Goal: Check status: Check status

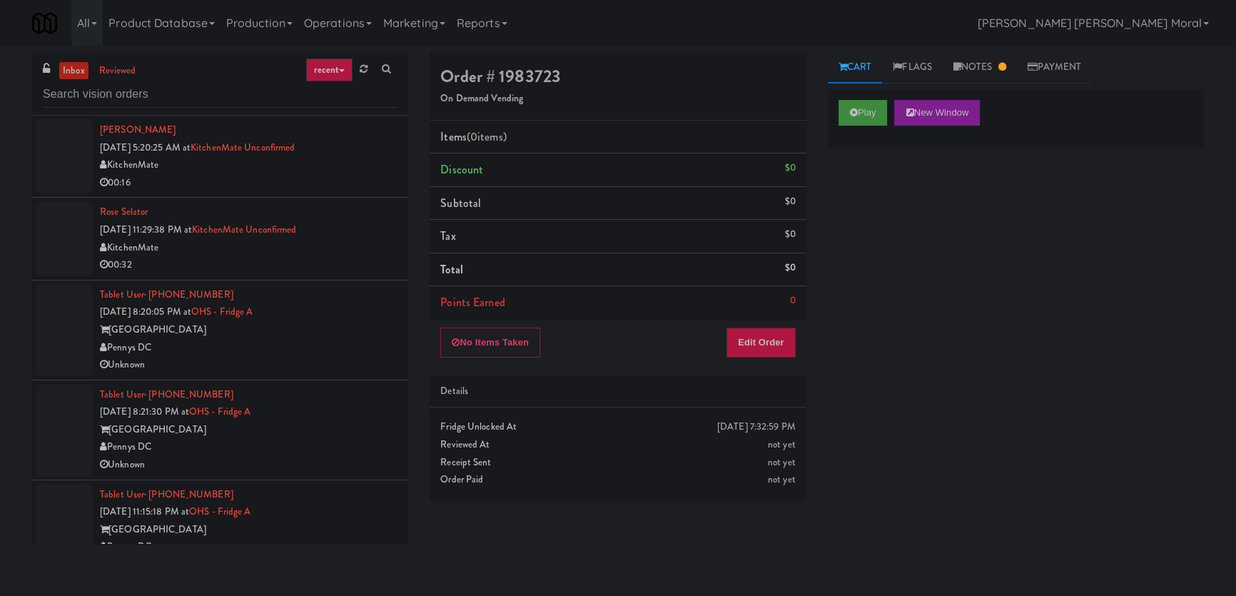
scroll to position [3680, 0]
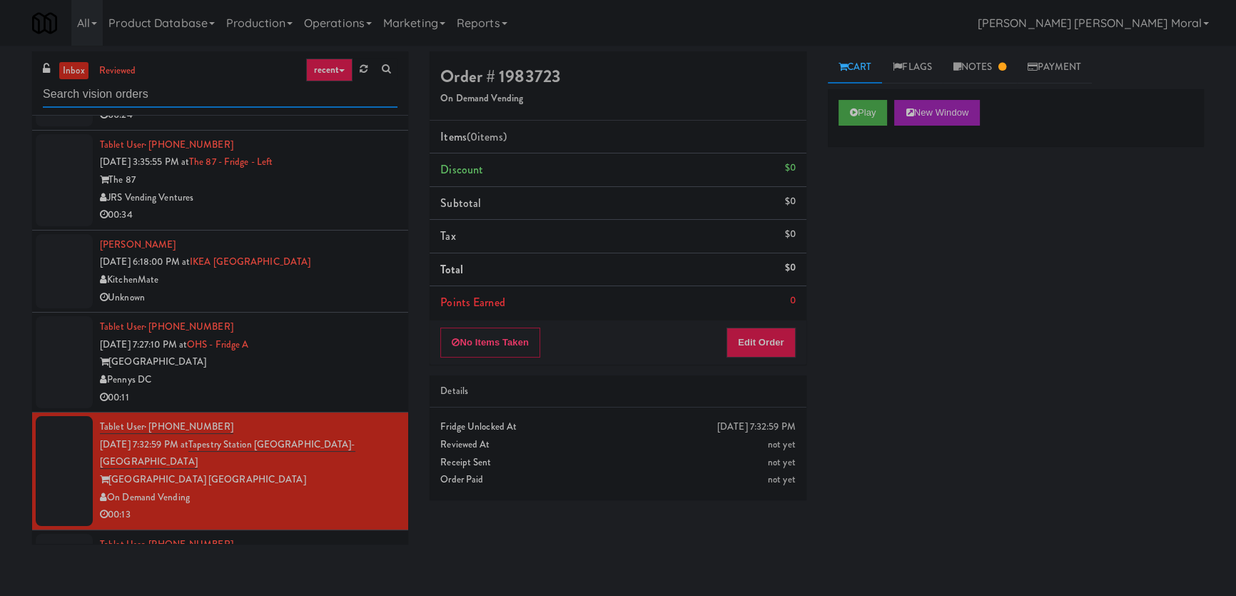
click at [151, 95] on input "text" at bounding box center [220, 94] width 355 height 26
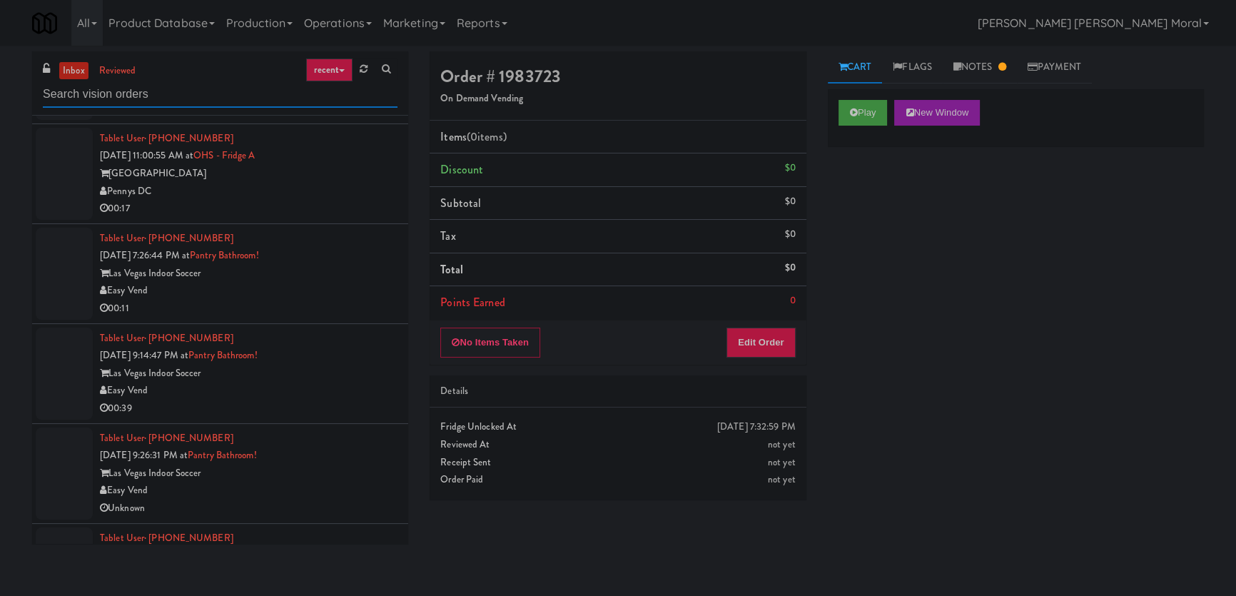
scroll to position [2399, 0]
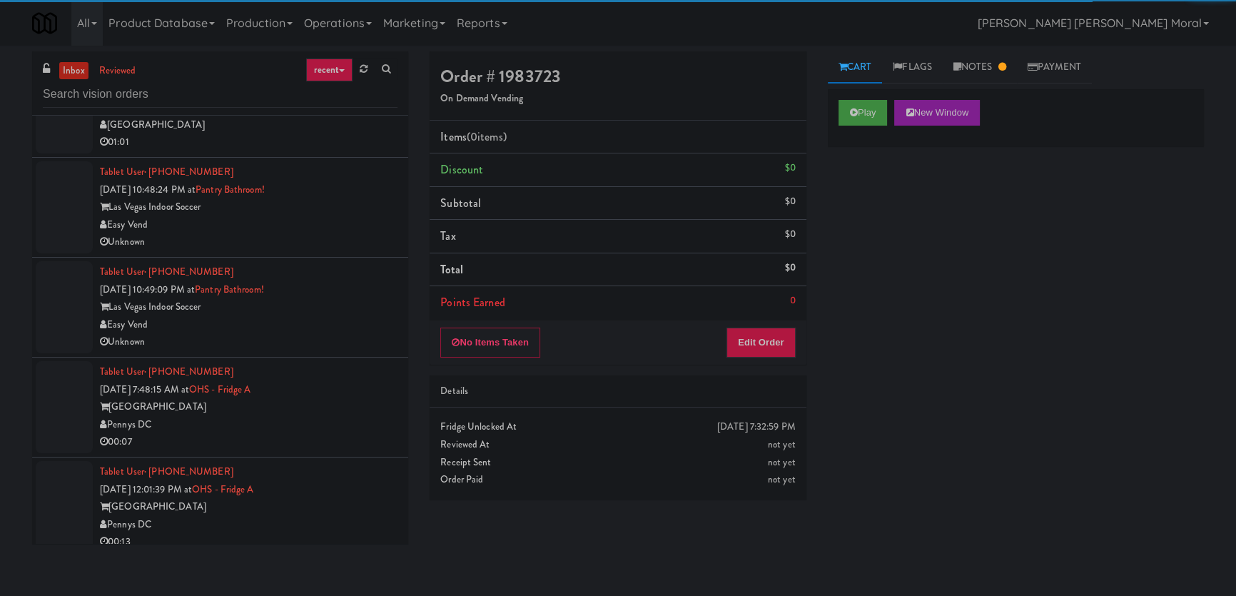
click at [339, 398] on div "[GEOGRAPHIC_DATA]" at bounding box center [248, 407] width 297 height 18
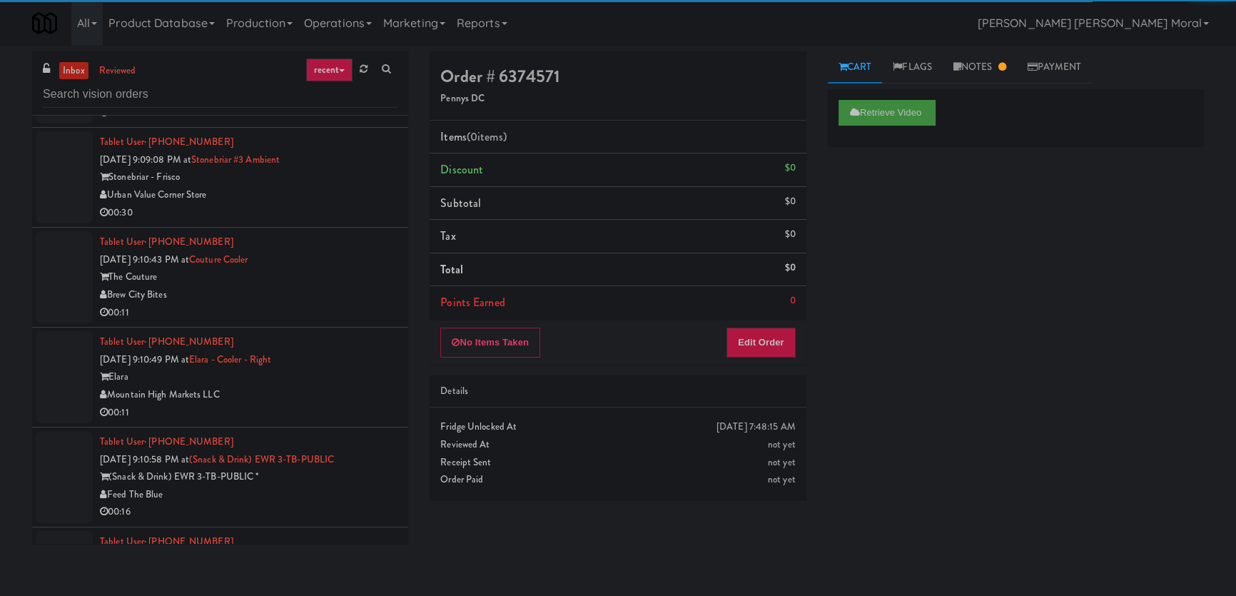
scroll to position [4852, 0]
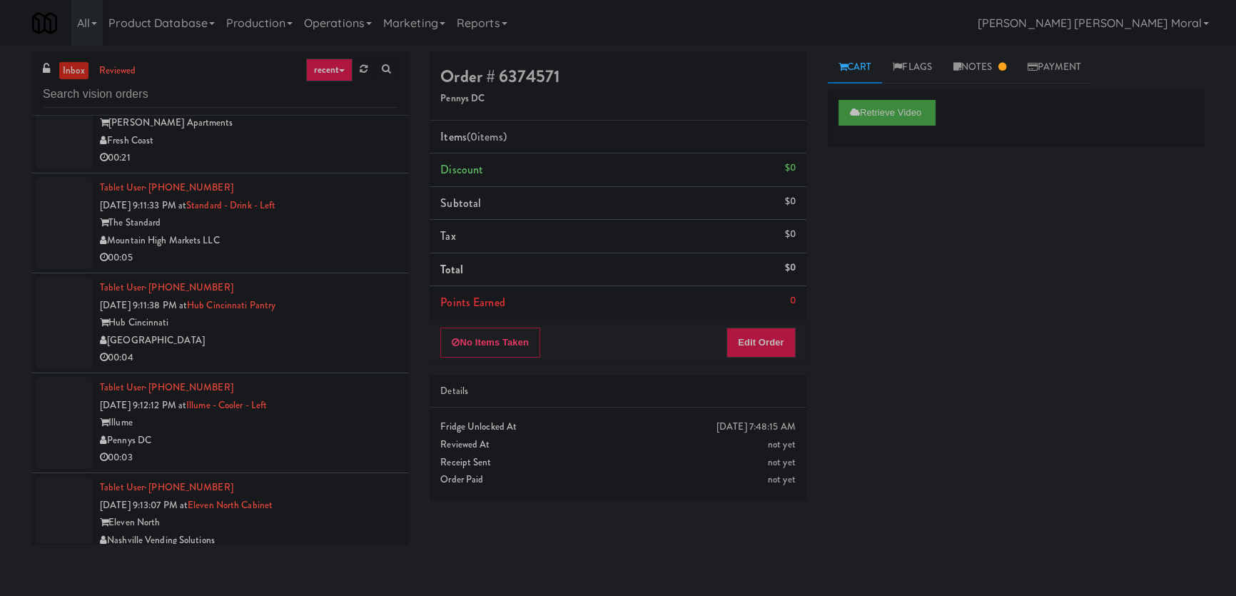
click at [336, 349] on div "00:04" at bounding box center [248, 358] width 297 height 18
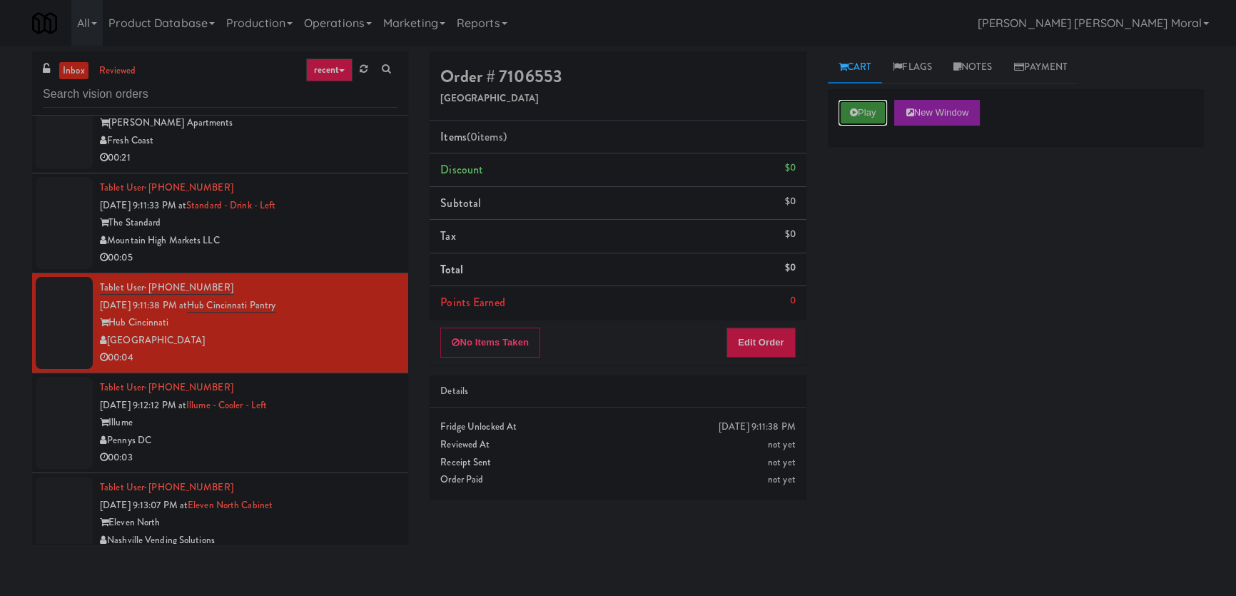
click at [844, 116] on button "Play" at bounding box center [862, 113] width 49 height 26
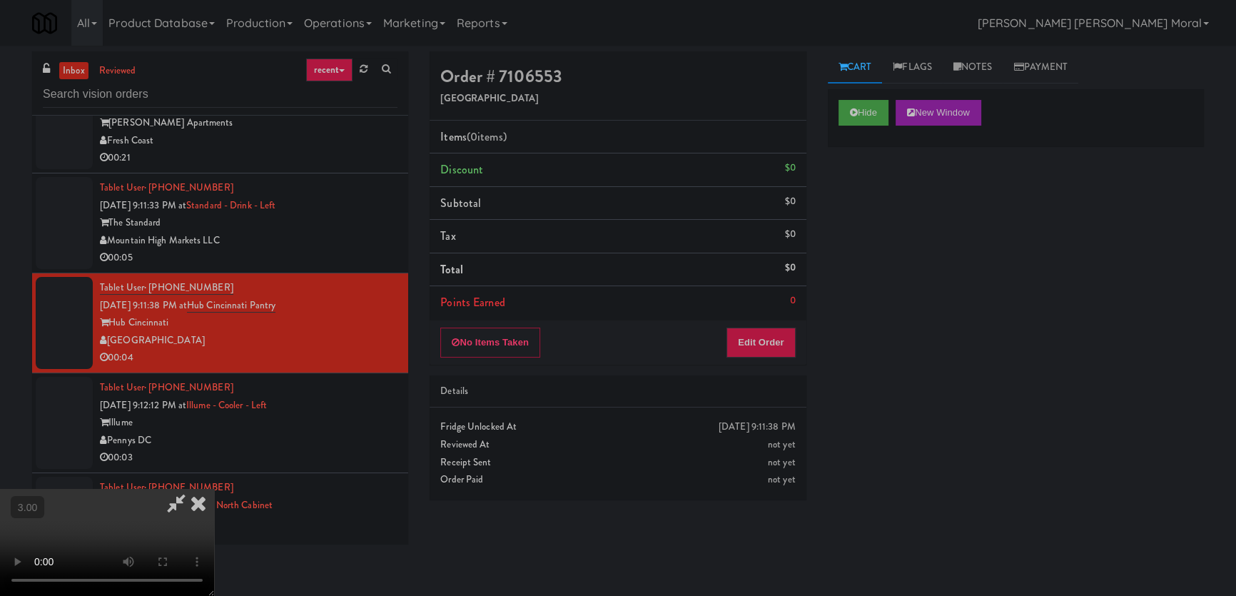
click at [858, 210] on div "Hide New Window Primary Flag Clear Flag if unable to determine what was taken o…" at bounding box center [1016, 356] width 376 height 535
click at [214, 489] on video at bounding box center [107, 542] width 214 height 107
drag, startPoint x: 519, startPoint y: 357, endPoint x: 510, endPoint y: 381, distance: 25.3
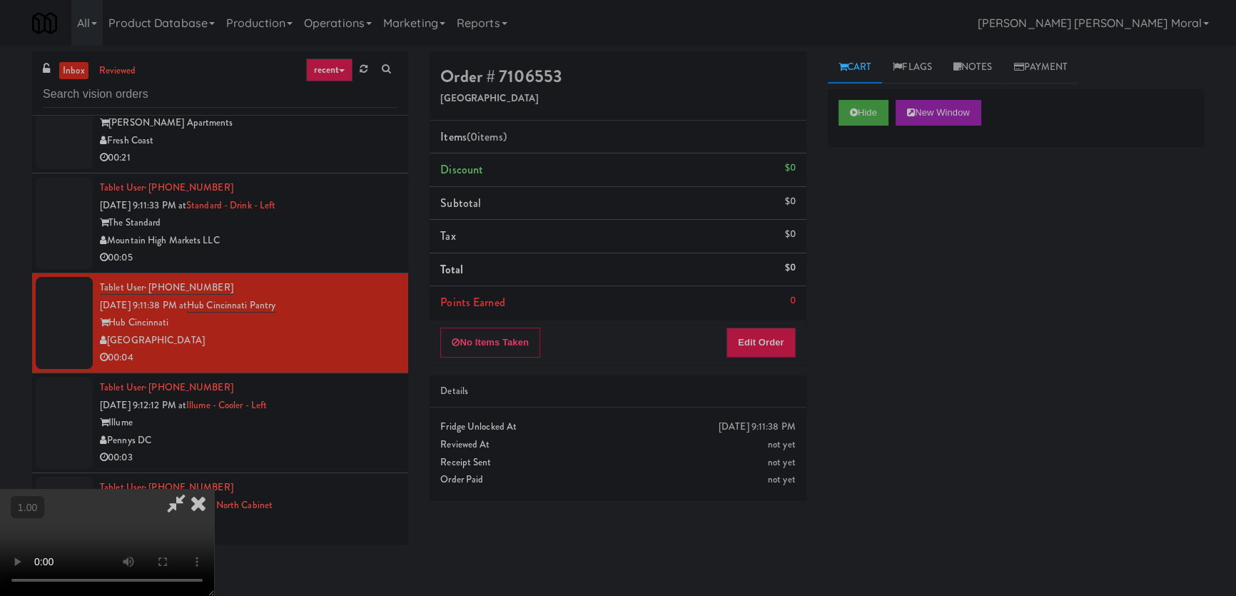
click at [214, 489] on video at bounding box center [107, 542] width 214 height 107
click at [760, 349] on button "Edit Order" at bounding box center [760, 342] width 69 height 30
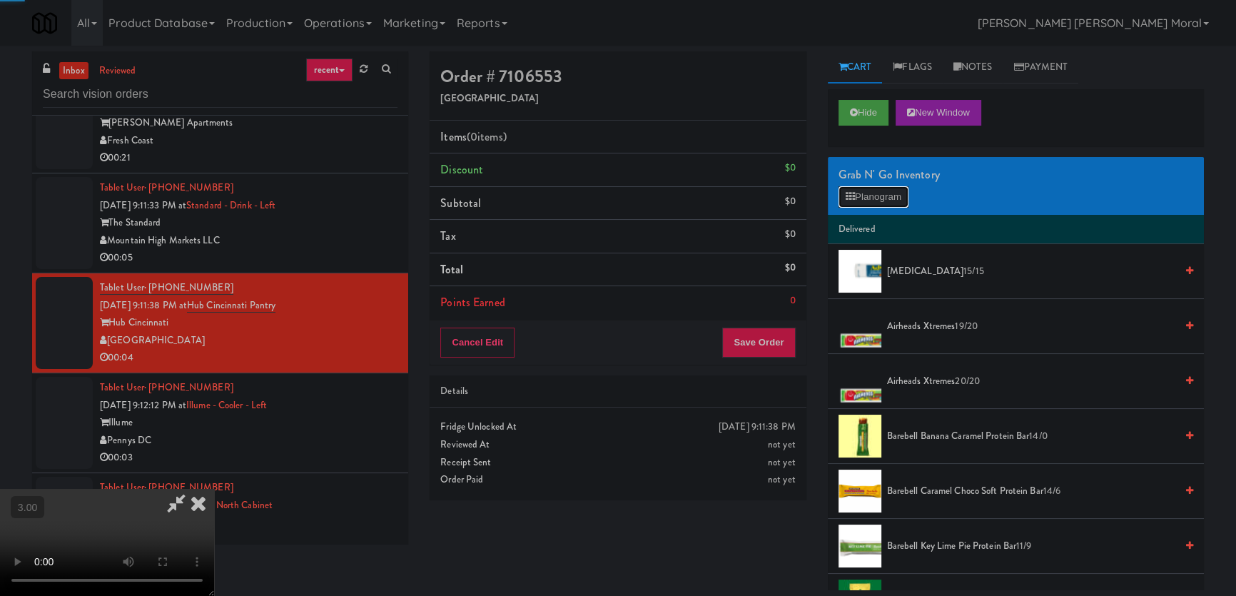
click at [883, 194] on button "Planogram" at bounding box center [873, 196] width 70 height 21
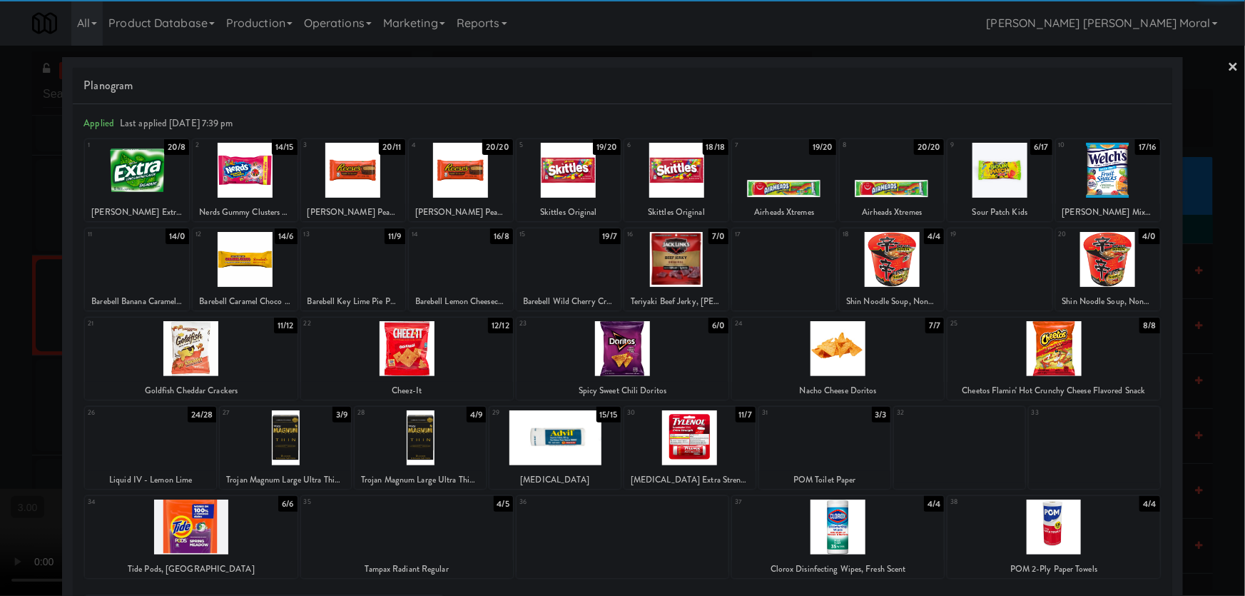
click at [640, 365] on div at bounding box center [622, 348] width 212 height 55
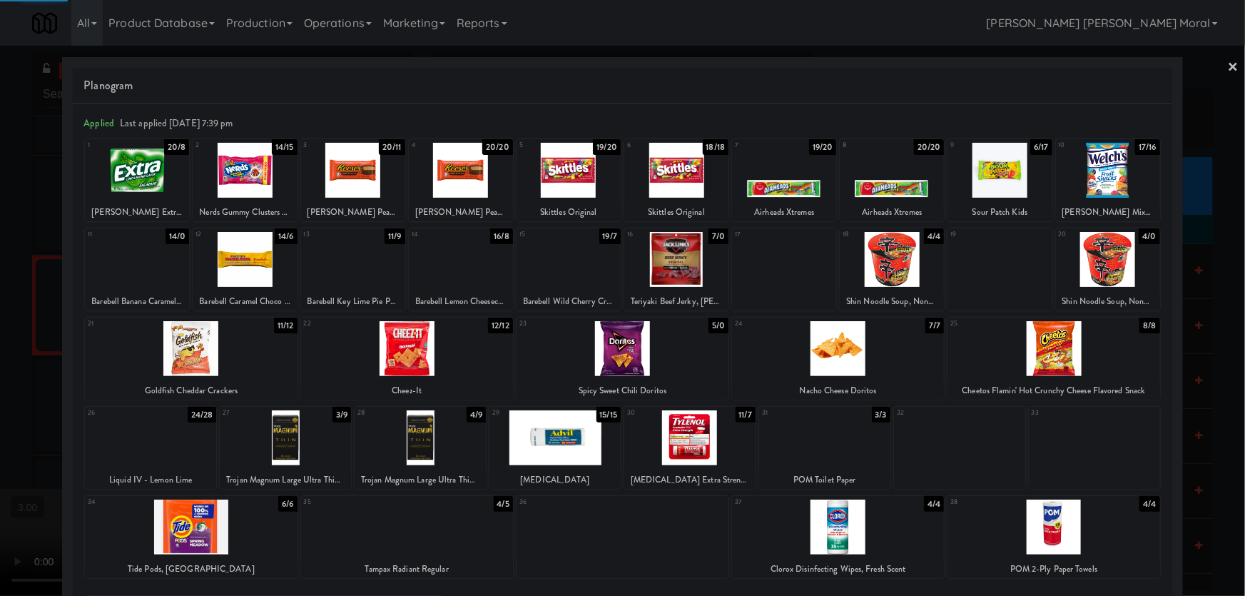
click at [3, 279] on div at bounding box center [622, 298] width 1245 height 596
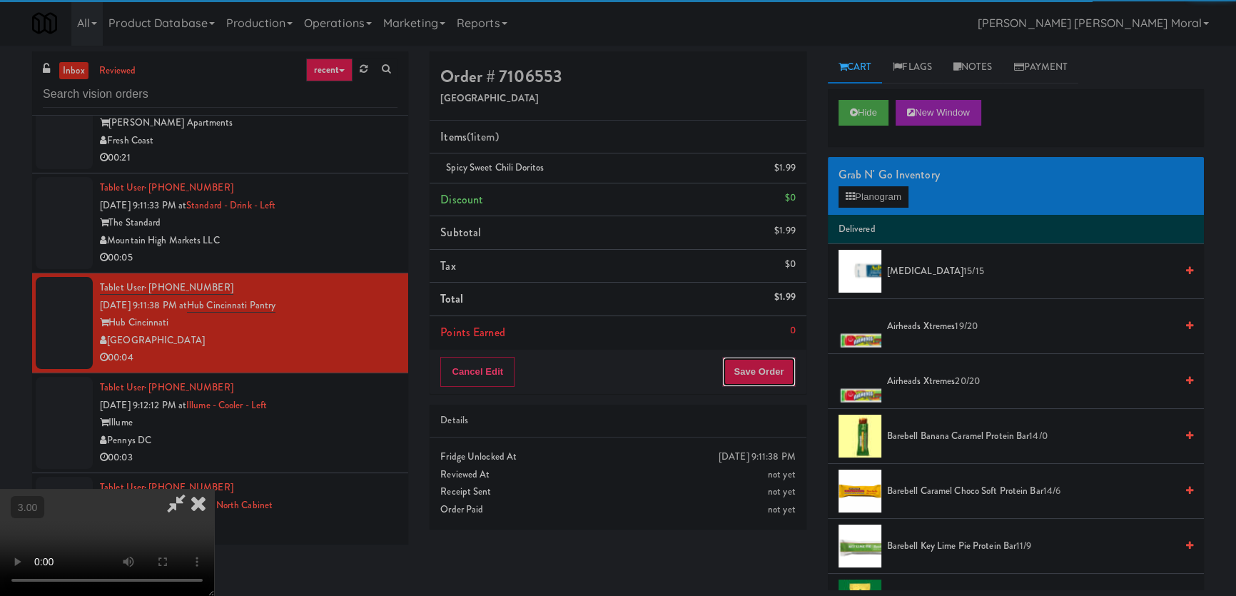
click at [779, 373] on button "Save Order" at bounding box center [758, 372] width 73 height 30
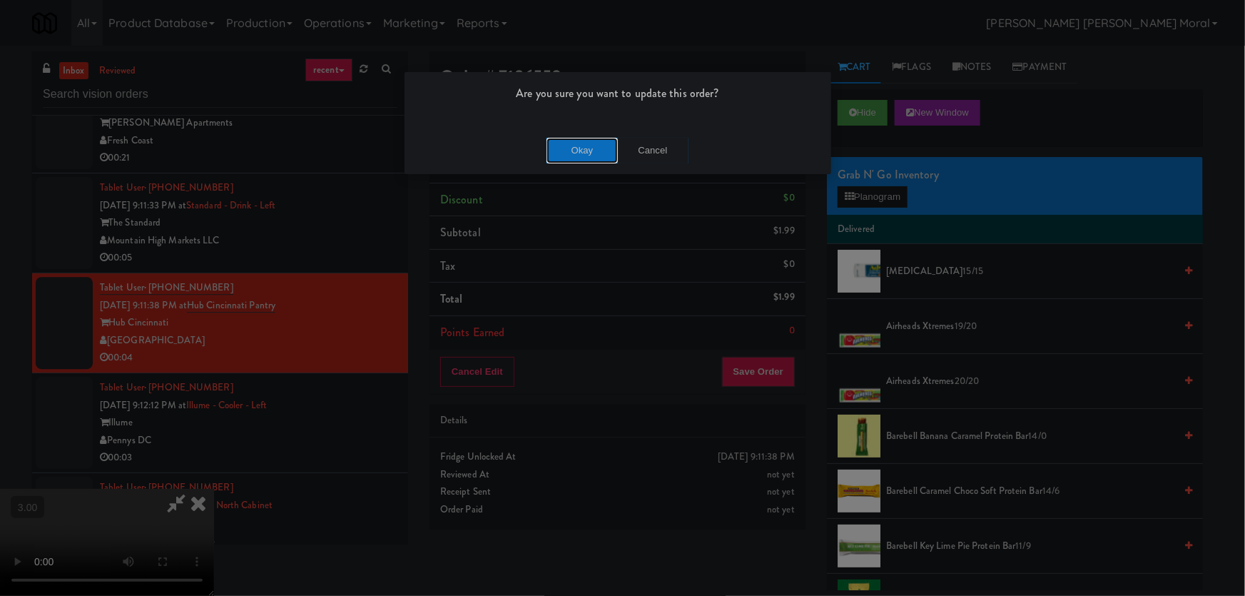
click at [592, 145] on button "Okay" at bounding box center [581, 151] width 71 height 26
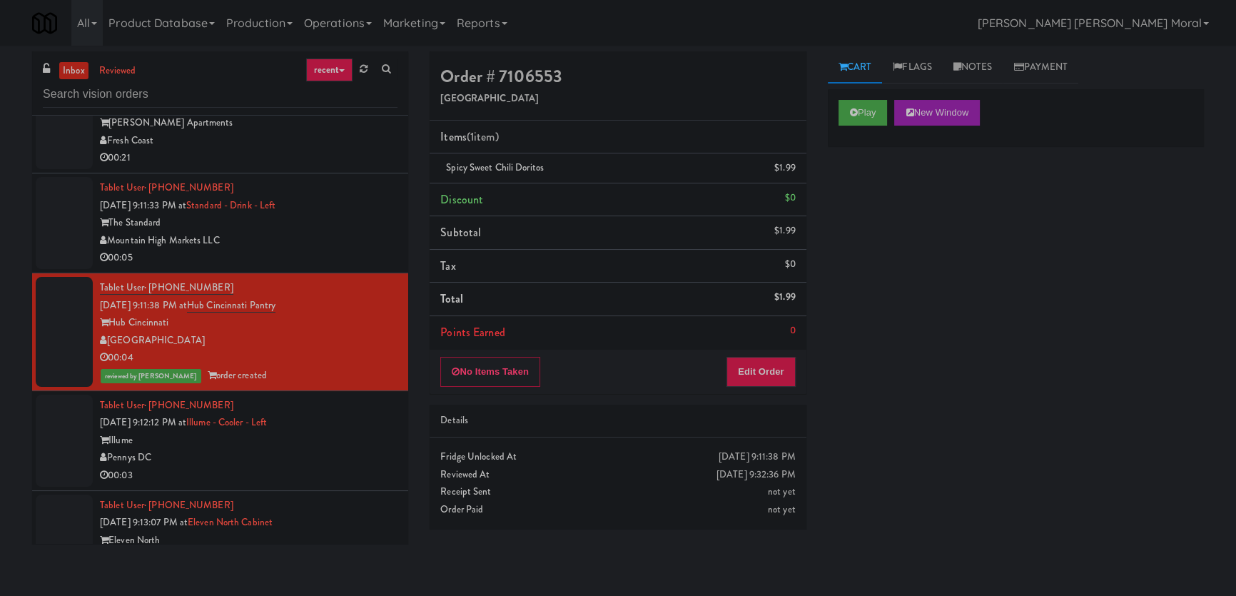
click at [289, 467] on div "00:03" at bounding box center [248, 476] width 297 height 18
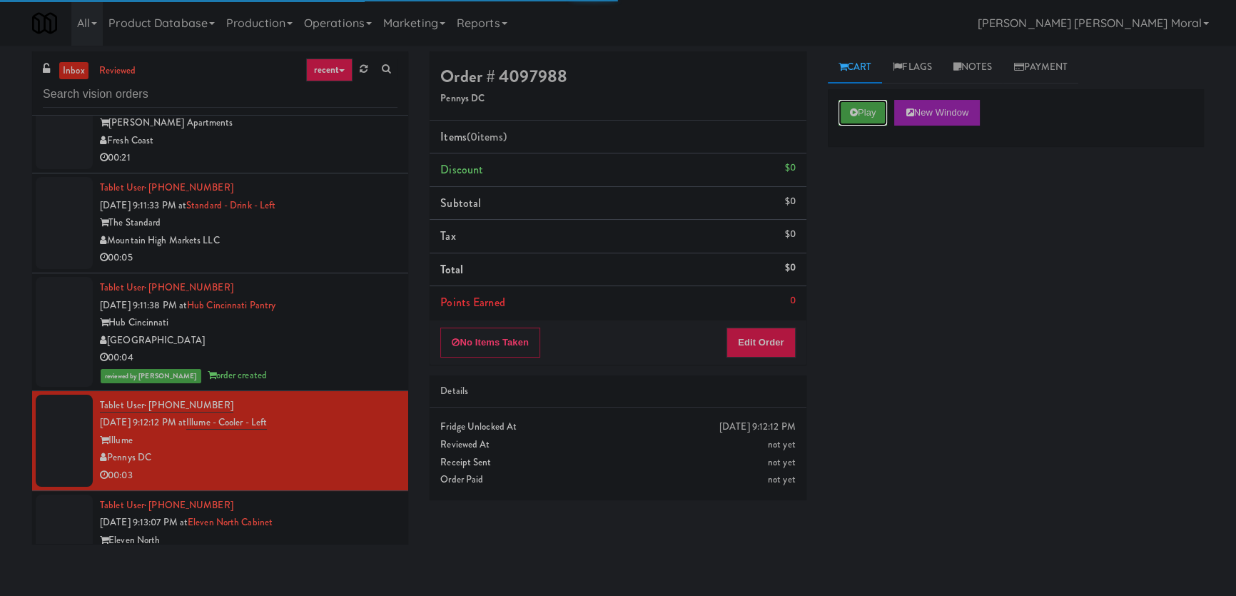
drag, startPoint x: 863, startPoint y: 114, endPoint x: 870, endPoint y: 175, distance: 61.0
click at [863, 113] on button "Play" at bounding box center [862, 113] width 49 height 26
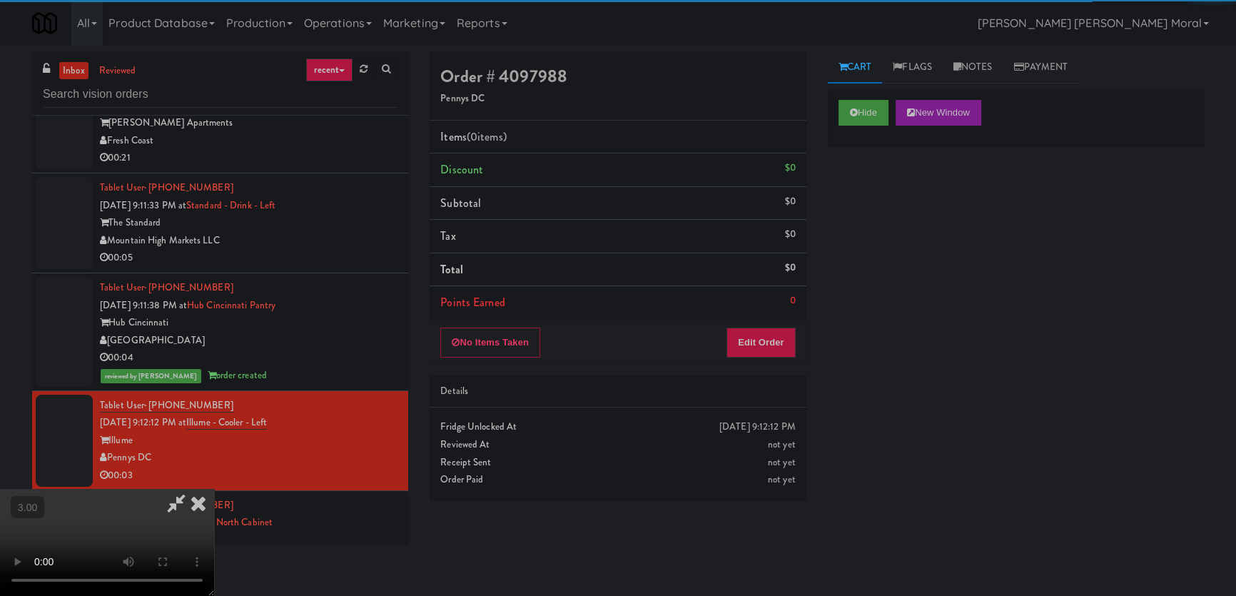
click at [875, 232] on div "Hide New Window Primary Flag Clear Flag if unable to determine what was taken o…" at bounding box center [1016, 356] width 376 height 535
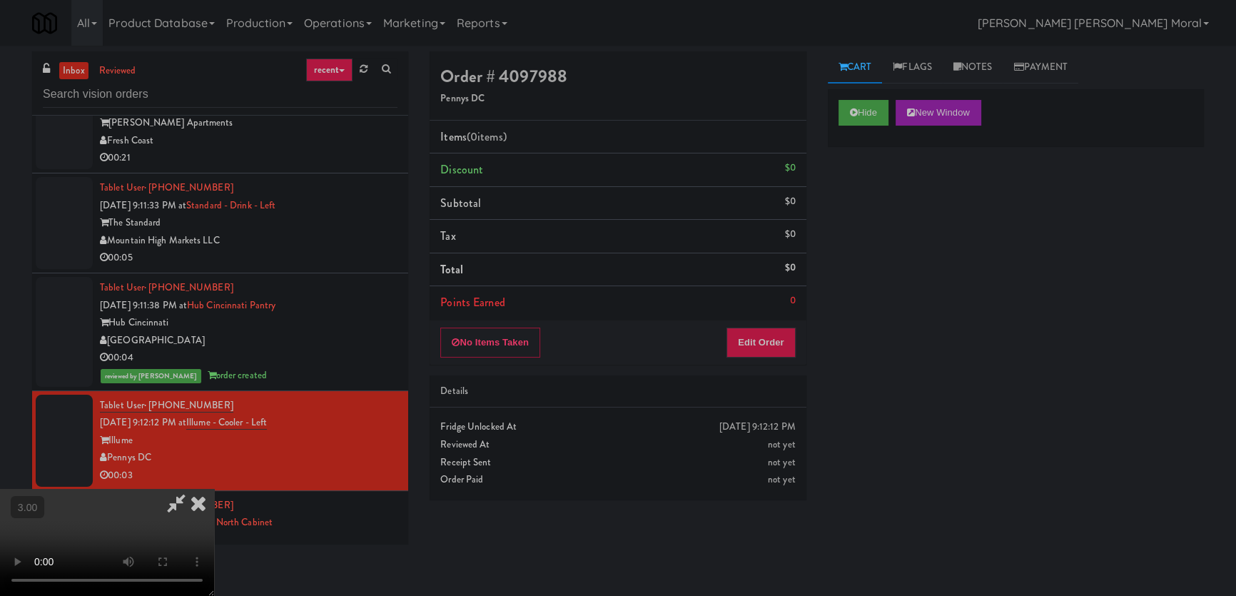
click at [908, 225] on div "Hide New Window Primary Flag Clear Flag if unable to determine what was taken o…" at bounding box center [1016, 356] width 376 height 535
click at [214, 489] on video at bounding box center [107, 542] width 214 height 107
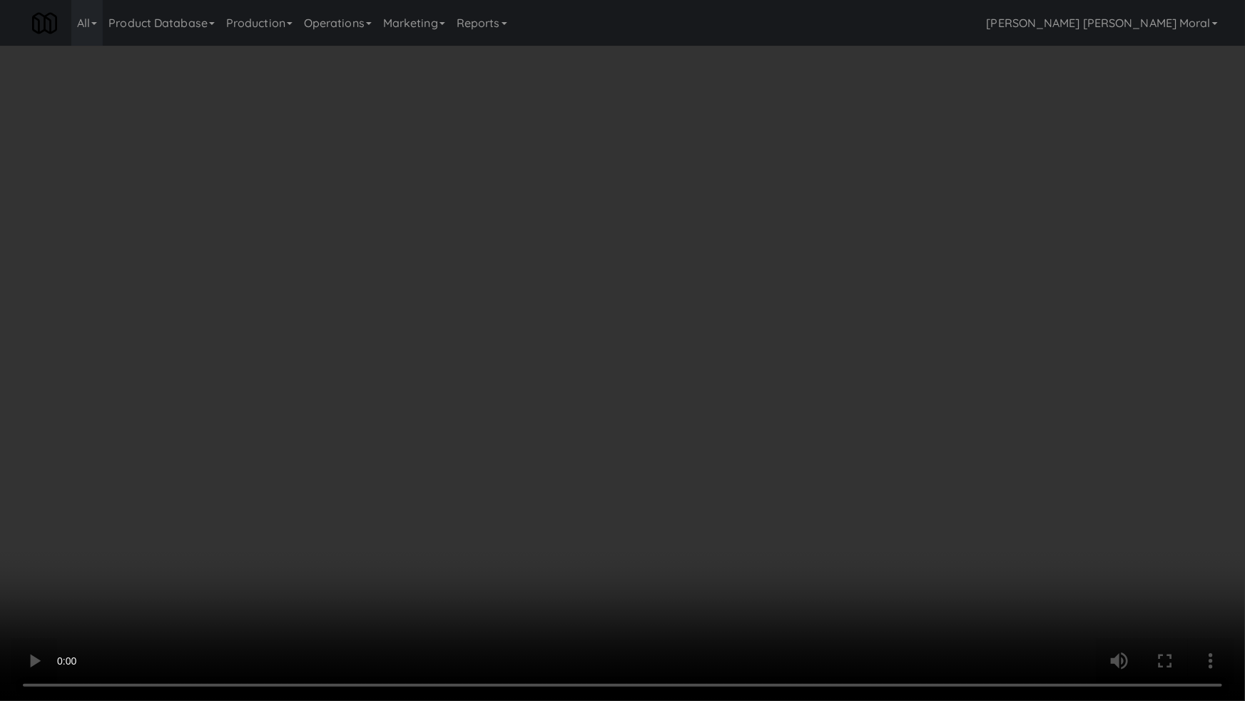
click at [712, 397] on video at bounding box center [622, 350] width 1245 height 701
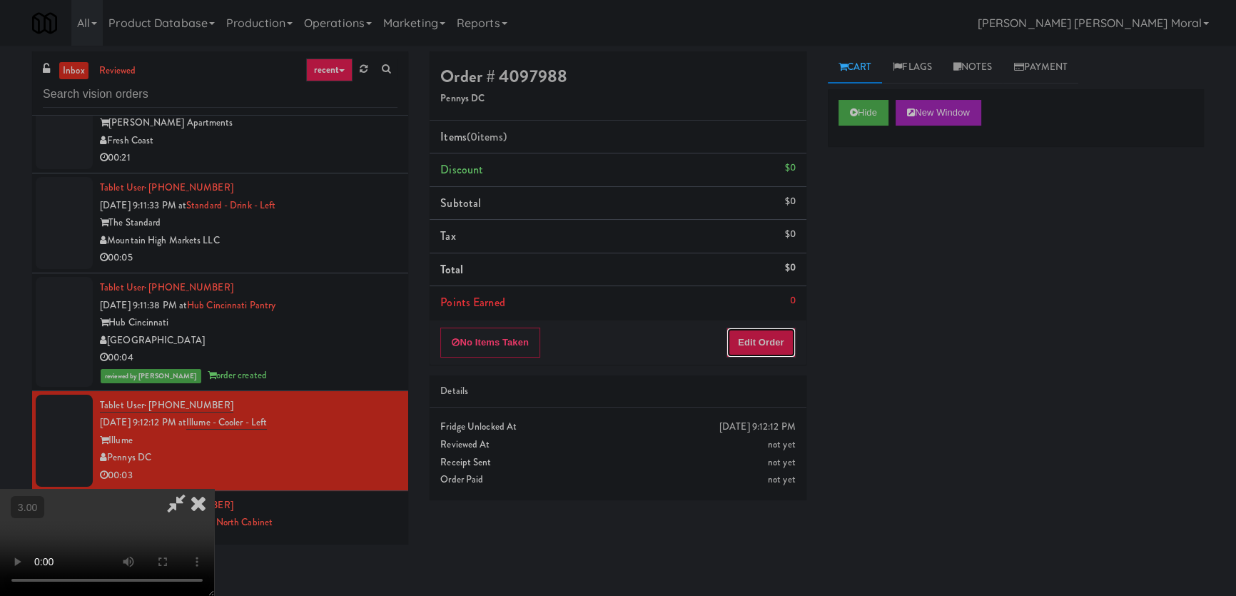
drag, startPoint x: 770, startPoint y: 346, endPoint x: 814, endPoint y: 290, distance: 70.6
click at [773, 343] on button "Edit Order" at bounding box center [760, 342] width 69 height 30
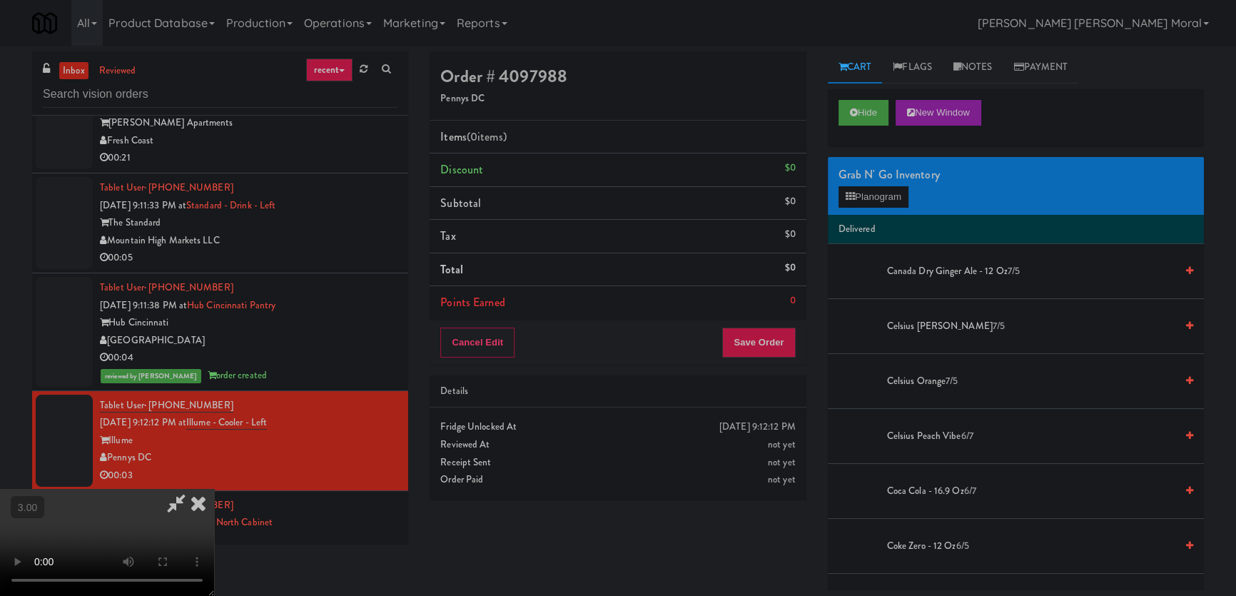
click at [885, 183] on div "Grab N' Go Inventory" at bounding box center [1015, 174] width 355 height 21
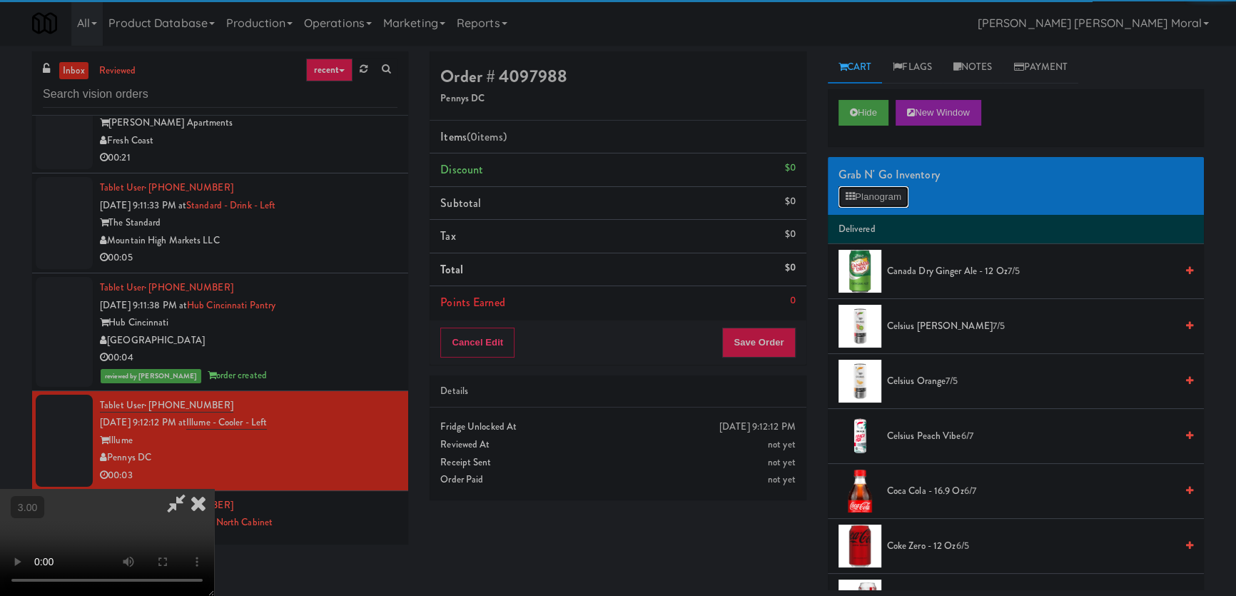
click at [865, 197] on button "Planogram" at bounding box center [873, 196] width 70 height 21
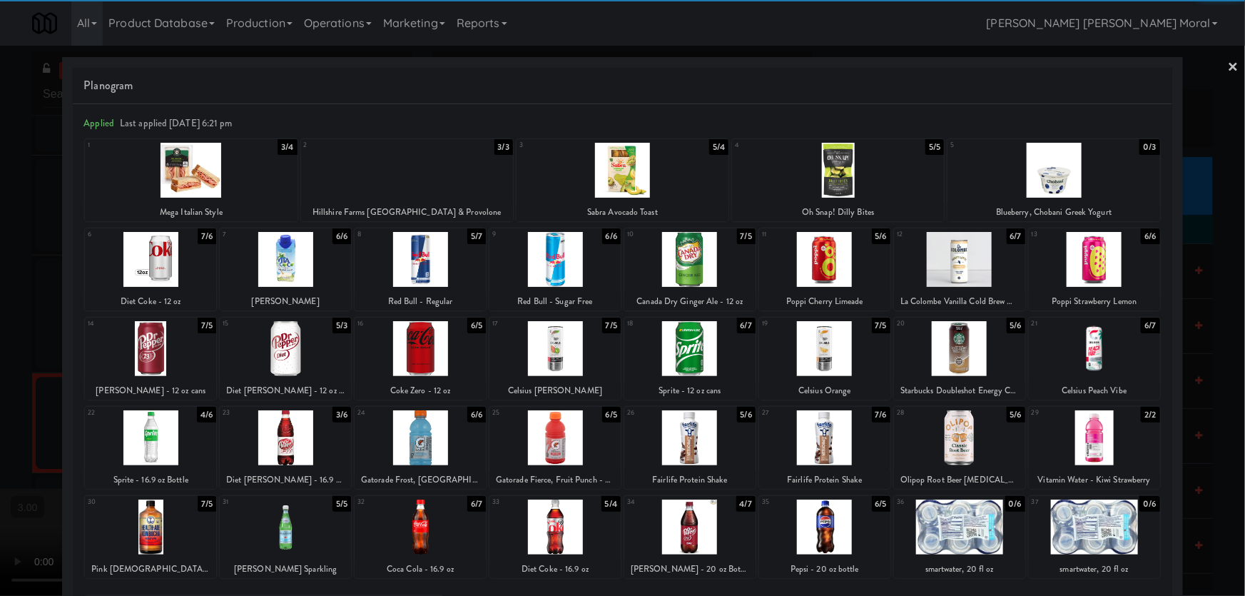
click at [285, 353] on div at bounding box center [285, 348] width 131 height 55
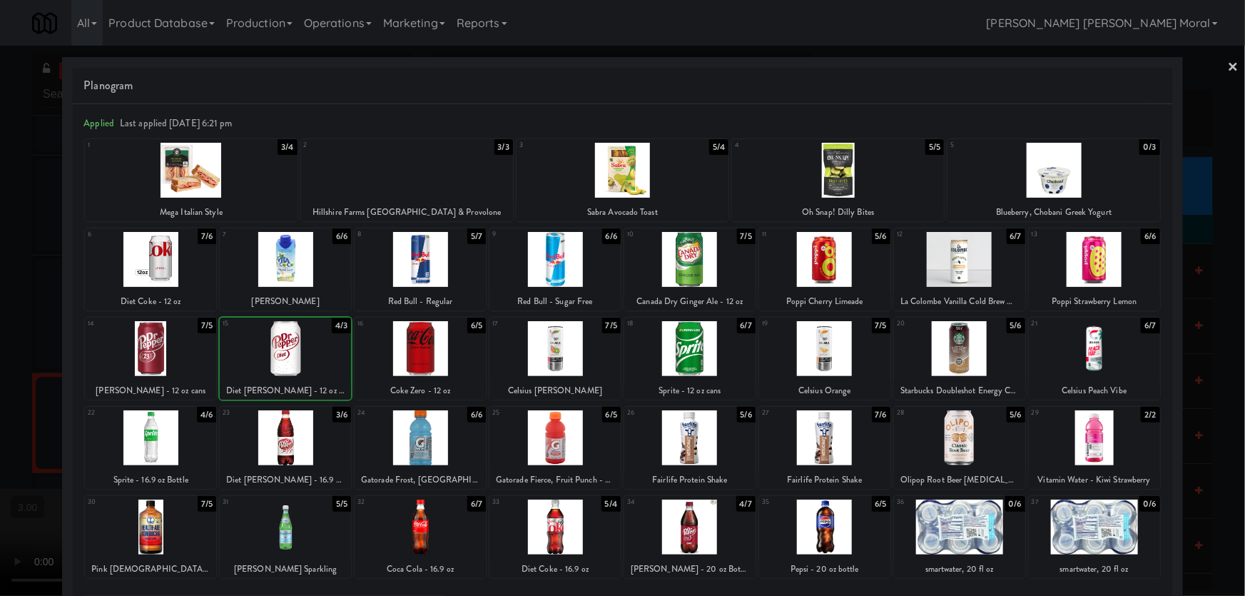
drag, startPoint x: 0, startPoint y: 326, endPoint x: 296, endPoint y: 332, distance: 296.1
click at [0, 327] on div at bounding box center [622, 298] width 1245 height 596
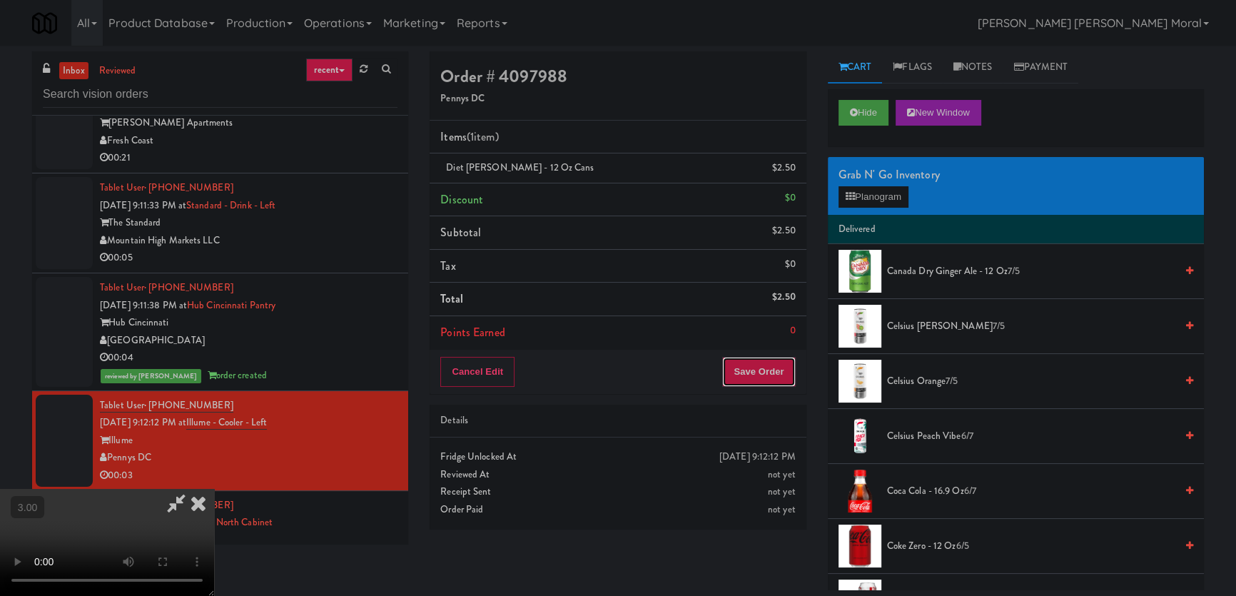
click at [756, 375] on button "Save Order" at bounding box center [758, 372] width 73 height 30
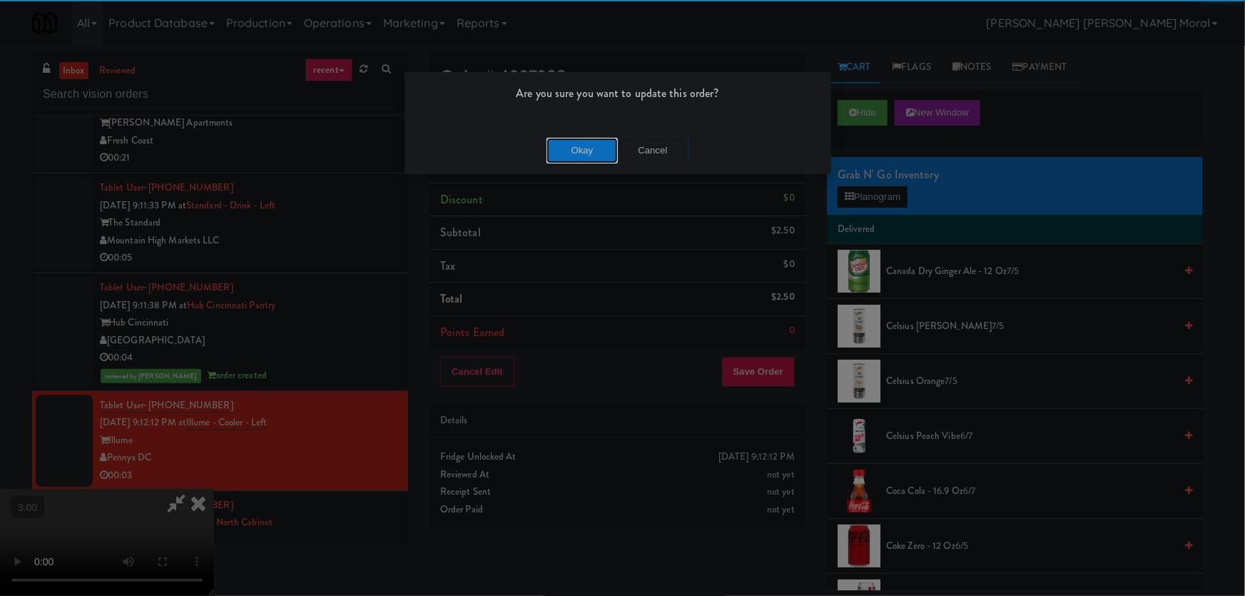
click at [591, 156] on button "Okay" at bounding box center [581, 151] width 71 height 26
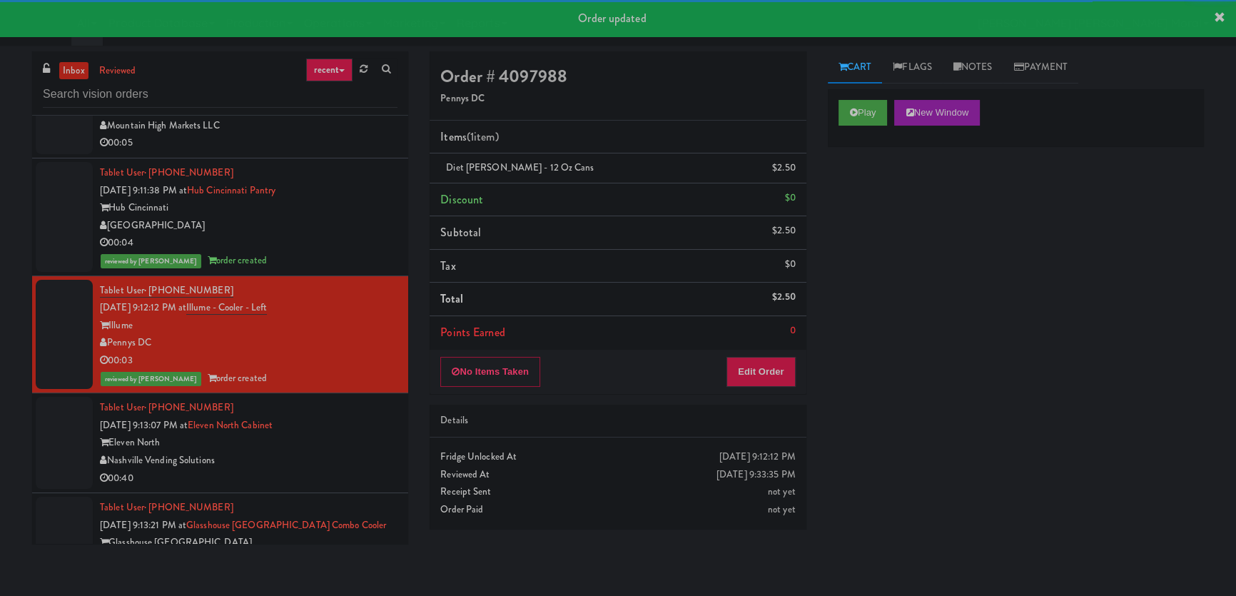
scroll to position [4982, 0]
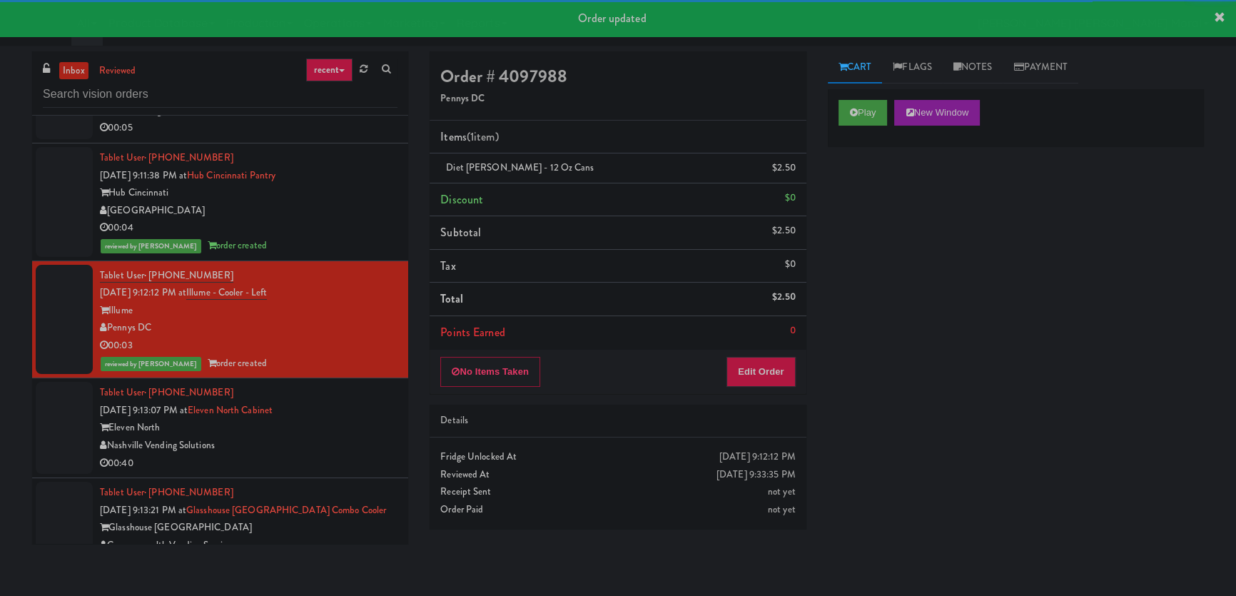
click at [356, 384] on div "Tablet User · (865) 705-0587 [DATE] 9:13:07 PM at Eleven North Cabinet Eleven N…" at bounding box center [248, 428] width 297 height 88
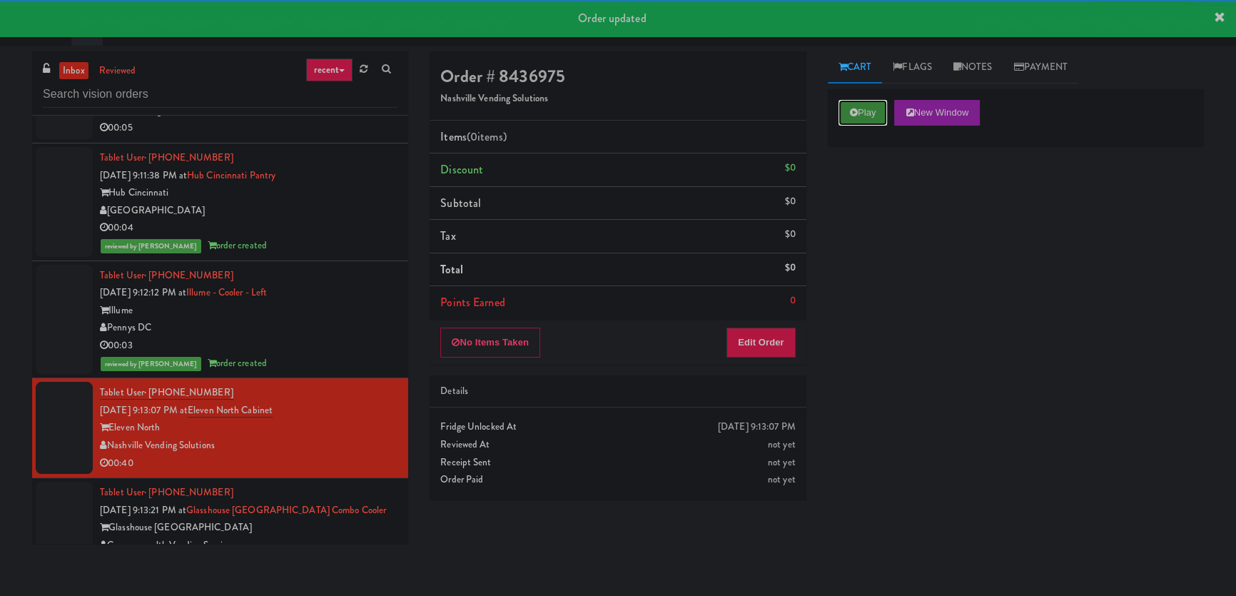
click at [866, 114] on button "Play" at bounding box center [862, 113] width 49 height 26
click at [860, 214] on div "Play New Window Primary Flag Clear Flag if unable to determine what was taken o…" at bounding box center [1016, 356] width 376 height 535
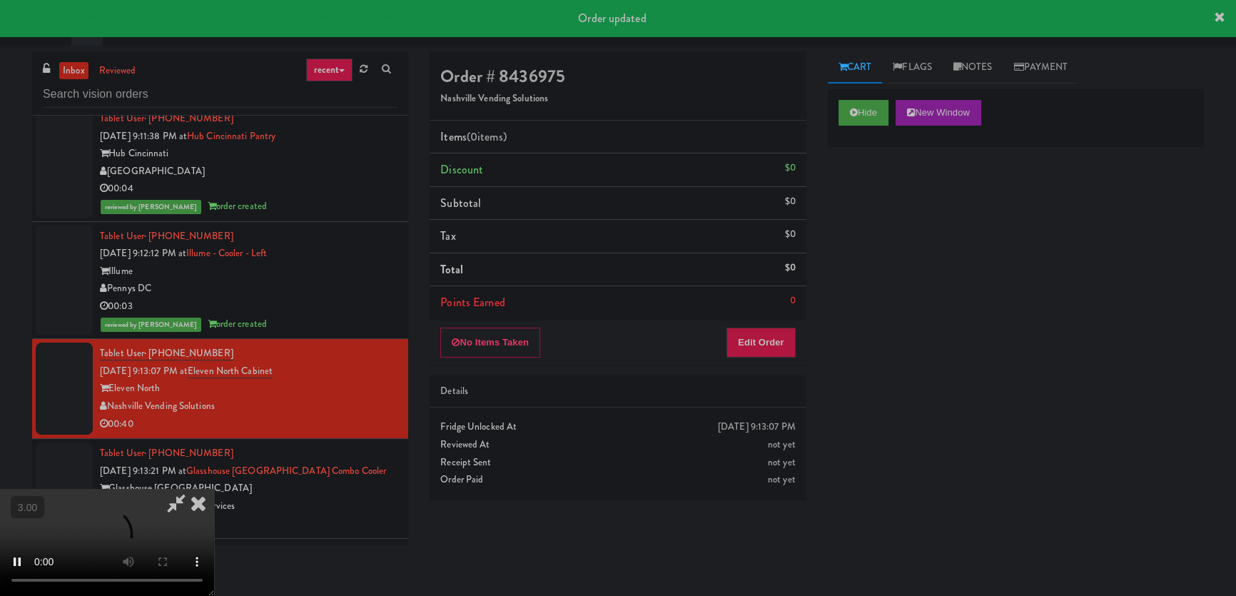
scroll to position [5112, 0]
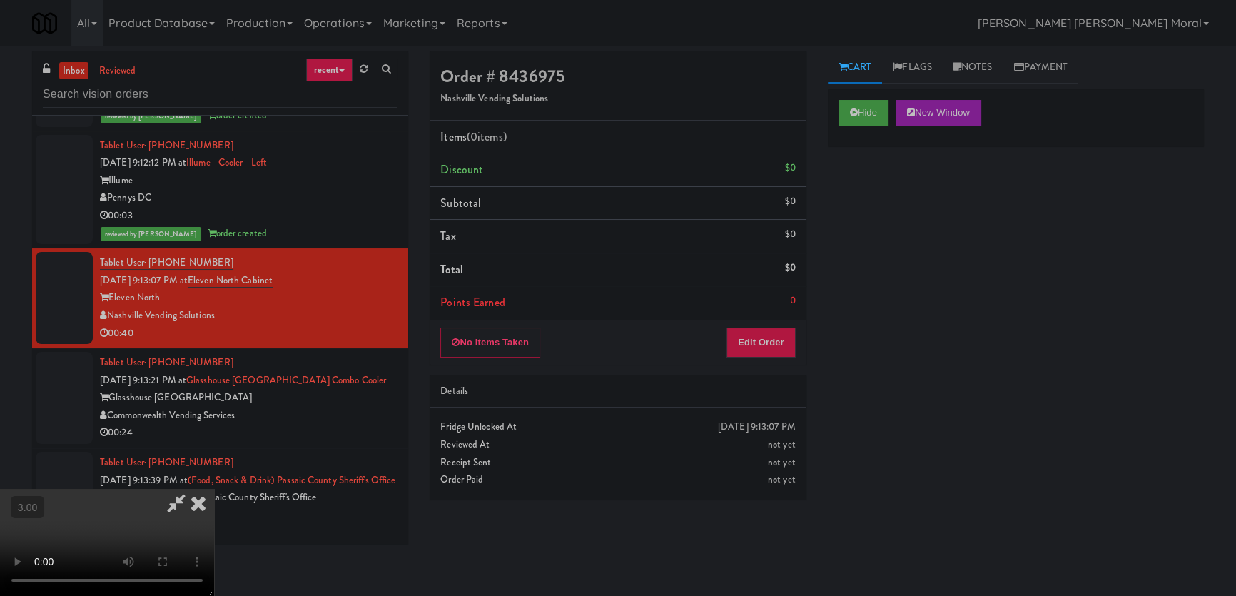
click at [989, 340] on div "Hide New Window Primary Flag Clear Flag if unable to determine what was taken o…" at bounding box center [1016, 356] width 376 height 535
click at [214, 489] on video at bounding box center [107, 542] width 214 height 107
drag, startPoint x: 601, startPoint y: 327, endPoint x: 601, endPoint y: 406, distance: 78.5
click at [214, 489] on video at bounding box center [107, 542] width 214 height 107
click at [774, 334] on button "Edit Order" at bounding box center [760, 342] width 69 height 30
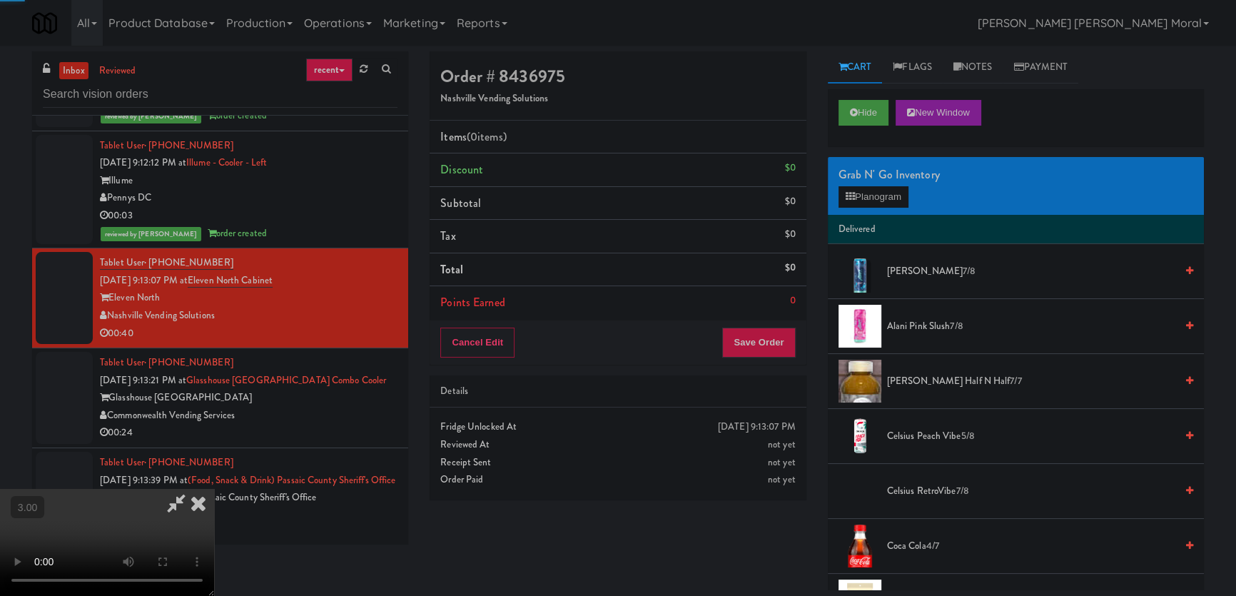
click at [873, 207] on div "Grab N' Go Inventory Planogram" at bounding box center [1016, 186] width 376 height 58
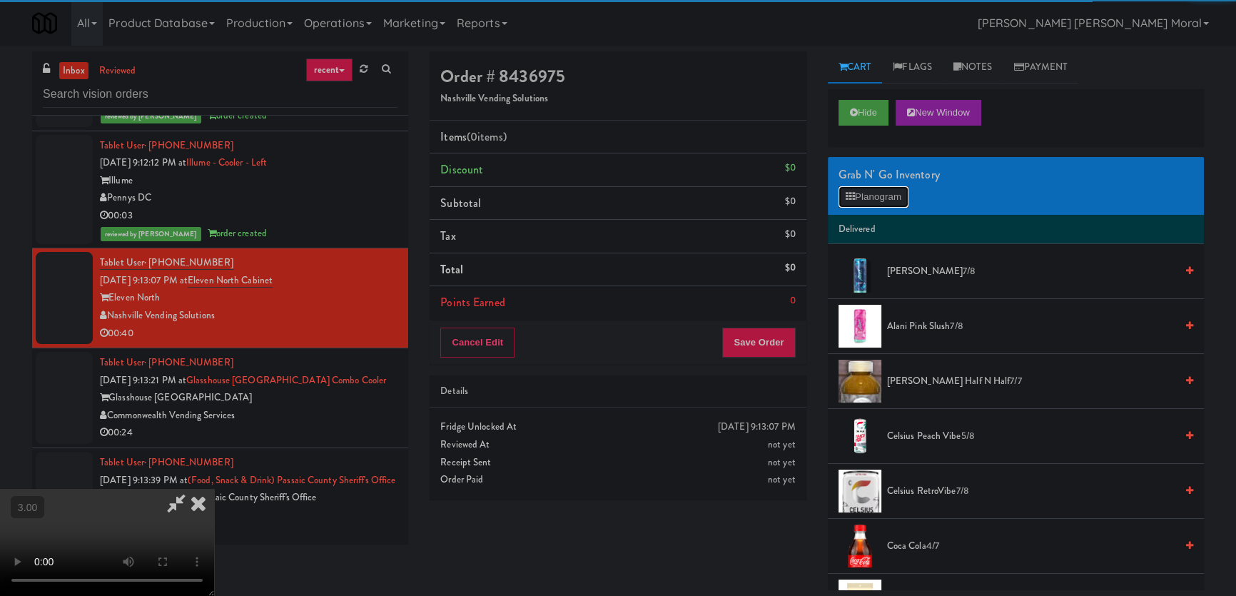
click at [878, 198] on button "Planogram" at bounding box center [873, 196] width 70 height 21
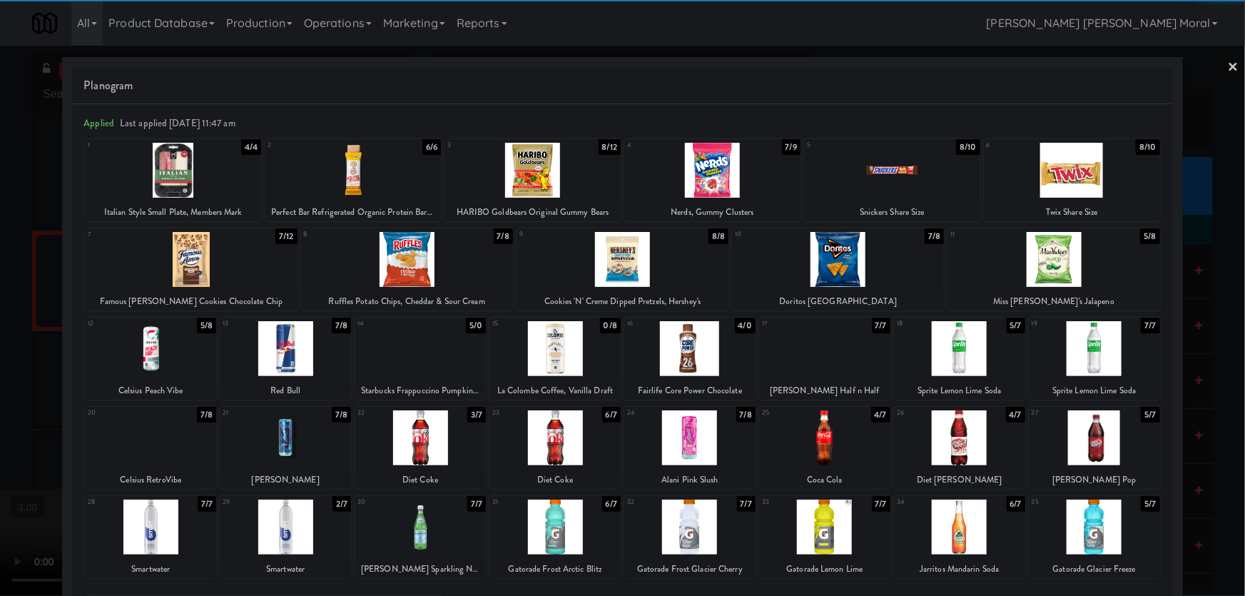
click at [200, 264] on div at bounding box center [191, 259] width 212 height 55
click at [748, 186] on div at bounding box center [712, 170] width 176 height 55
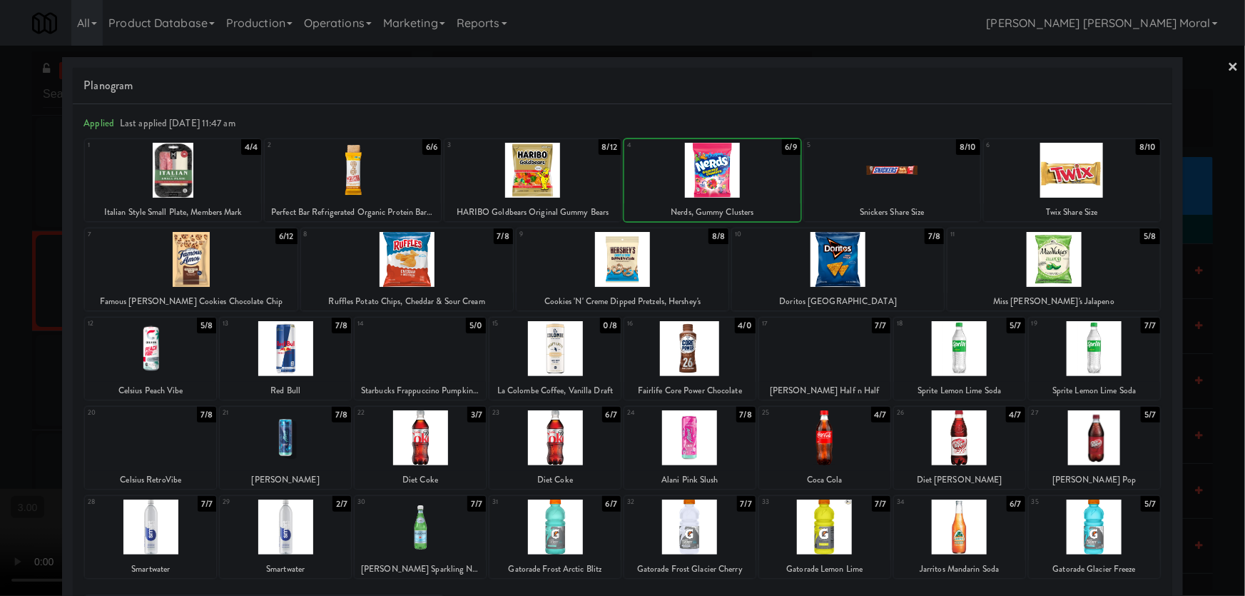
click at [935, 185] on div at bounding box center [892, 170] width 176 height 55
click at [1116, 184] on div at bounding box center [1072, 170] width 176 height 55
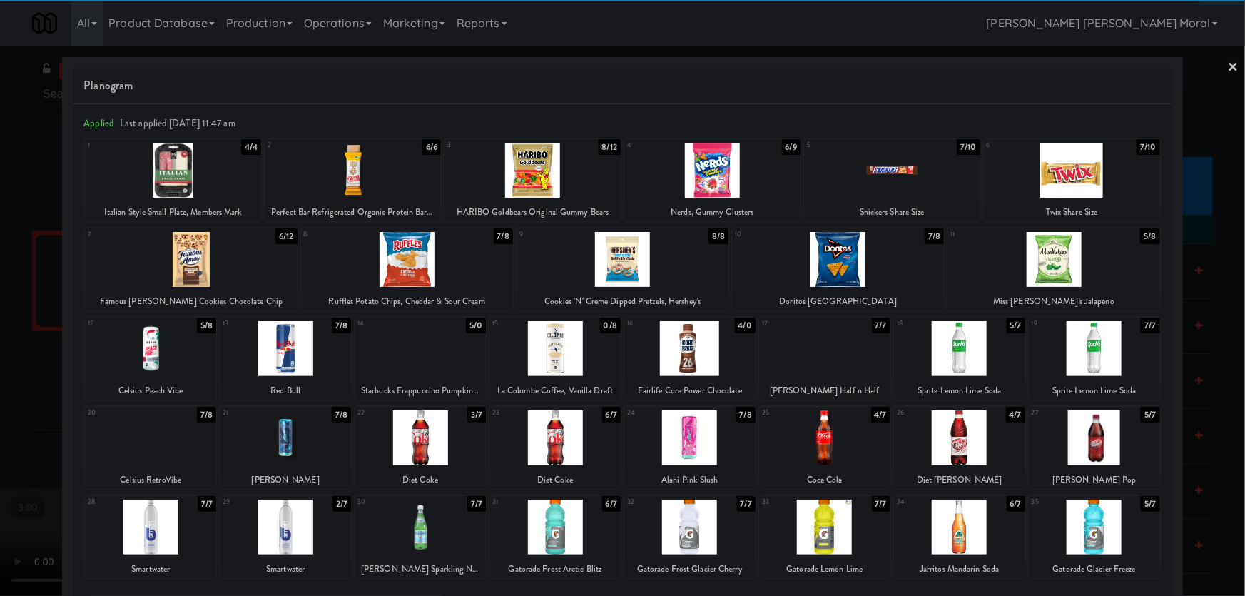
click at [0, 313] on div at bounding box center [622, 298] width 1245 height 596
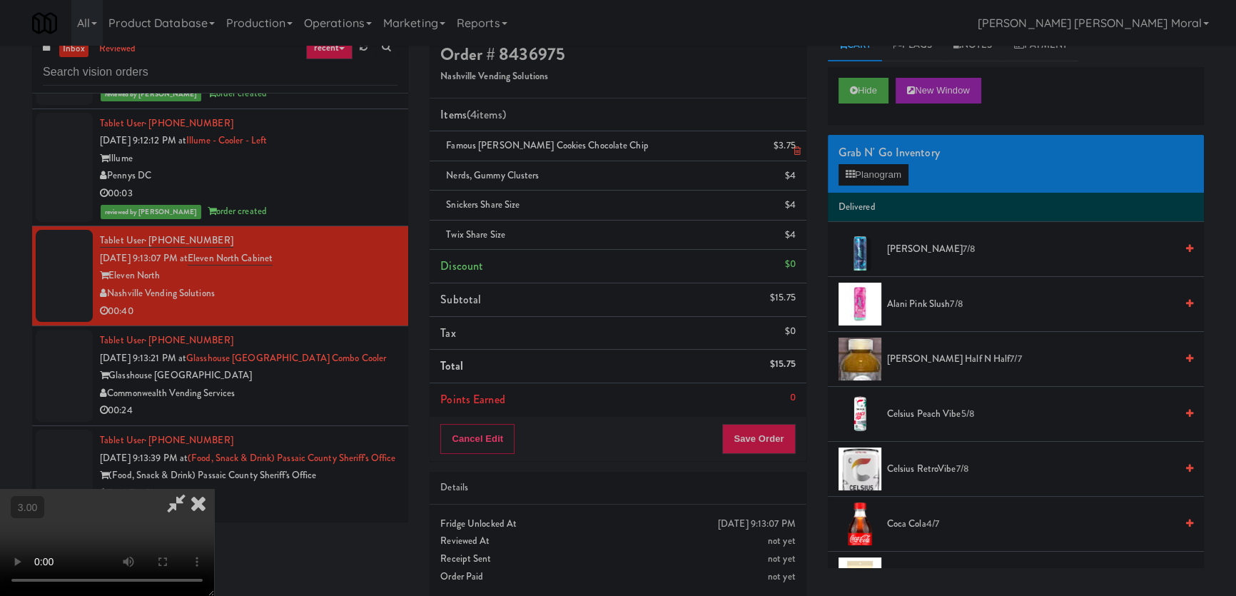
scroll to position [45, 0]
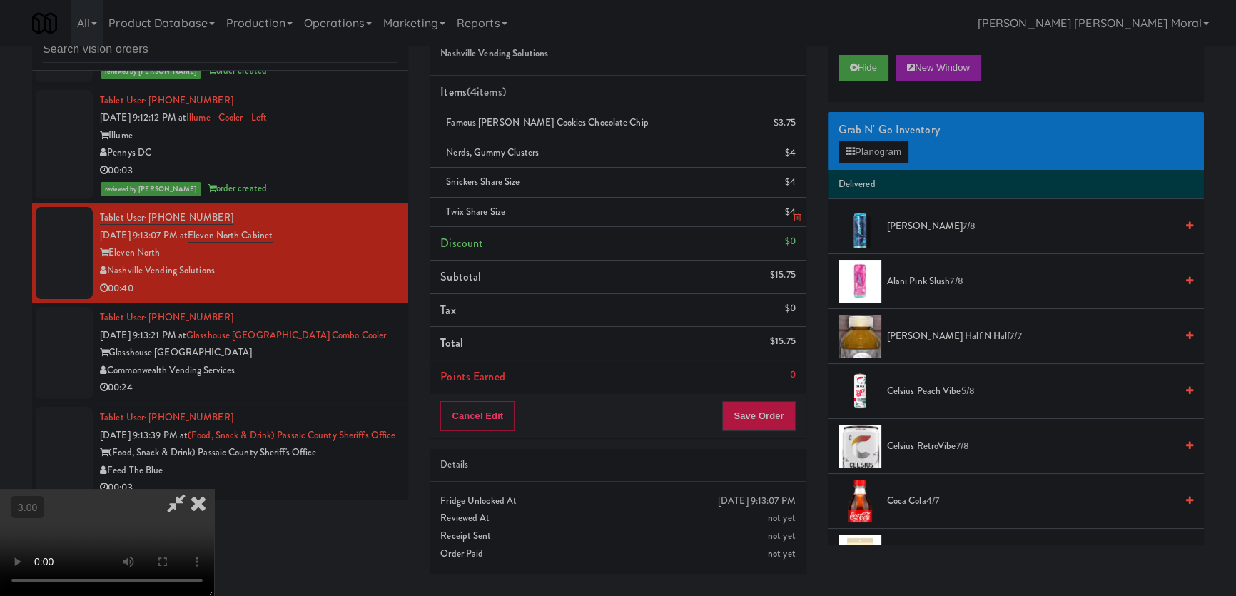
click at [193, 489] on icon at bounding box center [176, 503] width 33 height 29
click at [796, 186] on icon at bounding box center [796, 187] width 7 height 9
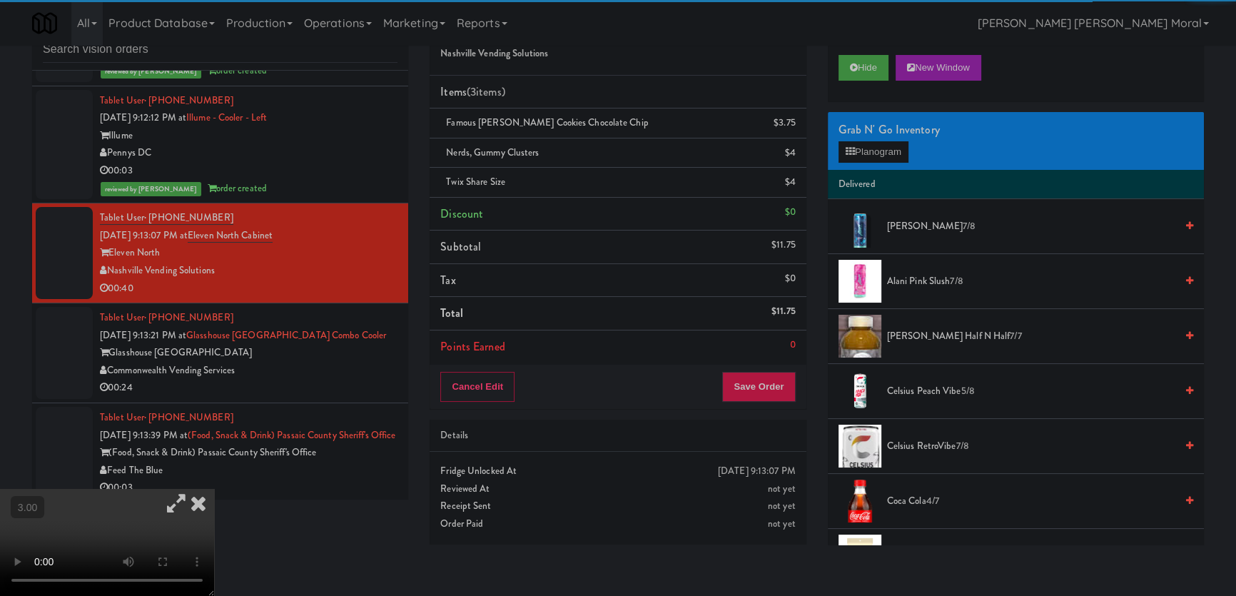
click at [193, 489] on icon at bounding box center [176, 503] width 33 height 29
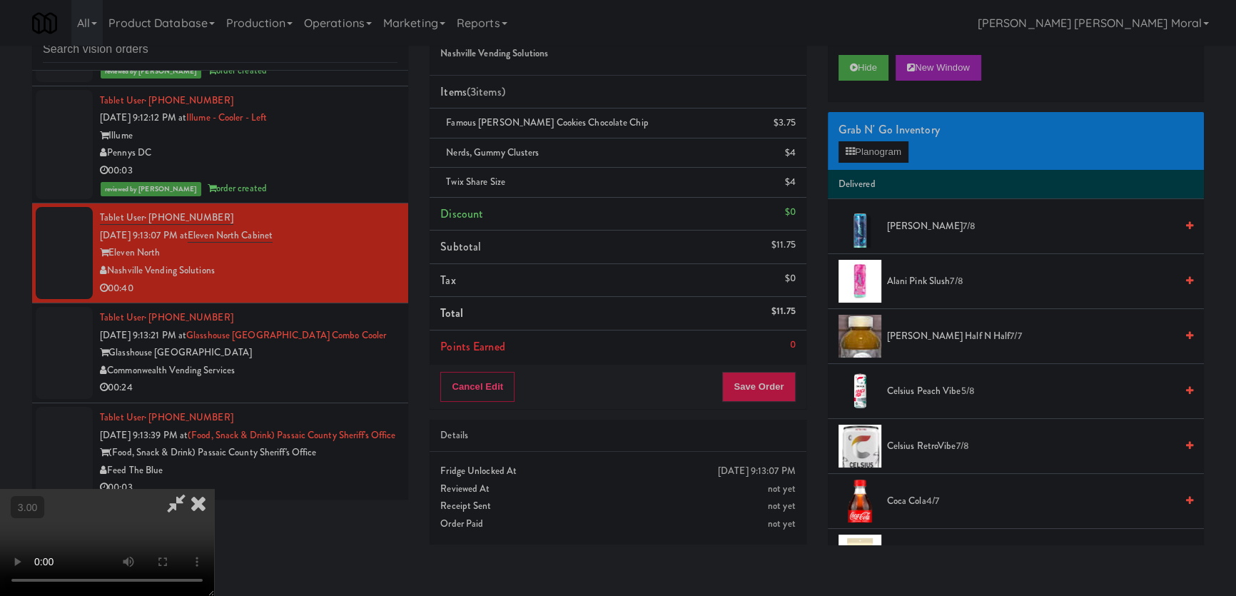
click at [214, 489] on video at bounding box center [107, 542] width 214 height 107
click at [892, 145] on button "Planogram" at bounding box center [873, 151] width 70 height 21
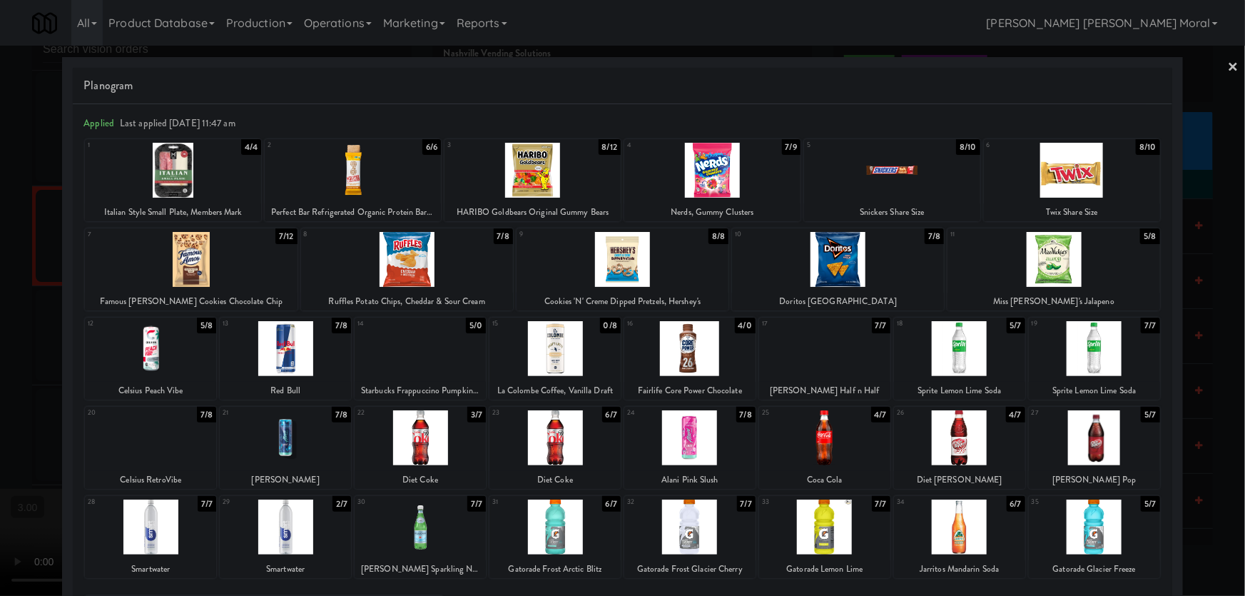
click at [527, 176] on div at bounding box center [532, 170] width 176 height 55
click at [2, 256] on div at bounding box center [622, 298] width 1245 height 596
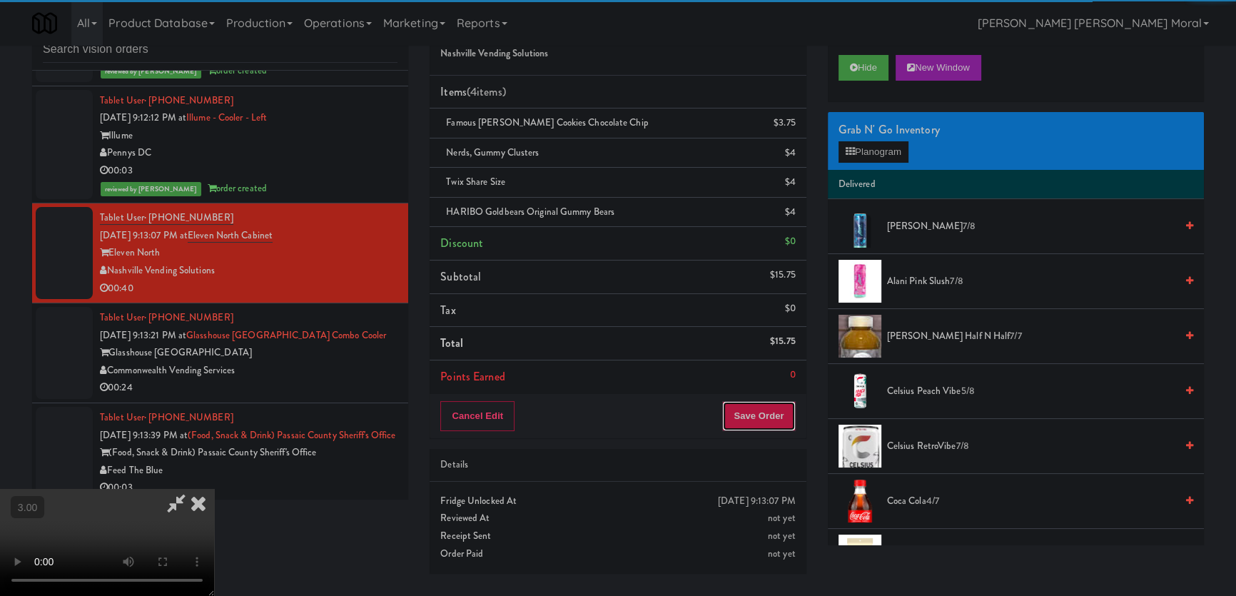
click at [778, 426] on button "Save Order" at bounding box center [758, 416] width 73 height 30
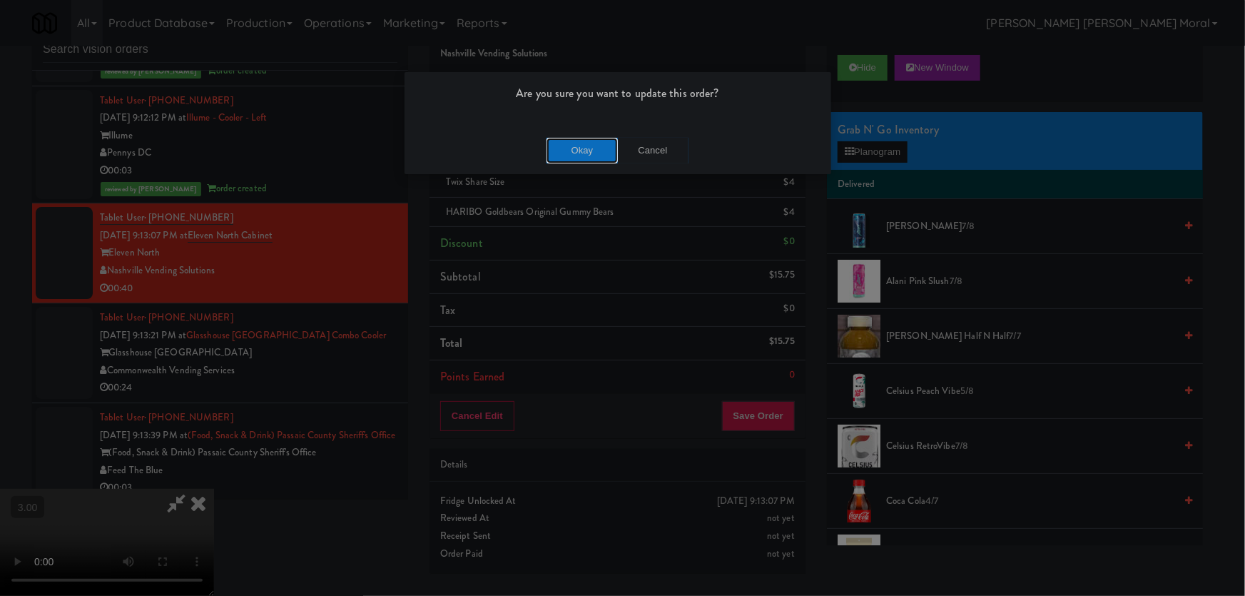
click at [603, 147] on button "Okay" at bounding box center [581, 151] width 71 height 26
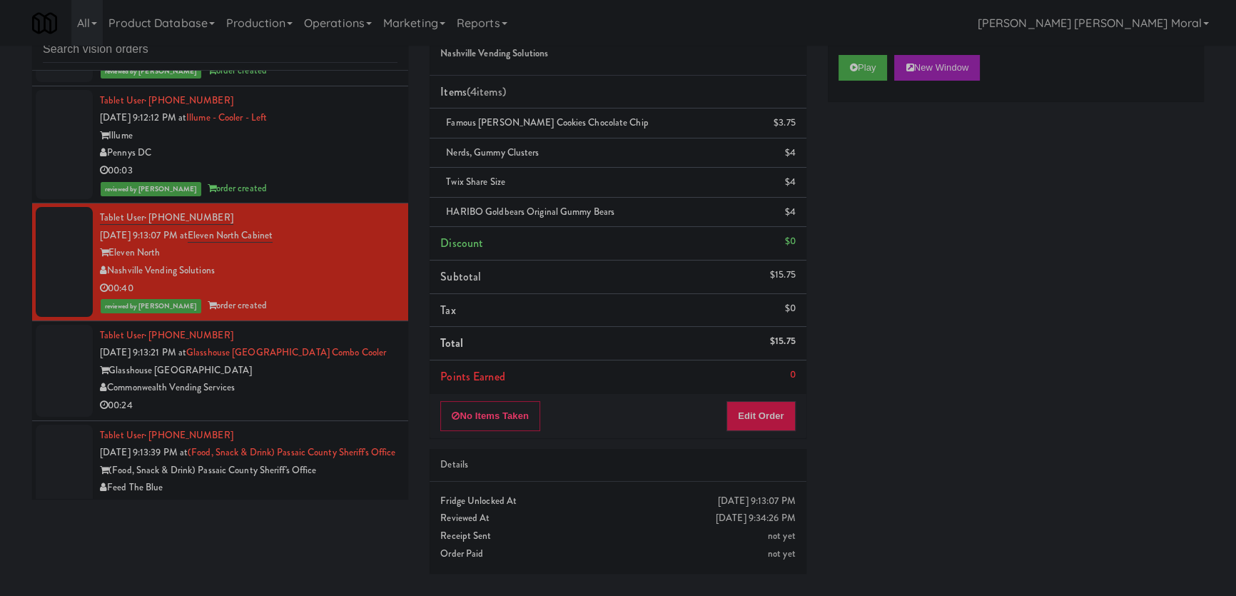
drag, startPoint x: 0, startPoint y: 335, endPoint x: 30, endPoint y: 342, distance: 31.0
click at [0, 335] on div "inbox reviewed recent all unclear take inventory issue suspicious failed recent…" at bounding box center [618, 294] width 1236 height 577
click at [340, 379] on div "Commonwealth Vending Services" at bounding box center [248, 388] width 297 height 18
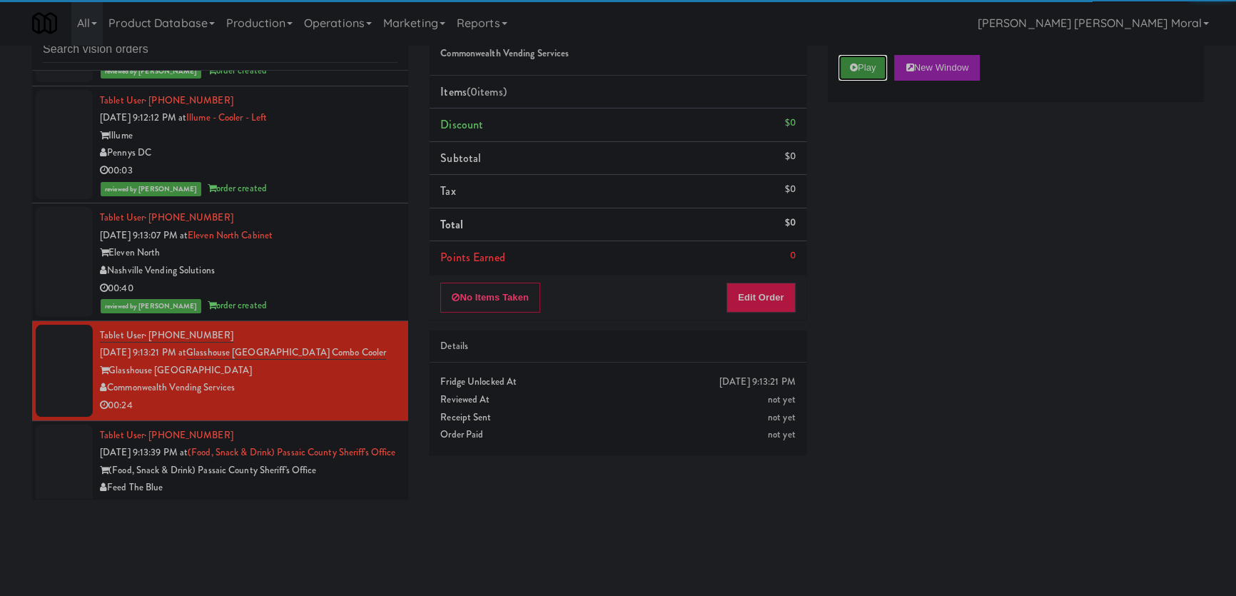
click at [867, 73] on button "Play" at bounding box center [862, 68] width 49 height 26
click at [877, 151] on div "Play New Window Primary Flag Clear Flag if unable to determine what was taken o…" at bounding box center [1016, 311] width 376 height 535
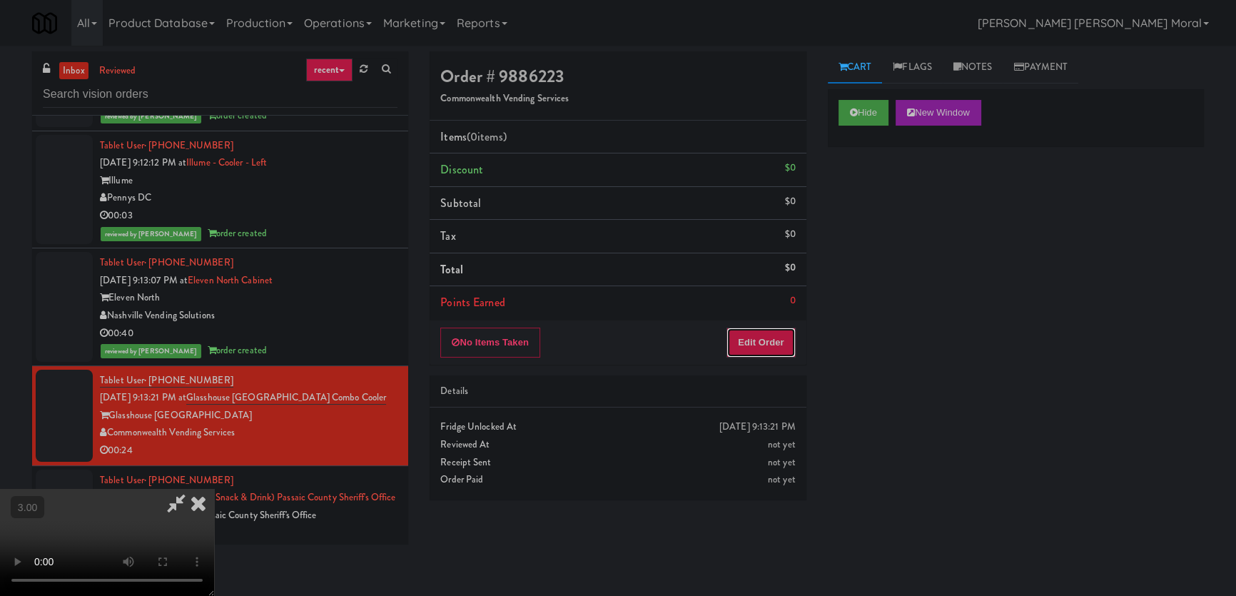
click at [770, 342] on button "Edit Order" at bounding box center [760, 342] width 69 height 30
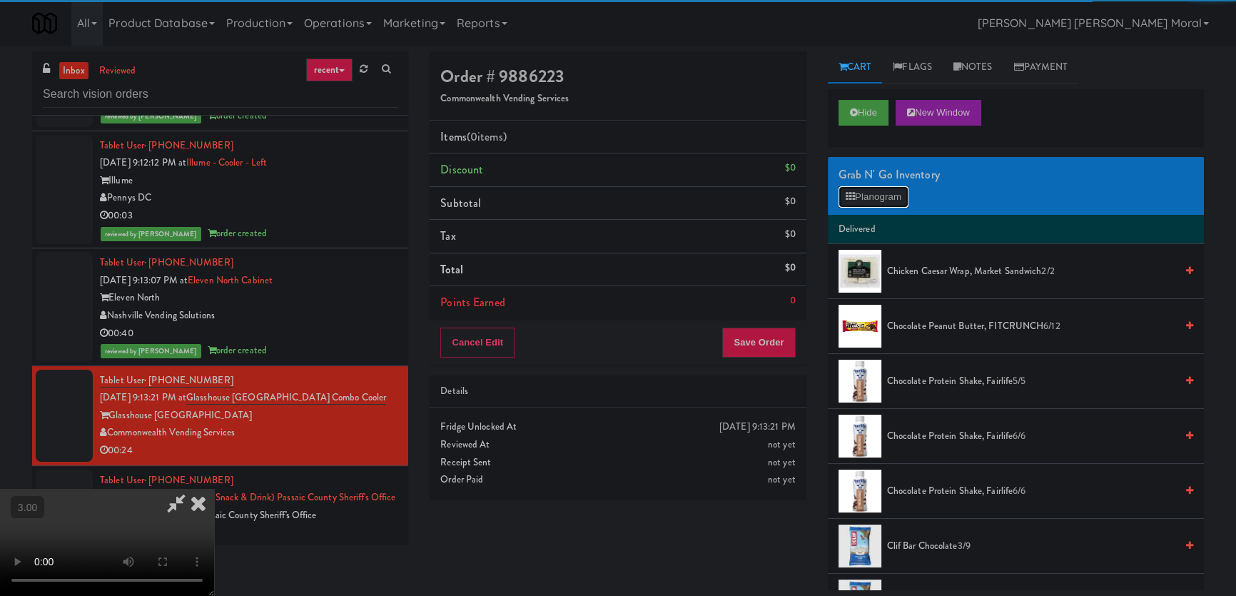
click at [875, 198] on button "Planogram" at bounding box center [873, 196] width 70 height 21
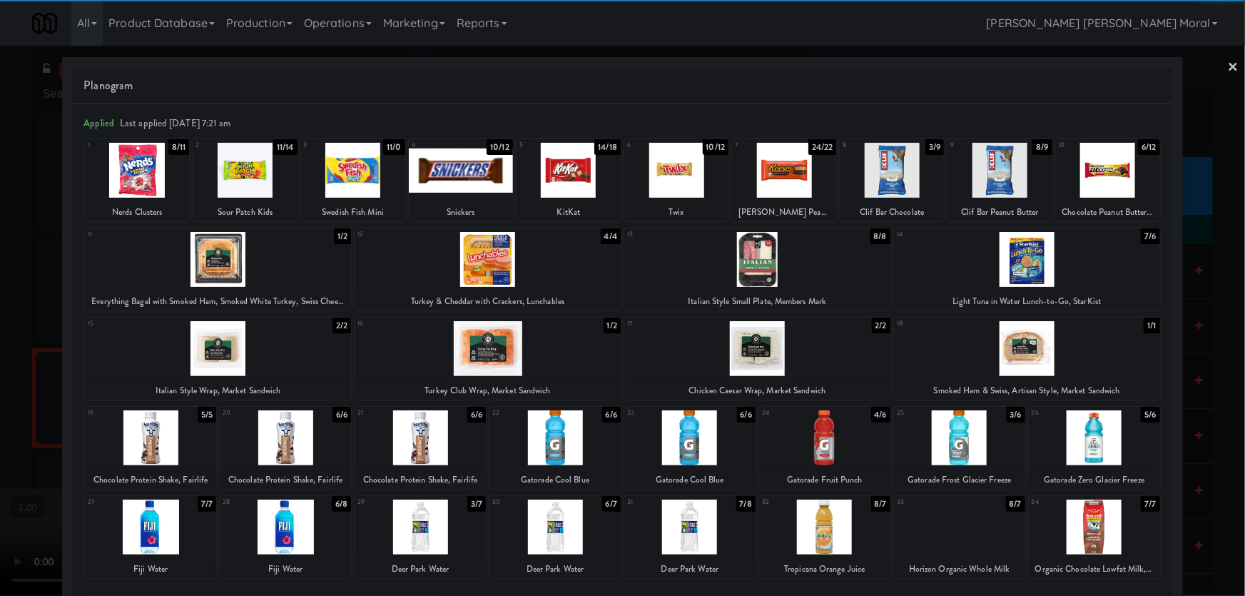
click at [763, 276] on div at bounding box center [757, 259] width 266 height 55
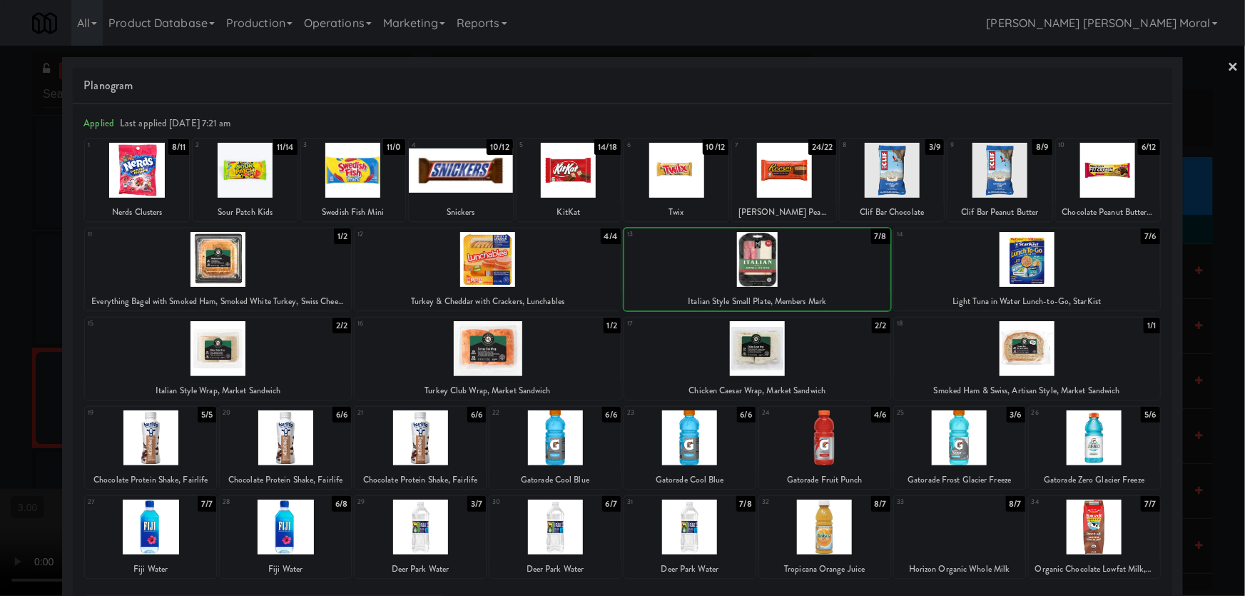
click at [691, 185] on div at bounding box center [676, 170] width 104 height 55
click at [781, 197] on div at bounding box center [784, 170] width 104 height 55
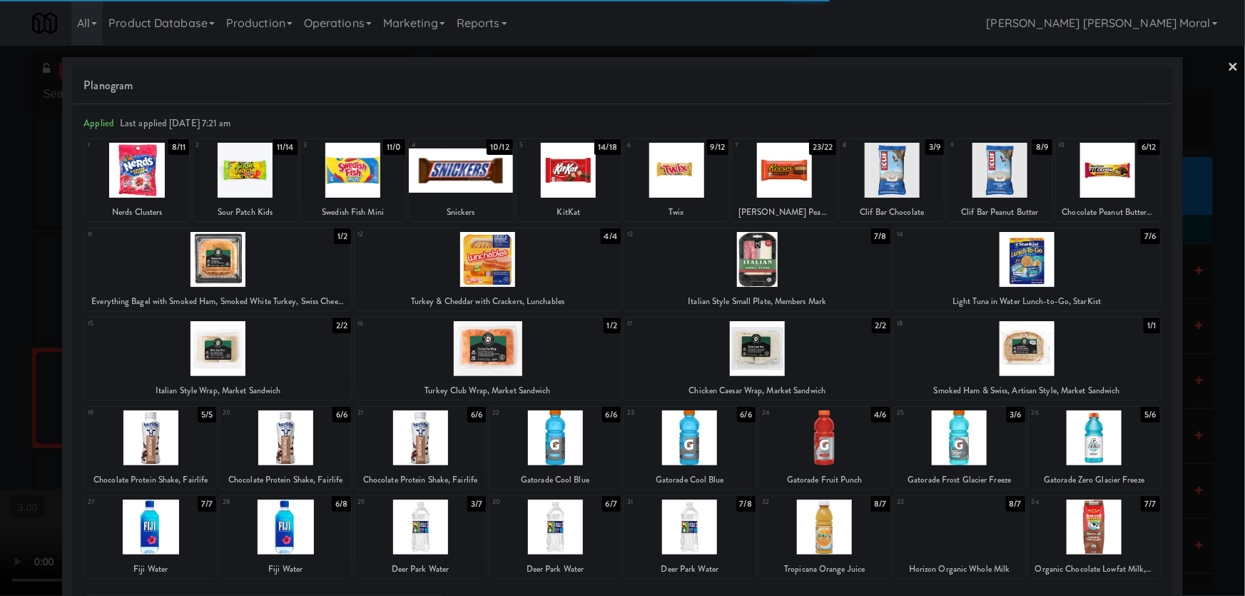
click at [0, 264] on div at bounding box center [622, 298] width 1245 height 596
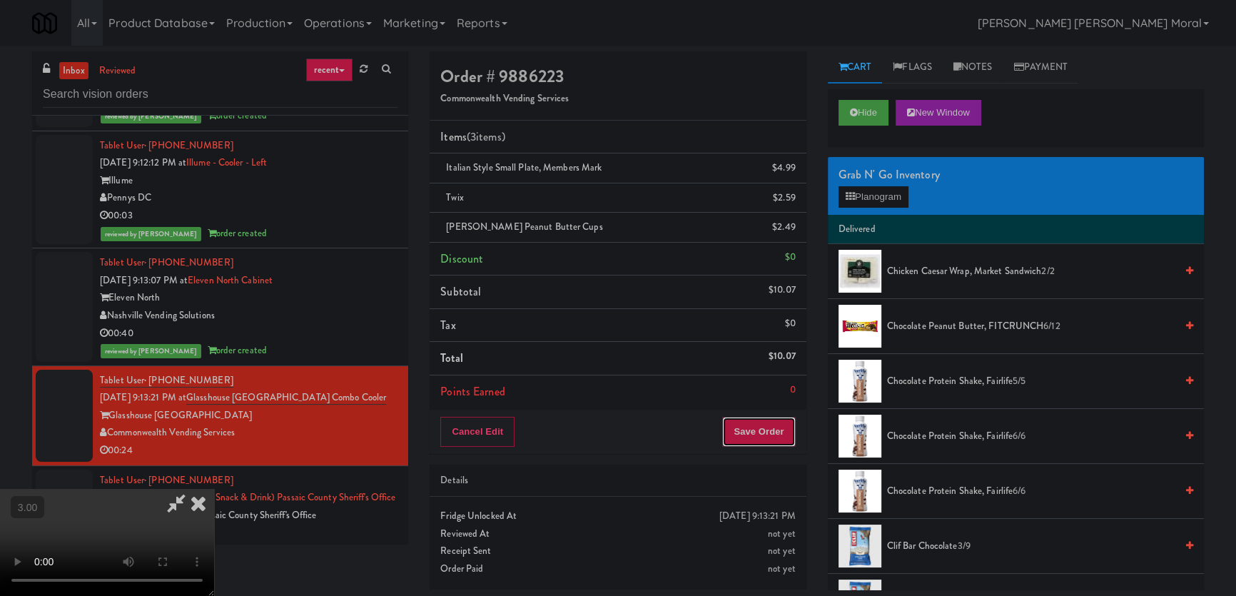
click at [756, 433] on button "Save Order" at bounding box center [758, 432] width 73 height 30
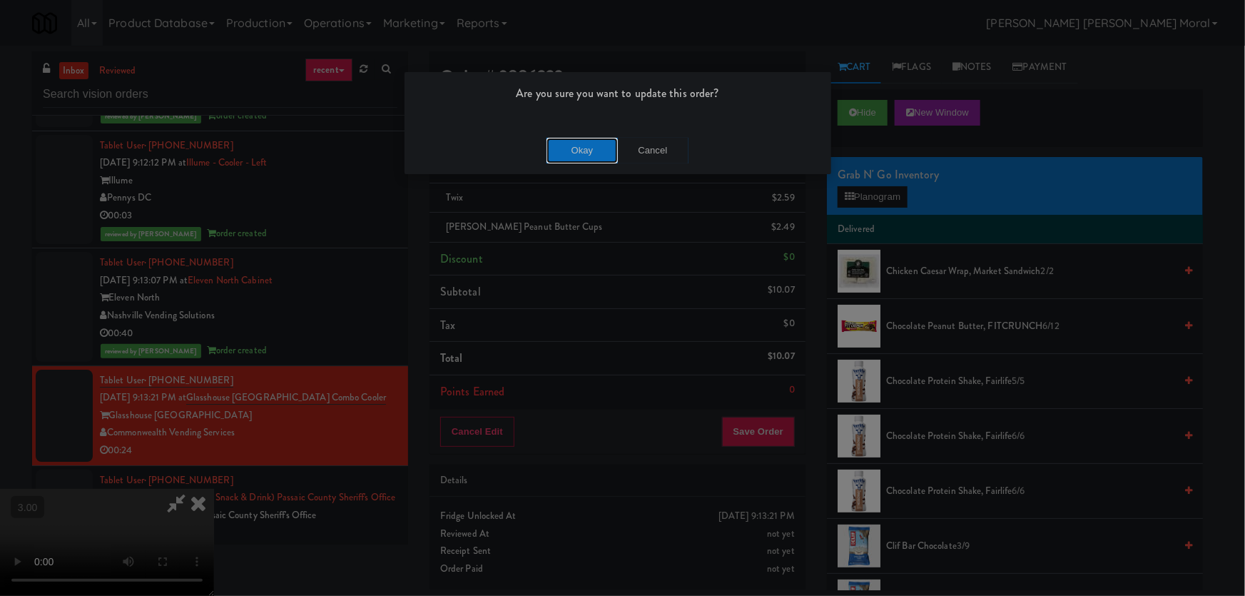
click at [595, 163] on button "Okay" at bounding box center [581, 151] width 71 height 26
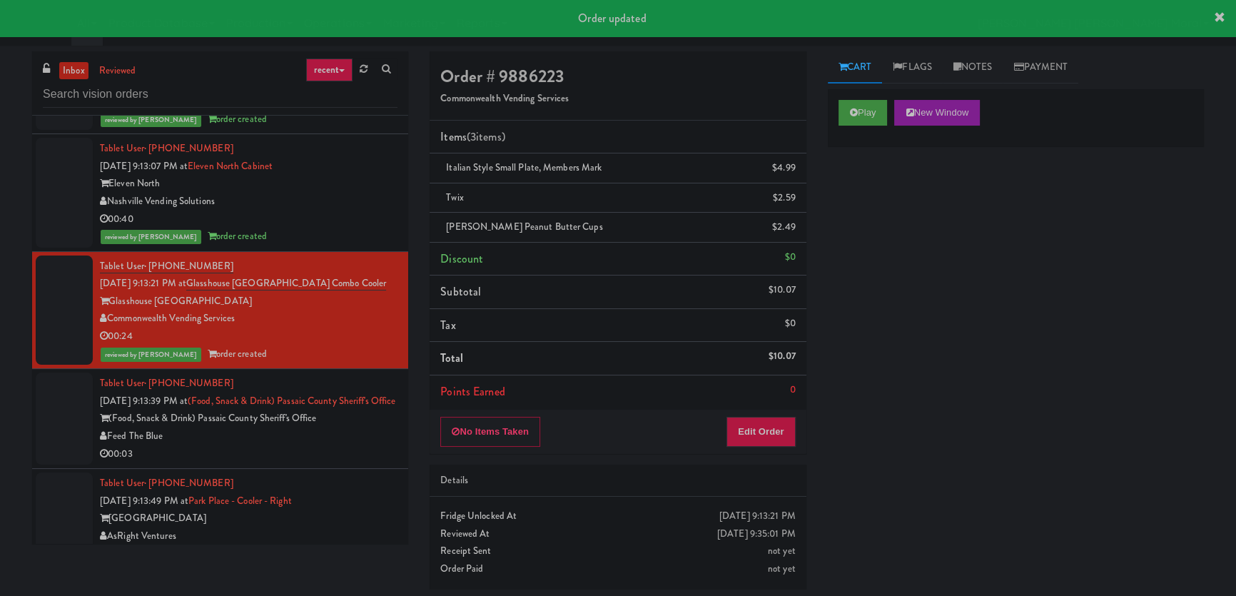
scroll to position [5242, 0]
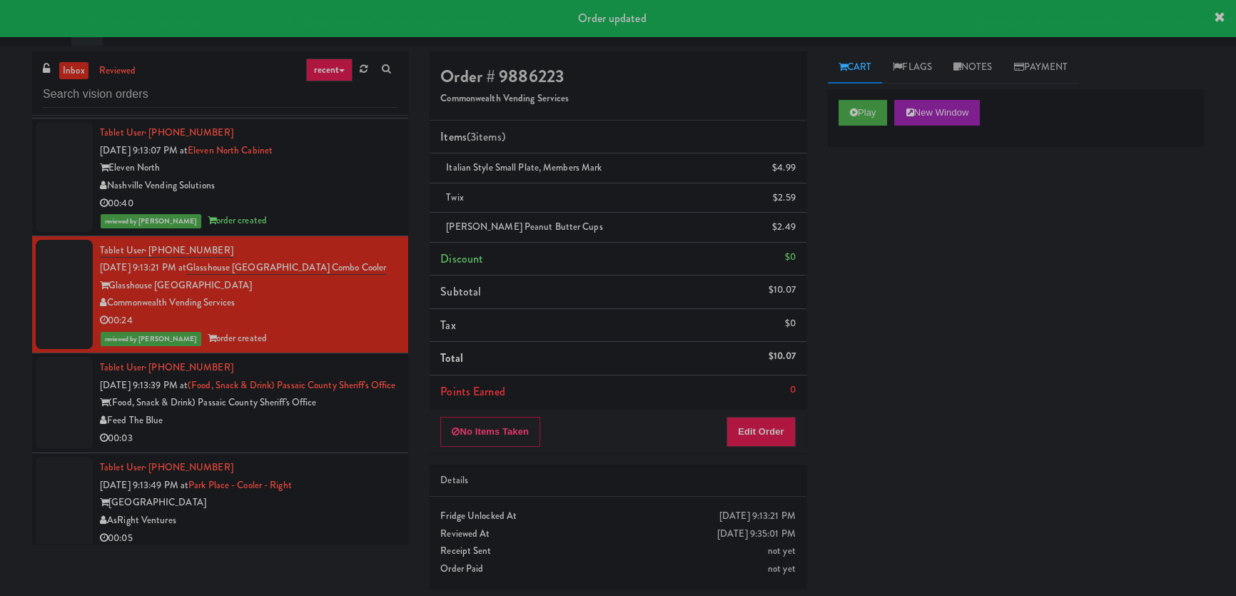
drag, startPoint x: 339, startPoint y: 400, endPoint x: 347, endPoint y: 398, distance: 8.8
click at [340, 429] on div "00:03" at bounding box center [248, 438] width 297 height 18
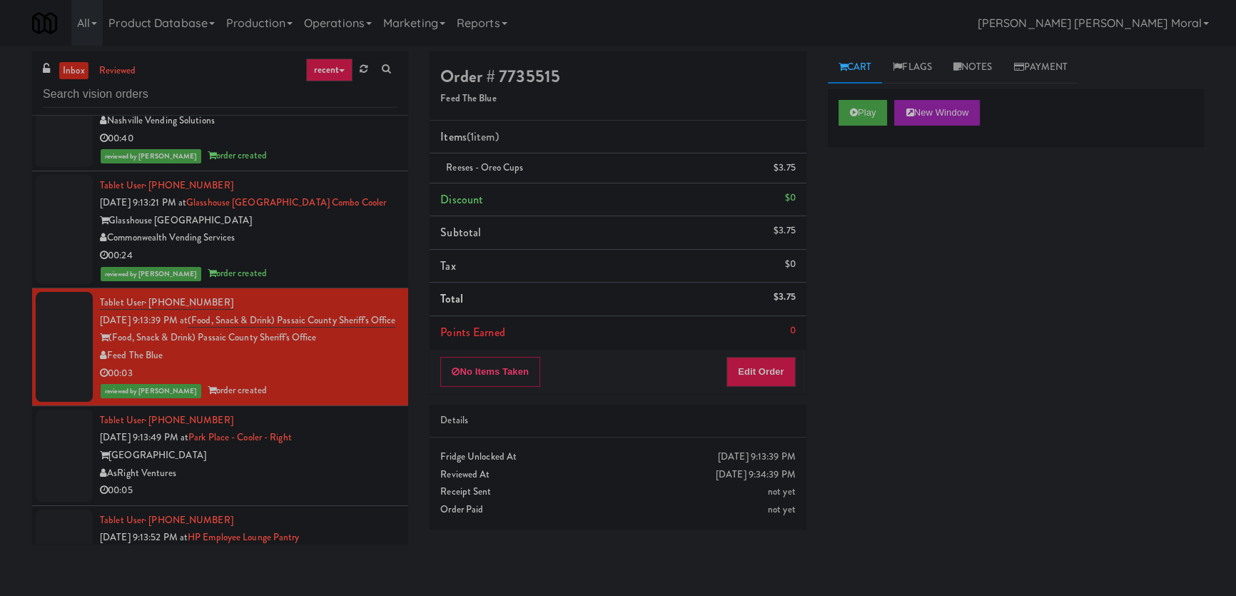
click at [362, 412] on div "Tablet User · (303) 304-6520 [DATE] 9:13:49 PM at [GEOGRAPHIC_DATA] - [GEOGRAPH…" at bounding box center [248, 456] width 297 height 88
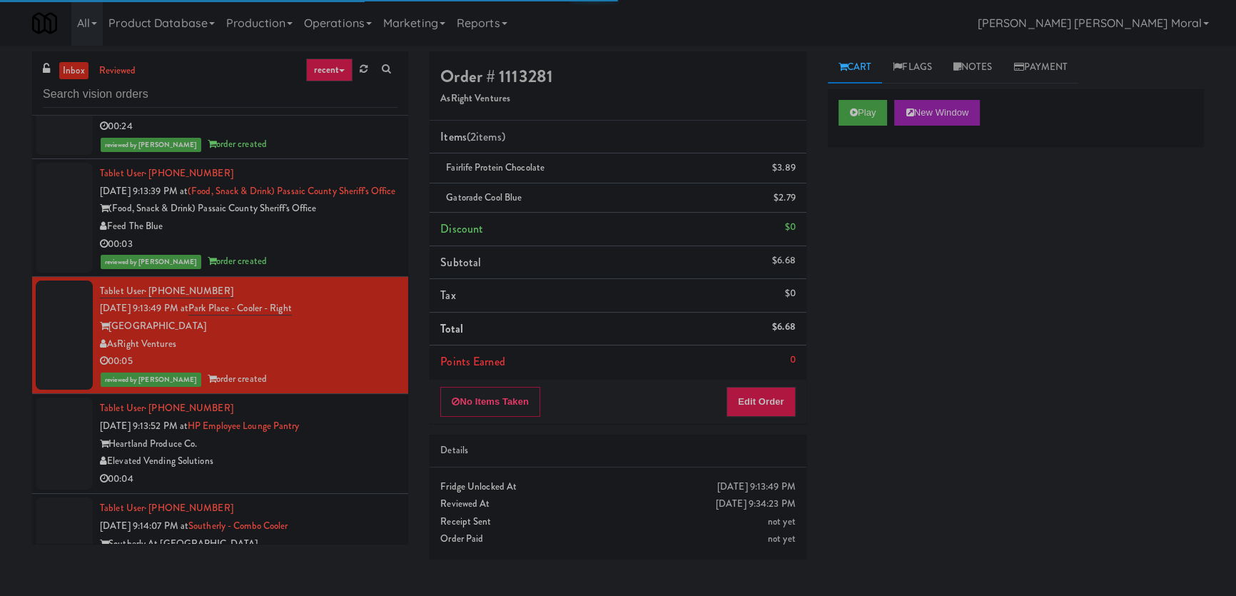
click at [371, 470] on div "00:04" at bounding box center [248, 479] width 297 height 18
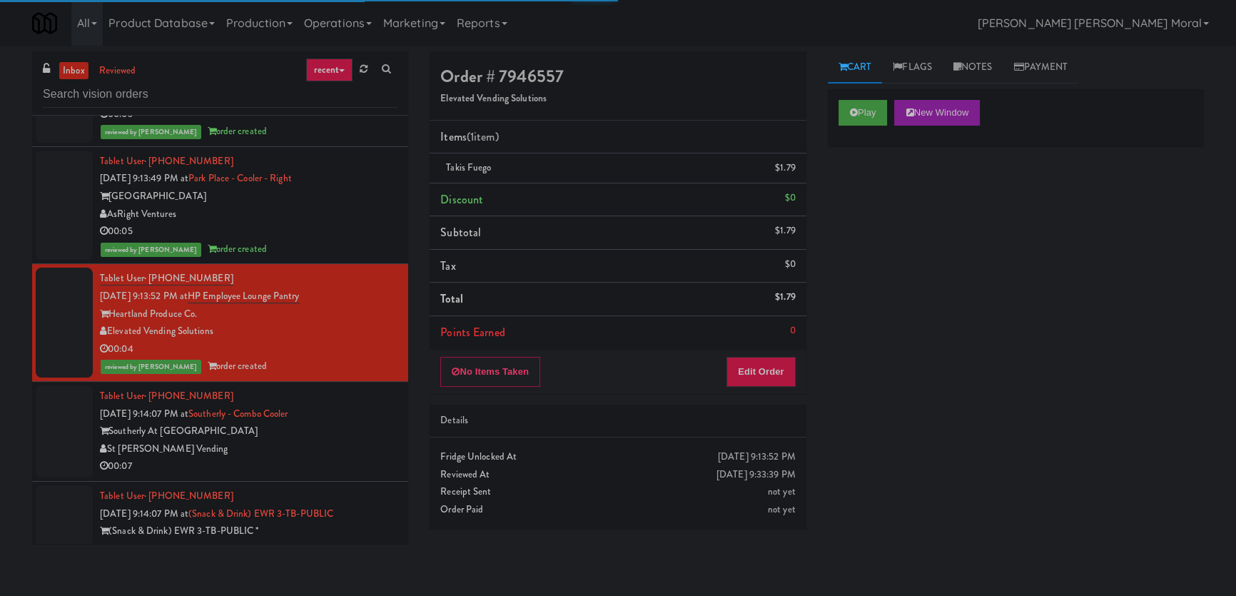
click at [360, 440] on div "St [PERSON_NAME] Vending" at bounding box center [248, 449] width 297 height 18
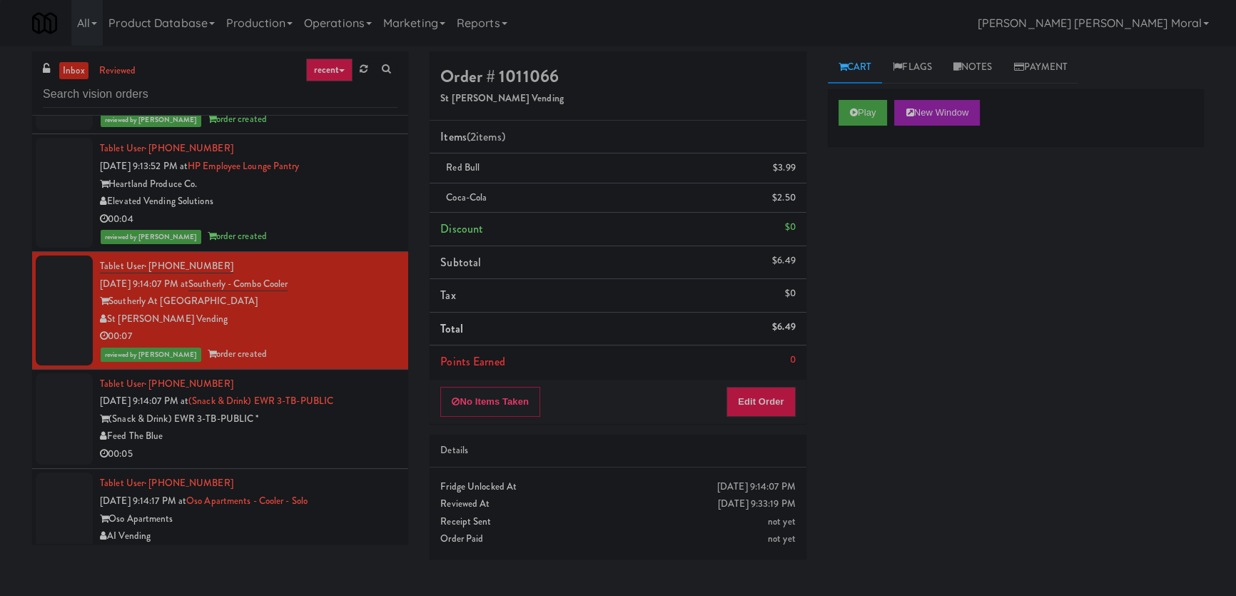
click at [365, 427] on div "Feed The Blue" at bounding box center [248, 436] width 297 height 18
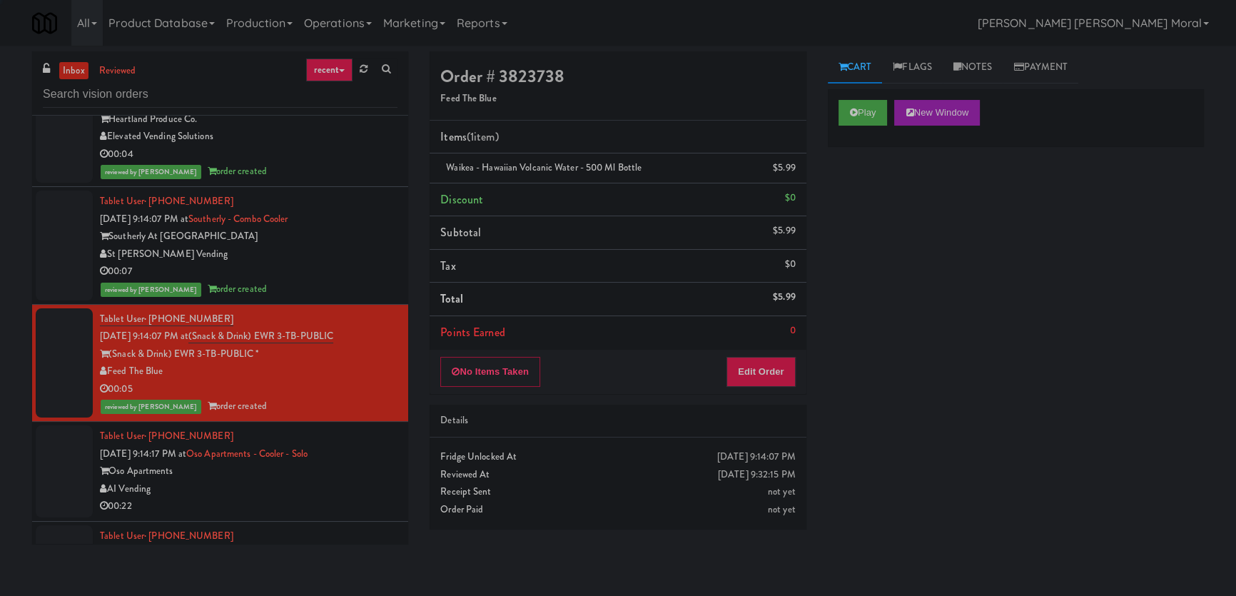
click at [357, 462] on div "Oso Apartments" at bounding box center [248, 471] width 297 height 18
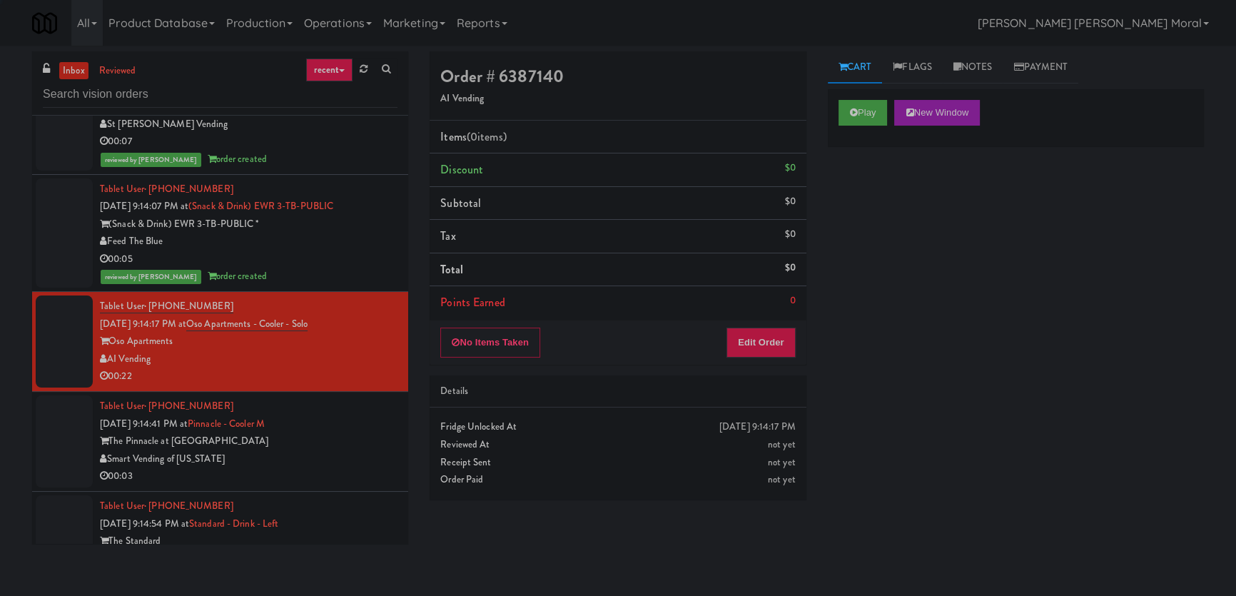
click at [352, 432] on div "The Pinnacle at [GEOGRAPHIC_DATA]" at bounding box center [248, 441] width 297 height 18
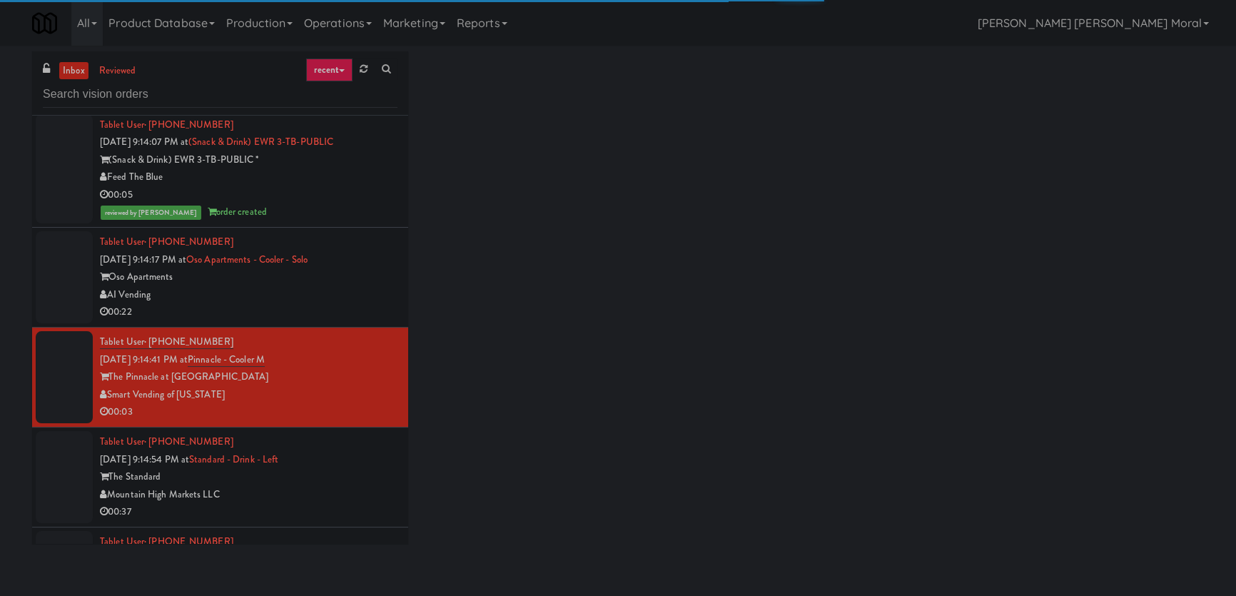
scroll to position [5955, 0]
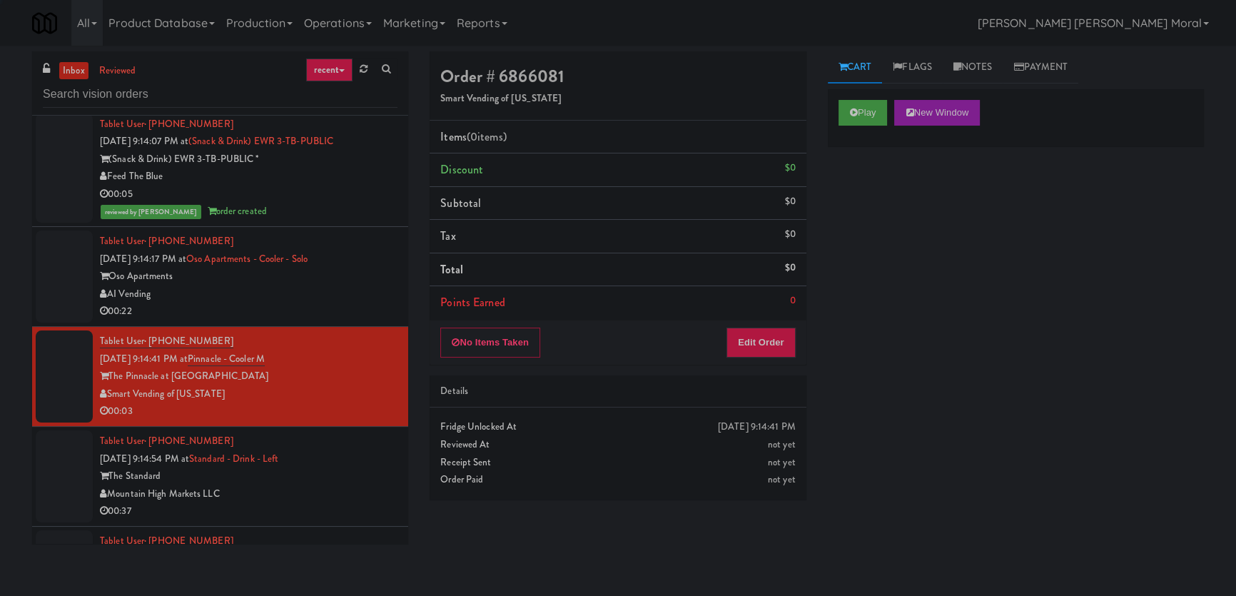
click at [337, 302] on div "00:22" at bounding box center [248, 311] width 297 height 18
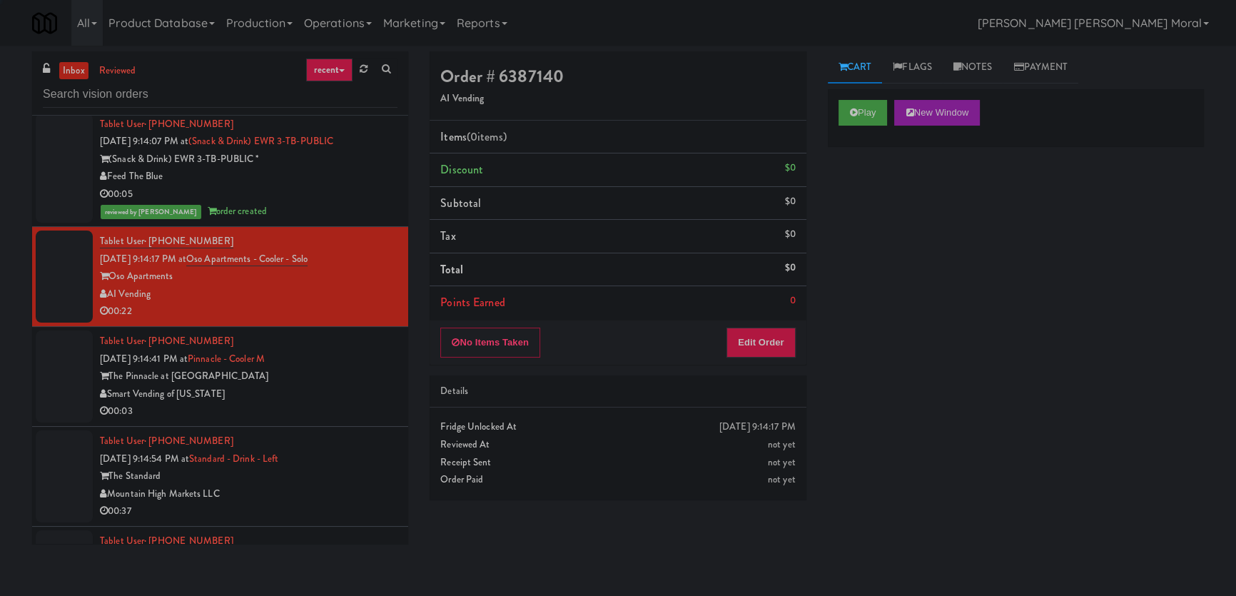
click at [891, 103] on div "Play New Window" at bounding box center [1015, 113] width 355 height 26
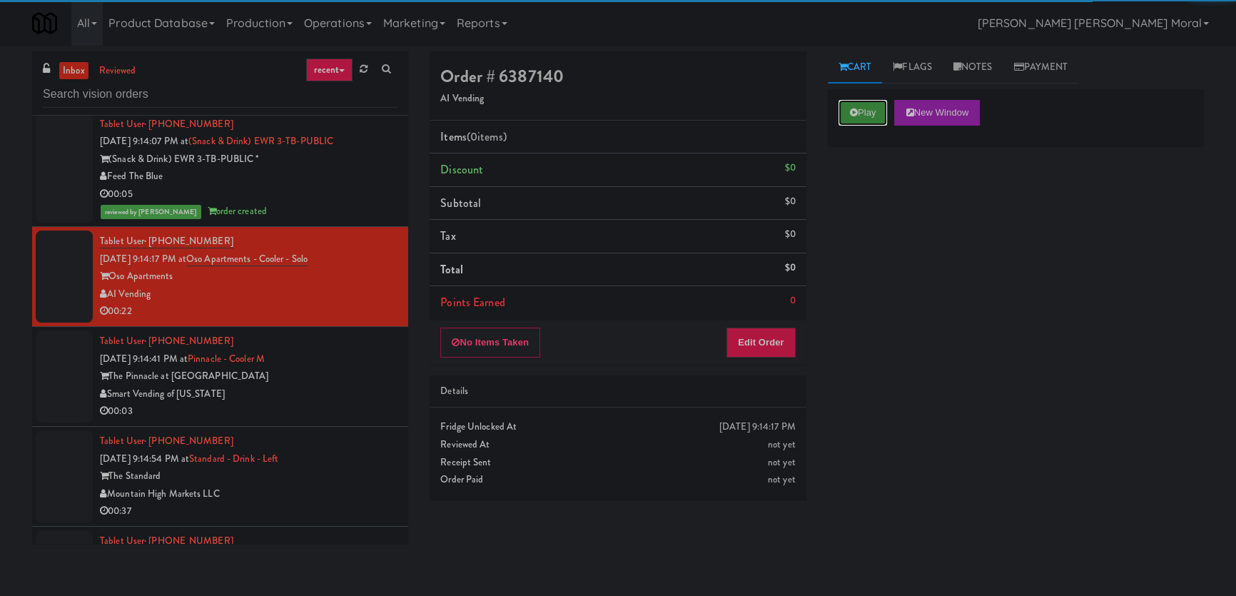
drag, startPoint x: 869, startPoint y: 104, endPoint x: 884, endPoint y: 245, distance: 142.0
click at [869, 107] on button "Play" at bounding box center [862, 113] width 49 height 26
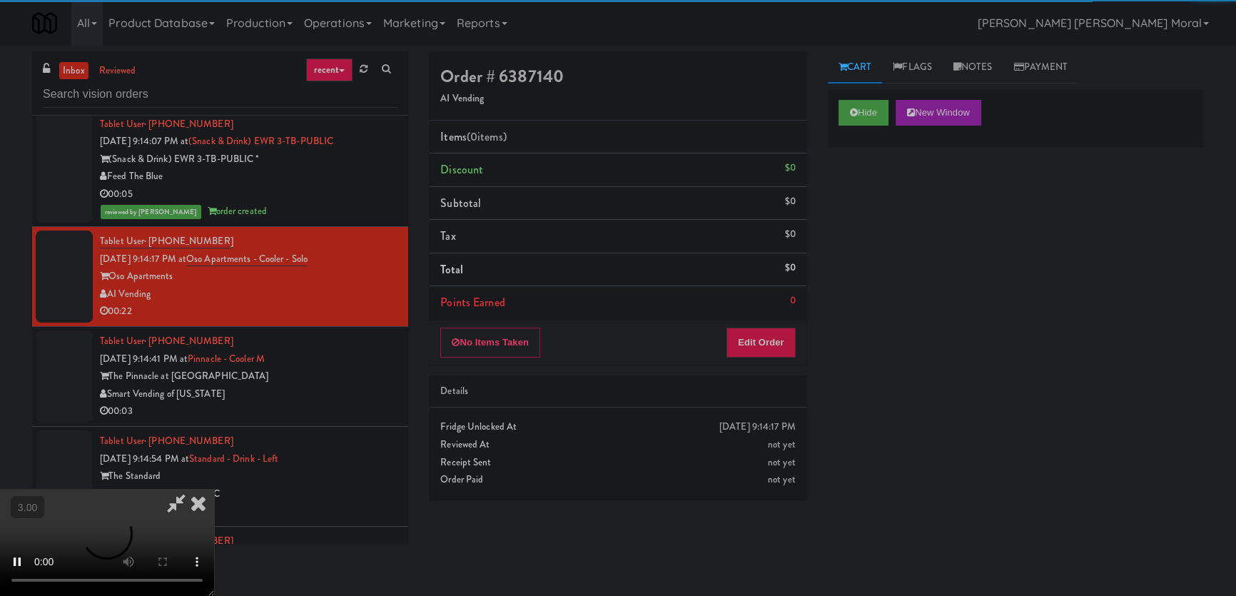
click at [884, 245] on div "Hide New Window Primary Flag Clear Flag if unable to determine what was taken o…" at bounding box center [1016, 356] width 376 height 535
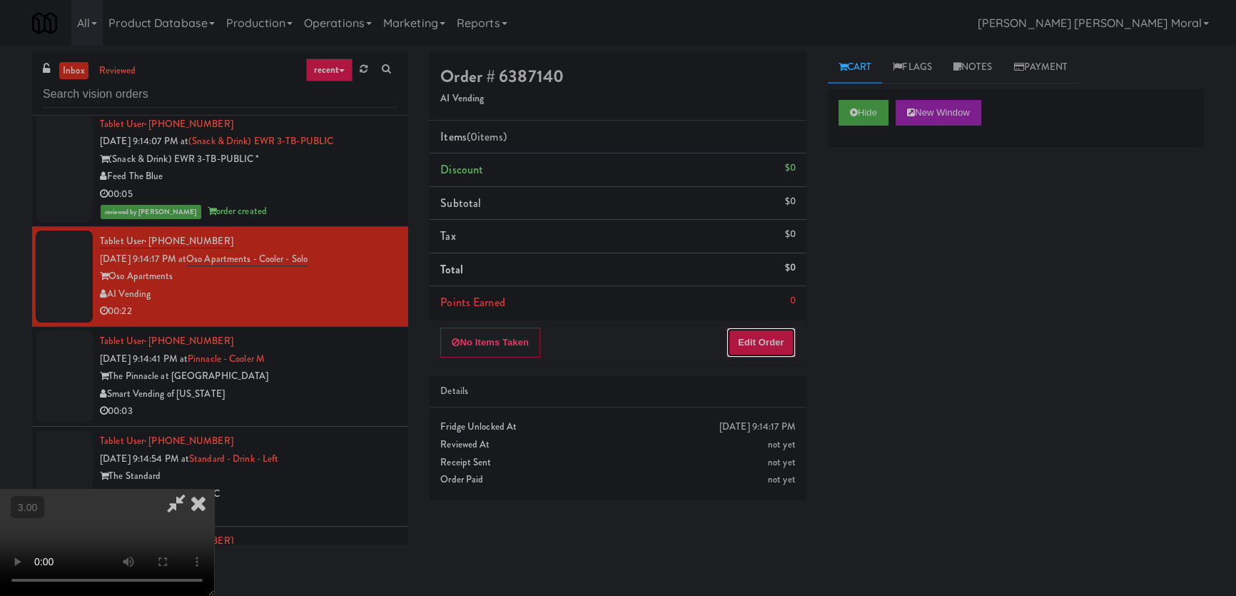
click at [772, 340] on button "Edit Order" at bounding box center [760, 342] width 69 height 30
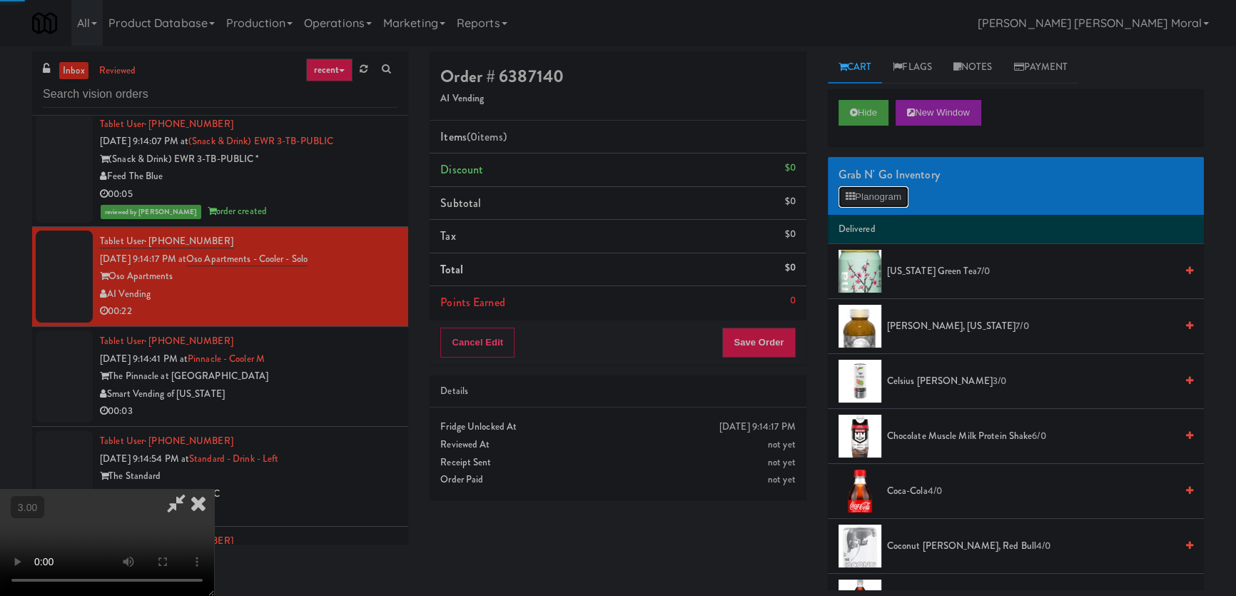
click at [882, 193] on button "Planogram" at bounding box center [873, 196] width 70 height 21
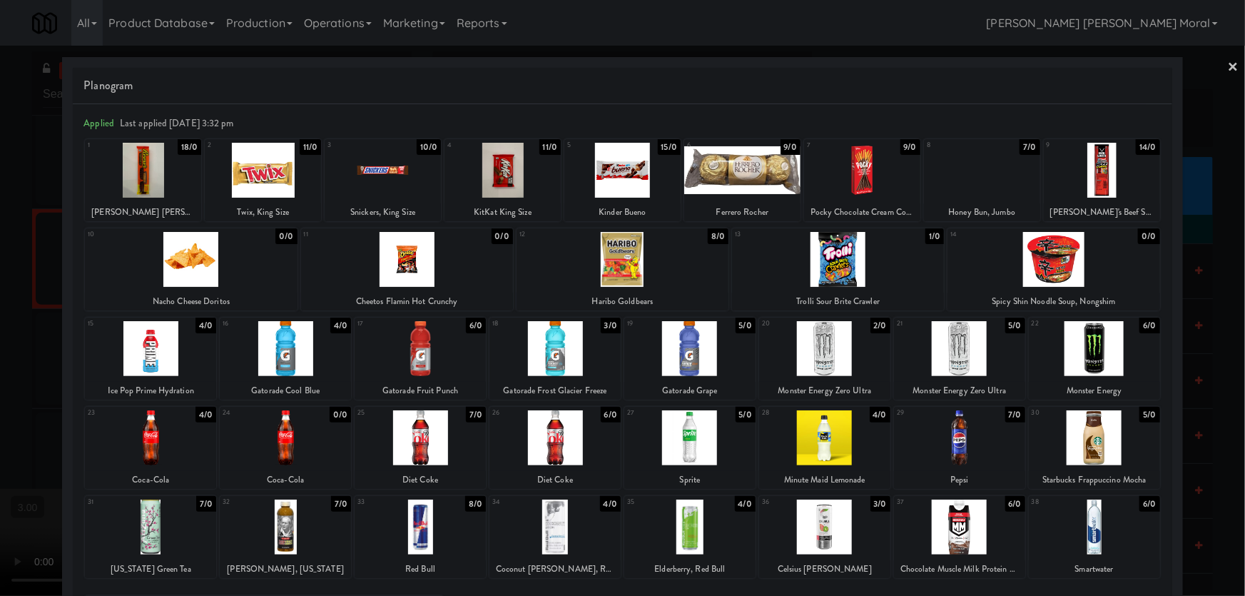
click at [836, 257] on div at bounding box center [838, 259] width 212 height 55
click at [395, 183] on div at bounding box center [383, 170] width 116 height 55
click at [2, 269] on div at bounding box center [622, 298] width 1245 height 596
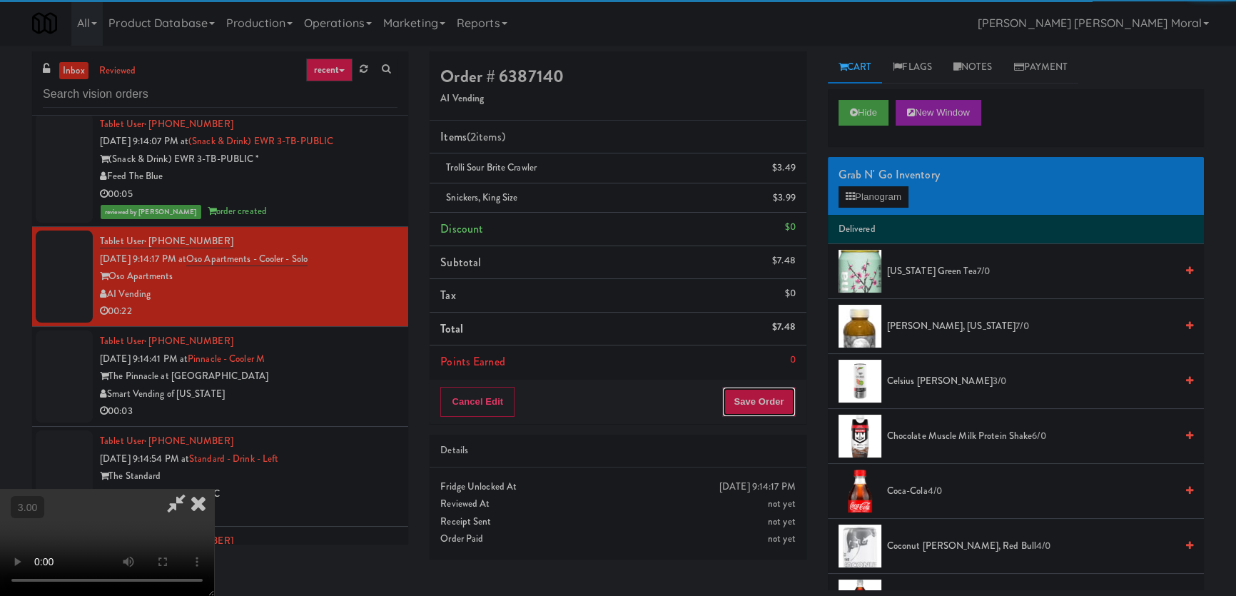
click at [780, 404] on button "Save Order" at bounding box center [758, 402] width 73 height 30
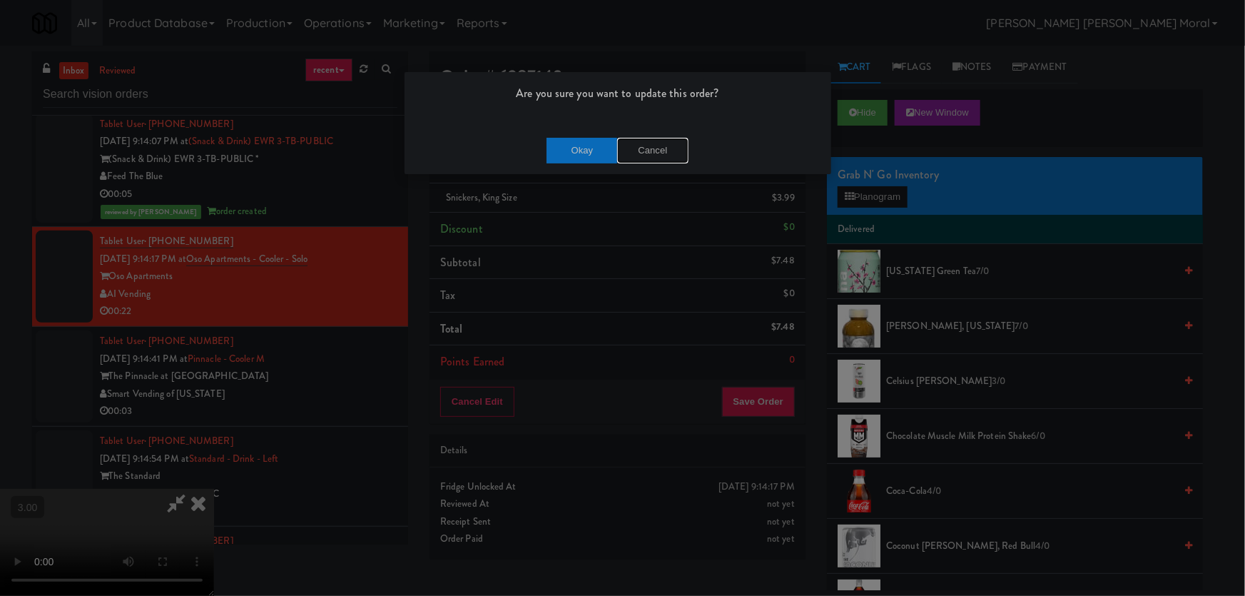
drag, startPoint x: 619, startPoint y: 148, endPoint x: 613, endPoint y: 156, distance: 10.3
click at [618, 148] on button "Cancel" at bounding box center [652, 151] width 71 height 26
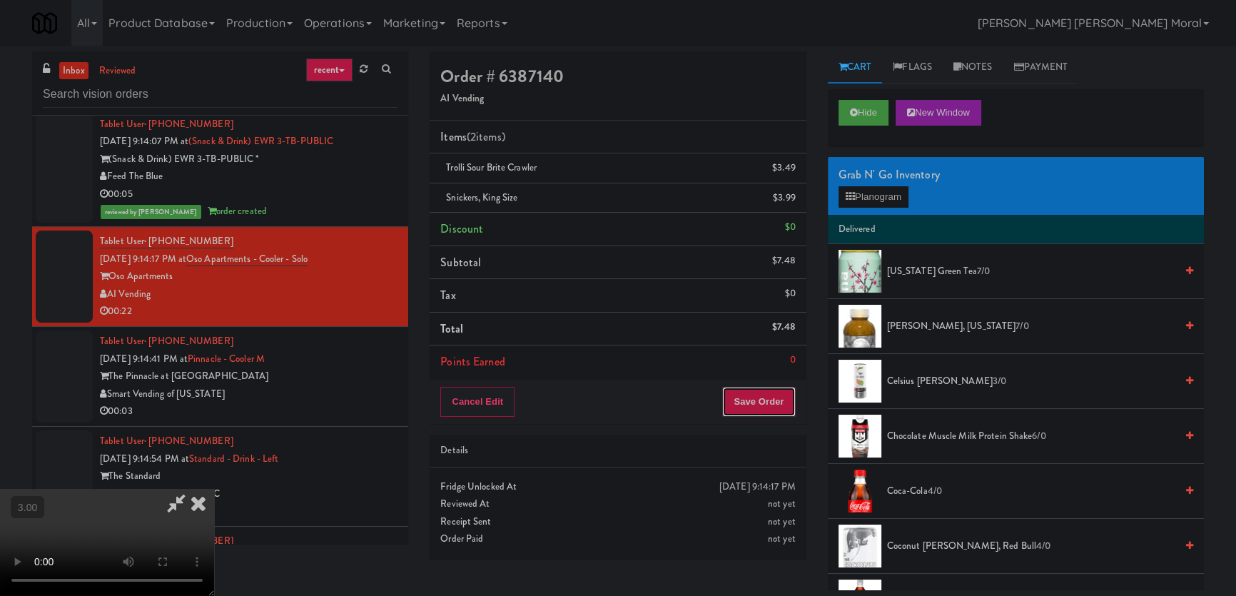
click at [781, 392] on button "Save Order" at bounding box center [758, 402] width 73 height 30
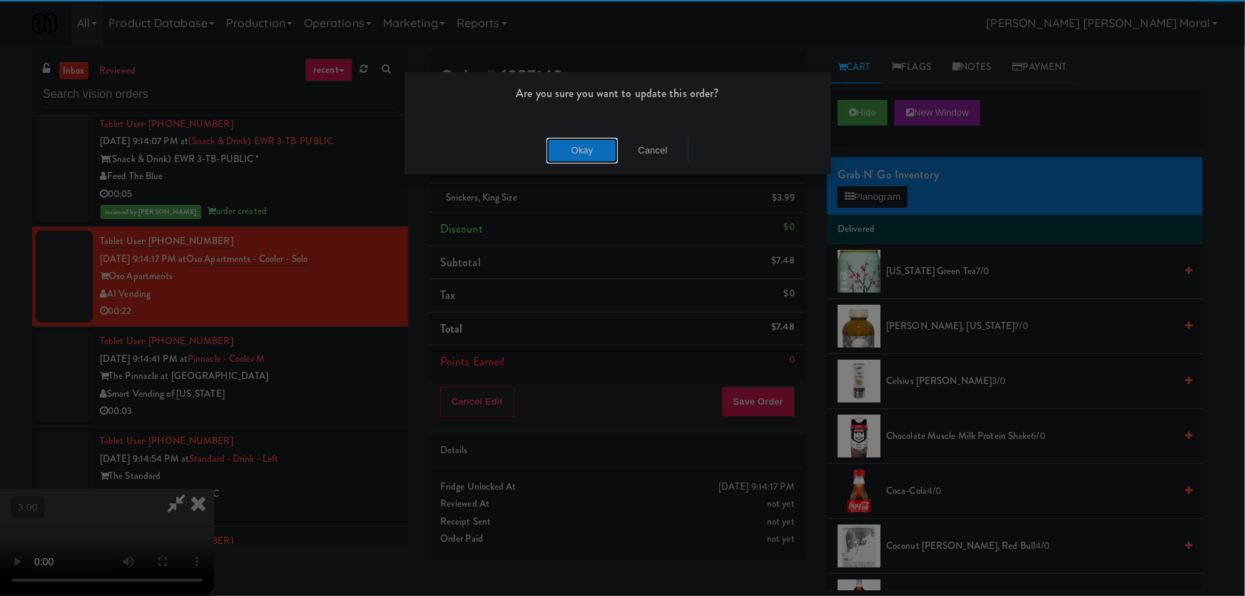
click at [585, 146] on button "Okay" at bounding box center [581, 151] width 71 height 26
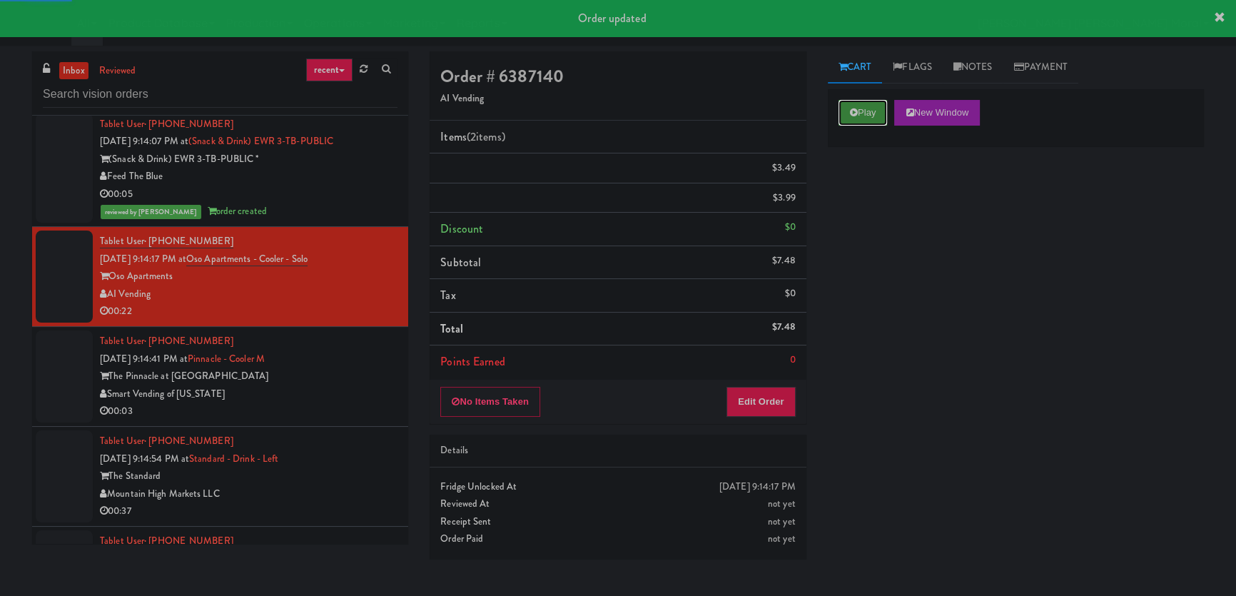
click at [868, 119] on button "Play" at bounding box center [862, 113] width 49 height 26
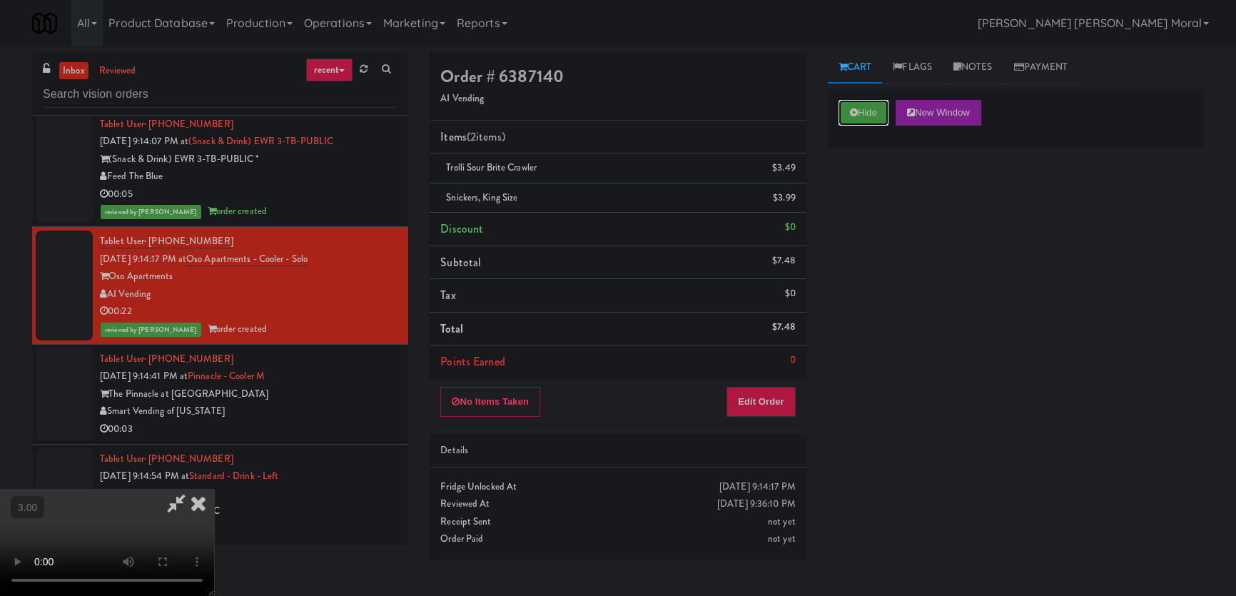
scroll to position [64, 0]
click at [875, 305] on div "Hide New Window Primary Flag Clear Flag if unable to determine what was taken o…" at bounding box center [1016, 356] width 376 height 535
click at [214, 489] on icon at bounding box center [198, 503] width 31 height 29
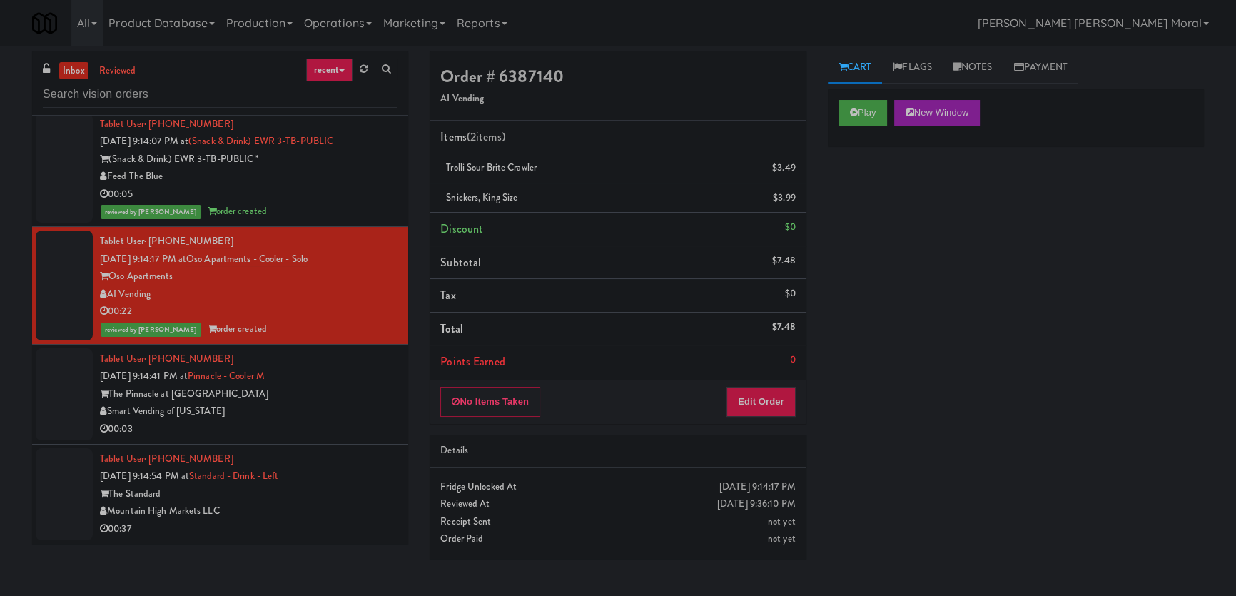
click at [346, 402] on div "Smart Vending of [US_STATE]" at bounding box center [248, 411] width 297 height 18
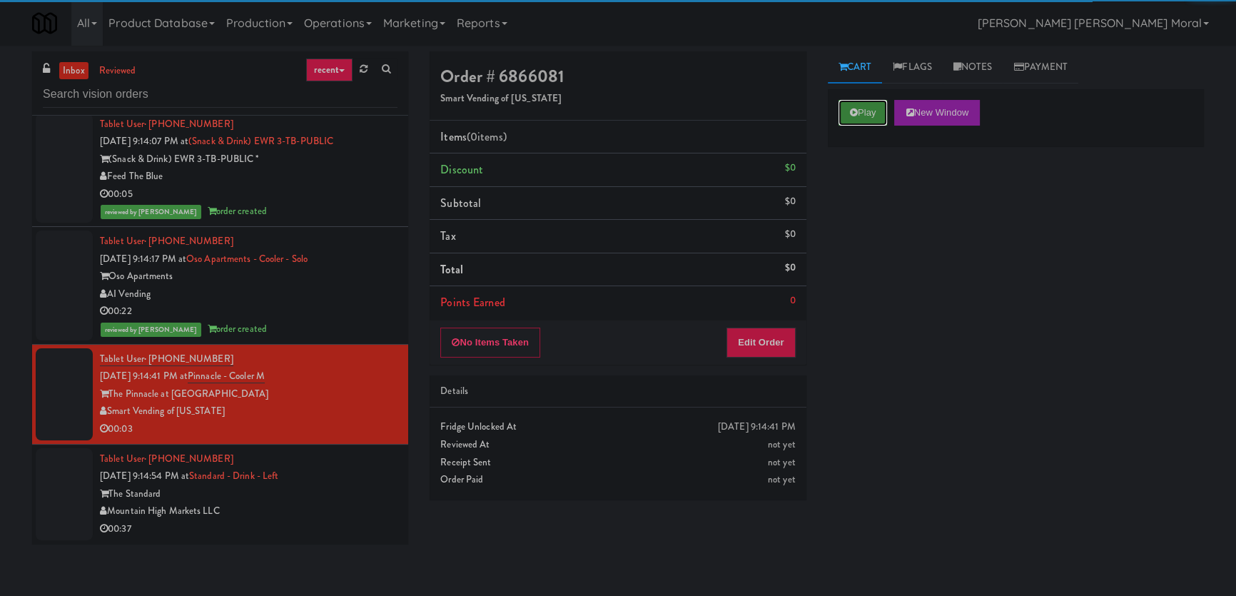
click at [862, 121] on button "Play" at bounding box center [862, 113] width 49 height 26
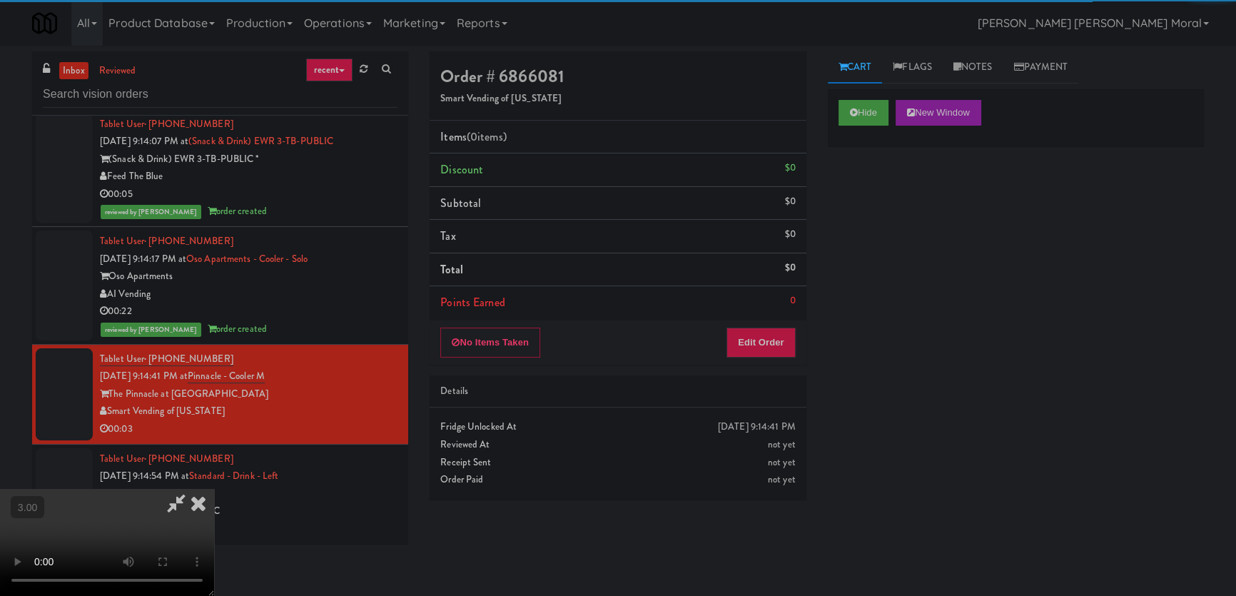
click at [864, 246] on div "Hide New Window Primary Flag Clear Flag if unable to determine what was taken o…" at bounding box center [1016, 356] width 376 height 535
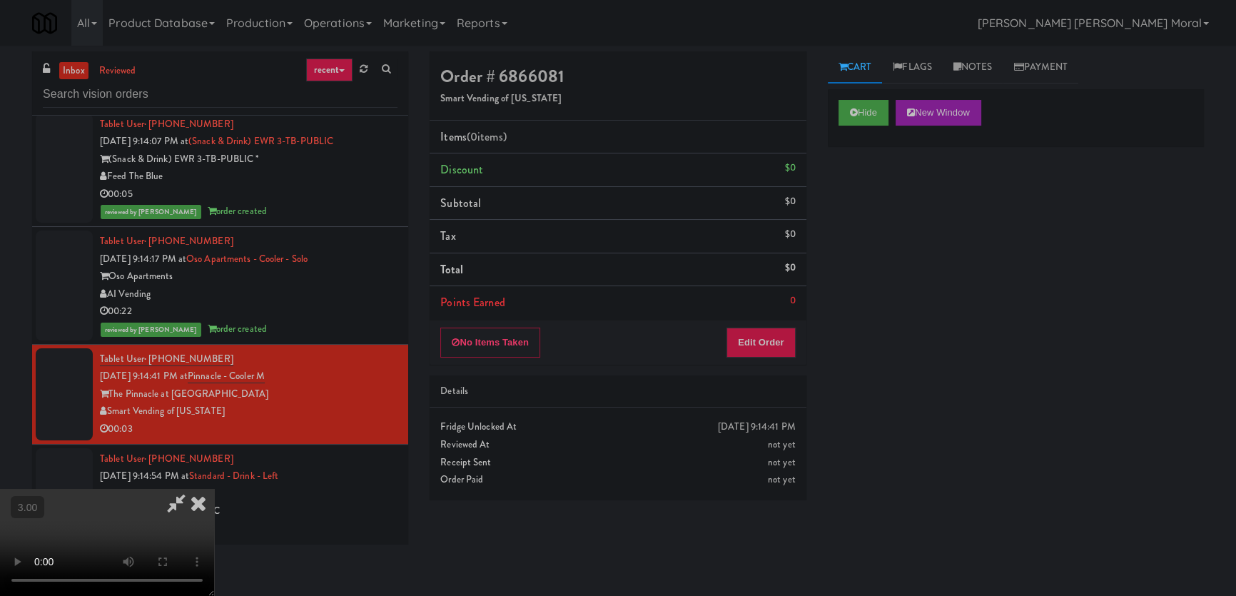
click at [214, 489] on video at bounding box center [107, 542] width 214 height 107
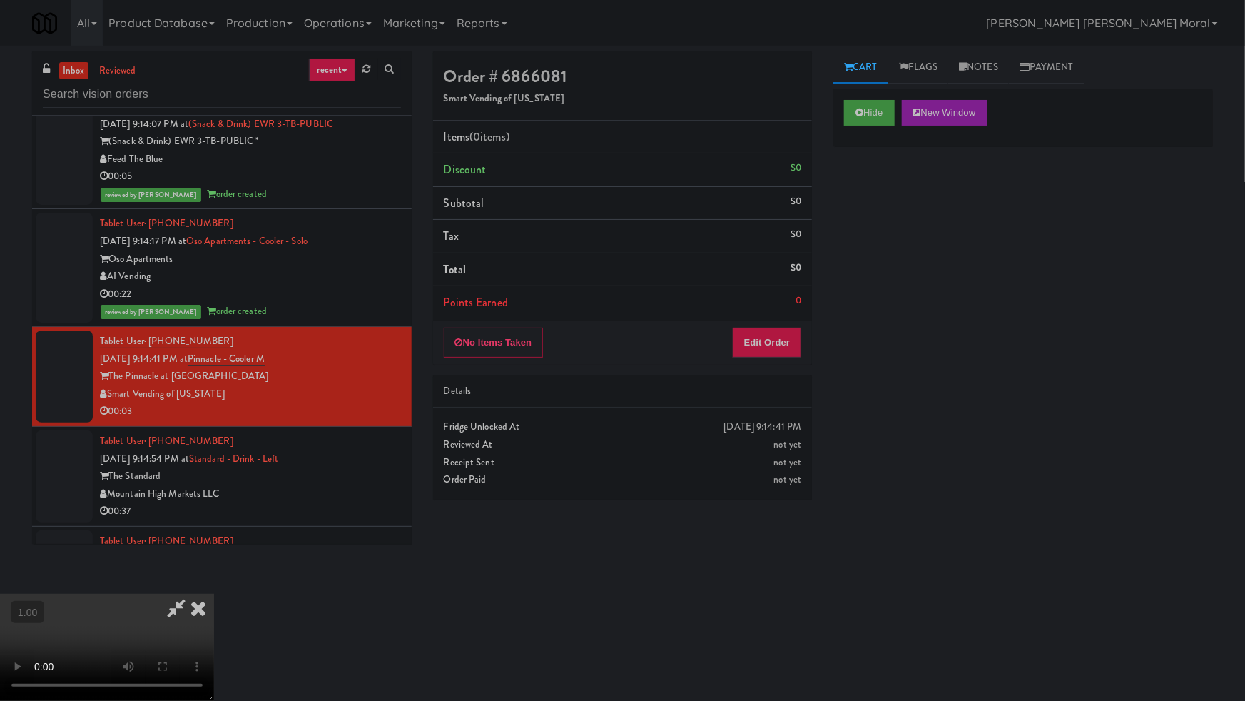
click at [214, 594] on video at bounding box center [107, 647] width 214 height 107
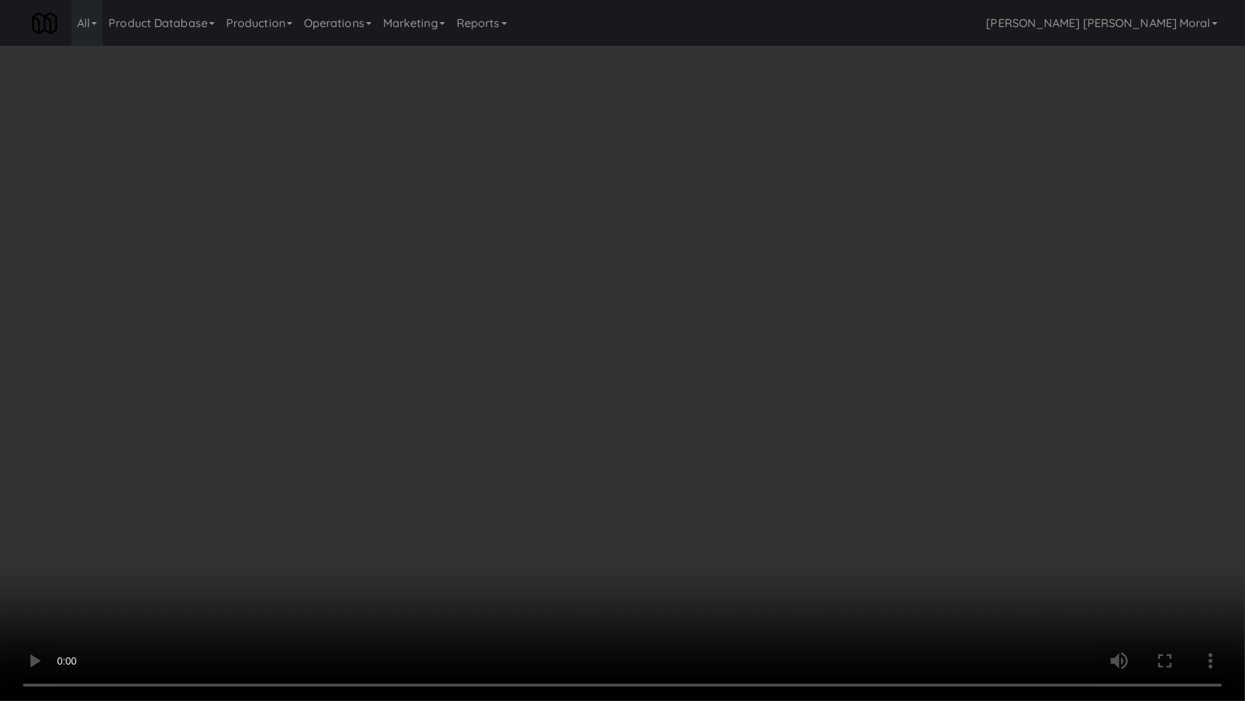
click at [697, 387] on video at bounding box center [622, 350] width 1245 height 701
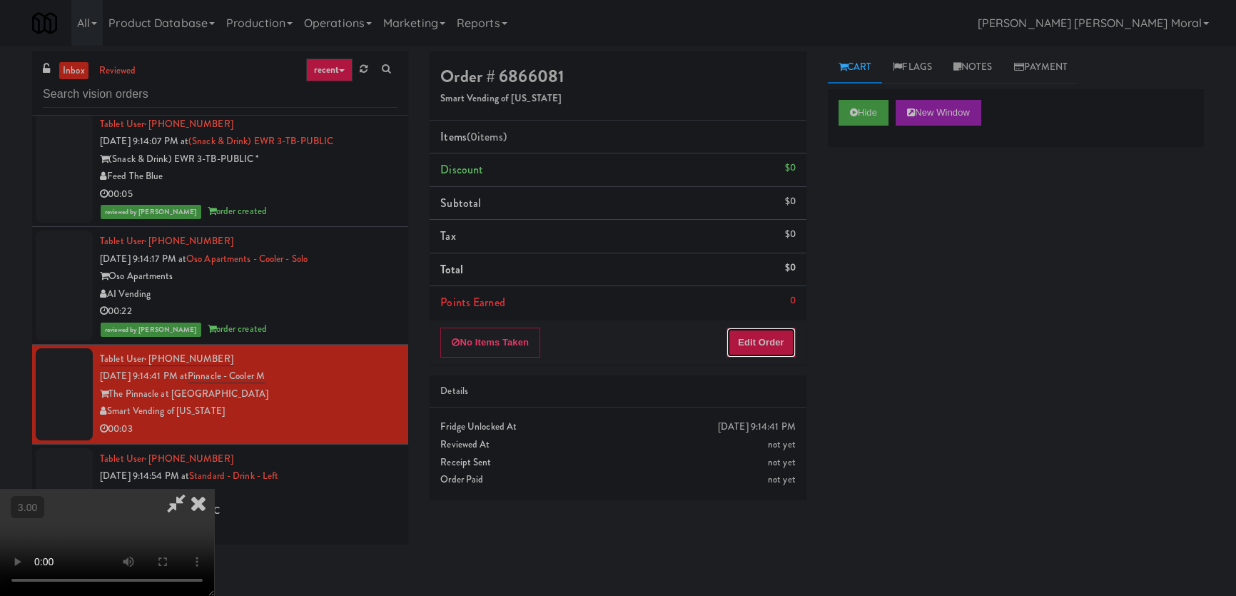
click at [790, 335] on button "Edit Order" at bounding box center [760, 342] width 69 height 30
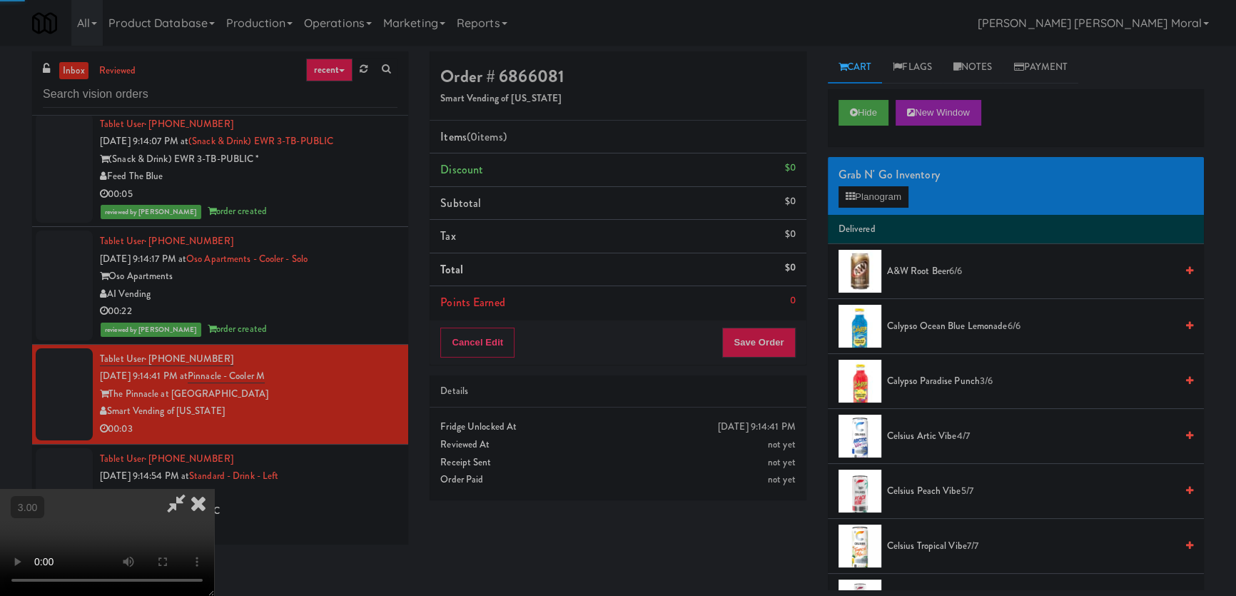
click at [872, 215] on li "Delivered" at bounding box center [1016, 230] width 376 height 30
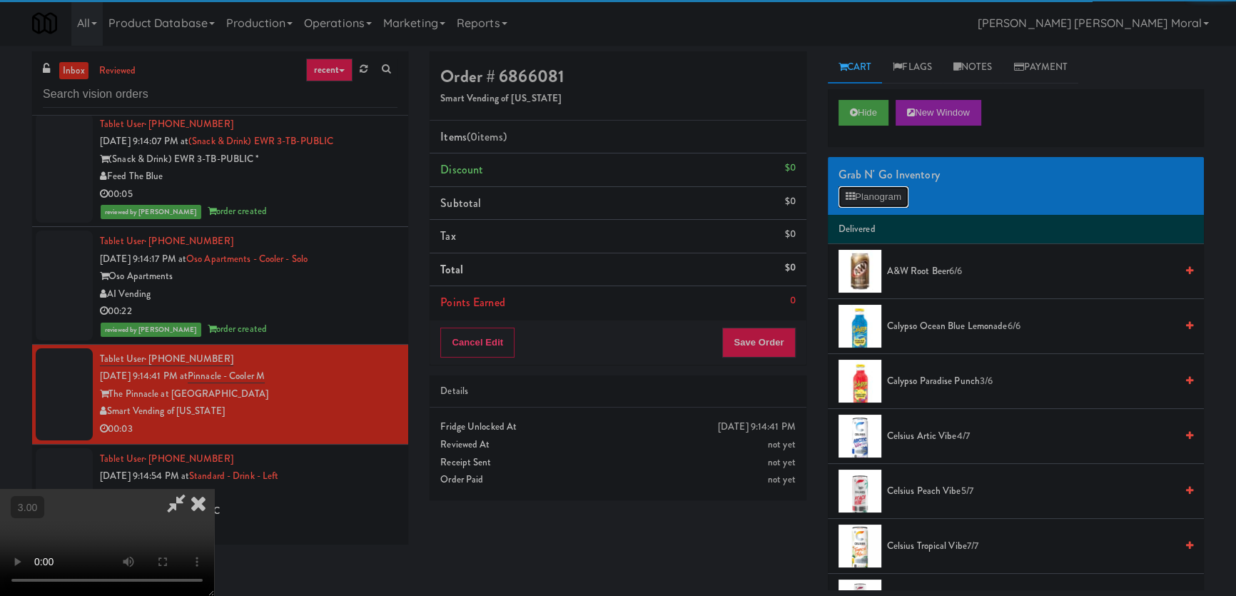
click at [884, 196] on button "Planogram" at bounding box center [873, 196] width 70 height 21
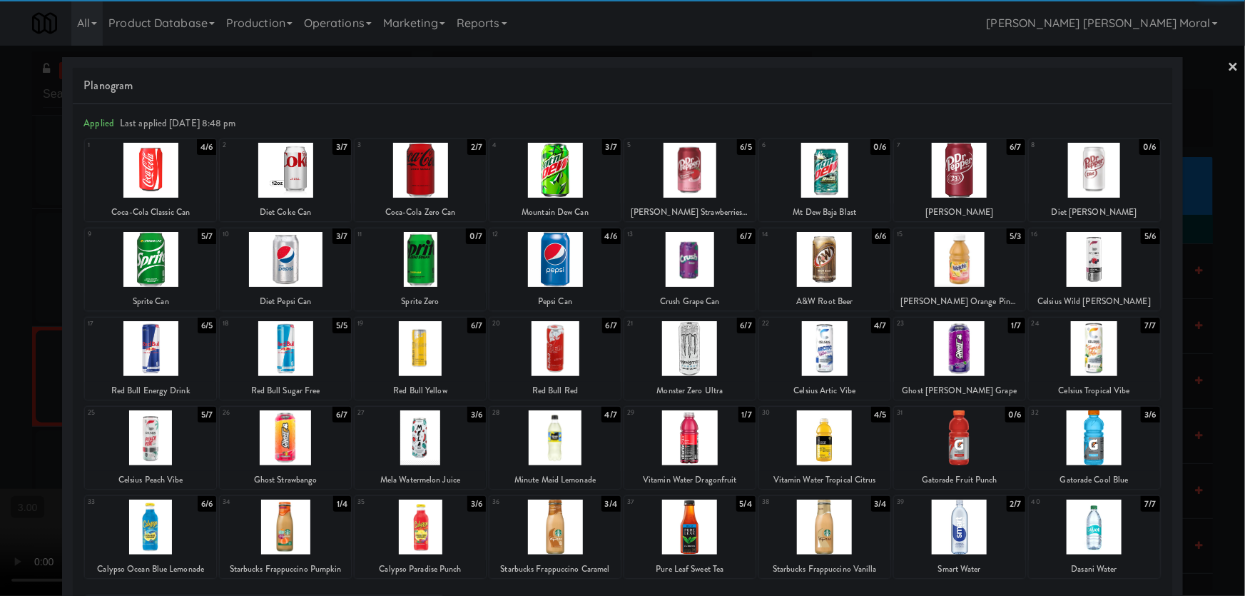
click at [139, 176] on div at bounding box center [150, 170] width 131 height 55
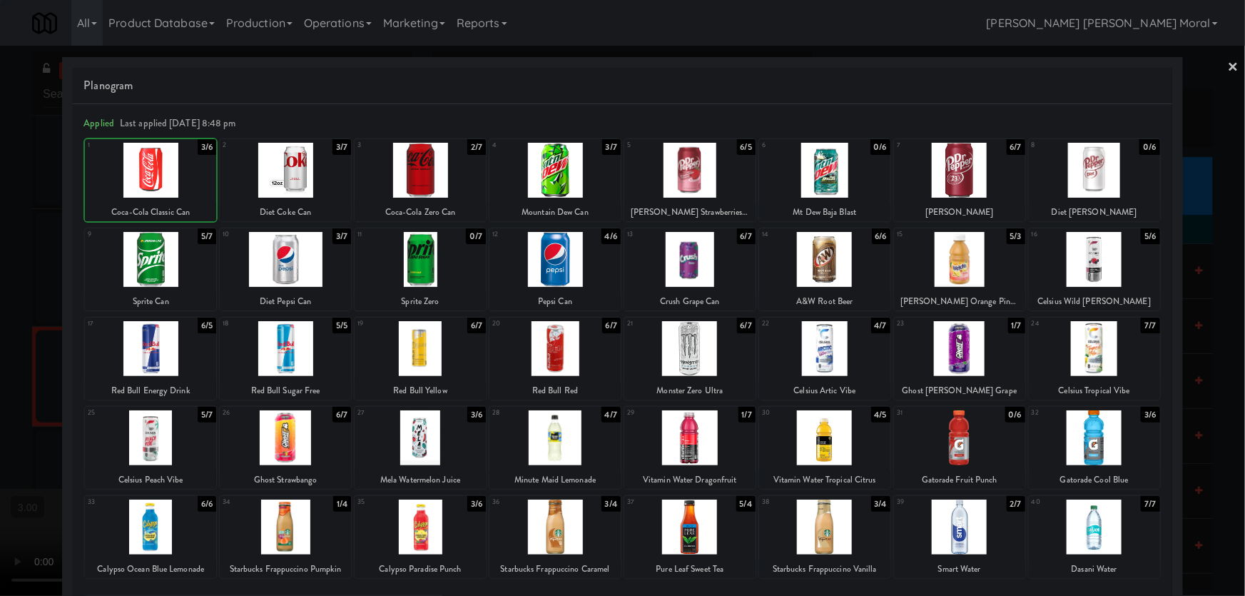
drag, startPoint x: 0, startPoint y: 273, endPoint x: 380, endPoint y: 331, distance: 384.7
click at [0, 273] on div at bounding box center [622, 298] width 1245 height 596
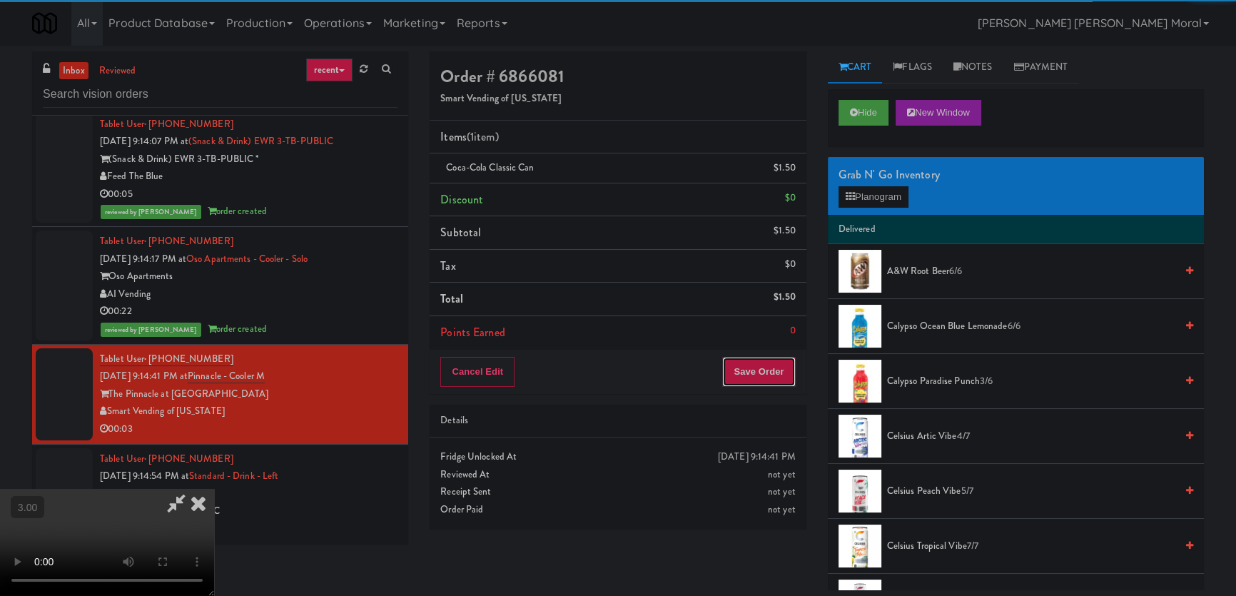
click at [777, 376] on button "Save Order" at bounding box center [758, 372] width 73 height 30
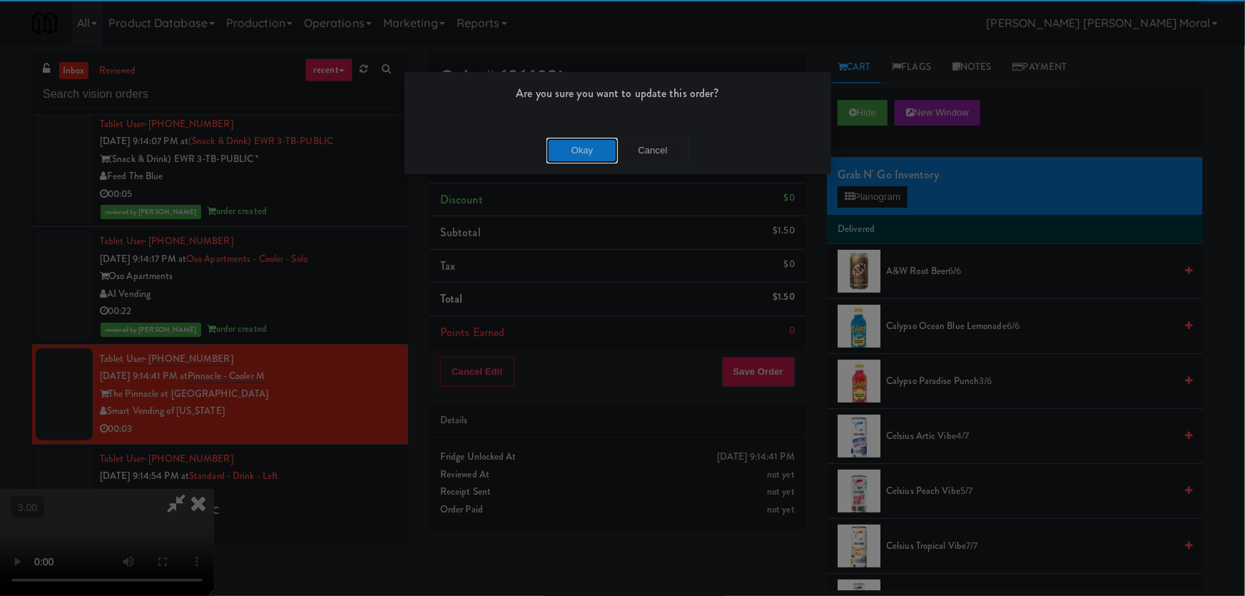
click at [574, 149] on button "Okay" at bounding box center [581, 151] width 71 height 26
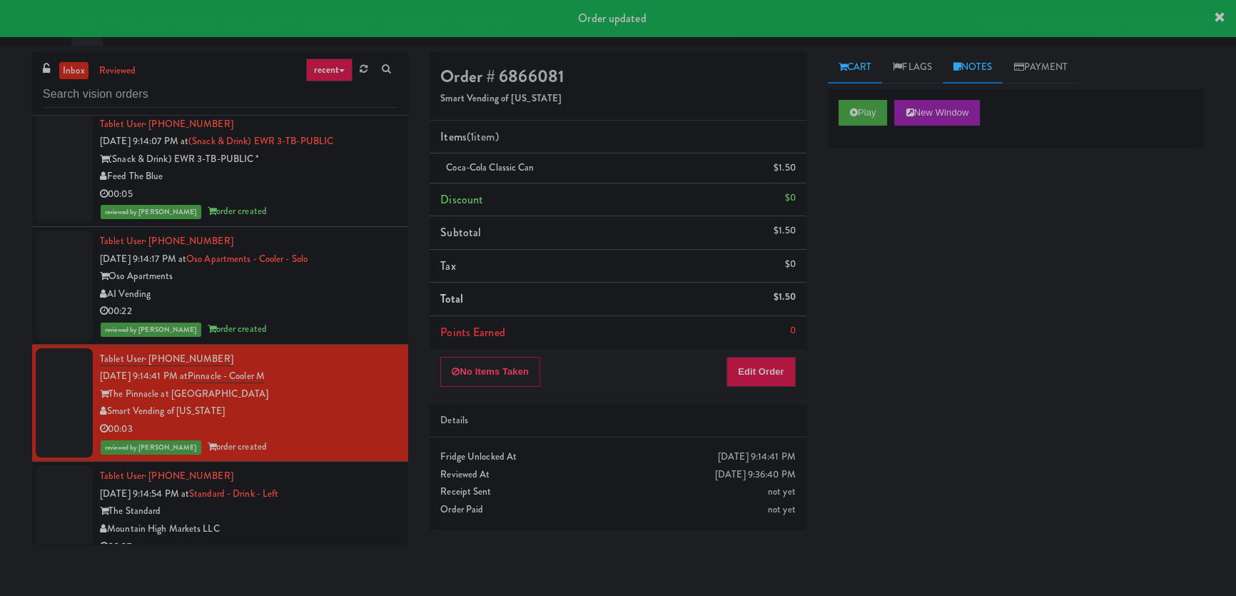
click at [979, 63] on link "Notes" at bounding box center [972, 67] width 61 height 32
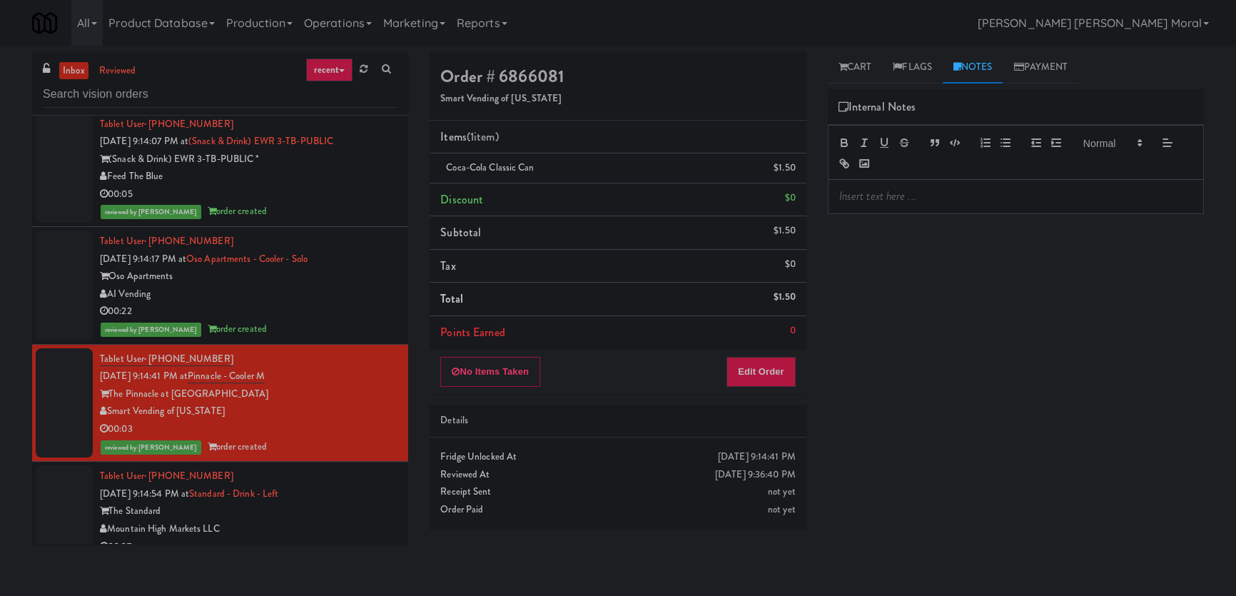
click at [1129, 193] on p at bounding box center [1015, 196] width 353 height 16
click at [991, 283] on div "Play New Window Primary Flag Clear Flag if unable to determine what was taken o…" at bounding box center [1016, 356] width 376 height 535
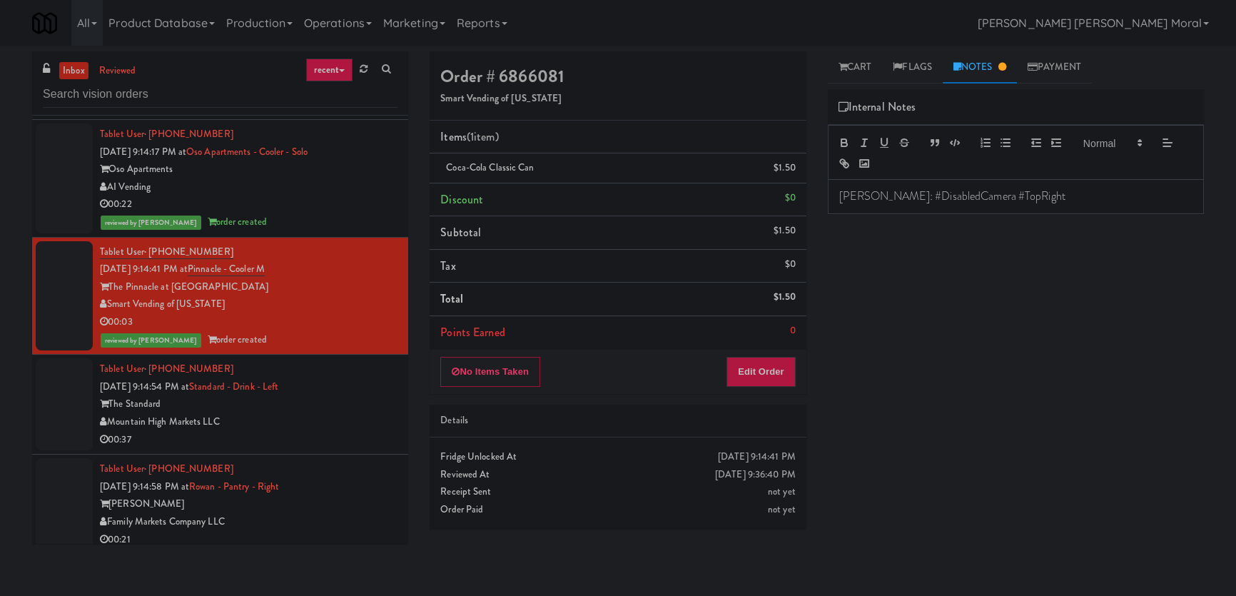
scroll to position [6085, 0]
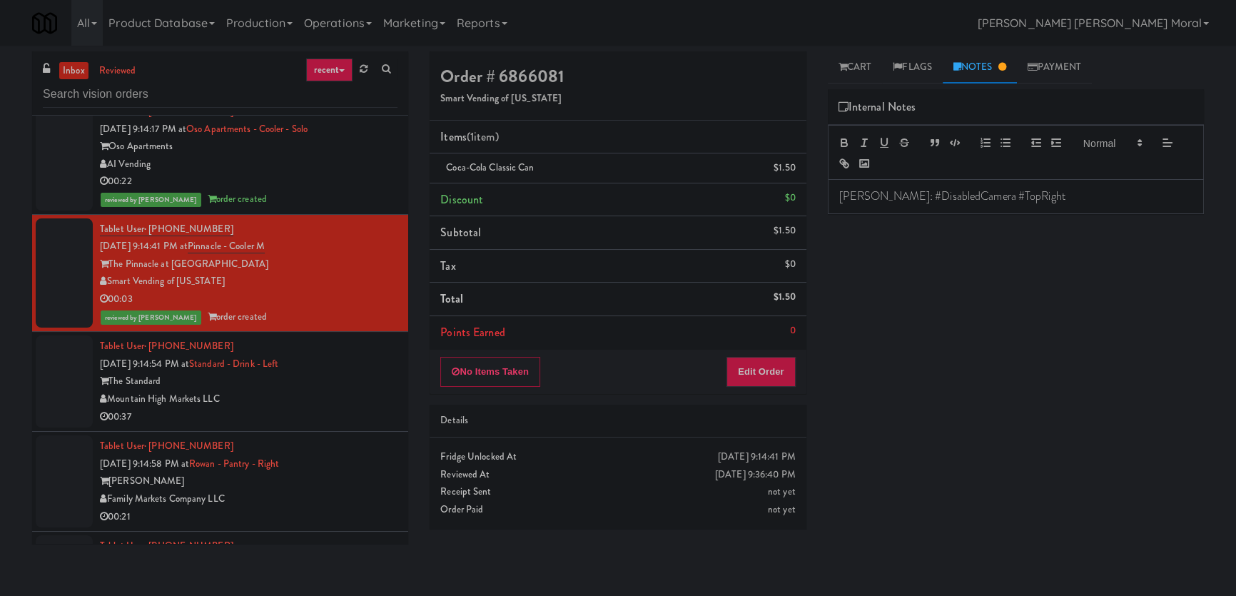
click at [350, 408] on div "00:37" at bounding box center [248, 417] width 297 height 18
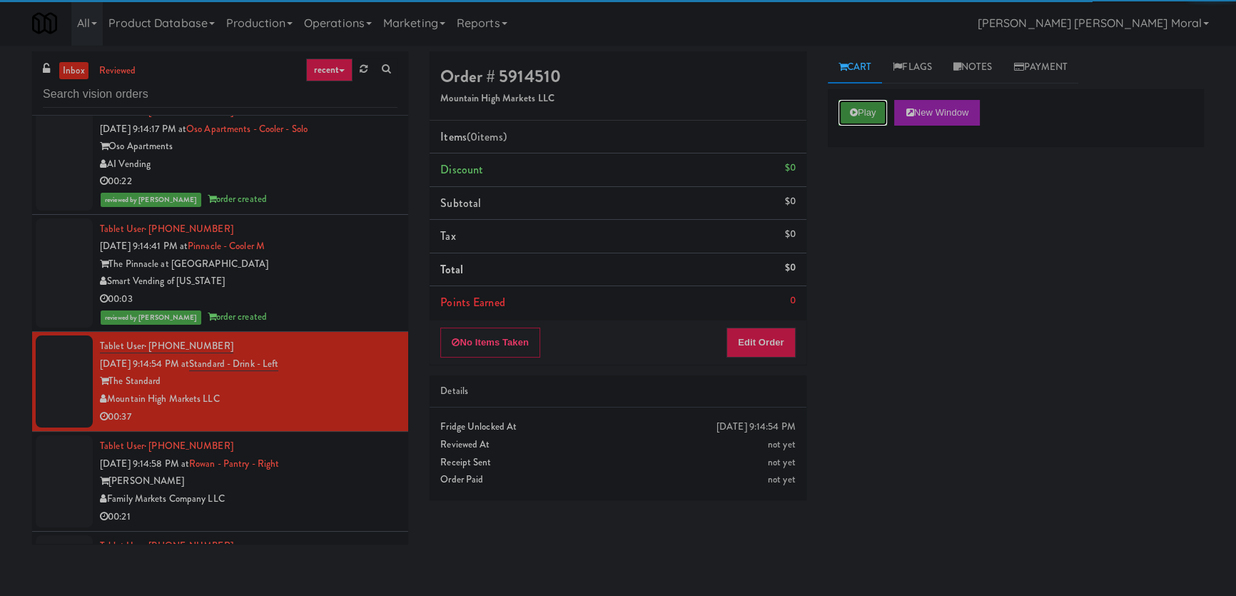
click at [872, 114] on button "Play" at bounding box center [862, 113] width 49 height 26
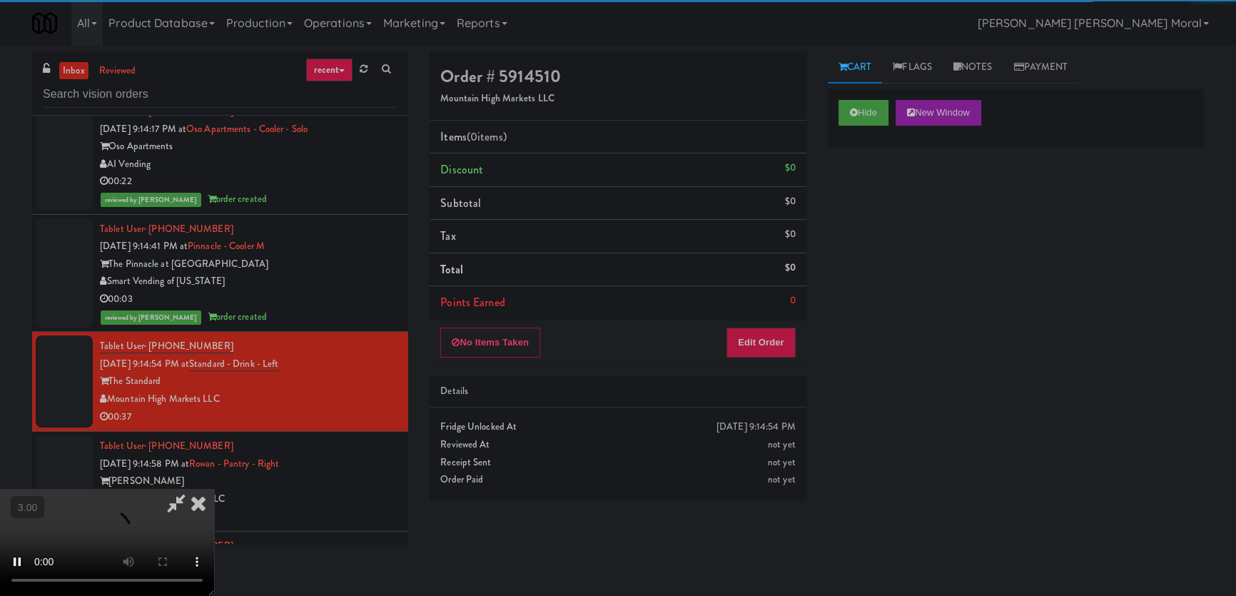
drag, startPoint x: 866, startPoint y: 240, endPoint x: 799, endPoint y: 254, distance: 68.4
click at [867, 241] on div "Hide New Window Primary Flag Clear Flag if unable to determine what was taken o…" at bounding box center [1016, 356] width 376 height 535
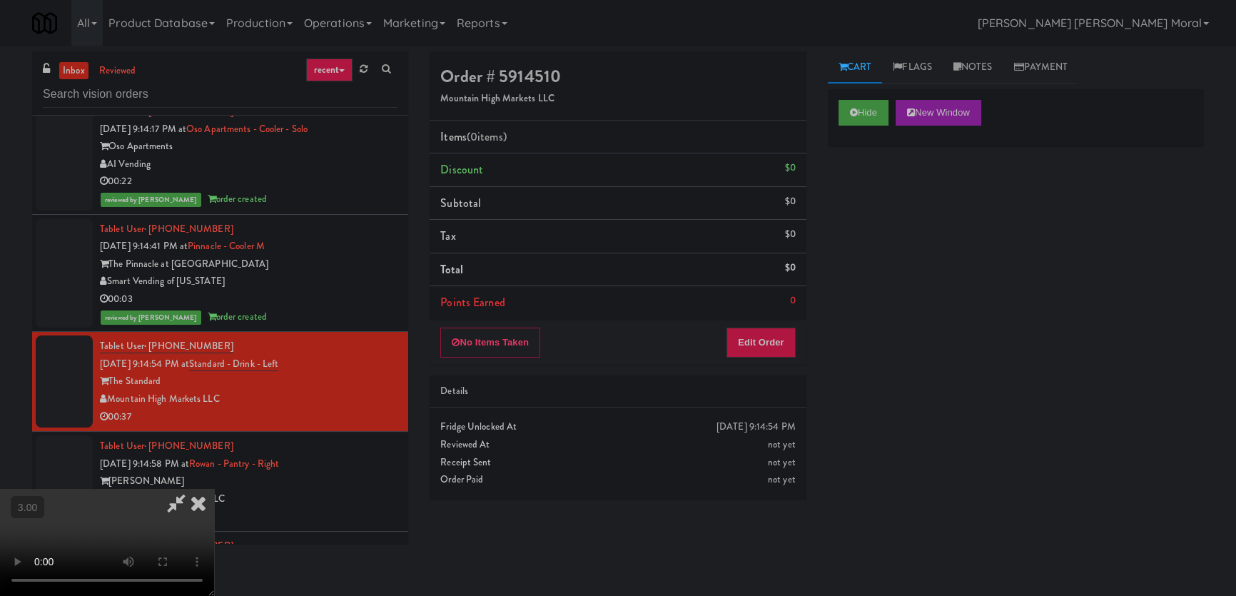
scroll to position [6149, 0]
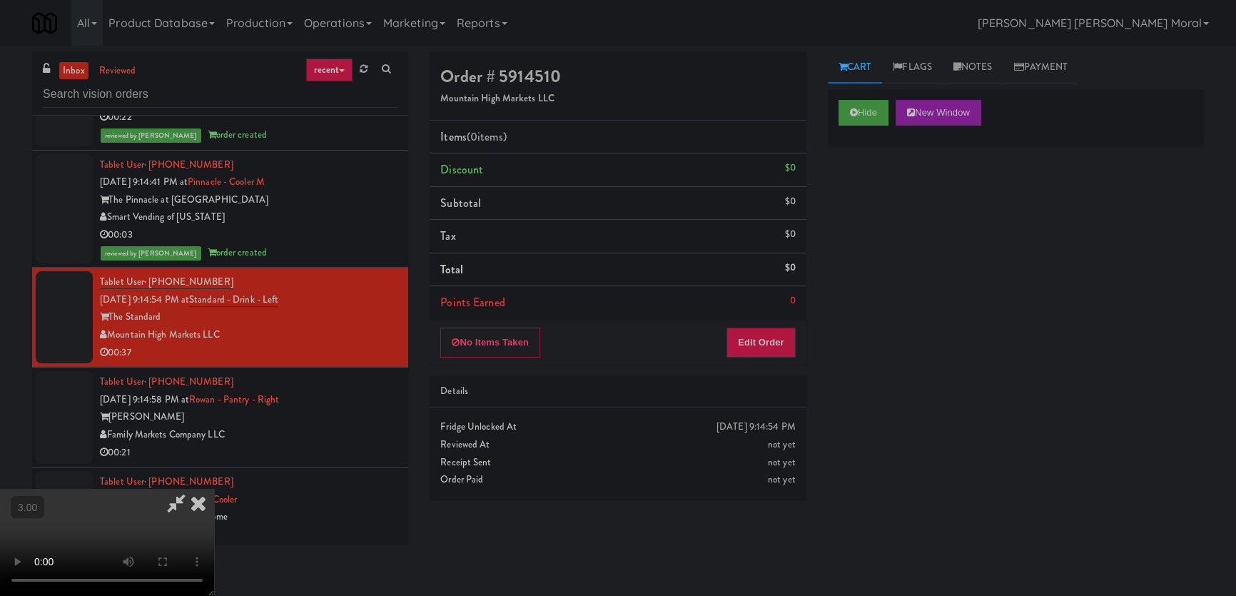
click at [214, 489] on video at bounding box center [107, 542] width 214 height 107
click at [789, 344] on button "Edit Order" at bounding box center [760, 342] width 69 height 30
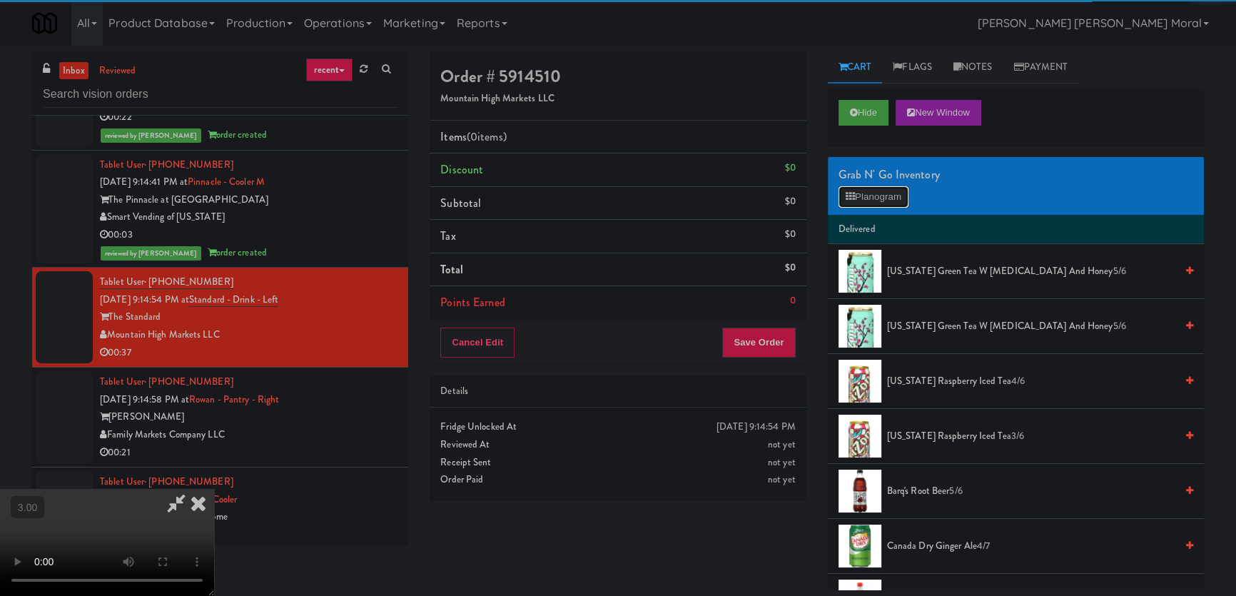
click at [869, 191] on button "Planogram" at bounding box center [873, 196] width 70 height 21
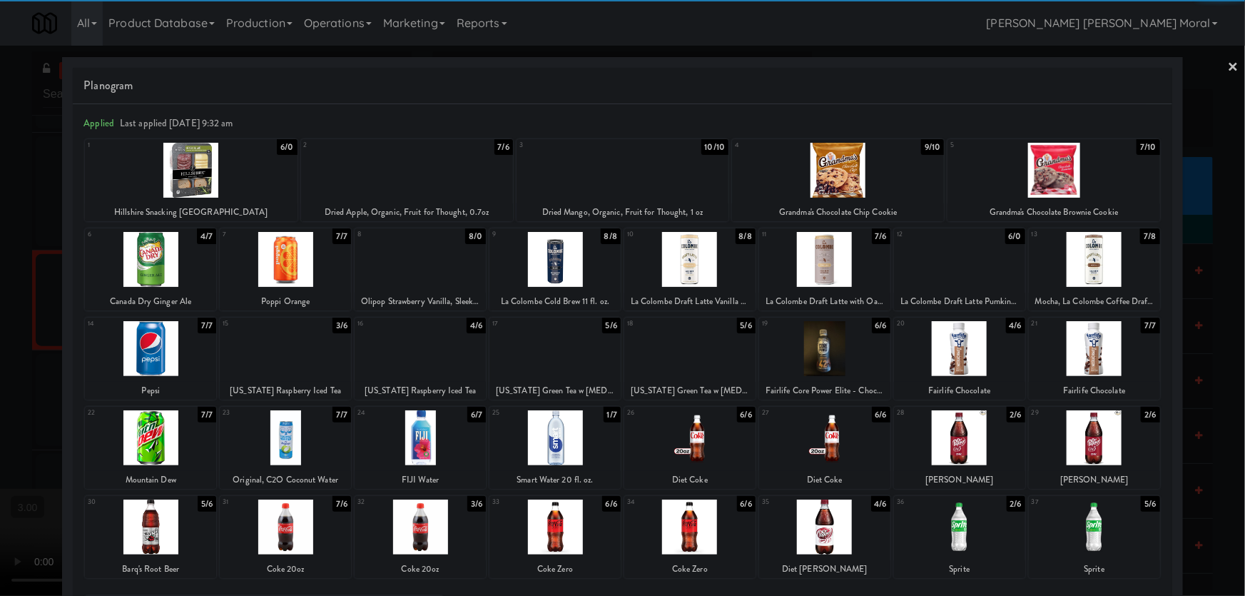
click at [416, 365] on div at bounding box center [420, 348] width 131 height 55
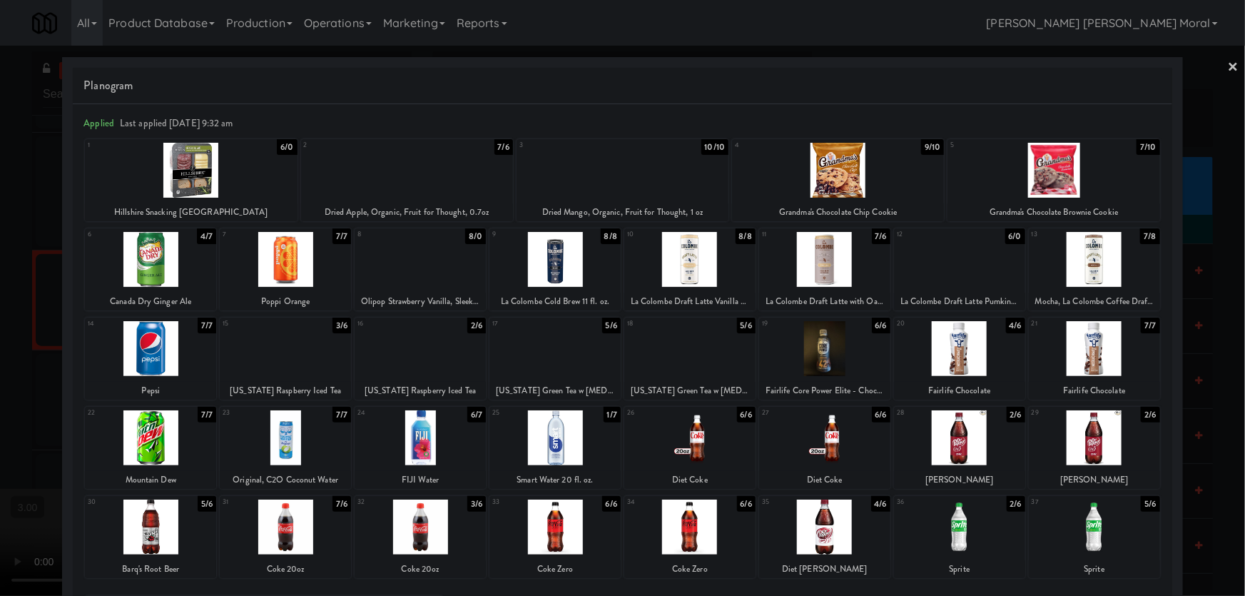
click at [0, 312] on div at bounding box center [622, 298] width 1245 height 596
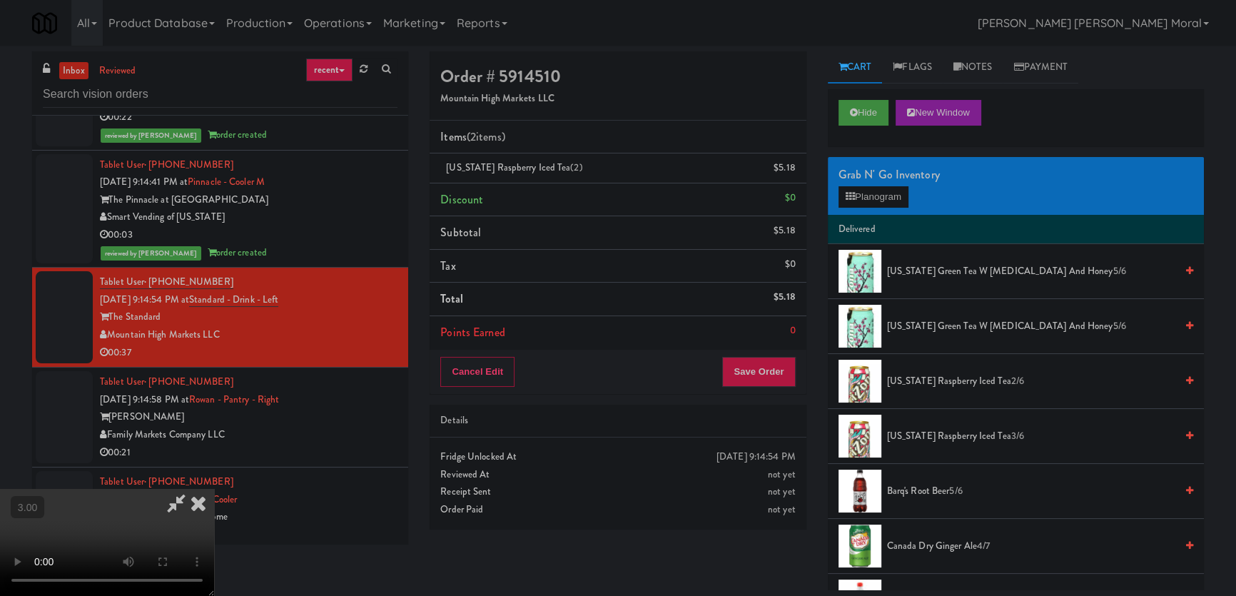
click at [778, 392] on div "Cancel Edit Save Order" at bounding box center [617, 372] width 376 height 44
click at [770, 372] on button "Save Order" at bounding box center [758, 372] width 73 height 30
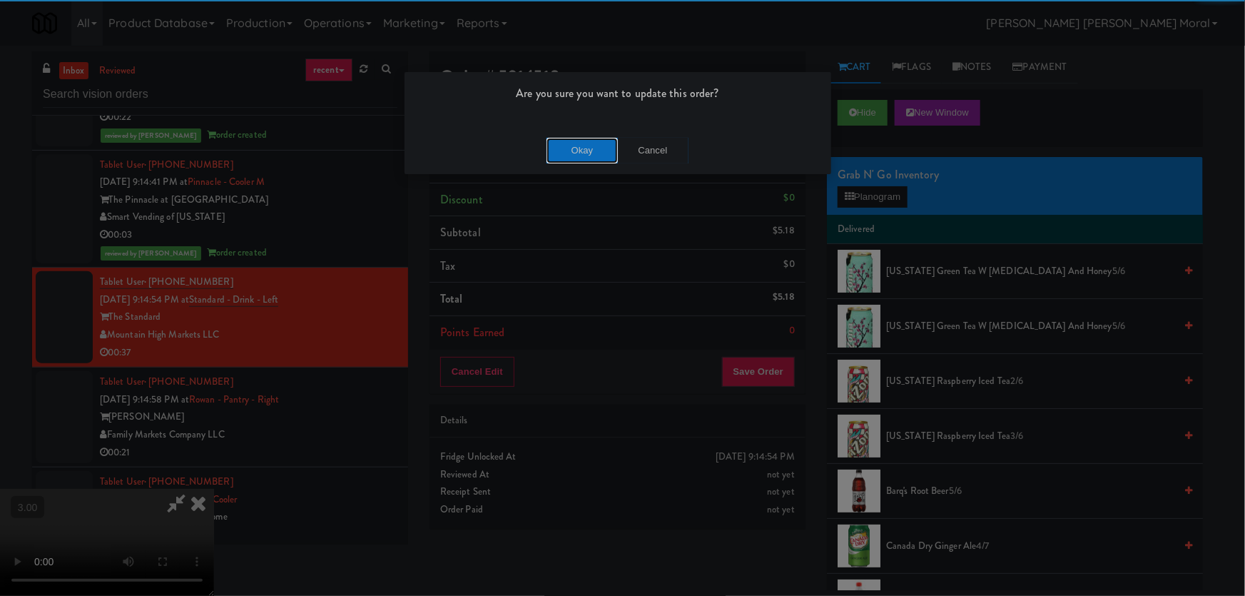
click at [595, 143] on button "Okay" at bounding box center [581, 151] width 71 height 26
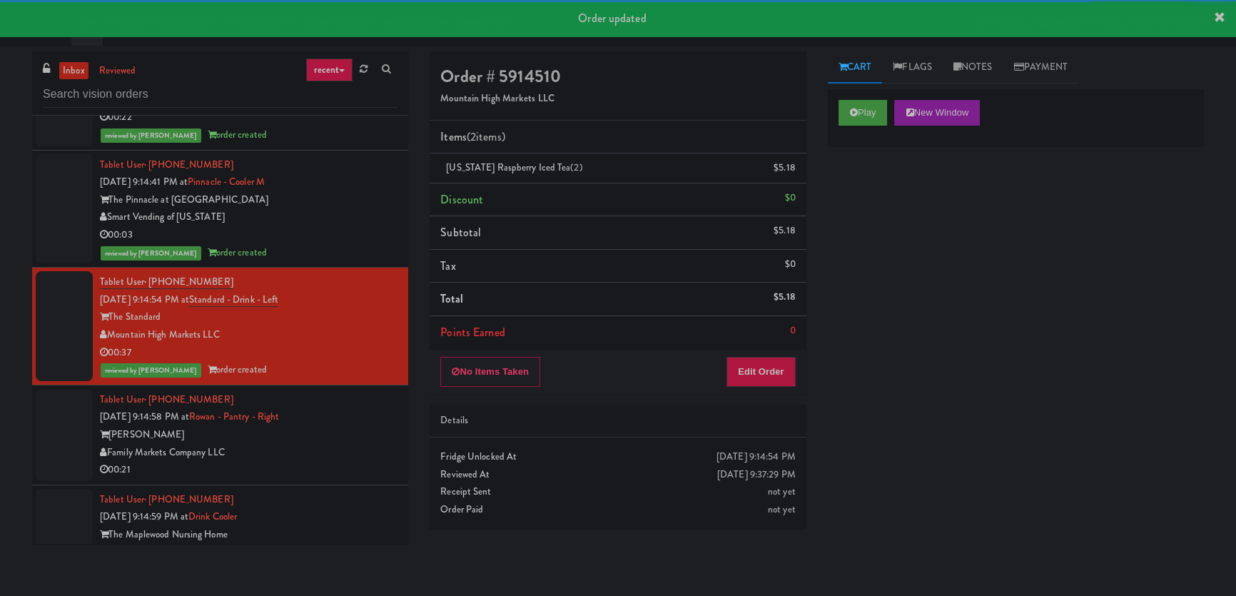
click at [390, 385] on li "Tablet User · (202) 766-2037 [DATE] 9:14:58 PM at [GEOGRAPHIC_DATA] - Right Row…" at bounding box center [220, 435] width 376 height 100
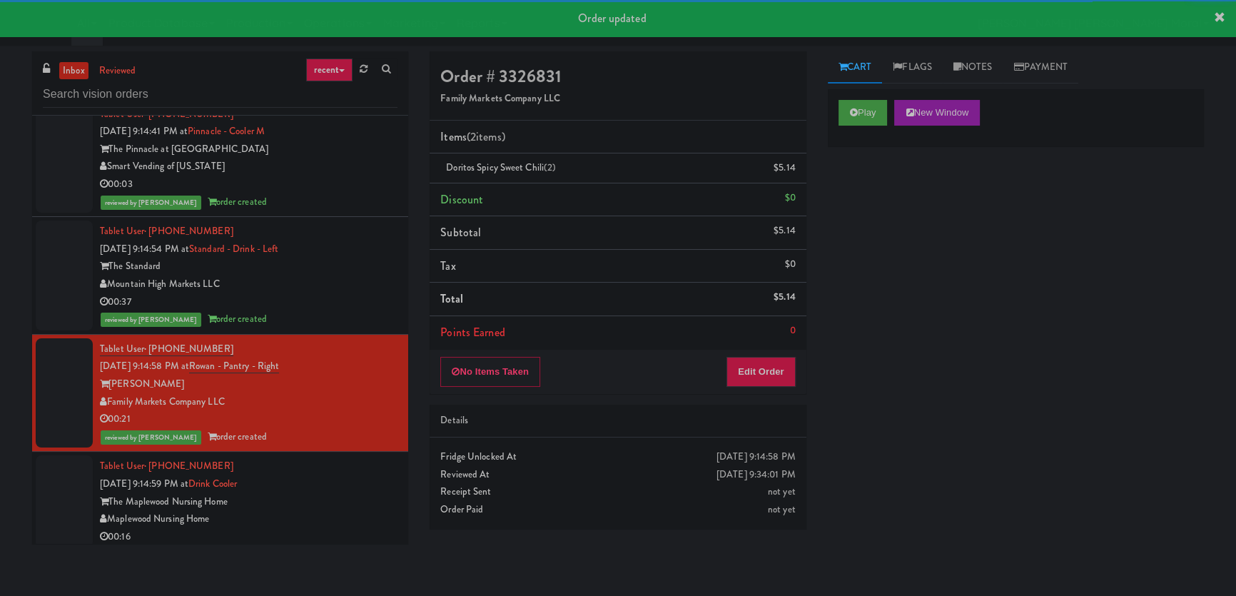
scroll to position [6344, 0]
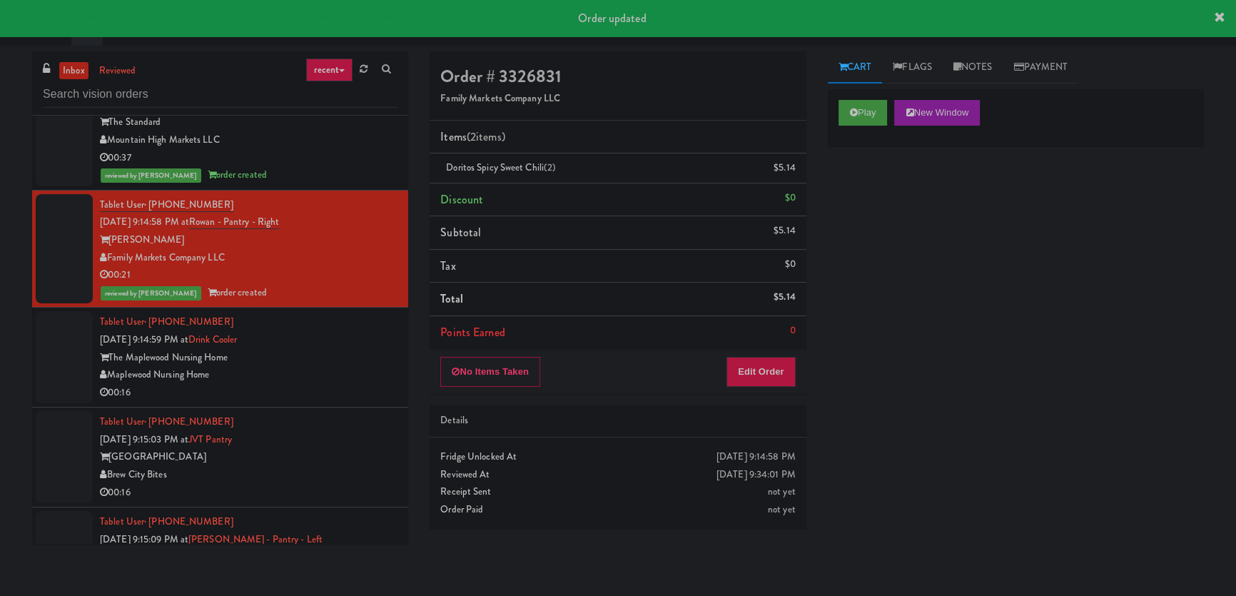
click at [375, 384] on div "00:16" at bounding box center [248, 393] width 297 height 18
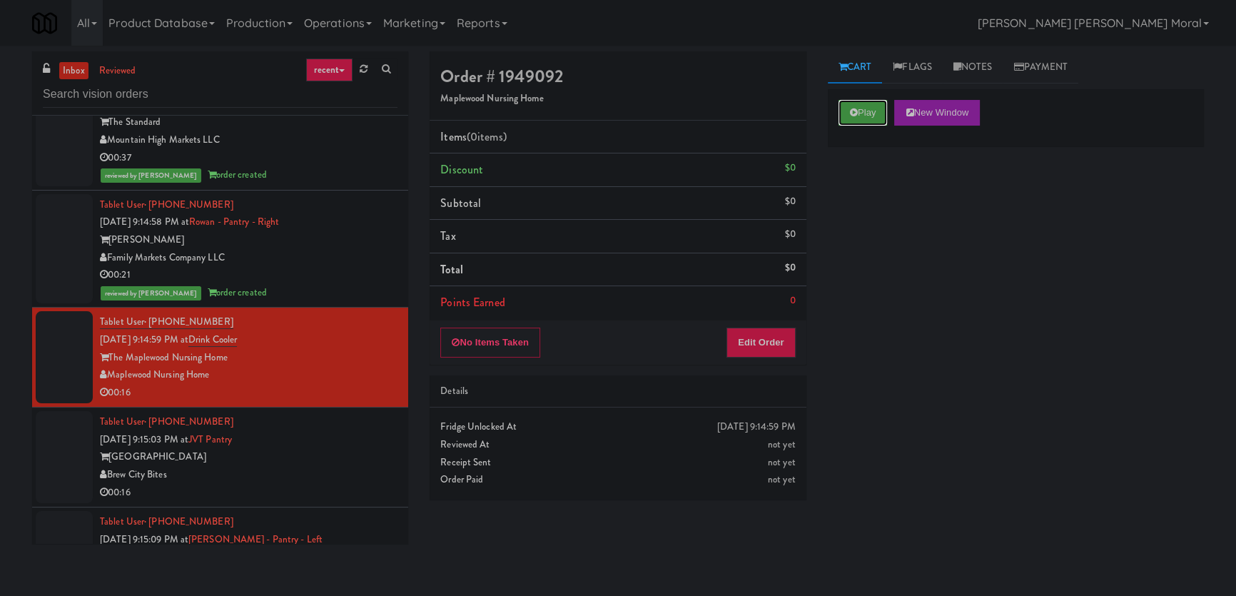
drag, startPoint x: 842, startPoint y: 119, endPoint x: 845, endPoint y: 126, distance: 8.0
click at [842, 118] on button "Play" at bounding box center [862, 113] width 49 height 26
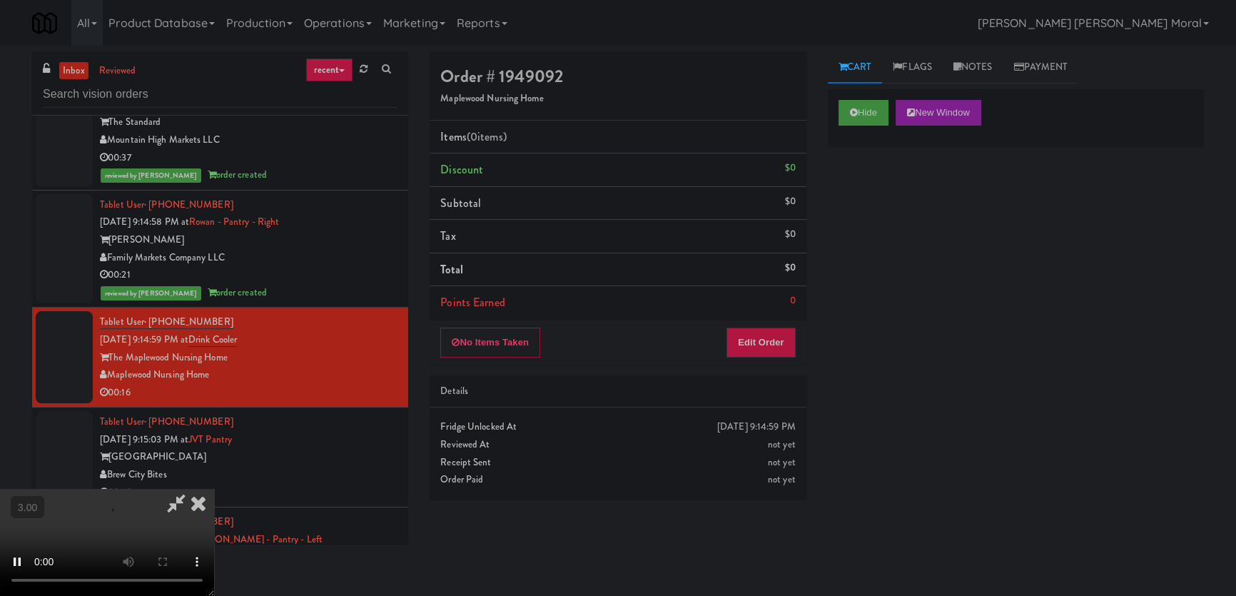
click at [856, 225] on div "Hide New Window Primary Flag Clear Flag if unable to determine what was taken o…" at bounding box center [1016, 356] width 376 height 535
click at [214, 489] on video at bounding box center [107, 542] width 214 height 107
click at [770, 340] on button "Edit Order" at bounding box center [760, 342] width 69 height 30
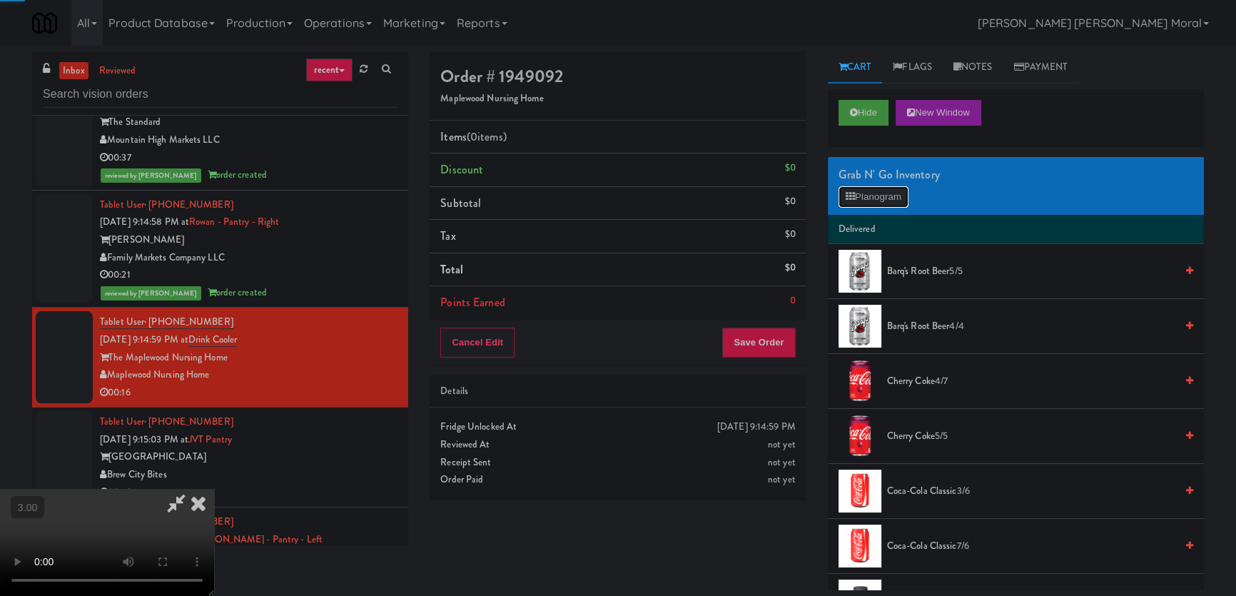
click at [877, 205] on button "Planogram" at bounding box center [873, 196] width 70 height 21
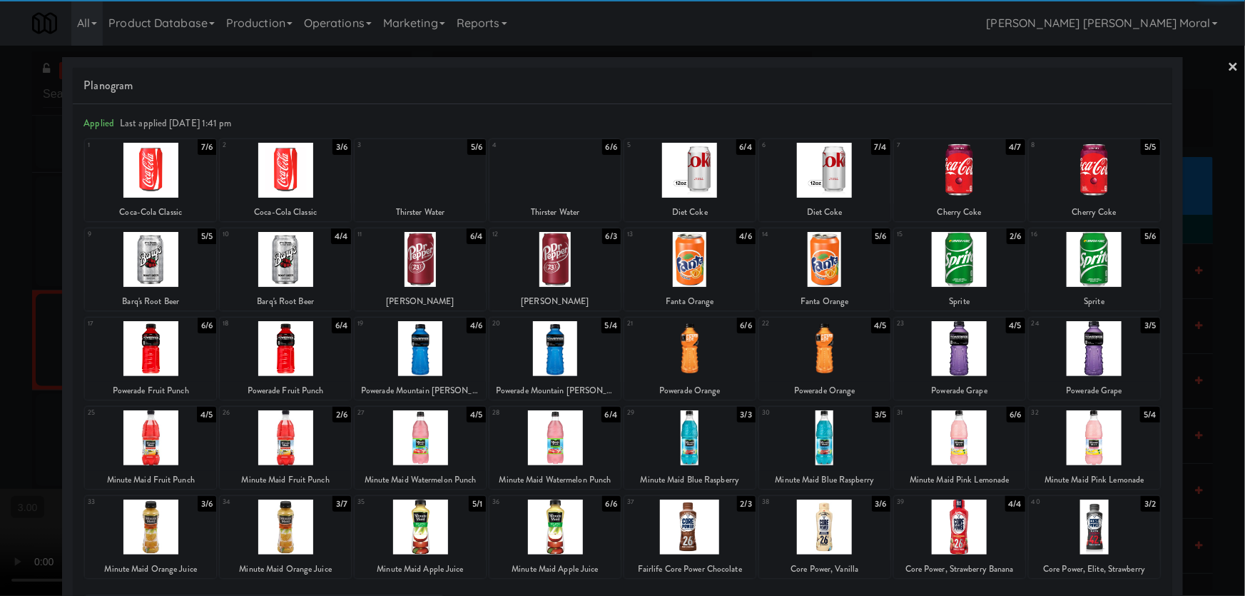
click at [437, 267] on div at bounding box center [420, 259] width 131 height 55
click at [838, 363] on div at bounding box center [824, 348] width 131 height 55
click at [1, 281] on div at bounding box center [622, 298] width 1245 height 596
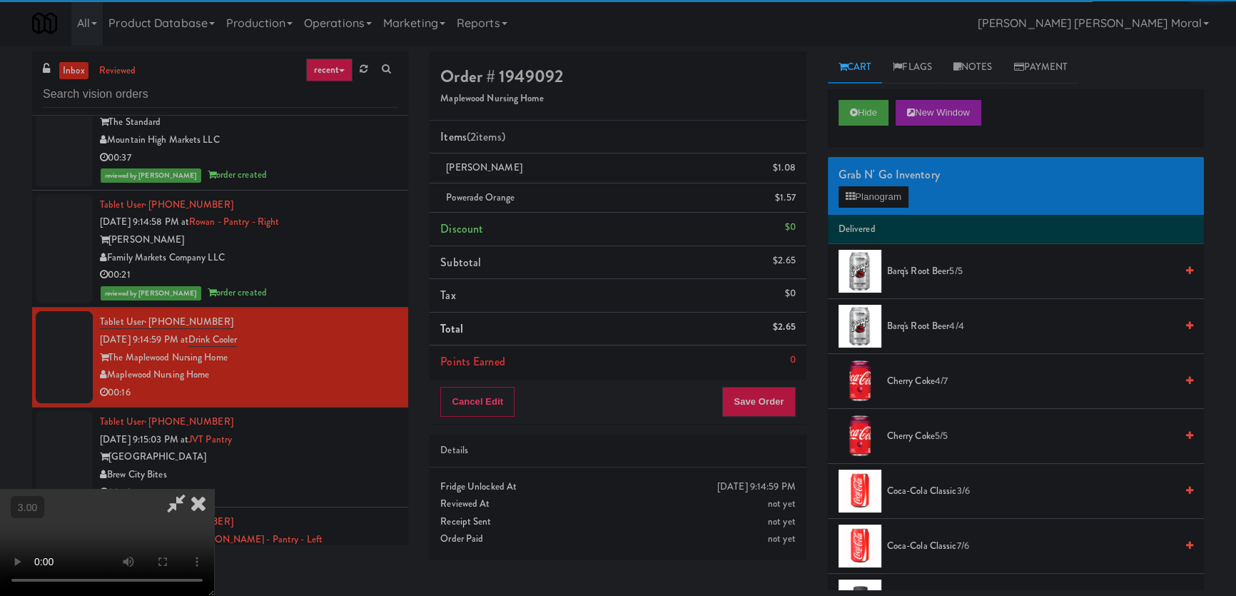
click at [214, 489] on video at bounding box center [107, 542] width 214 height 107
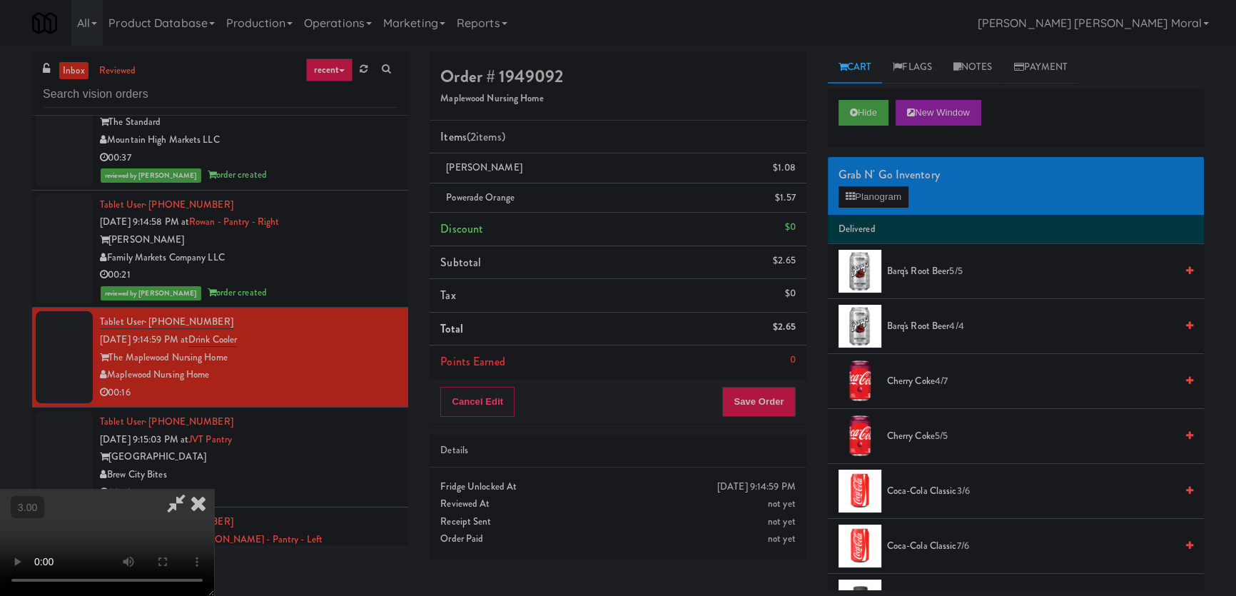
click at [214, 489] on video at bounding box center [107, 542] width 214 height 107
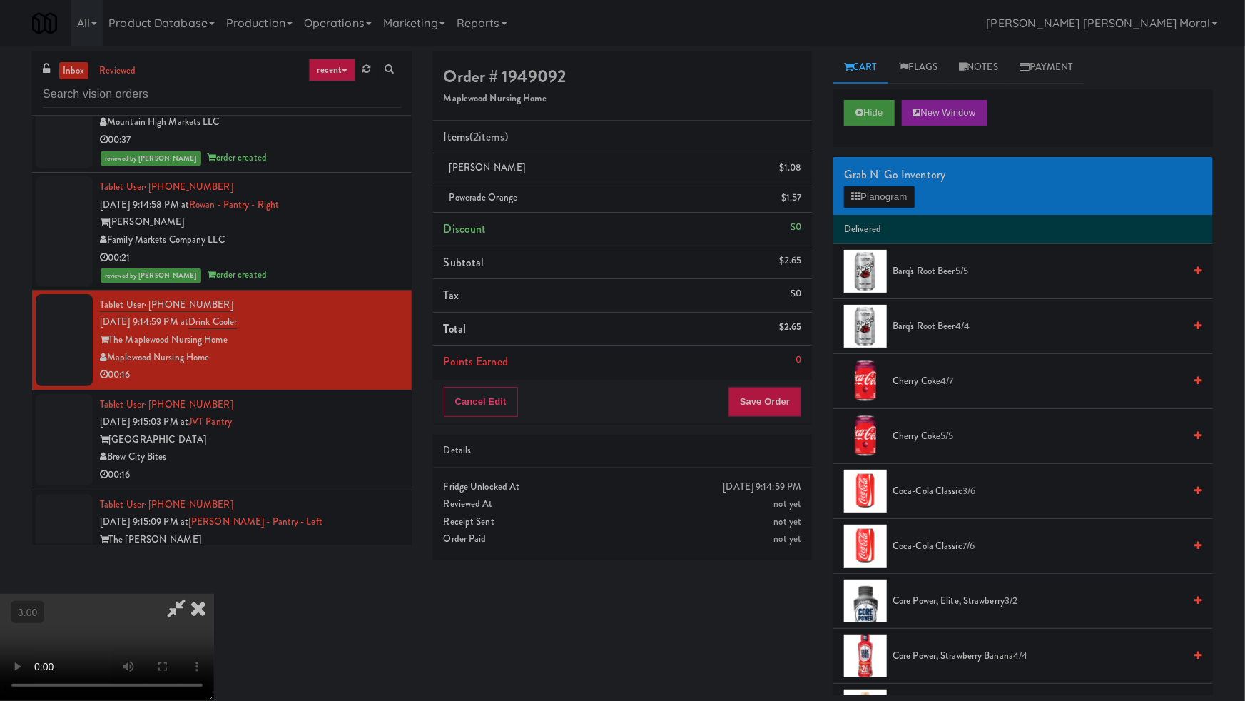
click at [214, 594] on video at bounding box center [107, 647] width 214 height 107
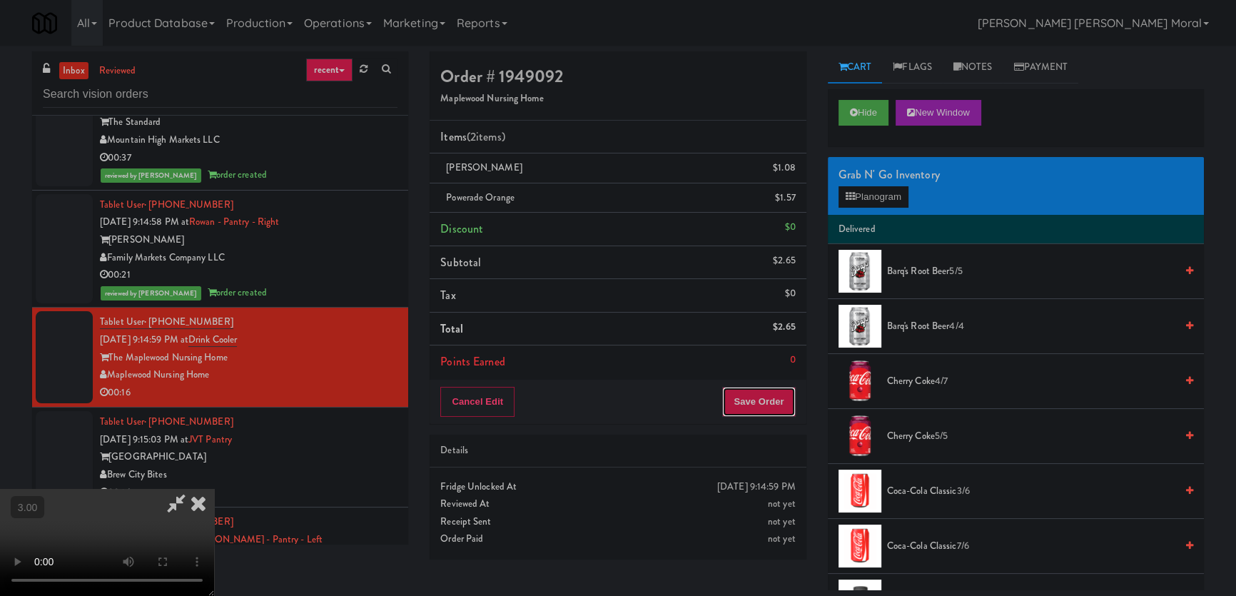
drag, startPoint x: 780, startPoint y: 402, endPoint x: 763, endPoint y: 399, distance: 18.1
click at [778, 401] on button "Save Order" at bounding box center [758, 402] width 73 height 30
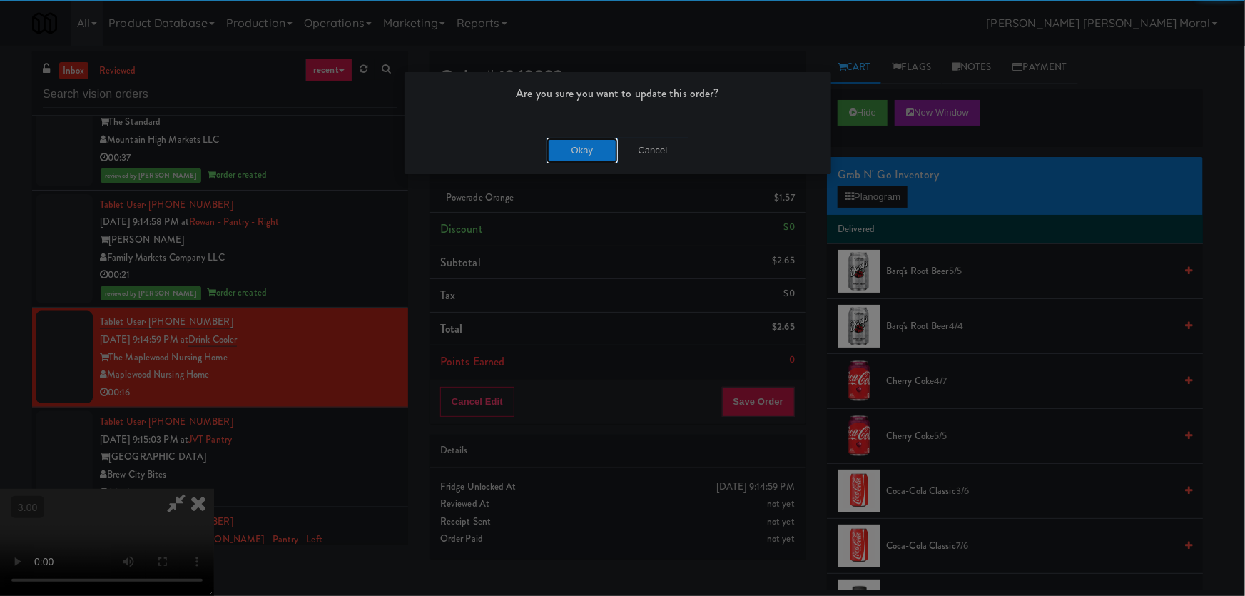
click at [588, 147] on button "Okay" at bounding box center [581, 151] width 71 height 26
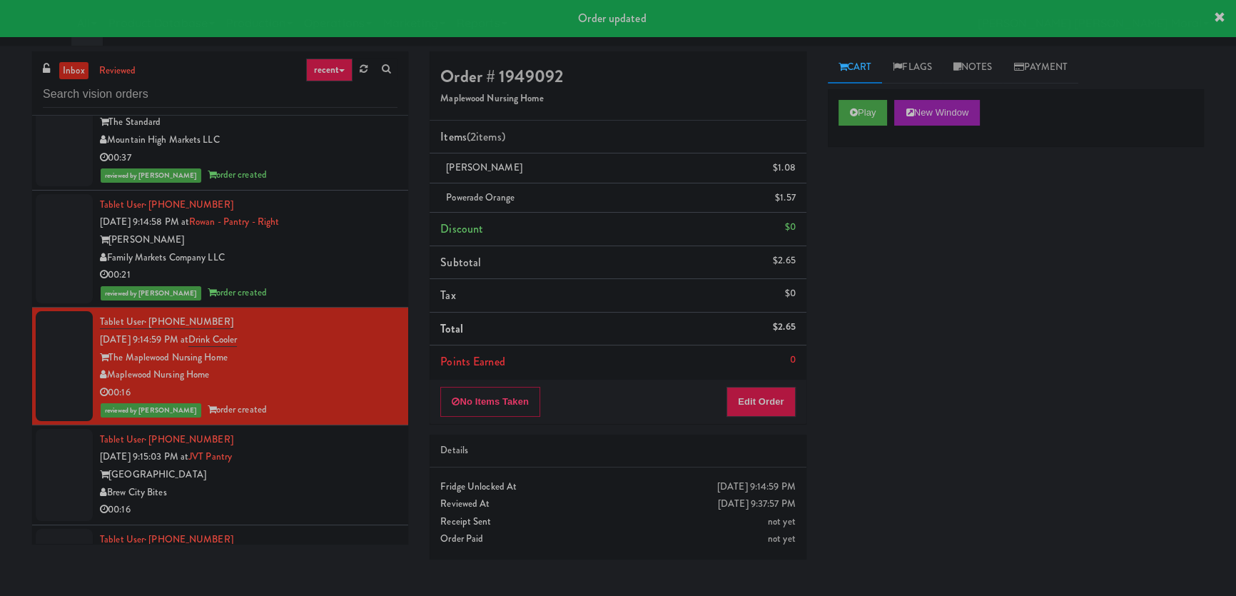
click at [343, 466] on div "[GEOGRAPHIC_DATA]" at bounding box center [248, 475] width 297 height 18
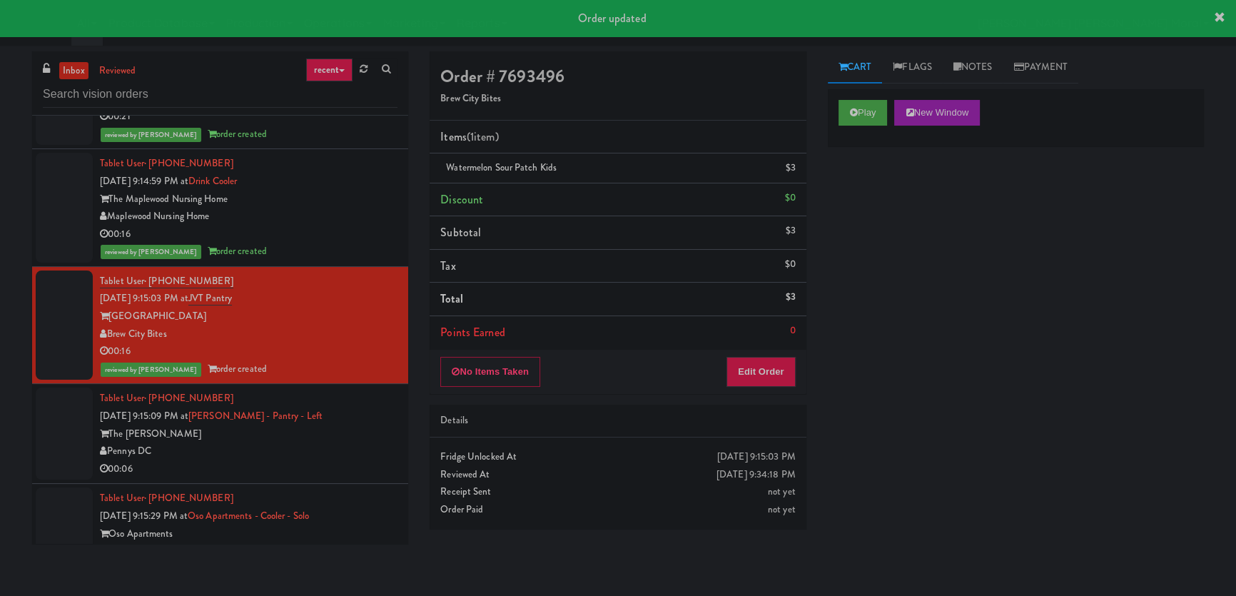
scroll to position [6604, 0]
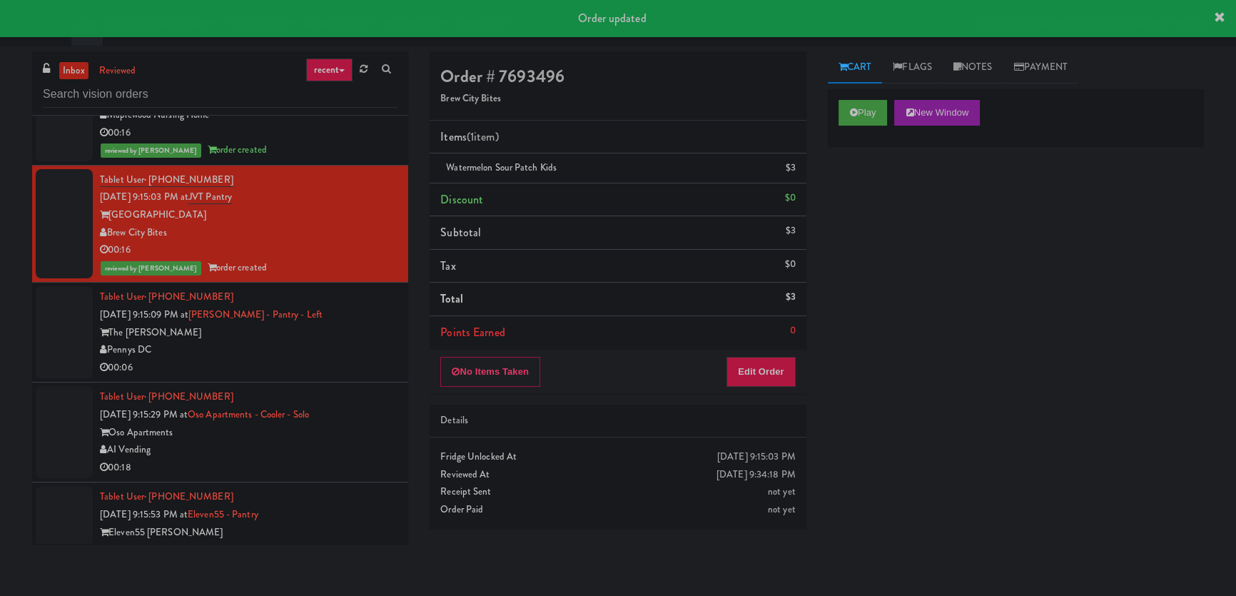
click at [338, 341] on div "Pennys DC" at bounding box center [248, 350] width 297 height 18
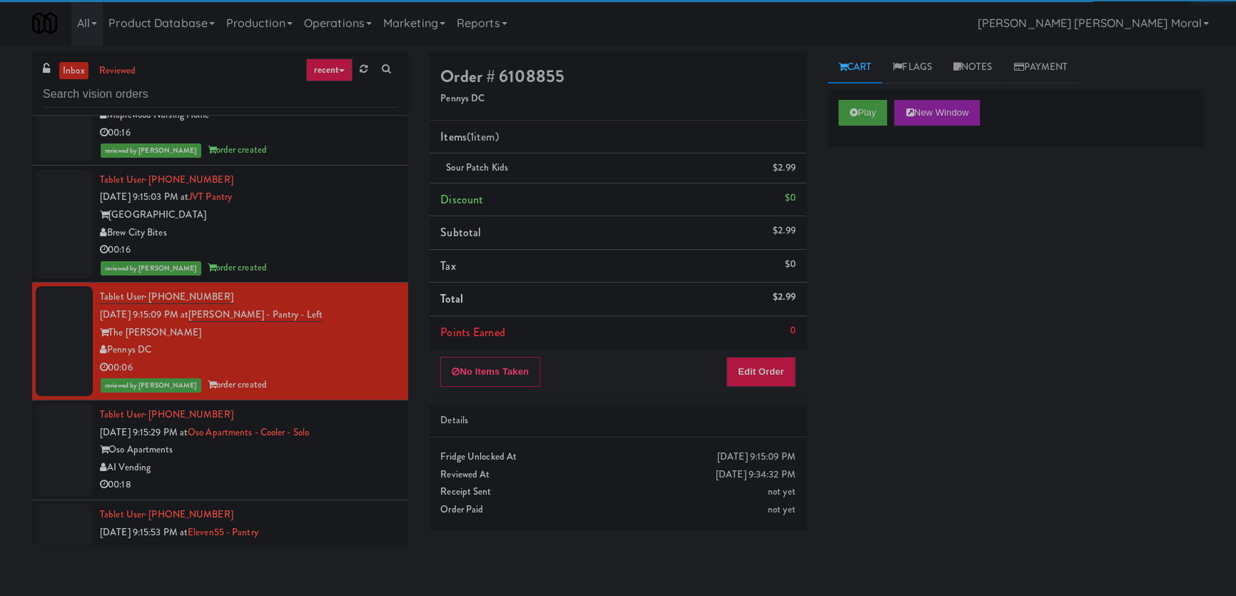
click at [372, 441] on div "Oso Apartments" at bounding box center [248, 450] width 297 height 18
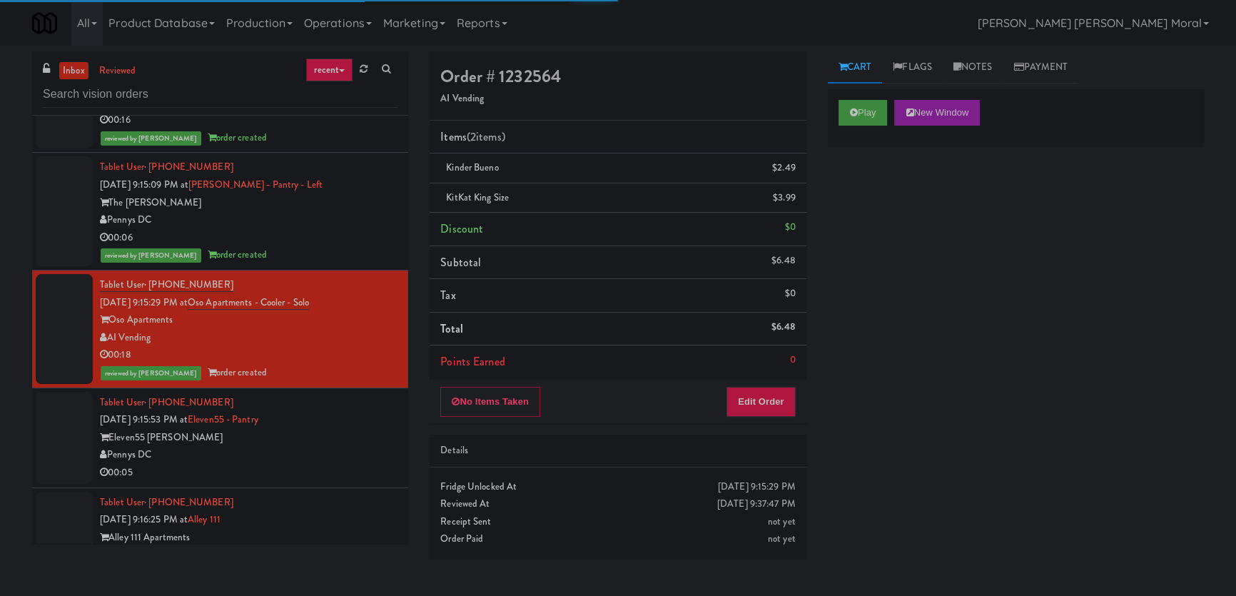
click at [360, 429] on div "Eleven55 [PERSON_NAME]" at bounding box center [248, 438] width 297 height 18
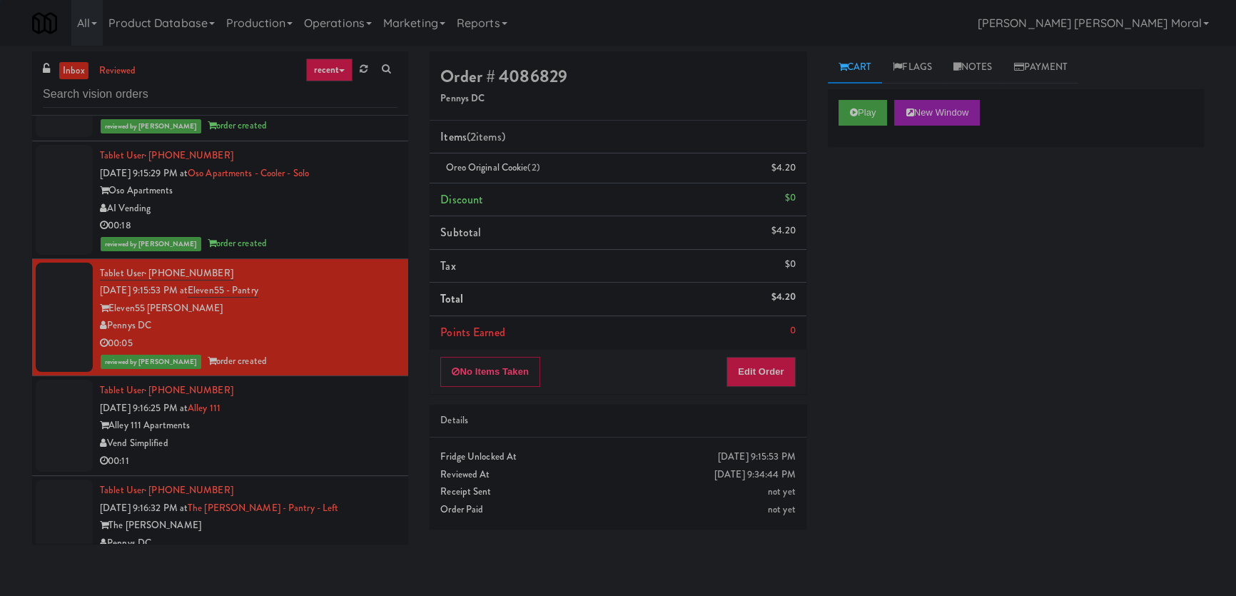
drag, startPoint x: 357, startPoint y: 380, endPoint x: 362, endPoint y: 371, distance: 10.5
click at [357, 382] on div "Tablet User · (206) 595-3733 [DATE] 9:16:25 PM at Alley [STREET_ADDRESS] 00:11" at bounding box center [248, 426] width 297 height 88
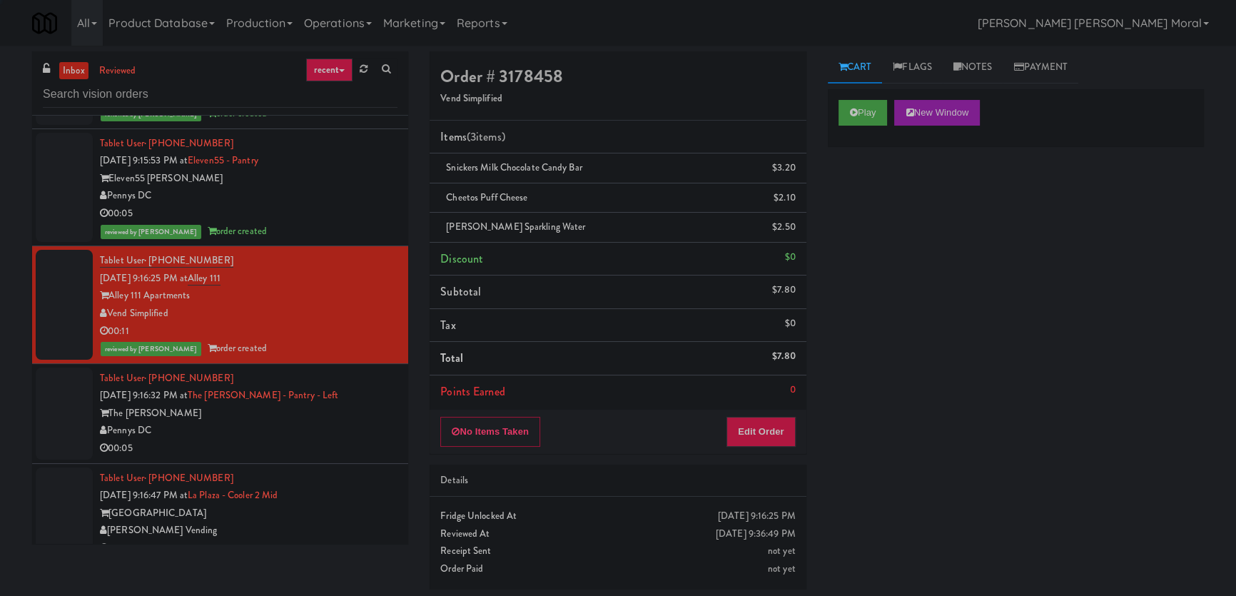
click at [367, 404] on div "The [PERSON_NAME]" at bounding box center [248, 413] width 297 height 18
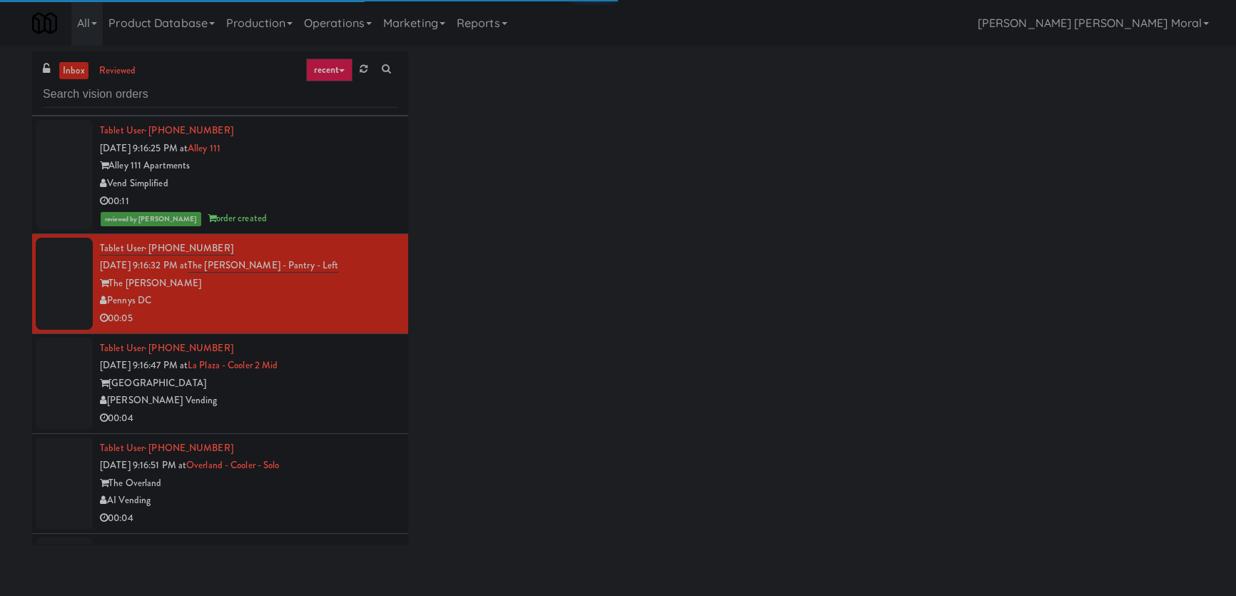
click at [367, 375] on div "[GEOGRAPHIC_DATA]" at bounding box center [248, 384] width 297 height 18
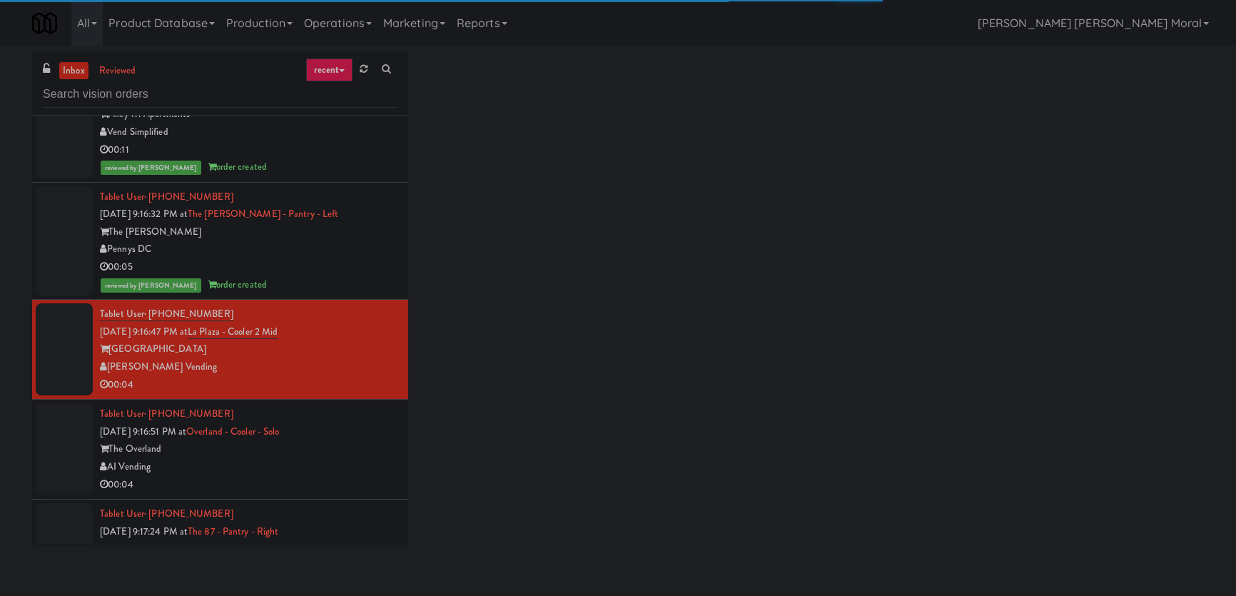
scroll to position [7252, 0]
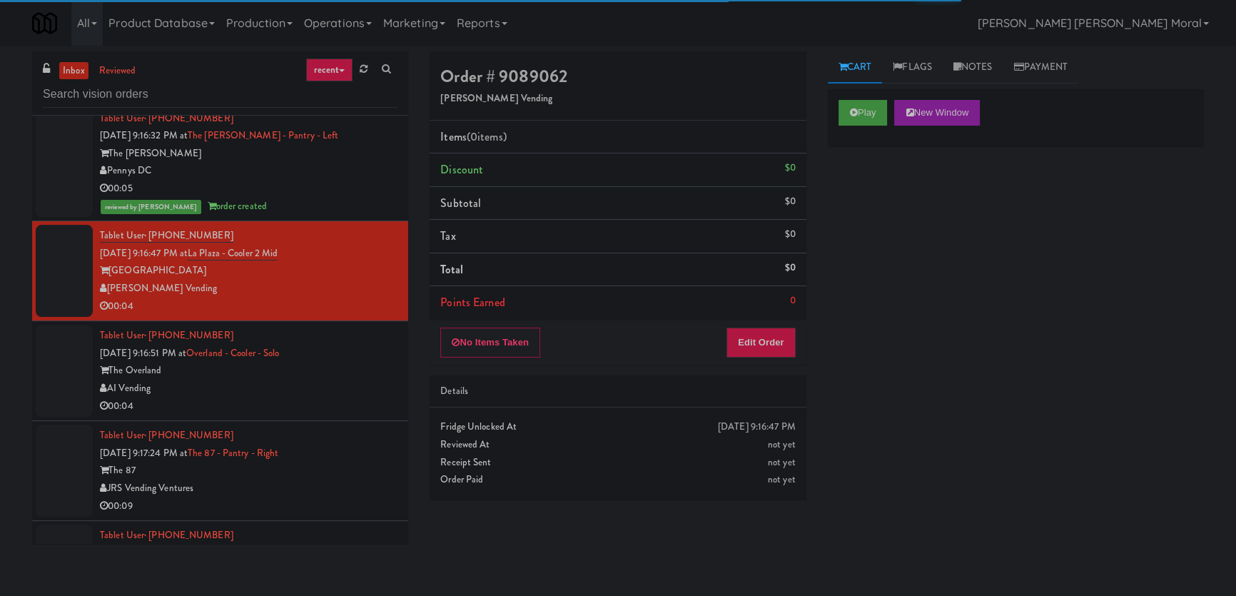
click at [367, 380] on div "AI Vending" at bounding box center [248, 389] width 297 height 18
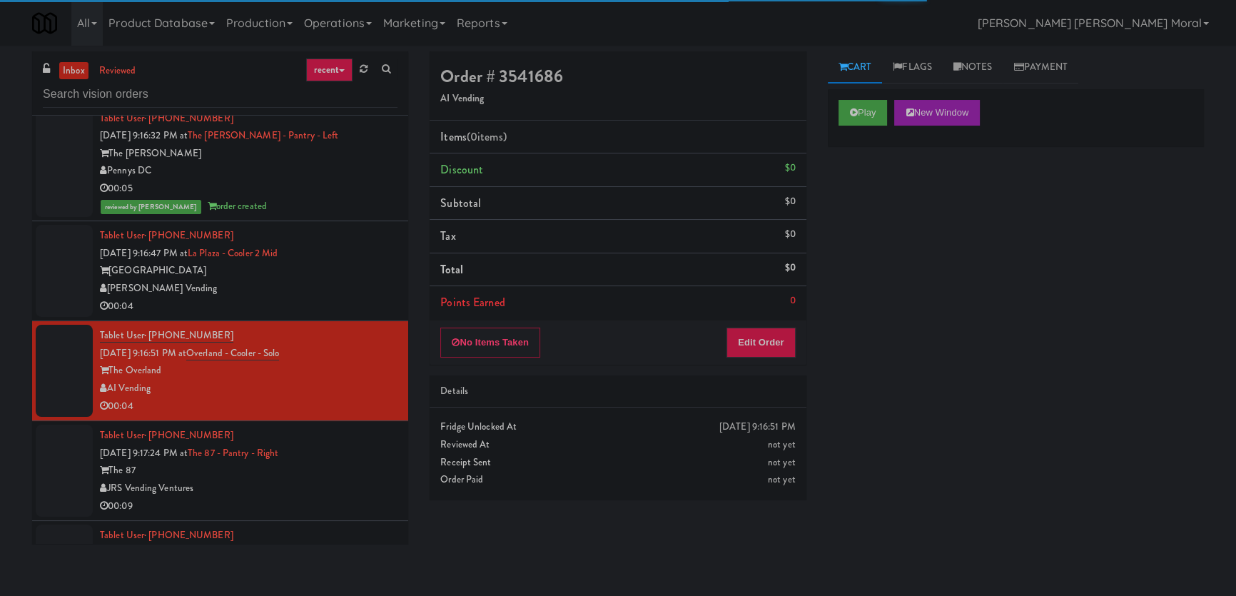
click at [360, 297] on div "00:04" at bounding box center [248, 306] width 297 height 18
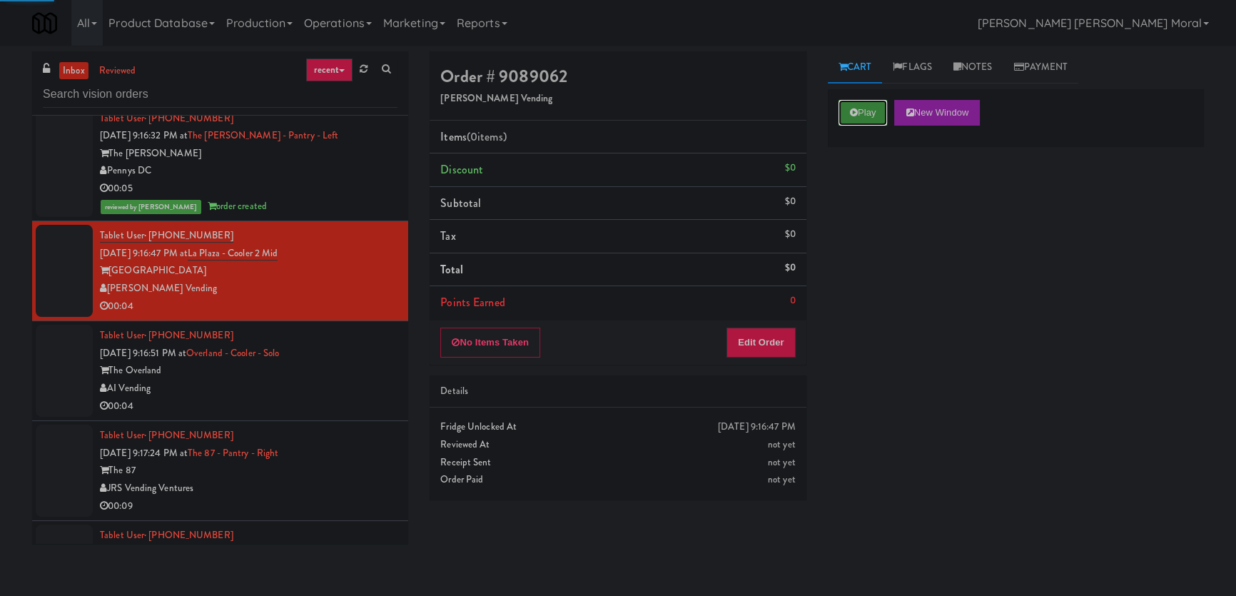
click at [862, 121] on button "Play" at bounding box center [862, 113] width 49 height 26
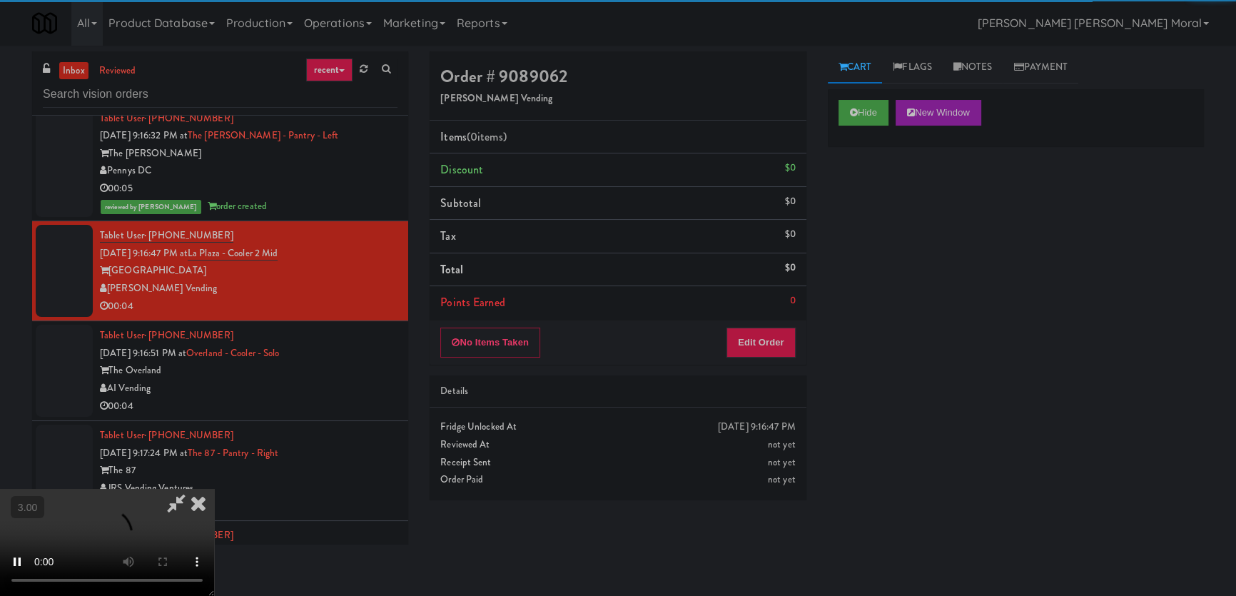
click at [851, 221] on div "Hide New Window Primary Flag Clear Flag if unable to determine what was taken o…" at bounding box center [1016, 356] width 376 height 535
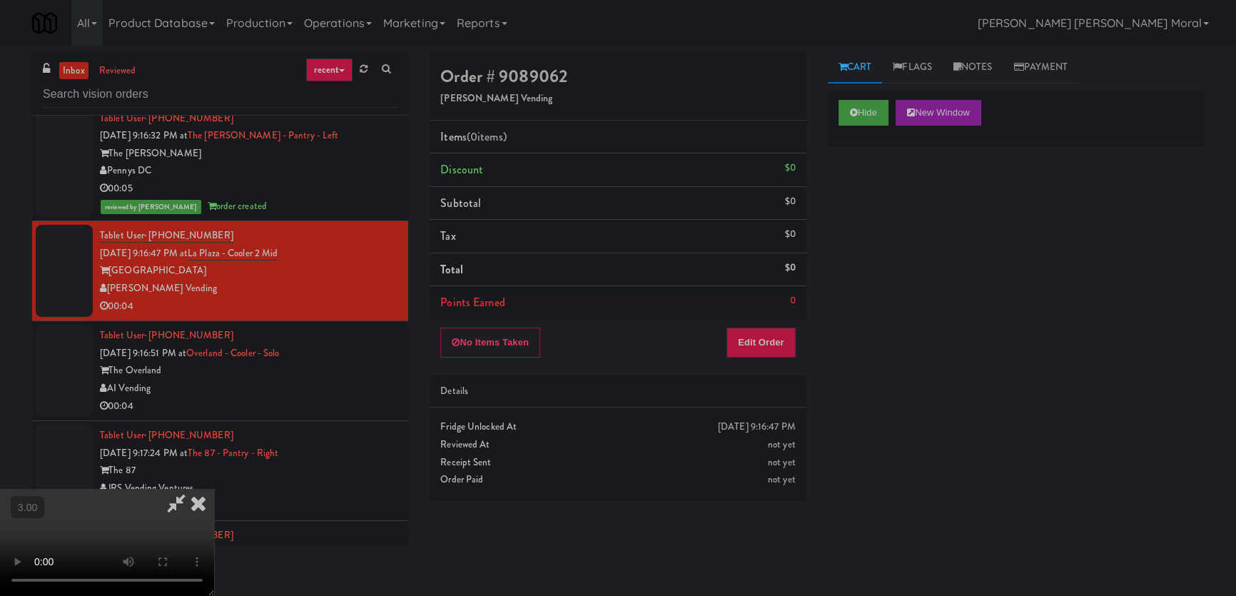
scroll to position [27, 0]
click at [214, 489] on video at bounding box center [107, 542] width 214 height 107
click at [773, 342] on button "Edit Order" at bounding box center [760, 342] width 69 height 30
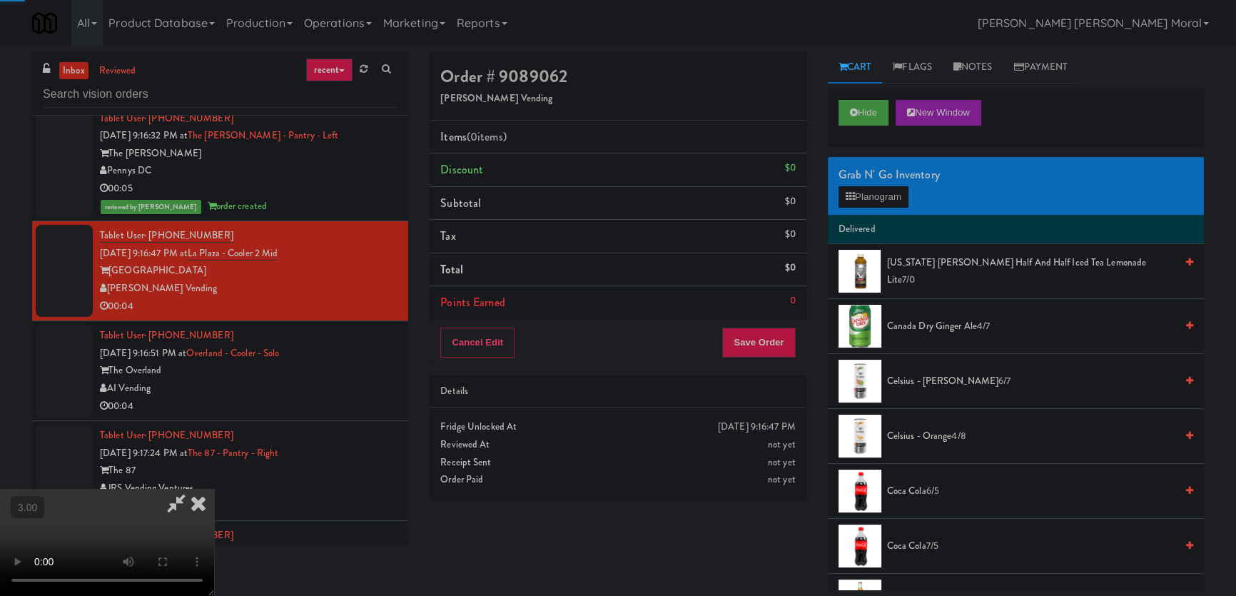
click at [877, 208] on div "Grab N' Go Inventory Planogram" at bounding box center [1016, 186] width 376 height 58
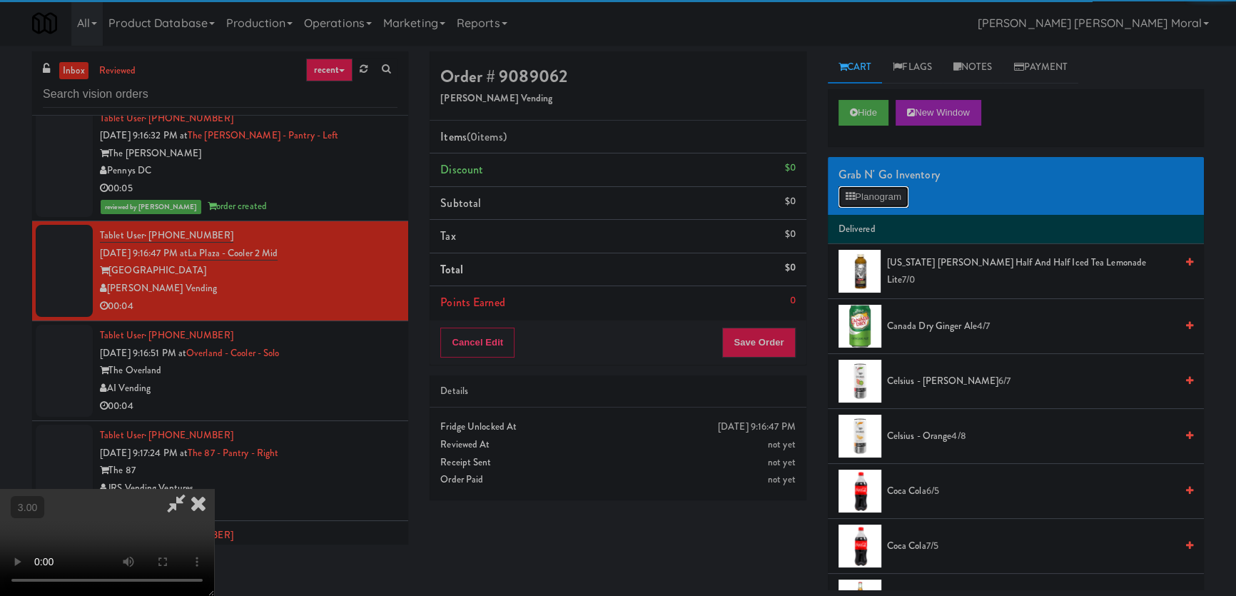
click at [877, 190] on button "Planogram" at bounding box center [873, 196] width 70 height 21
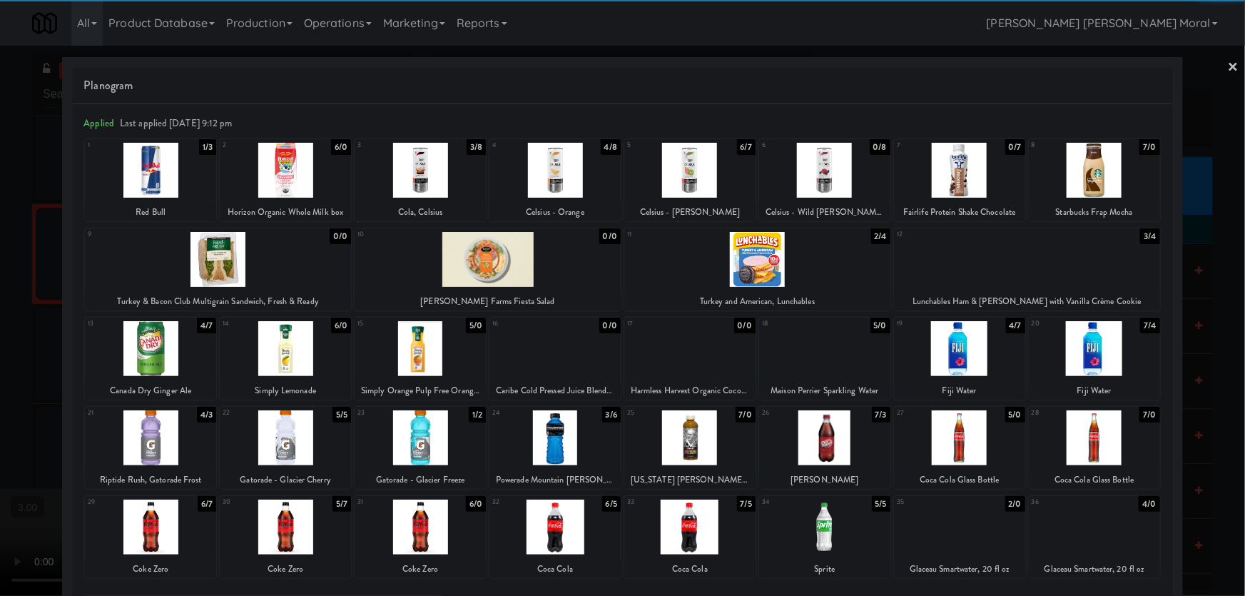
click at [435, 178] on div at bounding box center [420, 170] width 131 height 55
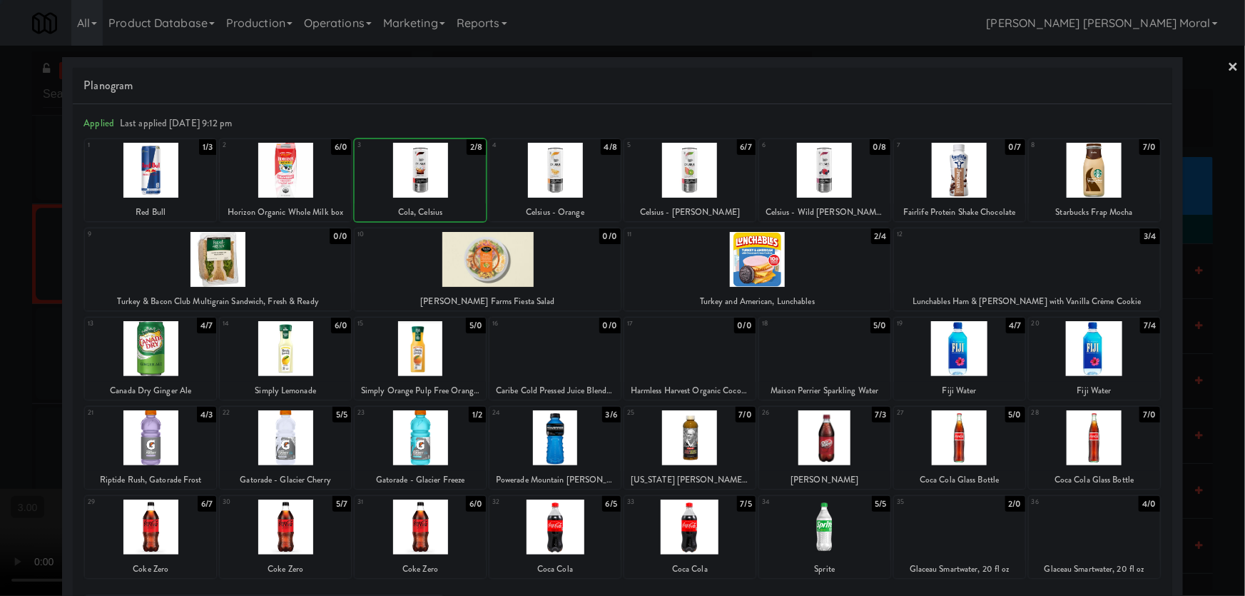
click at [0, 273] on div at bounding box center [622, 298] width 1245 height 596
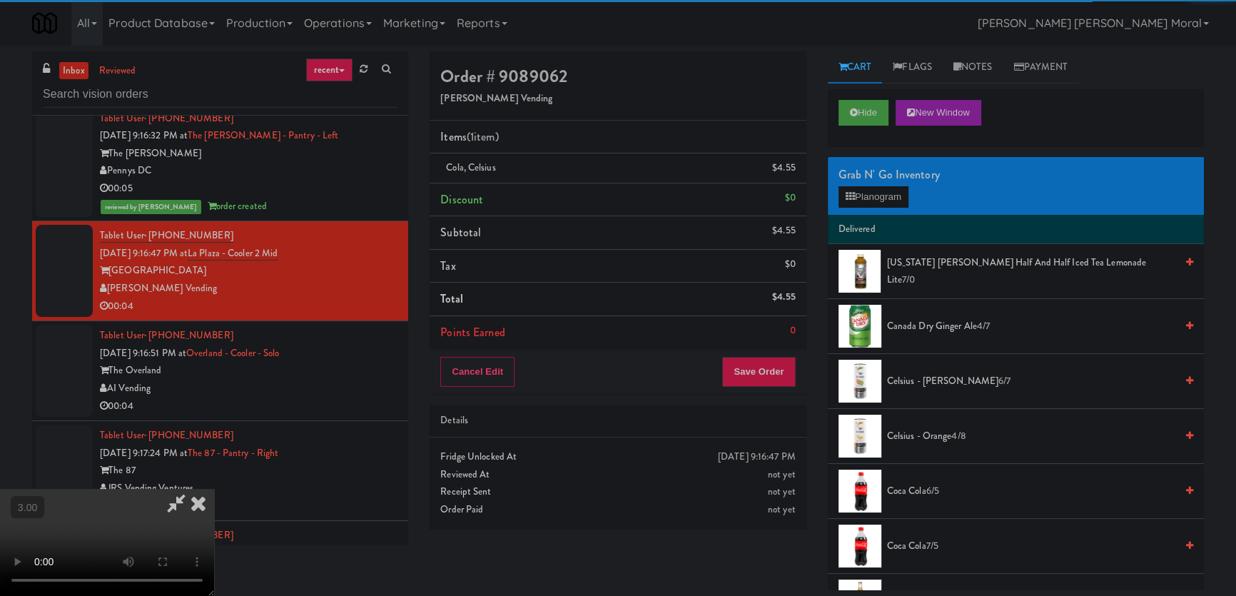
click at [214, 489] on video at bounding box center [107, 542] width 214 height 107
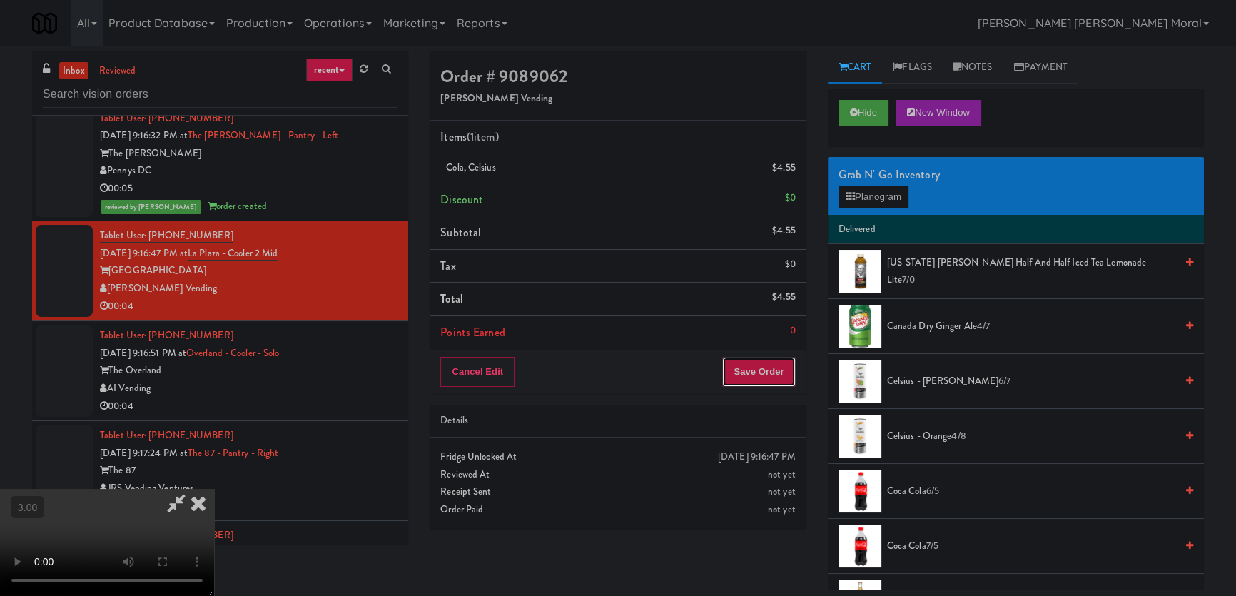
click at [775, 381] on button "Save Order" at bounding box center [758, 372] width 73 height 30
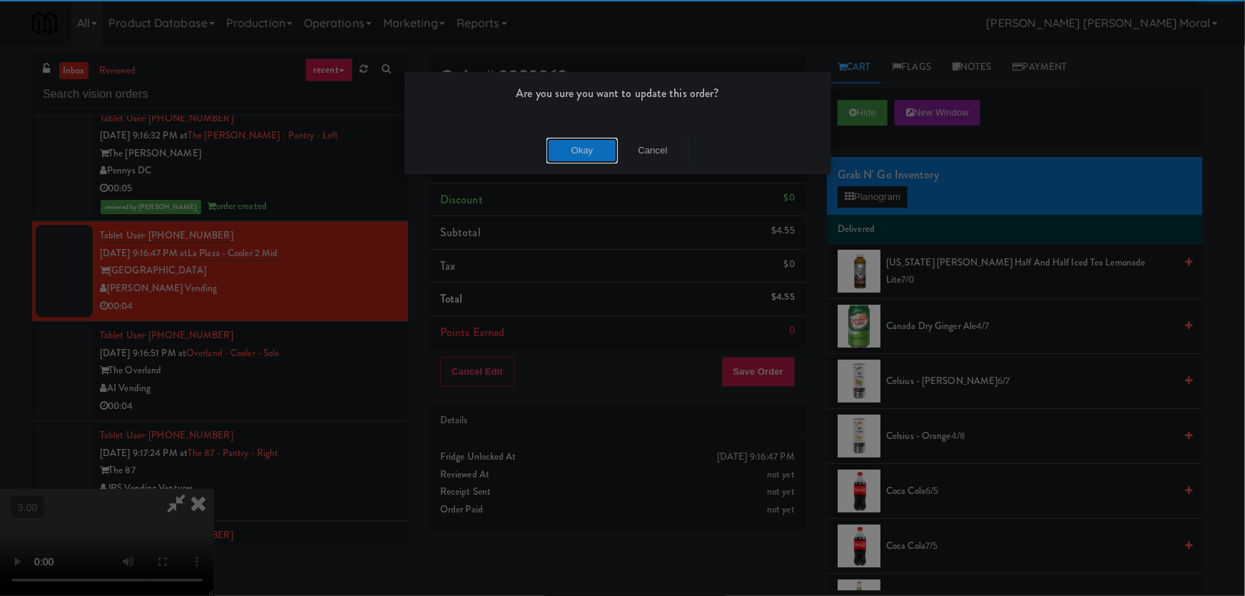
click at [587, 159] on button "Okay" at bounding box center [581, 151] width 71 height 26
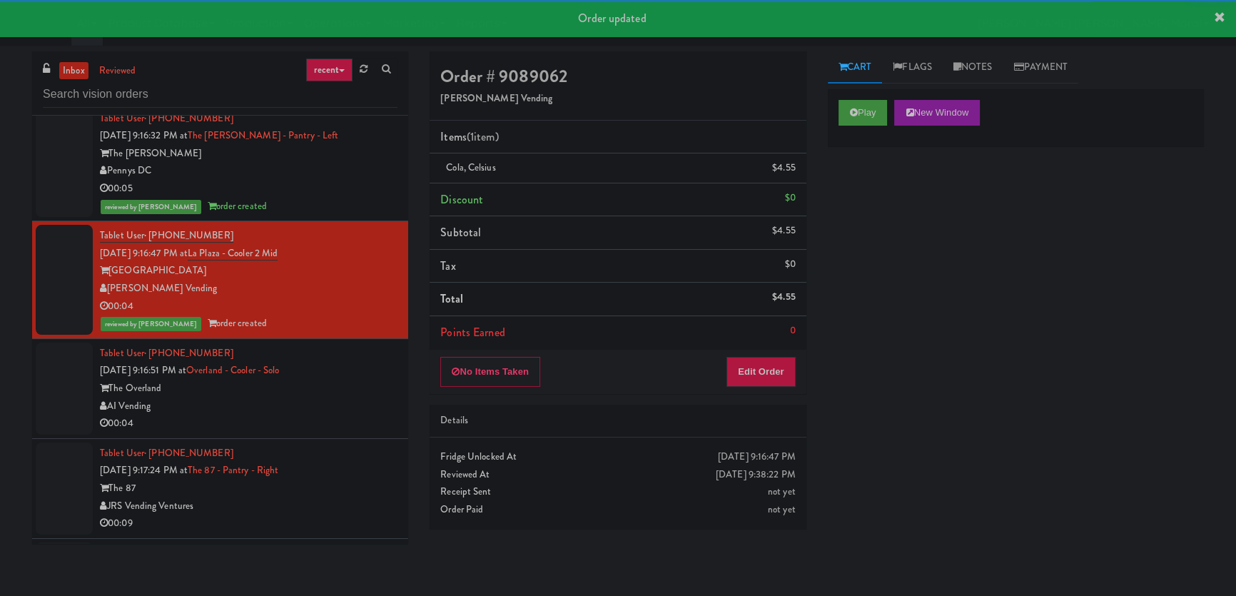
click at [322, 397] on div "AI Vending" at bounding box center [248, 406] width 297 height 18
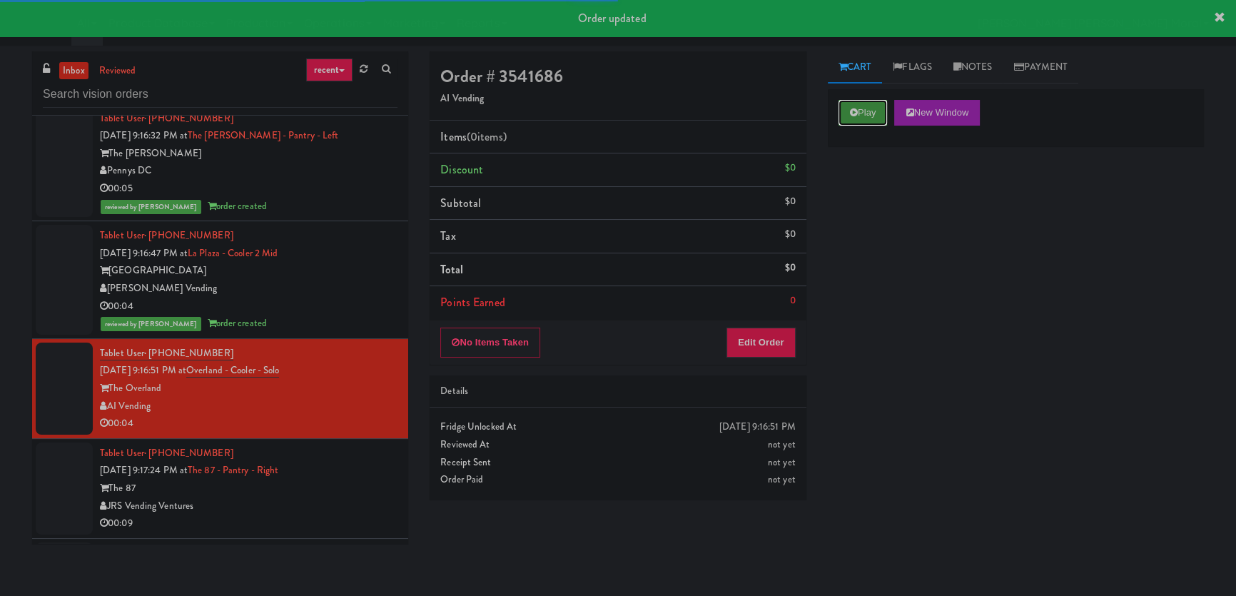
click at [864, 111] on button "Play" at bounding box center [862, 113] width 49 height 26
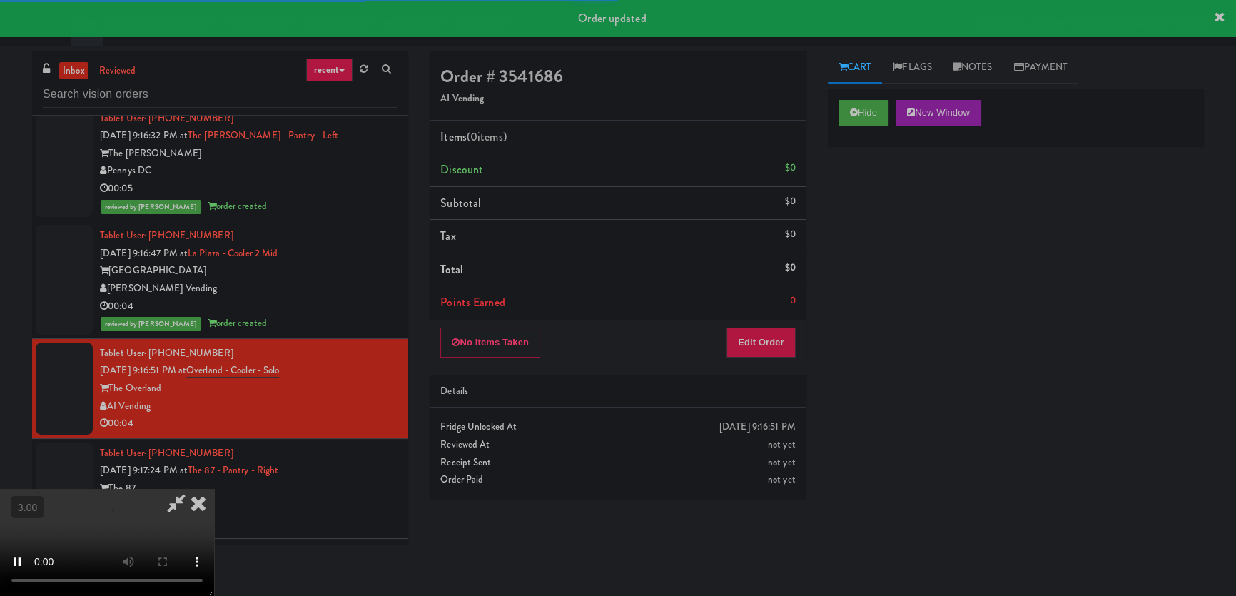
click at [858, 198] on div "Hide New Window Primary Flag Clear Flag if unable to determine what was taken o…" at bounding box center [1016, 356] width 376 height 535
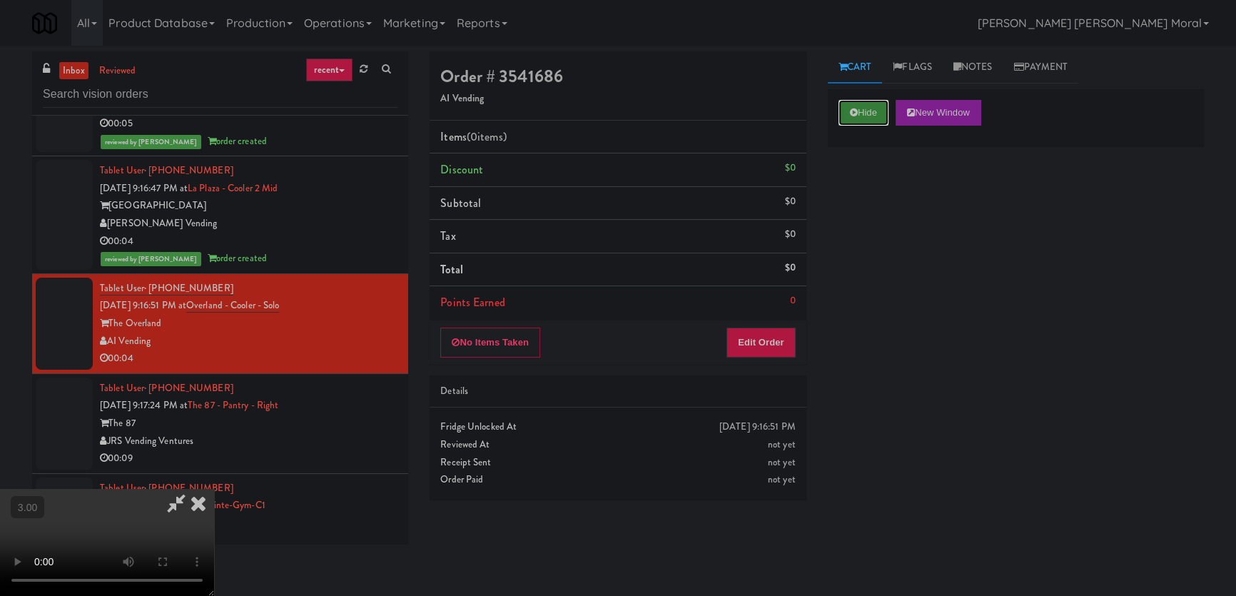
click at [863, 121] on button "Hide" at bounding box center [863, 113] width 50 height 26
click at [831, 235] on div "Hide New Window Primary Flag Clear Flag if unable to determine what was taken o…" at bounding box center [1016, 356] width 376 height 535
click at [760, 349] on button "Edit Order" at bounding box center [760, 342] width 69 height 30
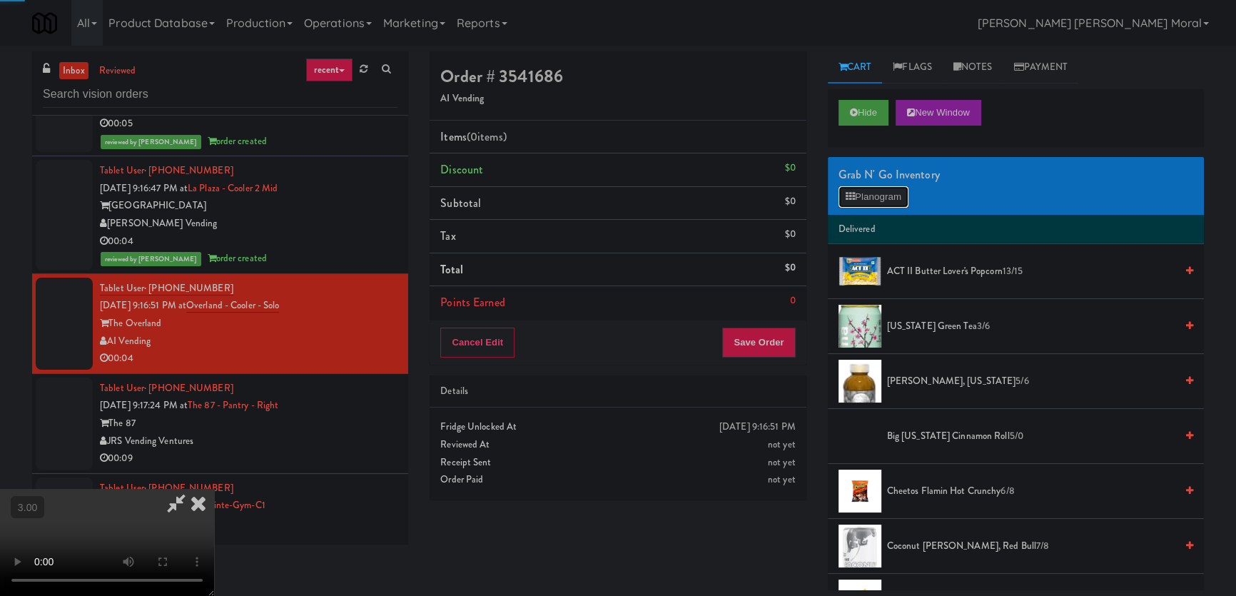
click at [882, 196] on button "Planogram" at bounding box center [873, 196] width 70 height 21
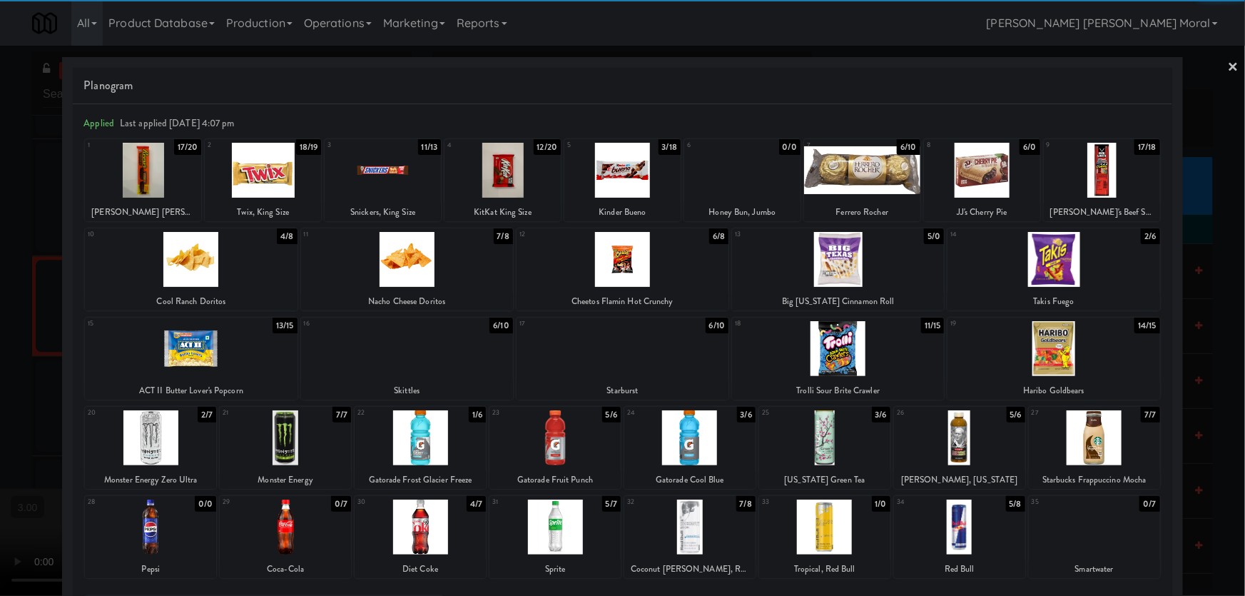
click at [440, 527] on div at bounding box center [420, 526] width 131 height 55
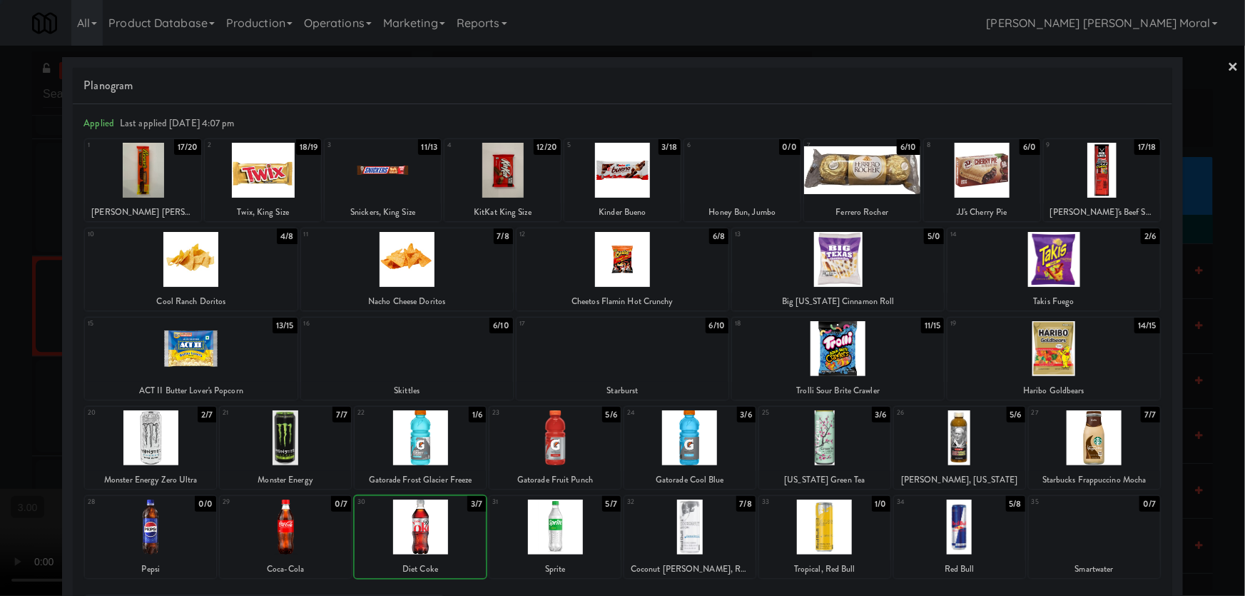
click at [2, 317] on div at bounding box center [622, 298] width 1245 height 596
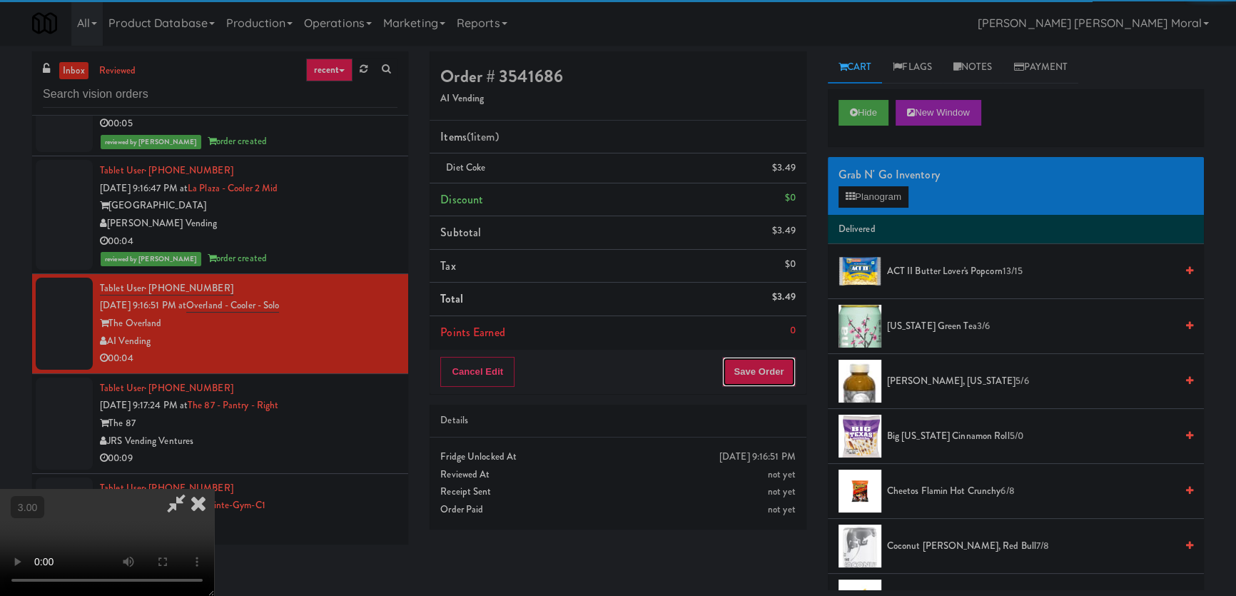
click at [756, 362] on button "Save Order" at bounding box center [758, 372] width 73 height 30
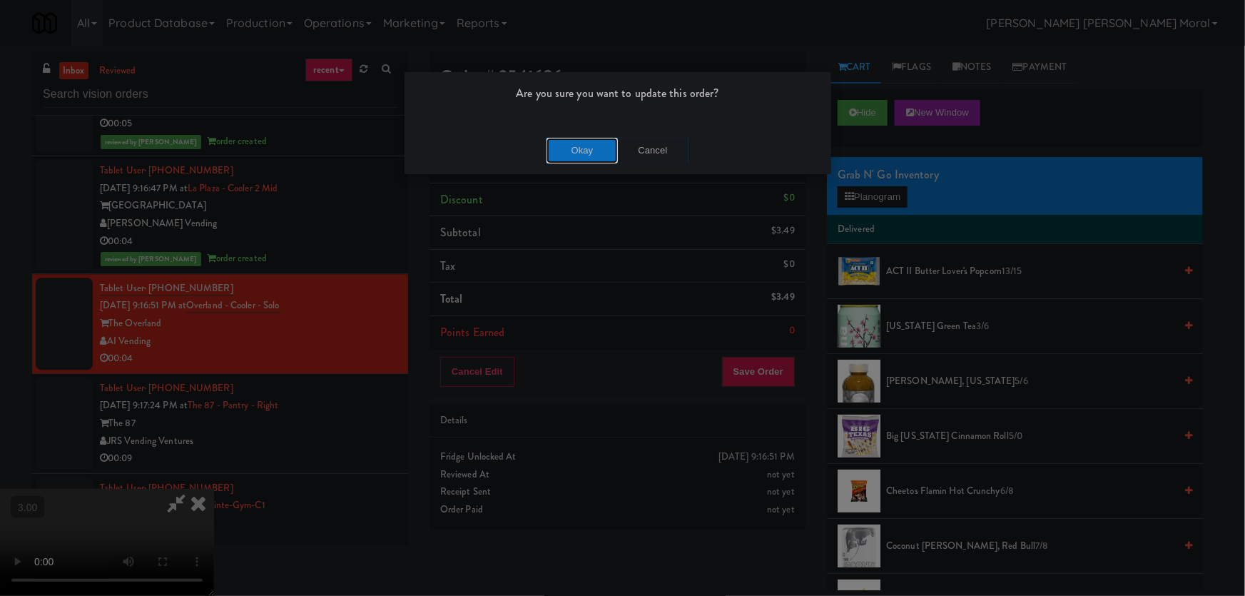
click at [605, 150] on button "Okay" at bounding box center [581, 151] width 71 height 26
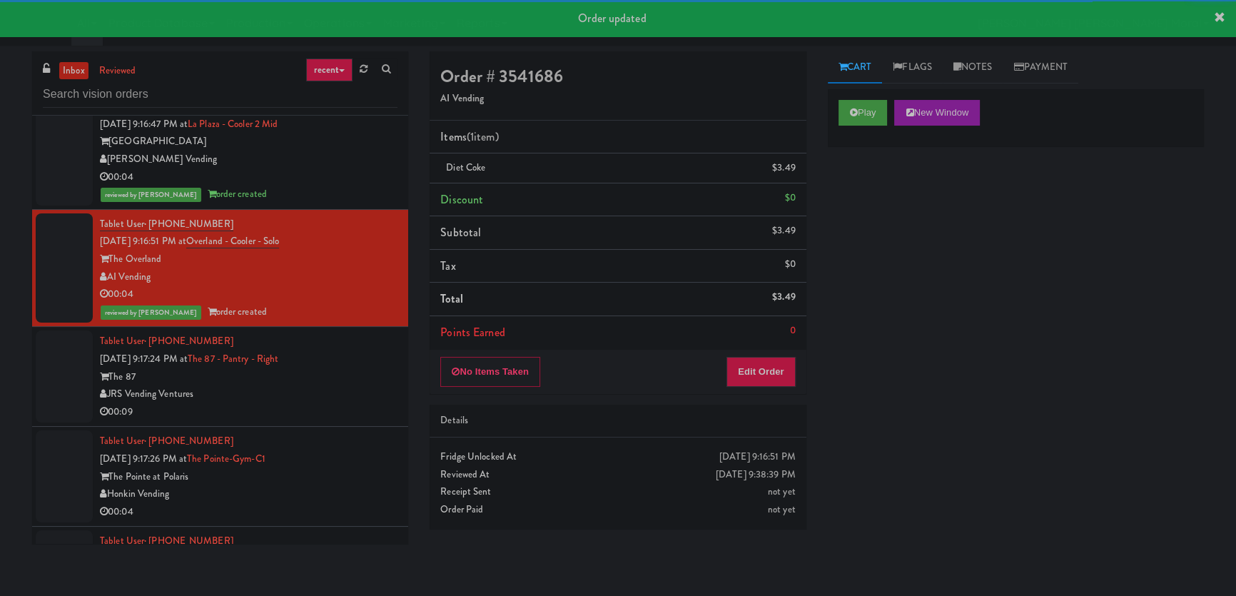
scroll to position [7382, 0]
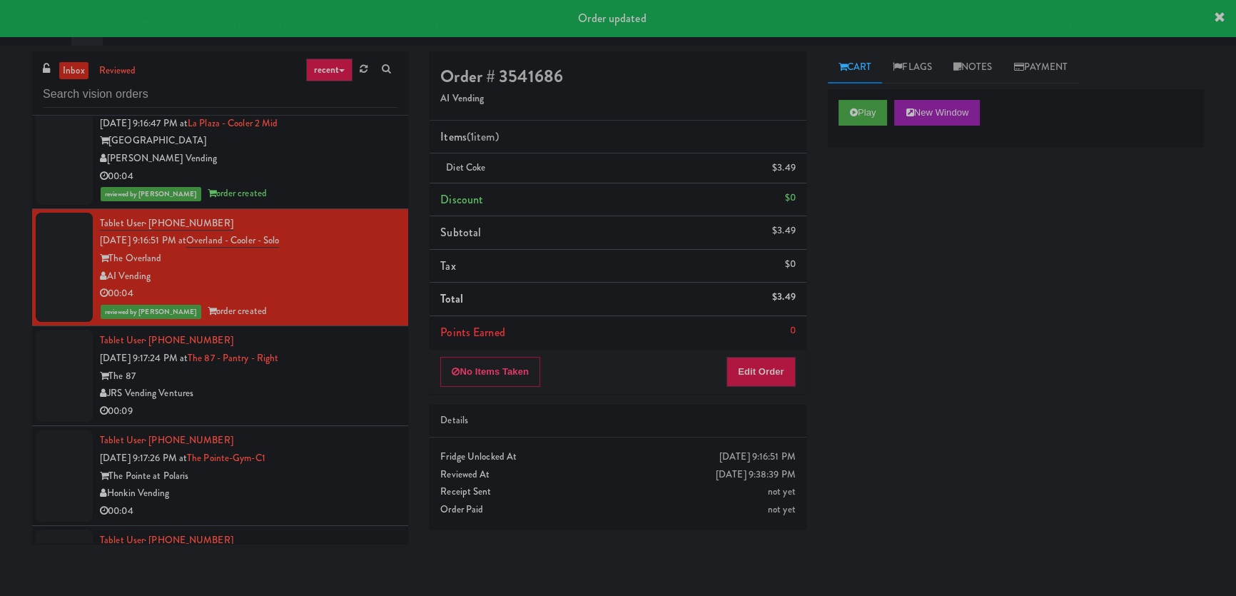
click at [355, 367] on div "The 87" at bounding box center [248, 376] width 297 height 18
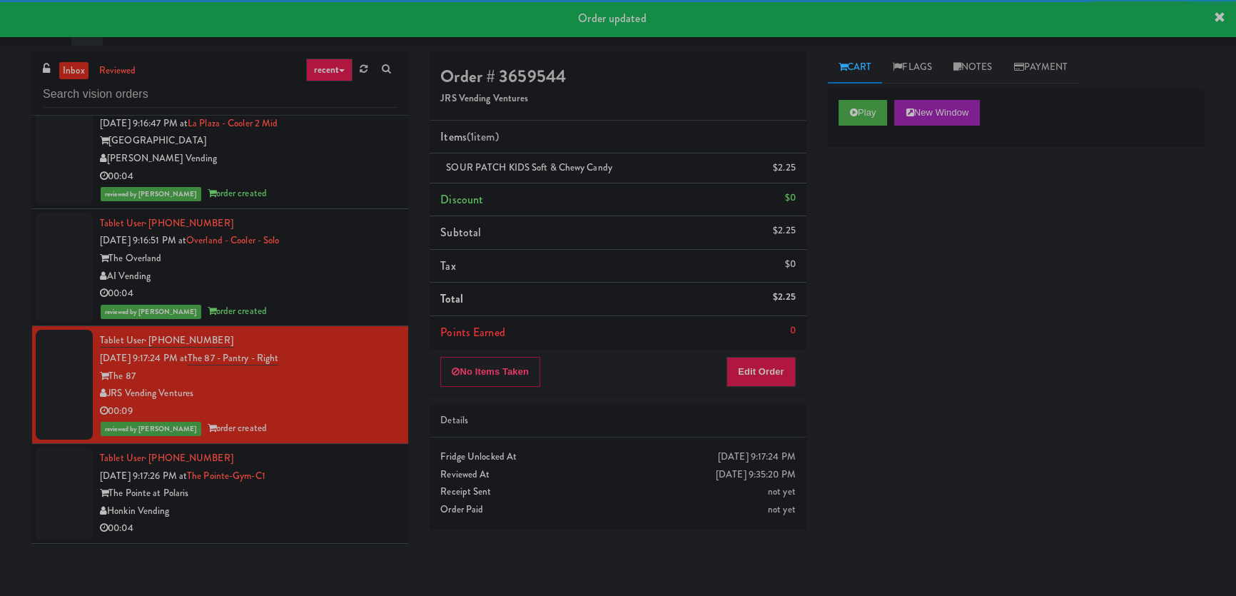
click at [355, 449] on div "Tablet User · (614) 962-1115 [DATE] 9:17:26 PM at [GEOGRAPHIC_DATA]-C1 The Poin…" at bounding box center [248, 493] width 297 height 88
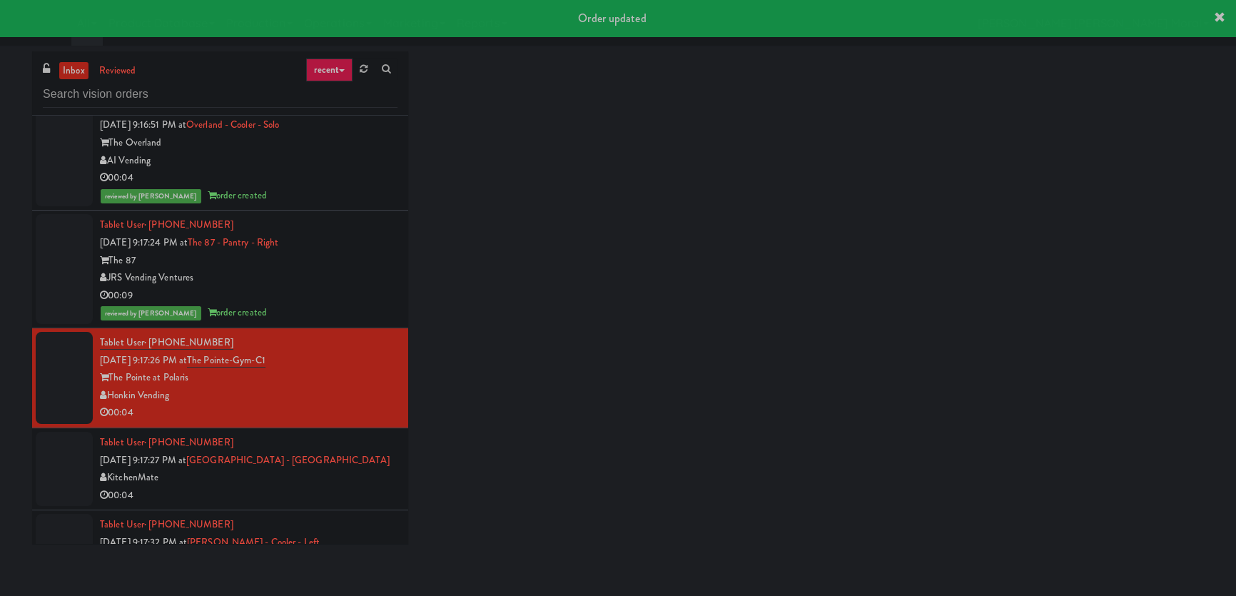
scroll to position [7512, 0]
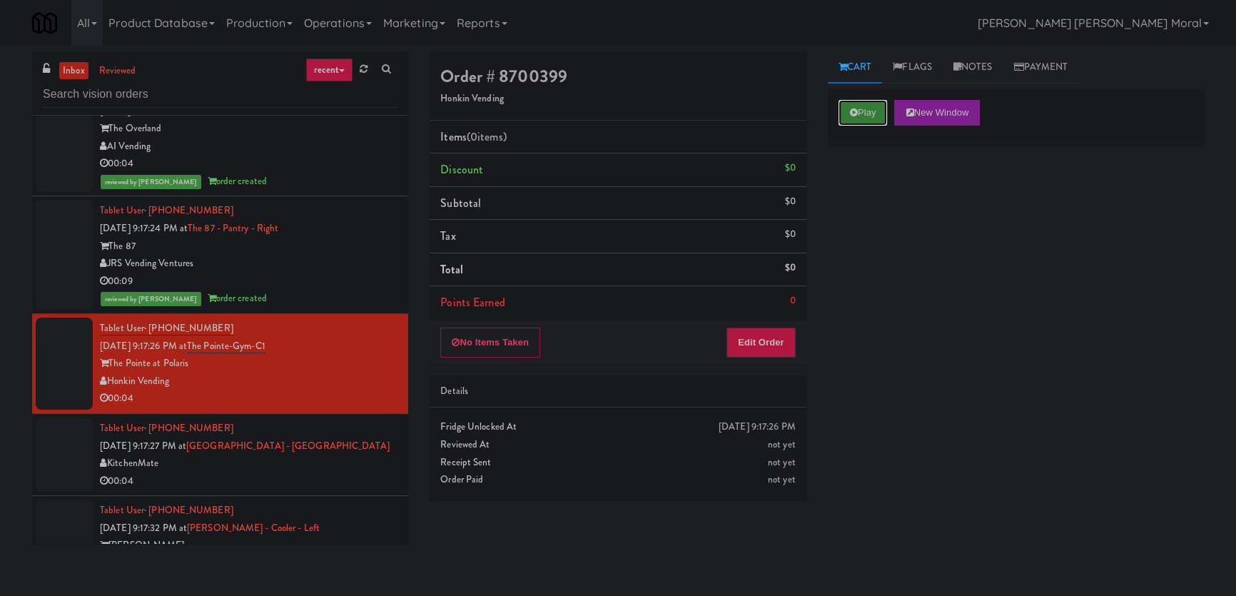
click at [864, 108] on button "Play" at bounding box center [862, 113] width 49 height 26
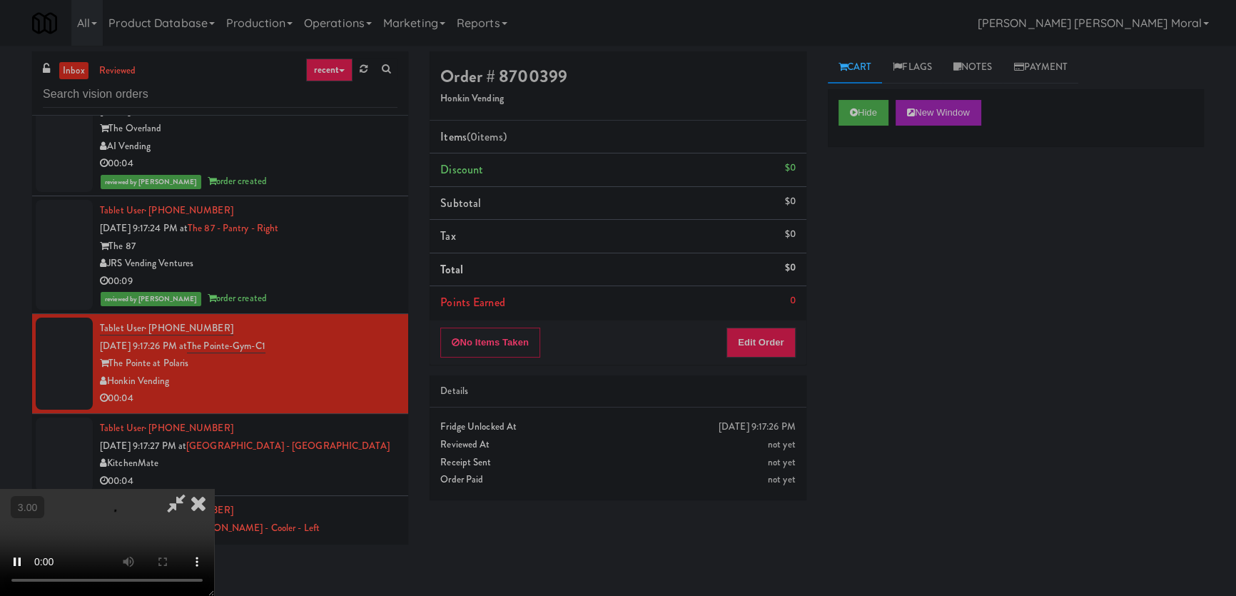
click at [855, 190] on div "Hide New Window Primary Flag Clear Flag if unable to determine what was taken o…" at bounding box center [1016, 356] width 376 height 535
click at [783, 344] on button "Edit Order" at bounding box center [760, 342] width 69 height 30
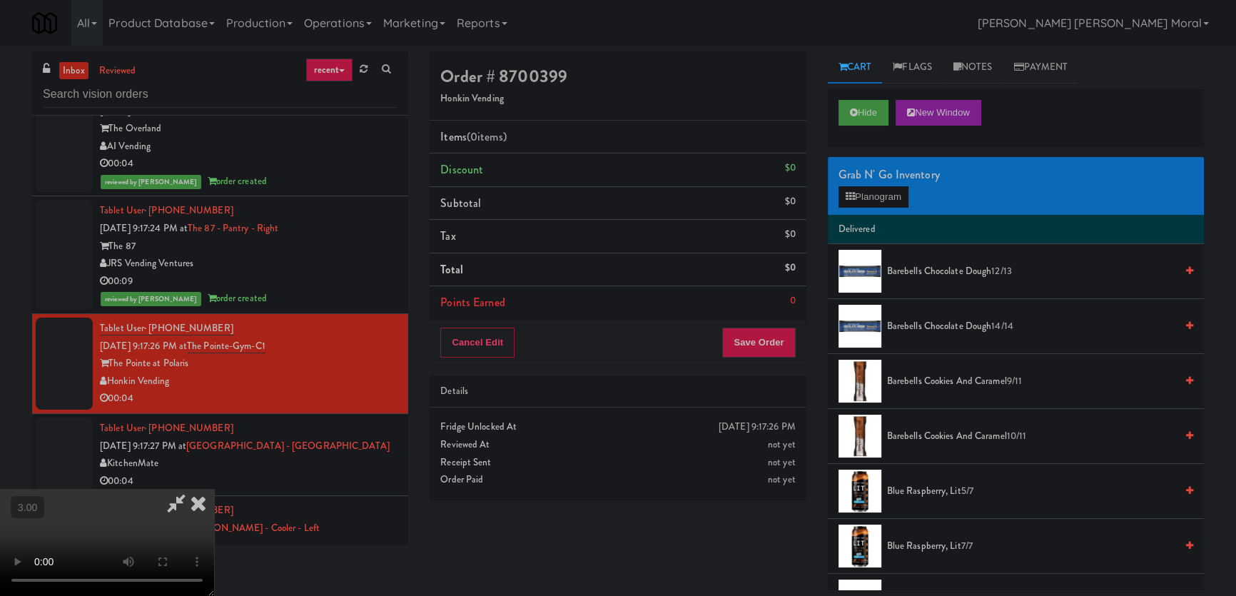
click at [878, 206] on div "Grab N' Go Inventory Planogram" at bounding box center [1016, 186] width 376 height 58
click at [892, 195] on button "Planogram" at bounding box center [873, 196] width 70 height 21
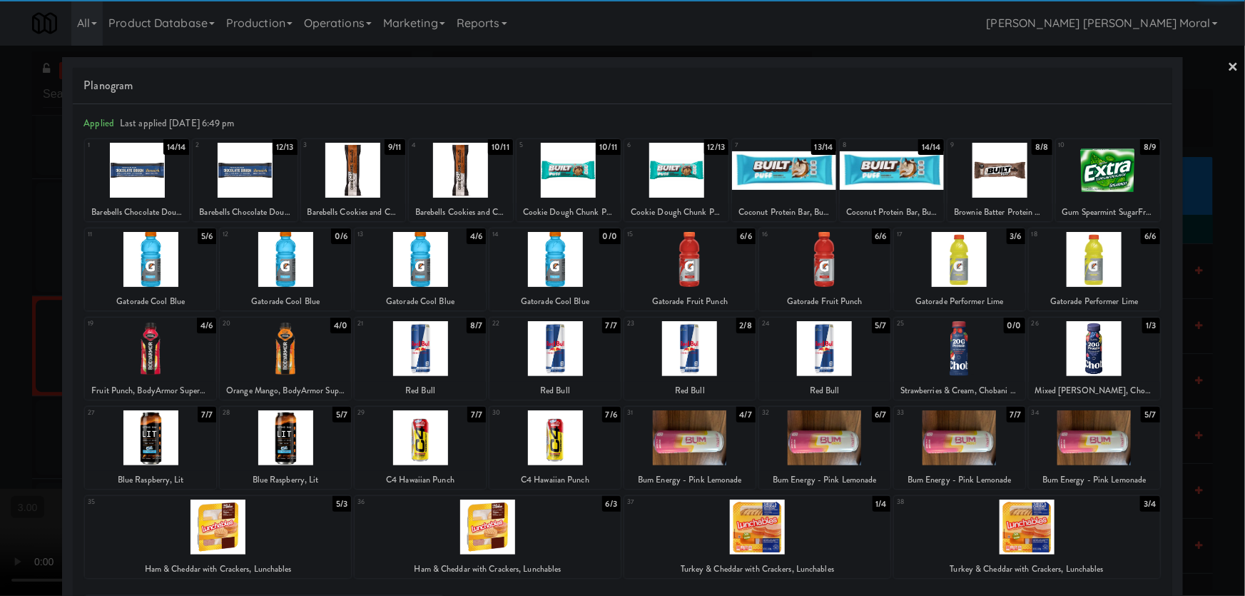
click at [284, 270] on div at bounding box center [285, 259] width 131 height 55
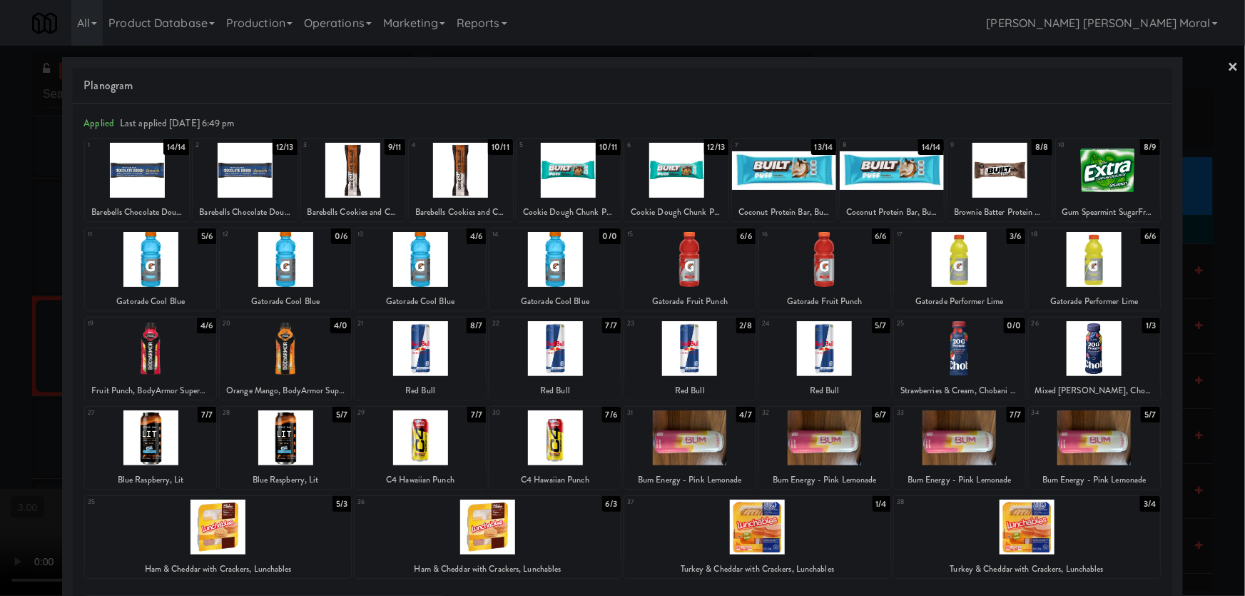
click at [137, 279] on div at bounding box center [150, 259] width 131 height 55
click at [0, 320] on div at bounding box center [622, 298] width 1245 height 596
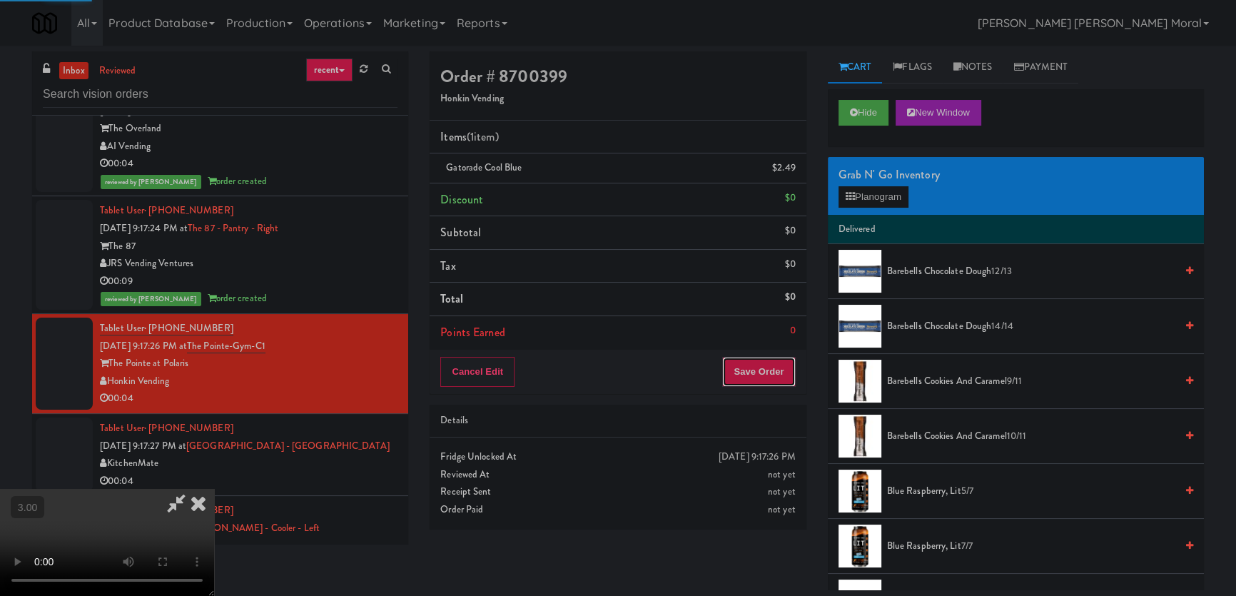
click at [763, 369] on button "Save Order" at bounding box center [758, 372] width 73 height 30
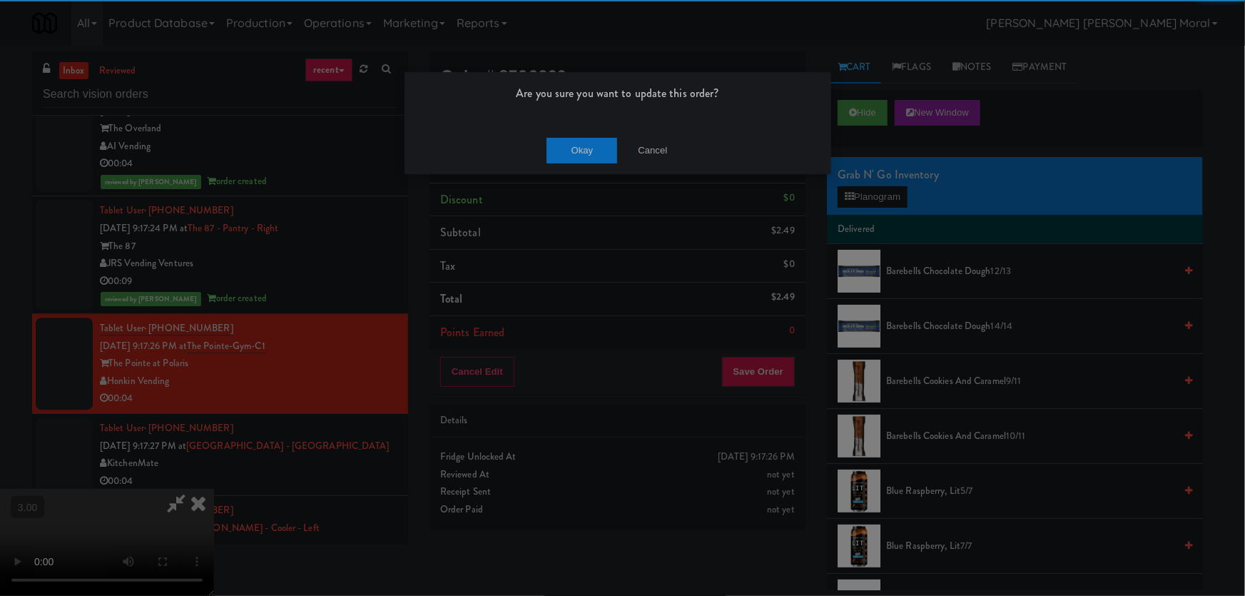
click at [606, 157] on div "Okay Cancel" at bounding box center [617, 150] width 427 height 48
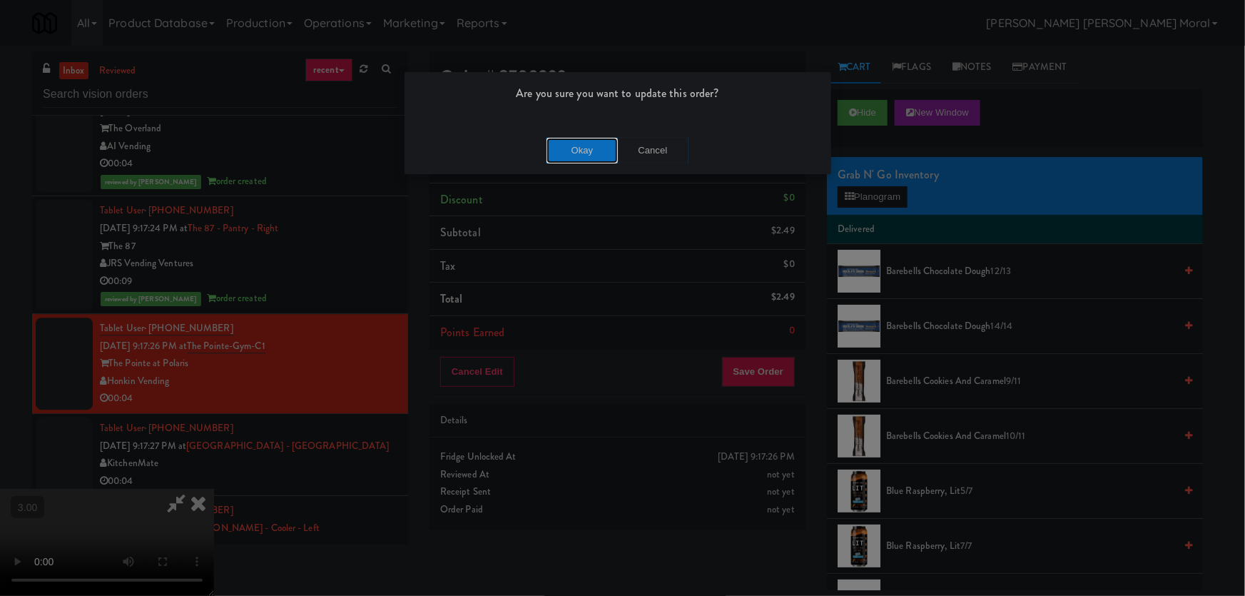
click at [604, 161] on button "Okay" at bounding box center [581, 151] width 71 height 26
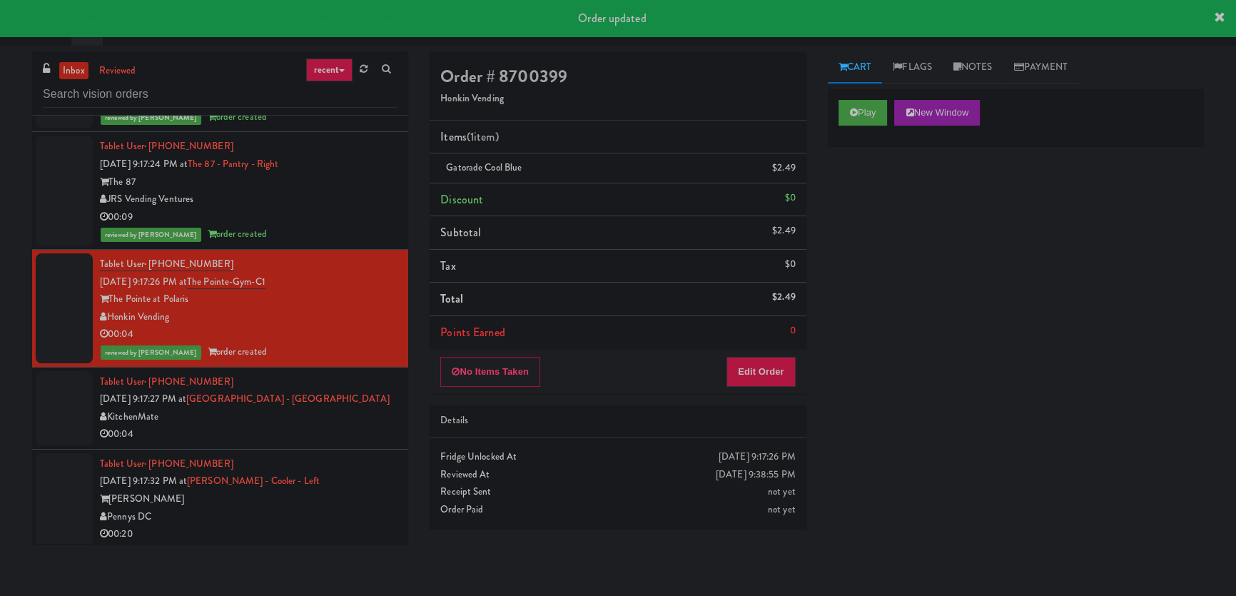
scroll to position [7576, 0]
click at [334, 408] on div "KitchenMate" at bounding box center [248, 417] width 297 height 18
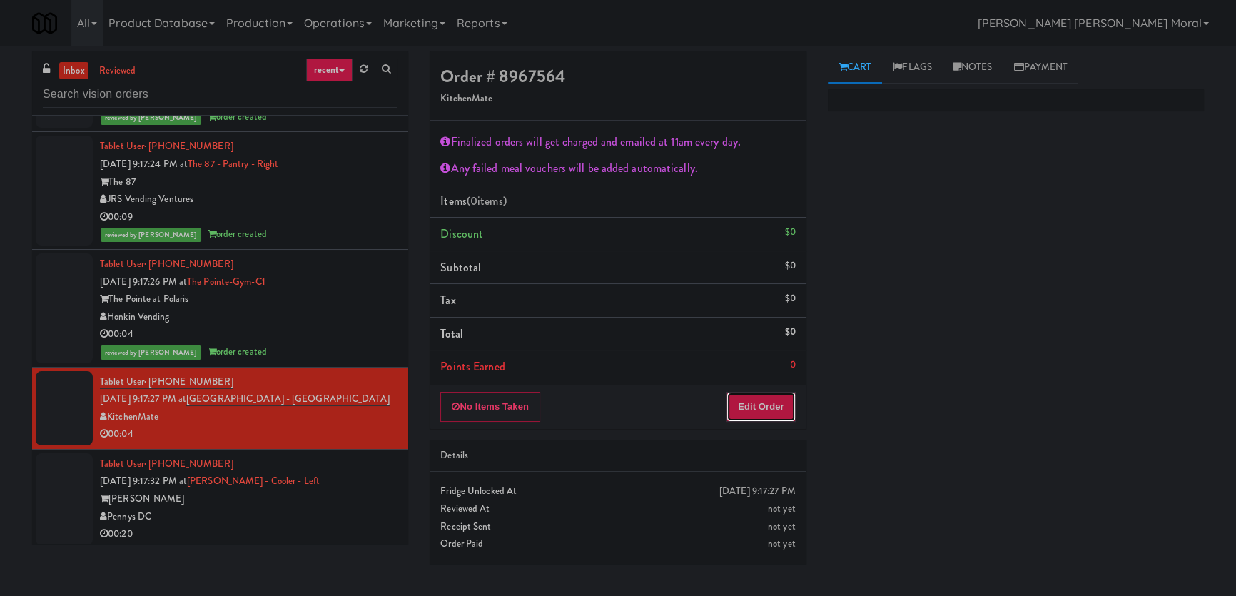
click at [786, 392] on button "Edit Order" at bounding box center [760, 407] width 69 height 30
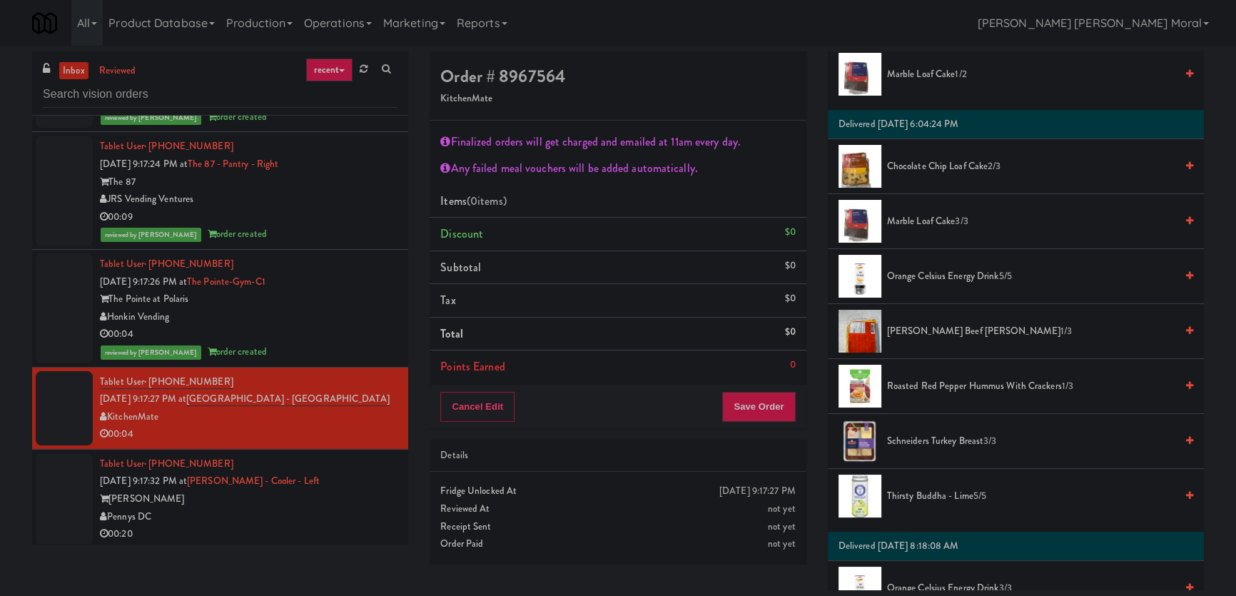
scroll to position [1037, 0]
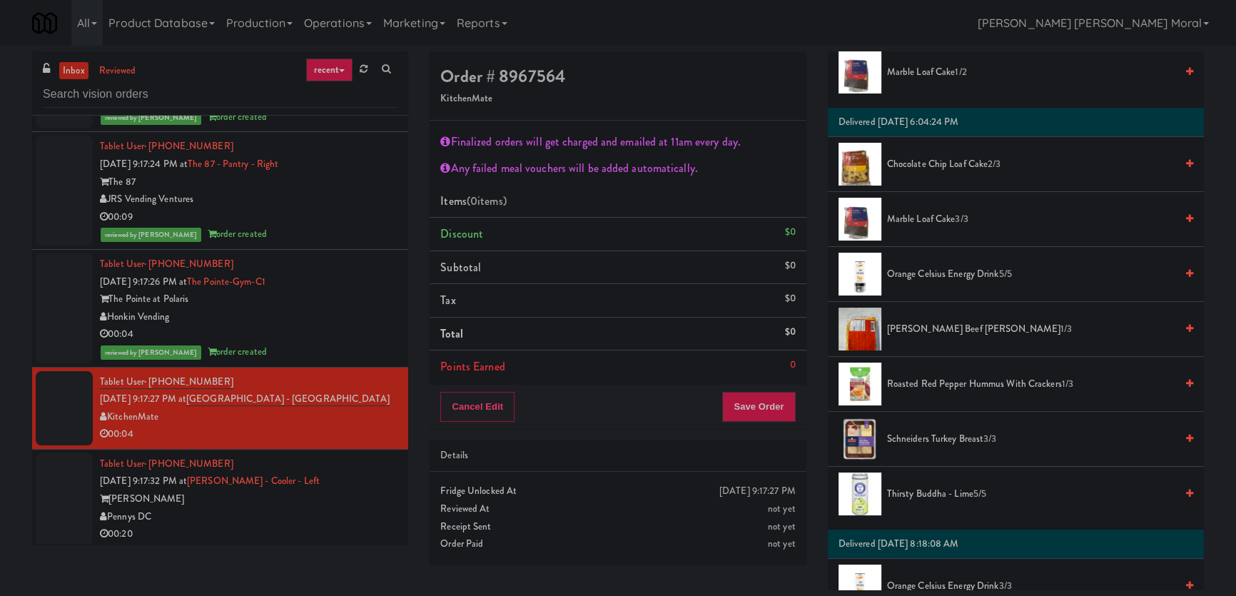
click at [944, 323] on span "[PERSON_NAME] Beef [PERSON_NAME] 1/3" at bounding box center [1031, 329] width 288 height 18
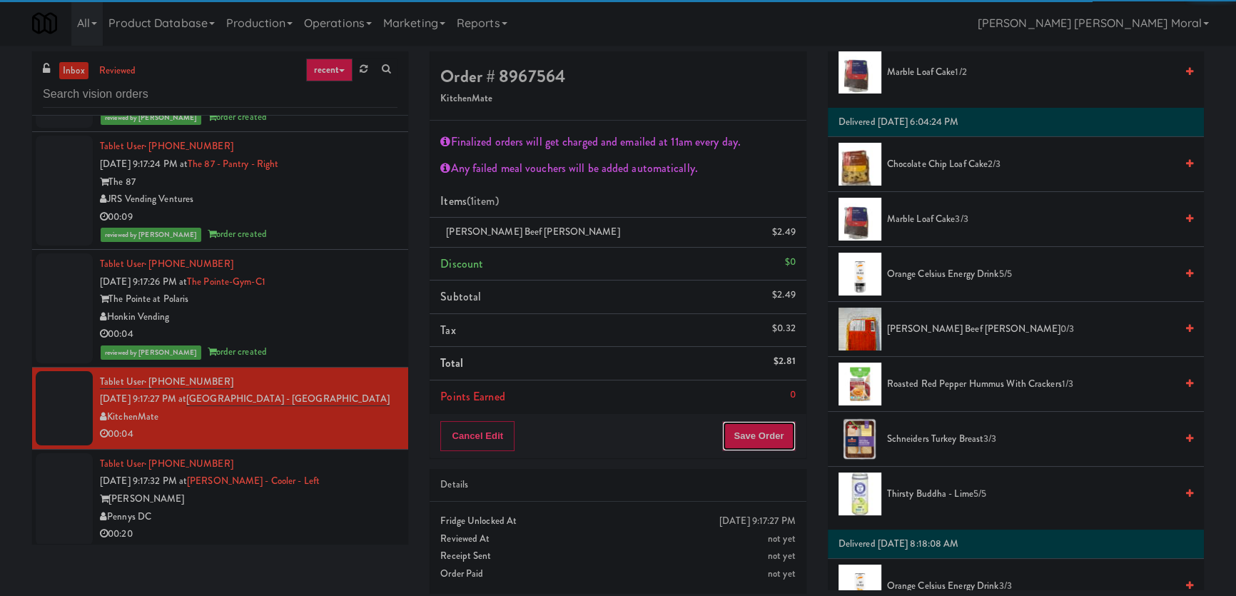
click at [771, 434] on button "Save Order" at bounding box center [758, 436] width 73 height 30
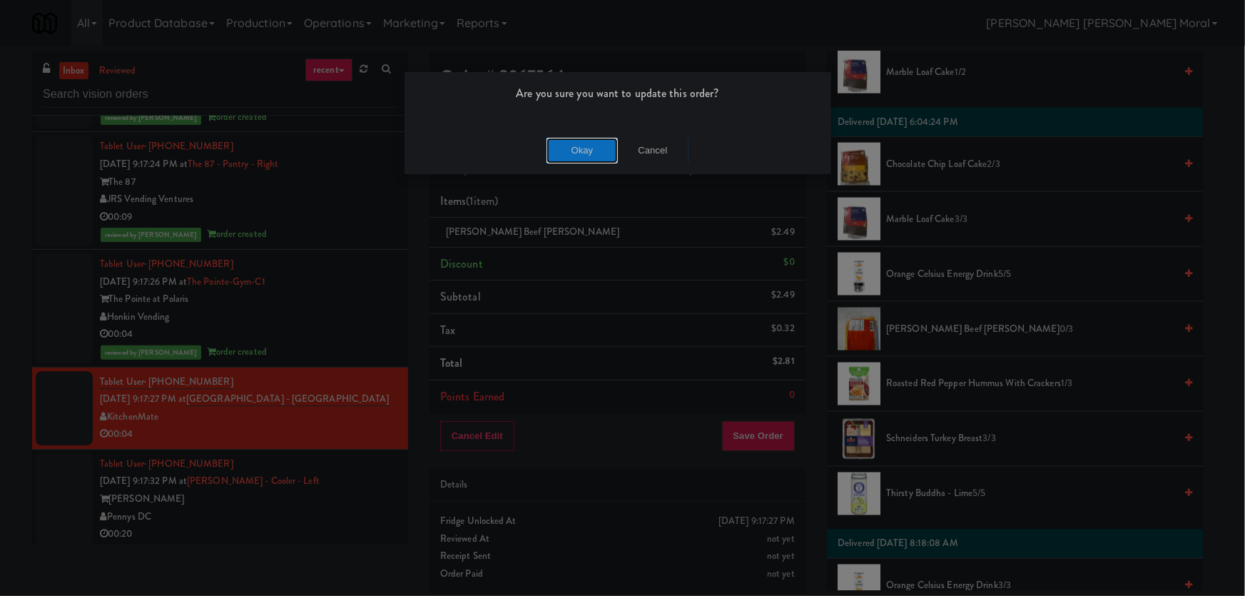
click at [571, 153] on button "Okay" at bounding box center [581, 151] width 71 height 26
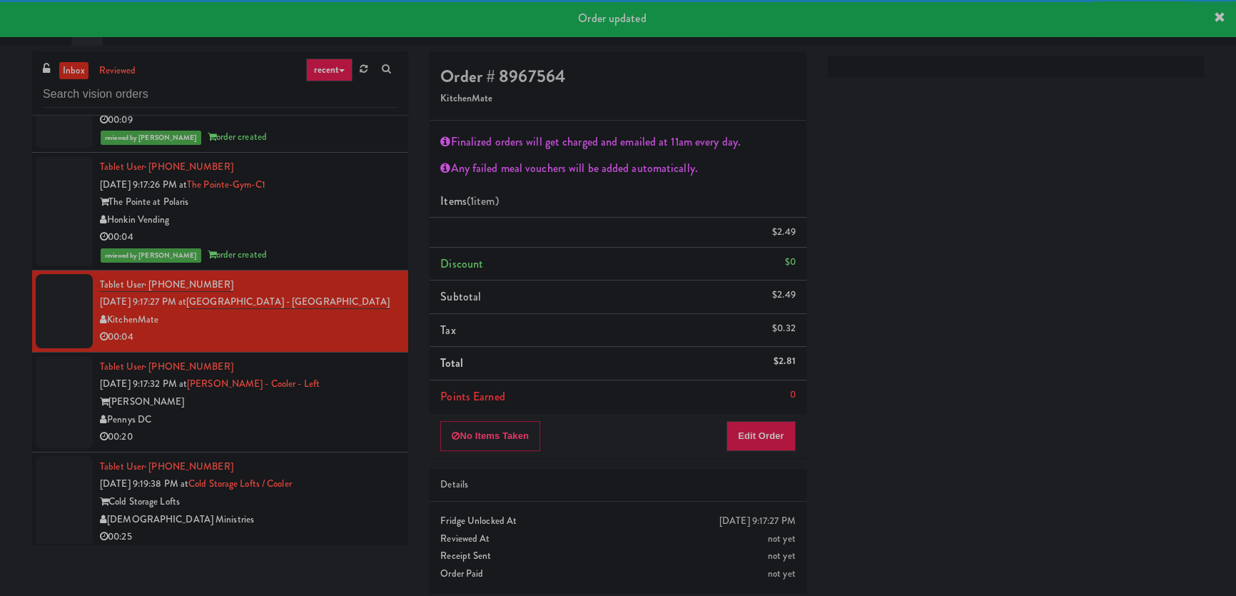
scroll to position [7706, 0]
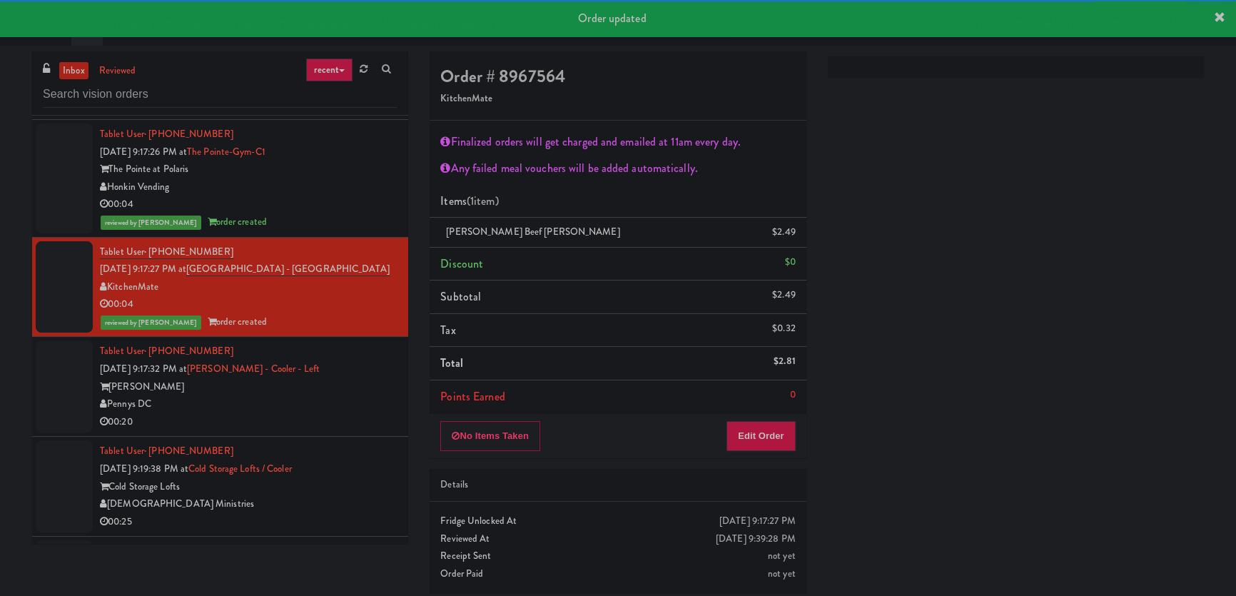
click at [344, 378] on div "[PERSON_NAME]" at bounding box center [248, 387] width 297 height 18
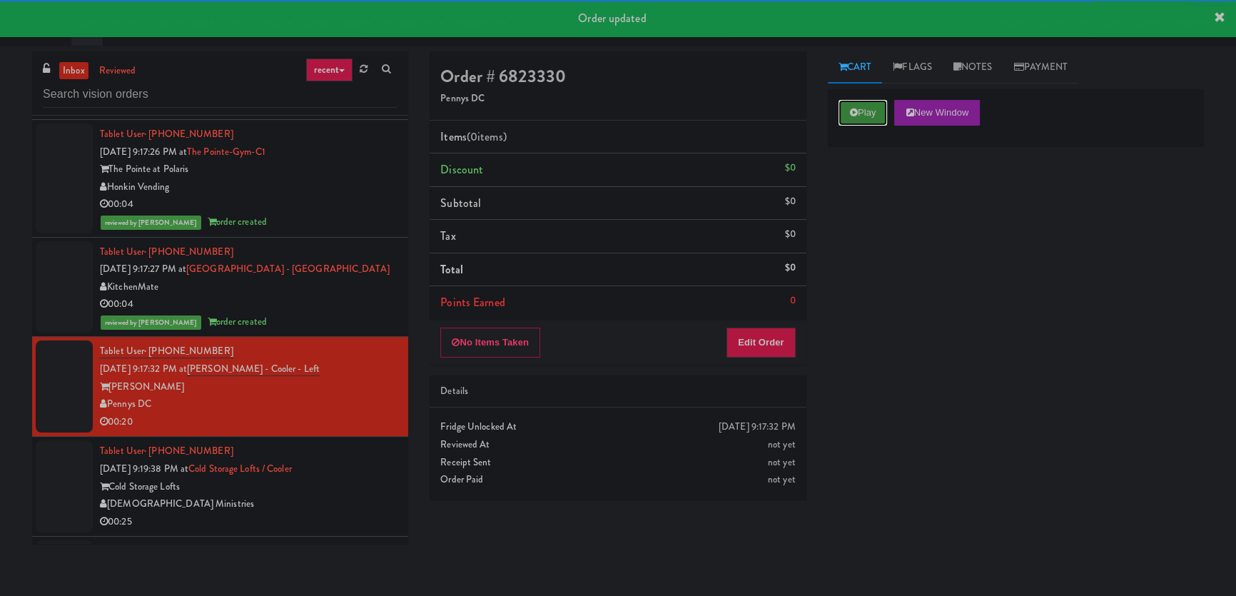
click at [860, 113] on button "Play" at bounding box center [862, 113] width 49 height 26
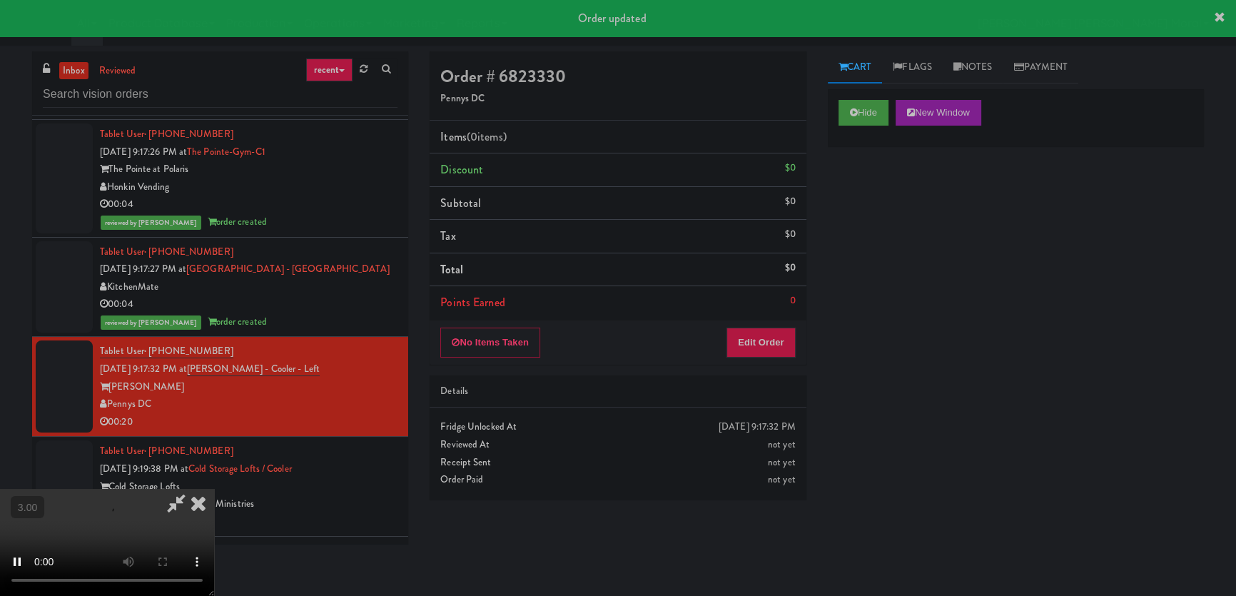
click at [848, 221] on div "Hide New Window Primary Flag Clear Flag if unable to determine what was taken o…" at bounding box center [1016, 356] width 376 height 535
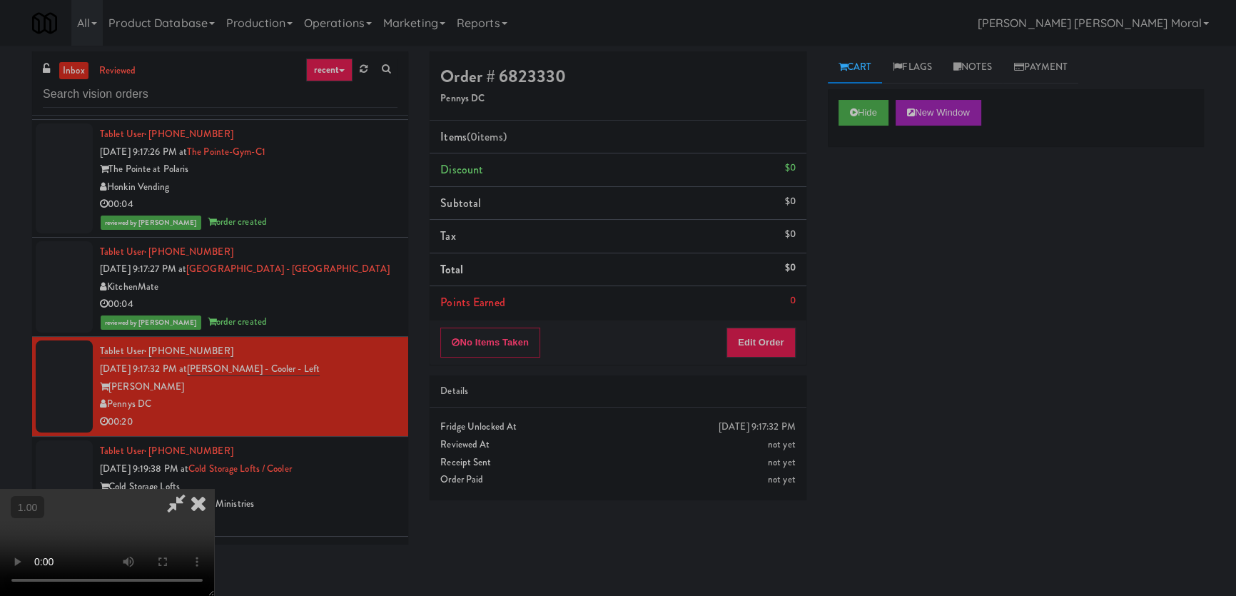
scroll to position [221, 0]
click at [768, 336] on button "Edit Order" at bounding box center [760, 342] width 69 height 30
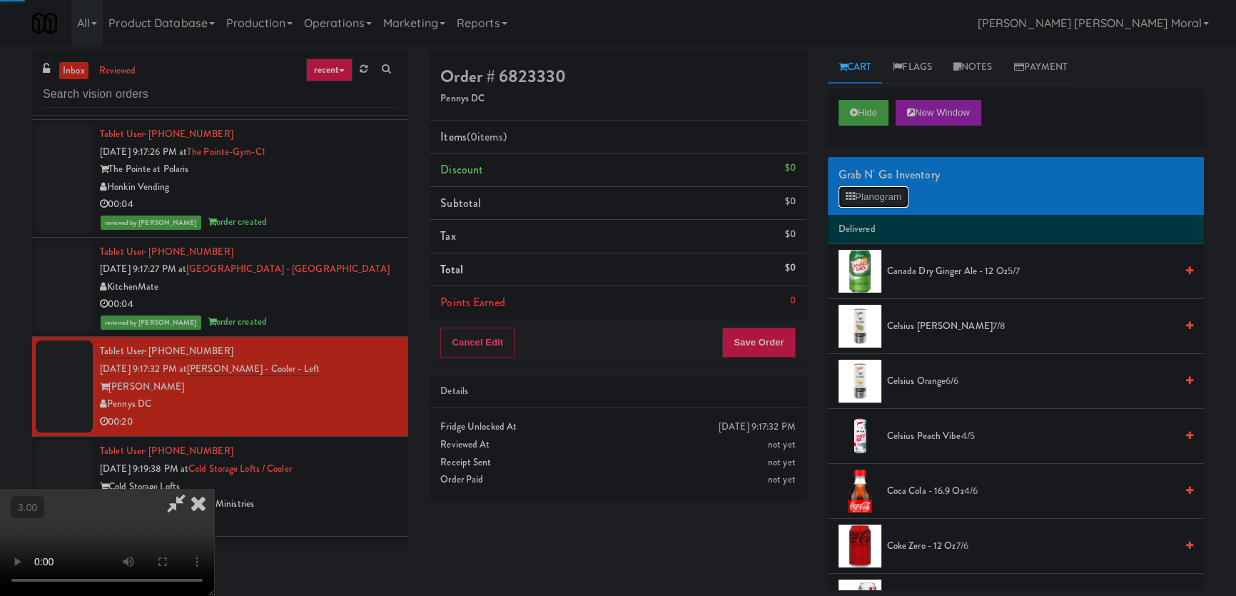
click at [859, 203] on button "Planogram" at bounding box center [873, 196] width 70 height 21
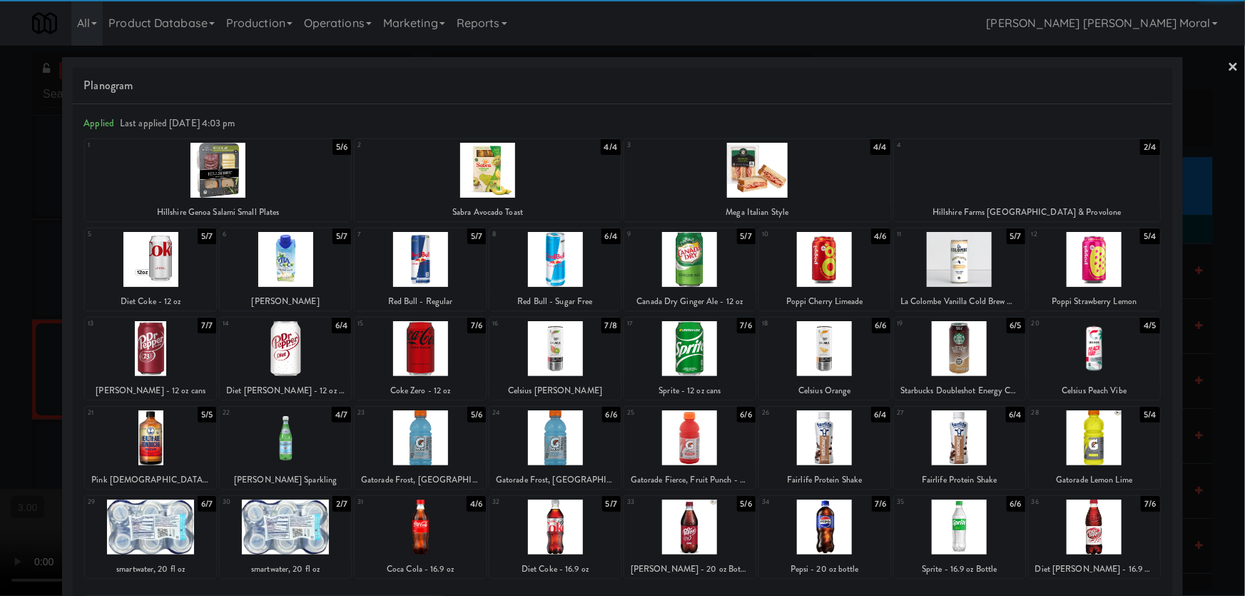
click at [561, 528] on div at bounding box center [554, 526] width 131 height 55
drag, startPoint x: 561, startPoint y: 528, endPoint x: 499, endPoint y: 527, distance: 62.1
click at [562, 528] on div at bounding box center [554, 526] width 131 height 55
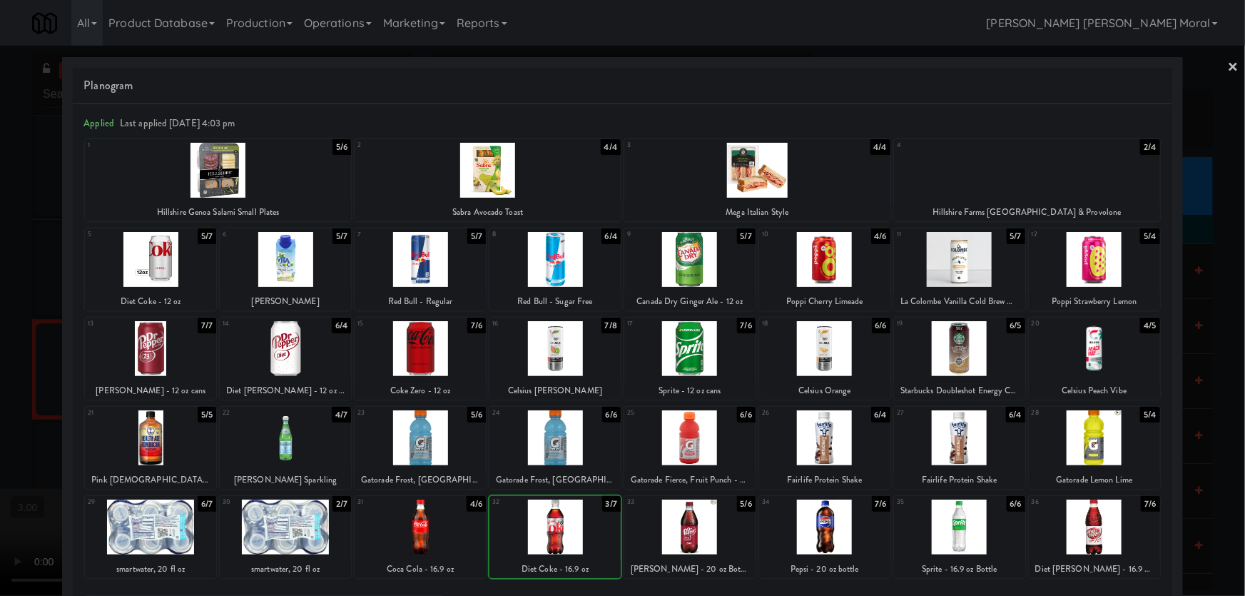
click at [458, 524] on div at bounding box center [420, 526] width 131 height 55
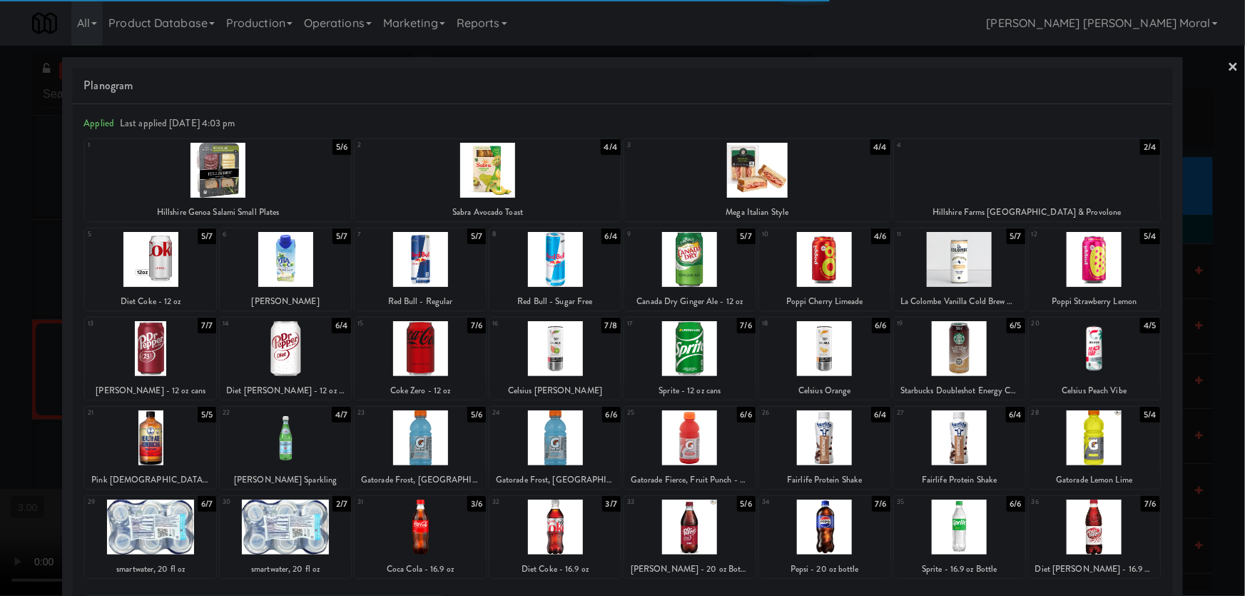
click at [0, 385] on div at bounding box center [622, 298] width 1245 height 596
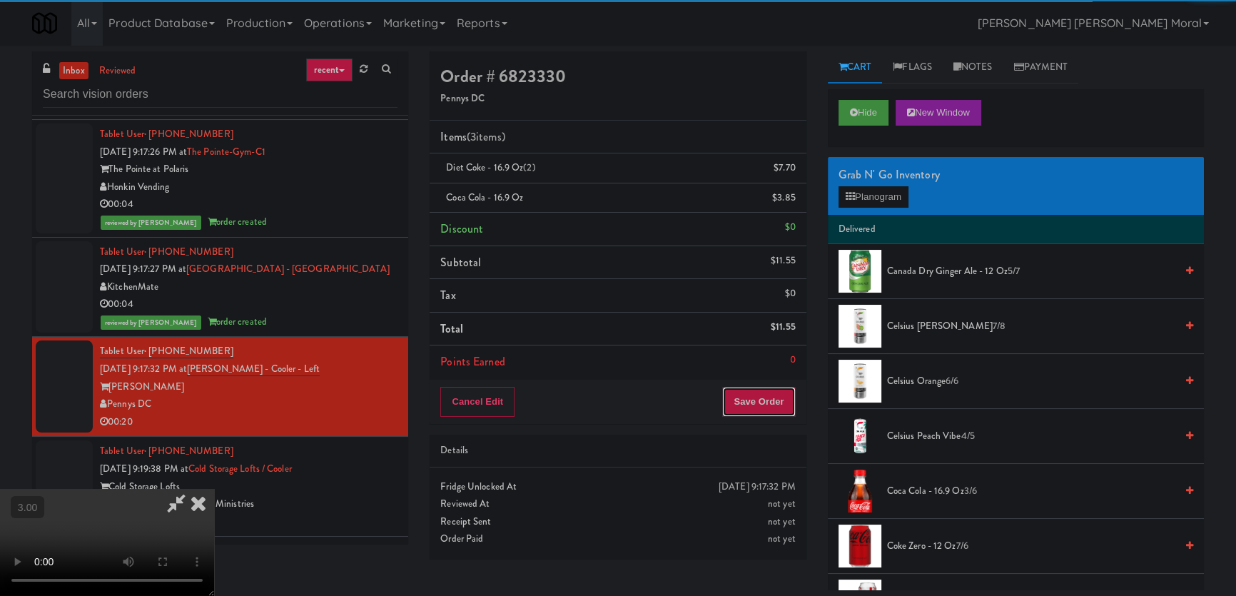
click at [778, 397] on button "Save Order" at bounding box center [758, 402] width 73 height 30
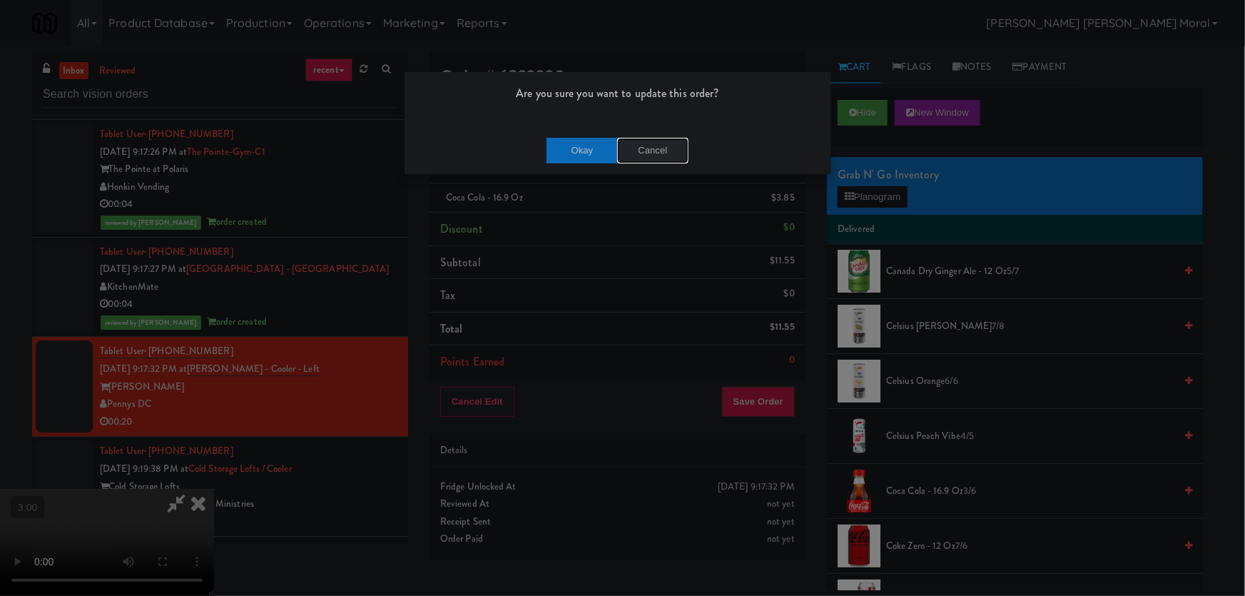
click at [619, 157] on button "Cancel" at bounding box center [652, 151] width 71 height 26
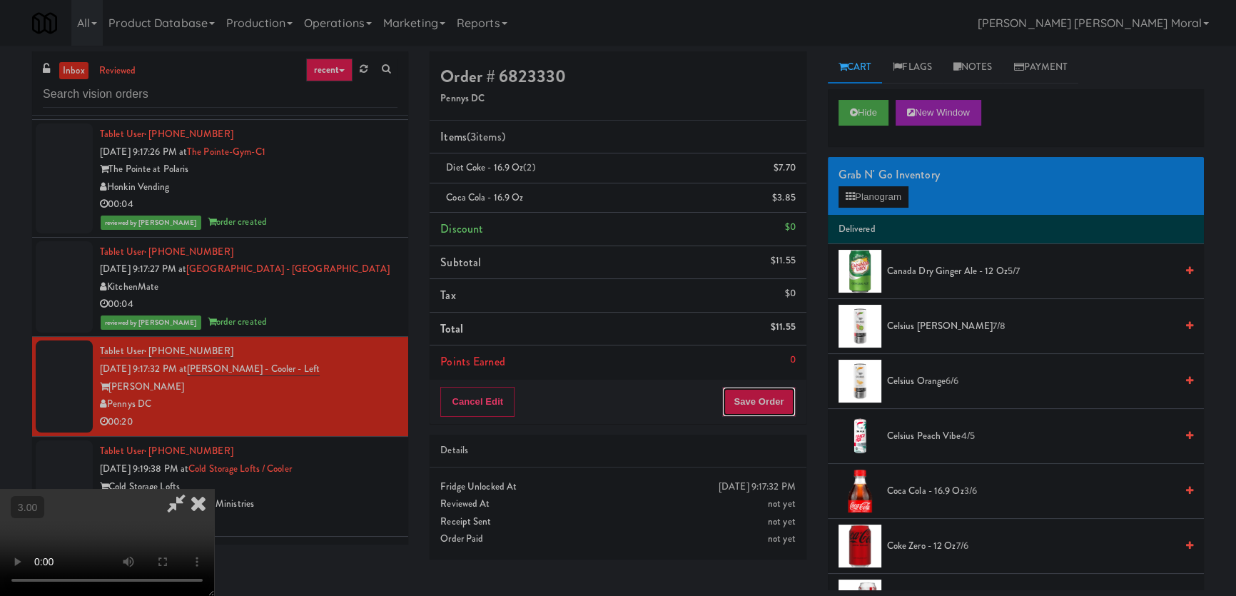
click at [770, 412] on button "Save Order" at bounding box center [758, 402] width 73 height 30
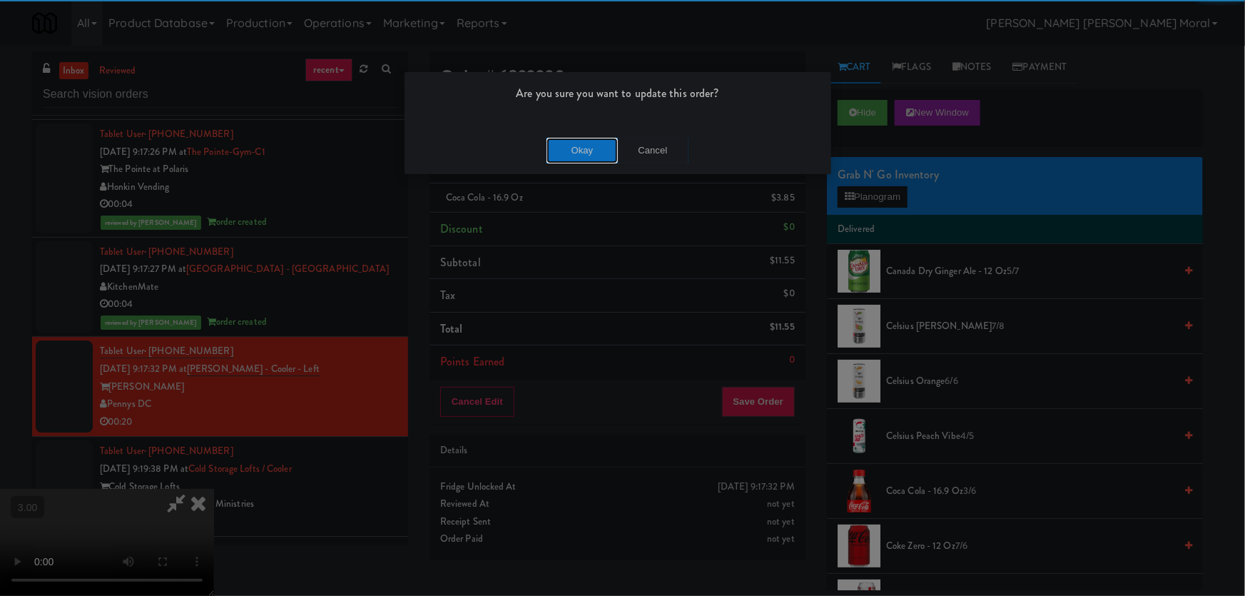
click at [585, 149] on button "Okay" at bounding box center [581, 151] width 71 height 26
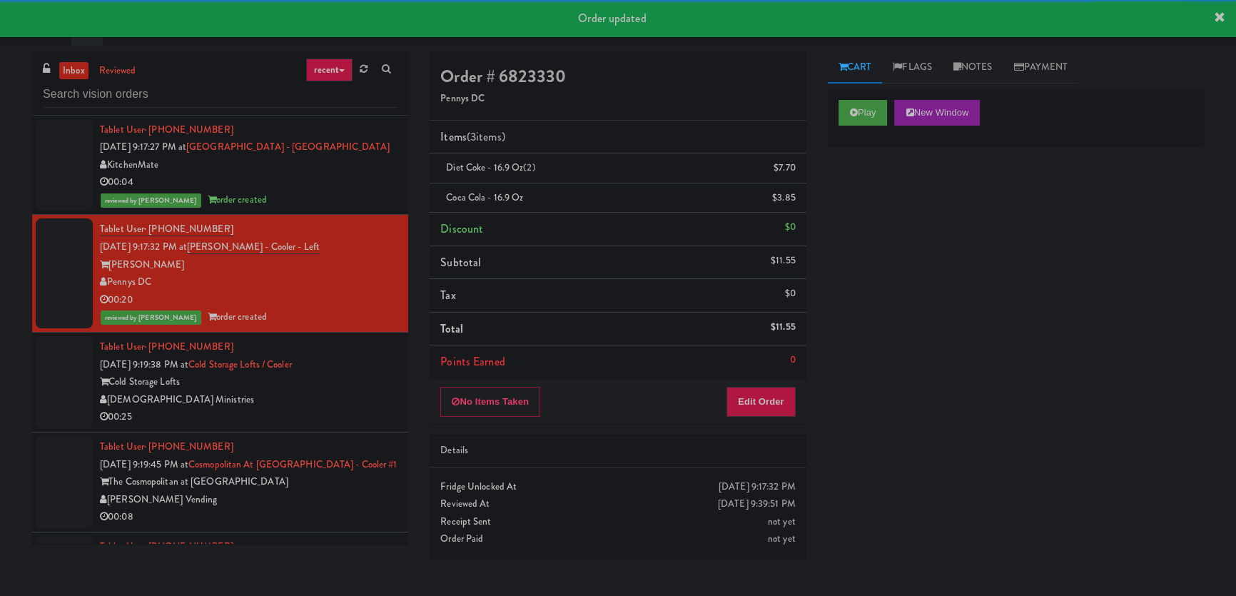
scroll to position [7836, 0]
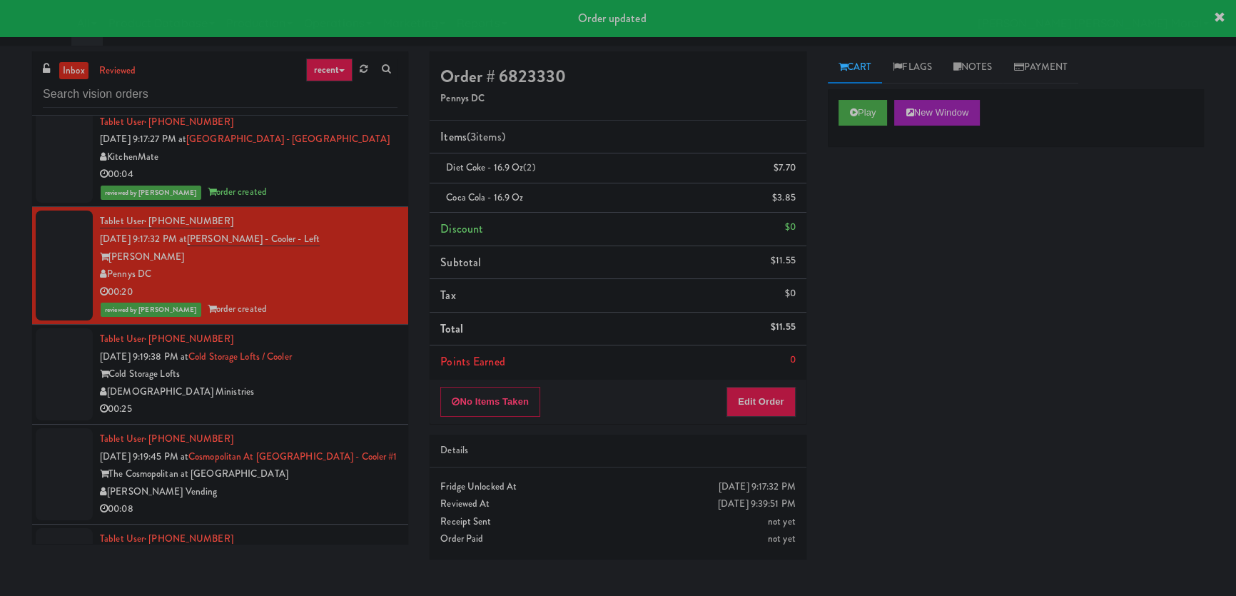
click at [362, 383] on div "[DEMOGRAPHIC_DATA] Ministries" at bounding box center [248, 392] width 297 height 18
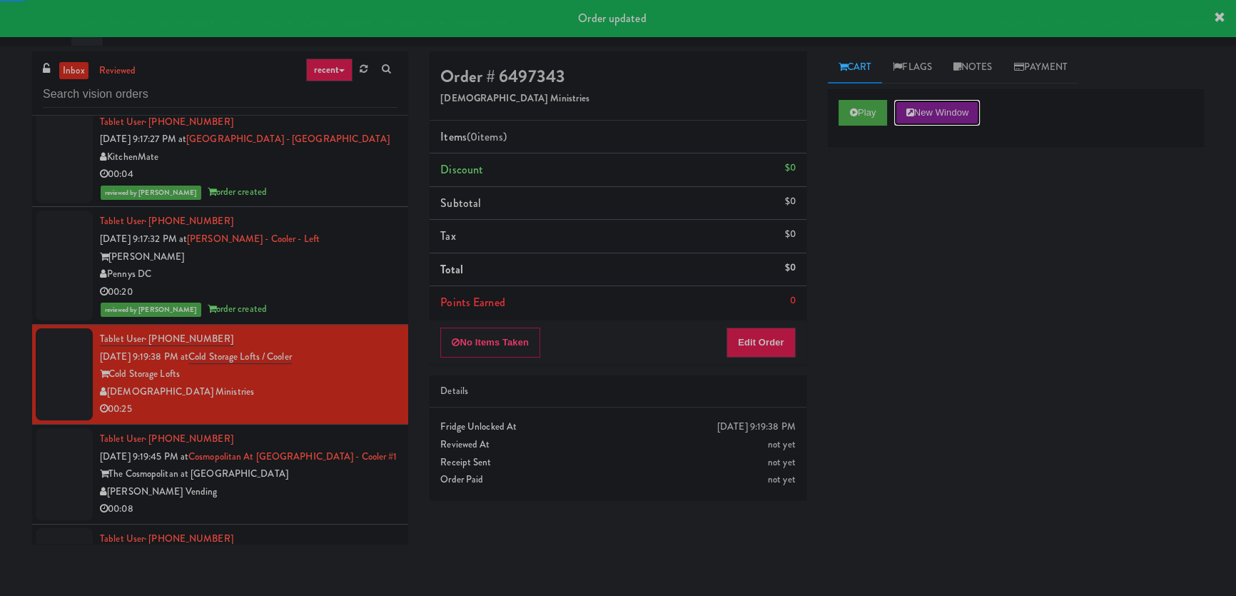
click at [903, 115] on button "New Window" at bounding box center [937, 113] width 86 height 26
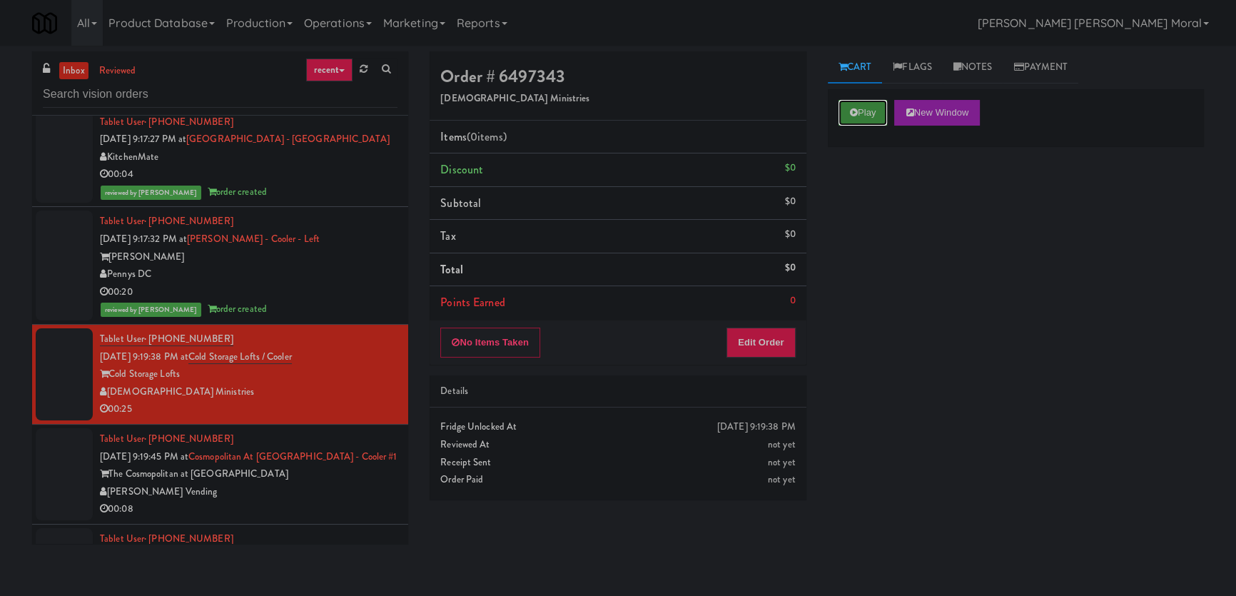
click at [879, 107] on button "Play" at bounding box center [862, 113] width 49 height 26
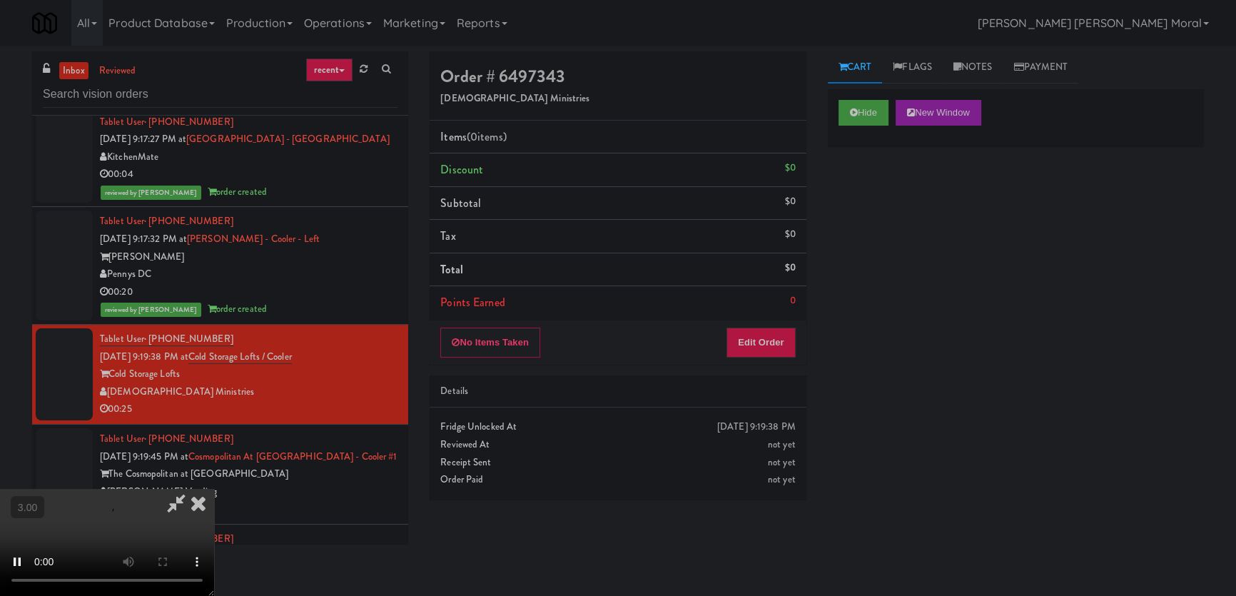
click at [877, 203] on div "Hide New Window Primary Flag Clear Flag if unable to determine what was taken o…" at bounding box center [1016, 356] width 376 height 535
click at [214, 489] on video at bounding box center [107, 542] width 214 height 107
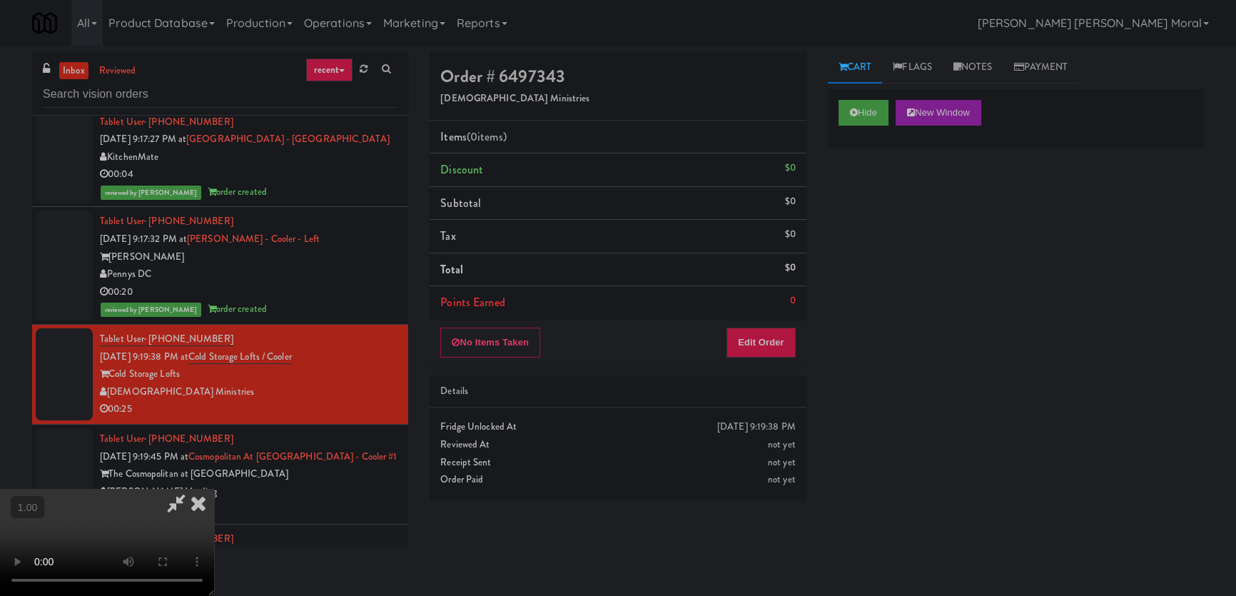
click at [214, 489] on video at bounding box center [107, 542] width 214 height 107
click at [761, 341] on button "Edit Order" at bounding box center [760, 342] width 69 height 30
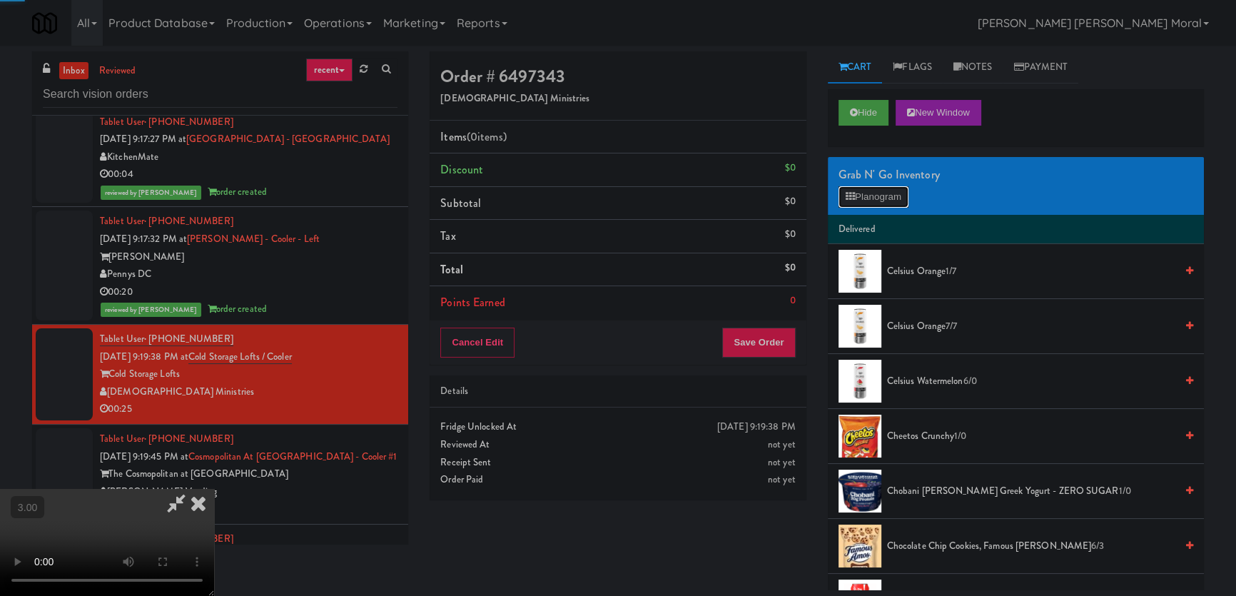
click at [871, 191] on button "Planogram" at bounding box center [873, 196] width 70 height 21
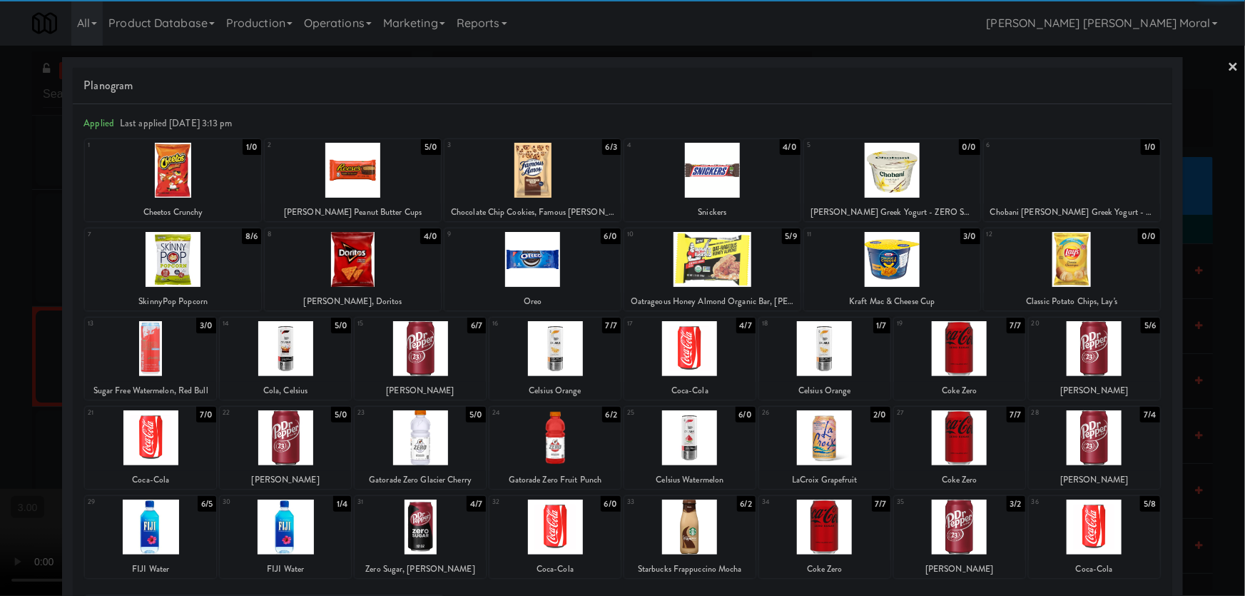
click at [287, 521] on div at bounding box center [285, 526] width 131 height 55
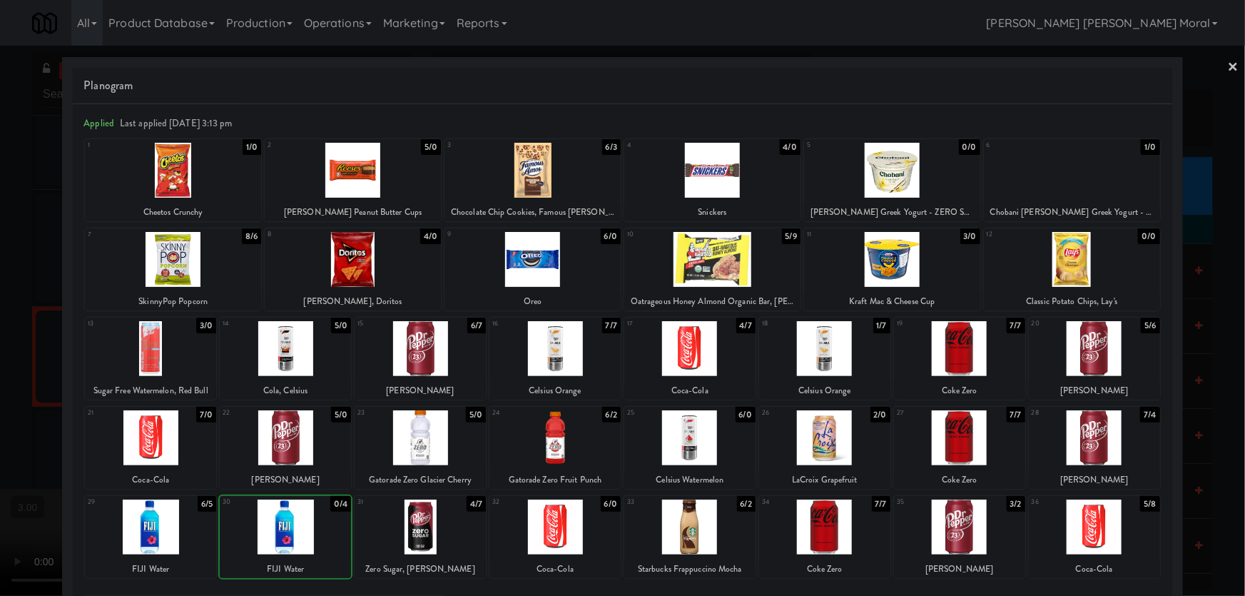
click at [305, 429] on div at bounding box center [285, 437] width 131 height 55
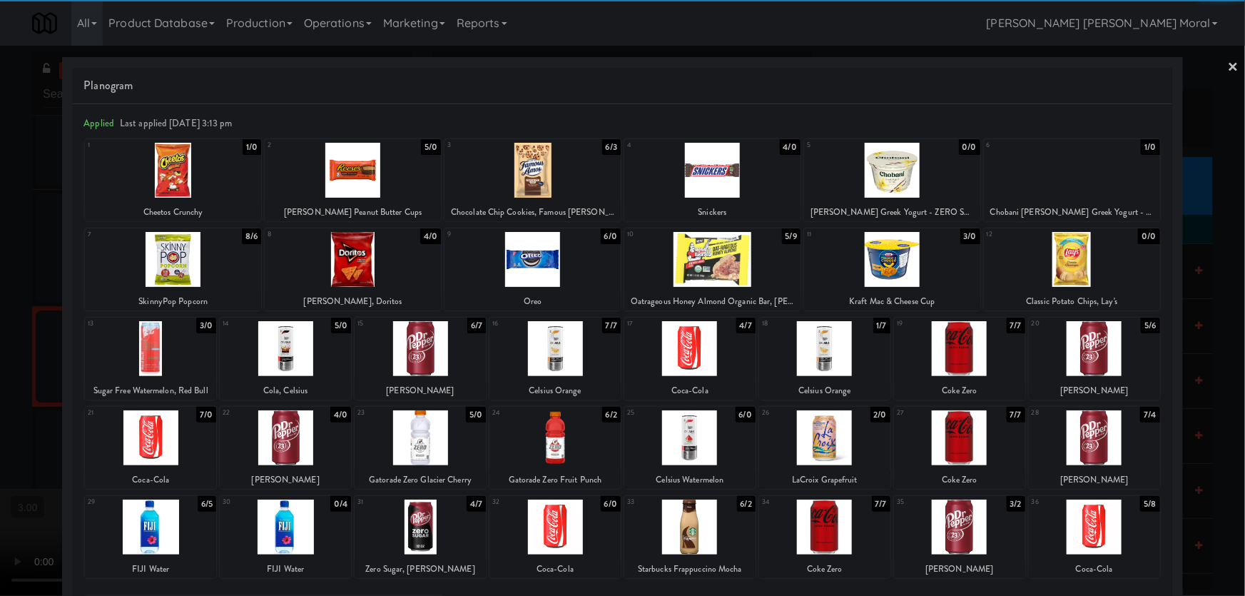
click at [727, 175] on div at bounding box center [712, 170] width 176 height 55
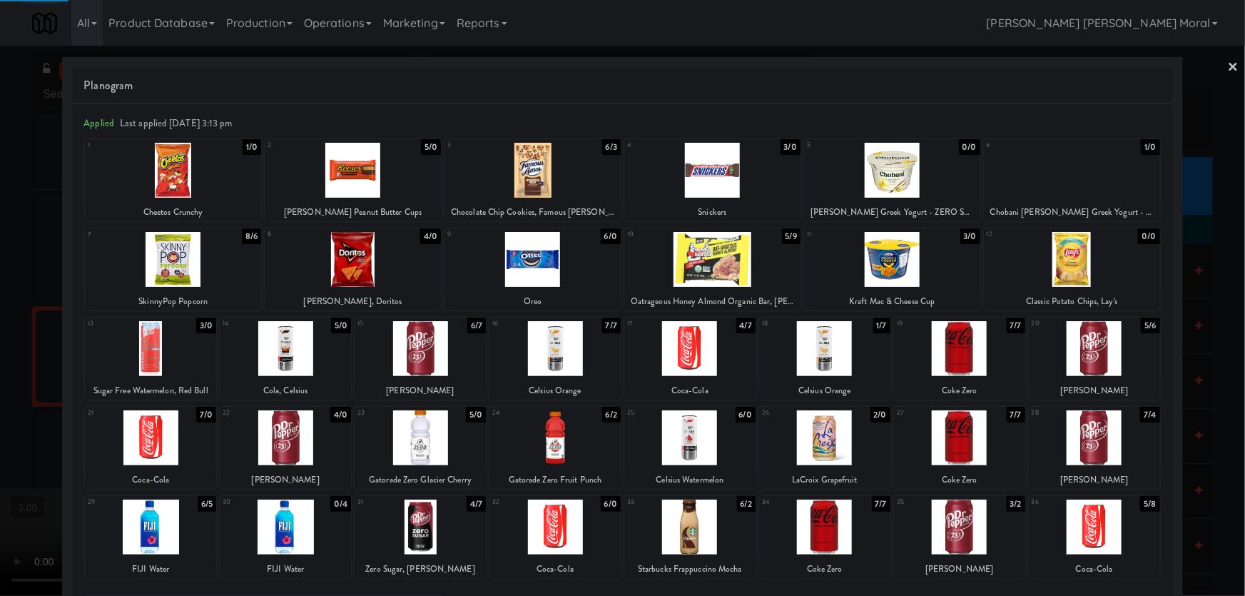
drag, startPoint x: 0, startPoint y: 300, endPoint x: 143, endPoint y: 321, distance: 145.0
click at [14, 302] on div at bounding box center [622, 298] width 1245 height 596
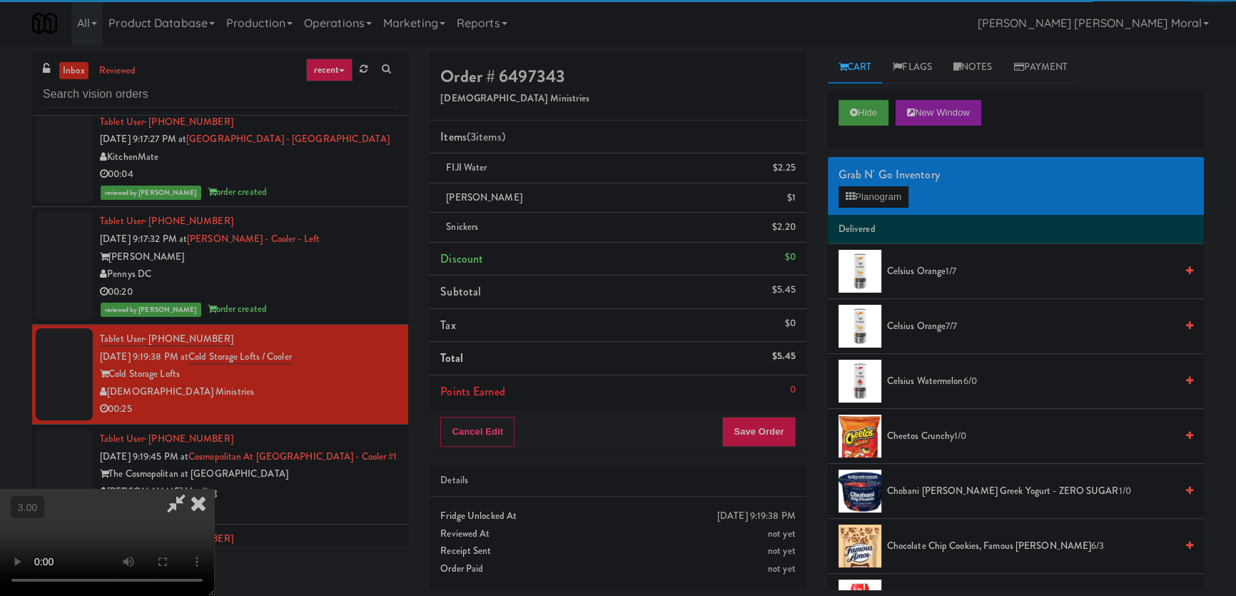
click at [214, 489] on video at bounding box center [107, 542] width 214 height 107
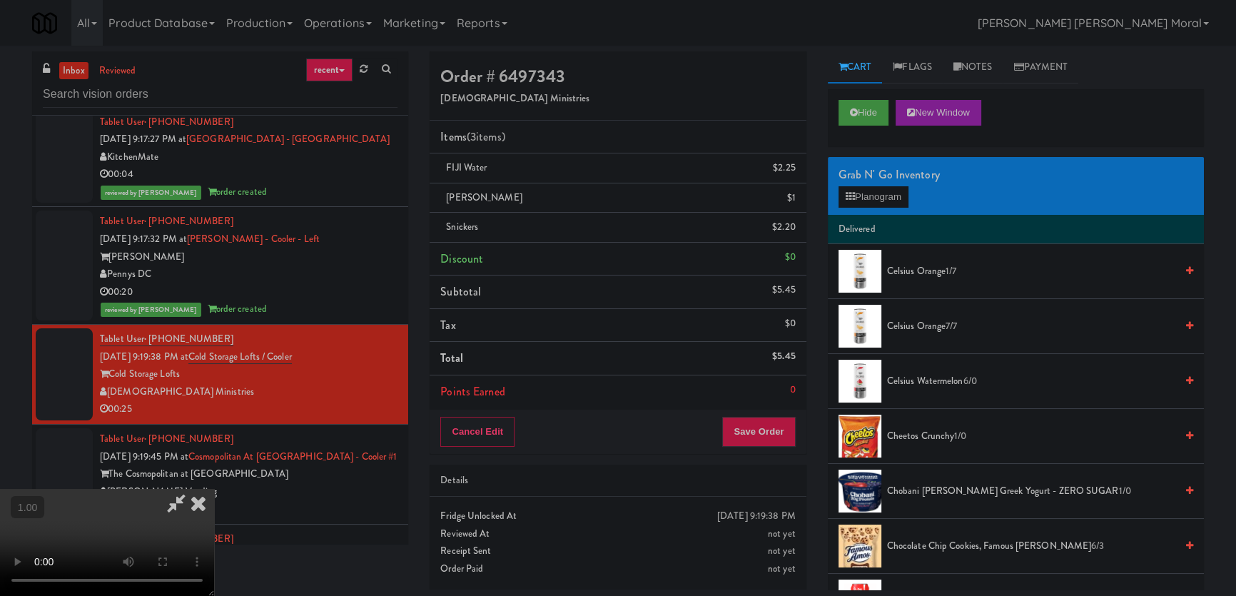
scroll to position [129, 0]
click at [214, 489] on video at bounding box center [107, 542] width 214 height 107
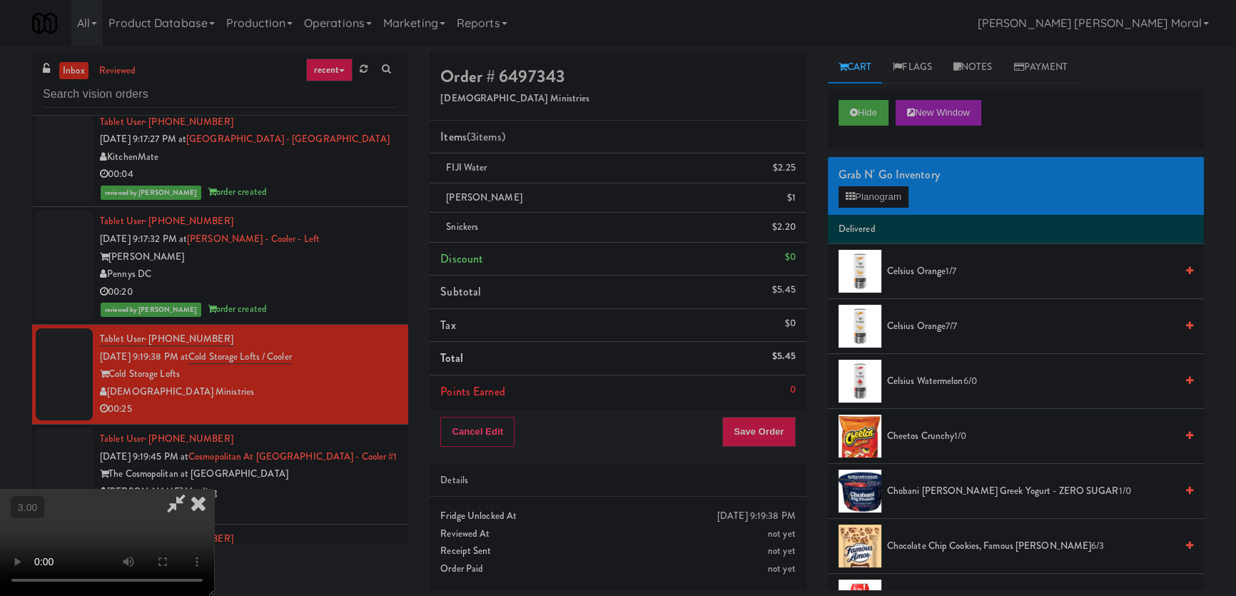
click at [214, 489] on icon at bounding box center [198, 503] width 31 height 29
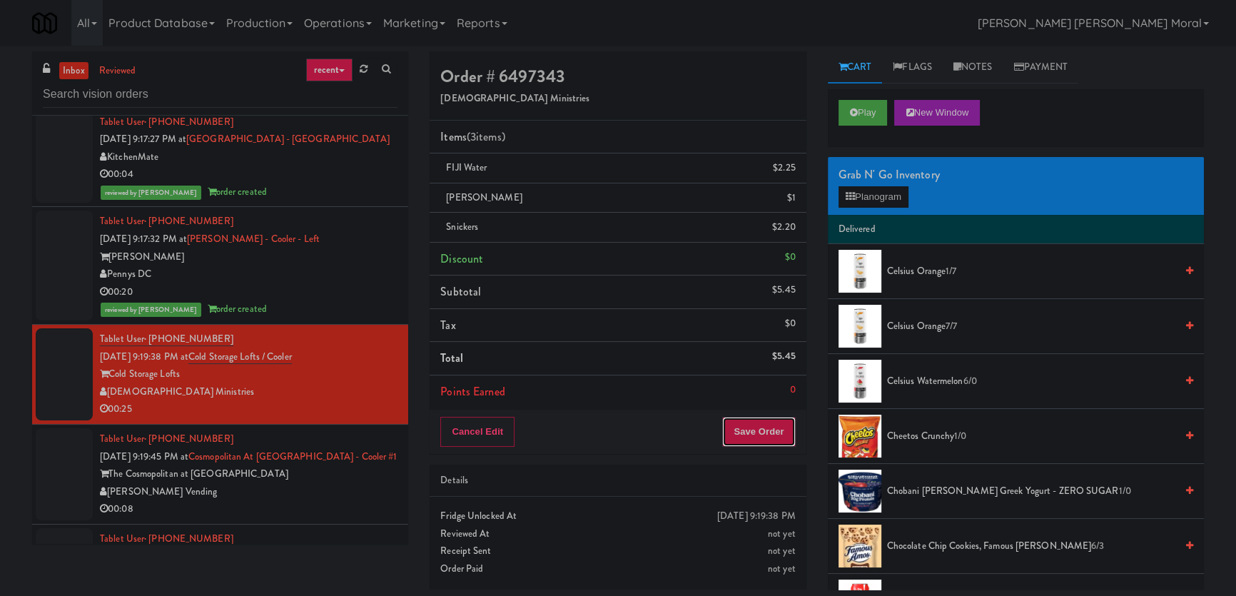
click at [739, 417] on button "Save Order" at bounding box center [758, 432] width 73 height 30
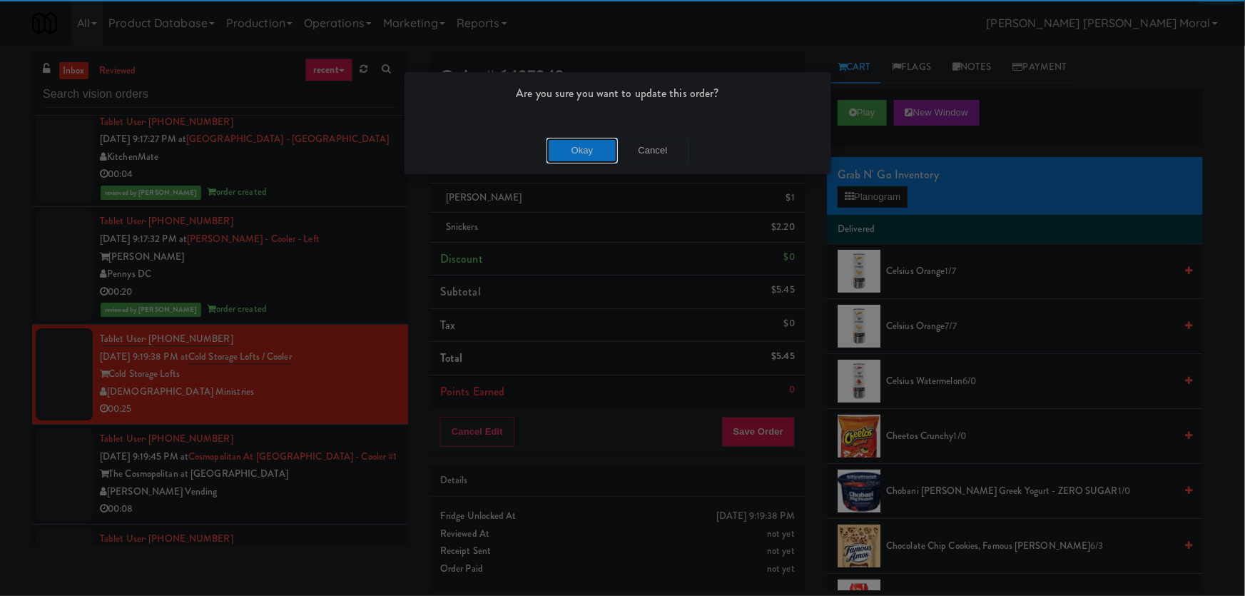
click at [582, 154] on button "Okay" at bounding box center [581, 151] width 71 height 26
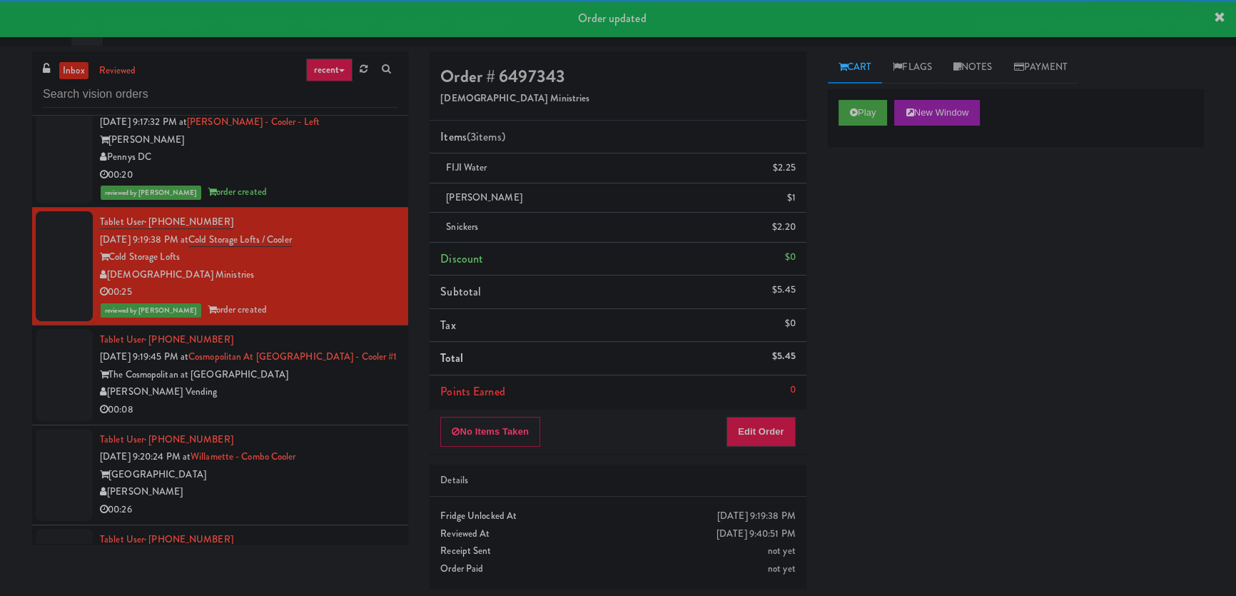
scroll to position [7966, 0]
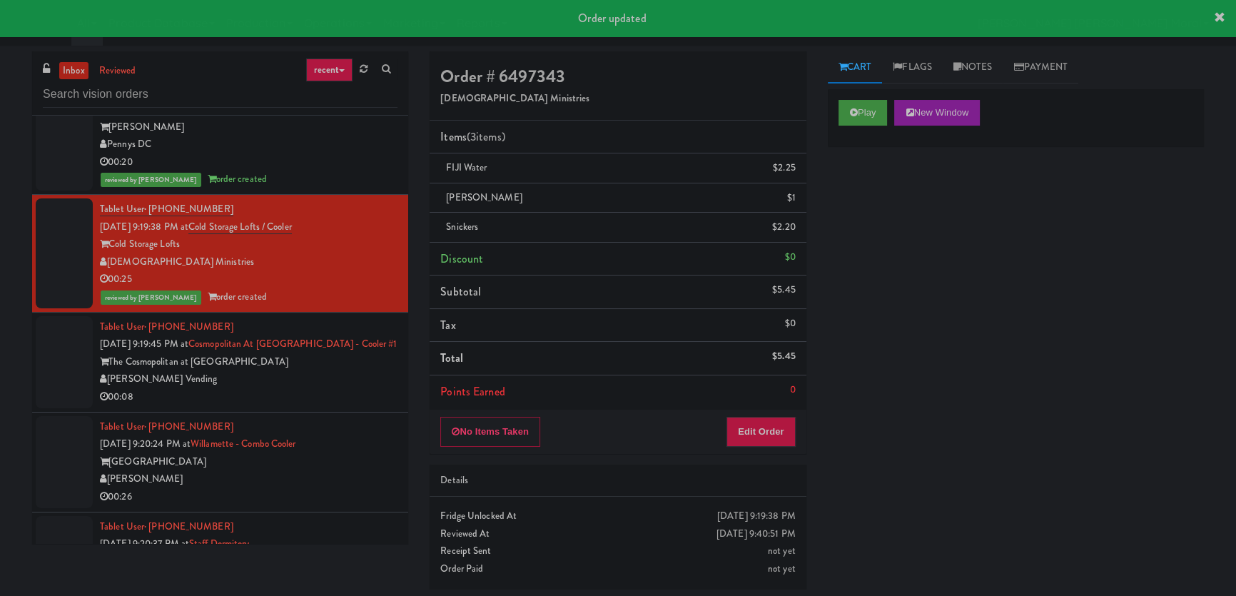
click at [344, 388] on div "00:08" at bounding box center [248, 397] width 297 height 18
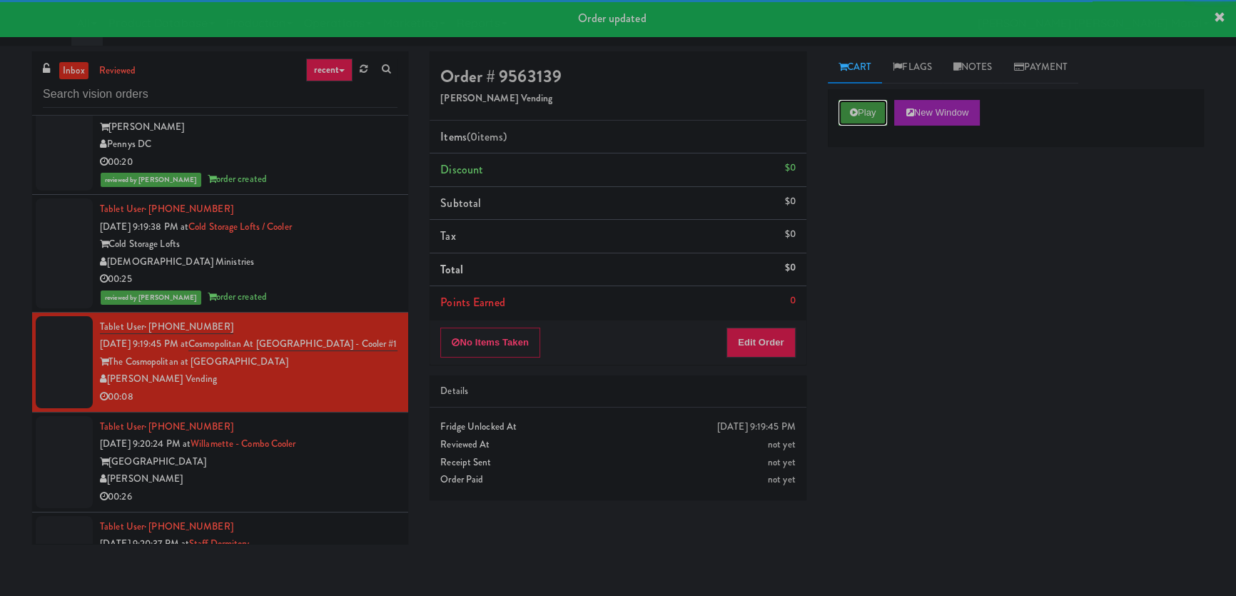
click at [873, 114] on button "Play" at bounding box center [862, 113] width 49 height 26
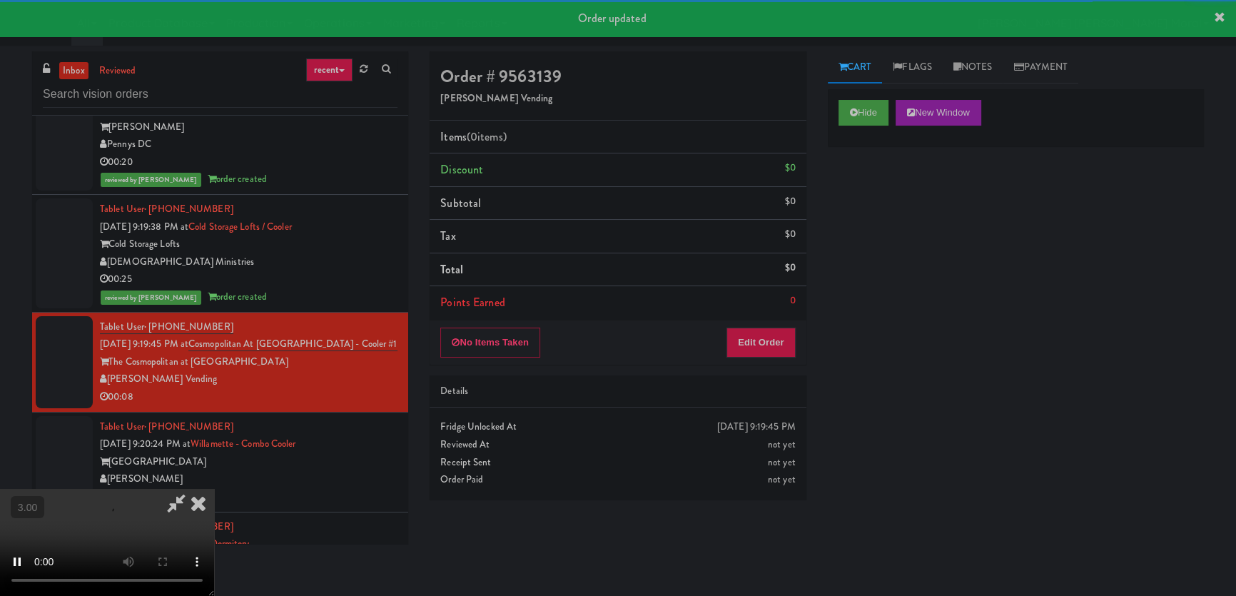
click at [857, 229] on div "Hide New Window Primary Flag Clear Flag if unable to determine what was taken o…" at bounding box center [1016, 356] width 376 height 535
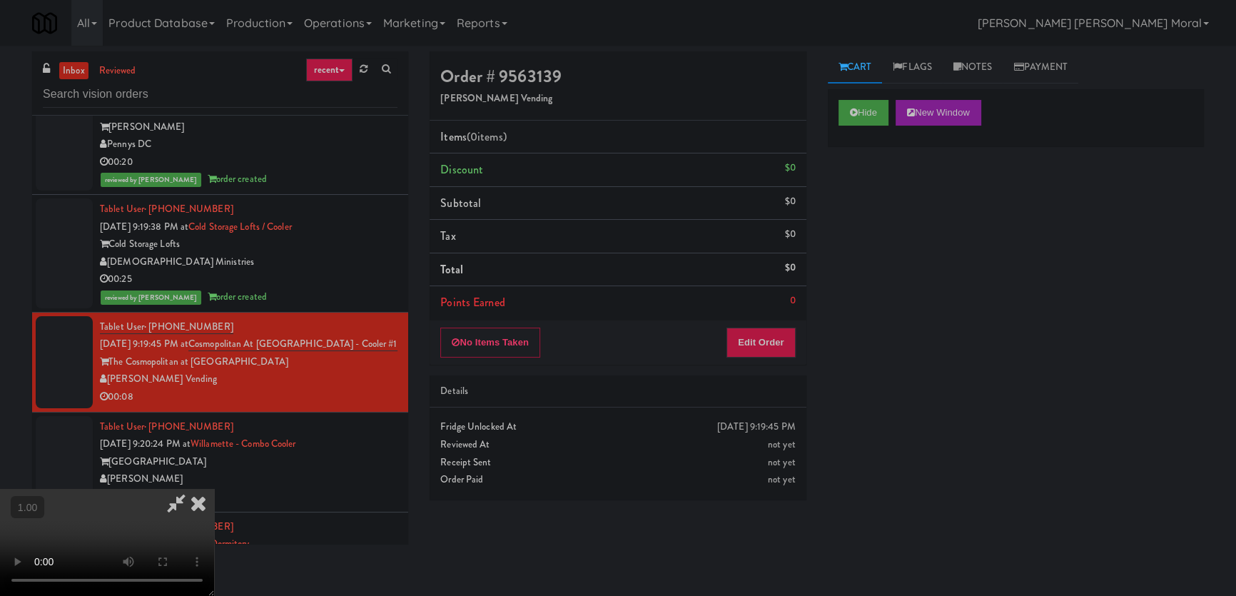
scroll to position [221, 0]
click at [786, 343] on button "Edit Order" at bounding box center [760, 342] width 69 height 30
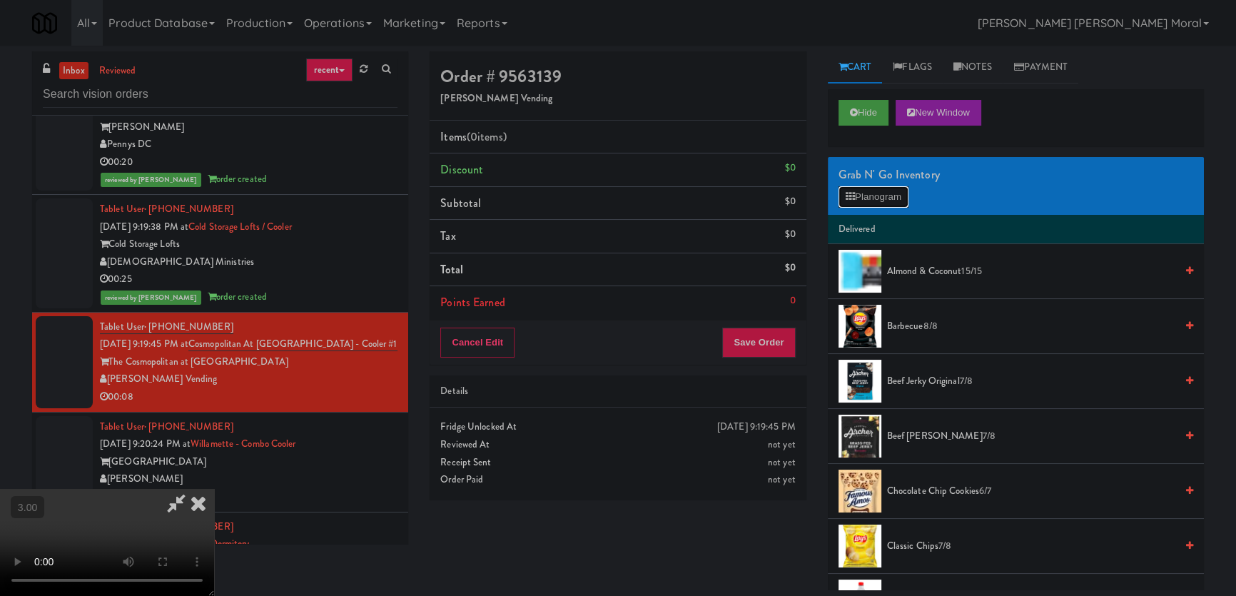
click at [872, 203] on button "Planogram" at bounding box center [873, 196] width 70 height 21
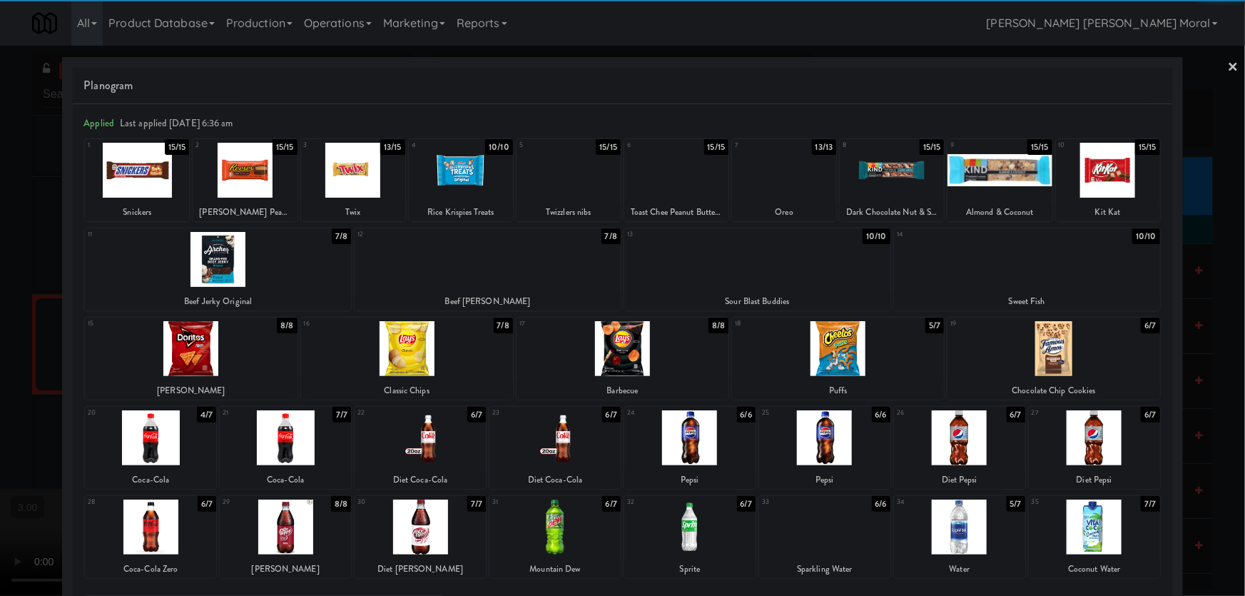
click at [161, 521] on div at bounding box center [150, 526] width 131 height 55
click at [694, 531] on div at bounding box center [689, 526] width 131 height 55
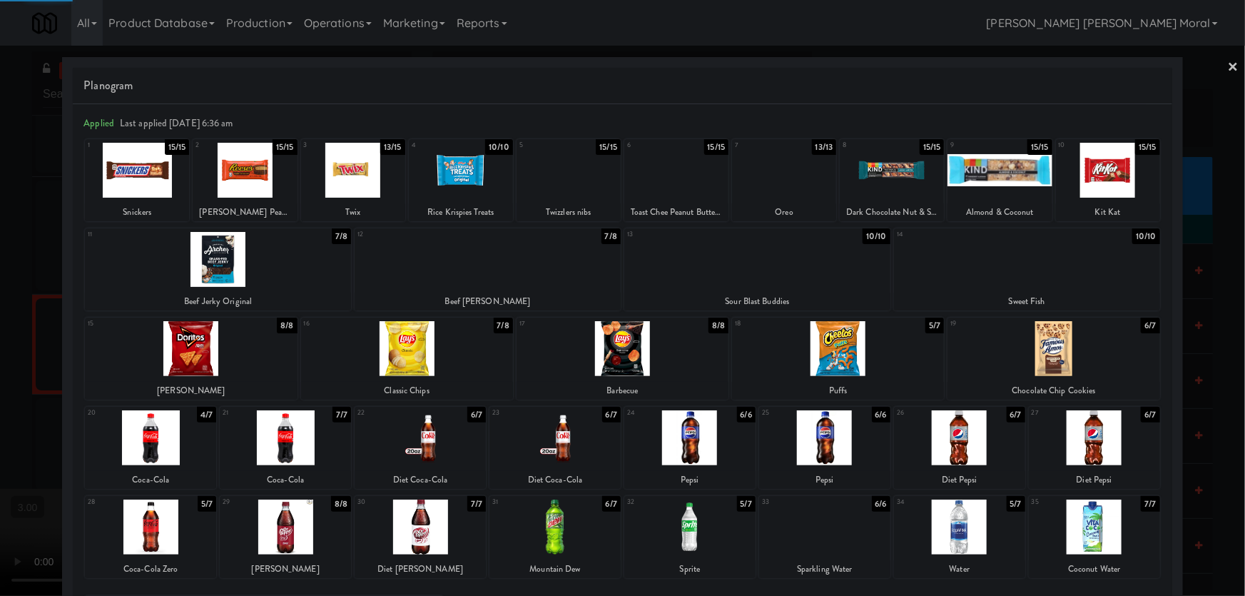
drag, startPoint x: 0, startPoint y: 380, endPoint x: 685, endPoint y: 399, distance: 685.1
click at [2, 380] on div at bounding box center [622, 298] width 1245 height 596
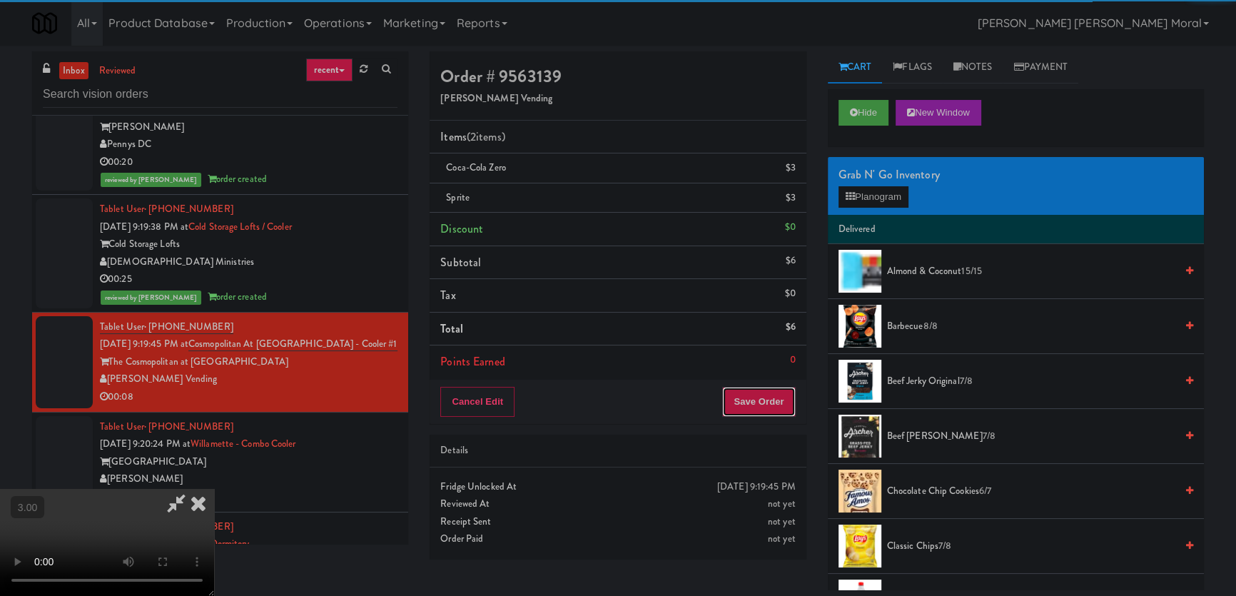
click at [768, 394] on button "Save Order" at bounding box center [758, 402] width 73 height 30
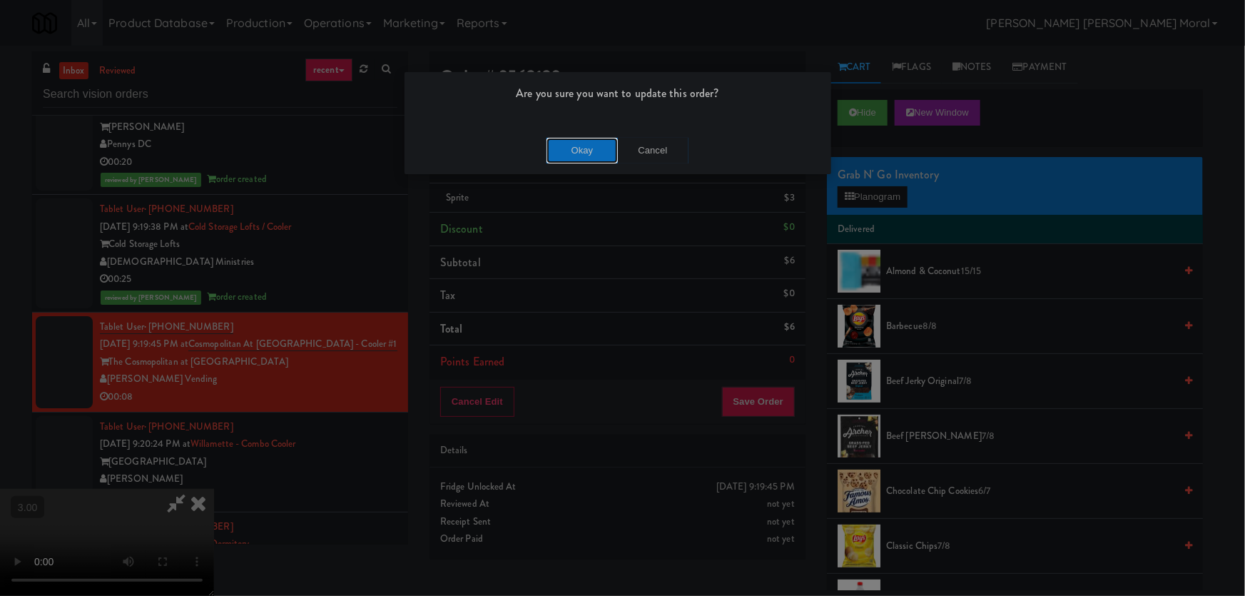
click at [611, 154] on button "Okay" at bounding box center [581, 151] width 71 height 26
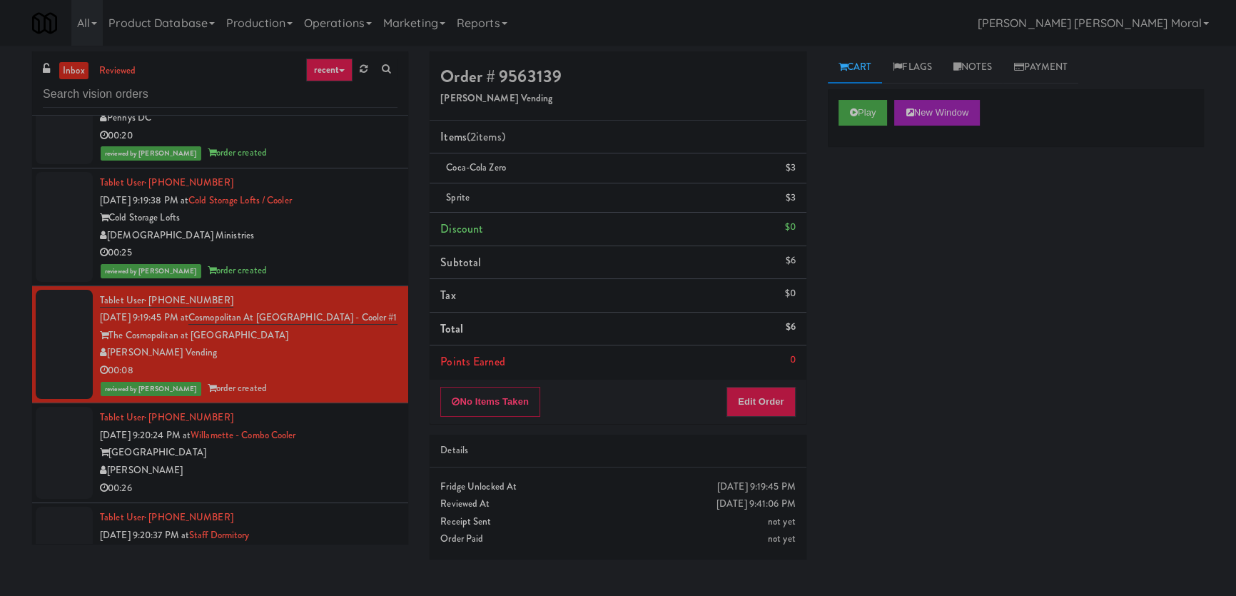
scroll to position [7836, 0]
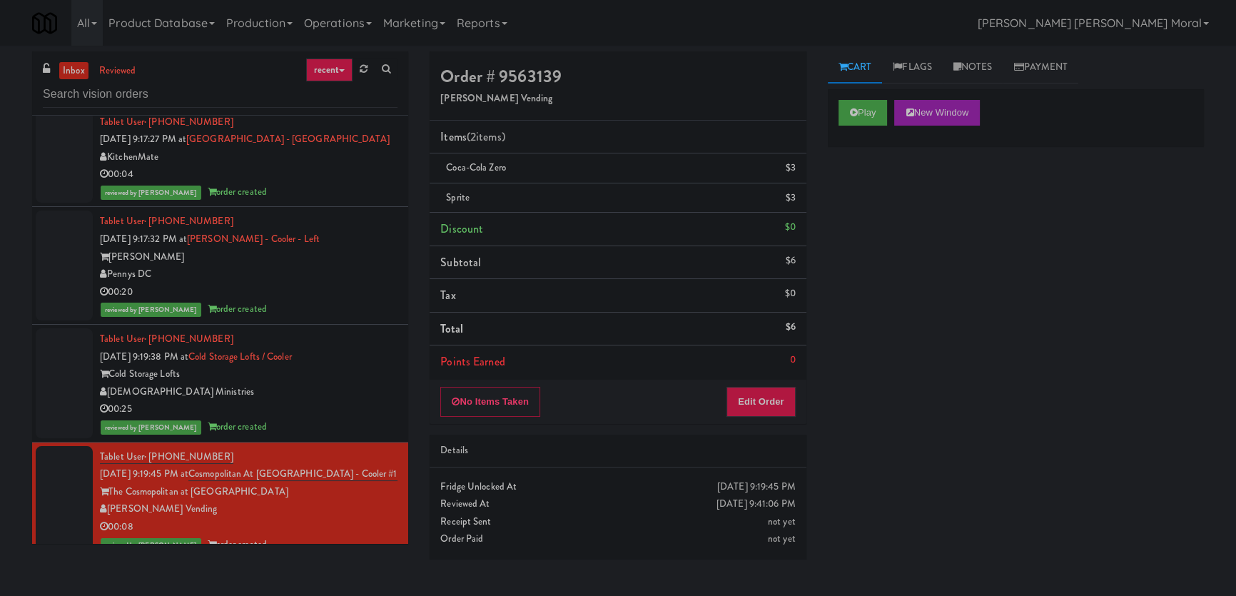
click at [335, 400] on div "00:25" at bounding box center [248, 409] width 297 height 18
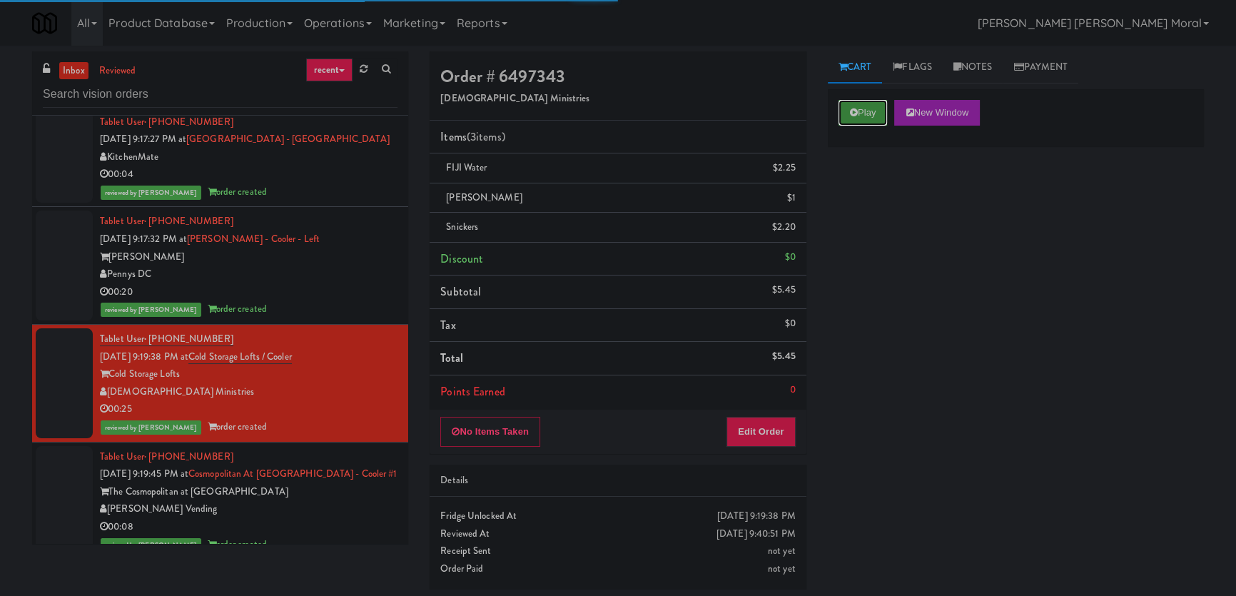
click at [854, 121] on button "Play" at bounding box center [862, 113] width 49 height 26
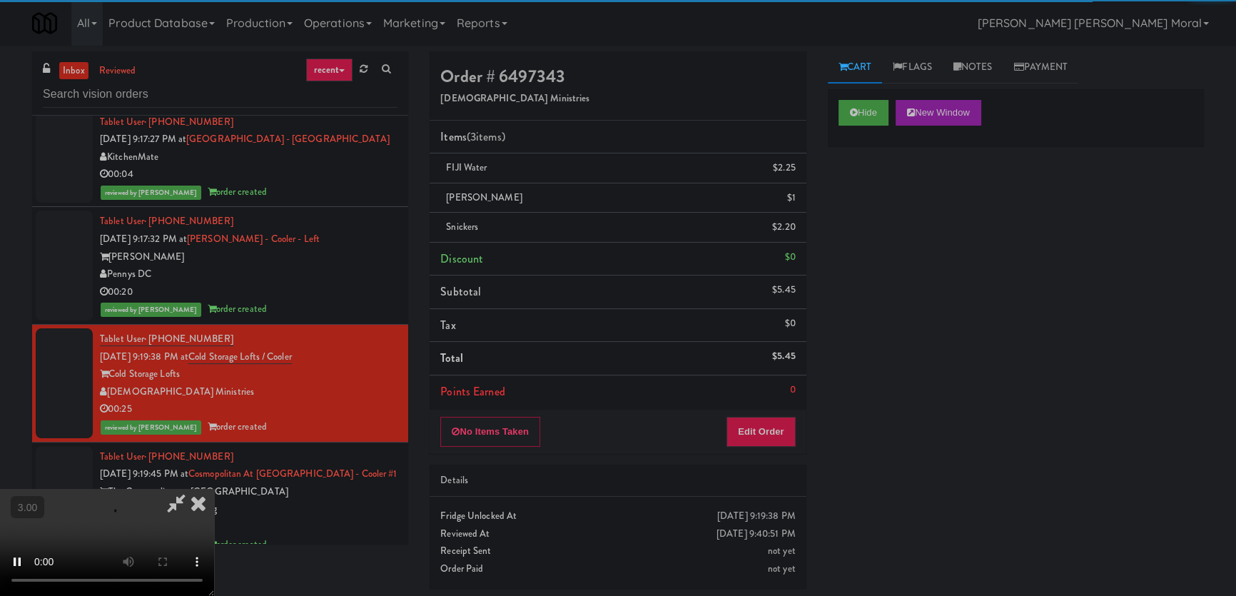
click at [841, 245] on div "Hide New Window Primary Flag Clear Flag if unable to determine what was taken o…" at bounding box center [1016, 356] width 376 height 535
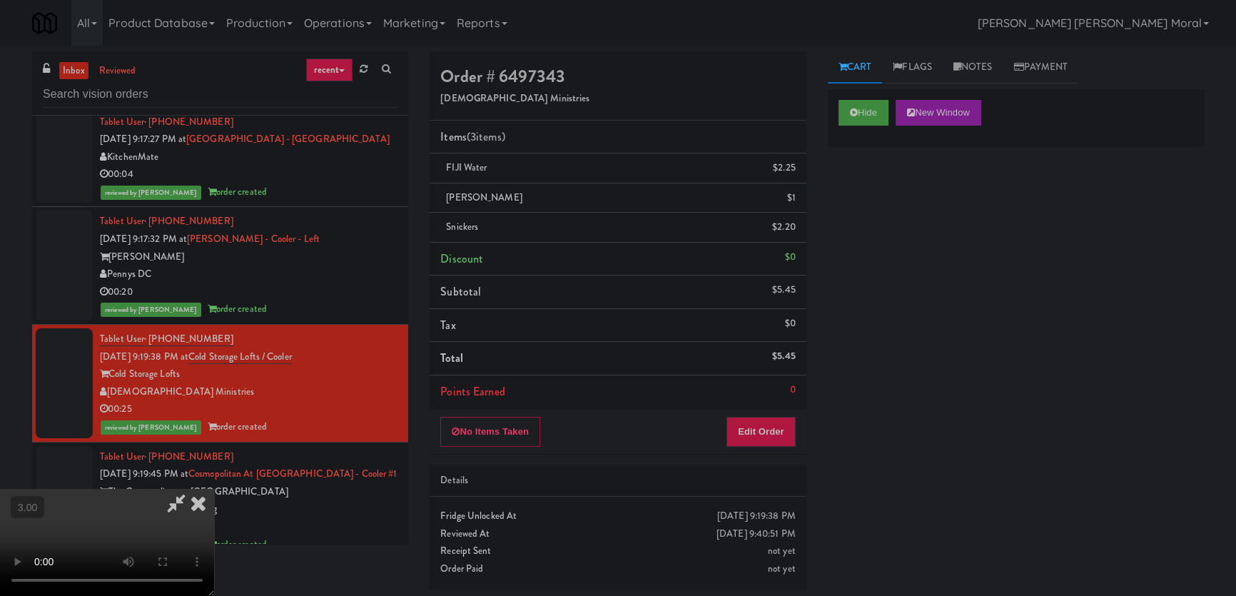
click at [214, 489] on icon at bounding box center [198, 503] width 31 height 29
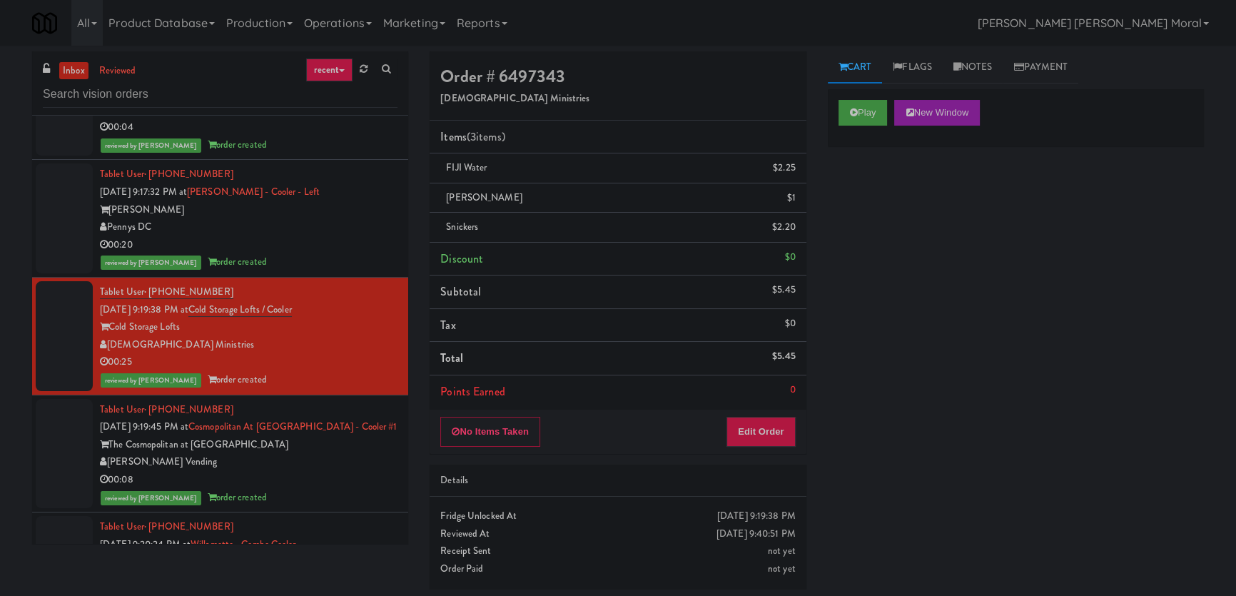
scroll to position [8160, 0]
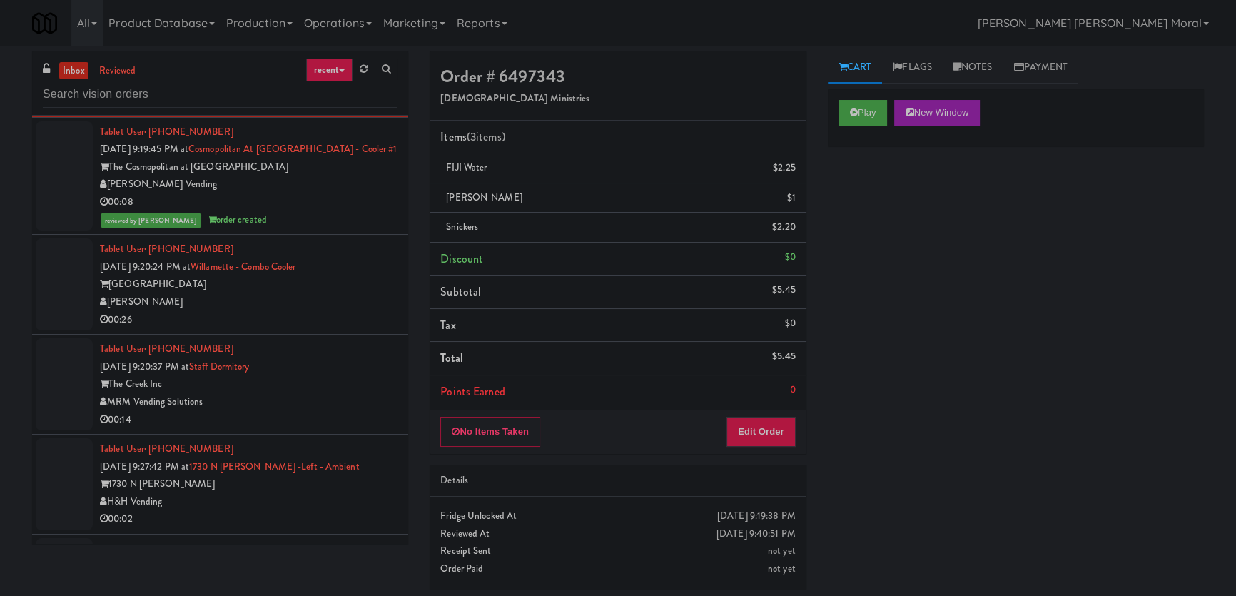
click at [357, 275] on div "[GEOGRAPHIC_DATA]" at bounding box center [248, 284] width 297 height 18
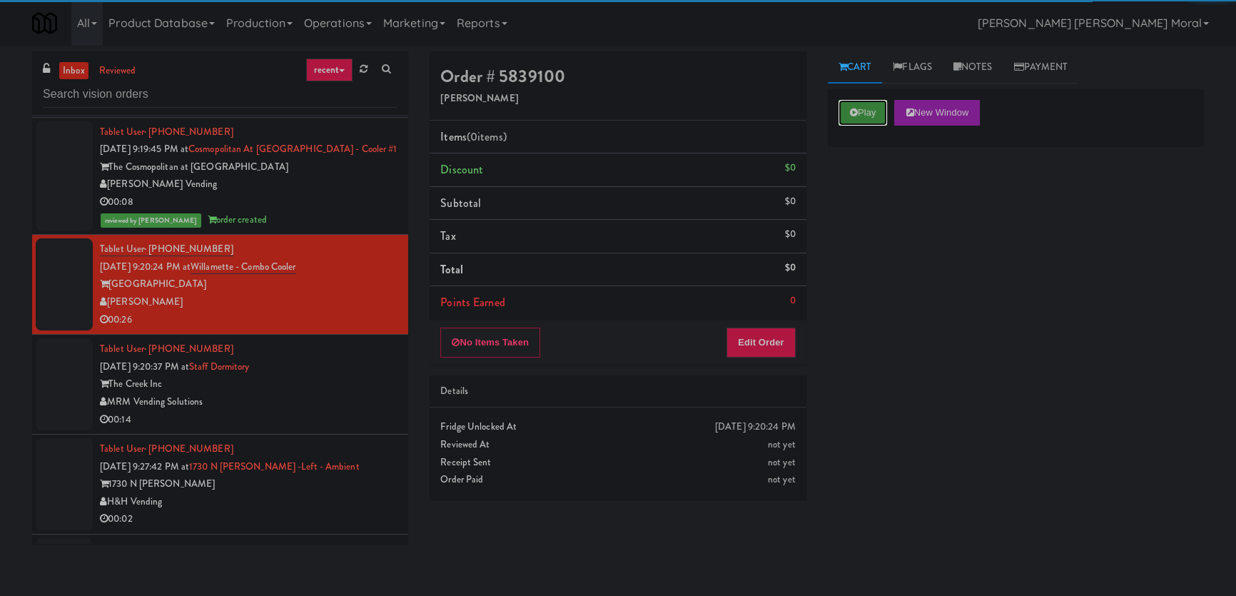
click at [867, 105] on button "Play" at bounding box center [862, 113] width 49 height 26
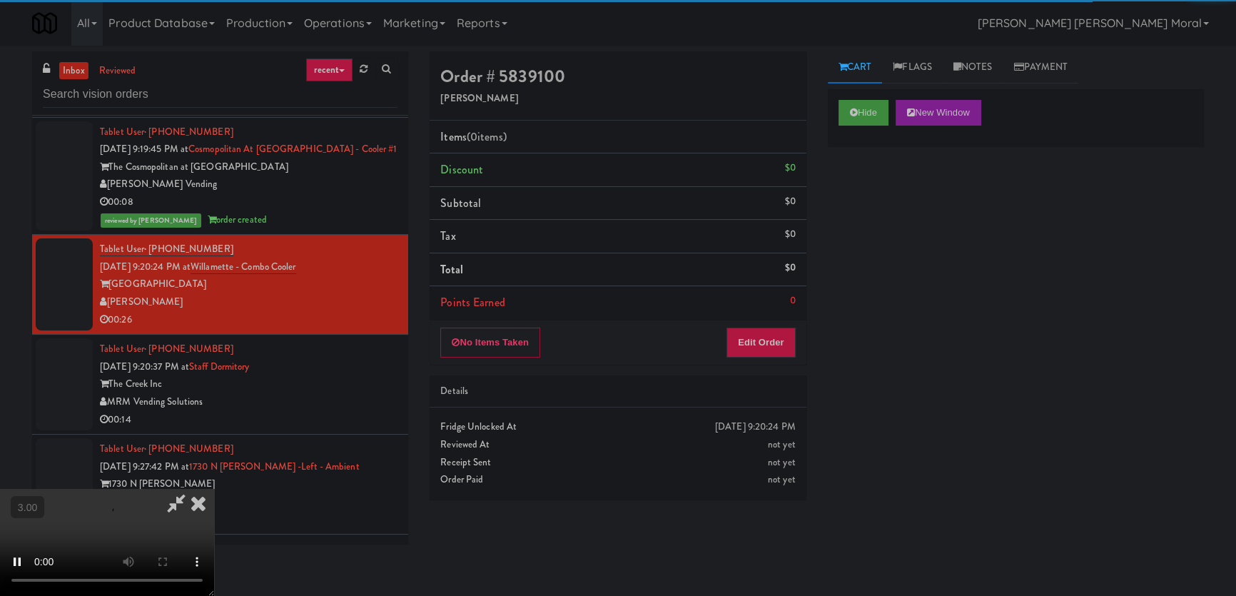
click at [850, 190] on div "Hide New Window Primary Flag Clear Flag if unable to determine what was taken o…" at bounding box center [1016, 356] width 376 height 535
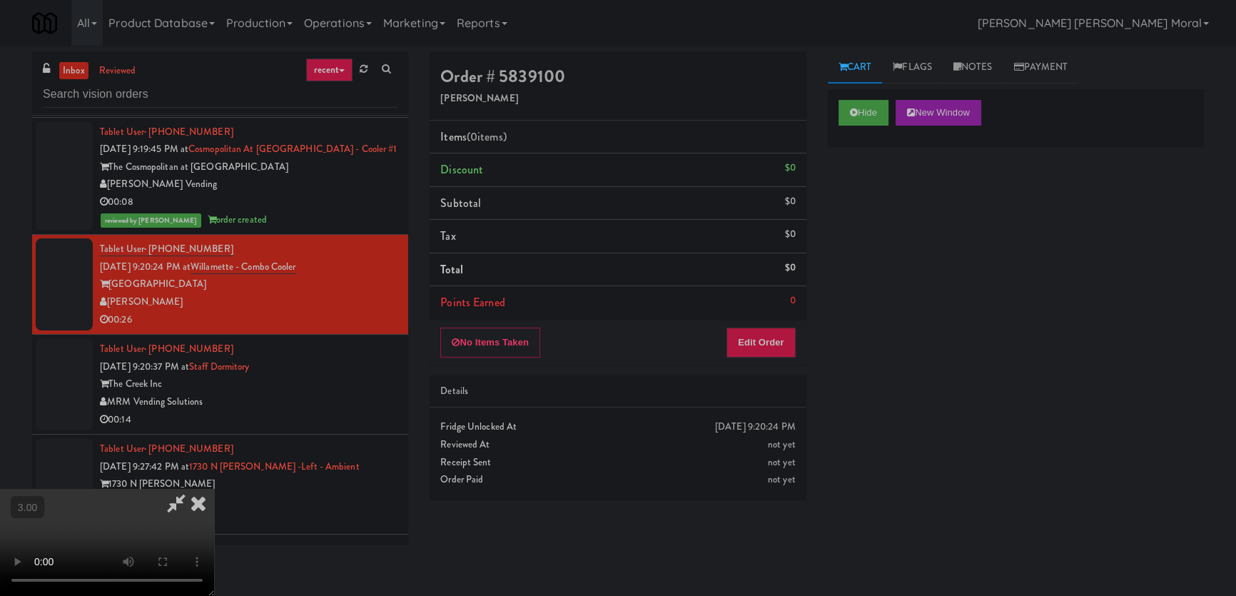
click at [214, 489] on video at bounding box center [107, 542] width 214 height 107
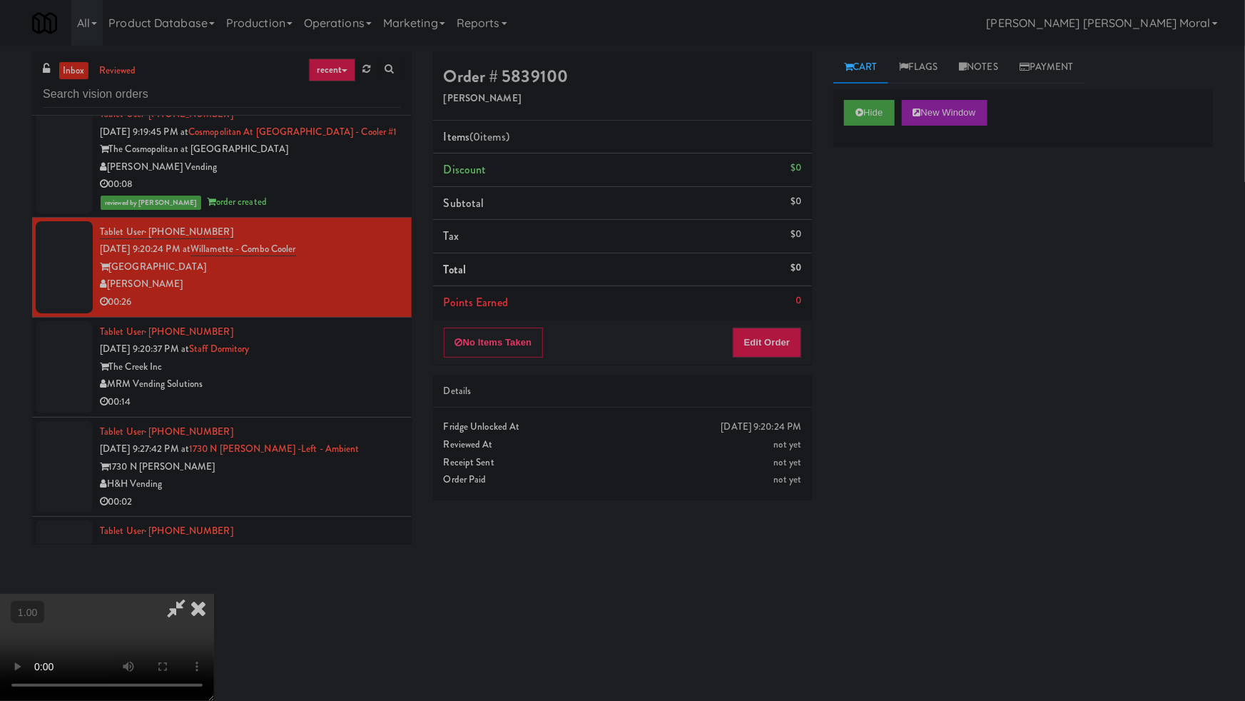
click at [214, 594] on video at bounding box center [107, 647] width 214 height 107
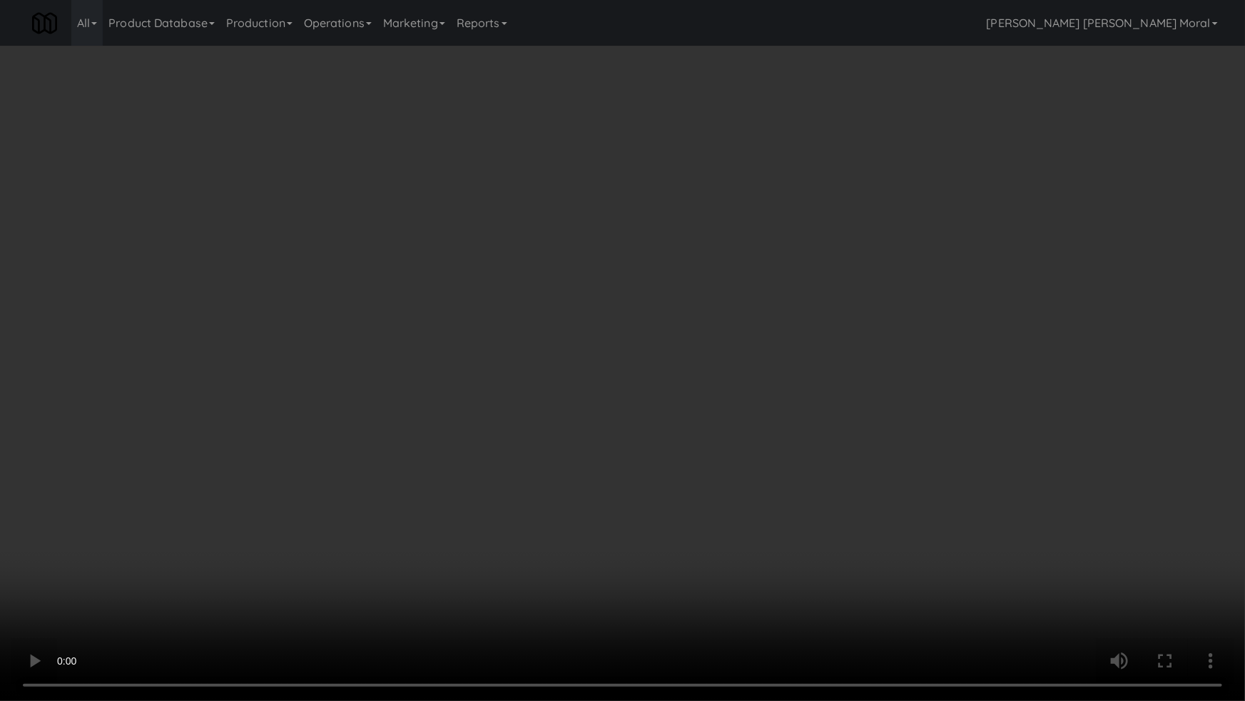
click at [713, 390] on video at bounding box center [622, 350] width 1245 height 701
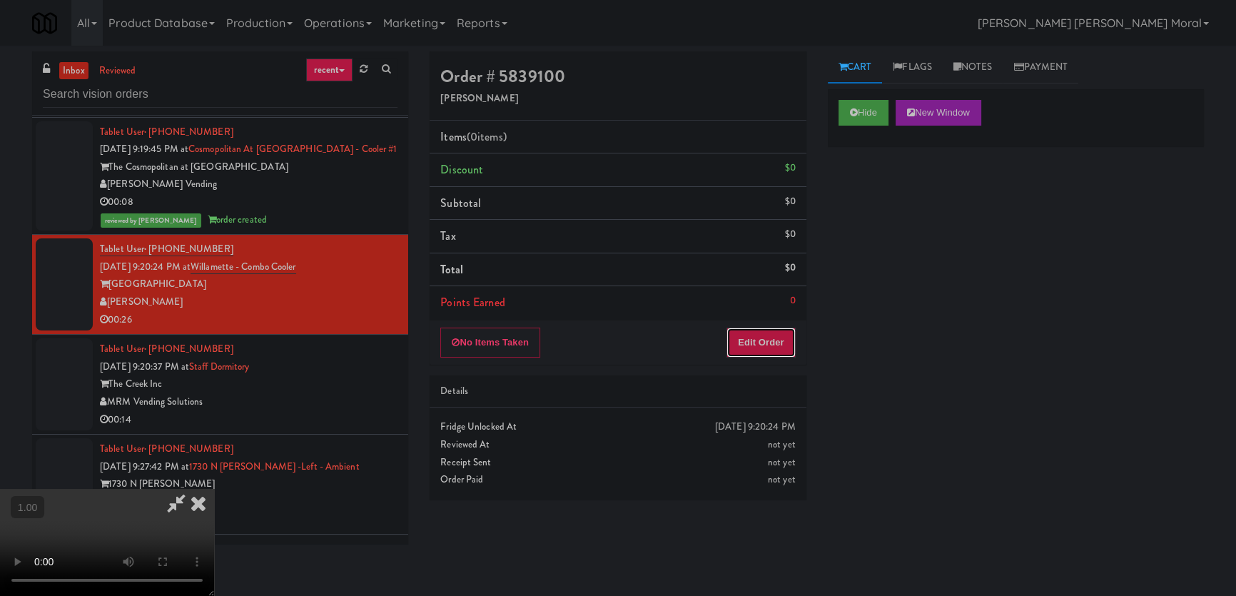
drag, startPoint x: 753, startPoint y: 342, endPoint x: 762, endPoint y: 337, distance: 9.9
click at [762, 337] on button "Edit Order" at bounding box center [760, 342] width 69 height 30
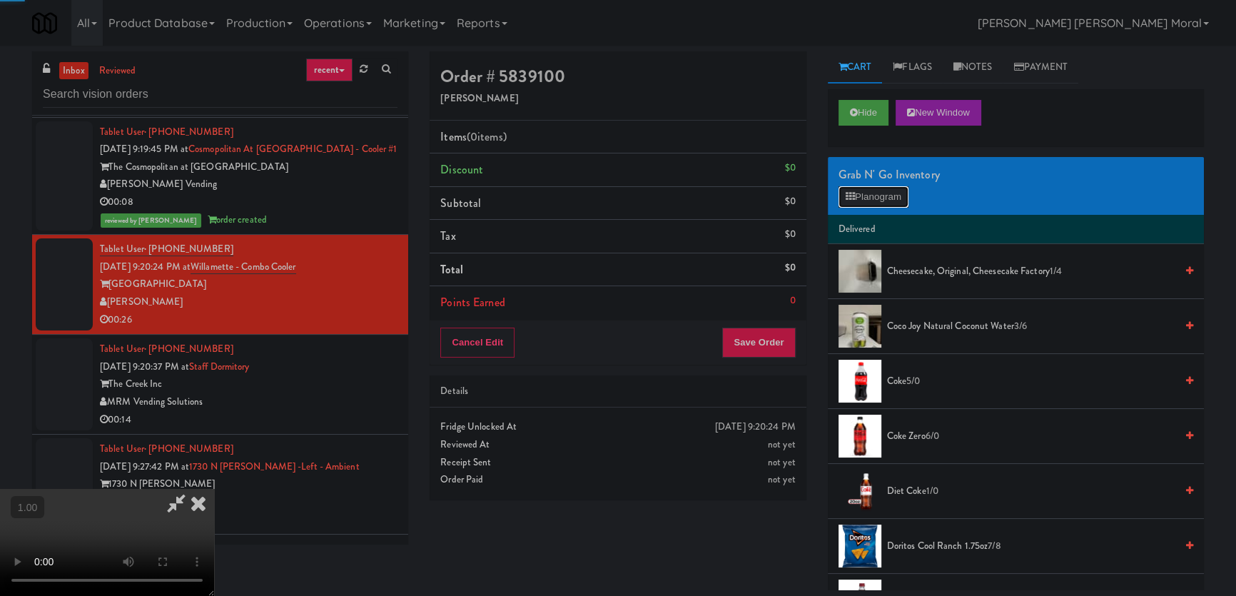
click at [895, 201] on button "Planogram" at bounding box center [873, 196] width 70 height 21
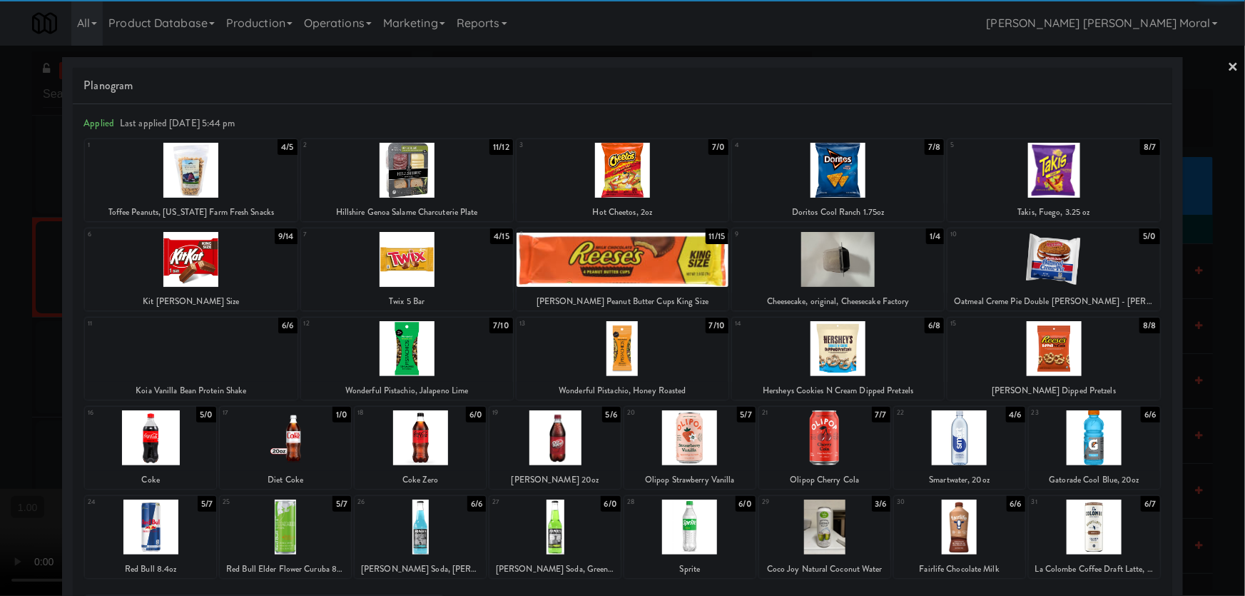
click at [1104, 517] on div at bounding box center [1094, 526] width 131 height 55
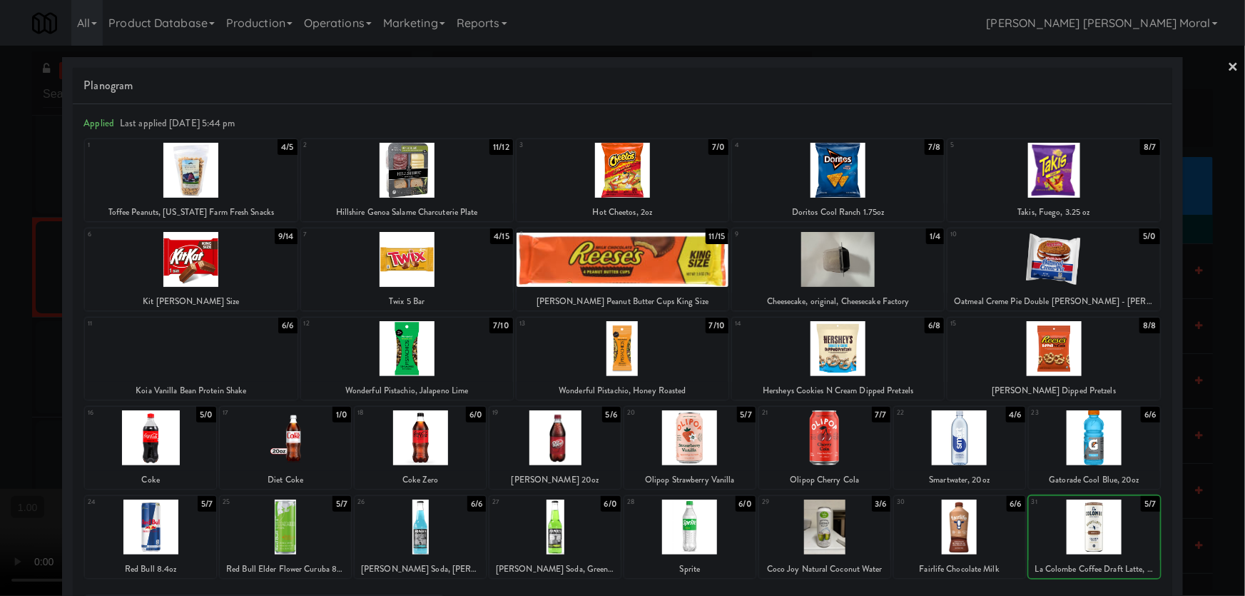
drag, startPoint x: 1206, startPoint y: 505, endPoint x: 1181, endPoint y: 500, distance: 25.5
click at [1206, 504] on div at bounding box center [622, 298] width 1245 height 596
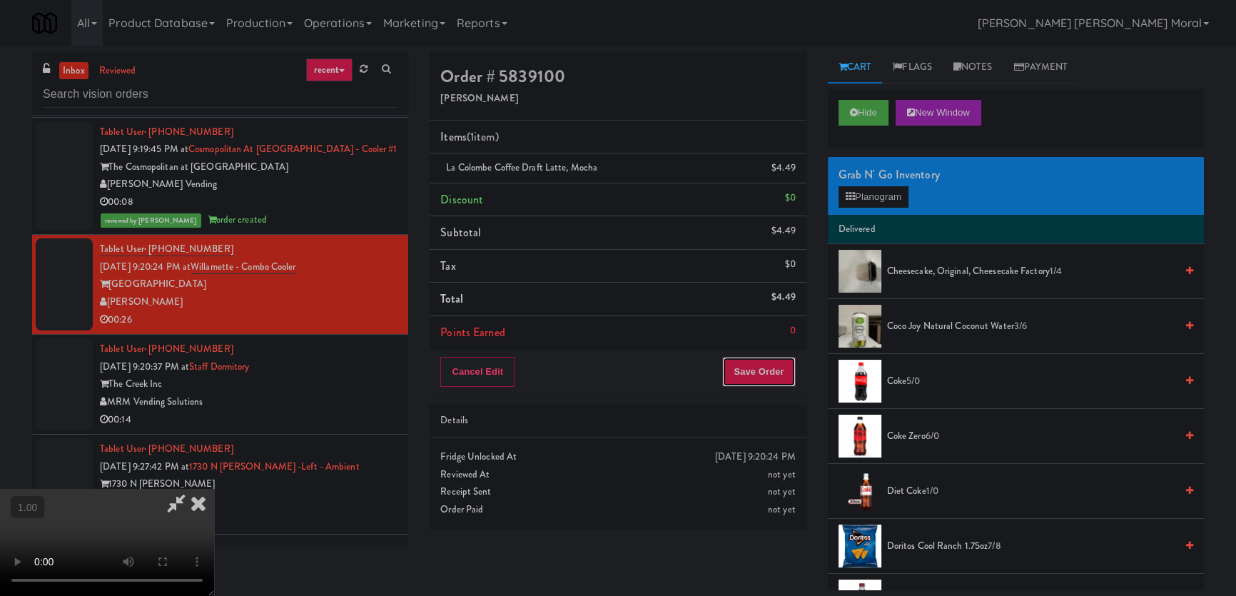
click at [763, 360] on button "Save Order" at bounding box center [758, 372] width 73 height 30
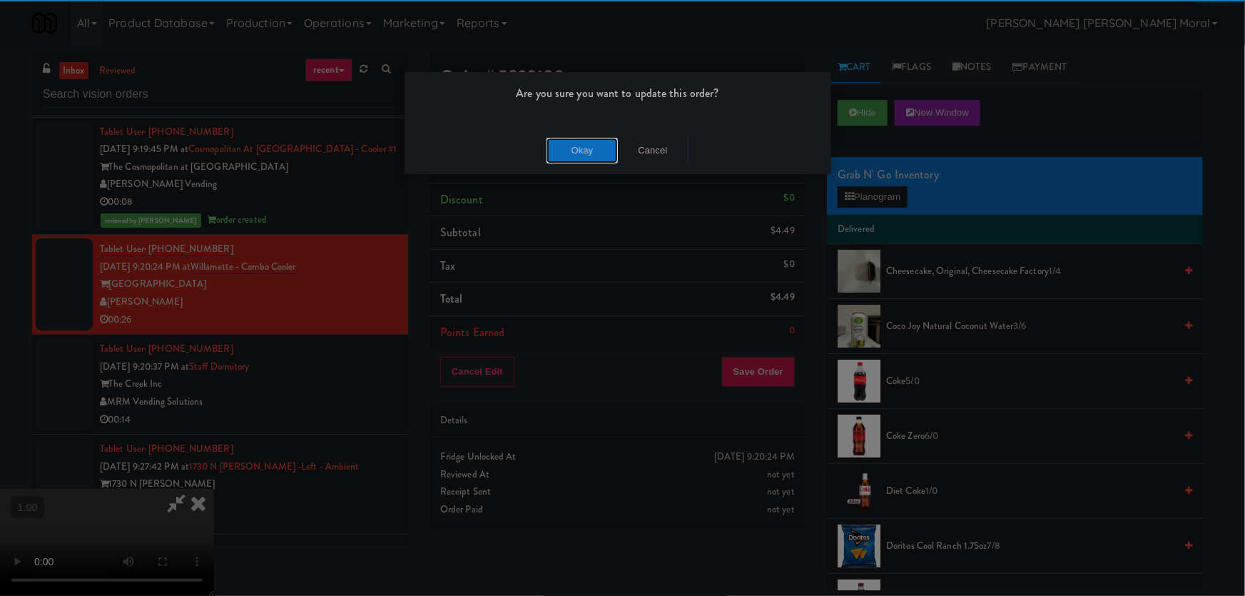
click at [581, 156] on button "Okay" at bounding box center [581, 151] width 71 height 26
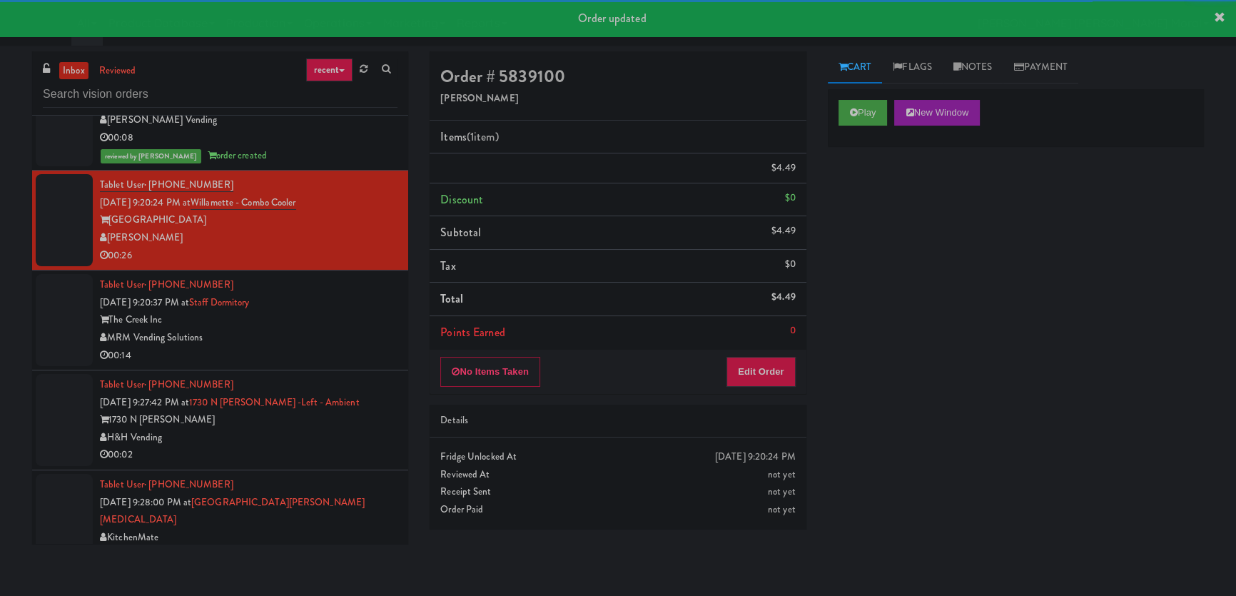
scroll to position [8225, 0]
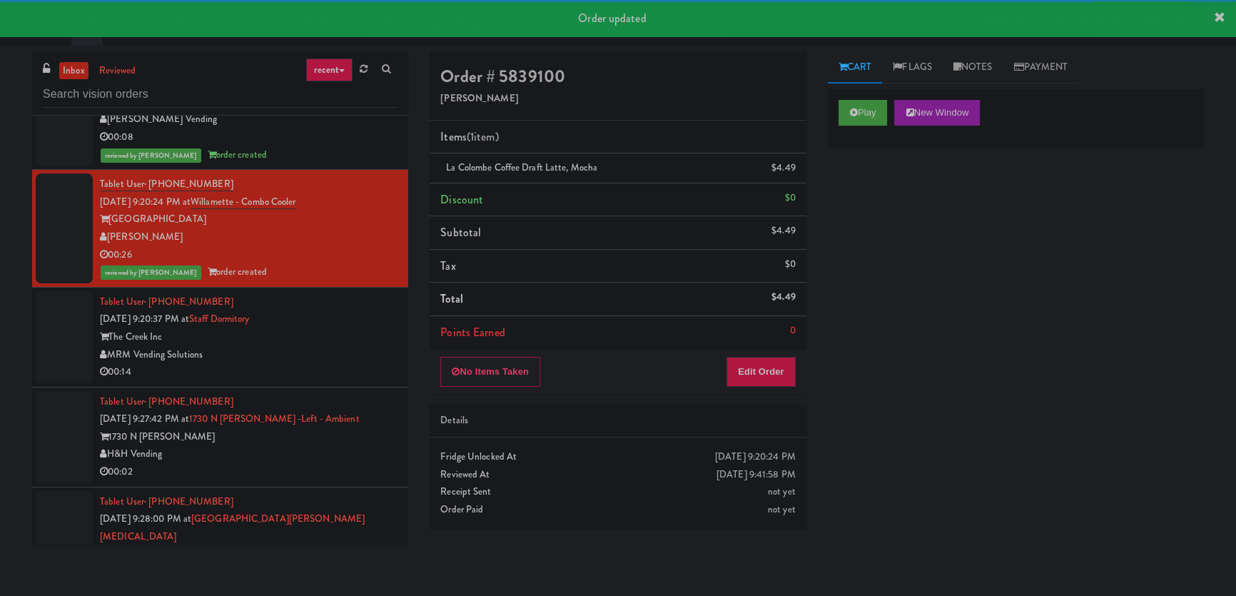
click at [365, 310] on div "Tablet User · (561) 396-7876 [DATE] 9:20:37 PM at Staff Dormitory The Creek Inc…" at bounding box center [248, 337] width 297 height 88
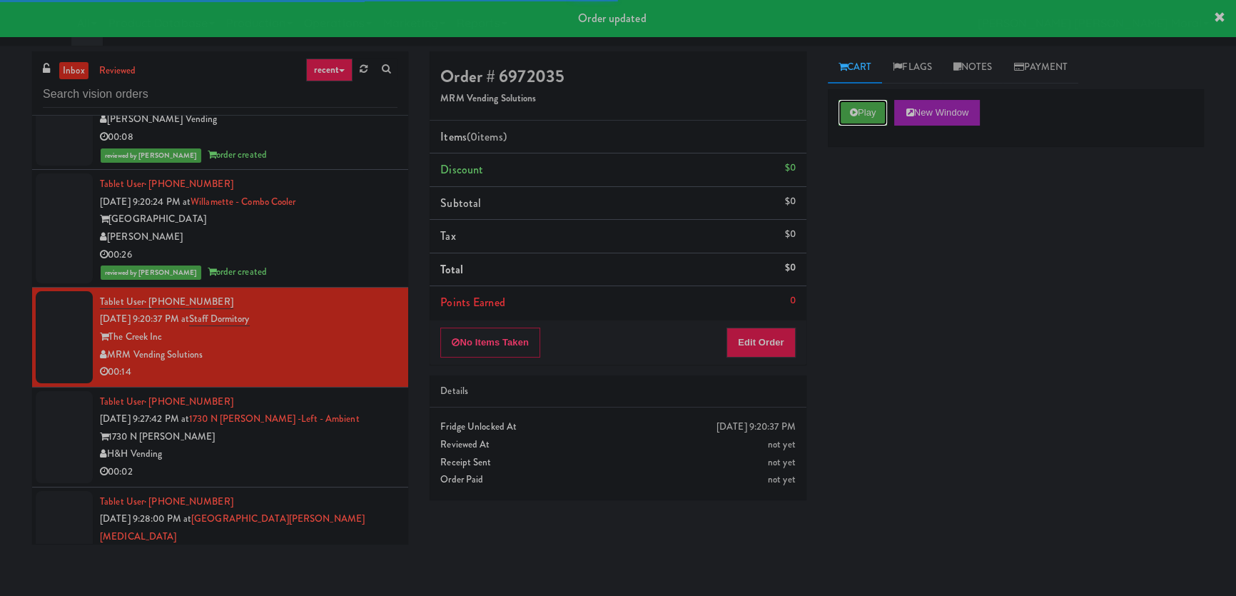
click at [870, 120] on button "Play" at bounding box center [862, 113] width 49 height 26
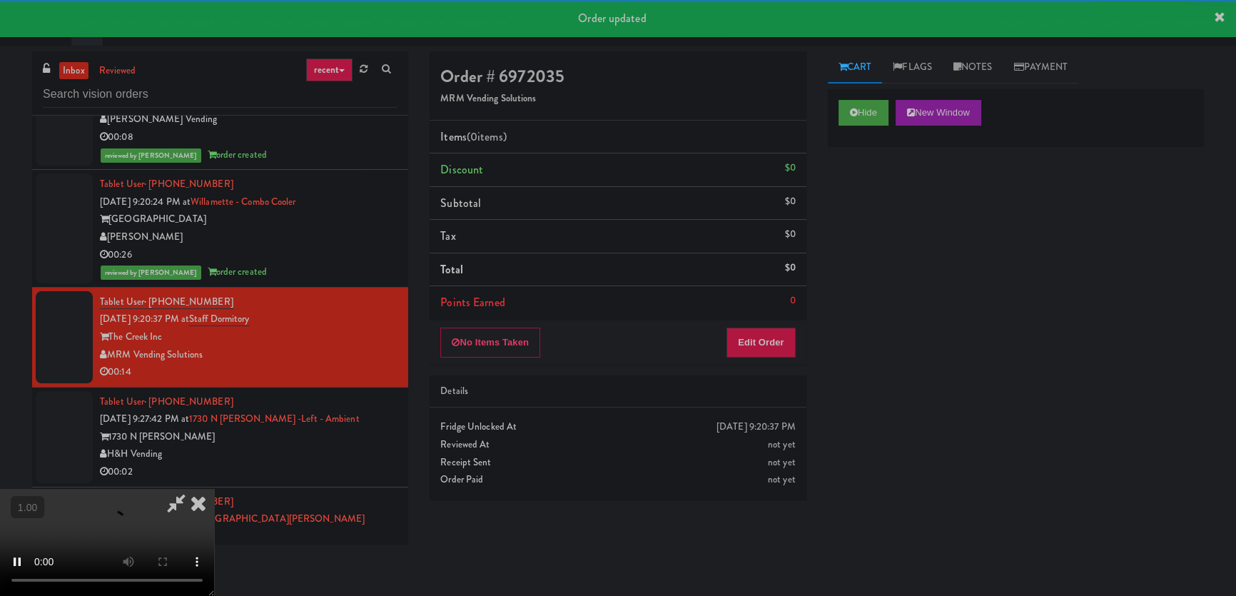
click at [871, 189] on div "Hide New Window Primary Flag Clear Flag if unable to determine what was taken o…" at bounding box center [1016, 356] width 376 height 535
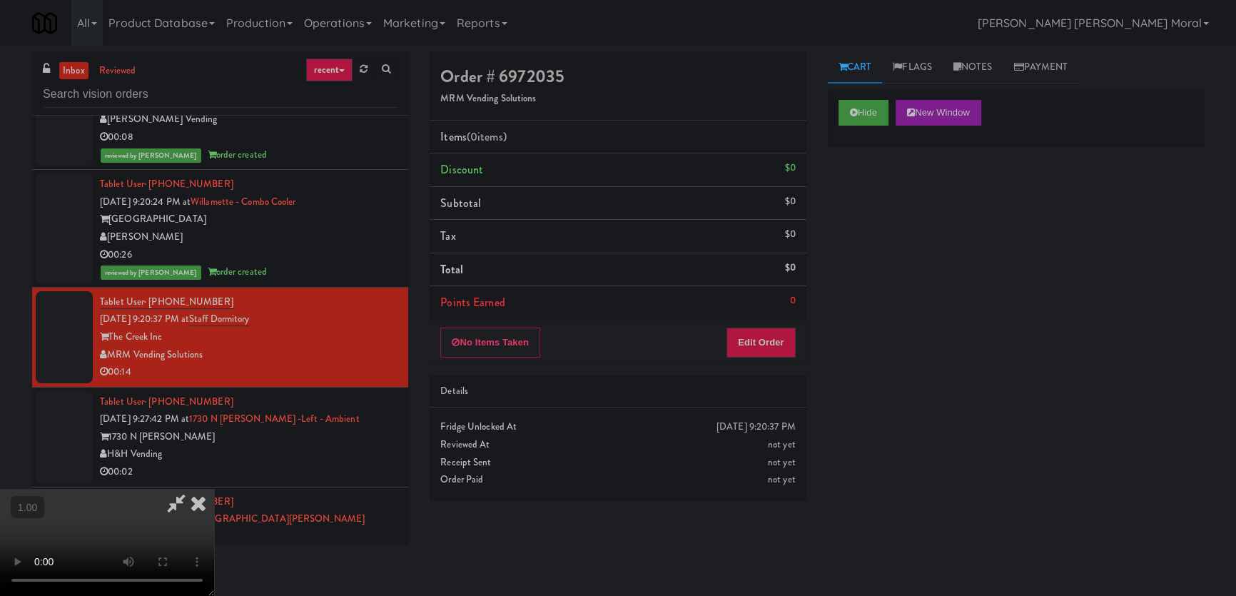
scroll to position [27, 0]
drag, startPoint x: 575, startPoint y: 340, endPoint x: 537, endPoint y: 355, distance: 40.7
click at [214, 489] on video at bounding box center [107, 542] width 214 height 107
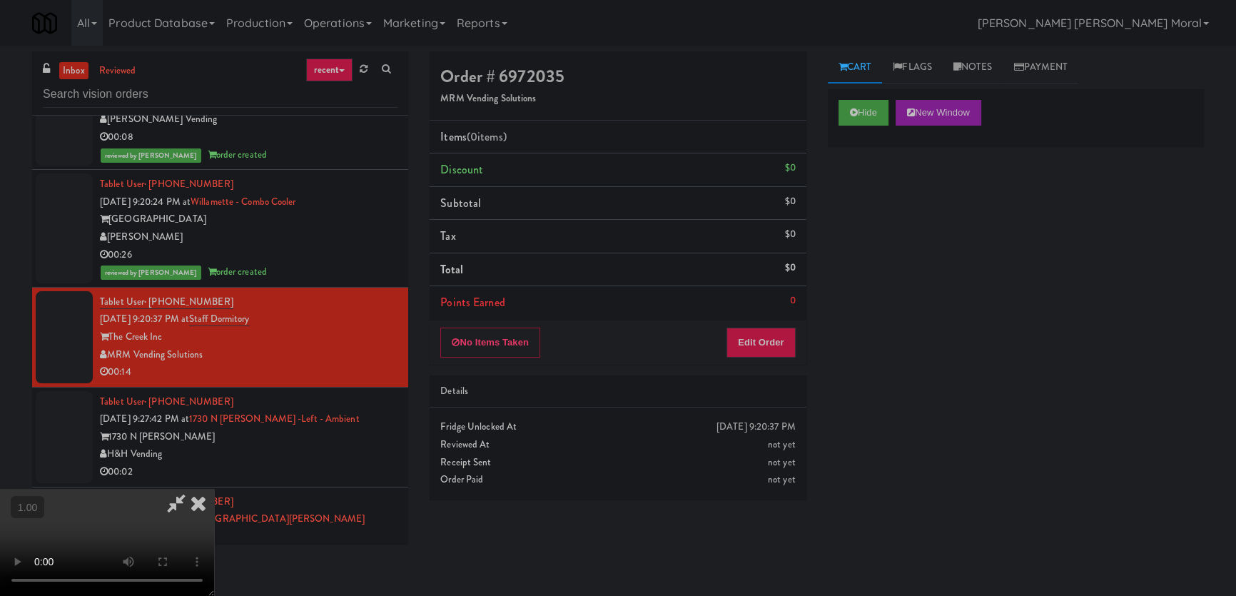
scroll to position [0, 0]
click at [214, 489] on video at bounding box center [107, 542] width 214 height 107
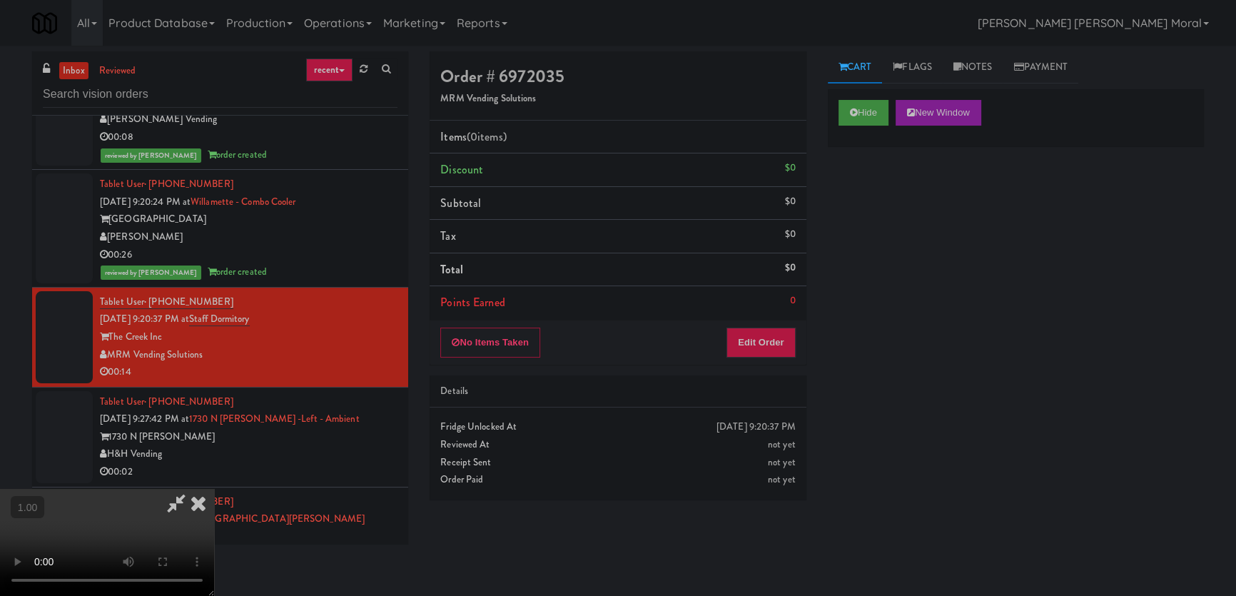
click at [214, 489] on video at bounding box center [107, 542] width 214 height 107
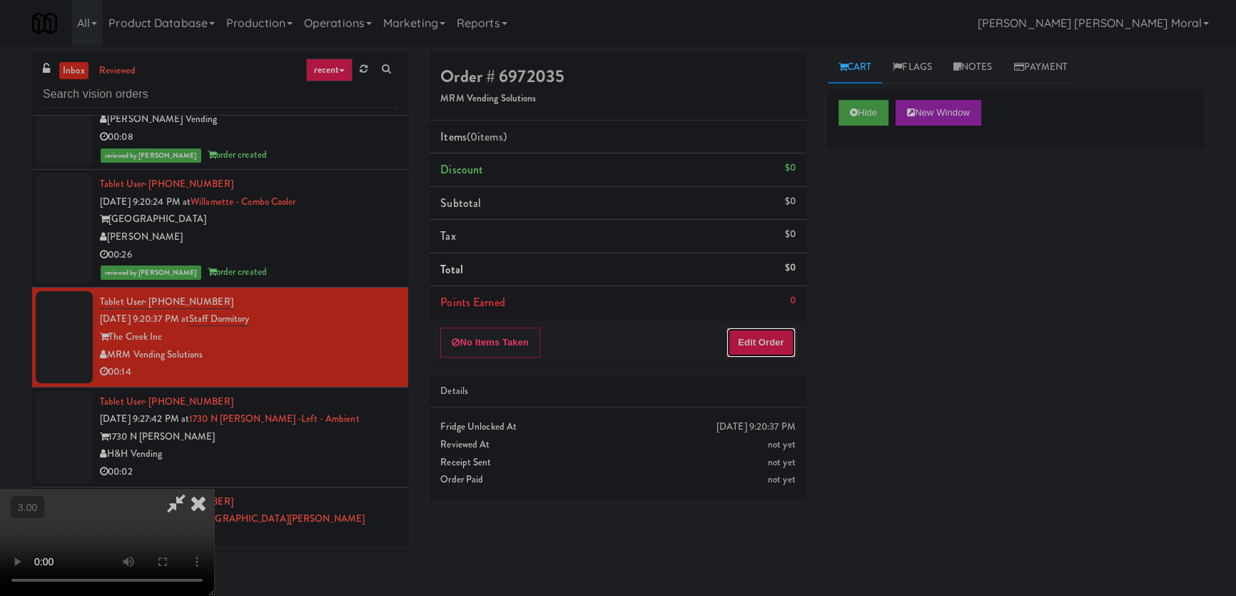
click at [758, 340] on button "Edit Order" at bounding box center [760, 342] width 69 height 30
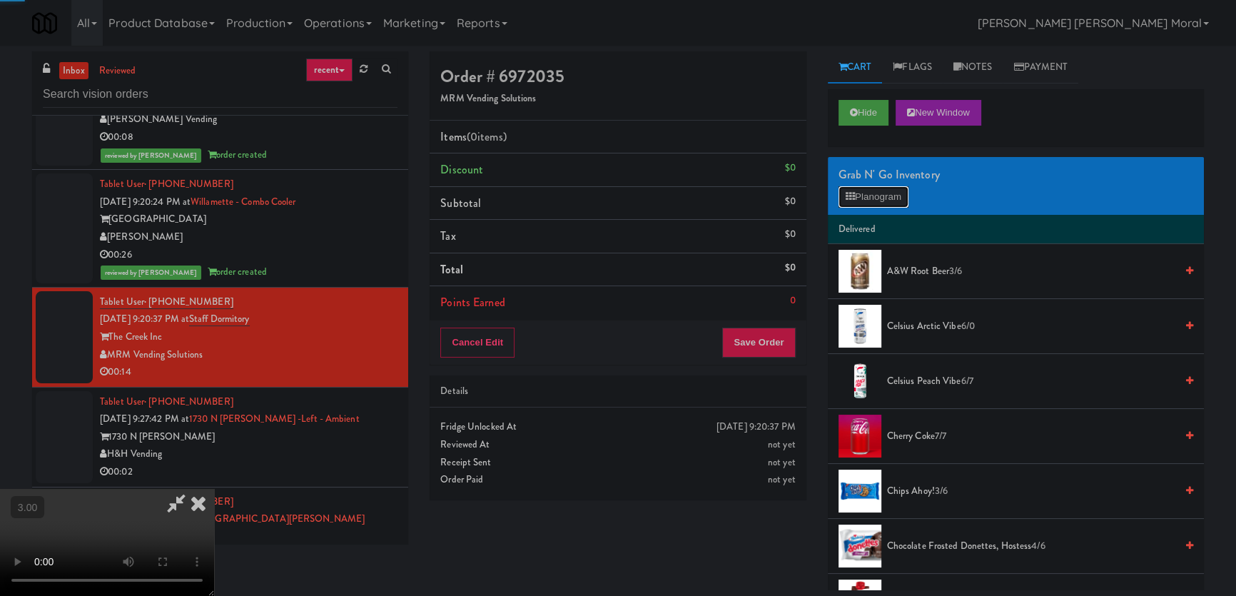
click at [885, 191] on button "Planogram" at bounding box center [873, 196] width 70 height 21
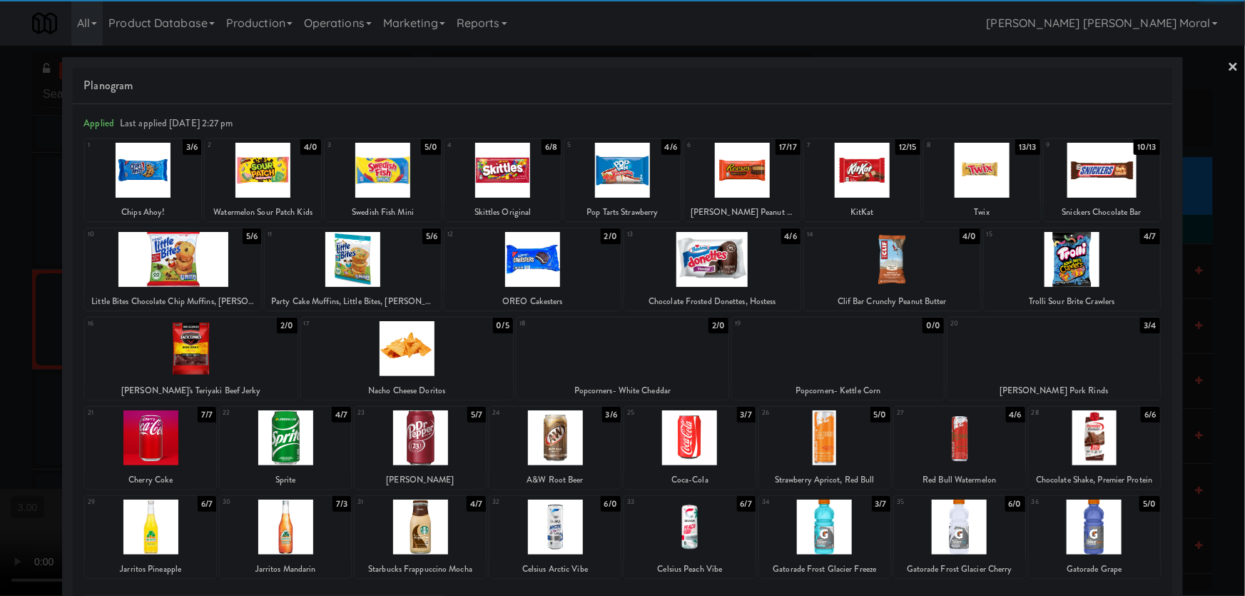
drag, startPoint x: 870, startPoint y: 175, endPoint x: 801, endPoint y: 210, distance: 77.9
click at [875, 179] on div at bounding box center [862, 170] width 116 height 55
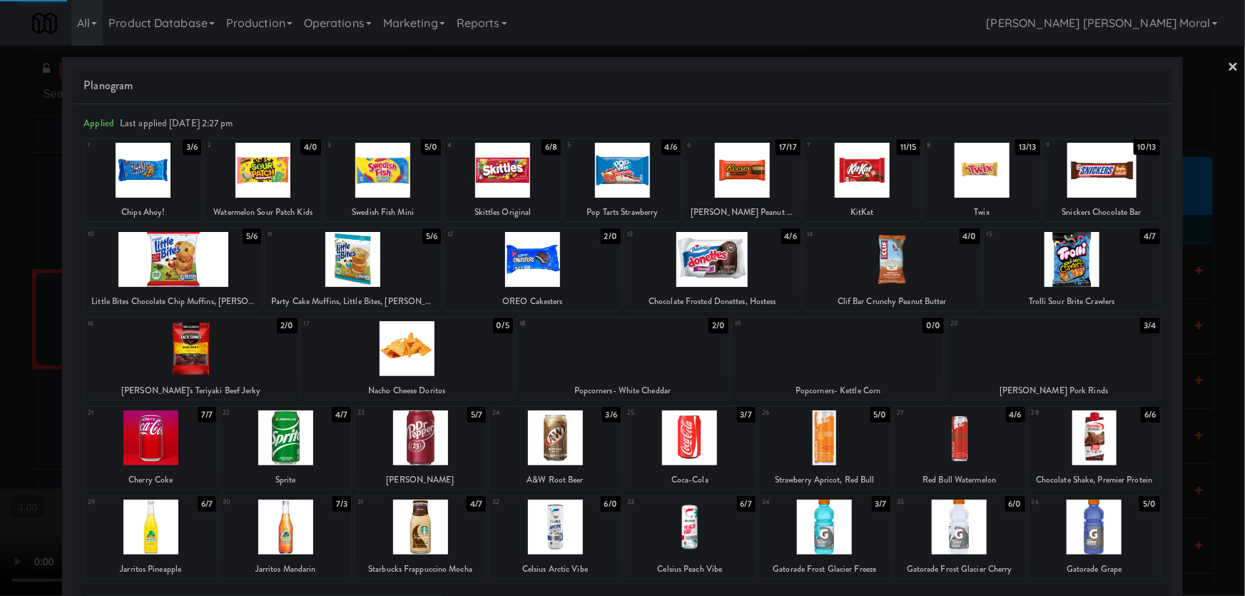
click at [500, 153] on div at bounding box center [502, 170] width 116 height 55
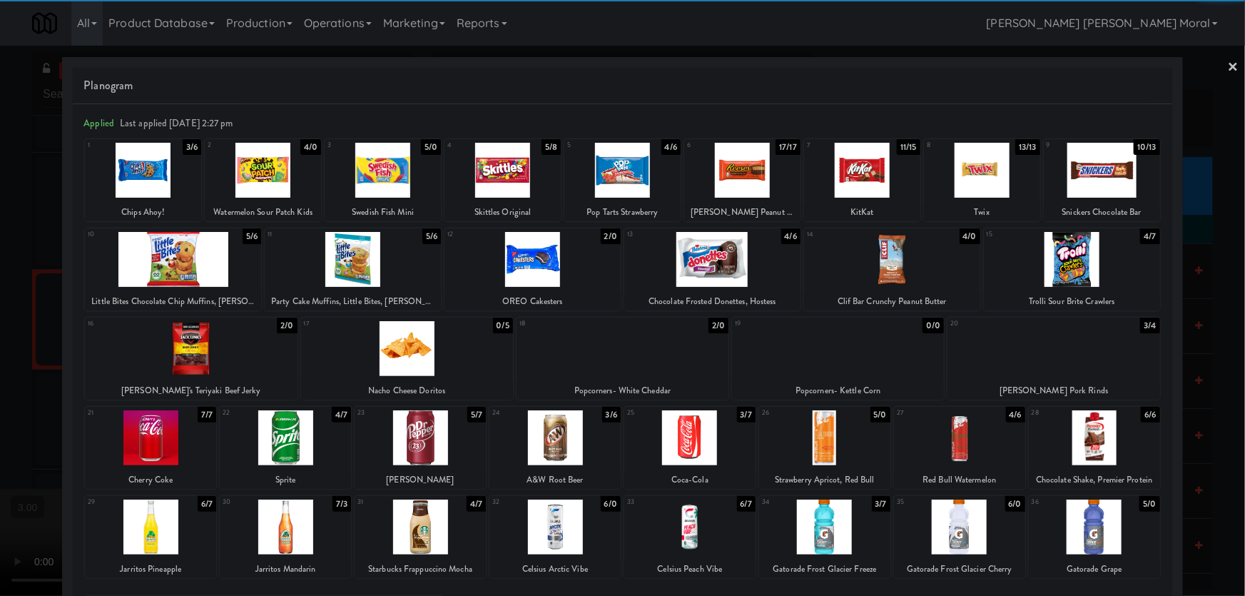
click at [696, 450] on div at bounding box center [689, 437] width 131 height 55
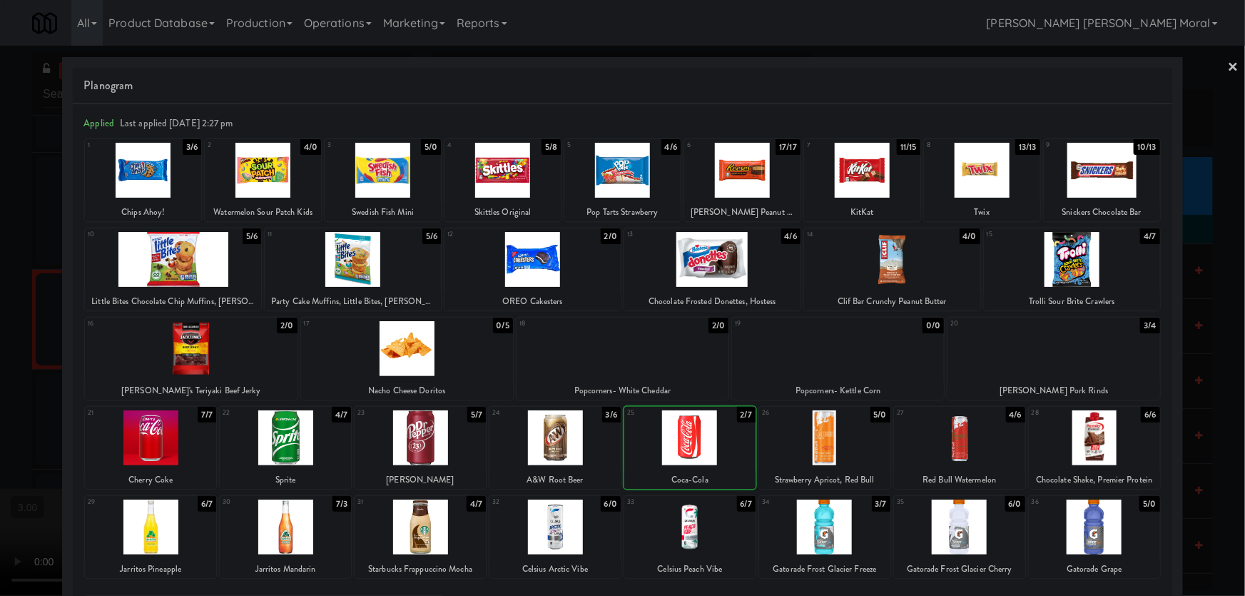
click at [696, 450] on div at bounding box center [689, 437] width 131 height 55
click at [0, 365] on div at bounding box center [622, 298] width 1245 height 596
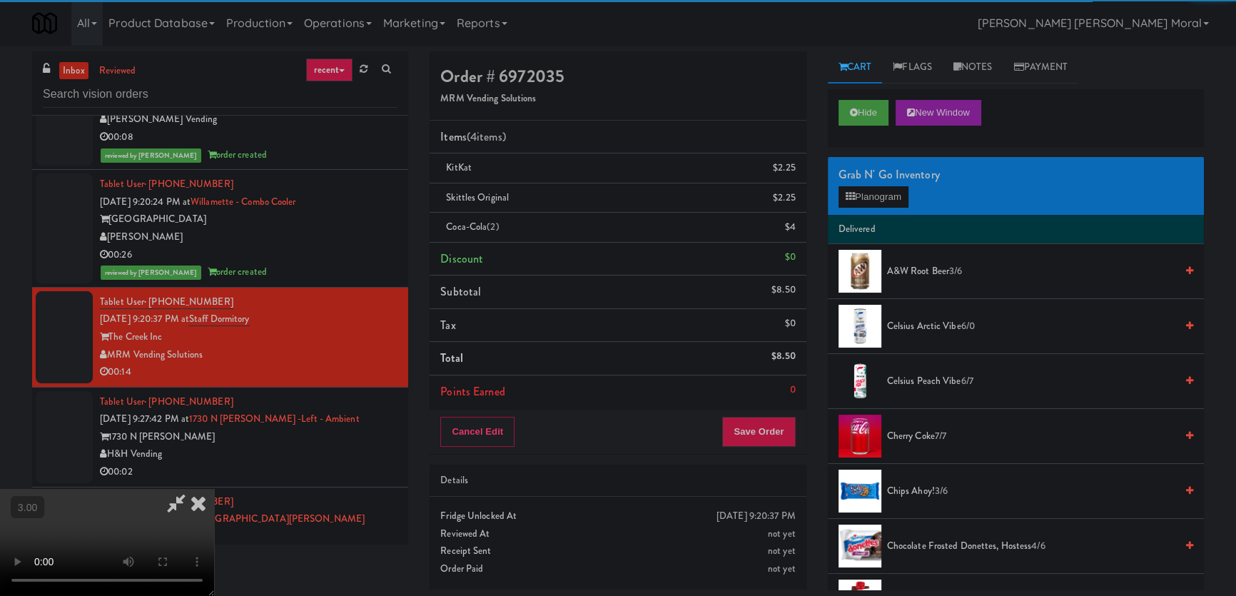
click at [214, 489] on video at bounding box center [107, 542] width 214 height 107
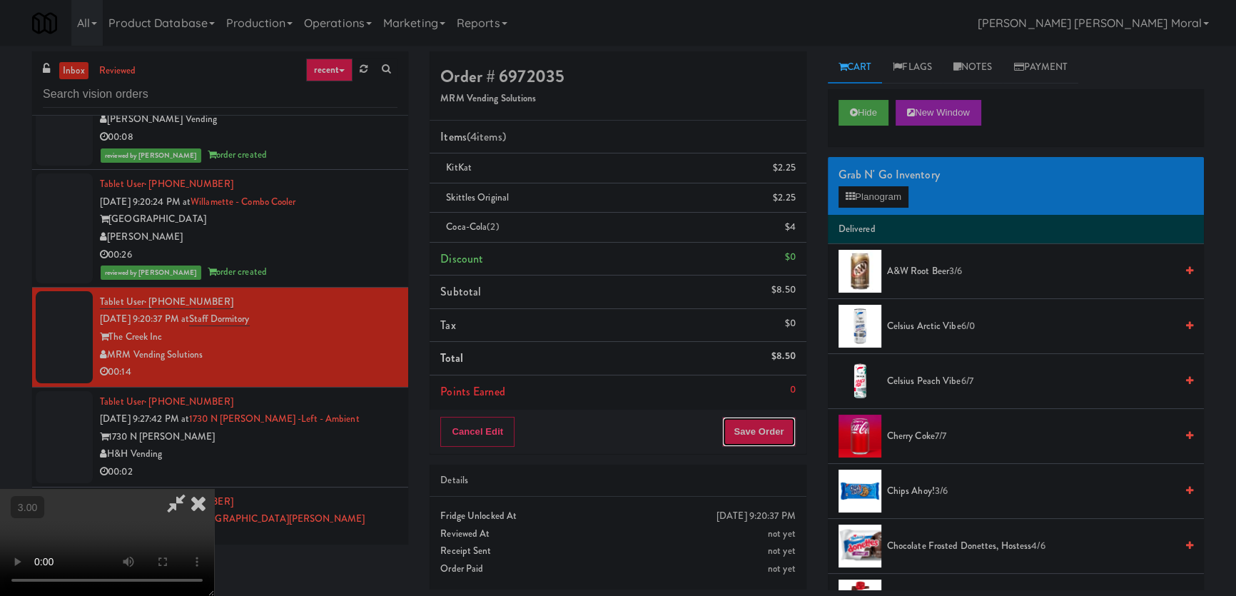
click at [775, 427] on button "Save Order" at bounding box center [758, 432] width 73 height 30
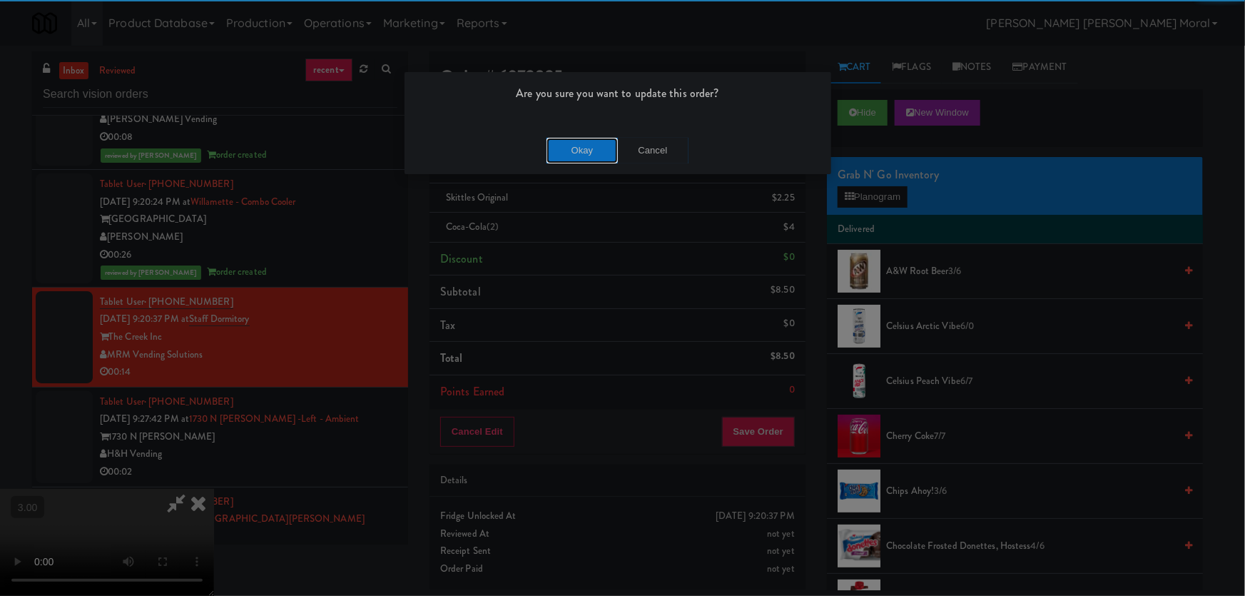
click at [561, 157] on button "Okay" at bounding box center [581, 151] width 71 height 26
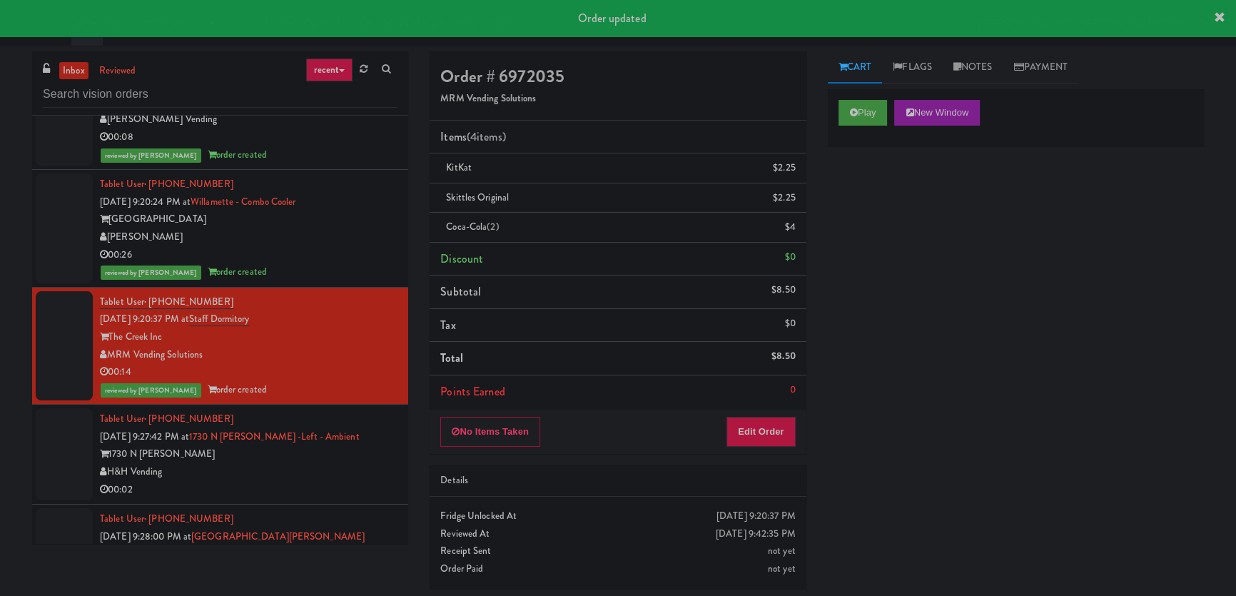
click at [381, 463] on div "H&H Vending" at bounding box center [248, 472] width 297 height 18
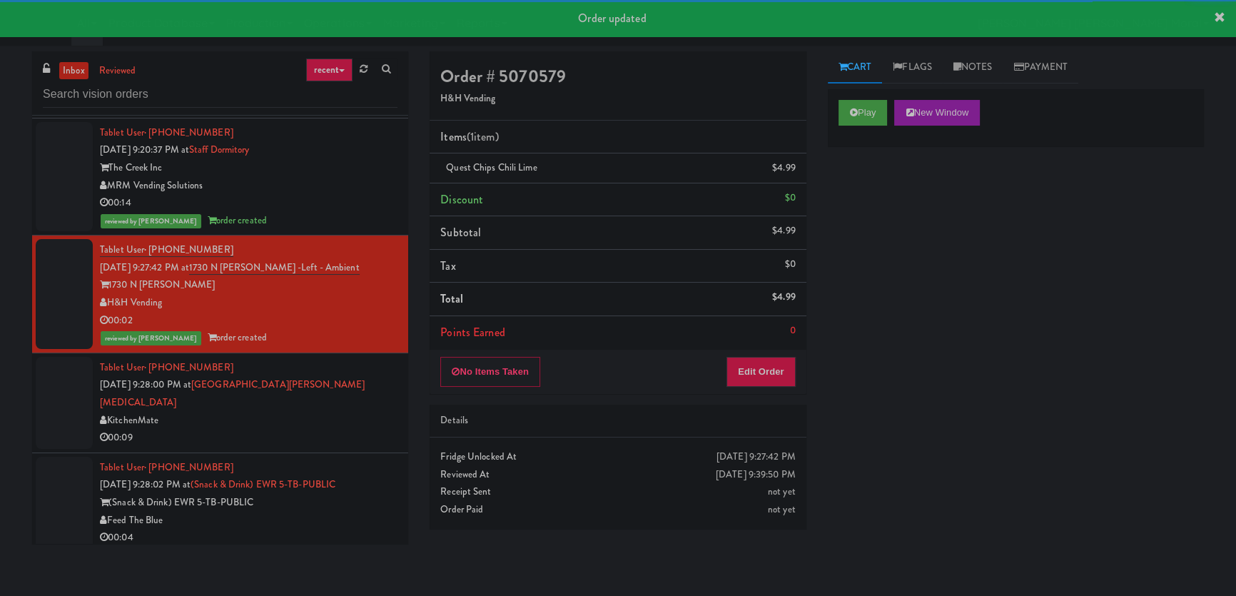
scroll to position [8419, 0]
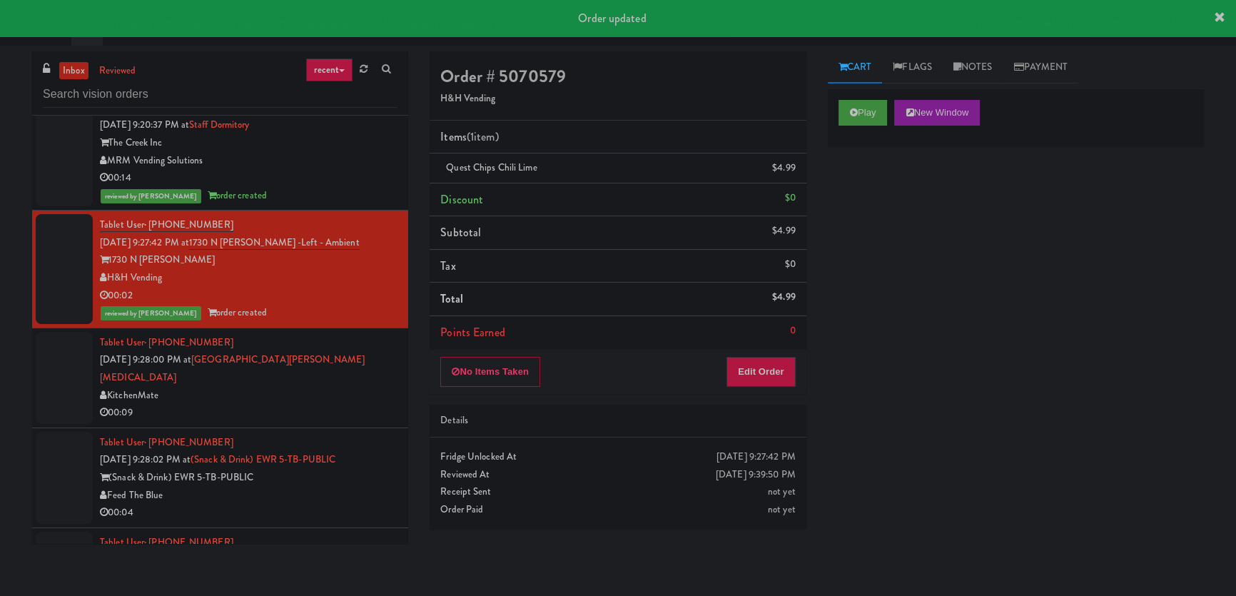
click at [379, 434] on div "Tablet User · (949) 310-9243 [DATE] 9:28:02 PM at (Snack & Drink) EWR 5-TB-PUBL…" at bounding box center [248, 478] width 297 height 88
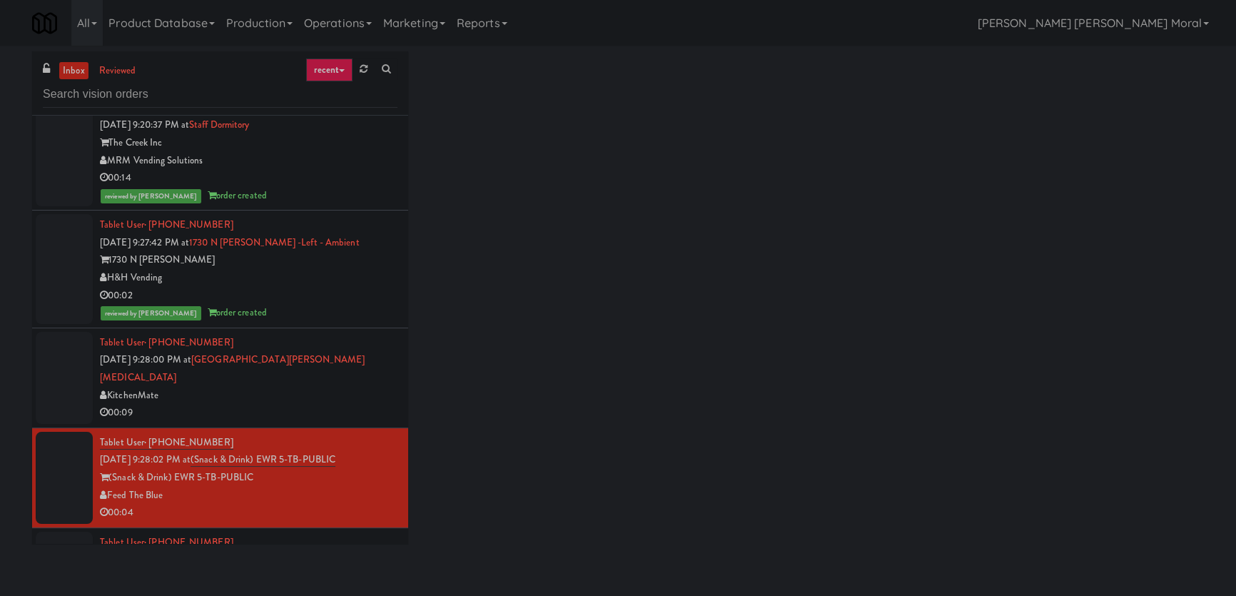
click at [369, 404] on div "00:09" at bounding box center [248, 413] width 297 height 18
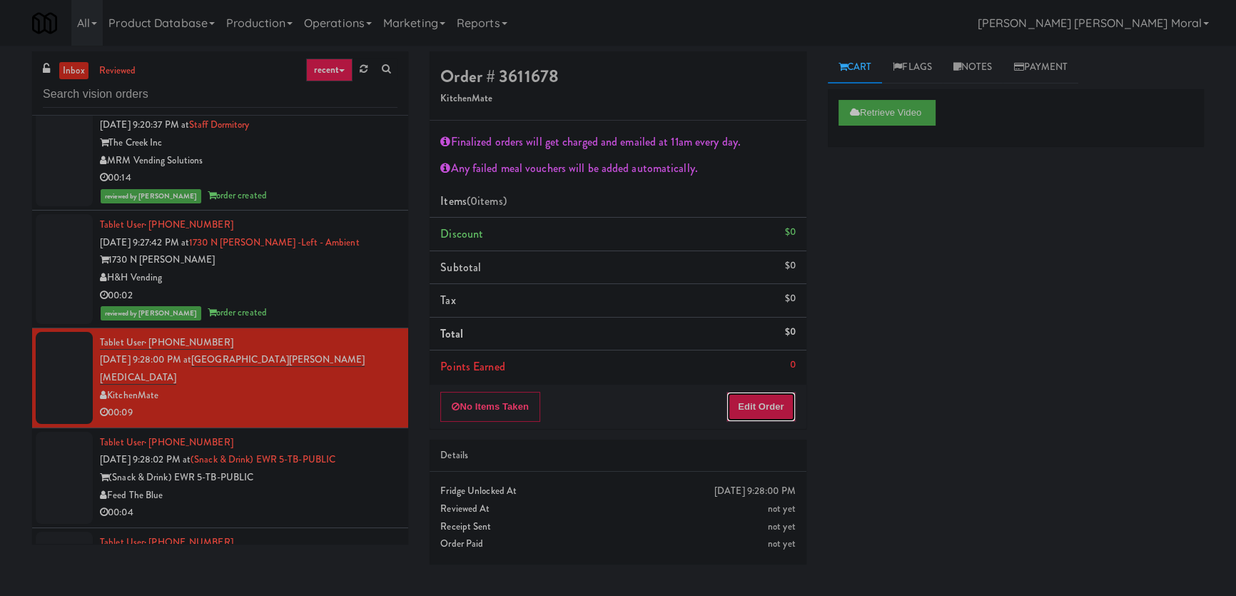
click at [748, 396] on button "Edit Order" at bounding box center [760, 407] width 69 height 30
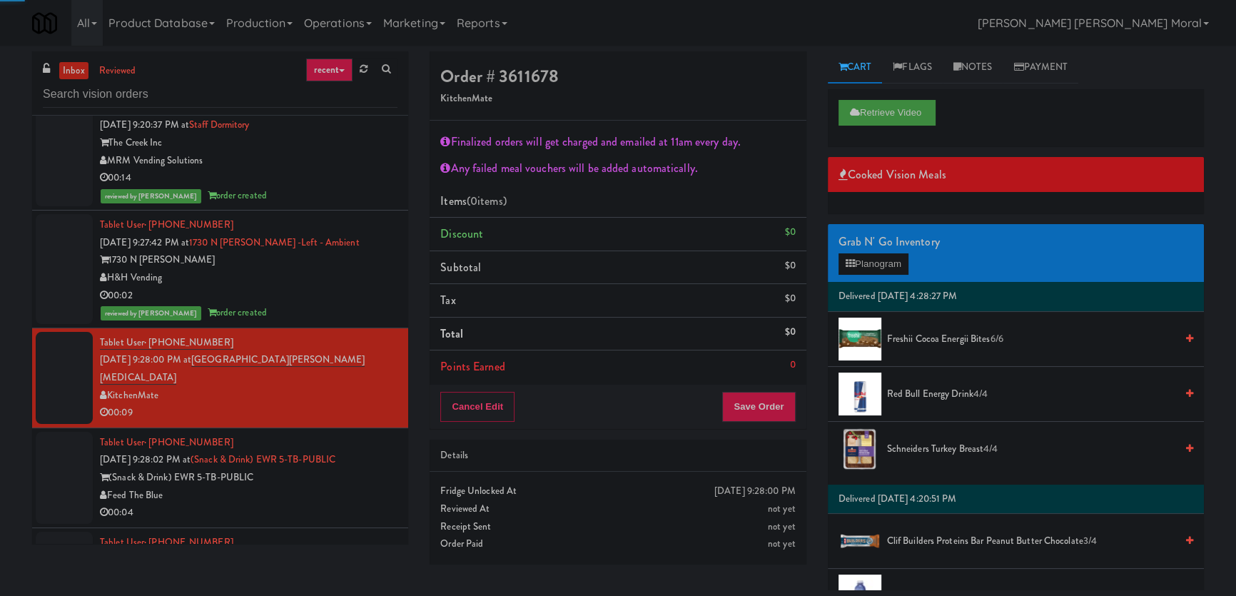
click at [876, 244] on div "Grab N' Go Inventory" at bounding box center [1015, 241] width 355 height 21
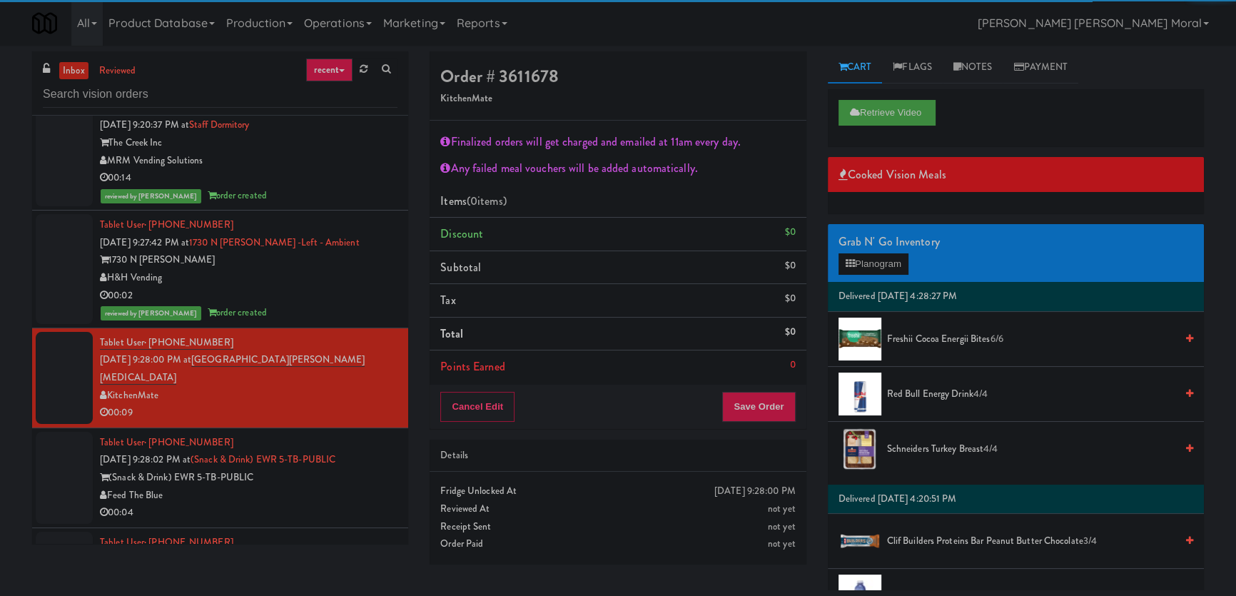
click at [871, 275] on div "Grab N' Go Inventory Planogram" at bounding box center [1016, 253] width 376 height 58
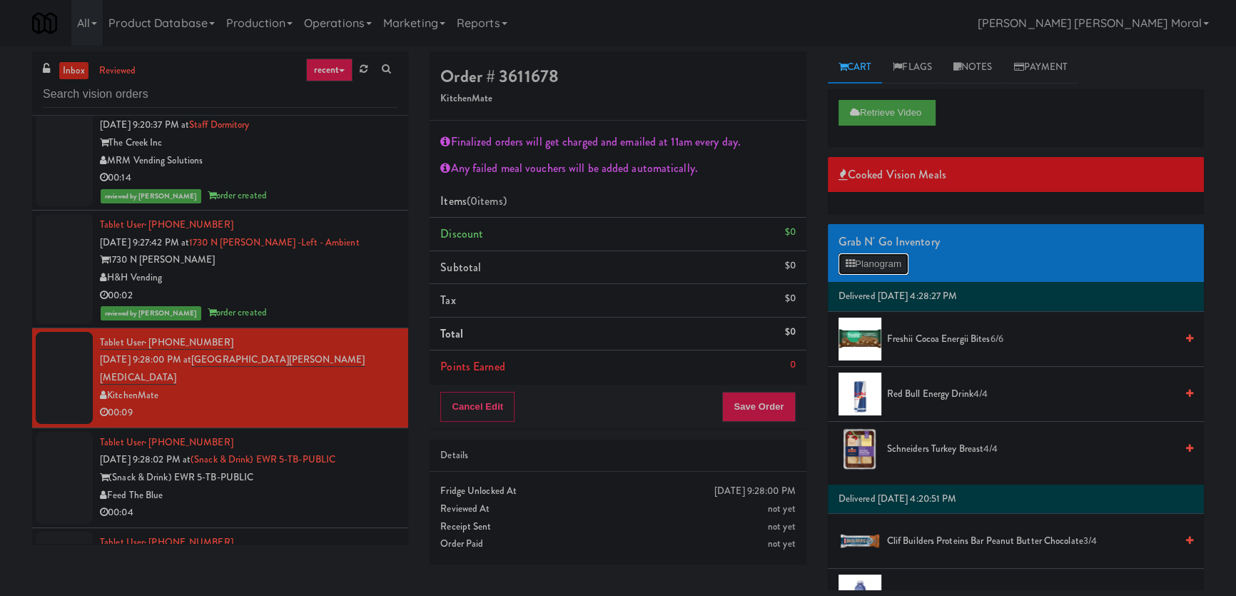
click at [875, 257] on button "Planogram" at bounding box center [873, 263] width 70 height 21
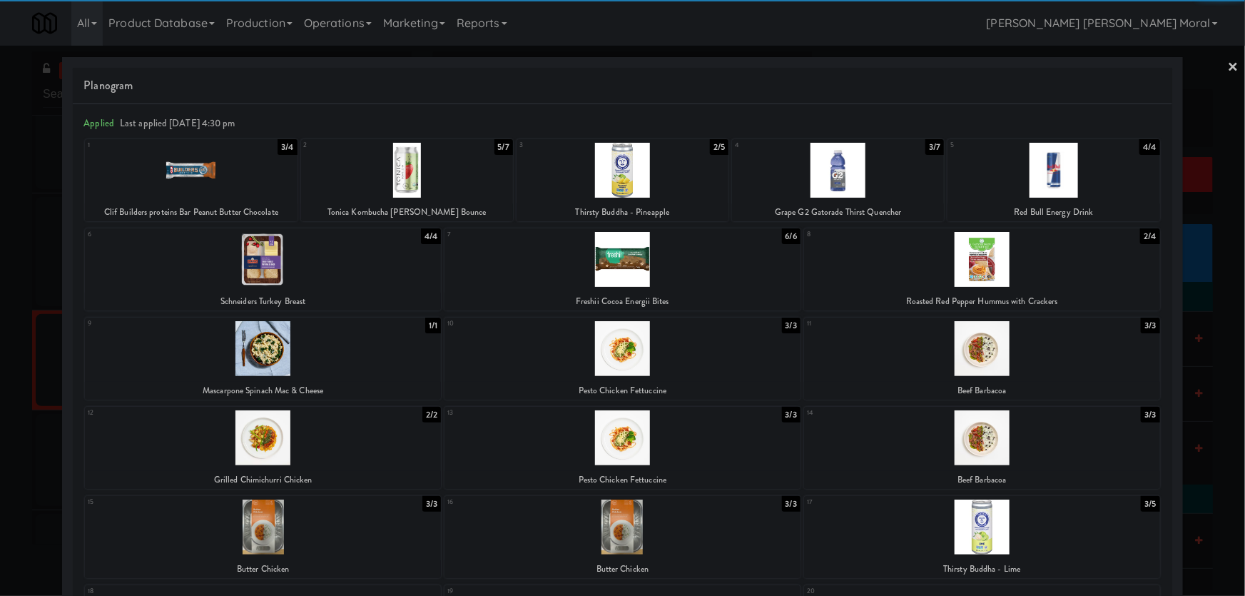
click at [272, 274] on div at bounding box center [263, 259] width 356 height 55
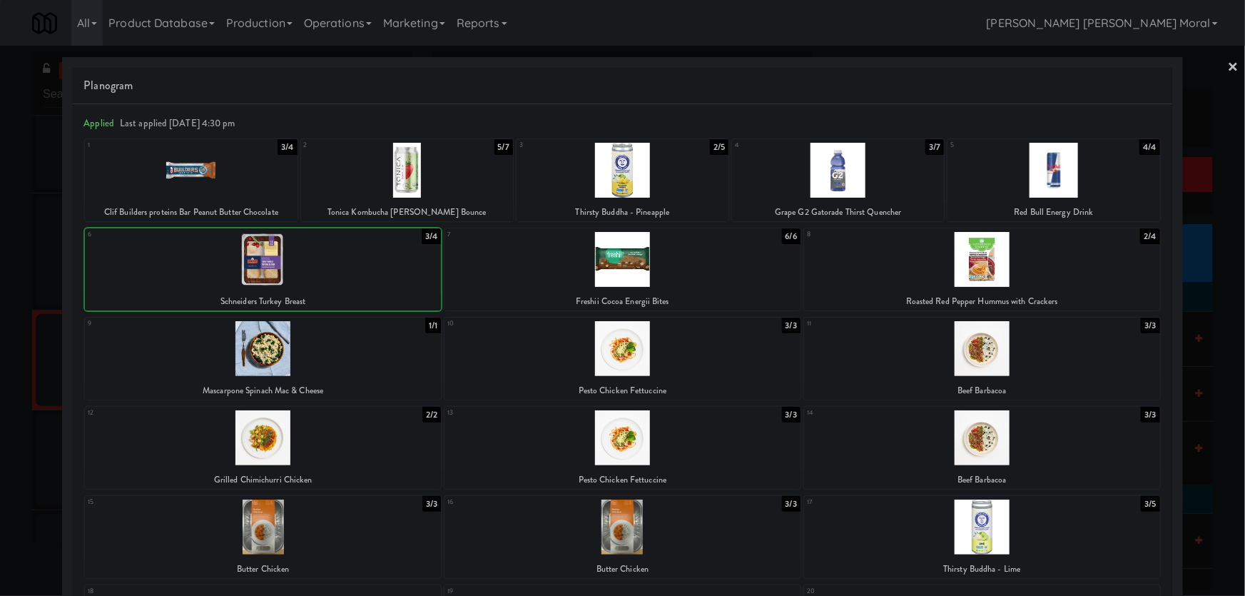
drag, startPoint x: 0, startPoint y: 266, endPoint x: 125, endPoint y: 287, distance: 126.5
click at [1, 267] on div at bounding box center [622, 298] width 1245 height 596
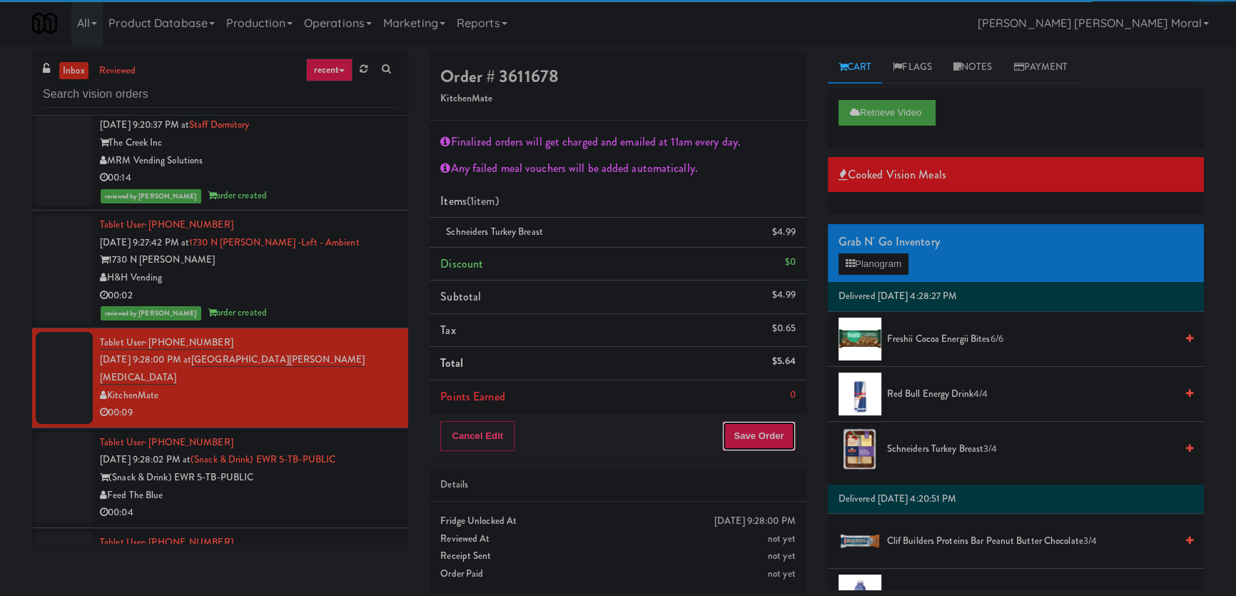
click at [769, 430] on button "Save Order" at bounding box center [758, 436] width 73 height 30
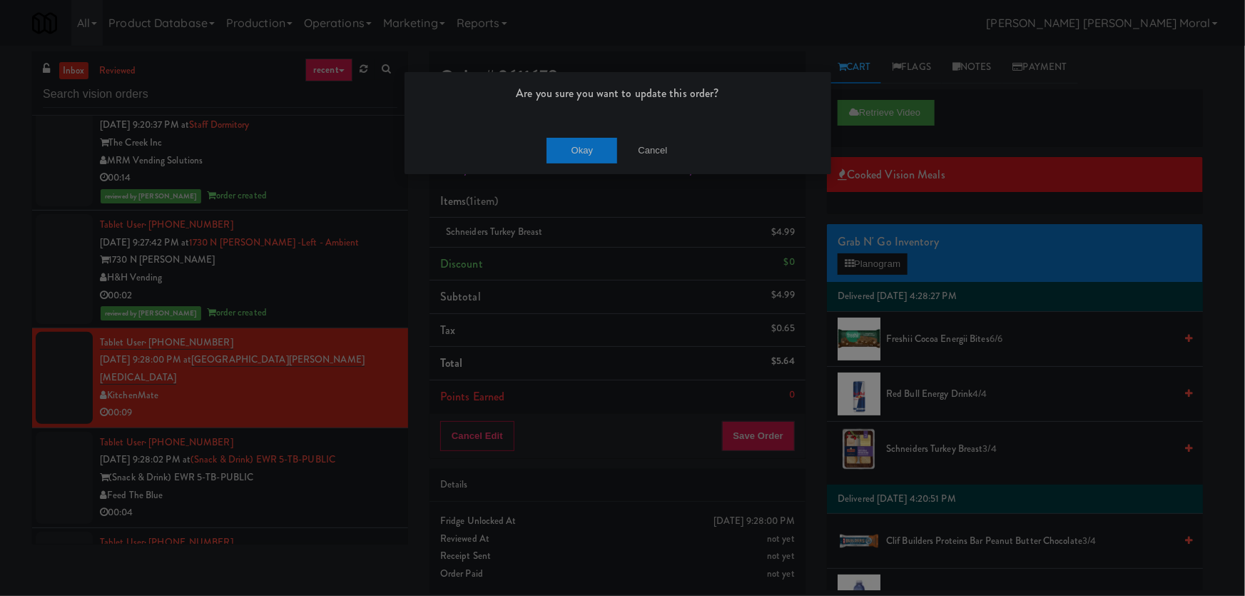
click at [567, 164] on div "Okay Cancel" at bounding box center [617, 150] width 427 height 48
click at [570, 153] on button "Okay" at bounding box center [581, 151] width 71 height 26
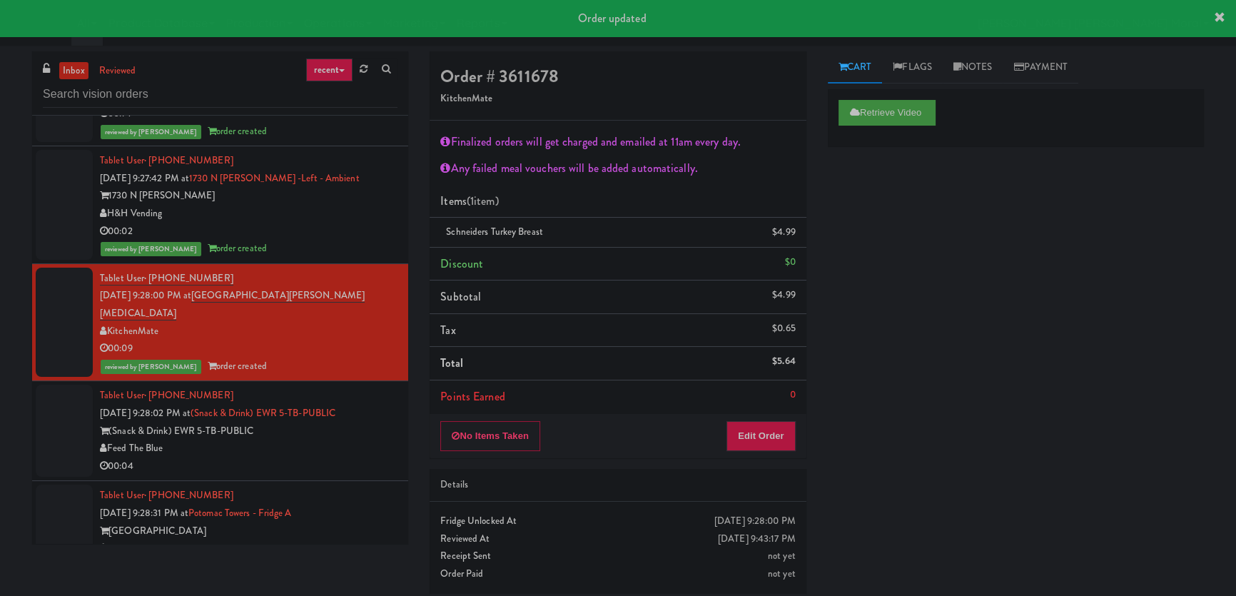
scroll to position [8484, 0]
click at [370, 439] on div "Feed The Blue" at bounding box center [248, 448] width 297 height 18
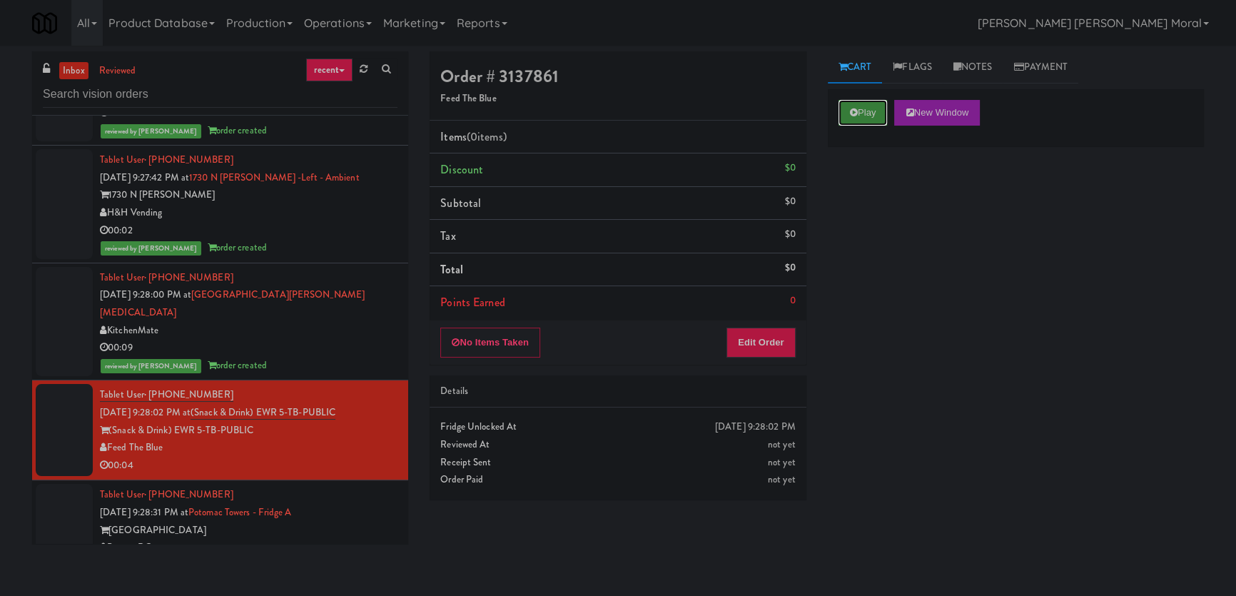
click at [862, 112] on button "Play" at bounding box center [862, 113] width 49 height 26
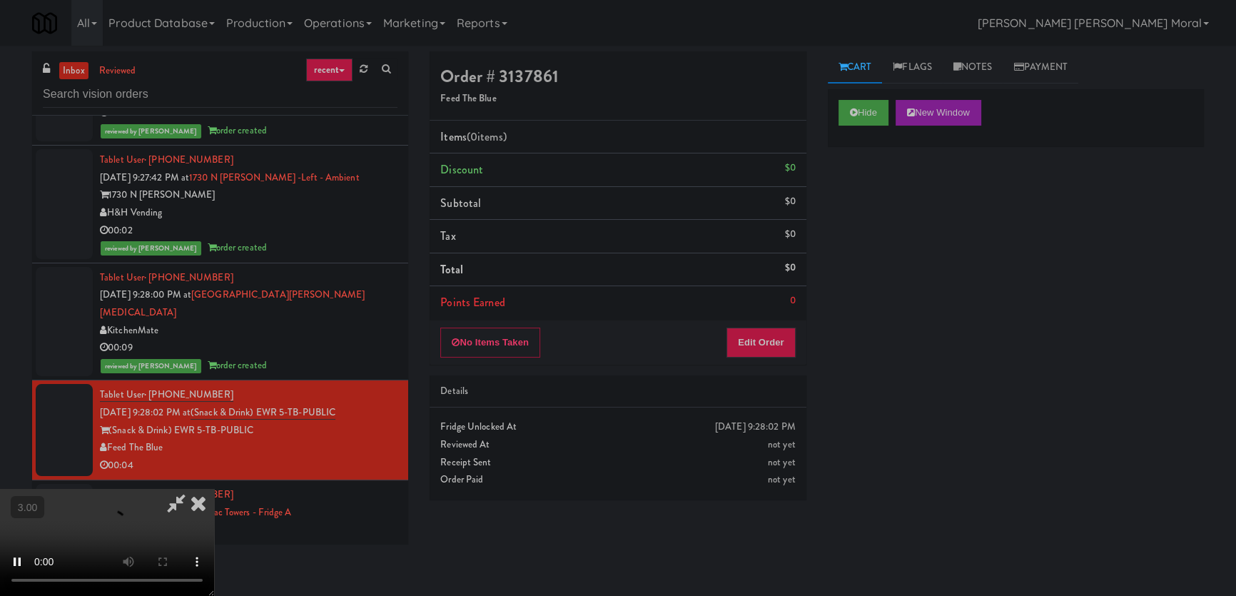
click at [856, 300] on div "Hide New Window Primary Flag Clear Flag if unable to determine what was taken o…" at bounding box center [1016, 356] width 376 height 535
click at [214, 489] on video at bounding box center [107, 542] width 214 height 107
click at [778, 332] on button "Edit Order" at bounding box center [760, 342] width 69 height 30
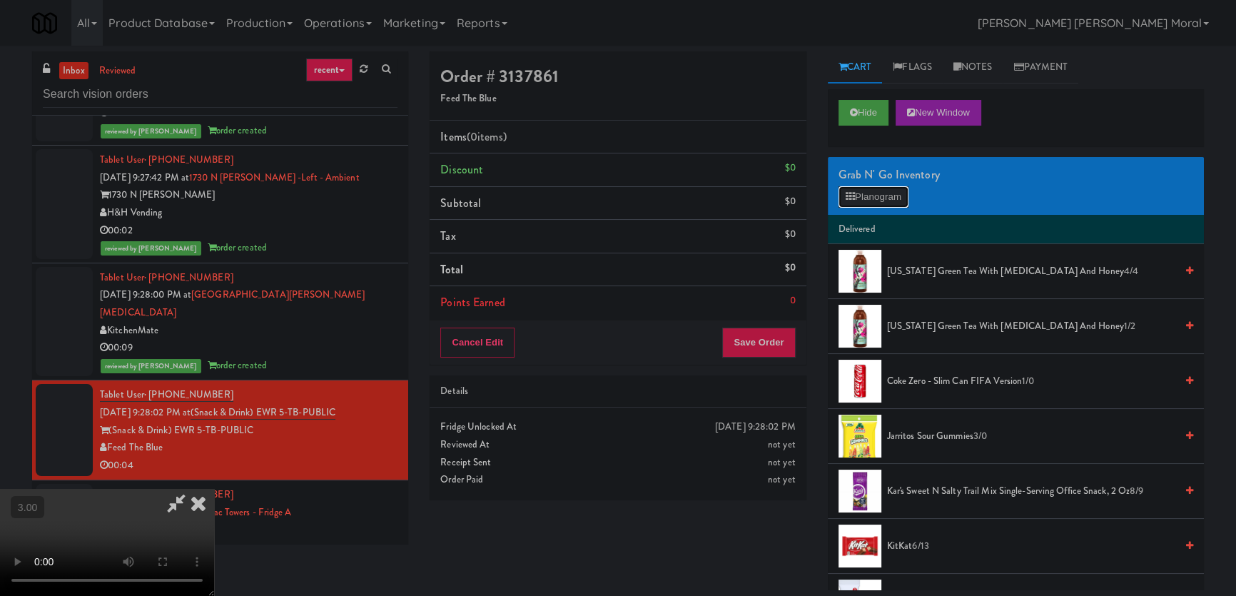
click at [881, 191] on button "Planogram" at bounding box center [873, 196] width 70 height 21
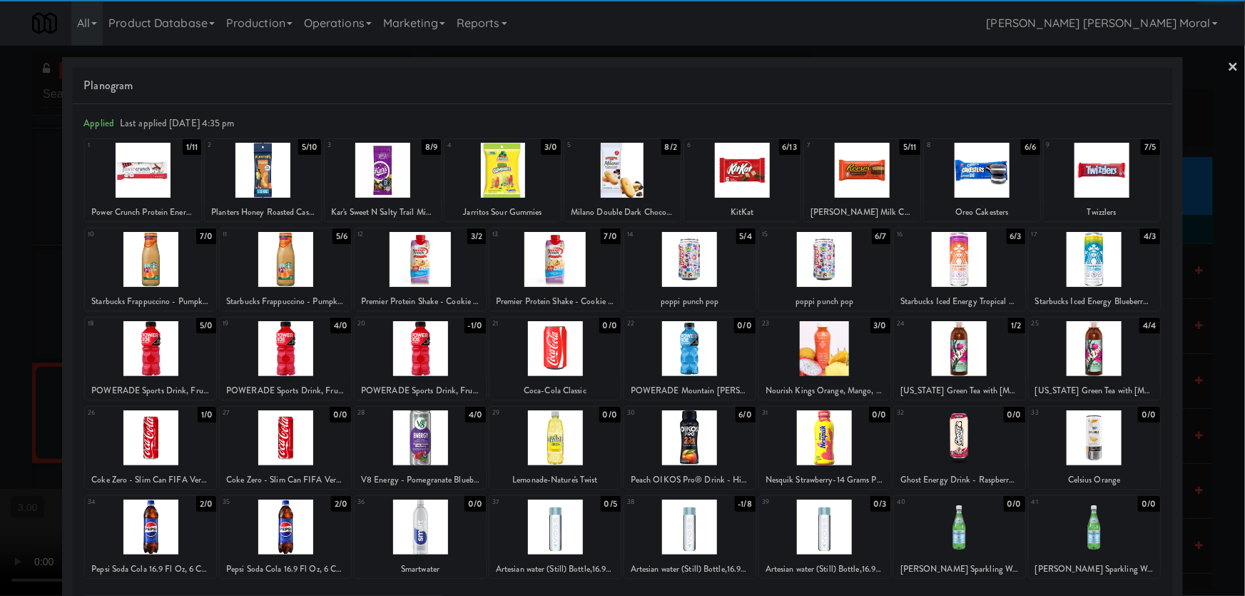
click at [414, 347] on div at bounding box center [420, 348] width 131 height 55
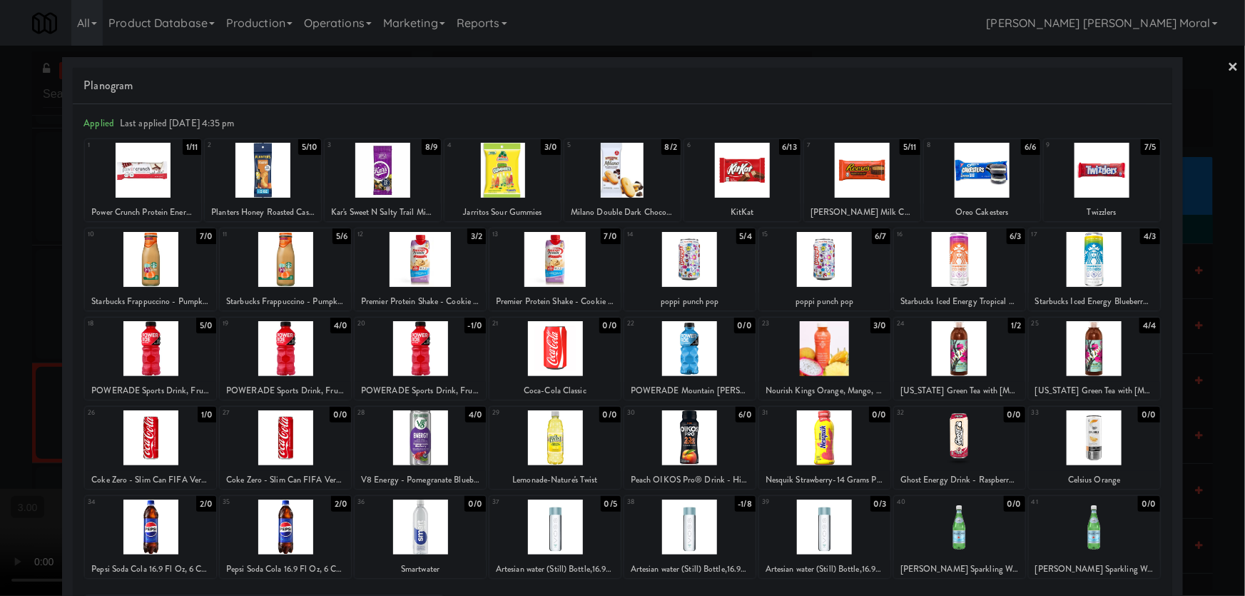
click at [308, 355] on div at bounding box center [285, 348] width 131 height 55
click at [0, 375] on div at bounding box center [622, 298] width 1245 height 596
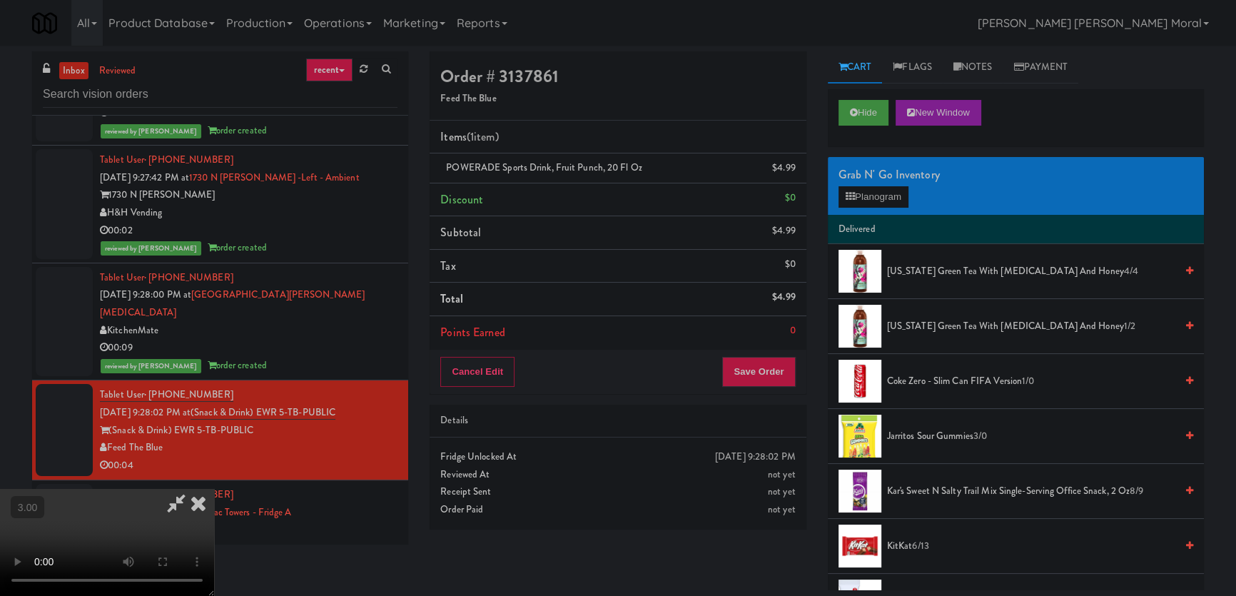
click at [214, 489] on icon at bounding box center [198, 503] width 31 height 29
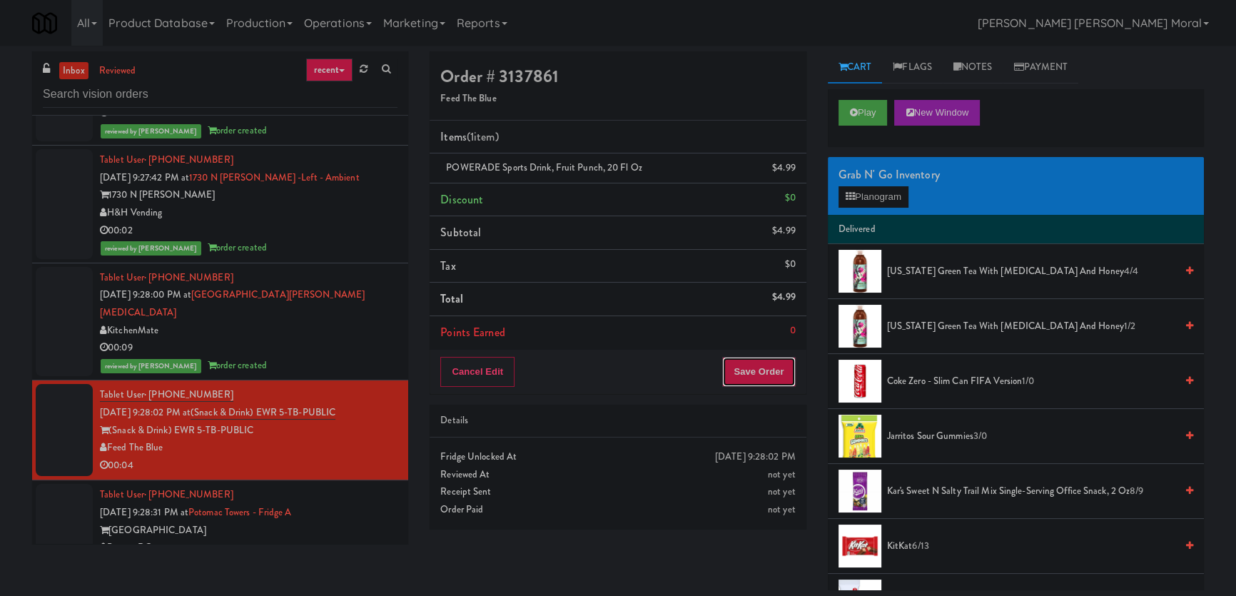
click at [753, 382] on button "Save Order" at bounding box center [758, 372] width 73 height 30
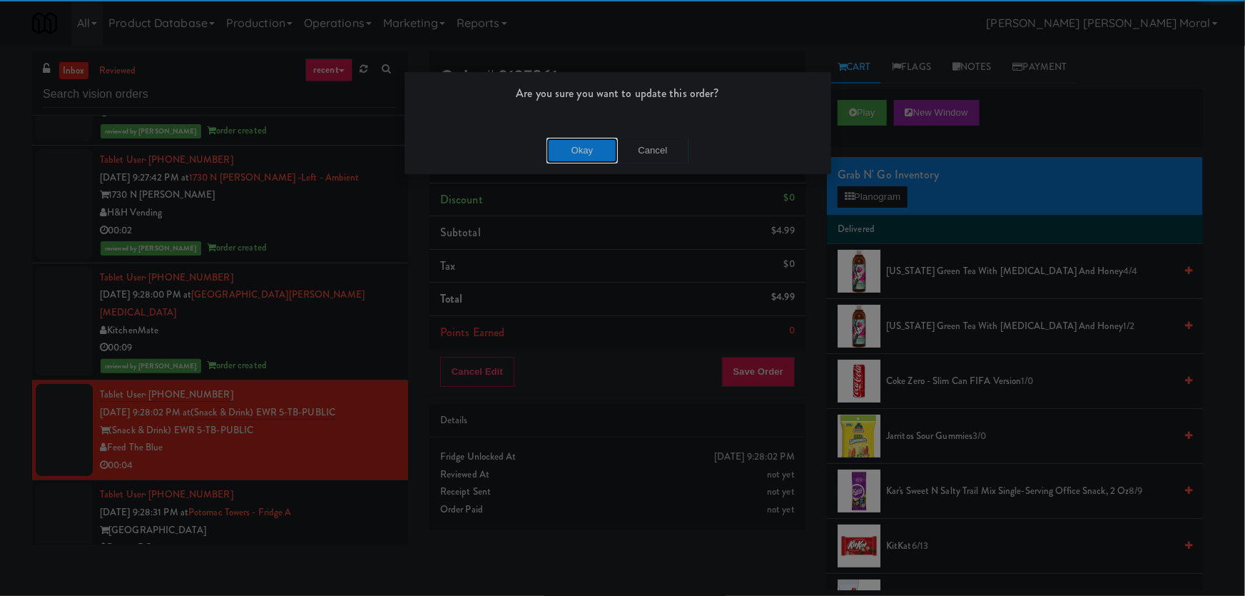
click at [579, 146] on button "Okay" at bounding box center [581, 151] width 71 height 26
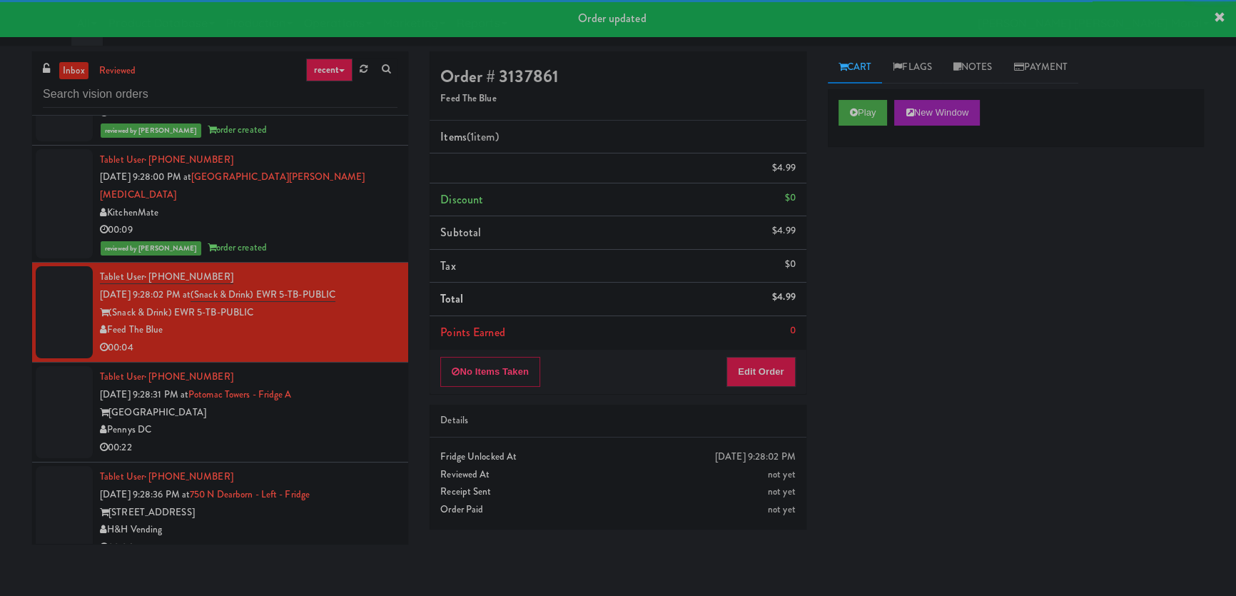
scroll to position [8614, 0]
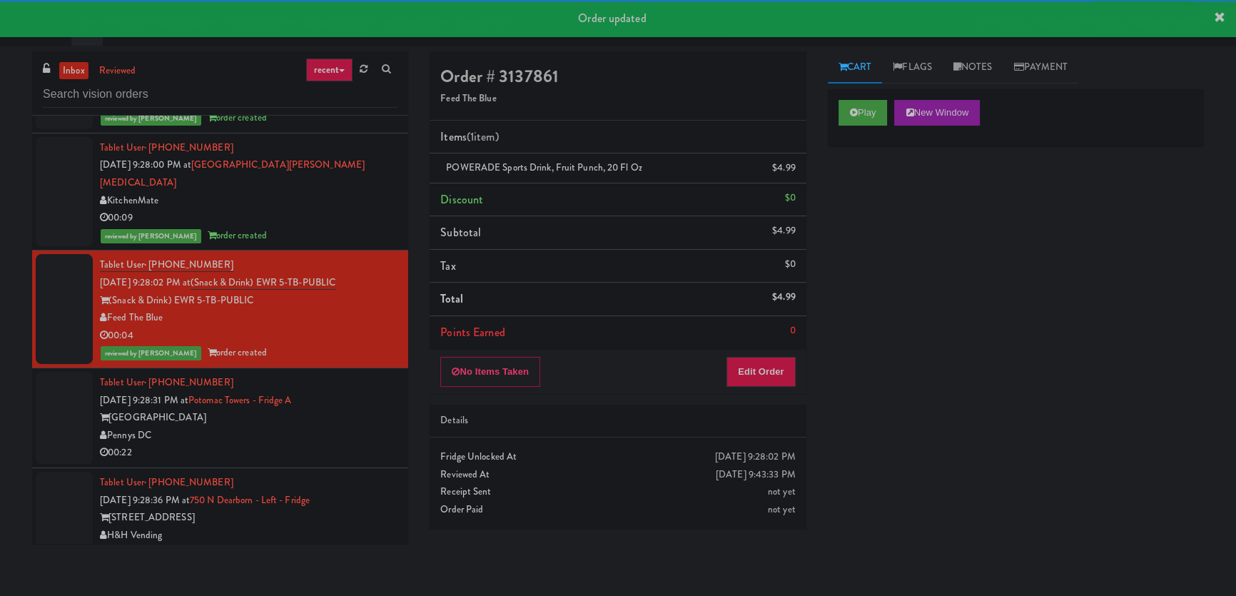
click at [361, 374] on div "Tablet User · (703) 346-6327 [DATE] 9:28:31 PM at [GEOGRAPHIC_DATA] - Fridge A …" at bounding box center [248, 418] width 297 height 88
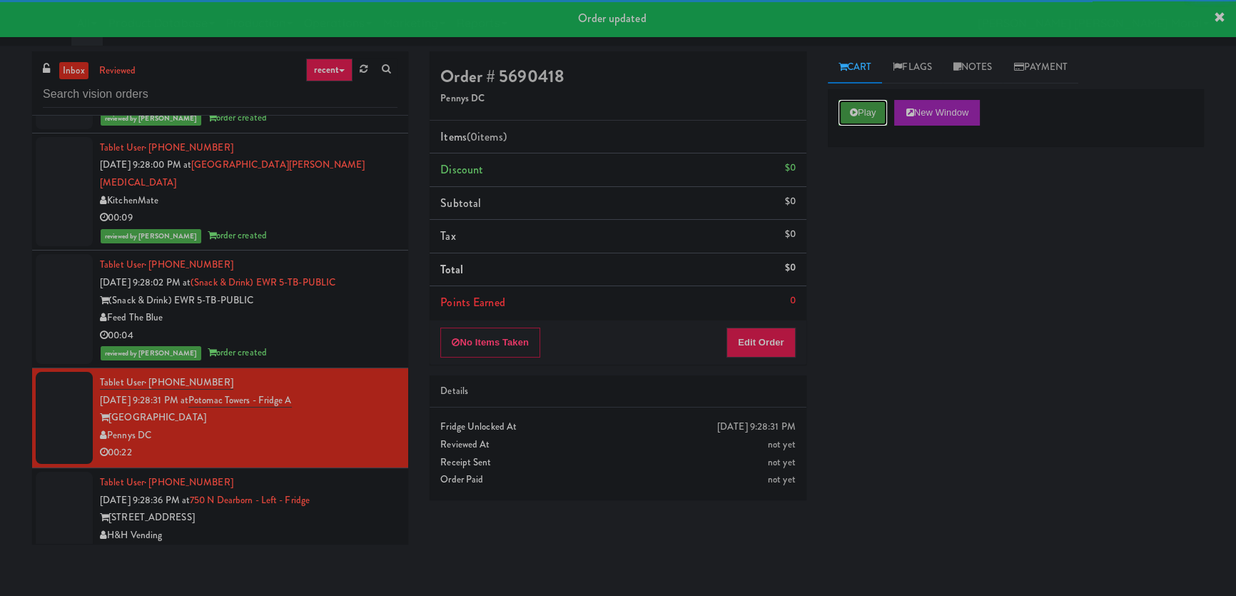
click at [860, 119] on button "Play" at bounding box center [862, 113] width 49 height 26
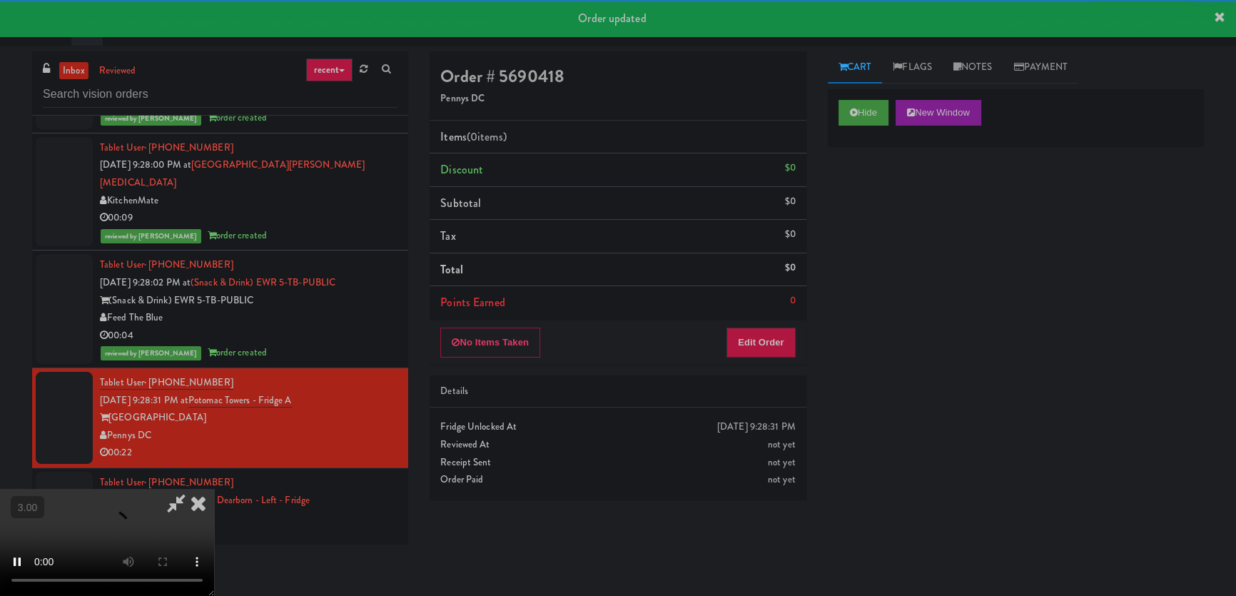
click at [863, 202] on div "Hide New Window Primary Flag Clear Flag if unable to determine what was taken o…" at bounding box center [1016, 356] width 376 height 535
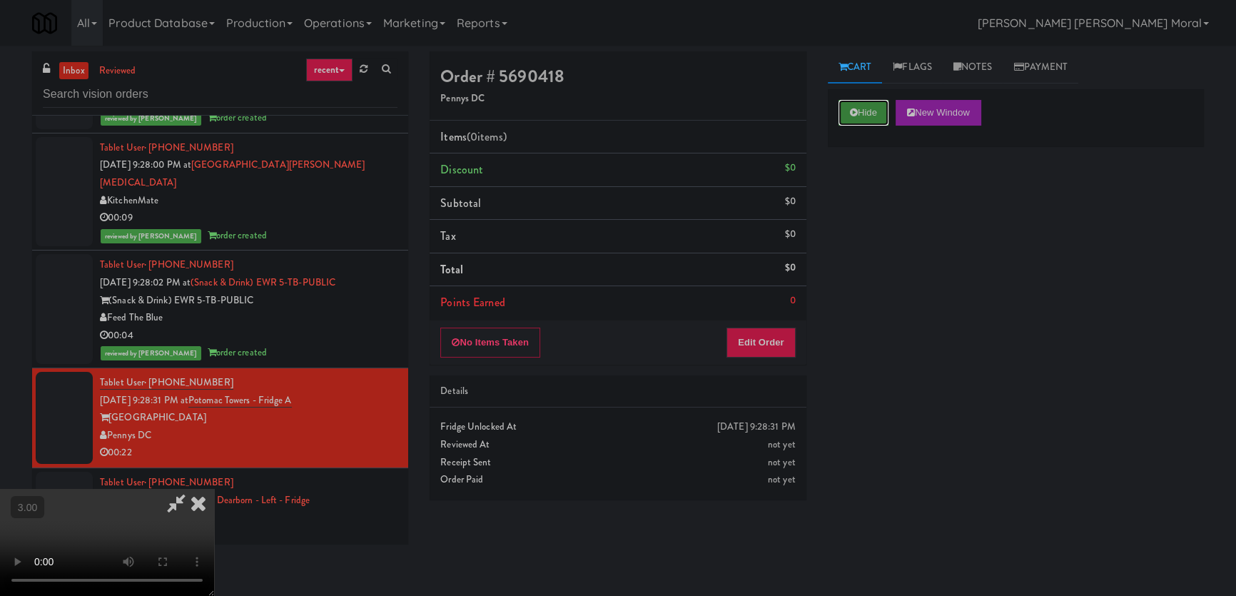
click at [855, 112] on icon at bounding box center [854, 112] width 8 height 9
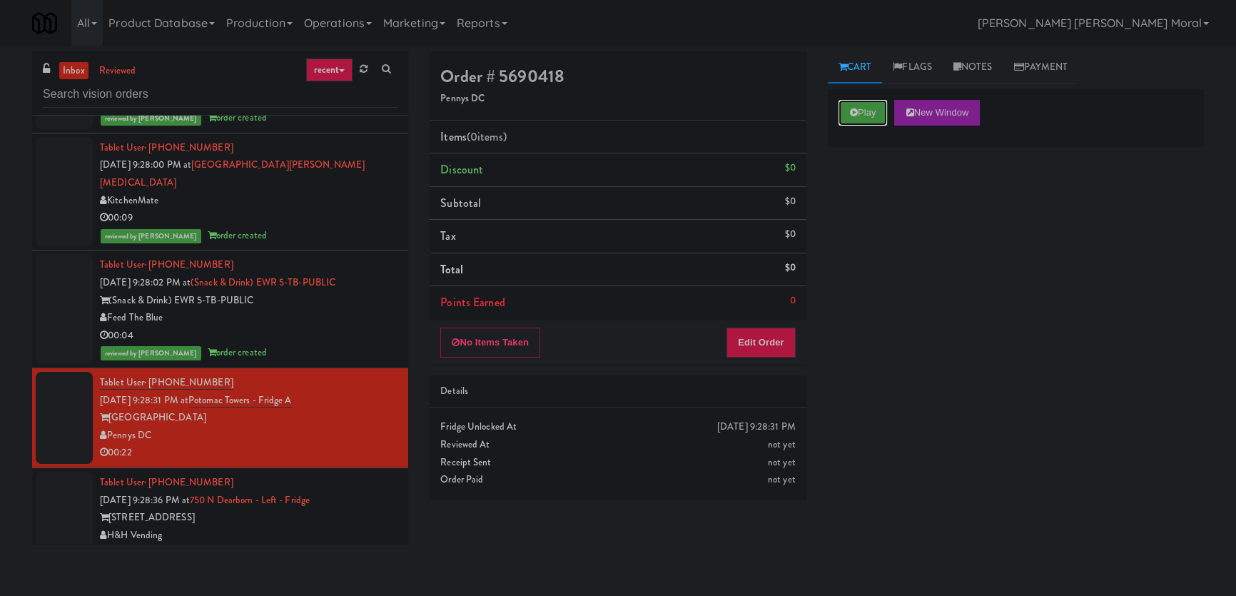
drag, startPoint x: 855, startPoint y: 112, endPoint x: 845, endPoint y: 225, distance: 113.2
click at [855, 116] on icon at bounding box center [854, 112] width 8 height 9
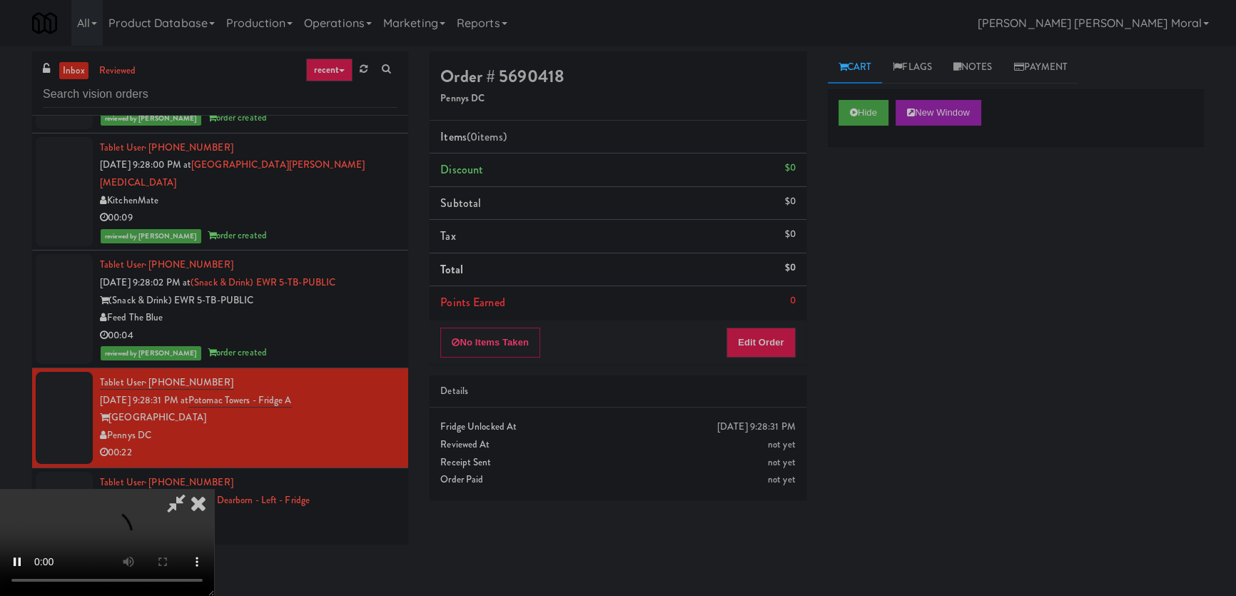
click at [845, 225] on div "Hide New Window Primary Flag Clear Flag if unable to determine what was taken o…" at bounding box center [1016, 356] width 376 height 535
click at [758, 337] on button "Edit Order" at bounding box center [760, 342] width 69 height 30
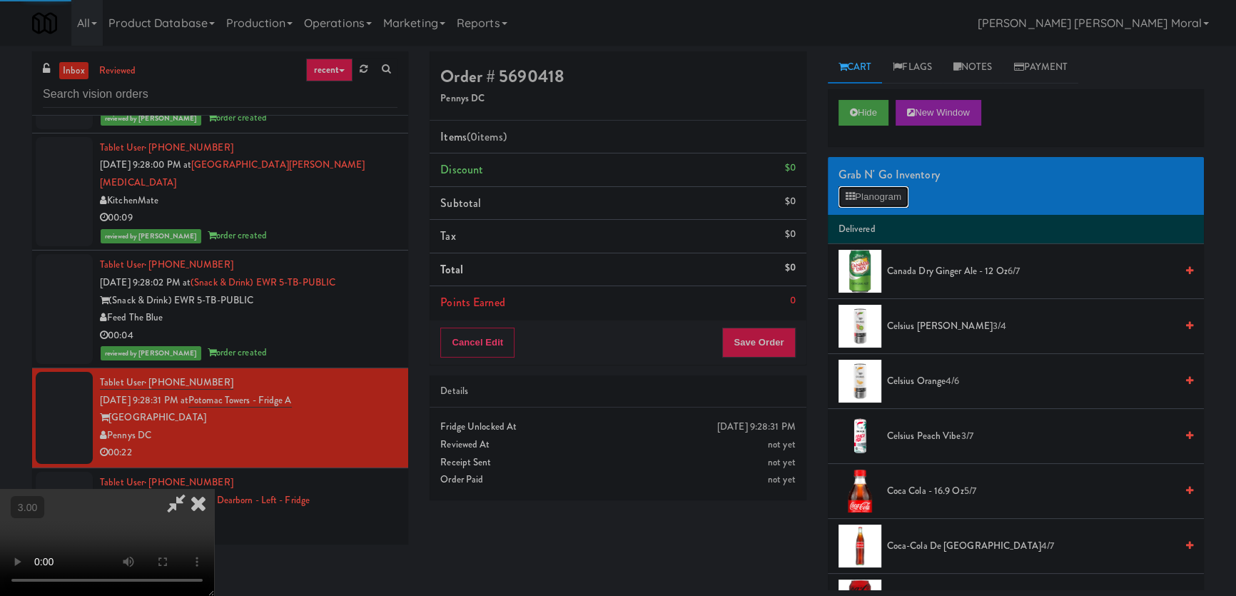
click at [861, 192] on button "Planogram" at bounding box center [873, 196] width 70 height 21
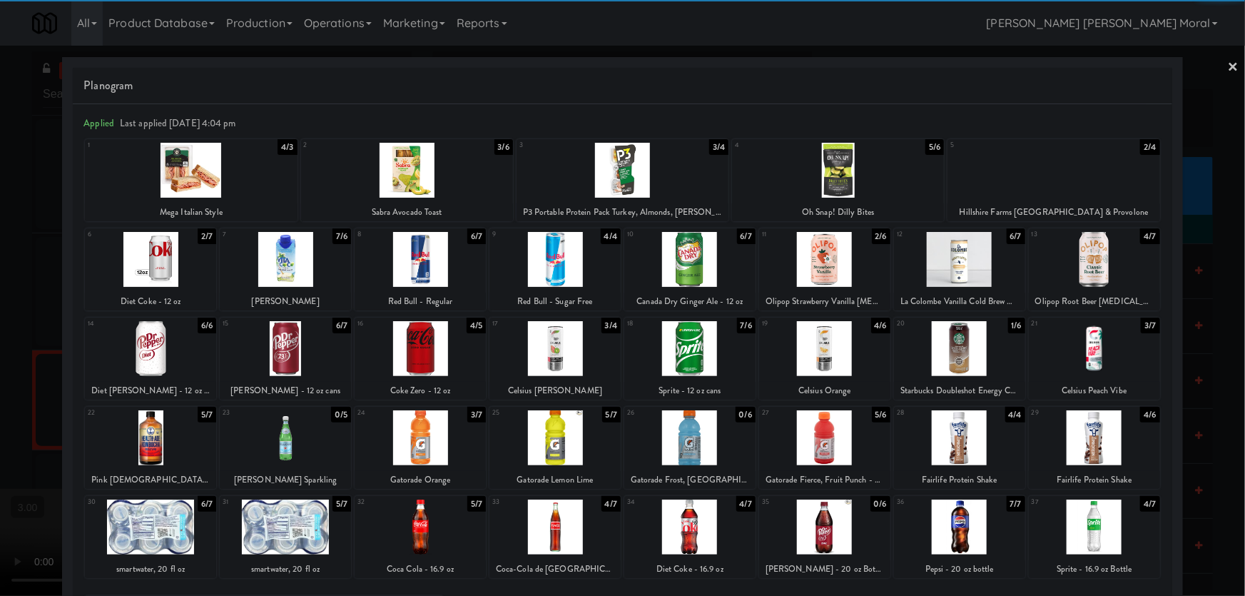
click at [561, 529] on div at bounding box center [554, 526] width 131 height 55
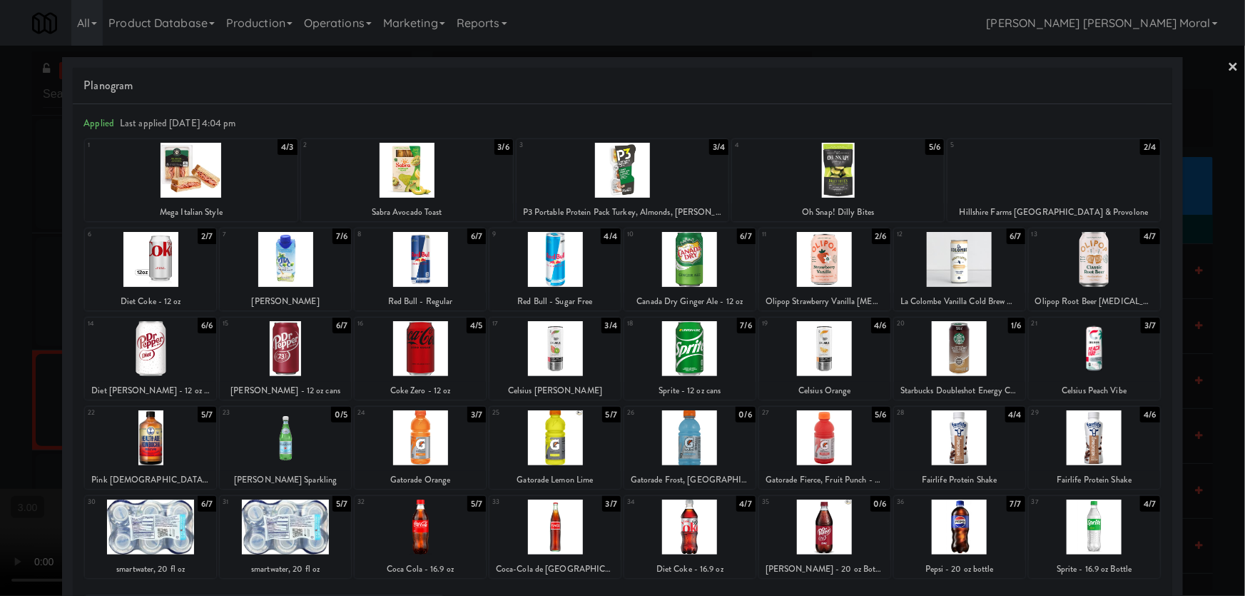
click at [0, 334] on div at bounding box center [622, 298] width 1245 height 596
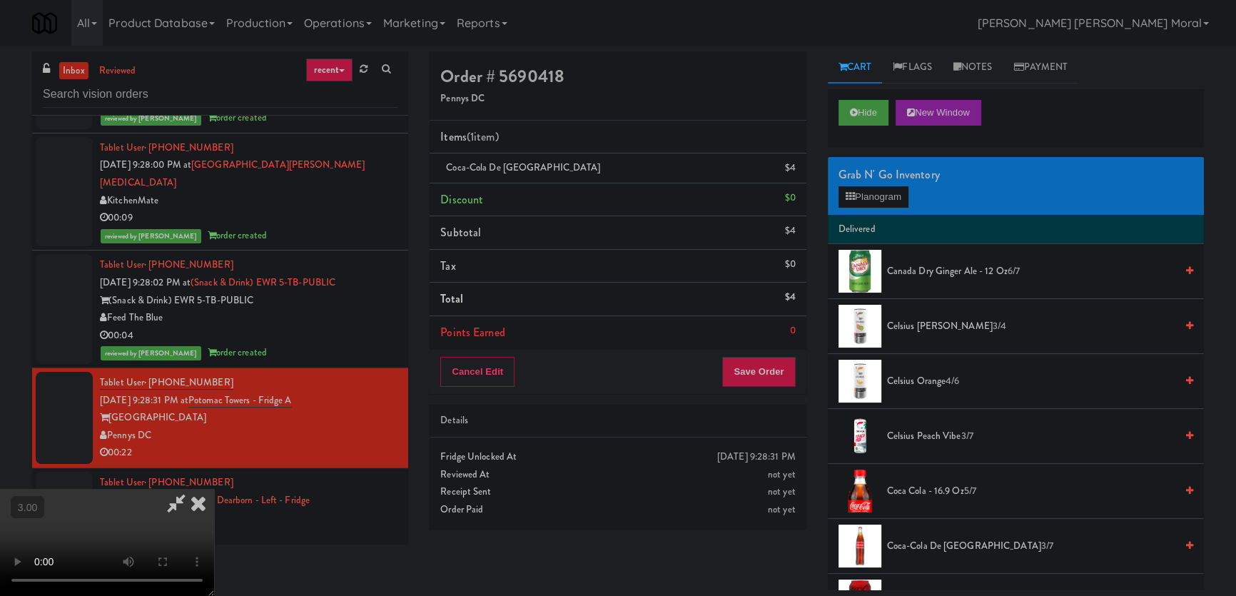
click at [214, 489] on video at bounding box center [107, 542] width 214 height 107
click at [764, 372] on button "Save Order" at bounding box center [758, 372] width 73 height 30
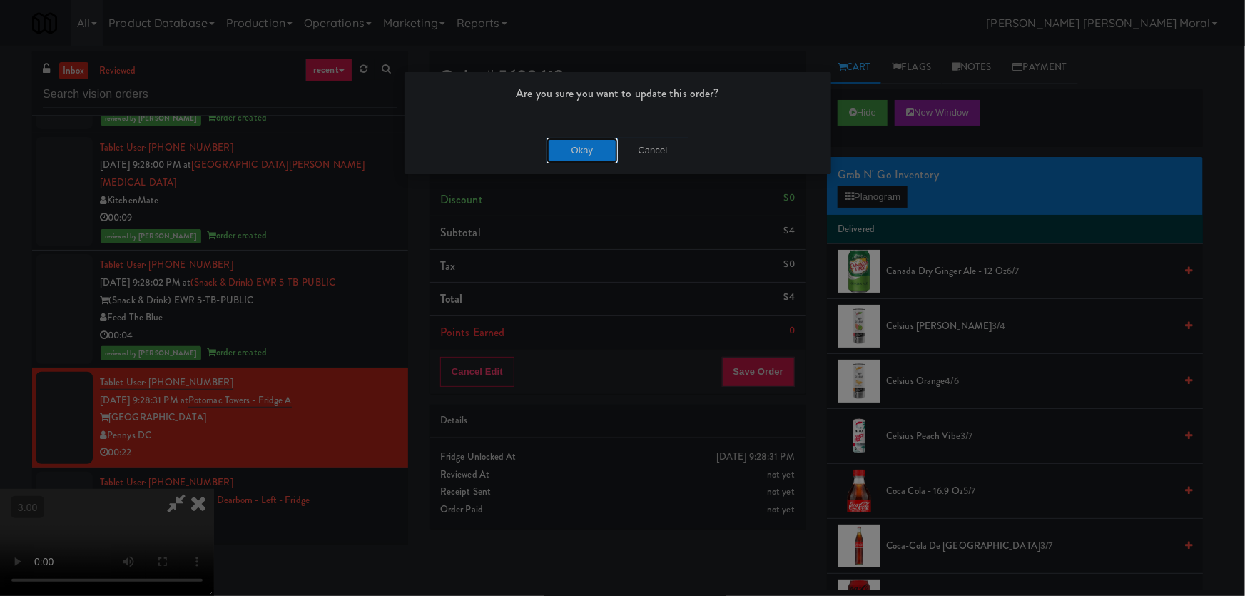
click at [569, 141] on button "Okay" at bounding box center [581, 151] width 71 height 26
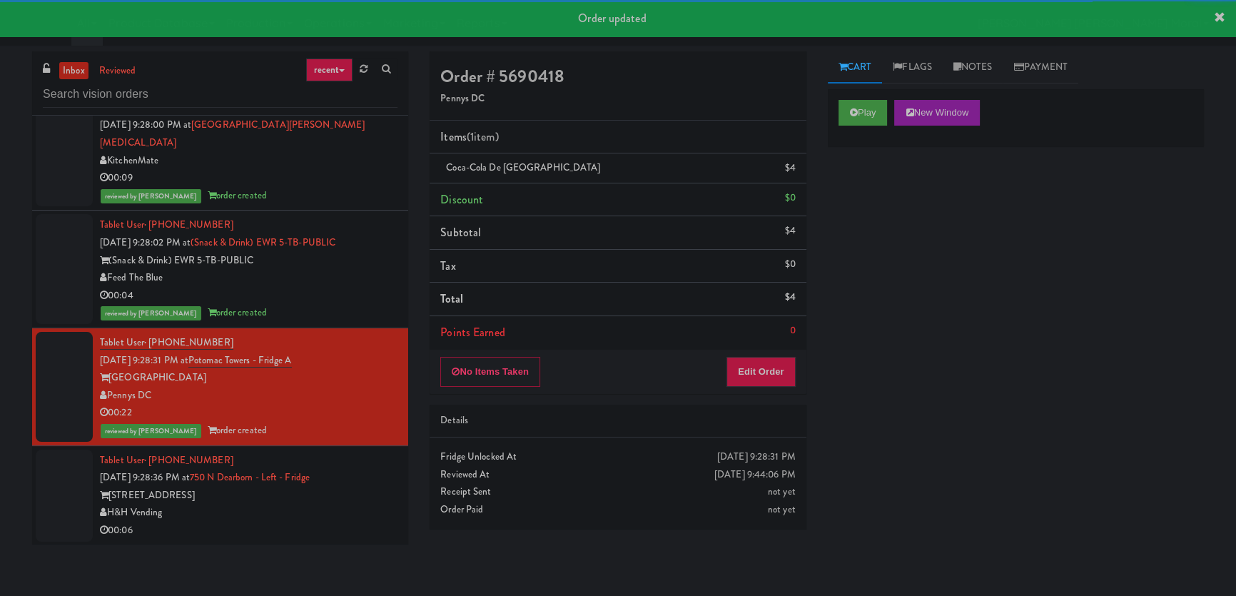
scroll to position [8809, 0]
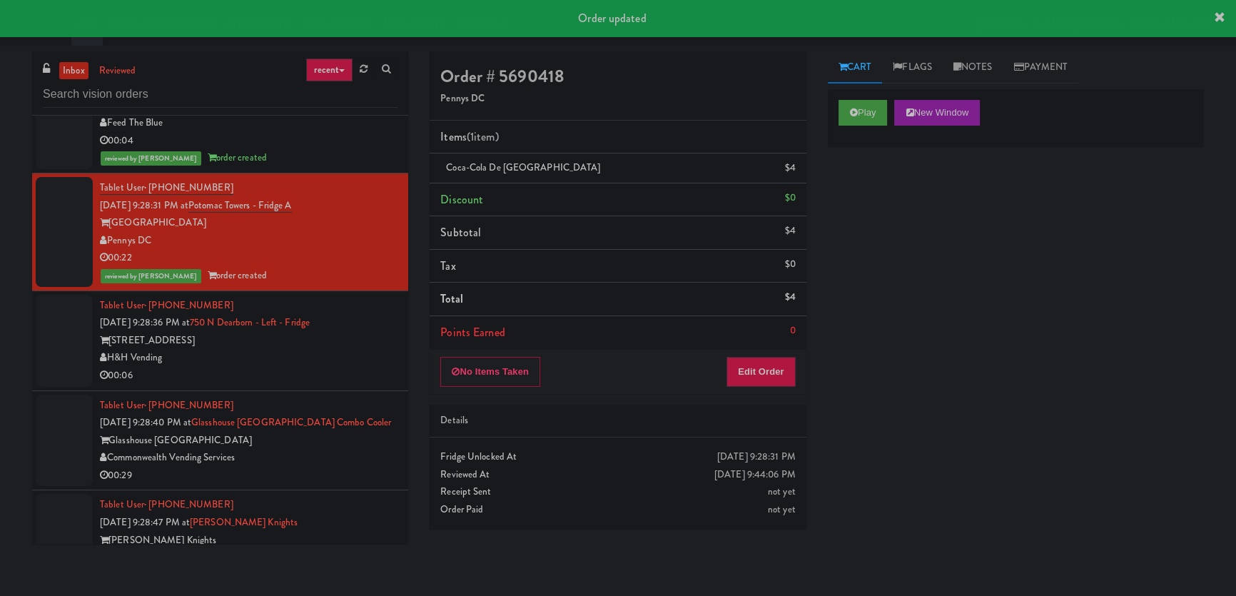
click at [352, 391] on li "Tablet User · (412) 689-9858 [DATE] 9:28:40 PM at [GEOGRAPHIC_DATA] Combo Coole…" at bounding box center [220, 441] width 376 height 100
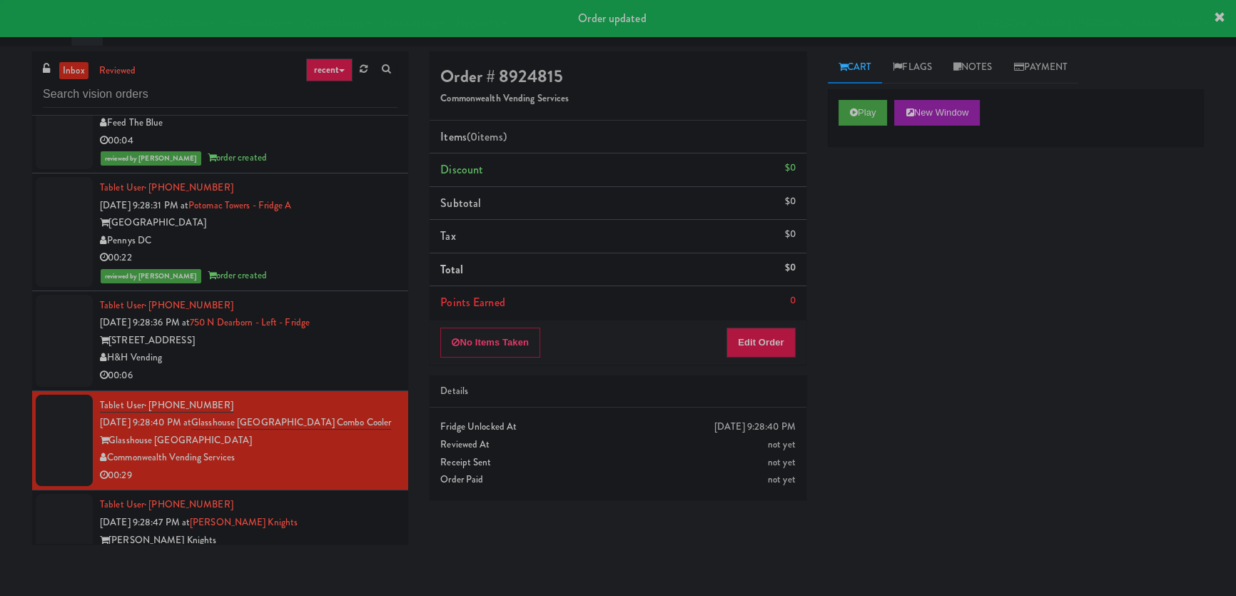
click at [353, 367] on div "00:06" at bounding box center [248, 376] width 297 height 18
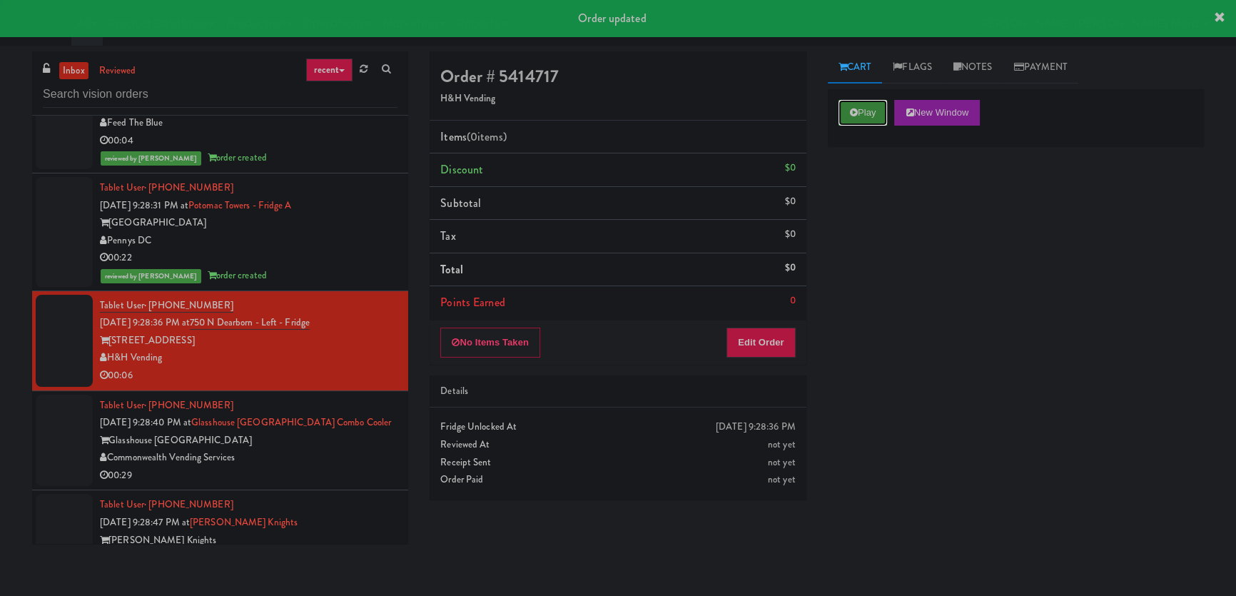
click at [843, 120] on button "Play" at bounding box center [862, 113] width 49 height 26
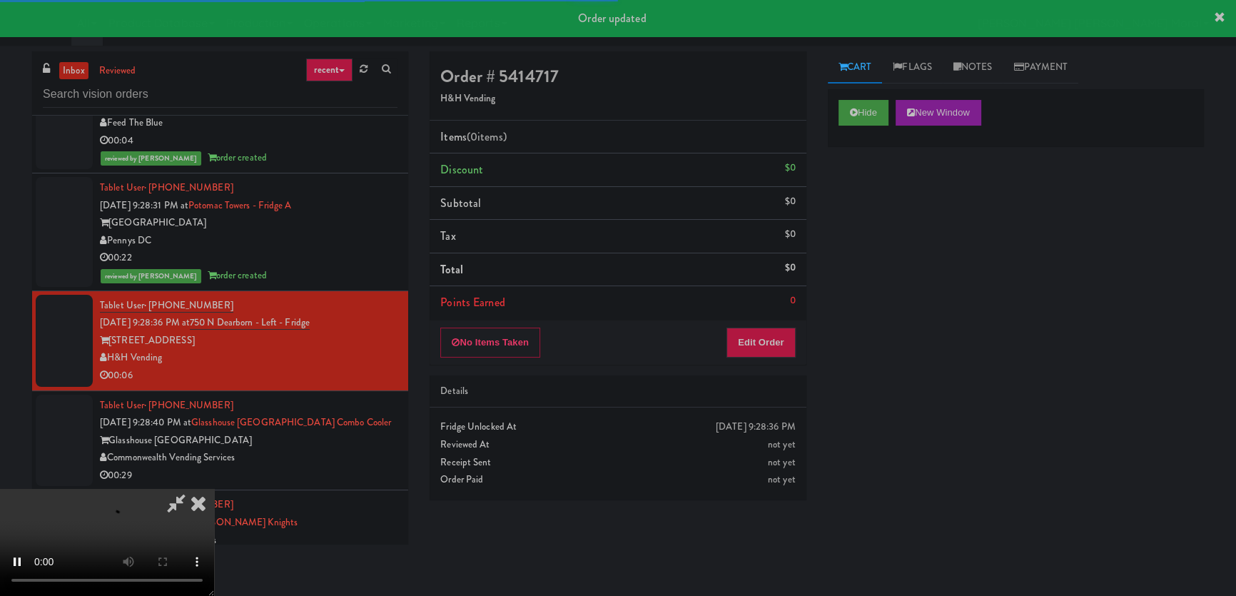
click at [847, 210] on div "Hide New Window Primary Flag Clear Flag if unable to determine what was taken o…" at bounding box center [1016, 356] width 376 height 535
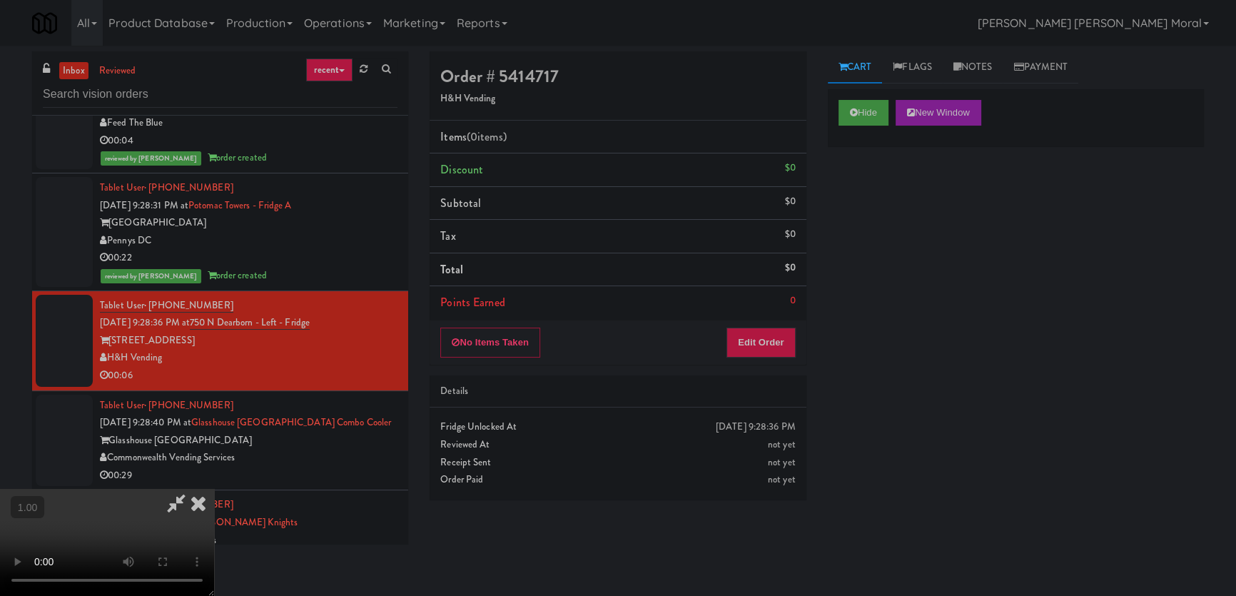
click at [214, 489] on video at bounding box center [107, 542] width 214 height 107
click at [779, 346] on button "Edit Order" at bounding box center [760, 342] width 69 height 30
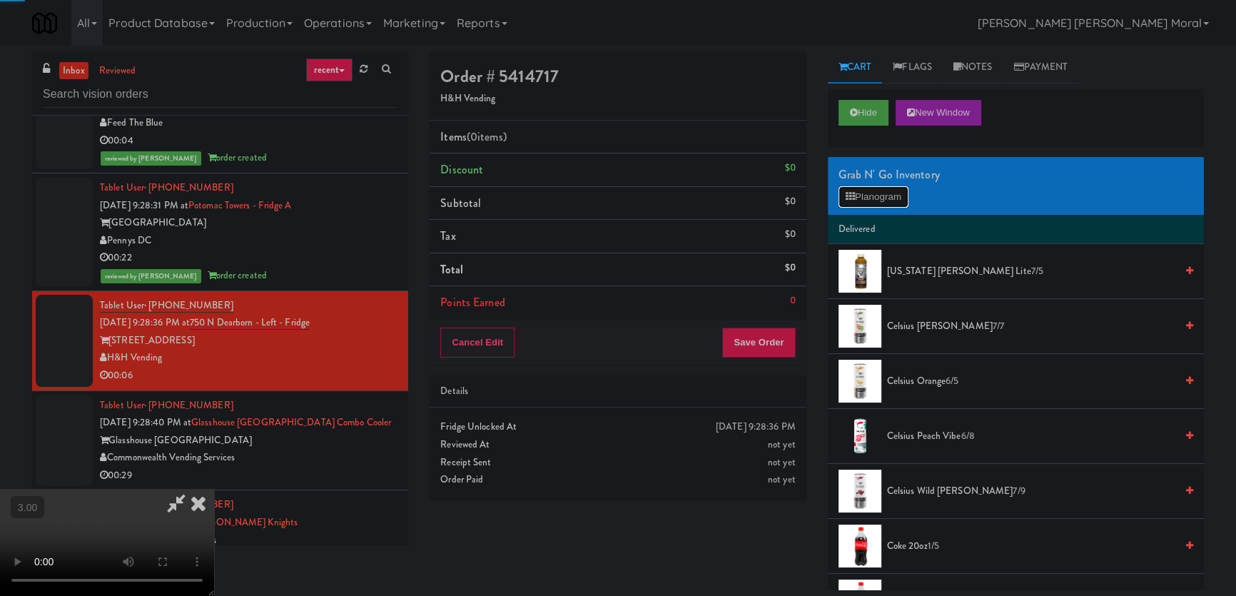
click at [895, 190] on button "Planogram" at bounding box center [873, 196] width 70 height 21
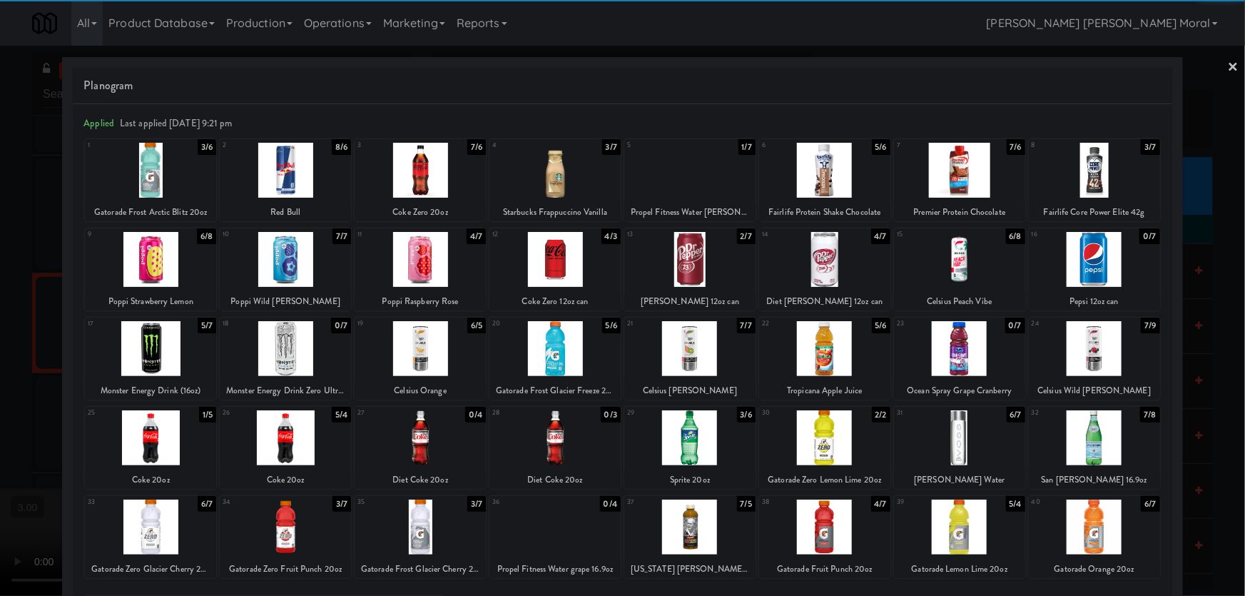
click at [681, 256] on div at bounding box center [689, 259] width 131 height 55
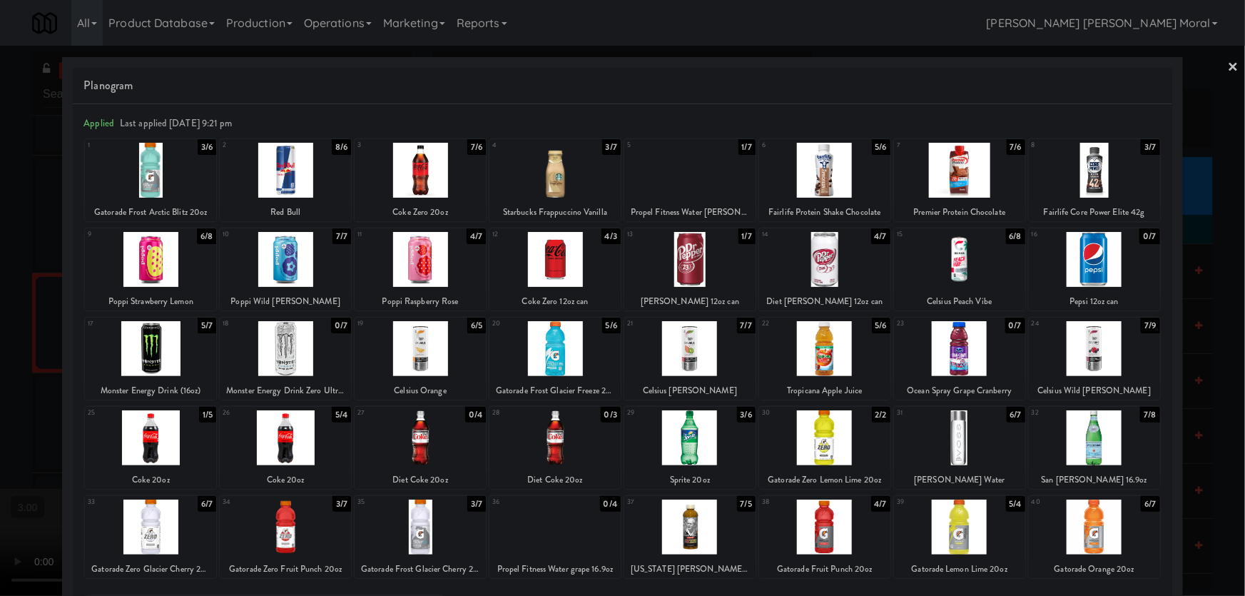
click at [1, 318] on div at bounding box center [622, 298] width 1245 height 596
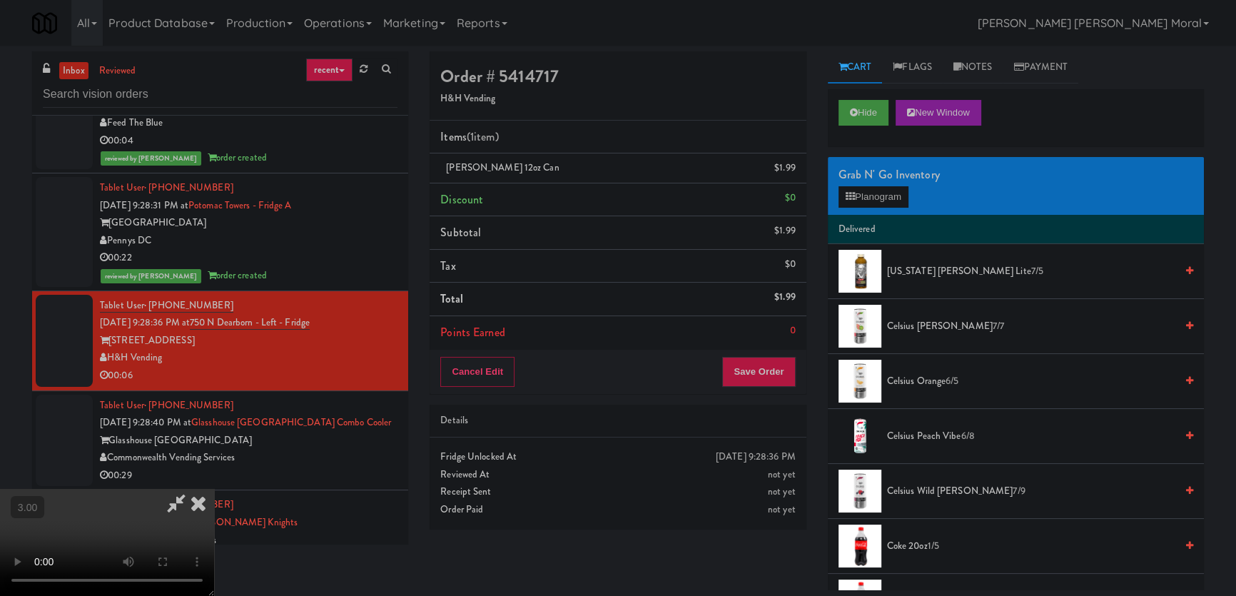
click at [214, 489] on video at bounding box center [107, 542] width 214 height 107
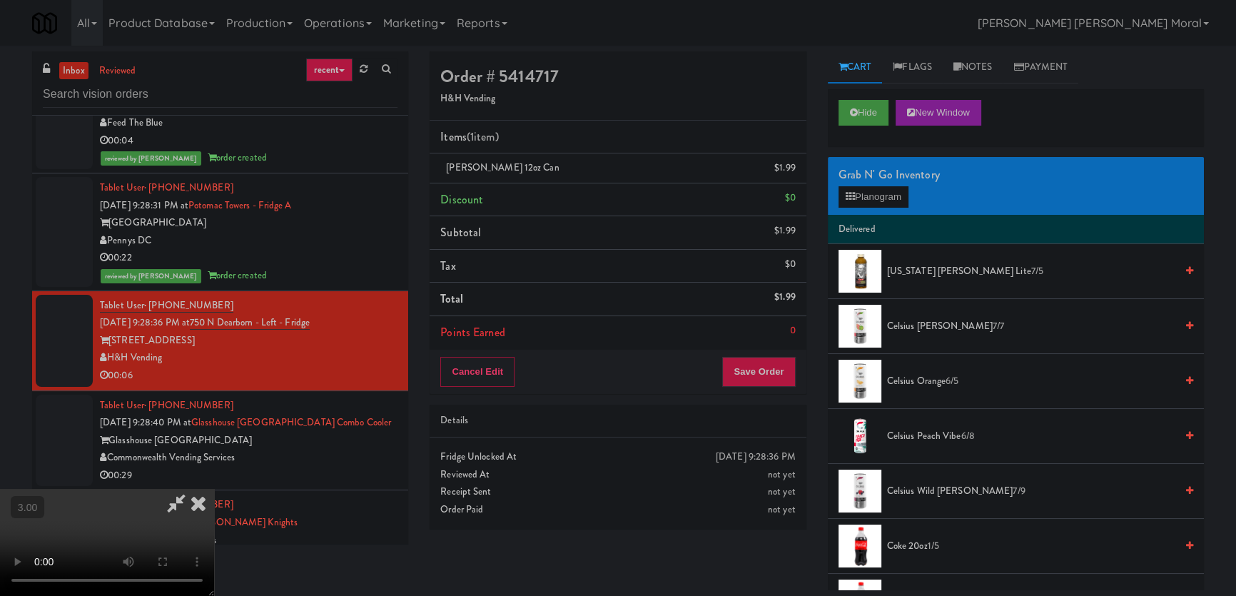
click at [214, 489] on icon at bounding box center [198, 503] width 31 height 29
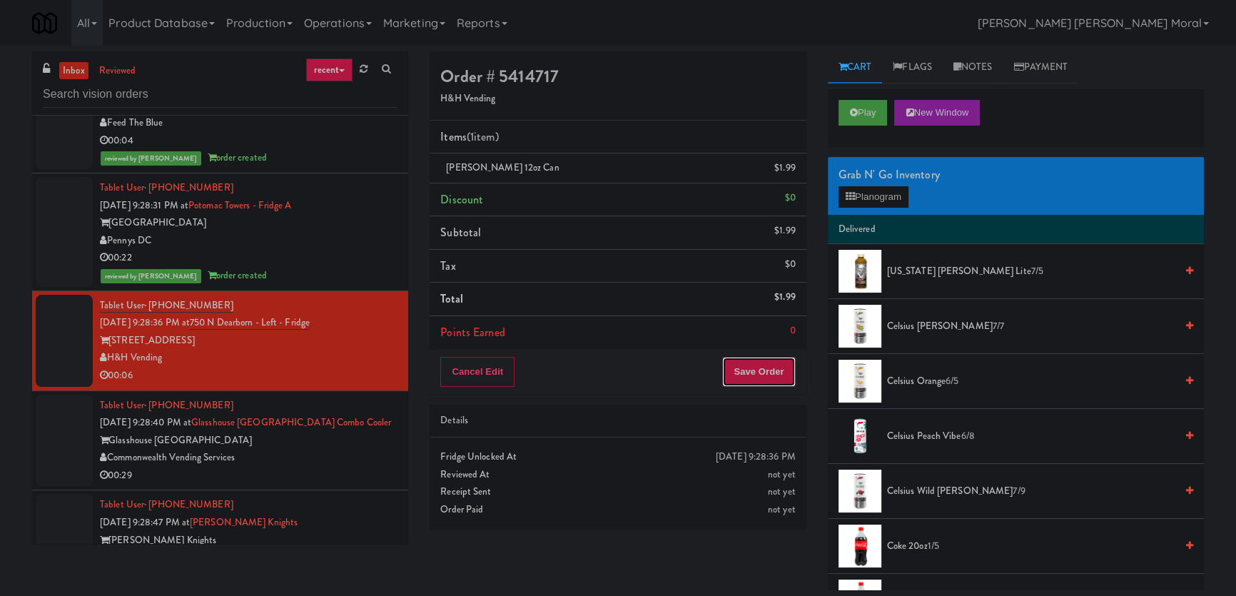
click at [788, 366] on button "Save Order" at bounding box center [758, 372] width 73 height 30
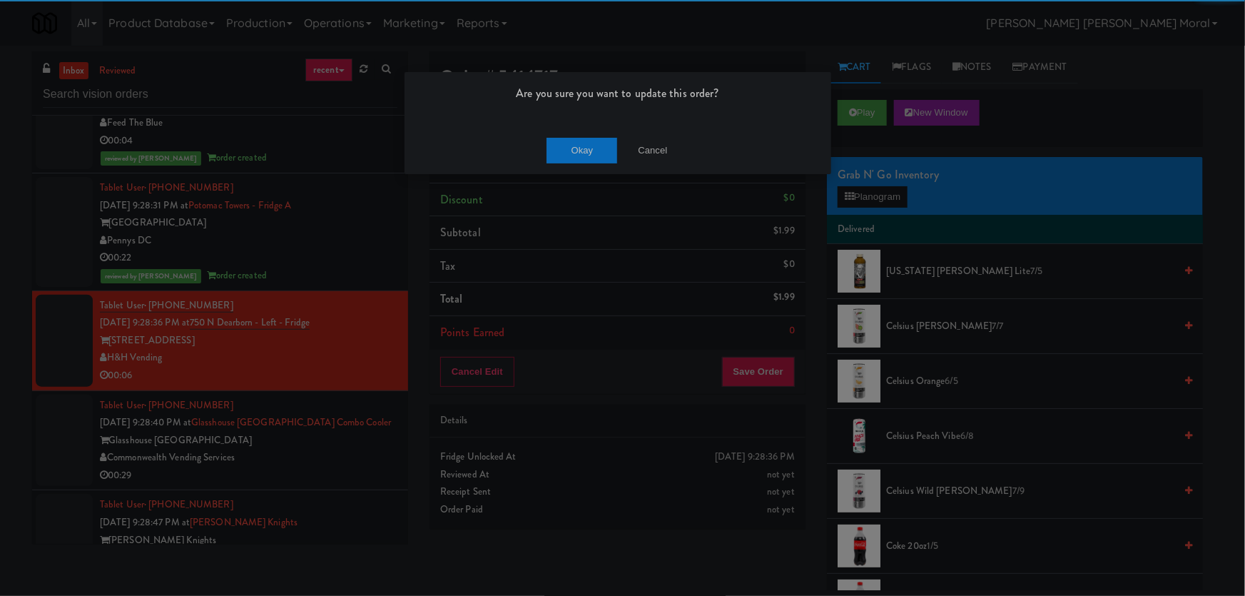
click at [591, 124] on div "Are you sure you want to update this order? Okay Cancel" at bounding box center [618, 122] width 428 height 103
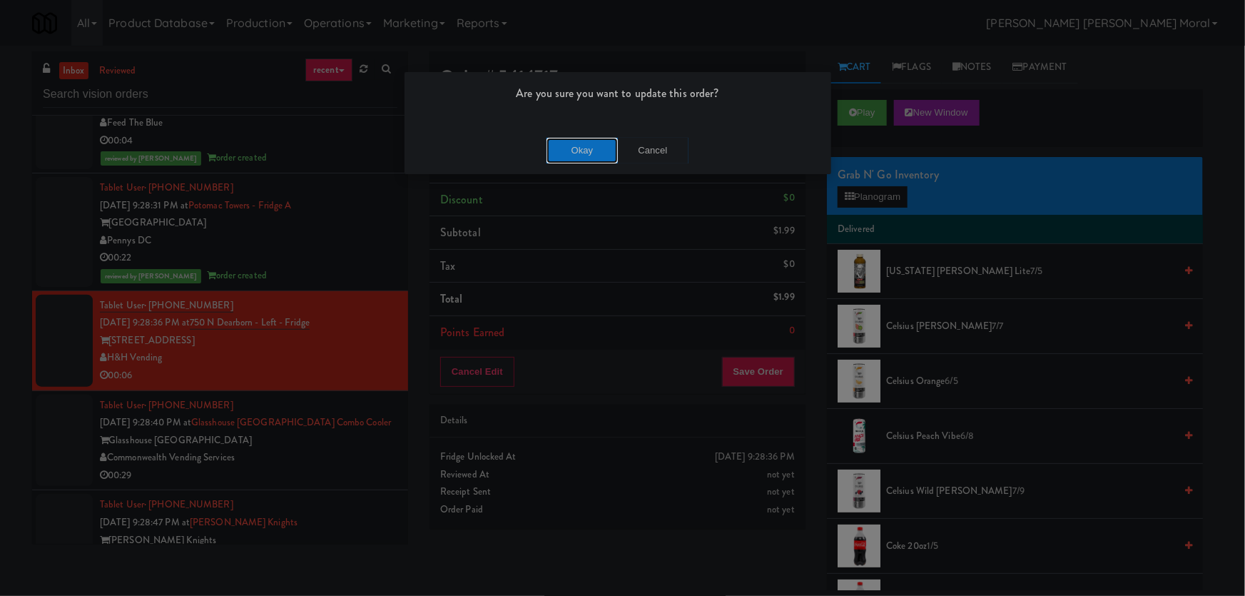
click at [582, 151] on button "Okay" at bounding box center [581, 151] width 71 height 26
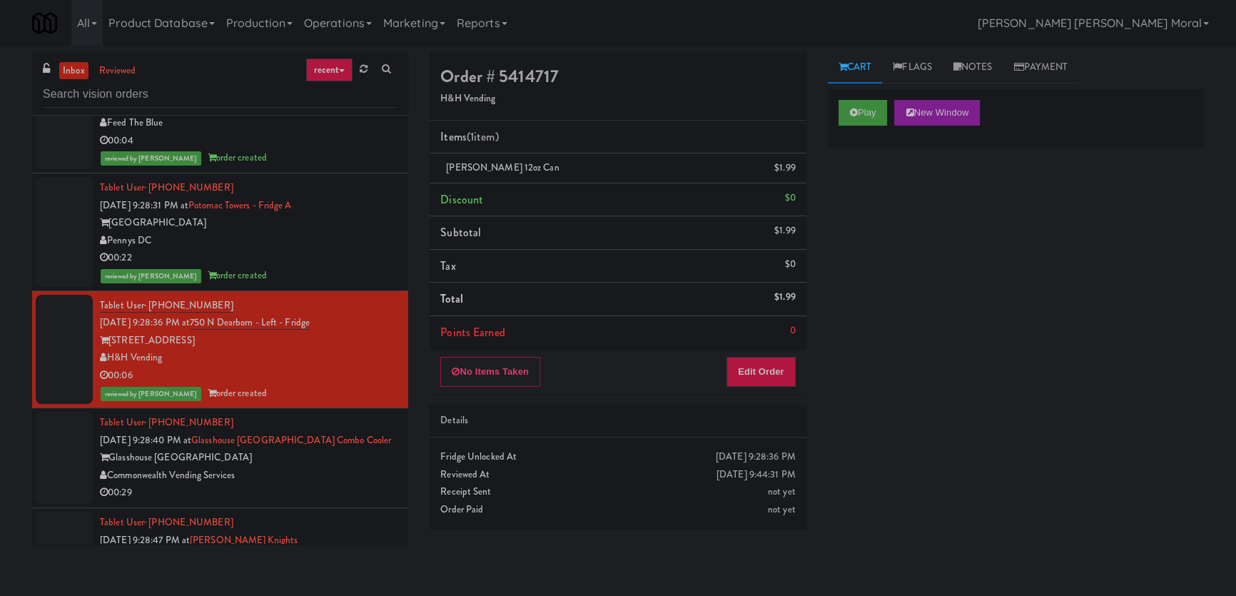
drag, startPoint x: 1142, startPoint y: 297, endPoint x: 1035, endPoint y: 170, distance: 166.1
click at [1141, 291] on div "Play New Window Primary Flag Clear Flag if unable to determine what was taken o…" at bounding box center [1016, 356] width 376 height 535
click at [969, 78] on link "Notes" at bounding box center [972, 67] width 61 height 32
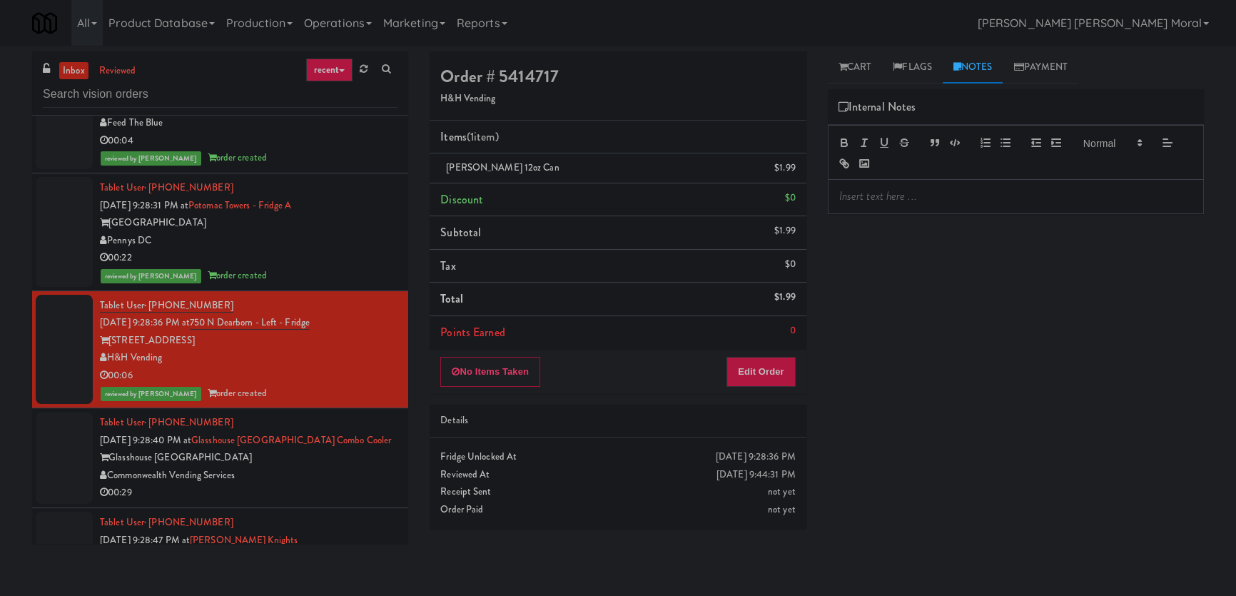
click at [950, 174] on div at bounding box center [1016, 152] width 376 height 55
click at [935, 192] on p at bounding box center [1015, 196] width 353 height 16
click at [917, 235] on div "Play New Window Primary Flag Clear Flag if unable to determine what was taken o…" at bounding box center [1016, 356] width 376 height 535
click at [349, 484] on div "00:29" at bounding box center [248, 493] width 297 height 18
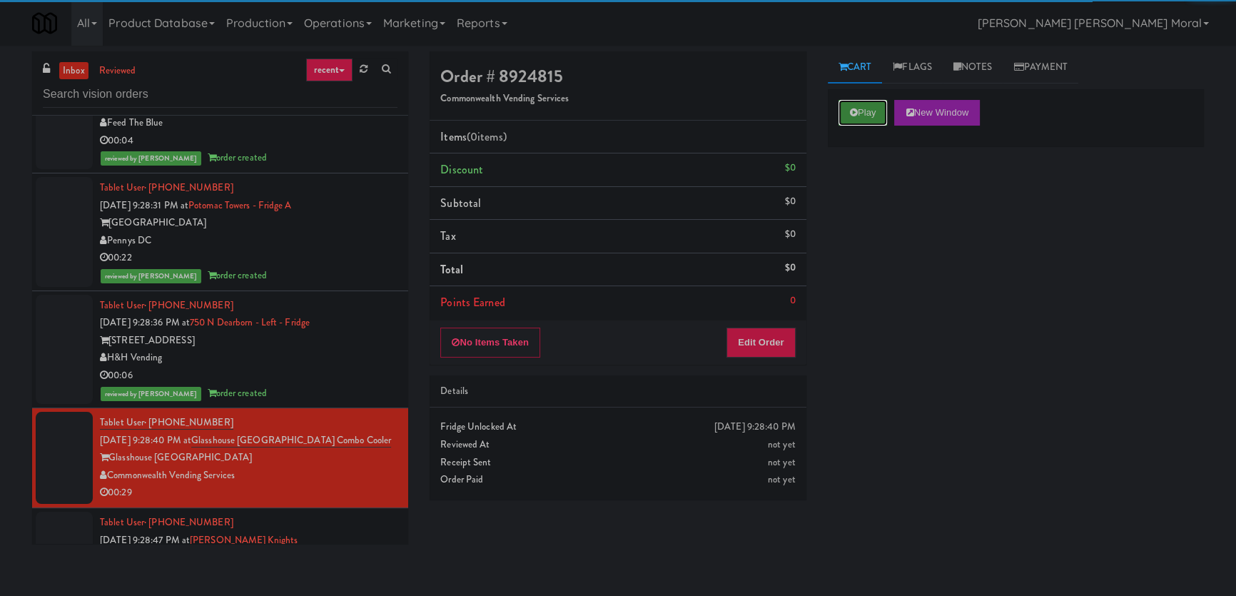
drag, startPoint x: 855, startPoint y: 114, endPoint x: 843, endPoint y: 214, distance: 100.6
click at [856, 114] on icon at bounding box center [854, 112] width 8 height 9
click at [843, 214] on div "Play New Window Primary Flag Clear Flag if unable to determine what was taken o…" at bounding box center [1016, 356] width 376 height 535
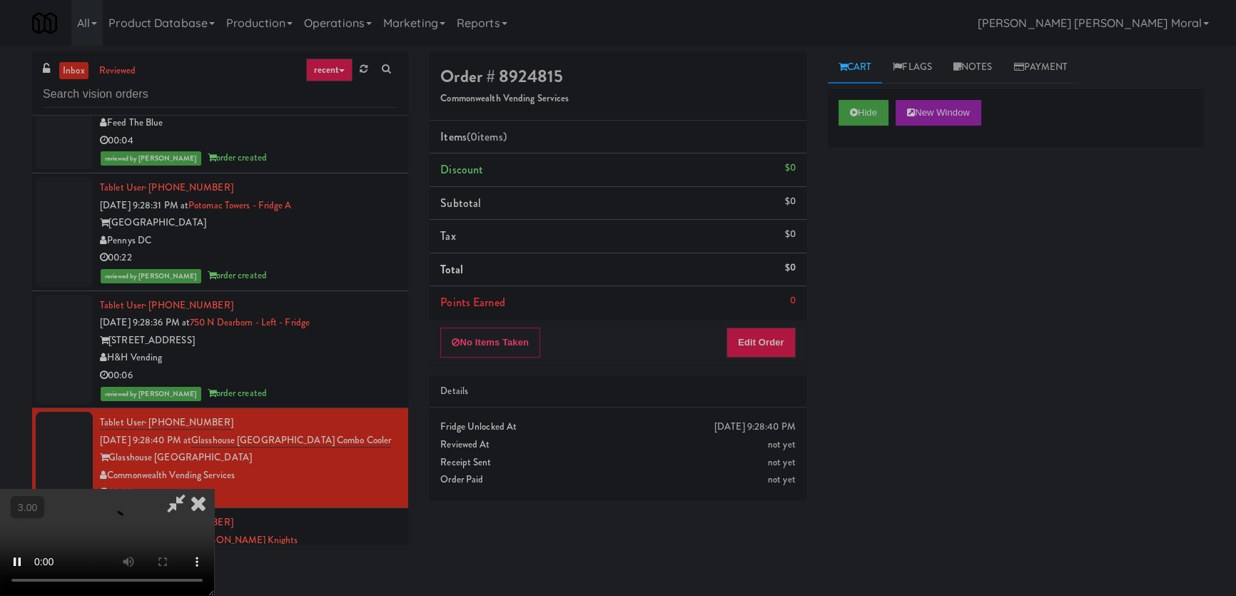
click at [847, 355] on div "Hide New Window Primary Flag Clear Flag if unable to determine what was taken o…" at bounding box center [1016, 356] width 376 height 535
click at [763, 335] on button "Edit Order" at bounding box center [760, 342] width 69 height 30
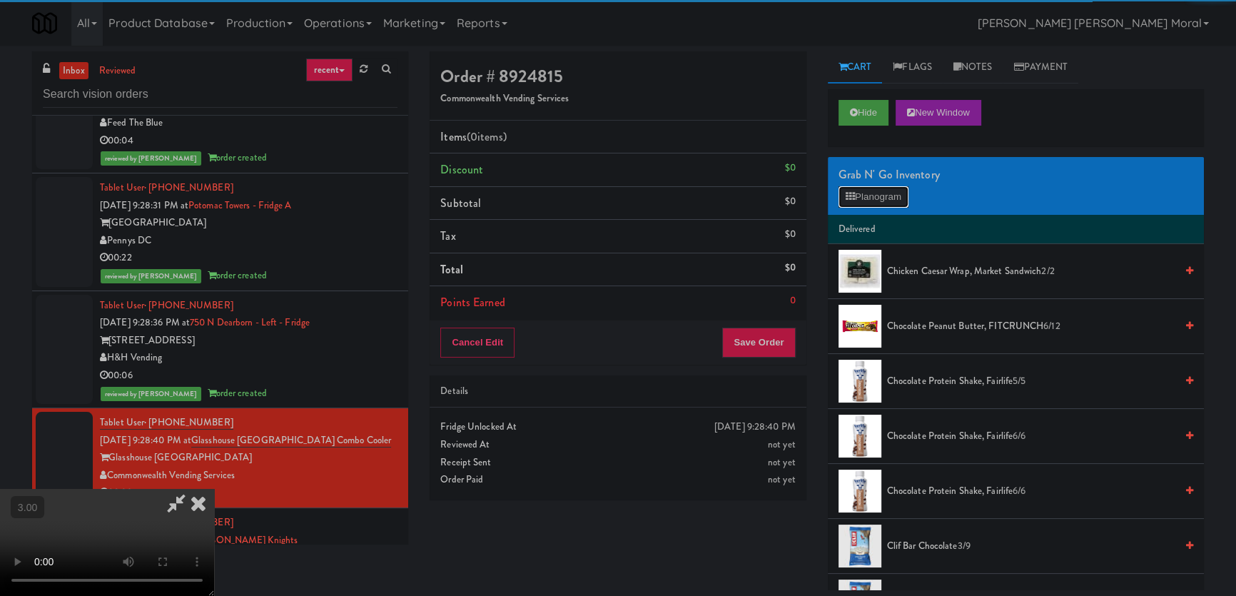
click at [859, 193] on button "Planogram" at bounding box center [873, 196] width 70 height 21
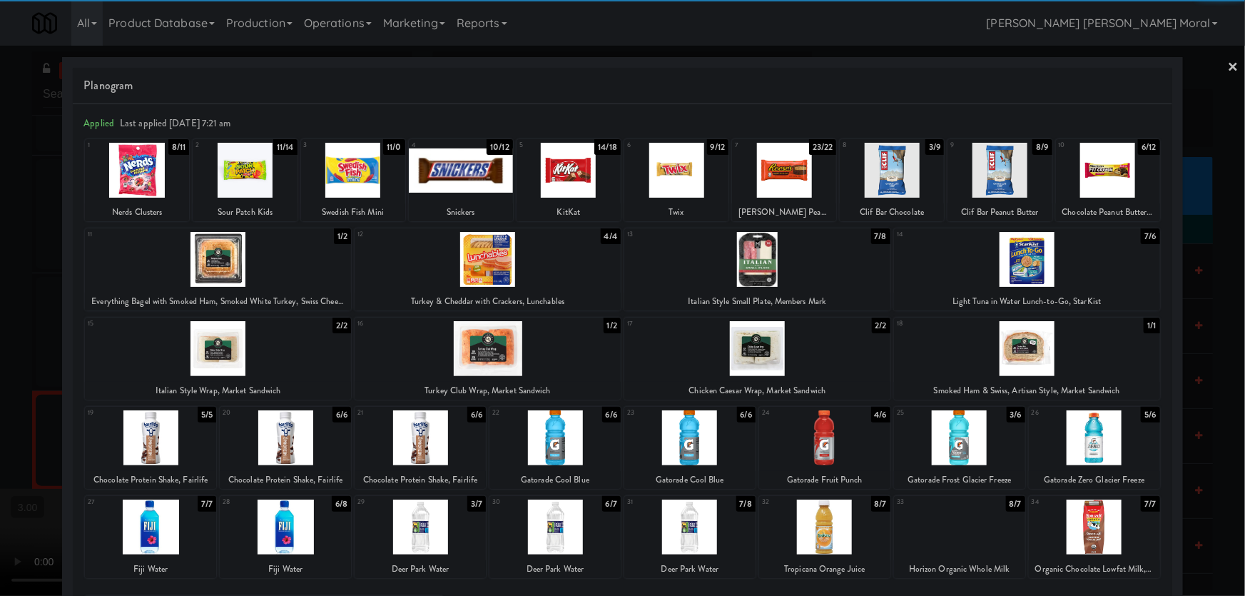
click at [677, 519] on div at bounding box center [689, 526] width 131 height 55
click at [419, 536] on div at bounding box center [420, 526] width 131 height 55
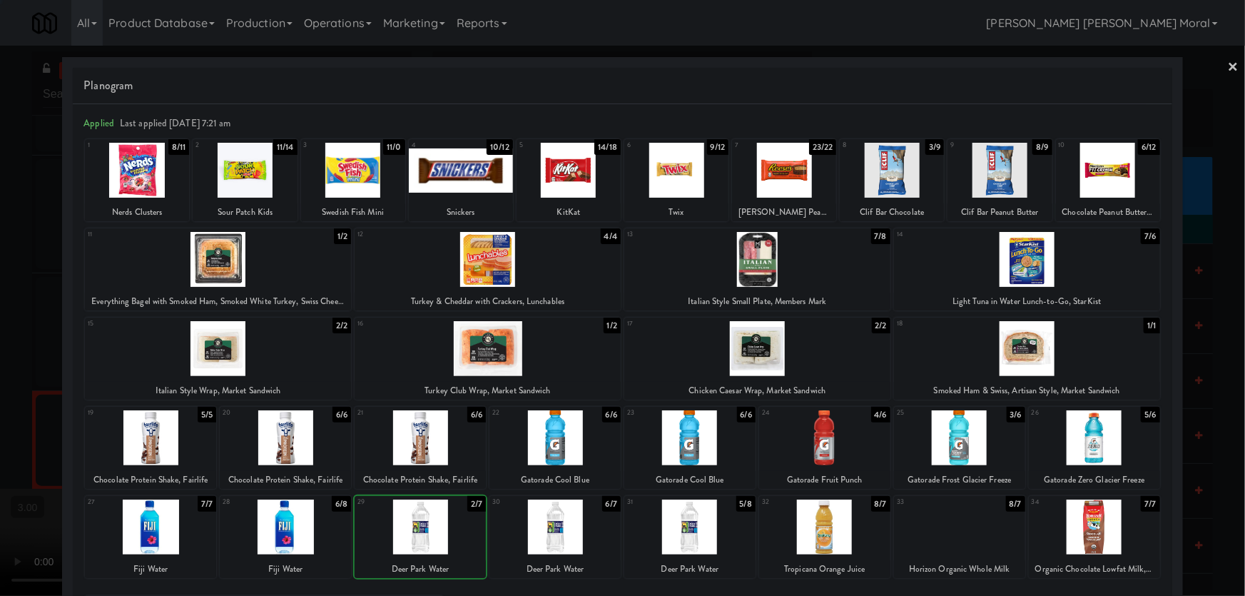
click at [1, 393] on div at bounding box center [622, 298] width 1245 height 596
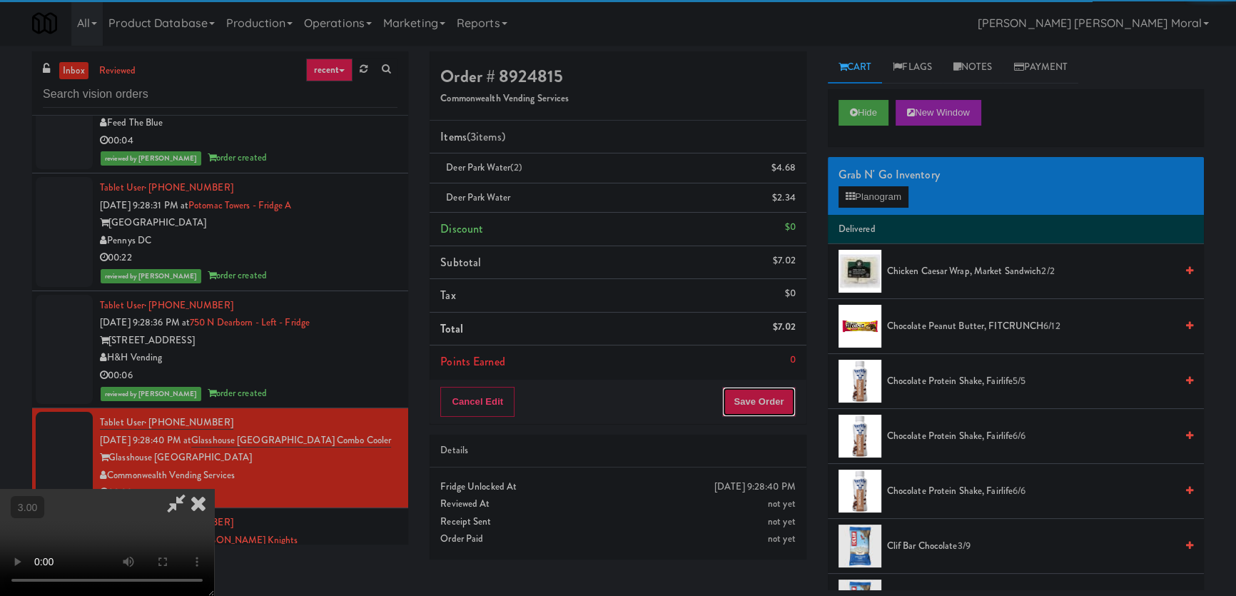
click at [765, 392] on button "Save Order" at bounding box center [758, 402] width 73 height 30
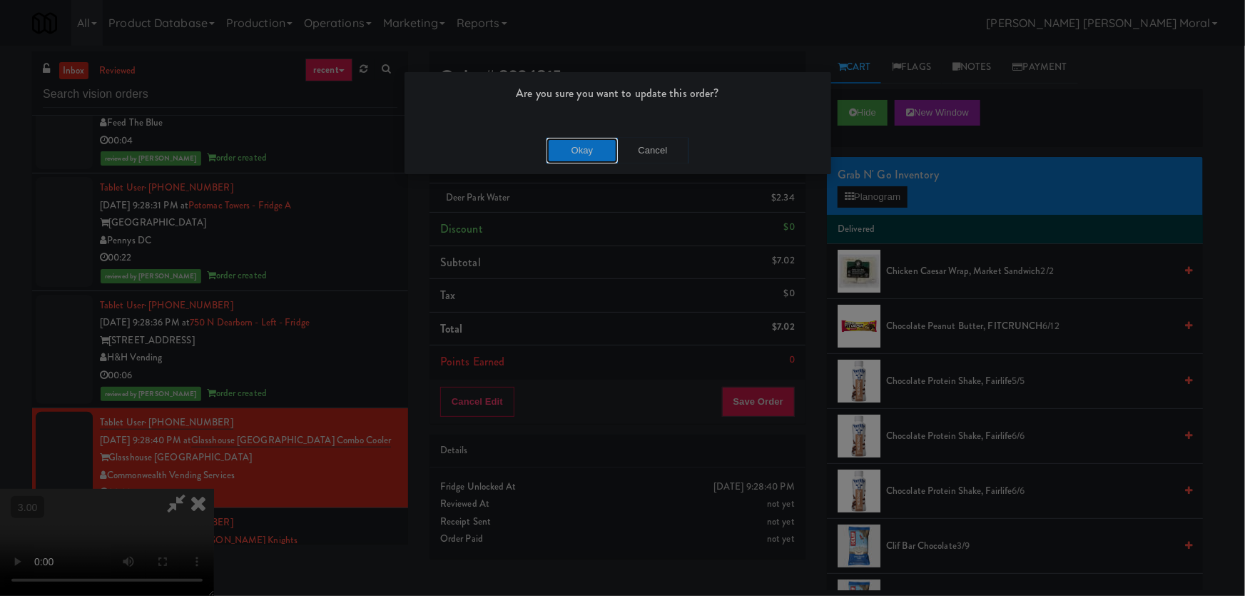
click at [580, 151] on button "Okay" at bounding box center [581, 151] width 71 height 26
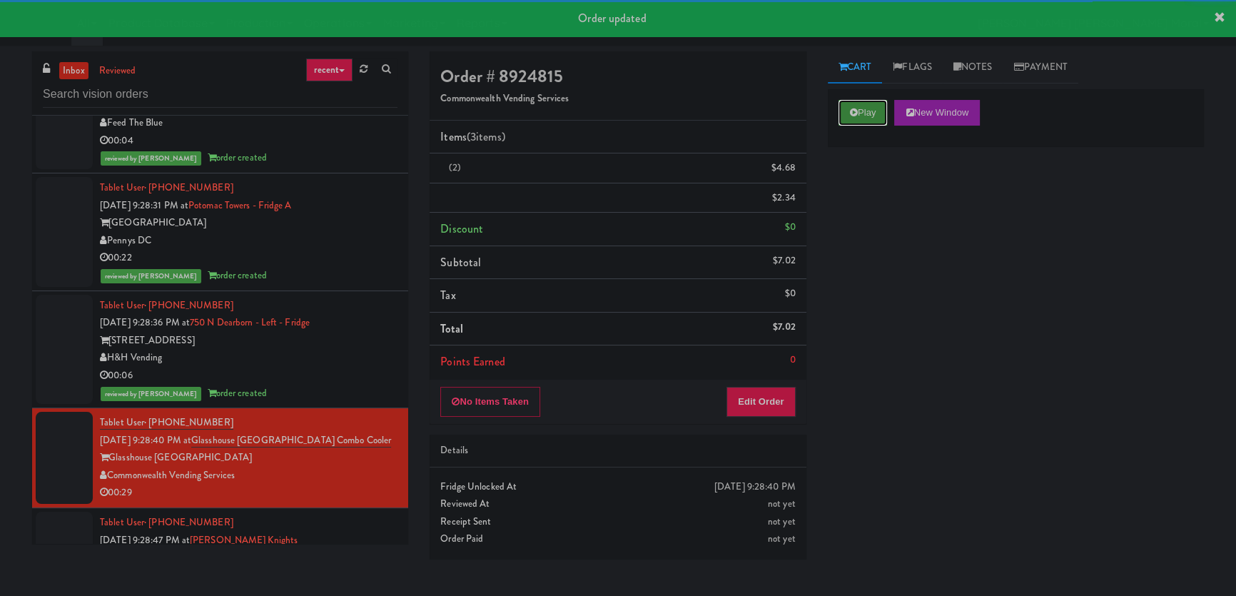
click at [861, 121] on button "Play" at bounding box center [862, 113] width 49 height 26
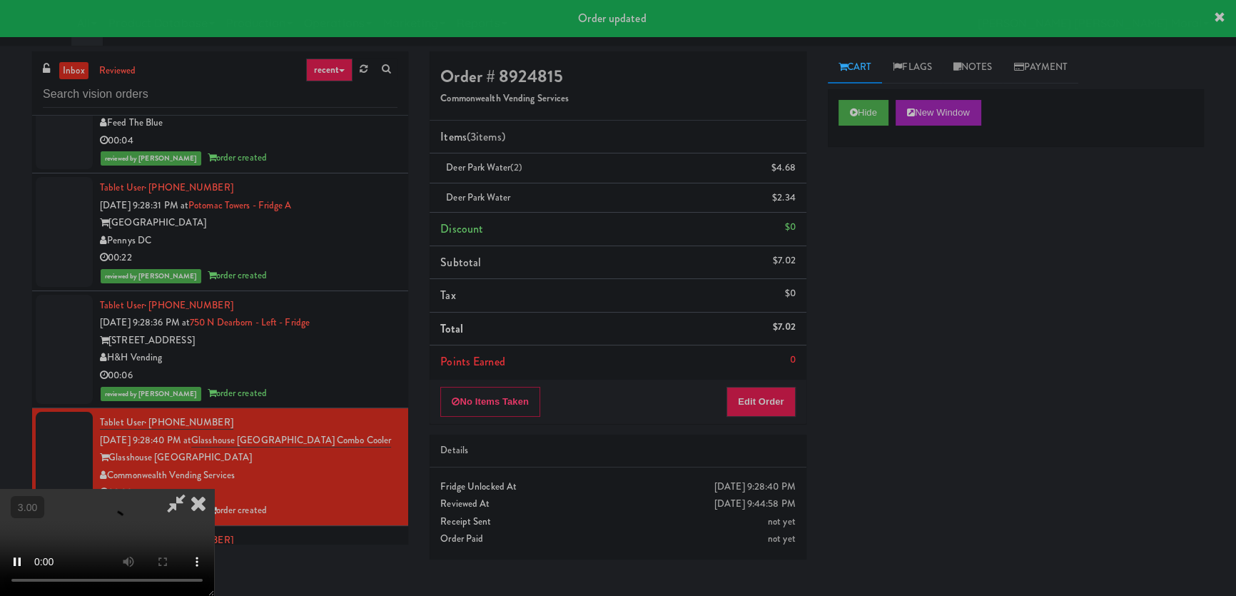
click at [856, 317] on div "Hide New Window Primary Flag Clear Flag if unable to determine what was taken o…" at bounding box center [1016, 356] width 376 height 535
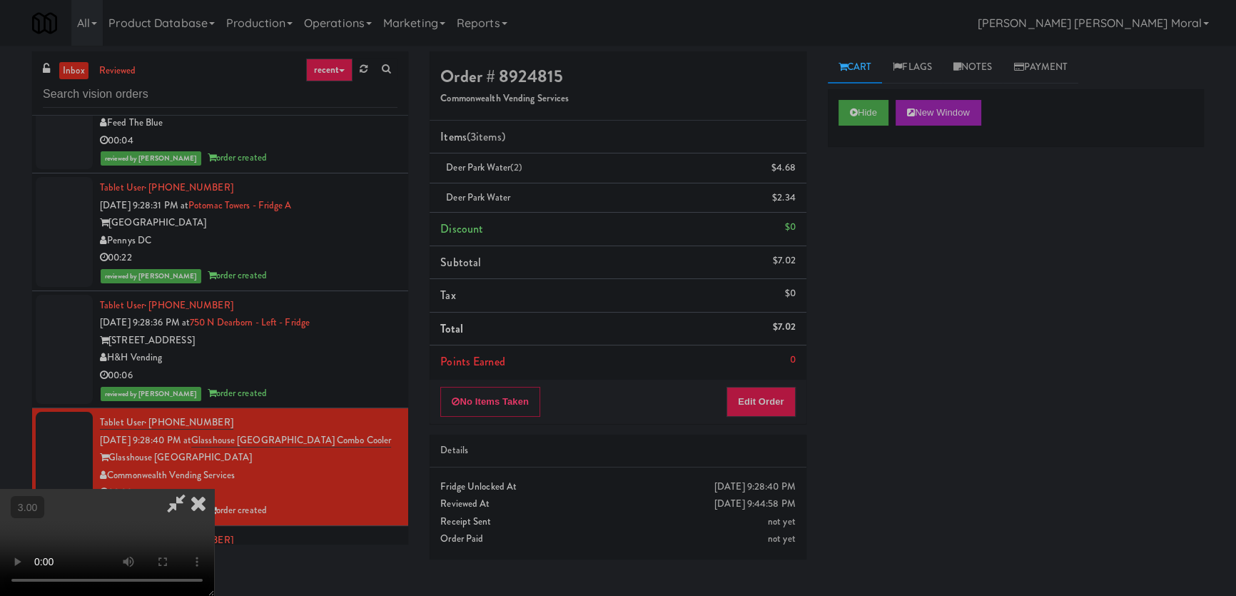
click at [193, 489] on icon at bounding box center [176, 503] width 33 height 29
click at [214, 489] on icon at bounding box center [198, 503] width 31 height 29
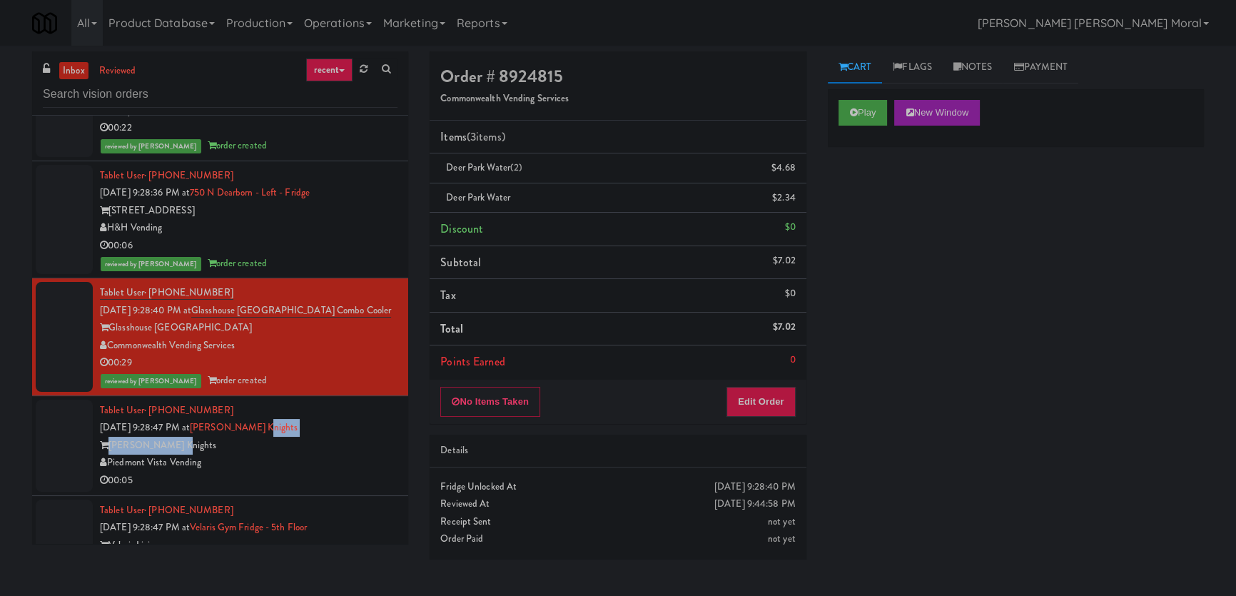
click at [340, 402] on div "Tablet User · (716) 504-7555 [DATE] 9:28:47 PM at [PERSON_NAME] Knights [PERSON…" at bounding box center [248, 446] width 297 height 88
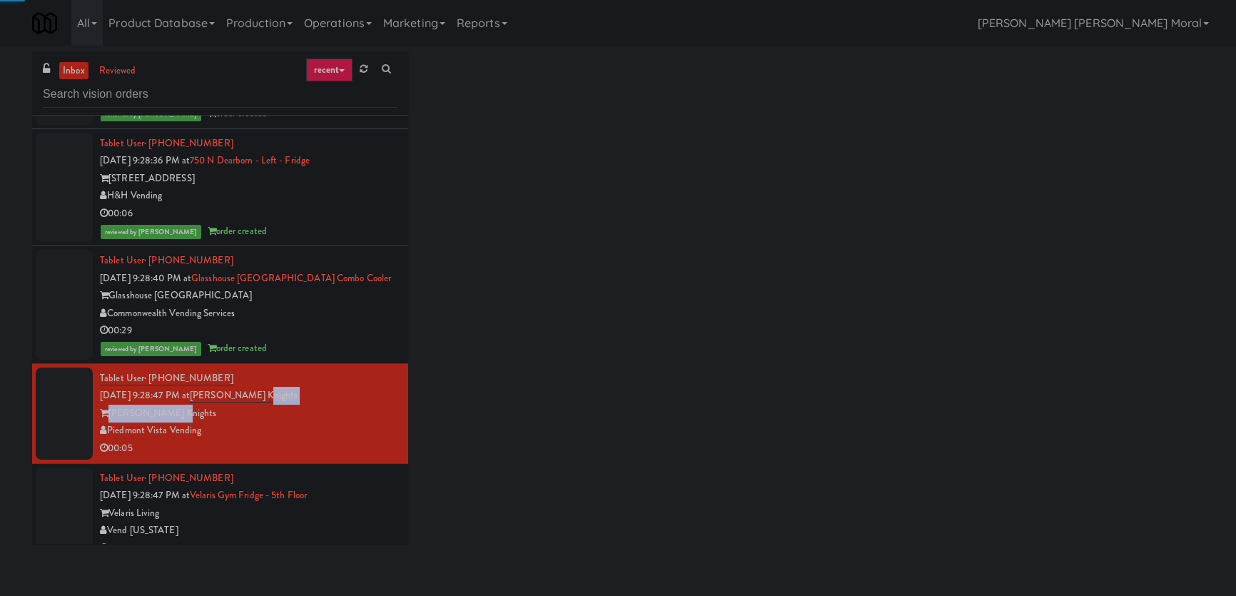
scroll to position [9003, 0]
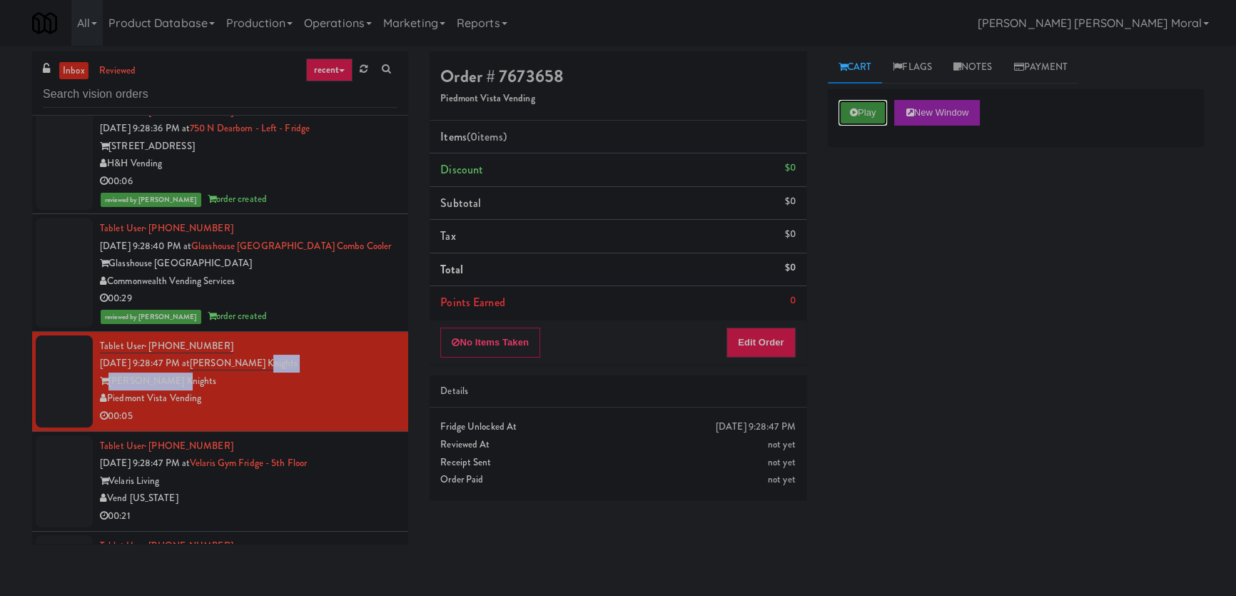
click at [877, 103] on button "Play" at bounding box center [862, 113] width 49 height 26
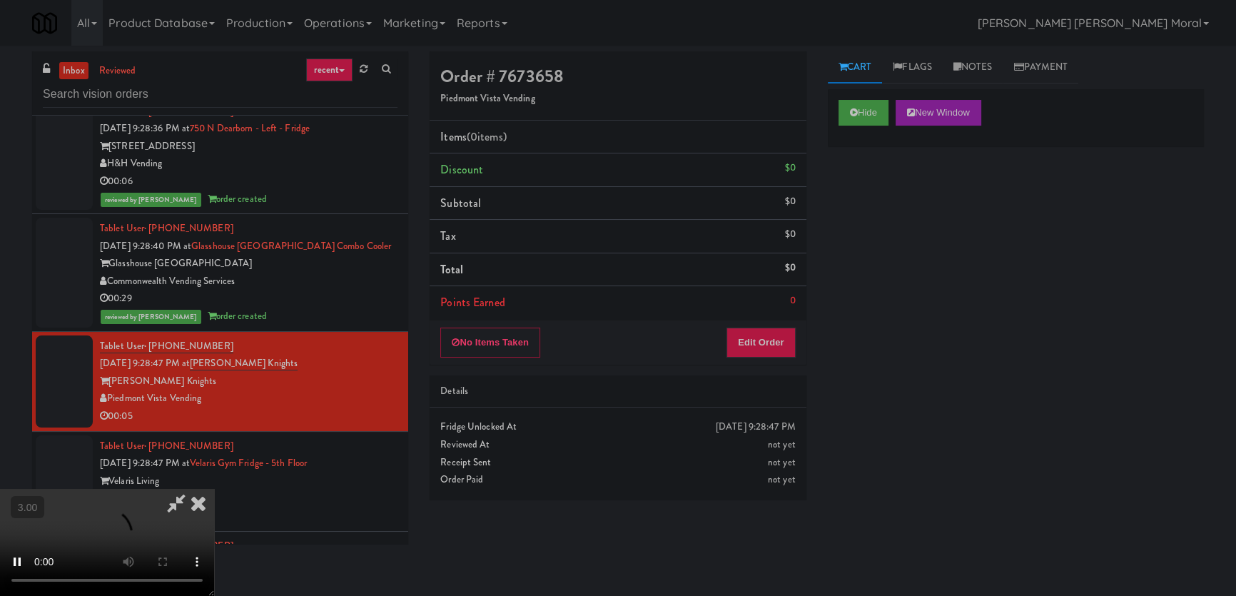
click at [859, 215] on div "Hide New Window Primary Flag Clear Flag if unable to determine what was taken o…" at bounding box center [1016, 356] width 376 height 535
click at [892, 352] on div "Hide New Window Primary Flag Clear Flag if unable to determine what was taken o…" at bounding box center [1016, 356] width 376 height 535
click at [214, 489] on video at bounding box center [107, 542] width 214 height 107
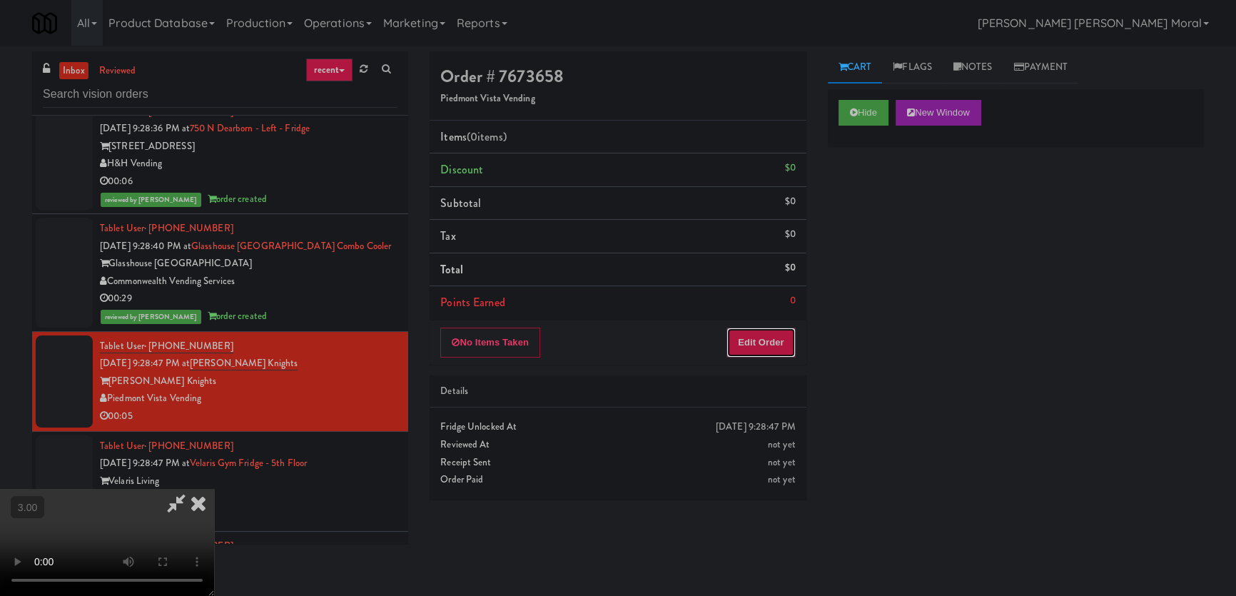
click at [789, 346] on button "Edit Order" at bounding box center [760, 342] width 69 height 30
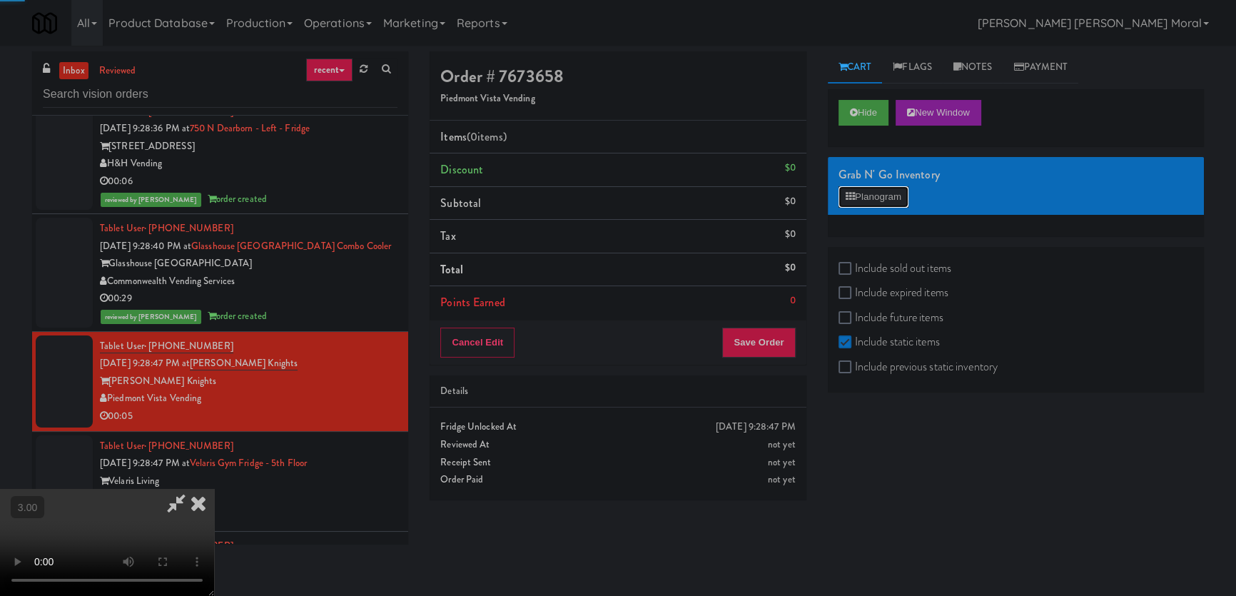
click at [866, 203] on button "Planogram" at bounding box center [873, 196] width 70 height 21
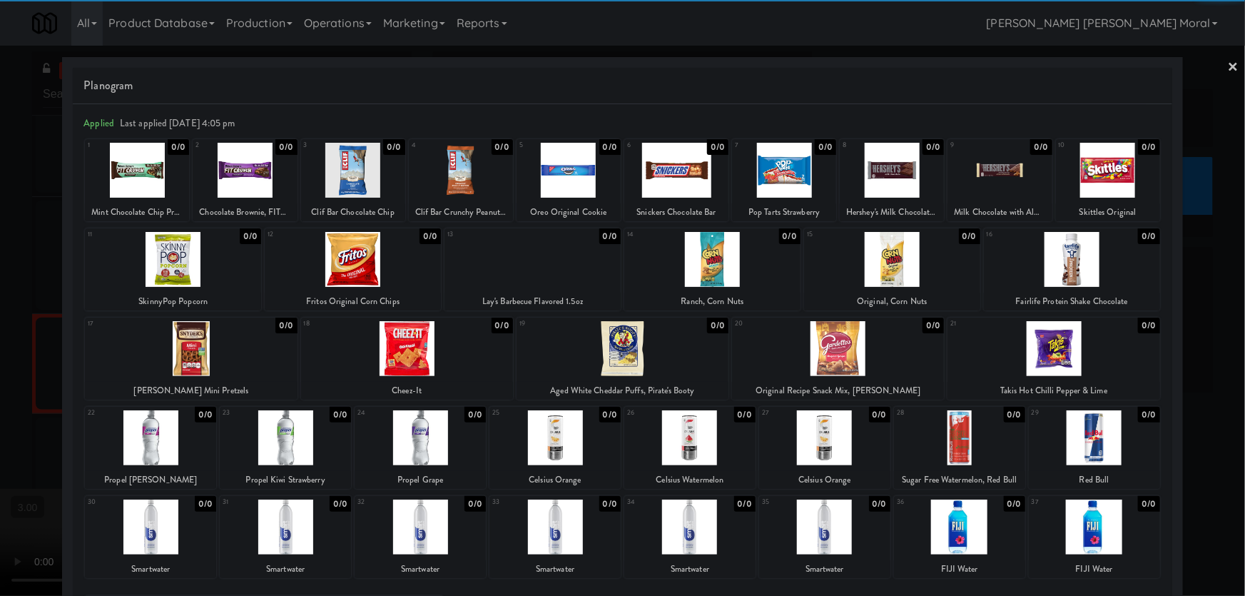
click at [1228, 64] on link "×" at bounding box center [1233, 68] width 11 height 44
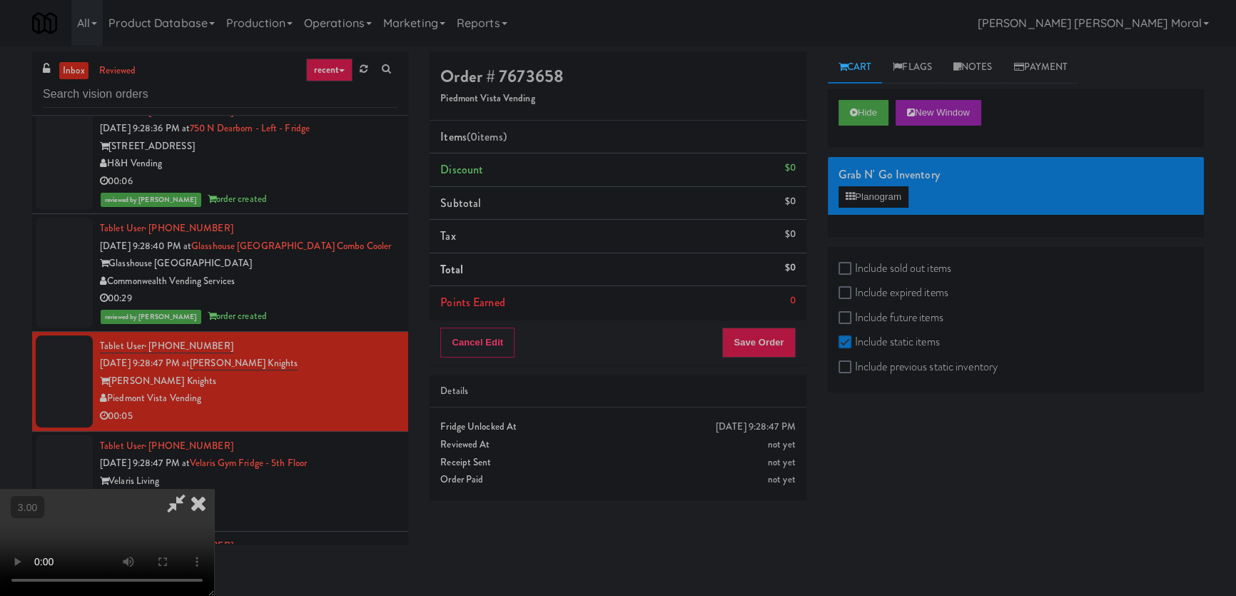
click at [855, 267] on label "Include sold out items" at bounding box center [894, 268] width 113 height 21
click at [855, 267] on input "Include sold out items" at bounding box center [846, 268] width 16 height 11
checkbox input "true"
click at [878, 198] on button "Planogram" at bounding box center [873, 196] width 70 height 21
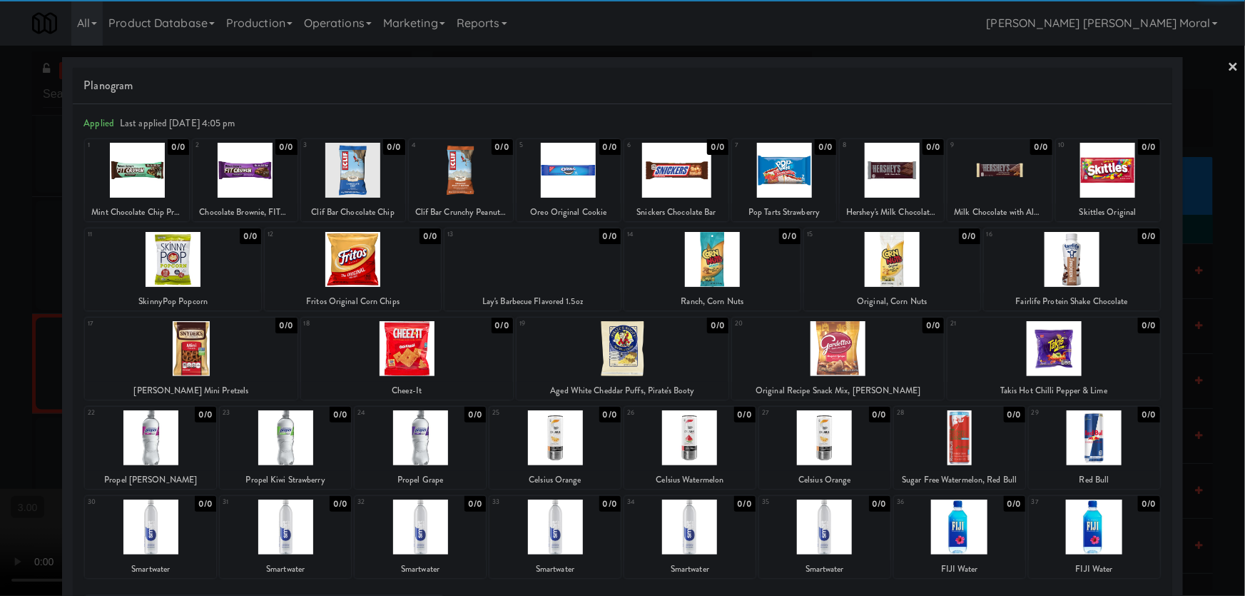
click at [1106, 536] on div at bounding box center [1094, 526] width 131 height 55
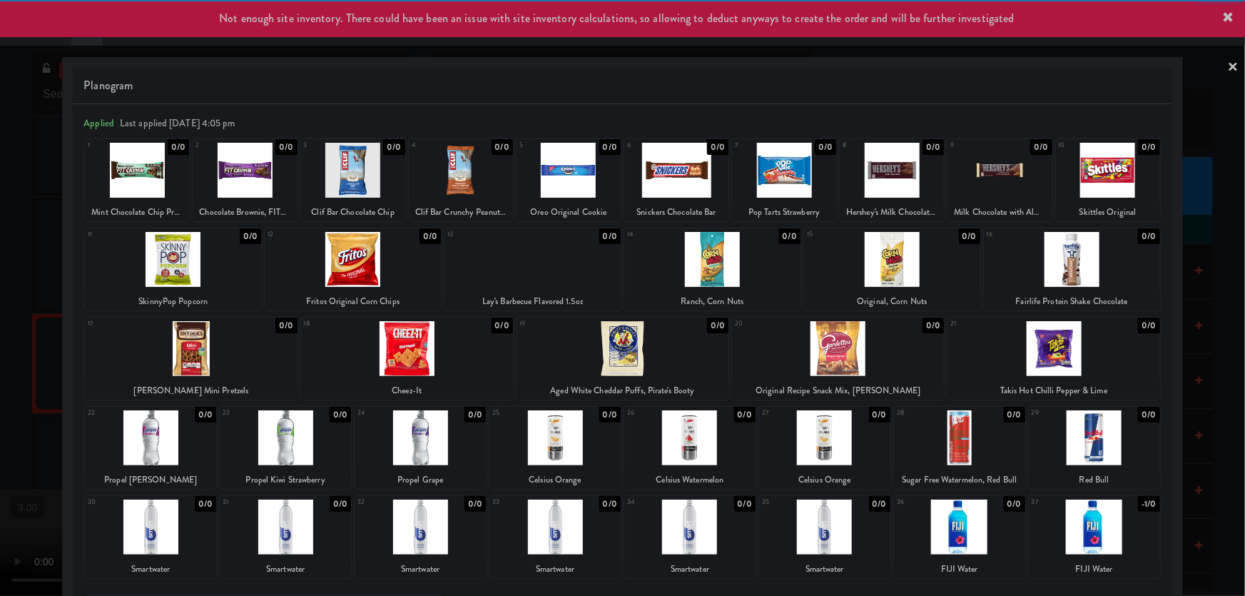
click at [1226, 467] on div at bounding box center [622, 298] width 1245 height 596
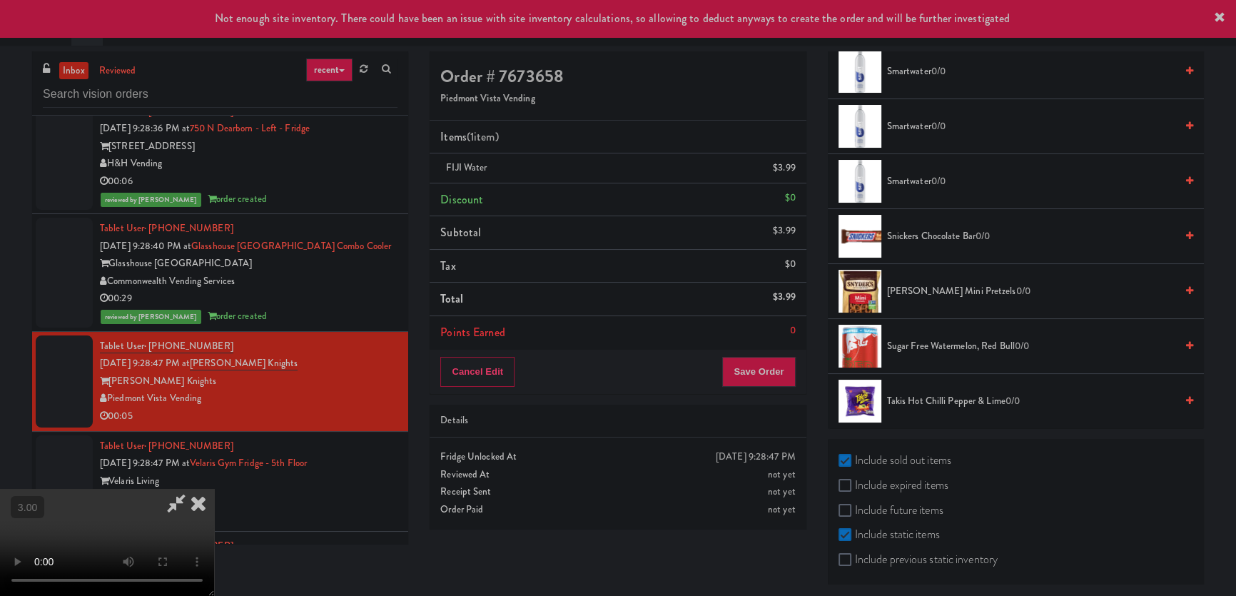
scroll to position [92, 0]
click at [762, 382] on button "Save Order" at bounding box center [758, 372] width 73 height 30
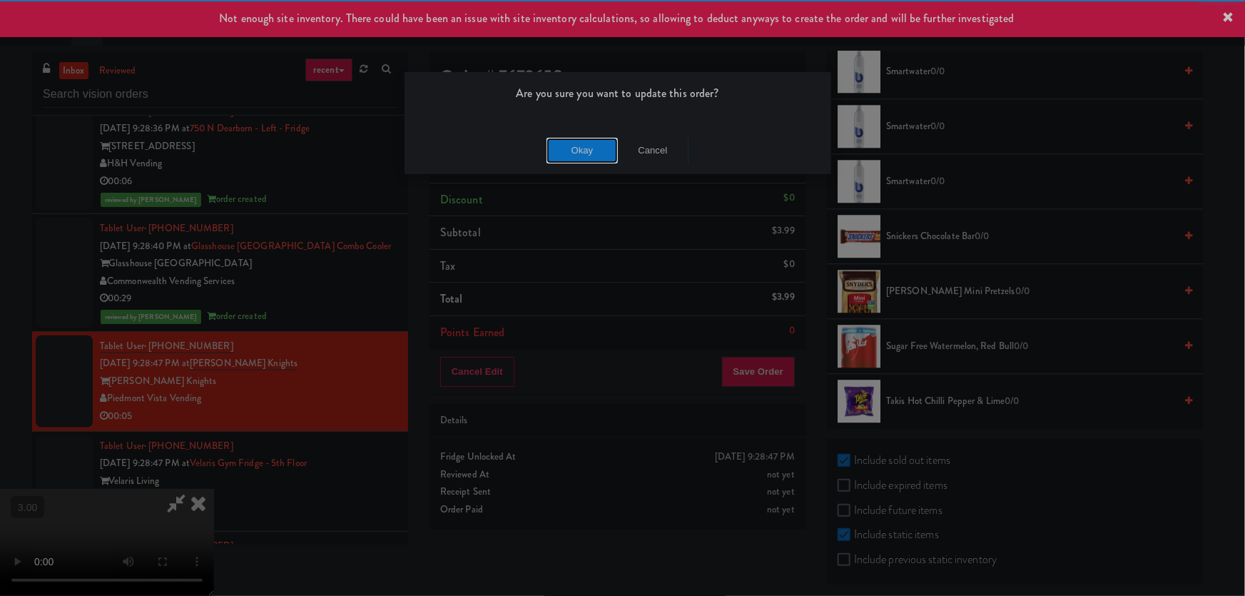
click at [598, 141] on button "Okay" at bounding box center [581, 151] width 71 height 26
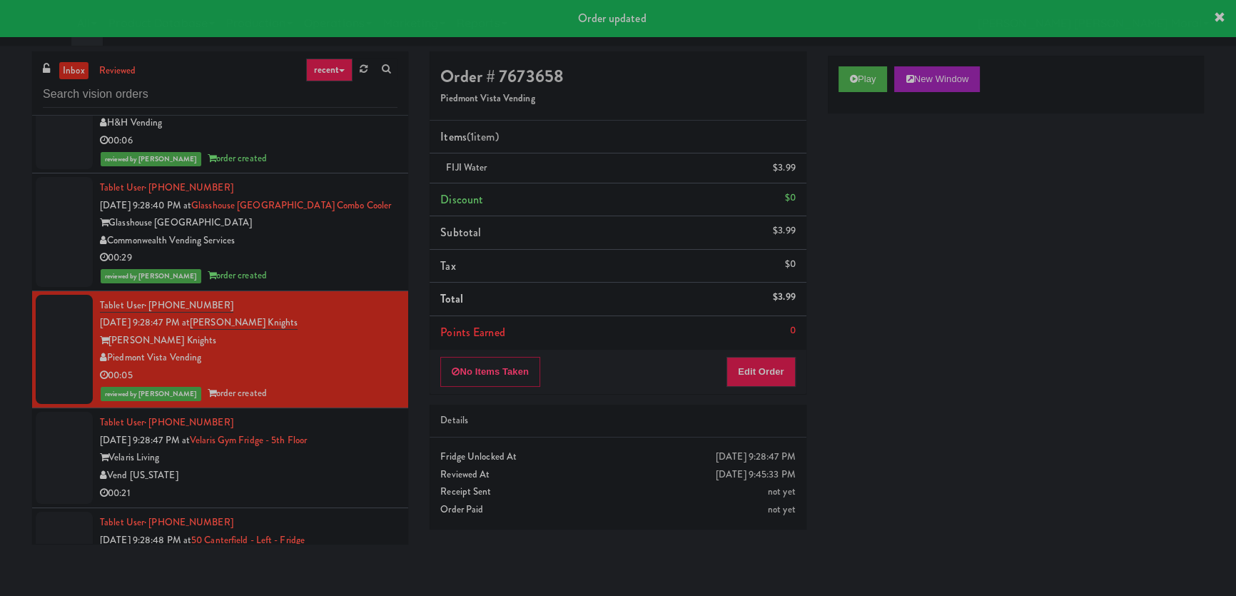
scroll to position [9198, 0]
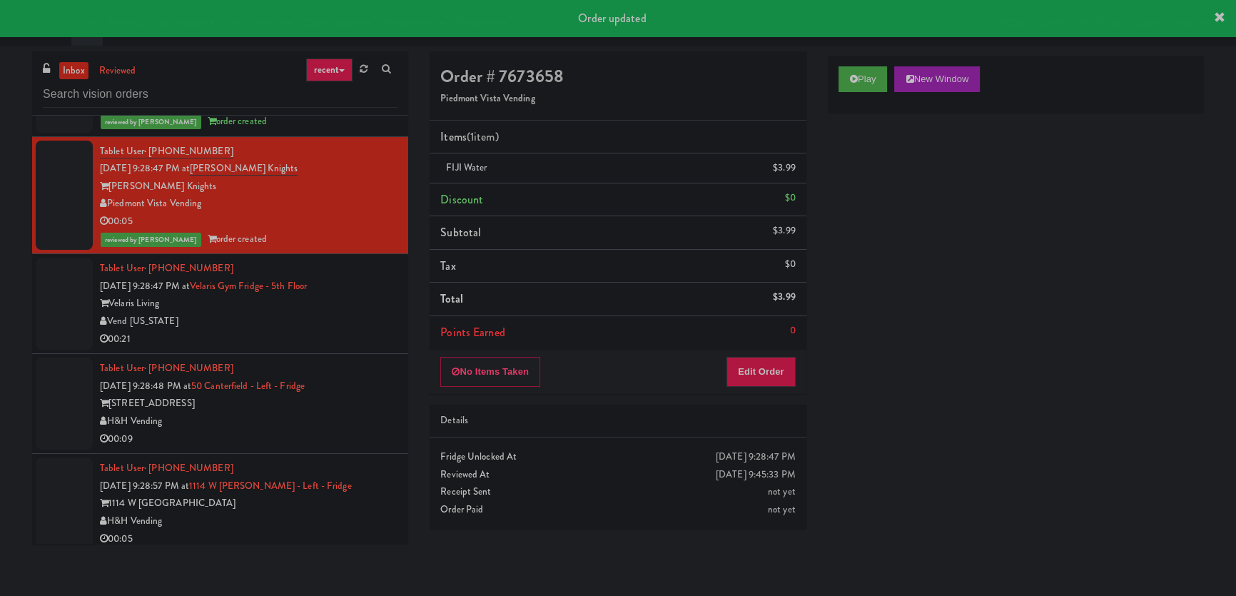
click at [377, 312] on div "Vend [US_STATE]" at bounding box center [248, 321] width 297 height 18
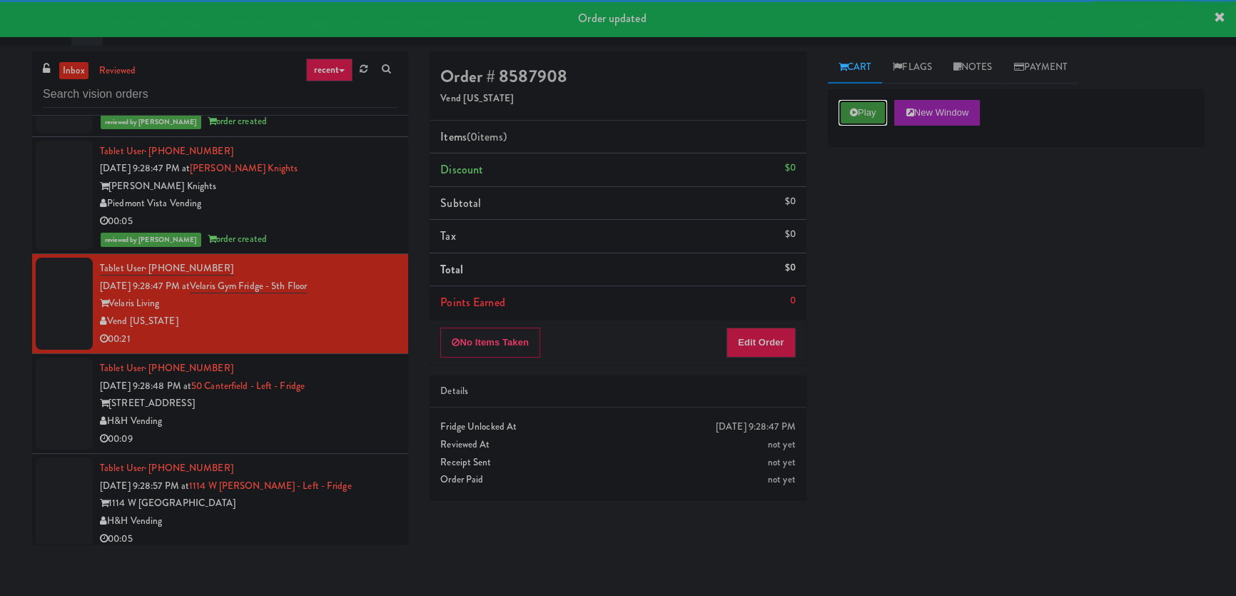
click at [869, 108] on button "Play" at bounding box center [862, 113] width 49 height 26
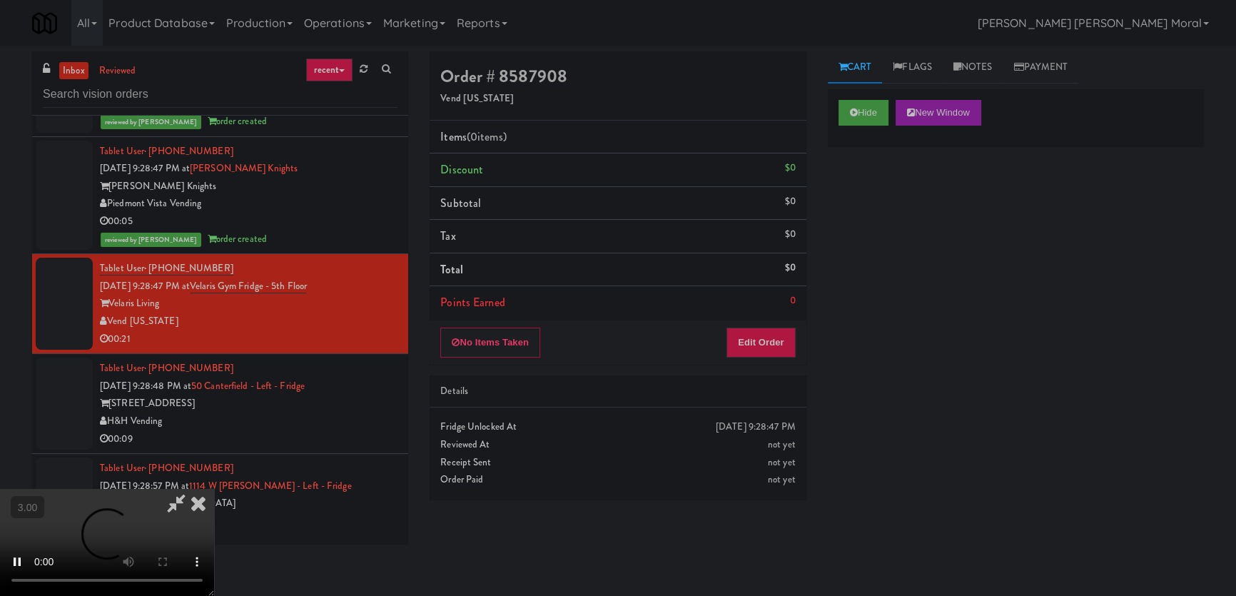
click at [858, 261] on div "Hide New Window Primary Flag Clear Flag if unable to determine what was taken o…" at bounding box center [1016, 356] width 376 height 535
click at [780, 336] on button "Edit Order" at bounding box center [760, 342] width 69 height 30
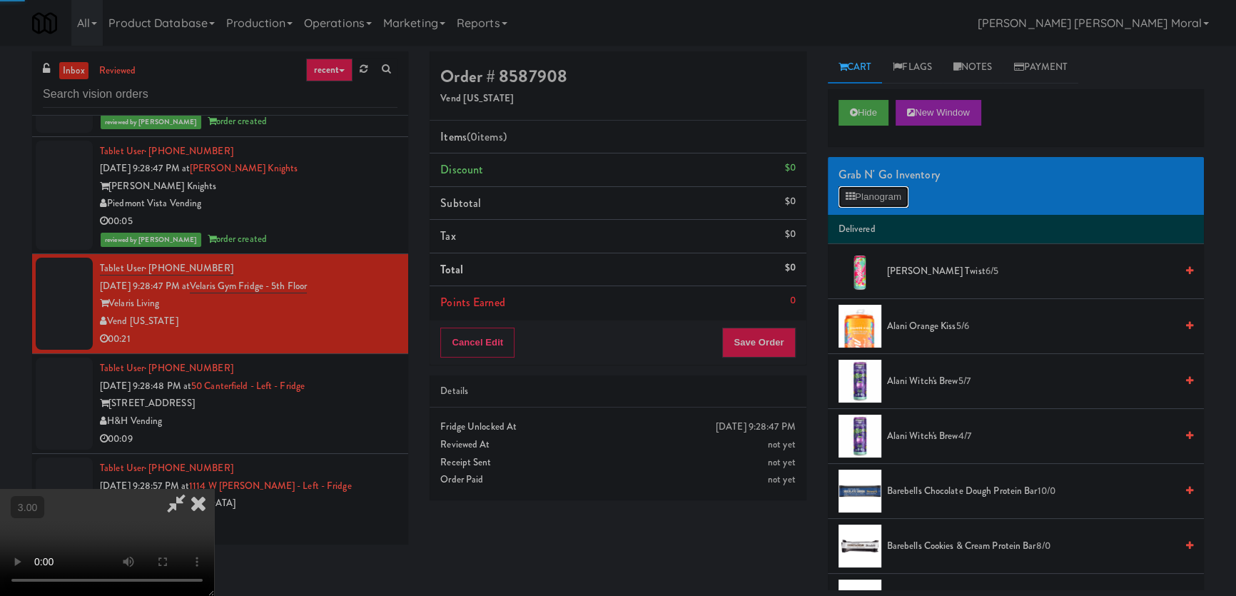
click at [863, 203] on button "Planogram" at bounding box center [873, 196] width 70 height 21
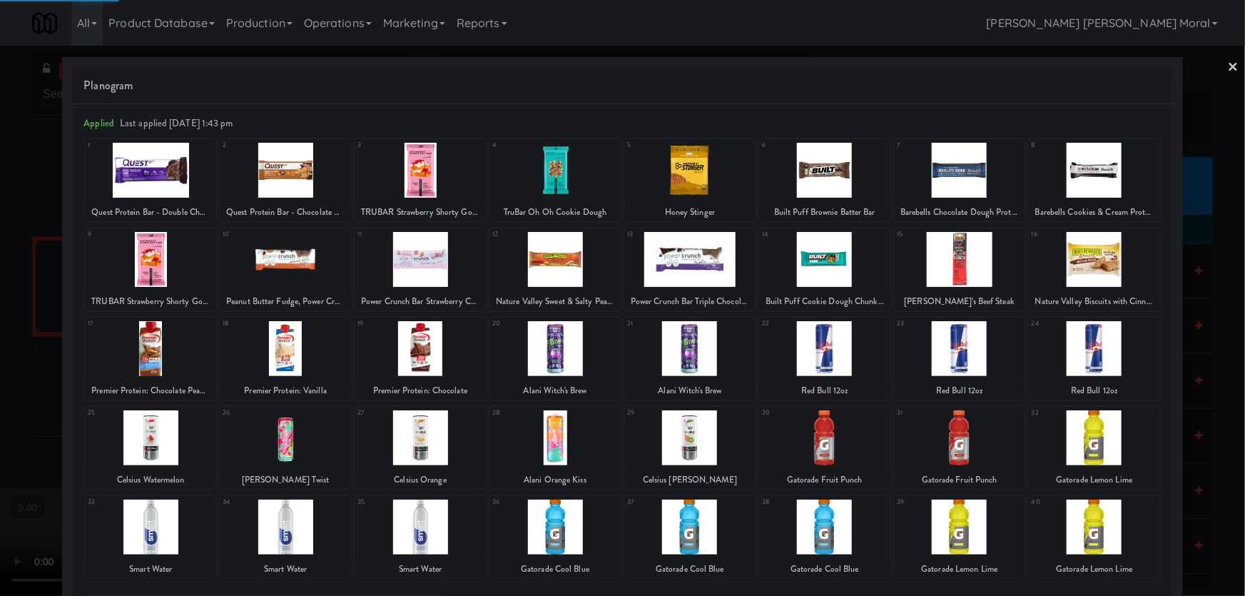
click at [285, 526] on div at bounding box center [285, 526] width 131 height 55
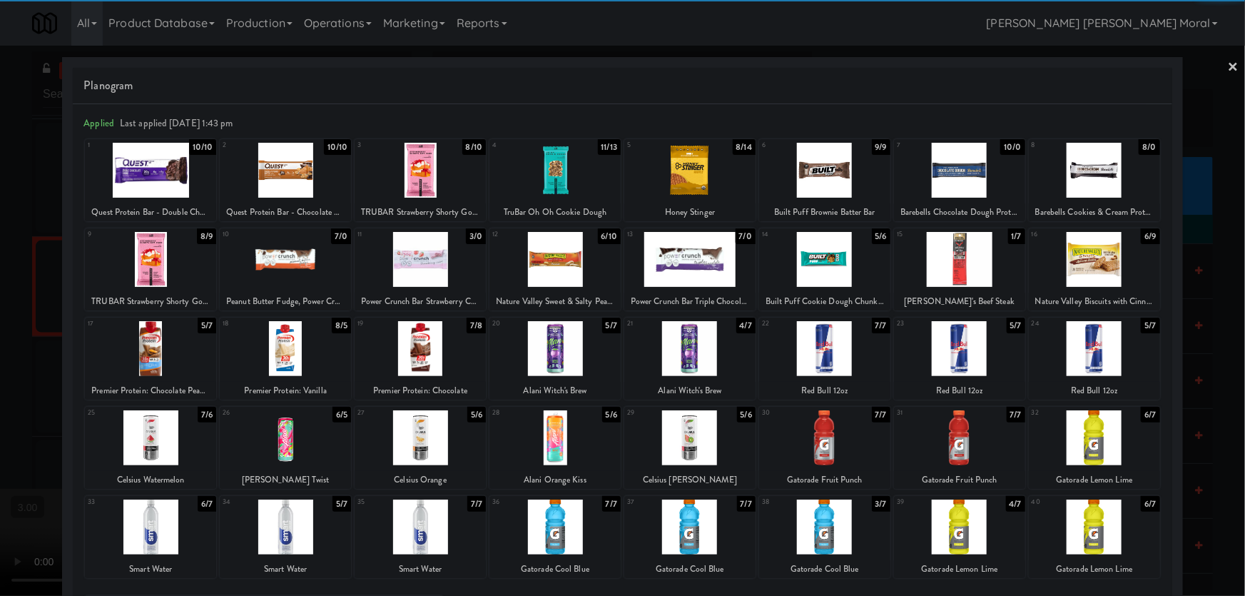
drag, startPoint x: 293, startPoint y: 531, endPoint x: 376, endPoint y: 479, distance: 98.2
click at [297, 529] on div at bounding box center [285, 526] width 131 height 55
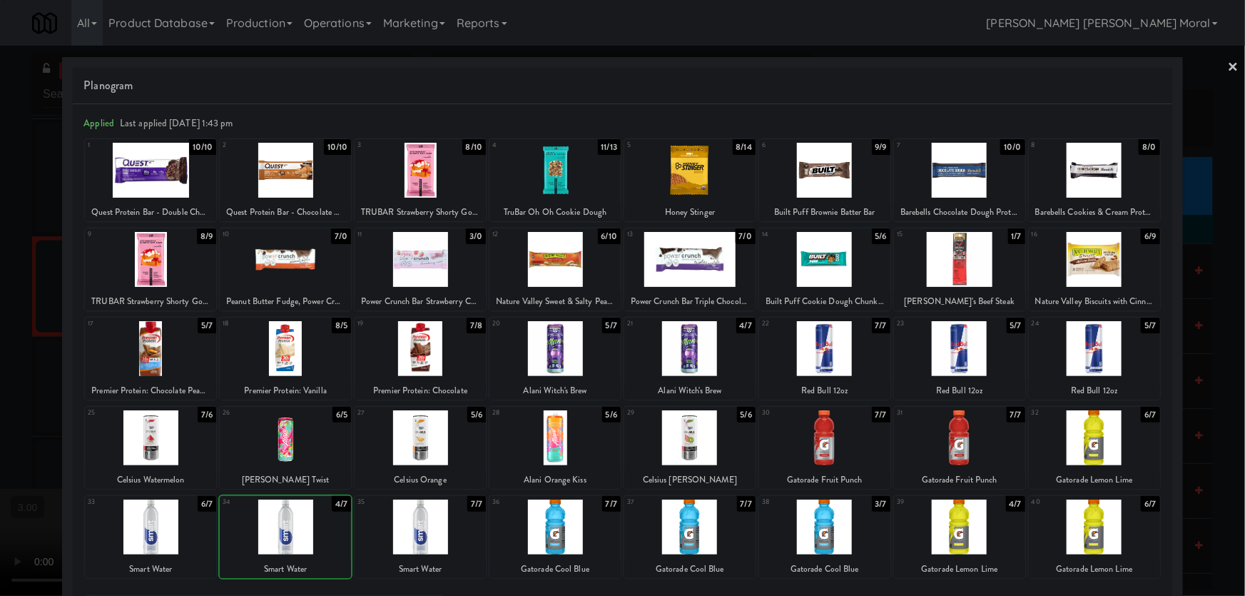
click at [428, 433] on div at bounding box center [420, 437] width 131 height 55
click at [0, 382] on div at bounding box center [622, 298] width 1245 height 596
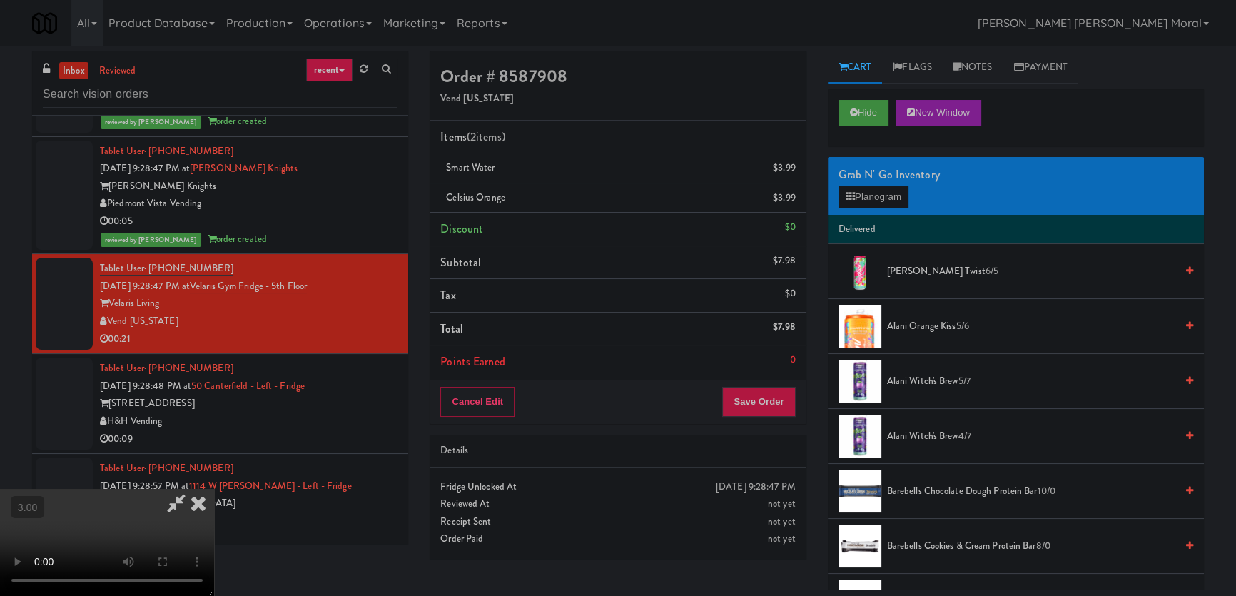
click at [214, 489] on video at bounding box center [107, 542] width 214 height 107
click at [761, 414] on button "Save Order" at bounding box center [758, 402] width 73 height 30
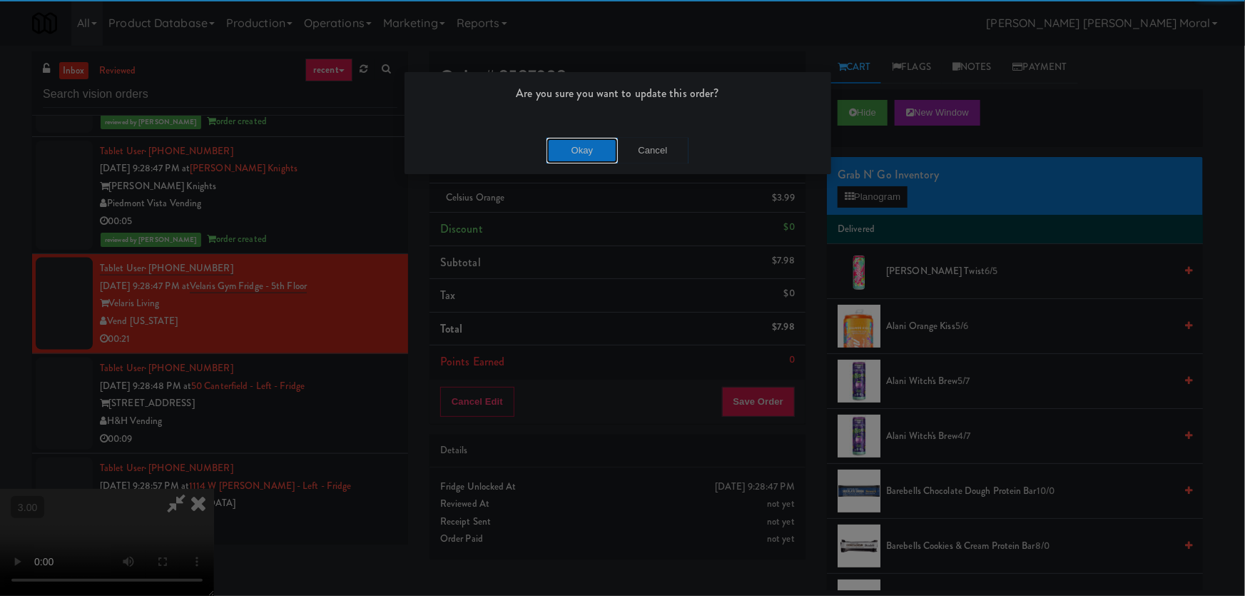
click at [585, 148] on button "Okay" at bounding box center [581, 151] width 71 height 26
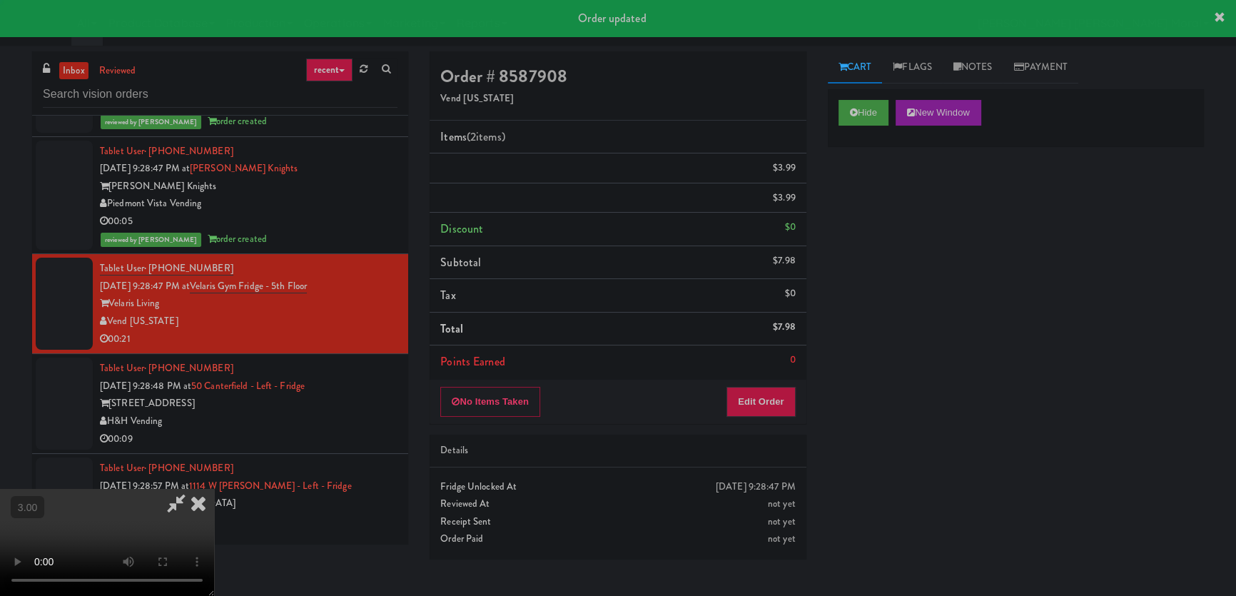
scroll to position [0, 0]
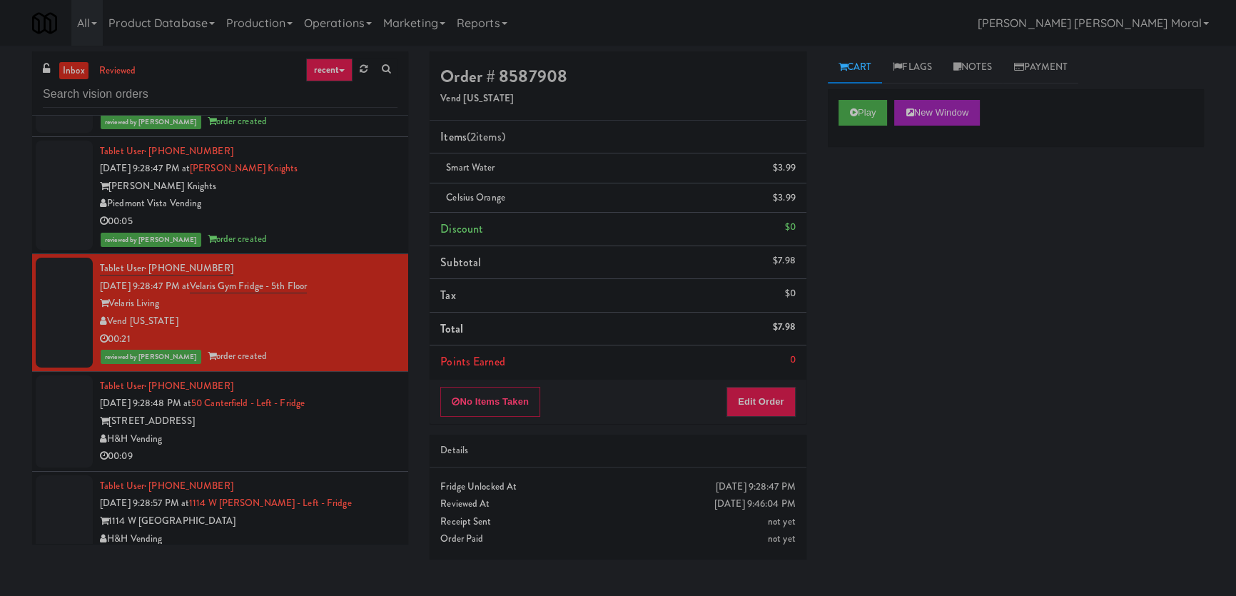
click at [345, 447] on div "00:09" at bounding box center [248, 456] width 297 height 18
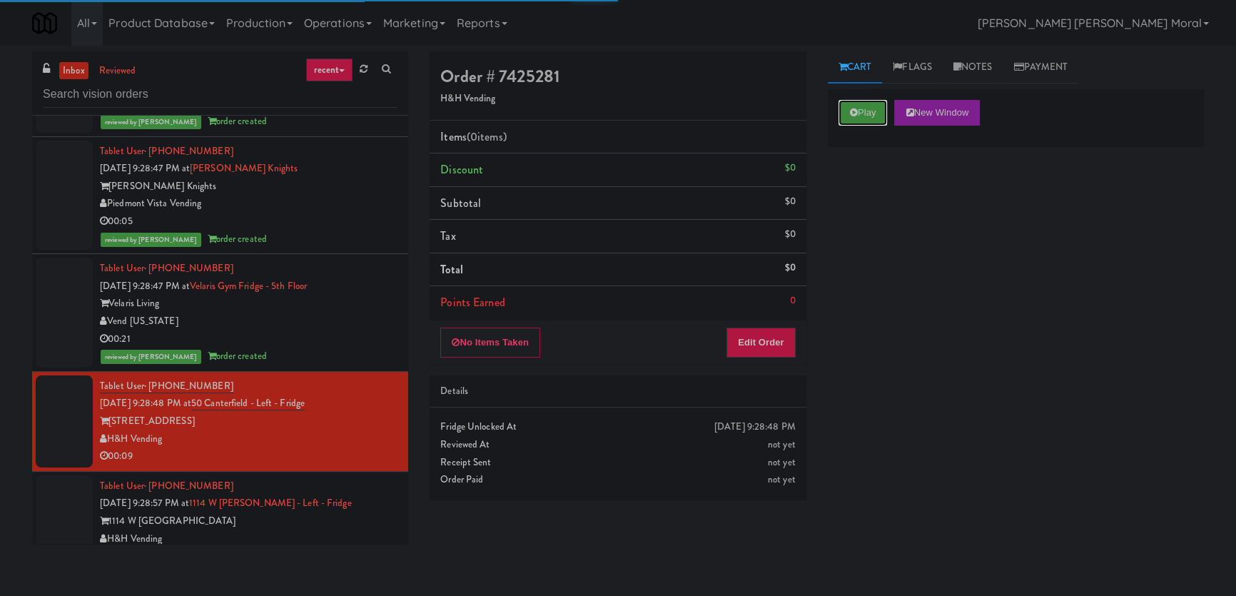
click at [856, 117] on button "Play" at bounding box center [862, 113] width 49 height 26
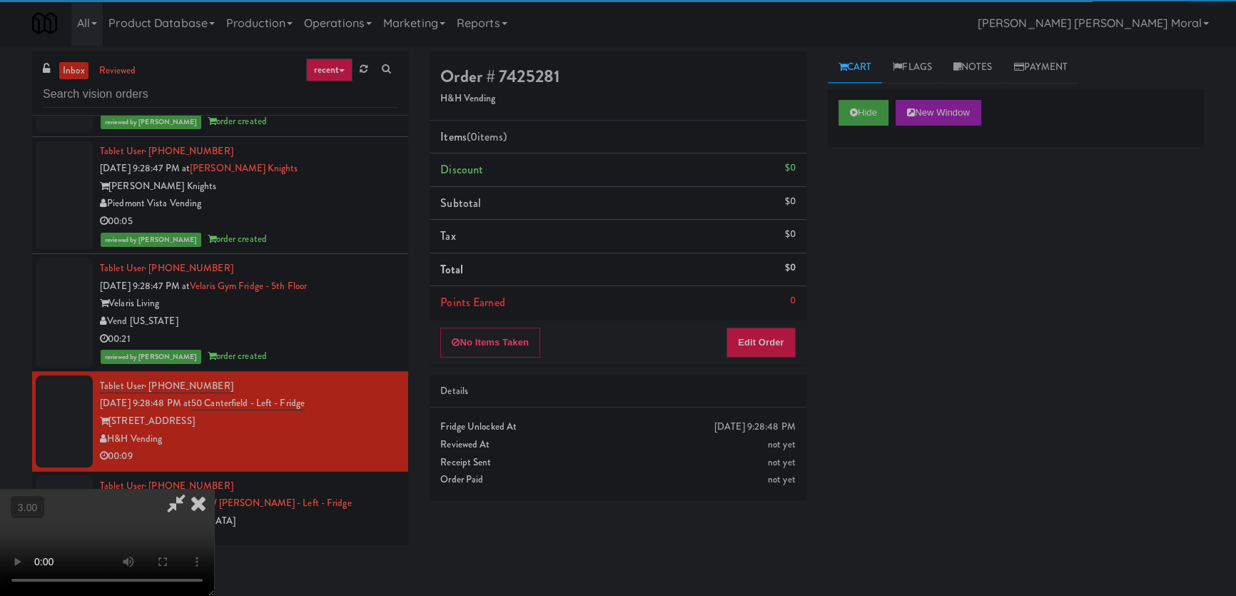
click at [860, 207] on div "Hide New Window Primary Flag Clear Flag if unable to determine what was taken o…" at bounding box center [1016, 356] width 376 height 535
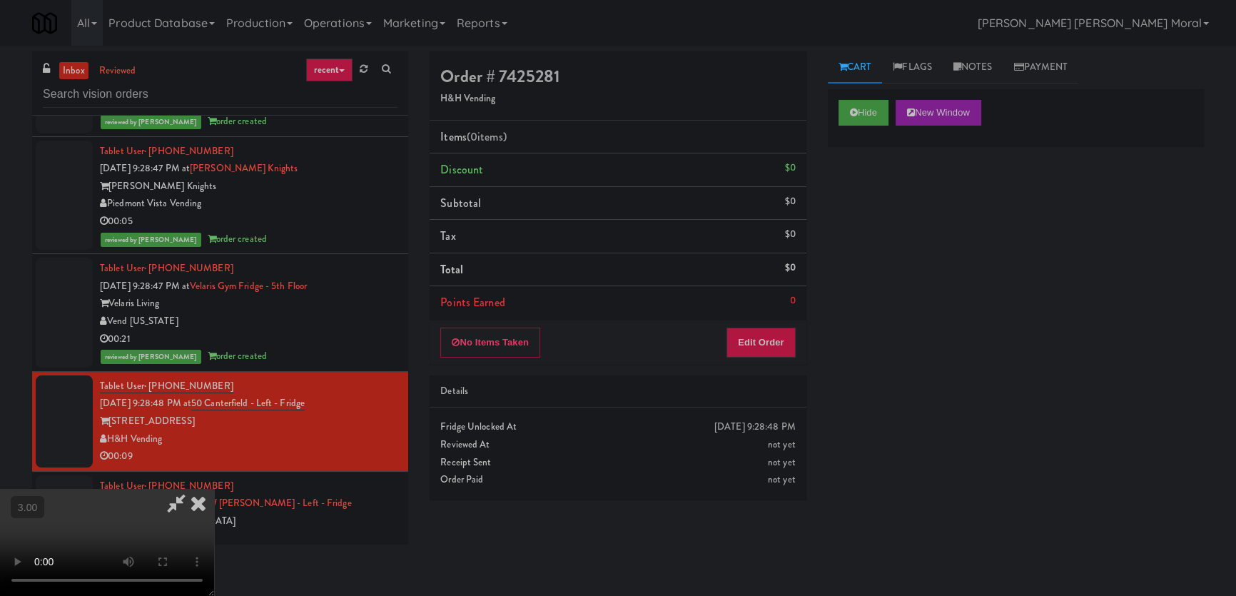
click at [214, 489] on video at bounding box center [107, 542] width 214 height 107
click at [758, 339] on button "Edit Order" at bounding box center [760, 342] width 69 height 30
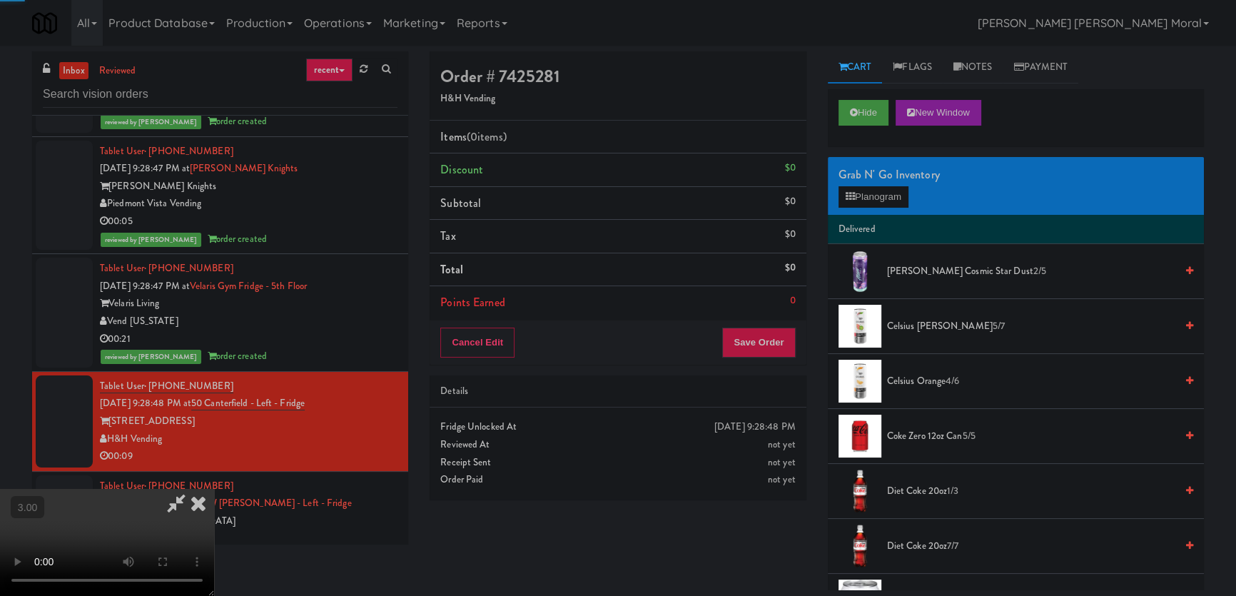
click at [875, 183] on div "Grab N' Go Inventory" at bounding box center [1015, 174] width 355 height 21
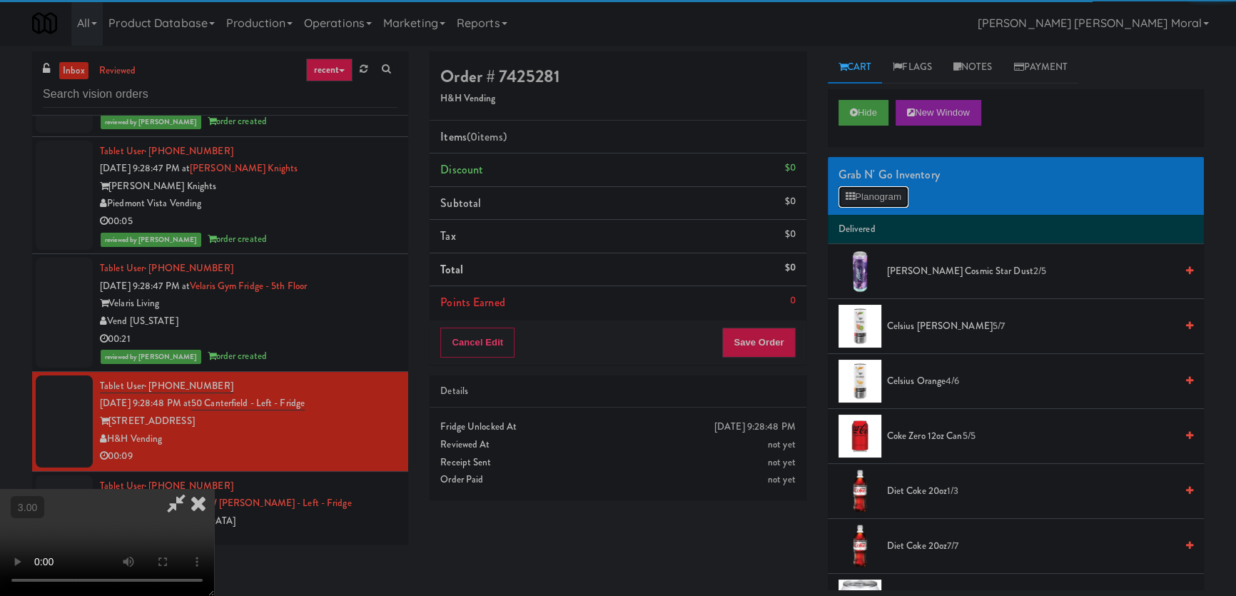
click at [872, 200] on button "Planogram" at bounding box center [873, 196] width 70 height 21
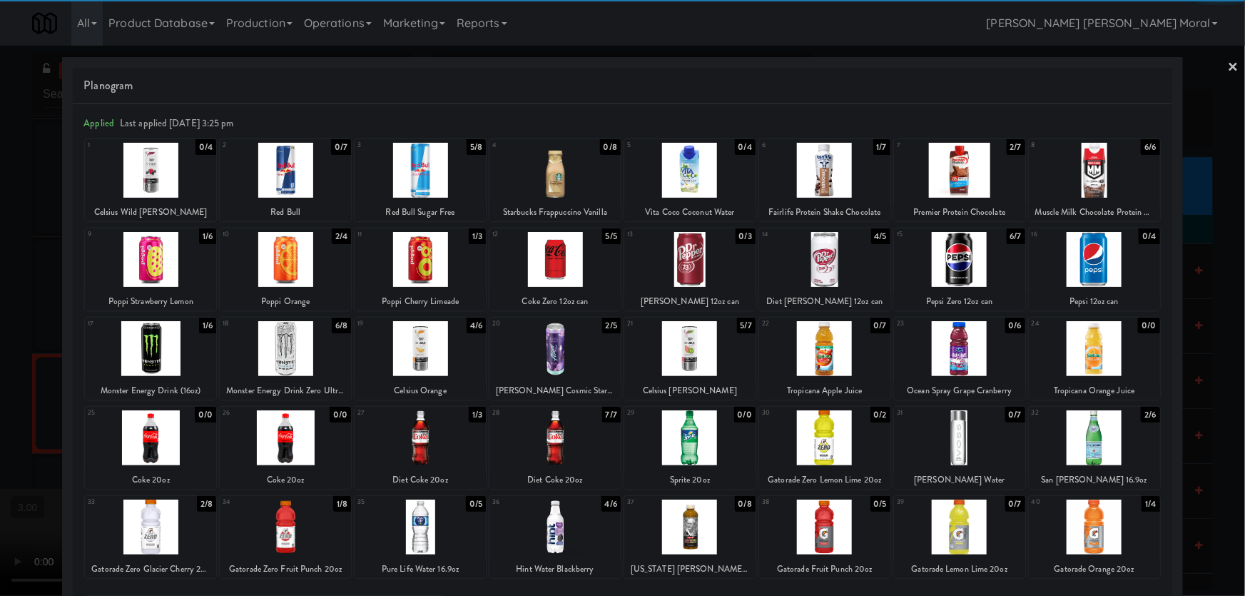
click at [272, 527] on div at bounding box center [285, 526] width 131 height 55
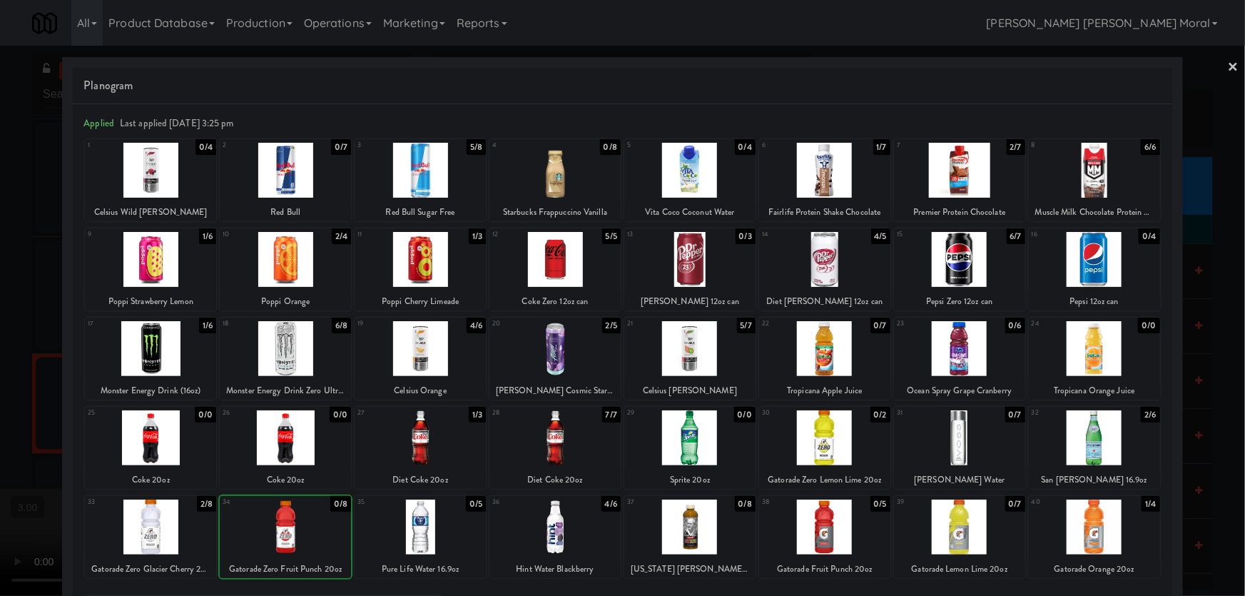
click at [0, 418] on div at bounding box center [622, 298] width 1245 height 596
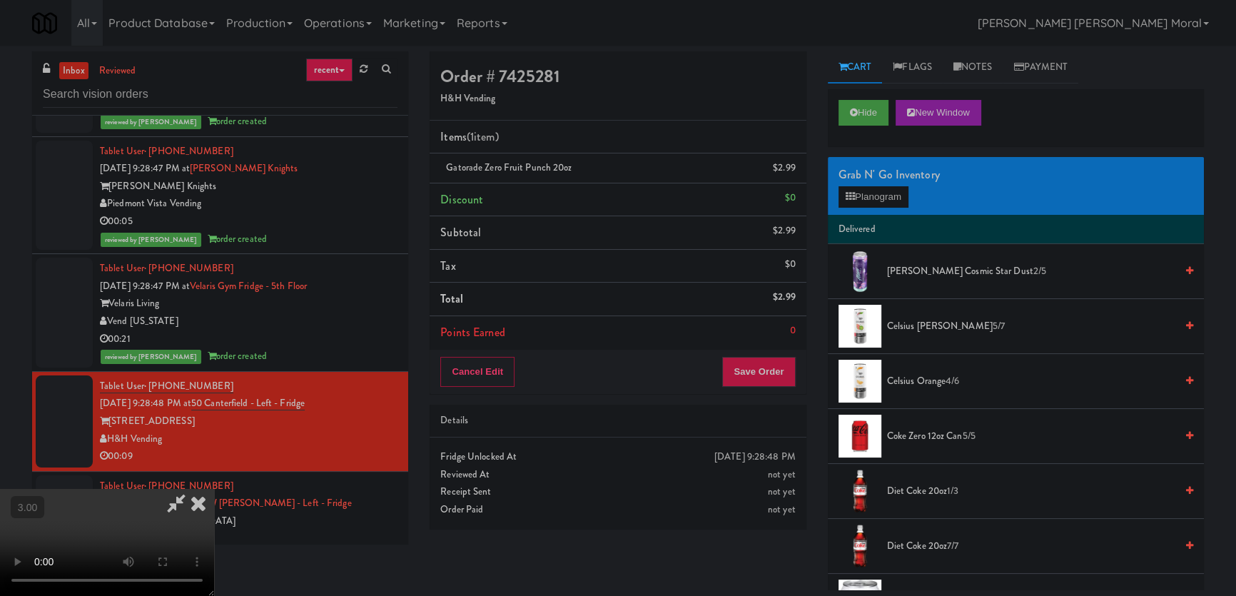
click at [214, 489] on video at bounding box center [107, 542] width 214 height 107
click at [770, 372] on button "Save Order" at bounding box center [758, 372] width 73 height 30
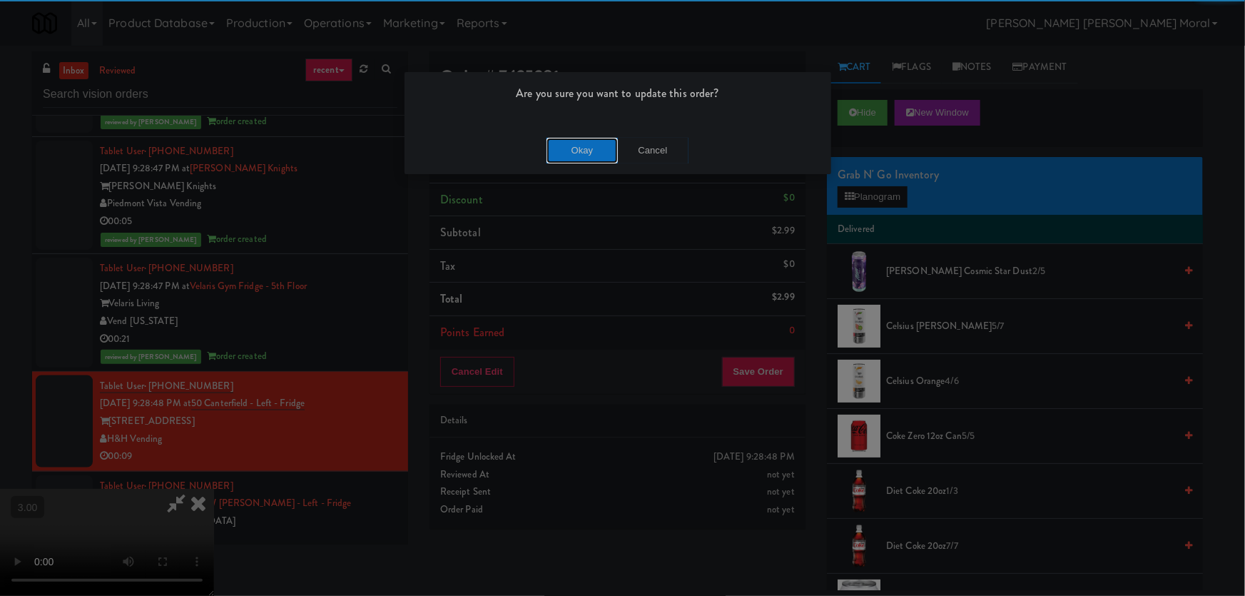
click at [576, 152] on button "Okay" at bounding box center [581, 151] width 71 height 26
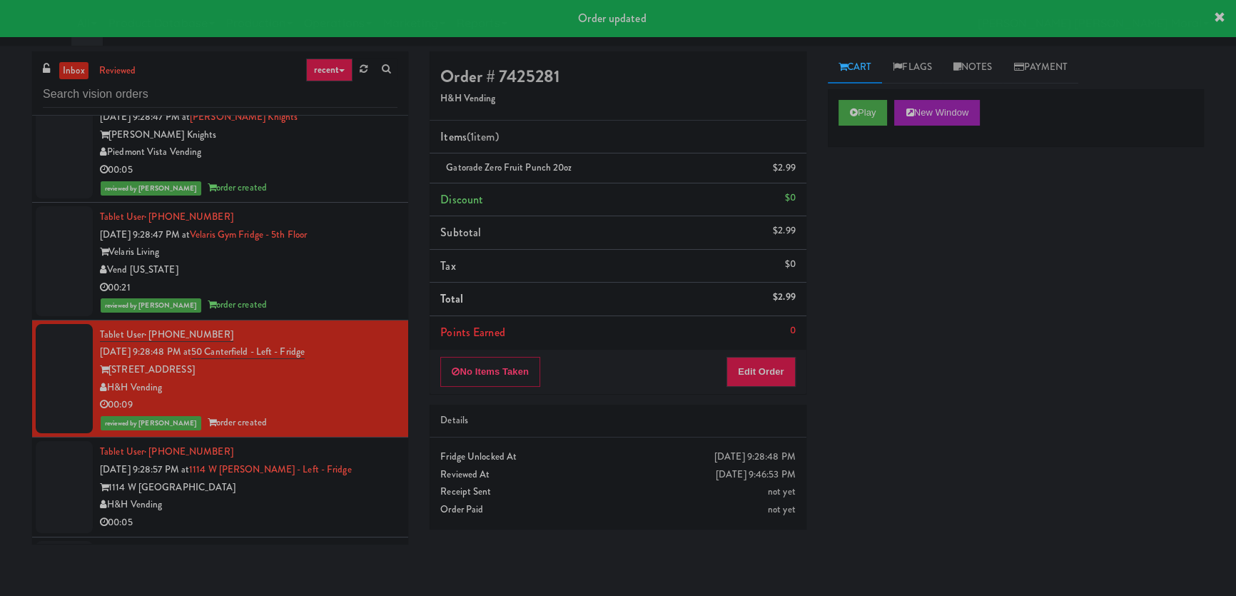
scroll to position [9328, 0]
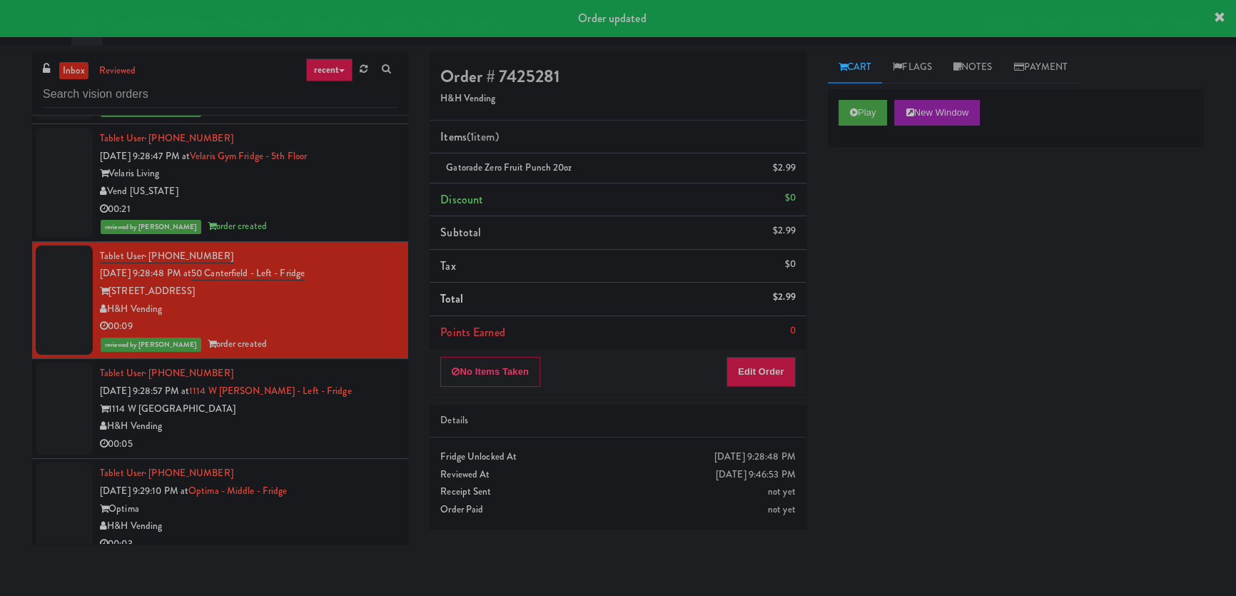
click at [363, 417] on div "H&H Vending" at bounding box center [248, 426] width 297 height 18
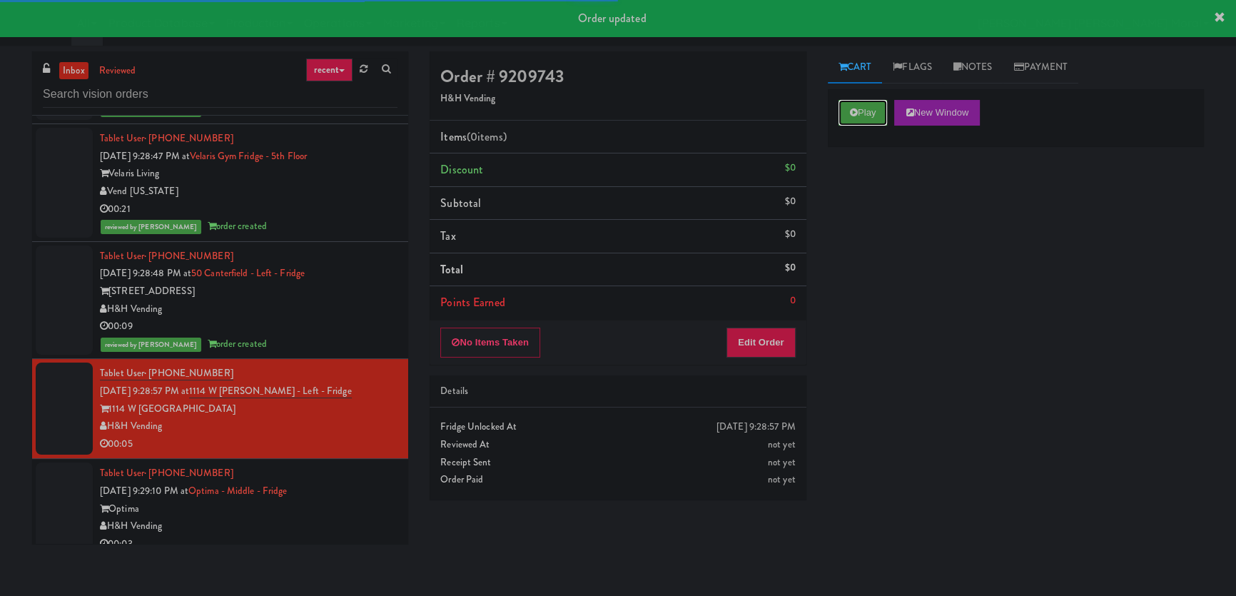
click at [872, 121] on button "Play" at bounding box center [862, 113] width 49 height 26
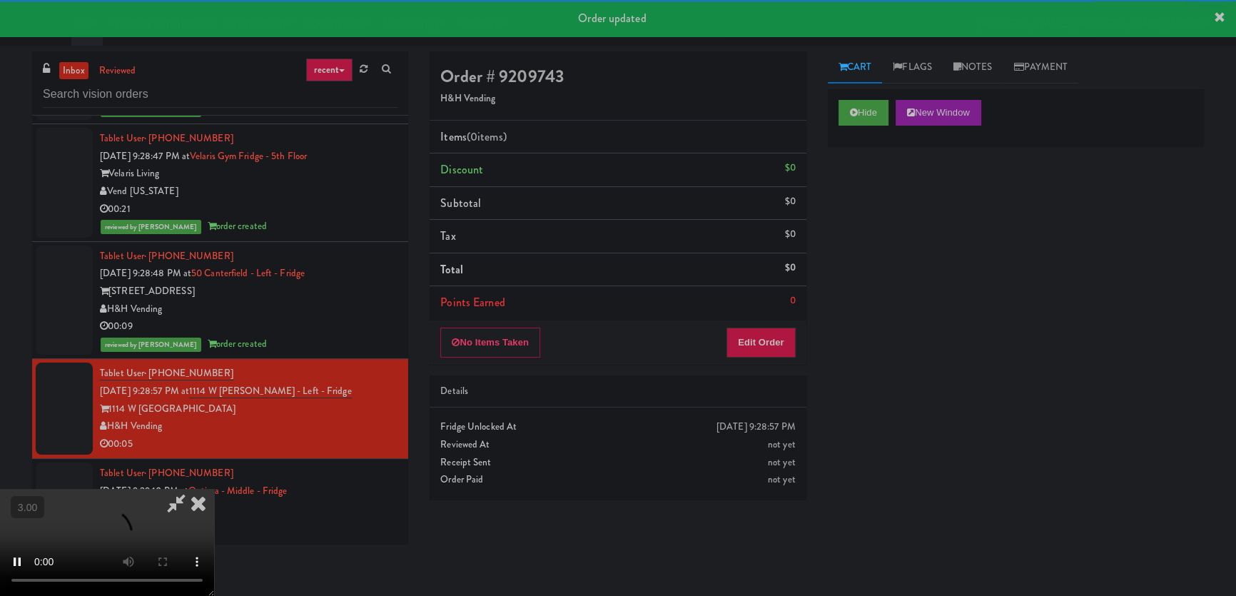
click at [856, 228] on div "Hide New Window Primary Flag Clear Flag if unable to determine what was taken o…" at bounding box center [1016, 356] width 376 height 535
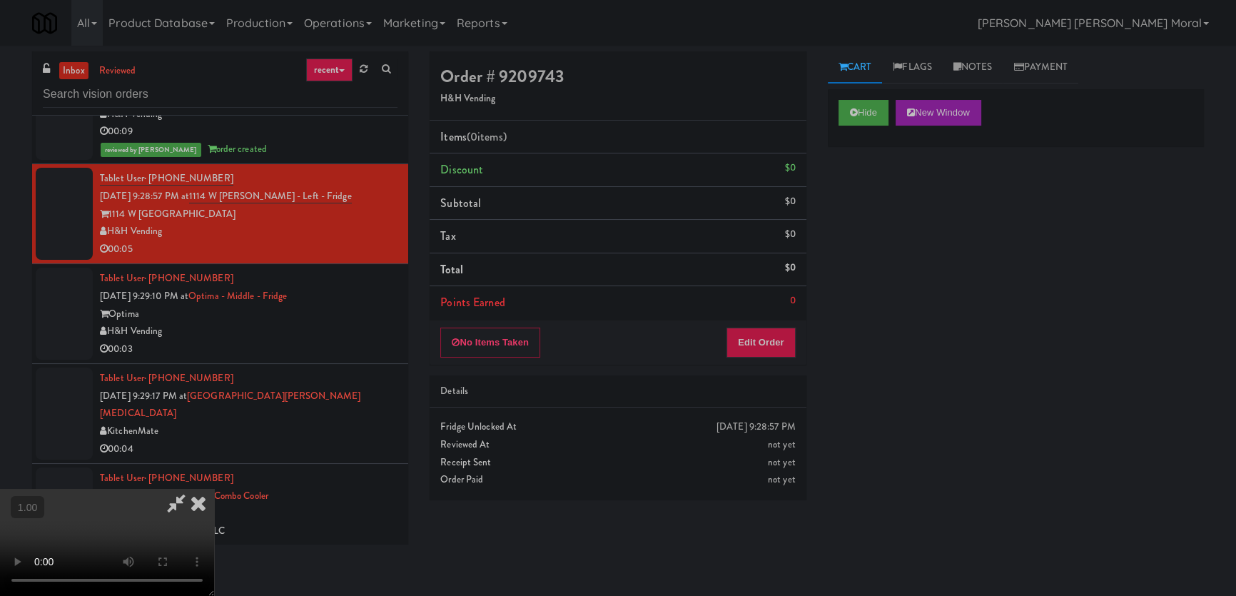
scroll to position [221, 0]
click at [775, 350] on button "Edit Order" at bounding box center [760, 342] width 69 height 30
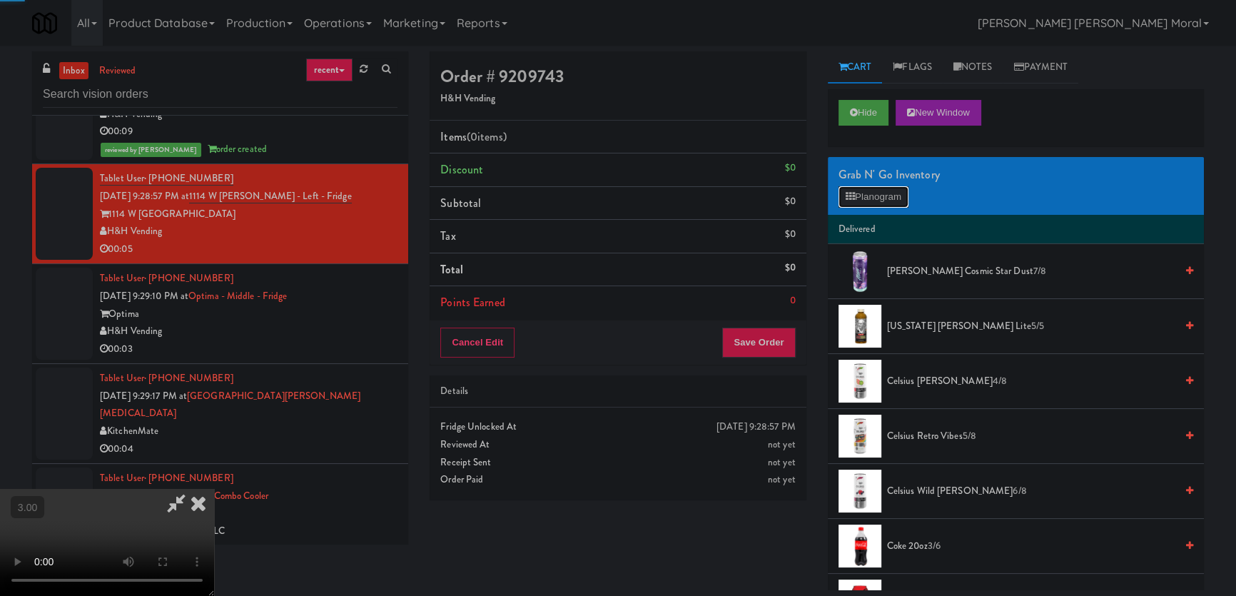
click at [877, 193] on button "Planogram" at bounding box center [873, 196] width 70 height 21
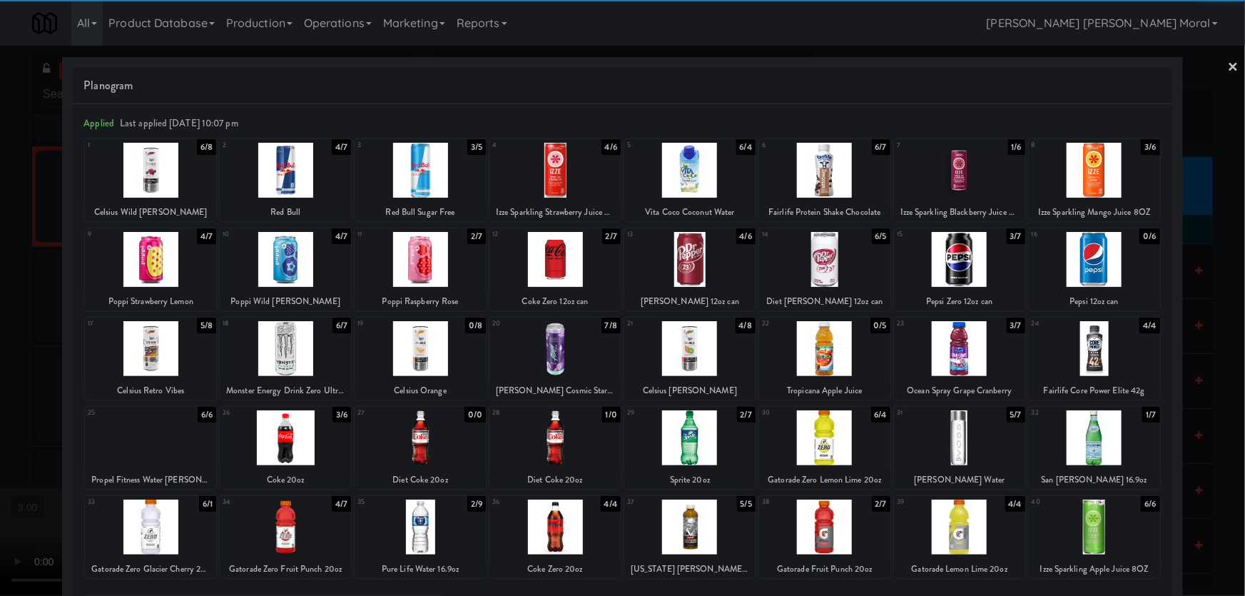
click at [1115, 437] on div at bounding box center [1094, 437] width 131 height 55
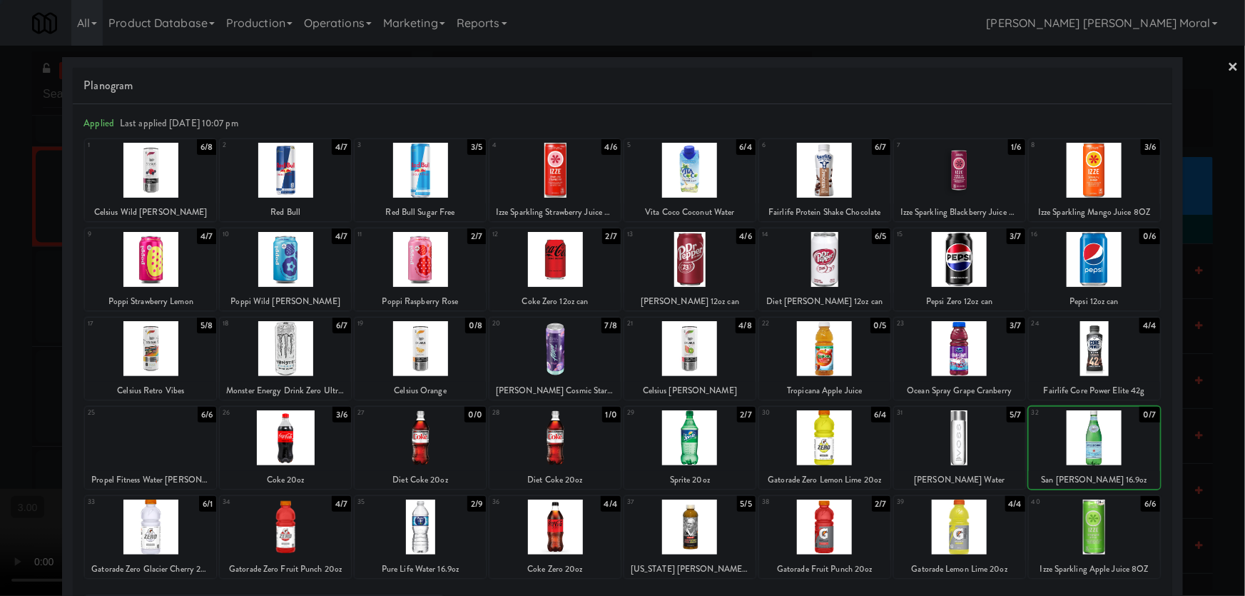
click at [1211, 450] on div at bounding box center [622, 298] width 1245 height 596
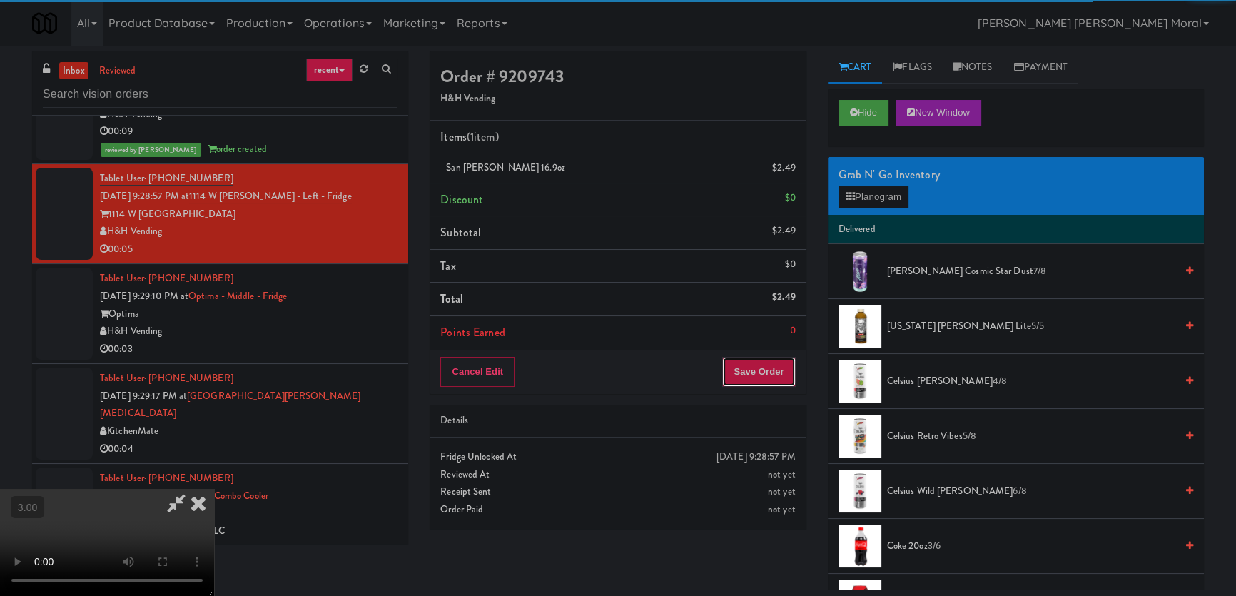
click at [765, 365] on button "Save Order" at bounding box center [758, 372] width 73 height 30
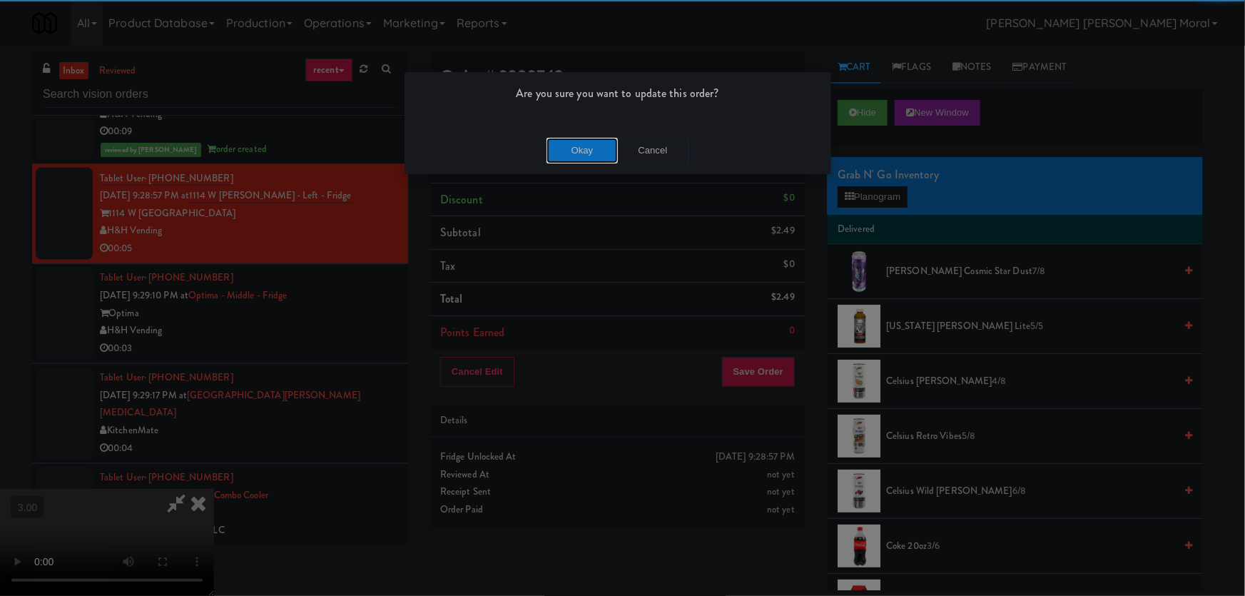
click at [606, 145] on button "Okay" at bounding box center [581, 151] width 71 height 26
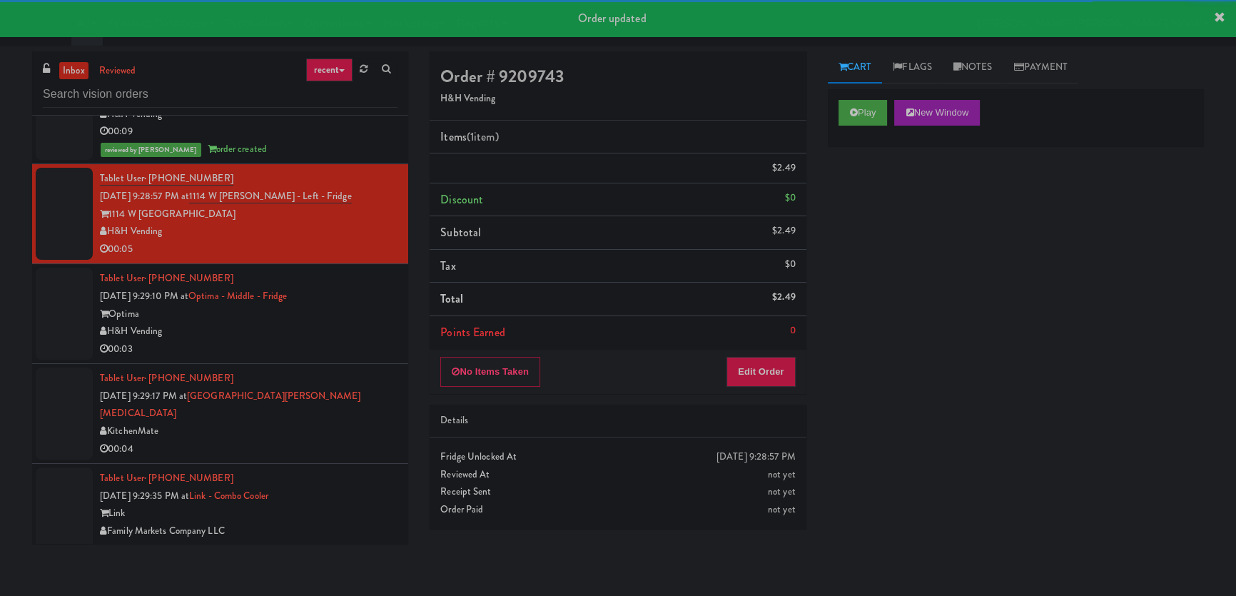
drag, startPoint x: 375, startPoint y: 308, endPoint x: 498, endPoint y: 303, distance: 122.8
click at [375, 322] on div "H&H Vending" at bounding box center [248, 331] width 297 height 18
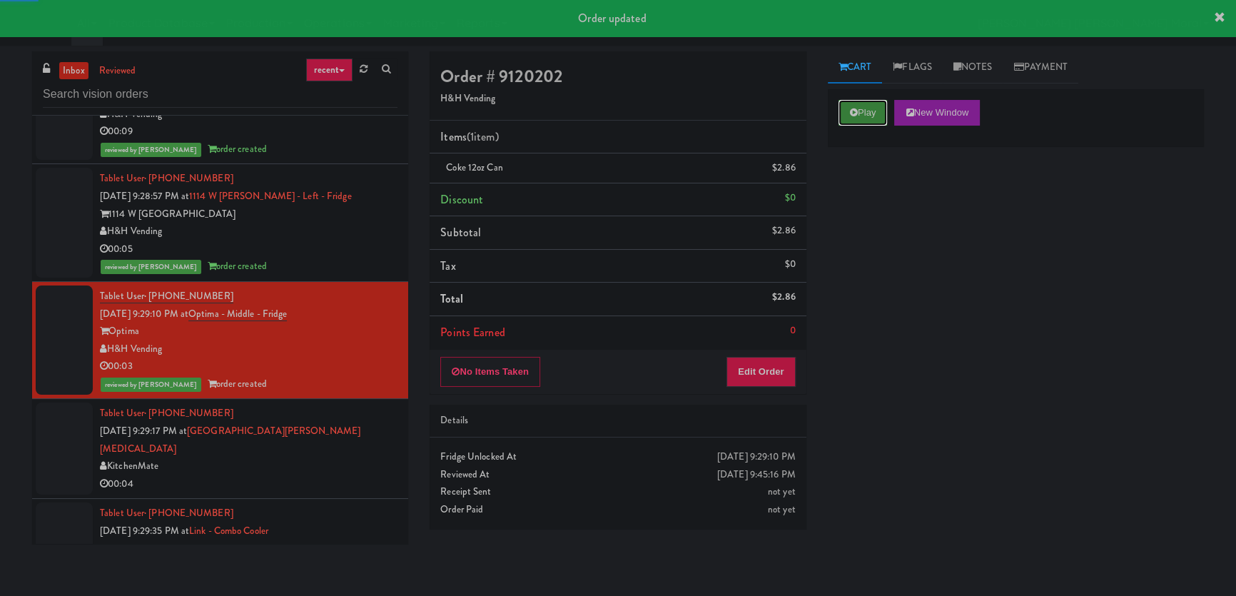
click at [846, 118] on button "Play" at bounding box center [862, 113] width 49 height 26
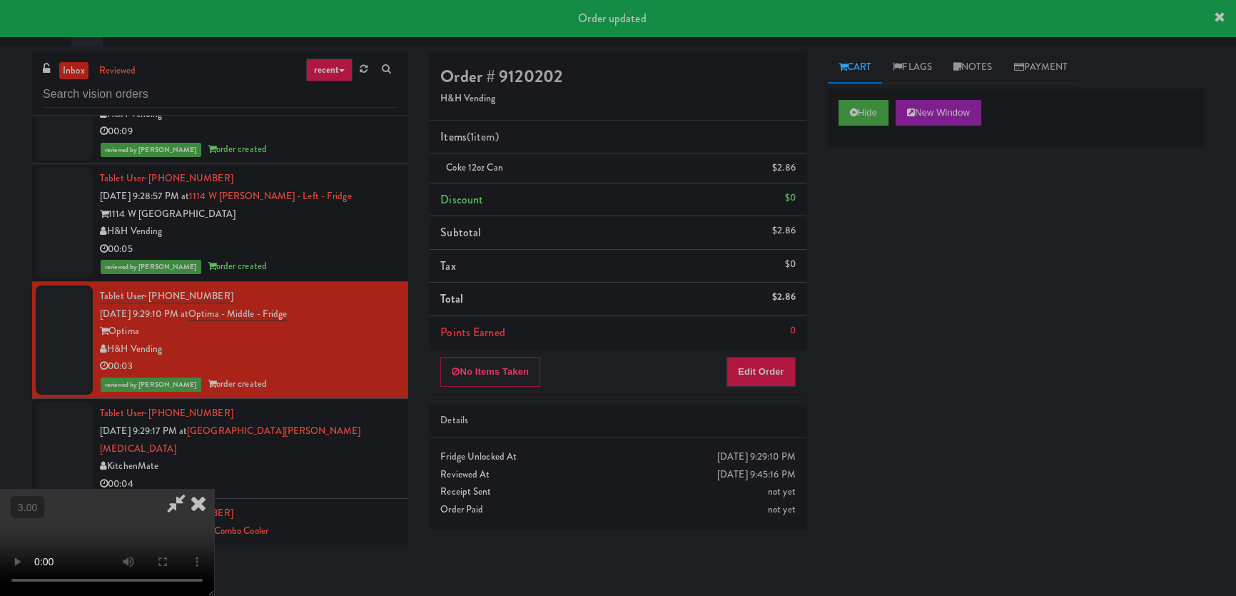
click at [367, 457] on div "KitchenMate" at bounding box center [248, 466] width 297 height 18
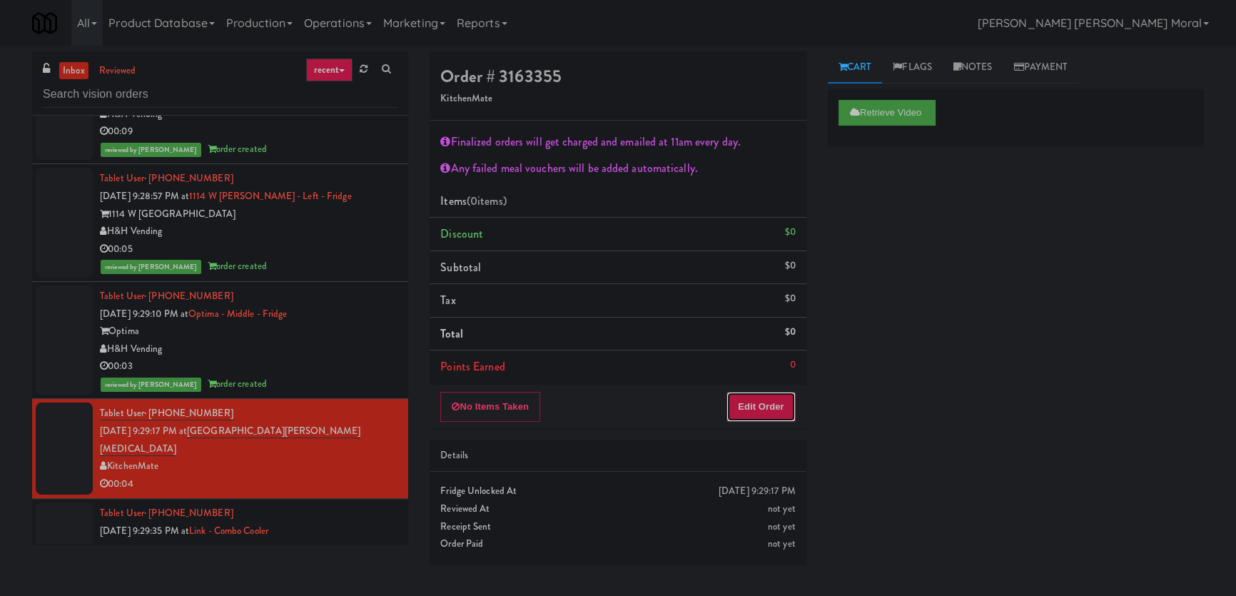
click at [759, 413] on button "Edit Order" at bounding box center [760, 407] width 69 height 30
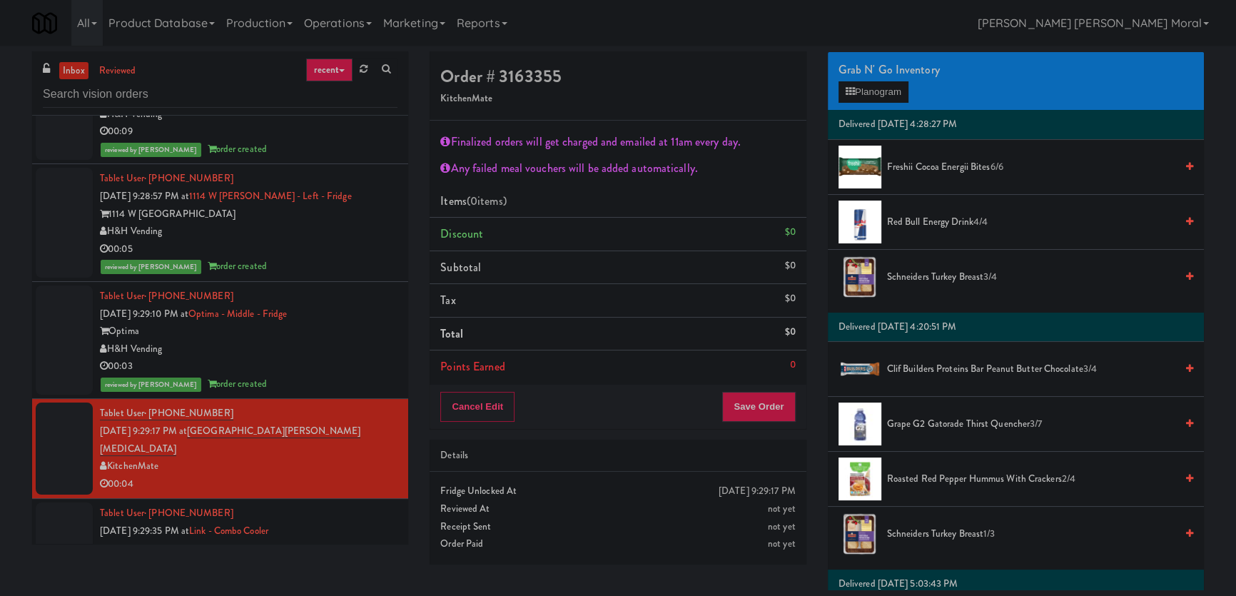
scroll to position [194, 0]
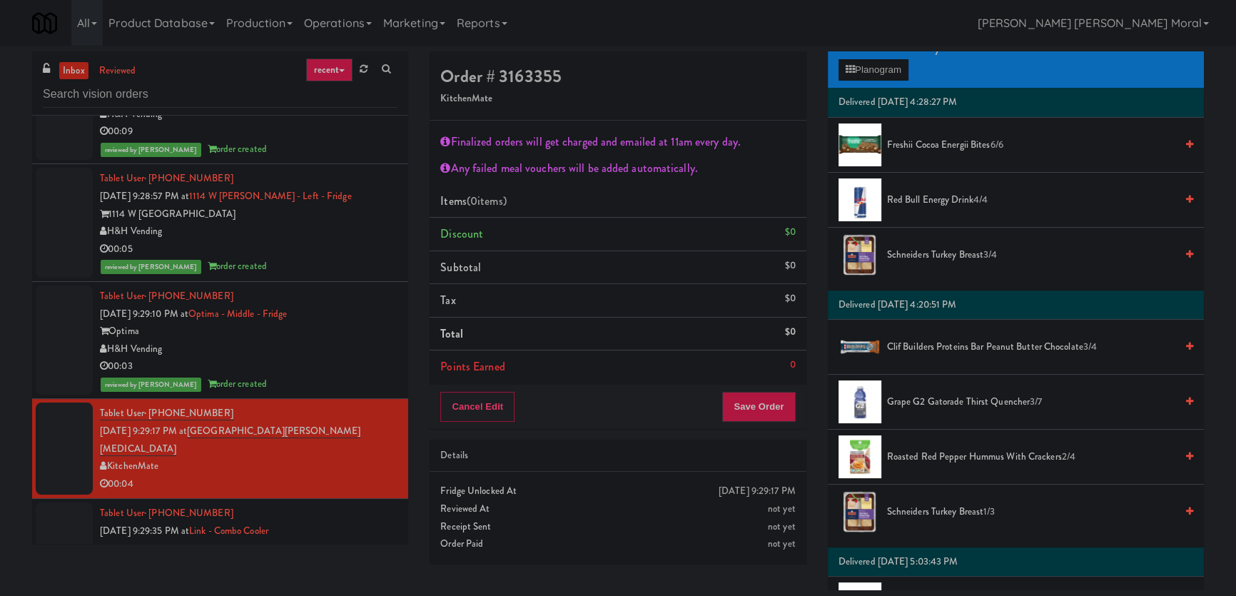
click at [935, 380] on li "Grape G2 Gatorade Thirst Quencher 3/7" at bounding box center [1016, 402] width 376 height 55
click at [922, 399] on span "Grape G2 Gatorade Thirst Quencher 3/7" at bounding box center [1031, 402] width 288 height 18
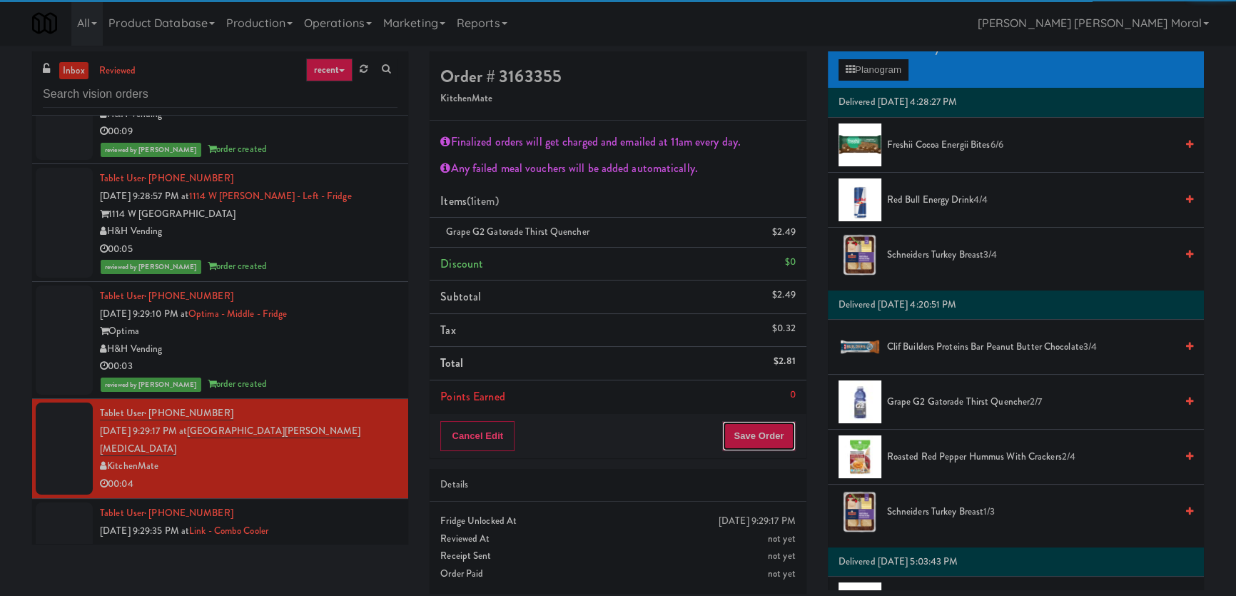
click at [760, 437] on button "Save Order" at bounding box center [758, 436] width 73 height 30
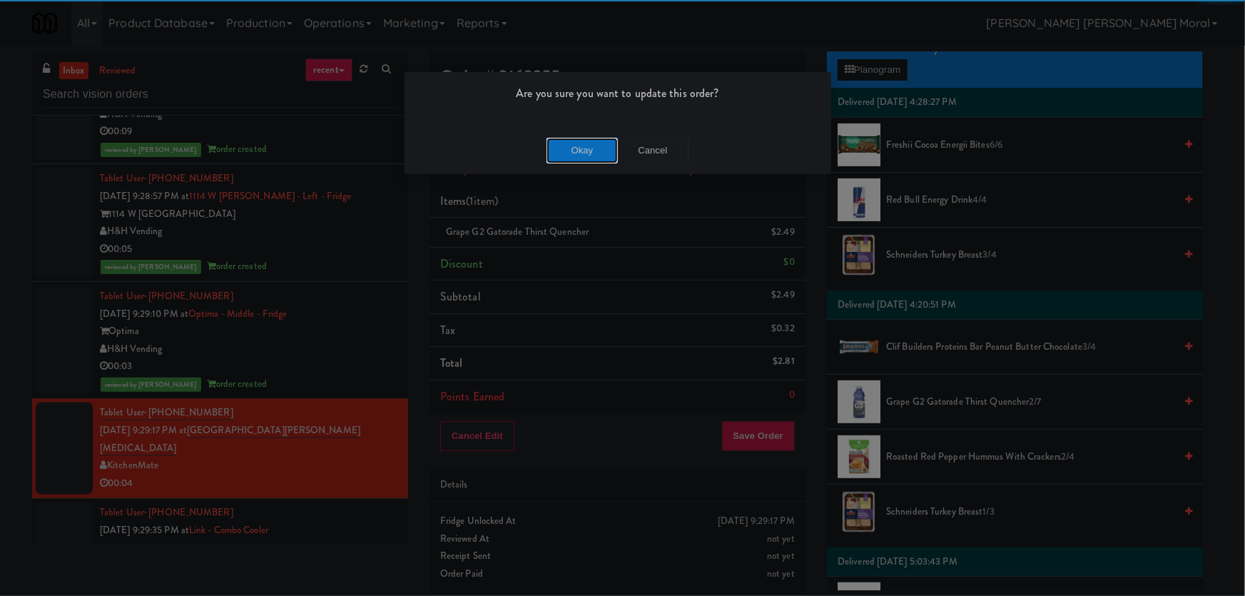
click at [570, 151] on button "Okay" at bounding box center [581, 151] width 71 height 26
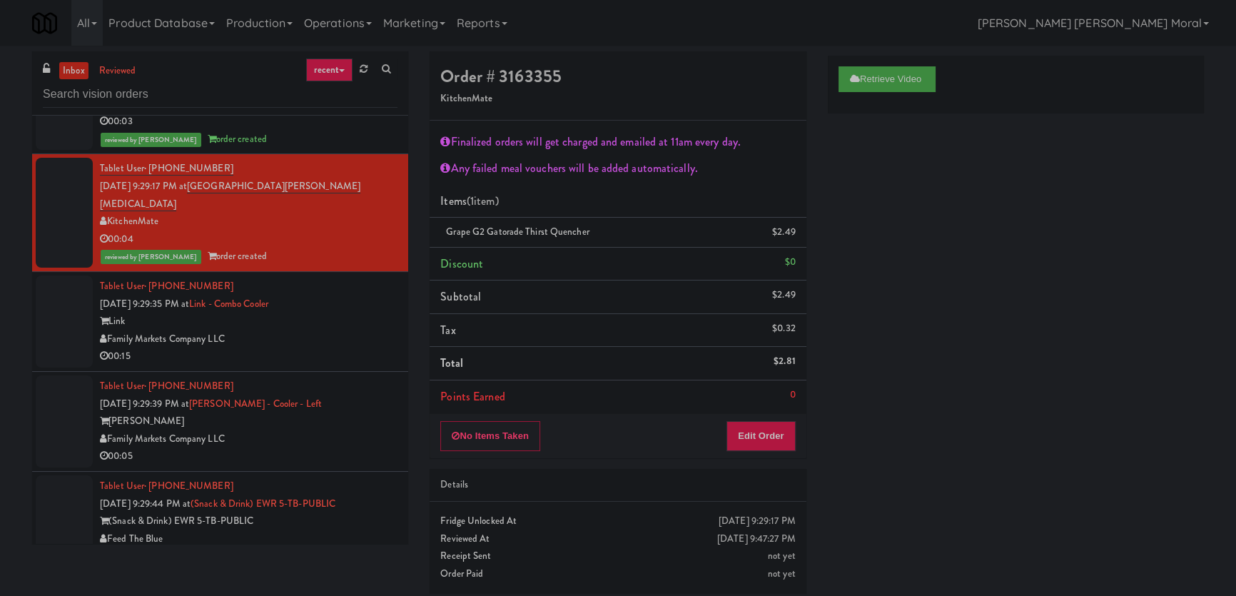
scroll to position [9781, 0]
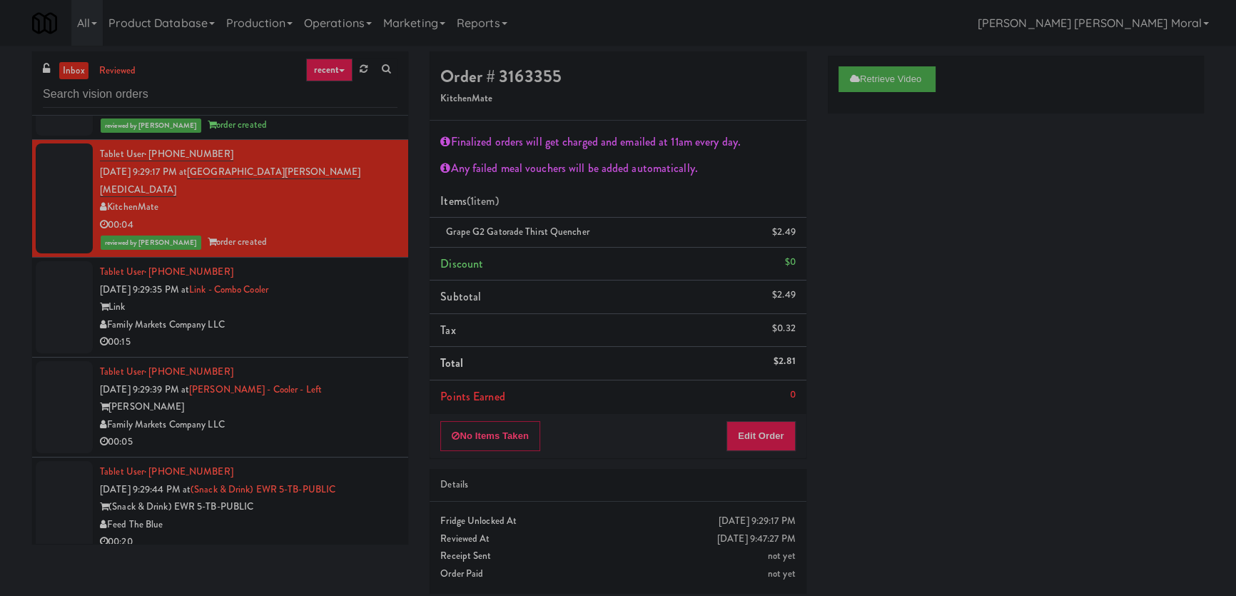
click at [342, 316] on div "Family Markets Company LLC" at bounding box center [248, 325] width 297 height 18
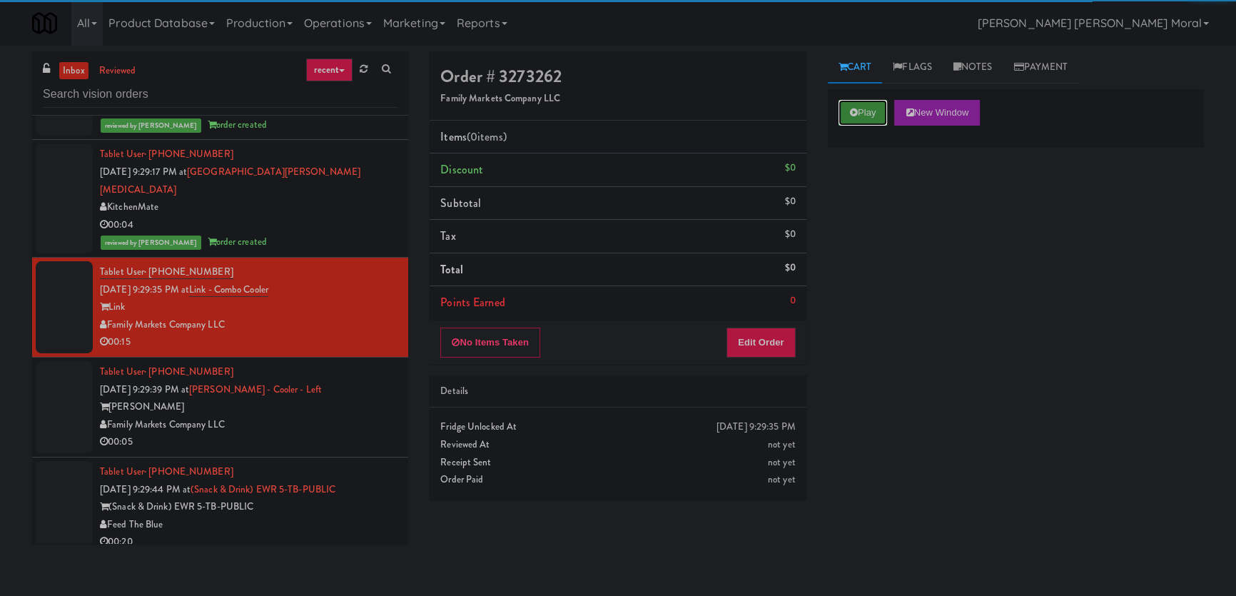
click at [876, 111] on button "Play" at bounding box center [862, 113] width 49 height 26
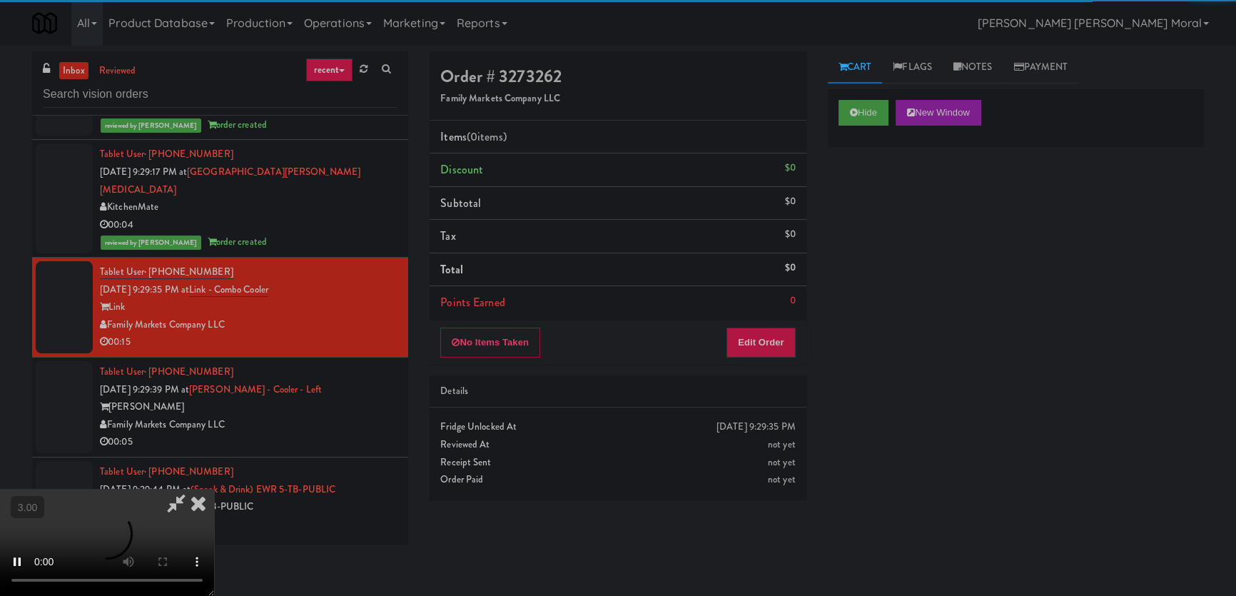
click at [880, 267] on div "Hide New Window Primary Flag Clear Flag if unable to determine what was taken o…" at bounding box center [1016, 356] width 376 height 535
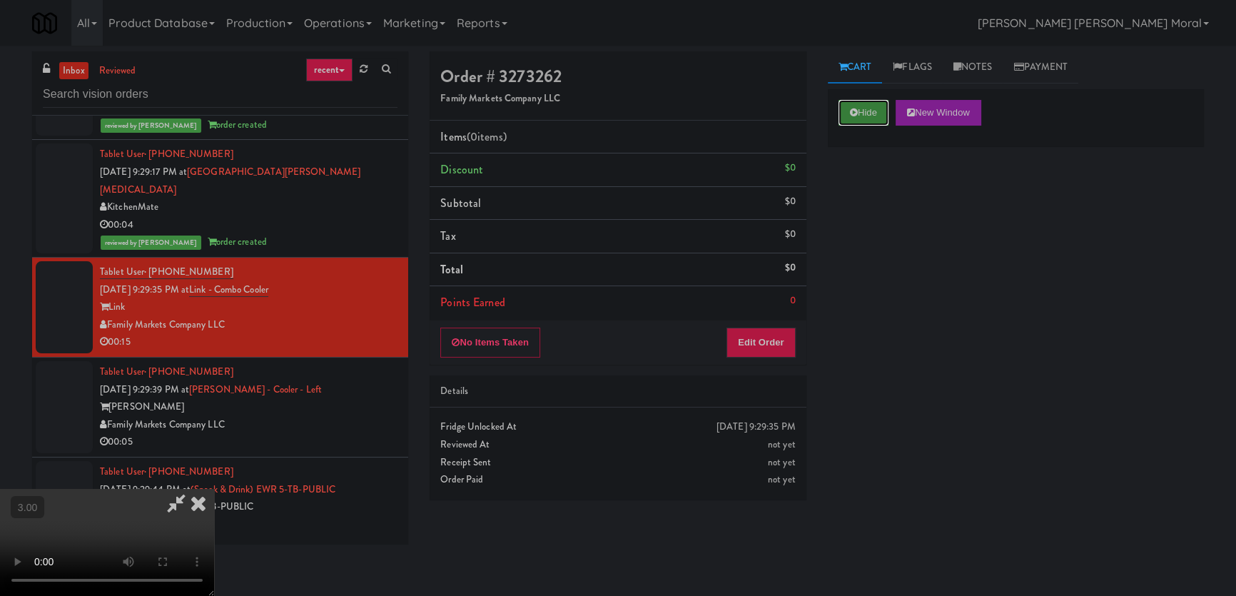
click at [876, 113] on button "Hide" at bounding box center [863, 113] width 50 height 26
click at [863, 233] on div "Hide New Window Primary Flag Clear Flag if unable to determine what was taken o…" at bounding box center [1016, 356] width 376 height 535
click at [214, 489] on video at bounding box center [107, 542] width 214 height 107
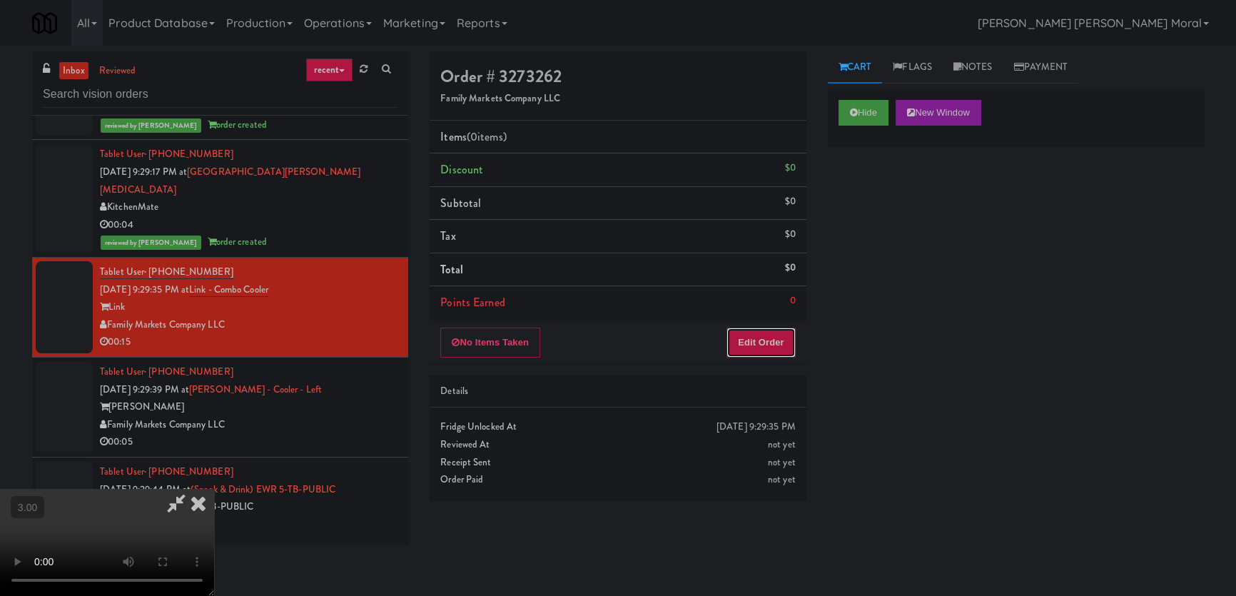
click at [771, 336] on button "Edit Order" at bounding box center [760, 342] width 69 height 30
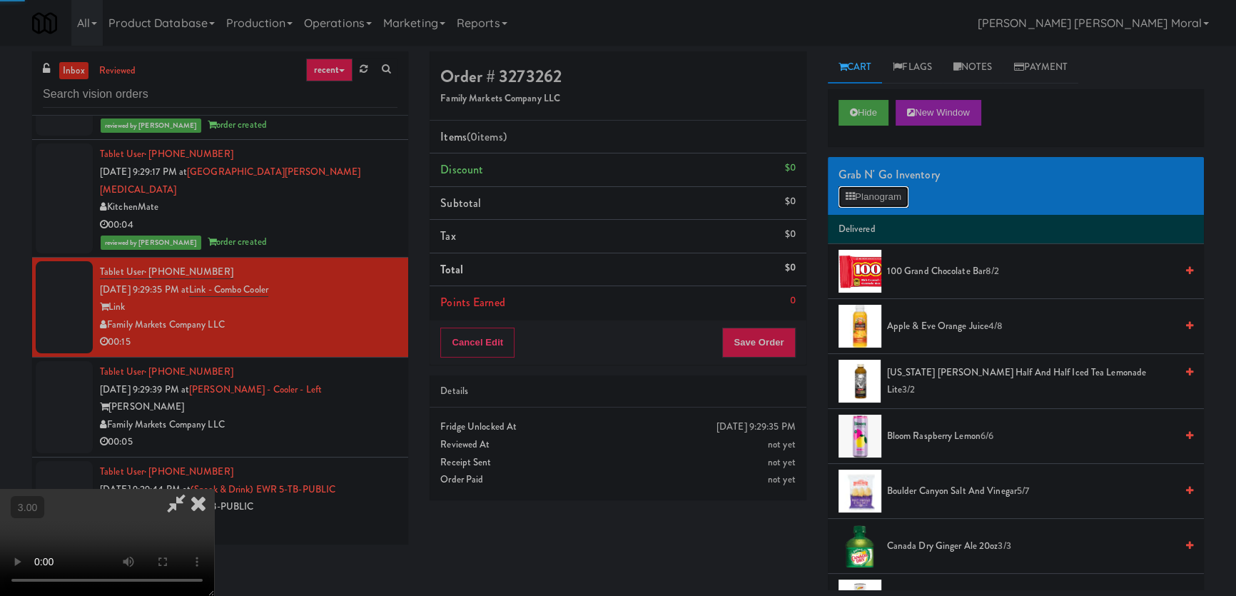
click at [846, 200] on icon at bounding box center [849, 196] width 9 height 9
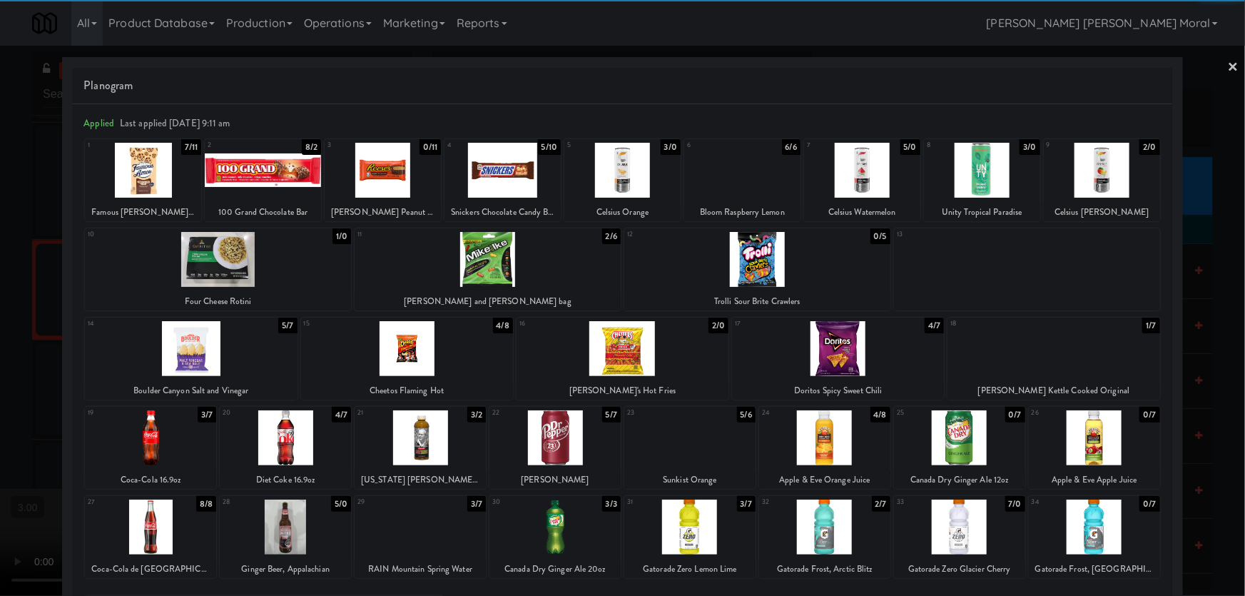
click at [818, 432] on div at bounding box center [824, 437] width 131 height 55
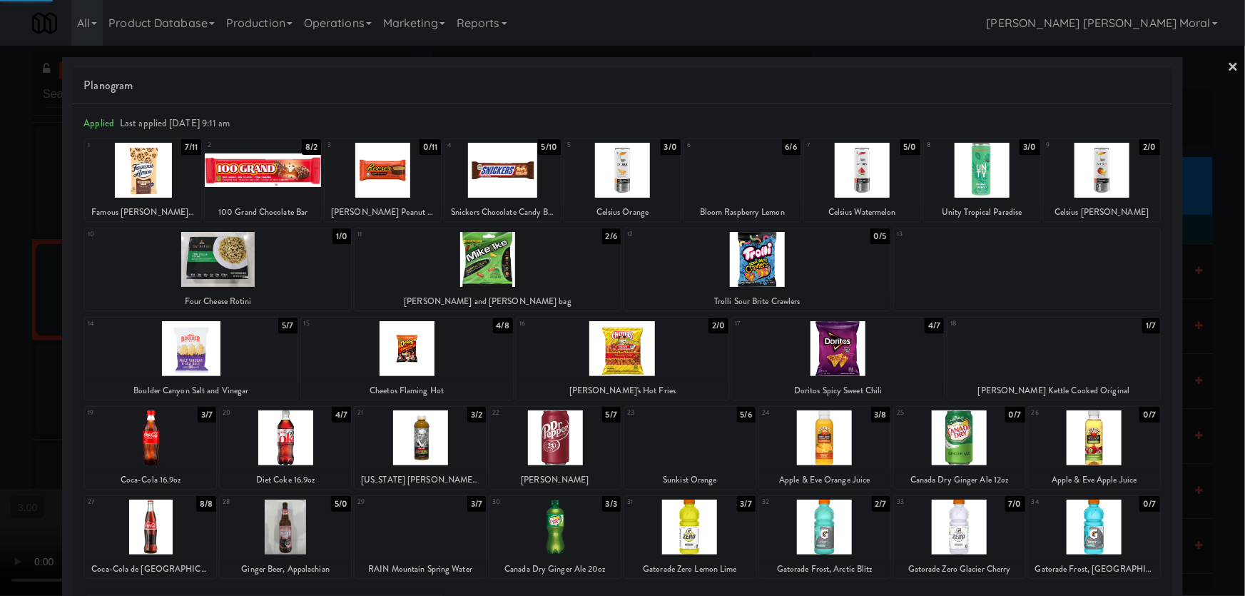
click at [554, 529] on div at bounding box center [554, 526] width 131 height 55
click at [0, 346] on div at bounding box center [622, 298] width 1245 height 596
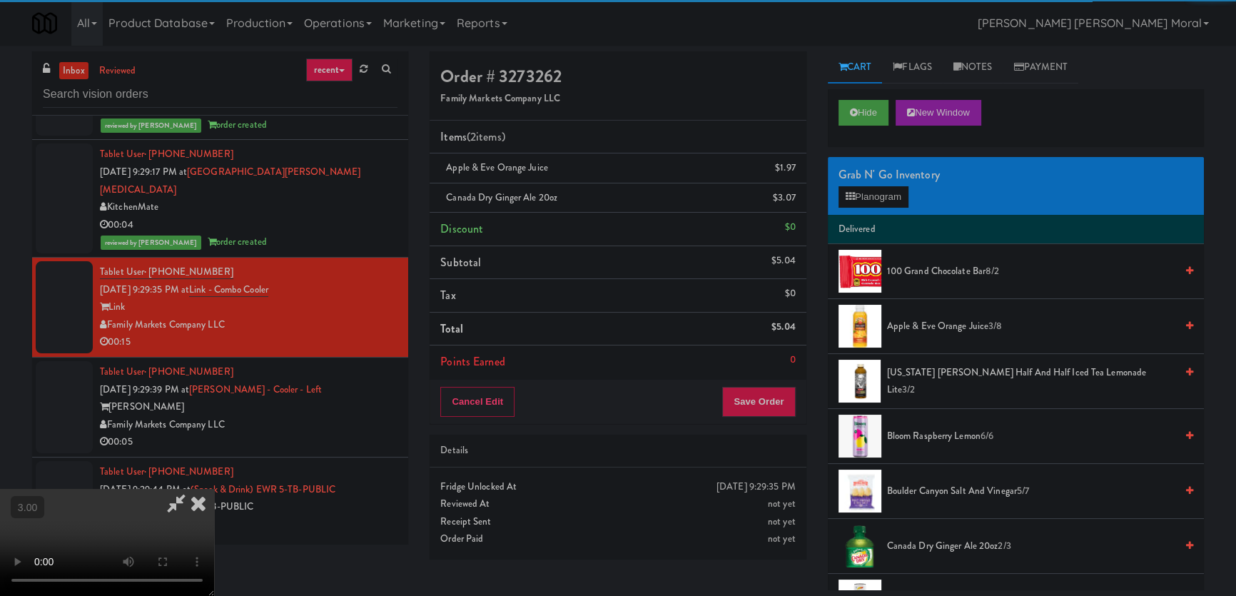
click at [214, 489] on video at bounding box center [107, 542] width 214 height 107
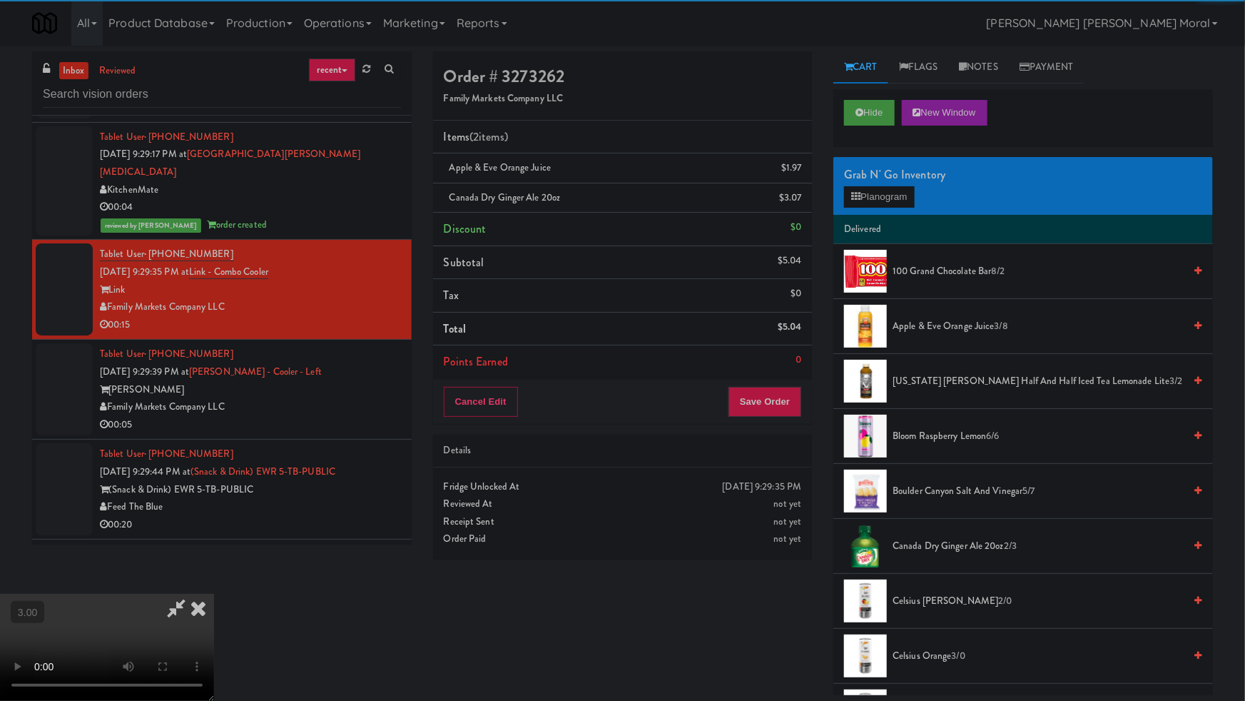
click at [214, 594] on video at bounding box center [107, 647] width 214 height 107
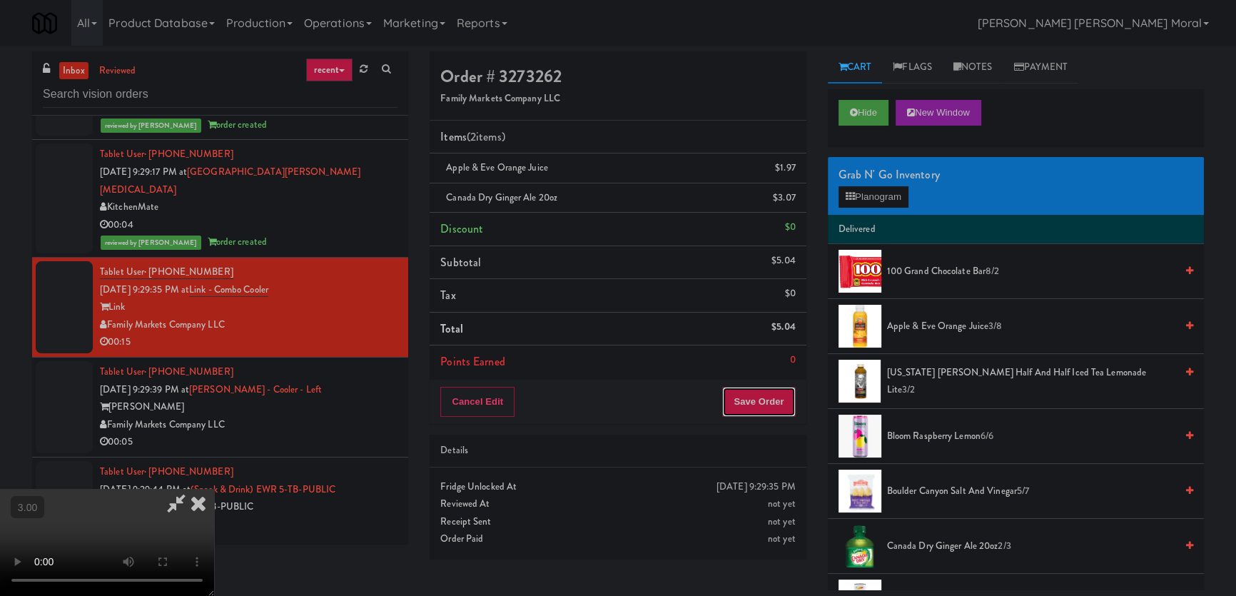
click at [774, 401] on button "Save Order" at bounding box center [758, 402] width 73 height 30
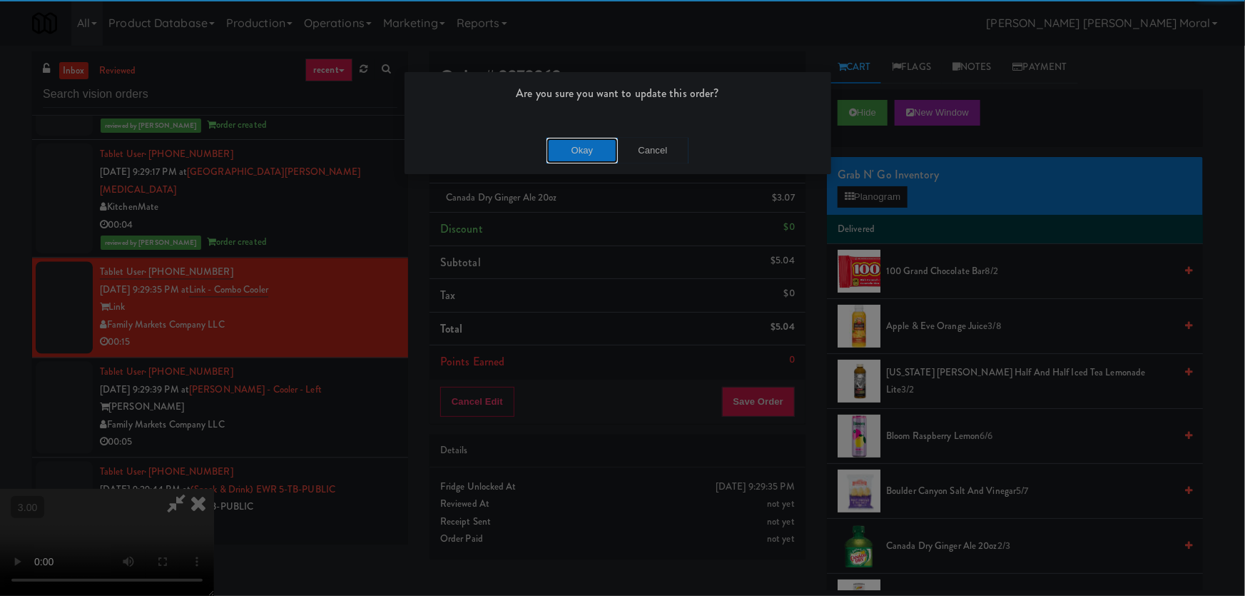
click at [574, 140] on button "Okay" at bounding box center [581, 151] width 71 height 26
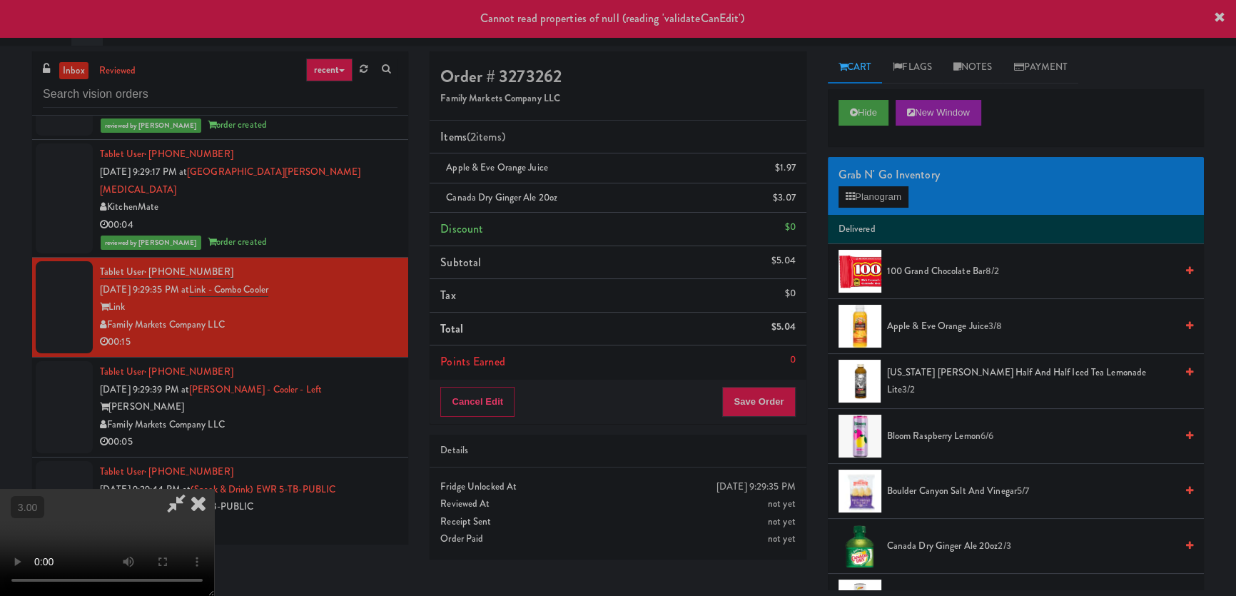
click at [214, 489] on icon at bounding box center [198, 503] width 31 height 29
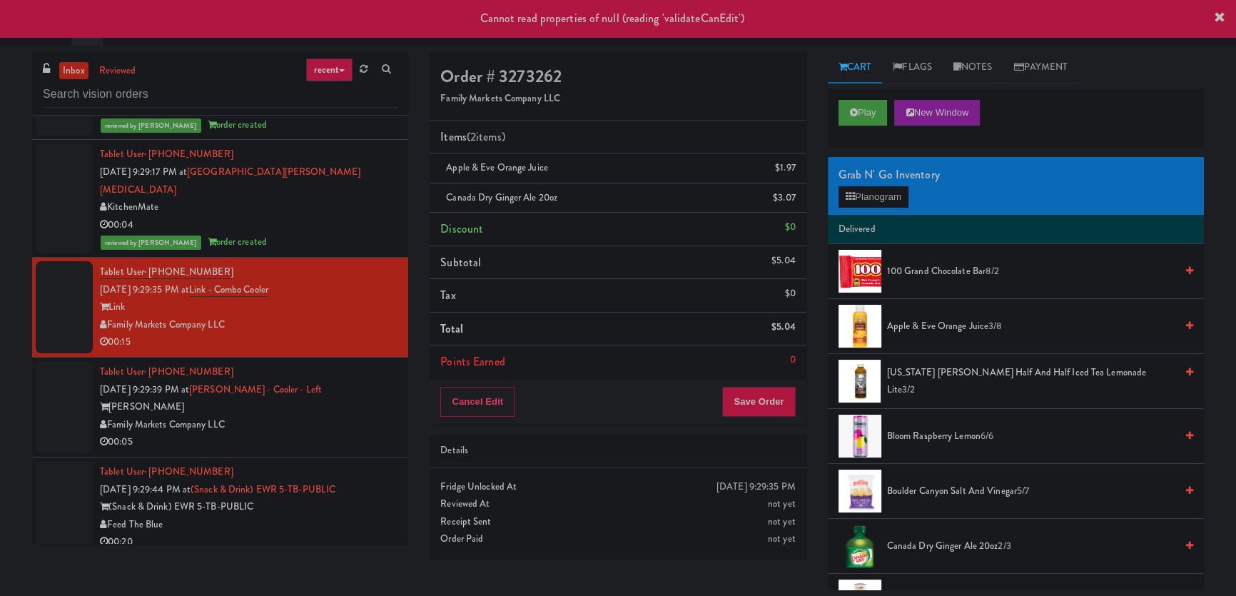
click at [345, 398] on div "[PERSON_NAME]" at bounding box center [248, 407] width 297 height 18
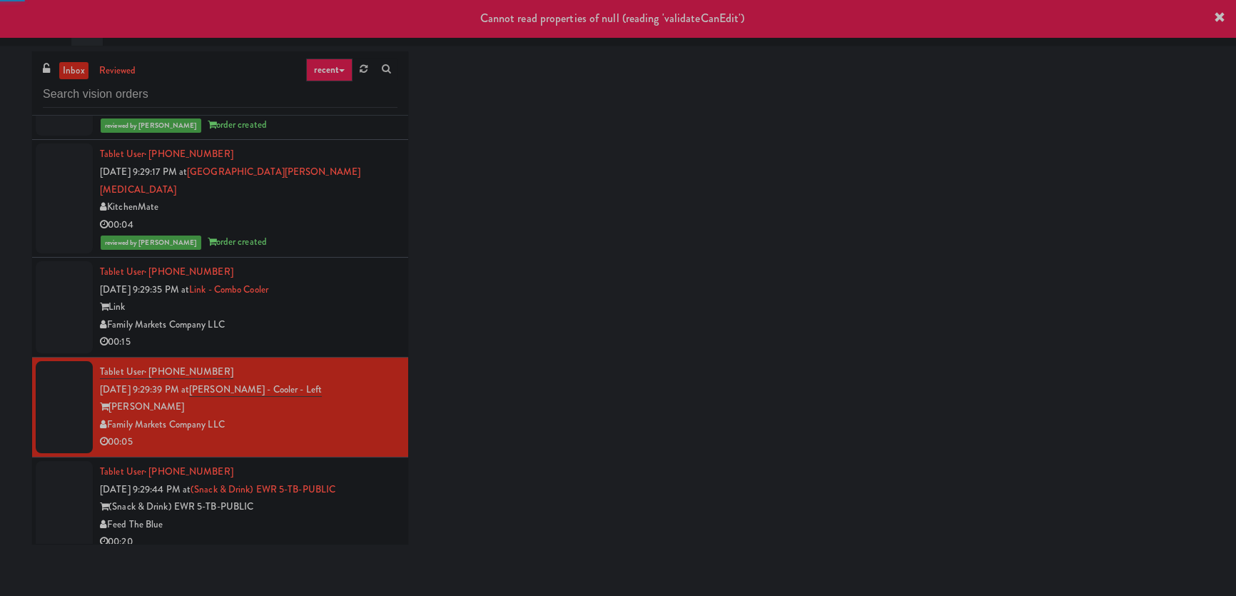
click at [373, 298] on div "Link" at bounding box center [248, 307] width 297 height 18
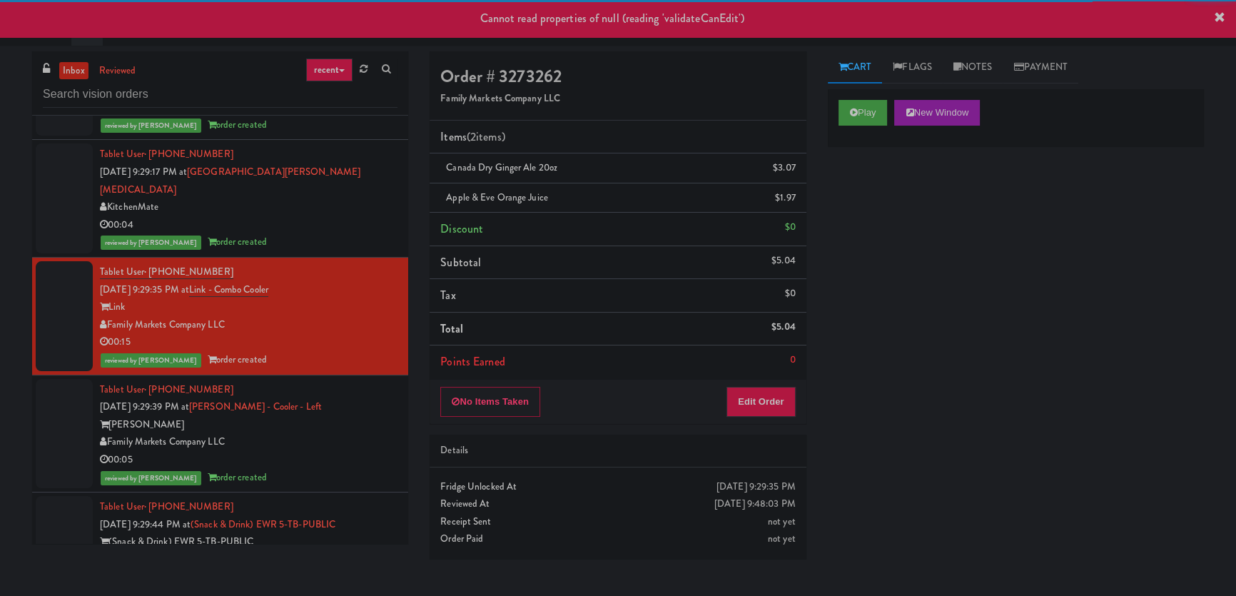
drag, startPoint x: 363, startPoint y: 370, endPoint x: 372, endPoint y: 372, distance: 9.0
click at [364, 416] on div "[PERSON_NAME]" at bounding box center [248, 425] width 297 height 18
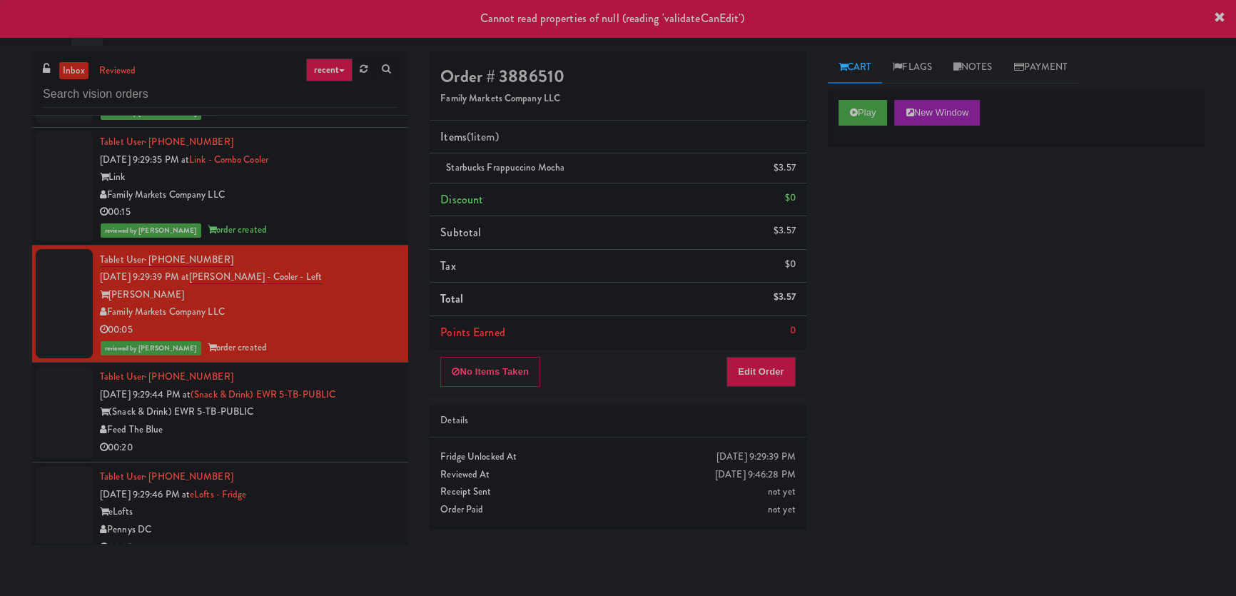
click at [374, 439] on div "00:20" at bounding box center [248, 448] width 297 height 18
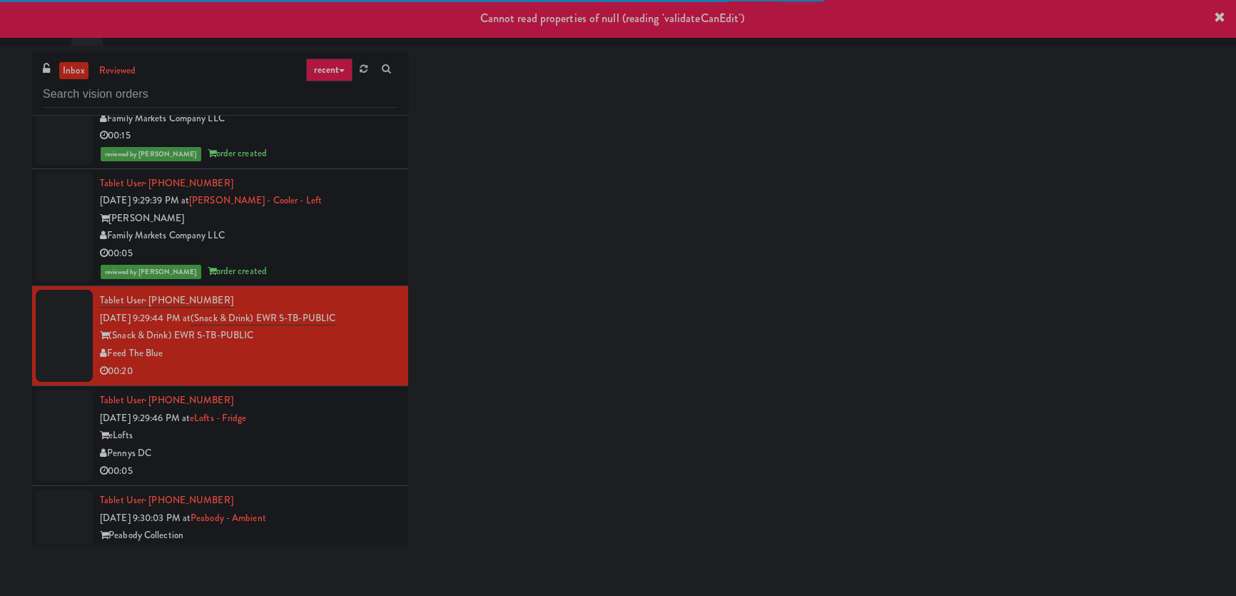
scroll to position [10041, 0]
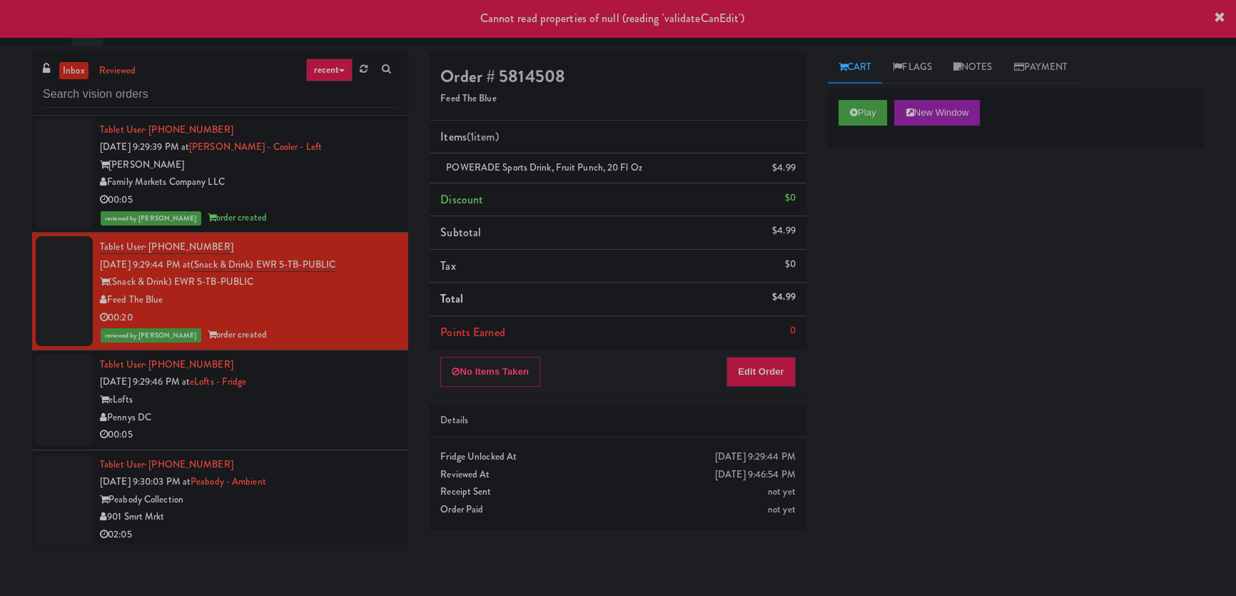
click at [366, 409] on div "Pennys DC" at bounding box center [248, 418] width 297 height 18
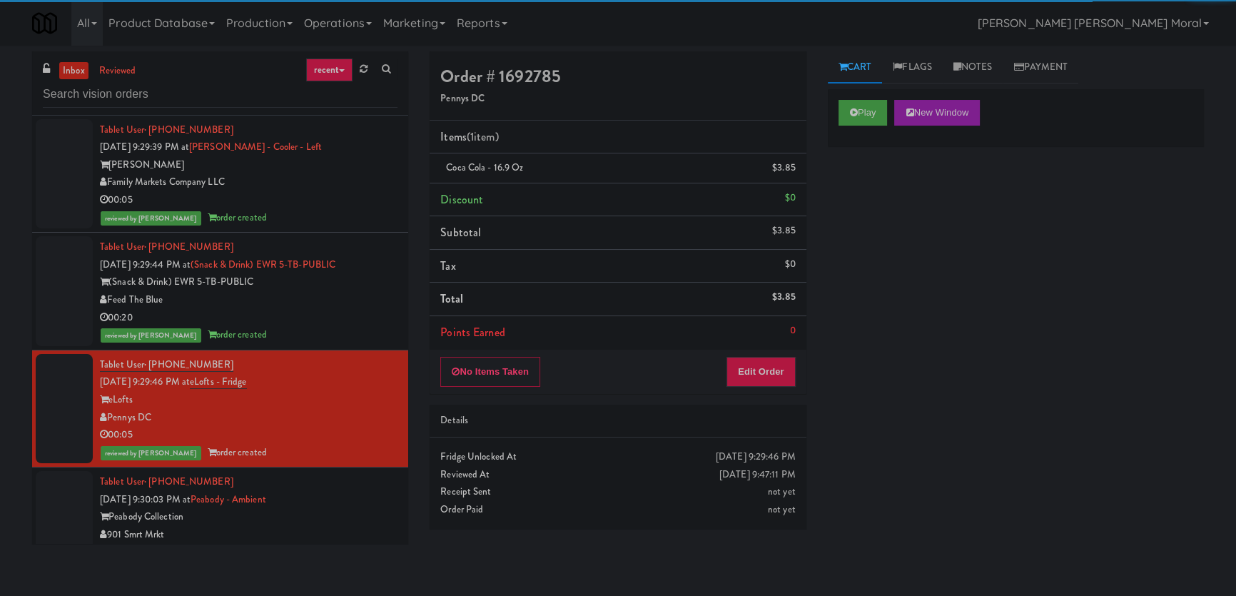
click at [219, 109] on div "inbox reviewed recent all unclear take inventory issue suspicious failed recent…" at bounding box center [220, 83] width 376 height 64
click at [220, 101] on input "text" at bounding box center [220, 94] width 355 height 26
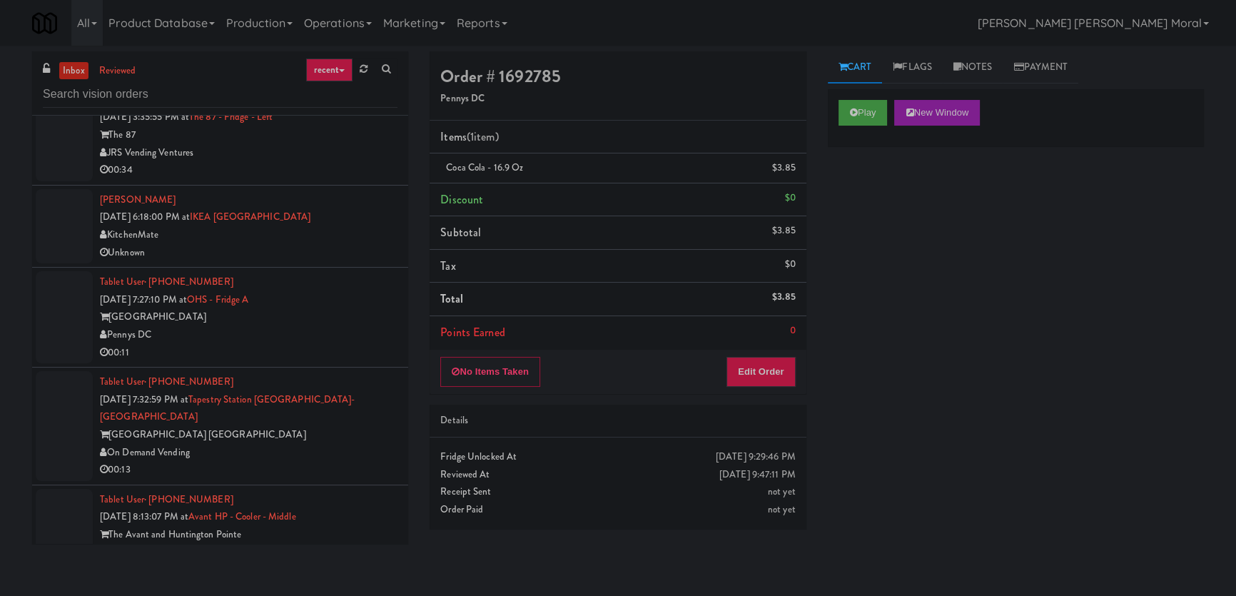
click at [347, 244] on div "Unknown" at bounding box center [248, 253] width 297 height 18
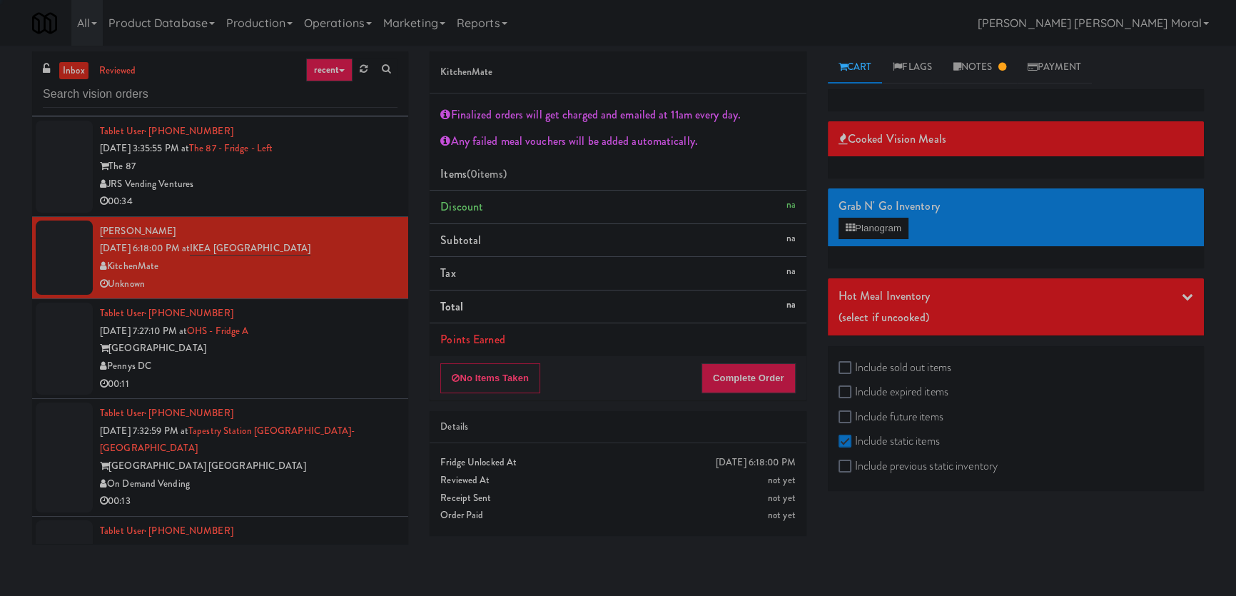
scroll to position [3595, 0]
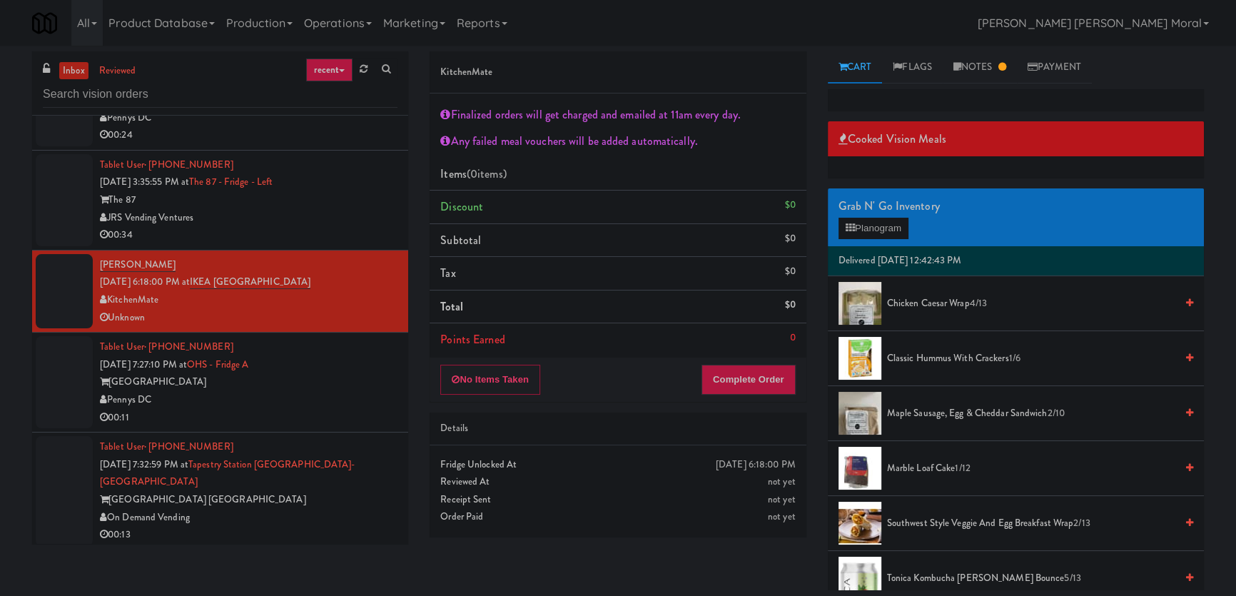
click at [323, 391] on div "Pennys DC" at bounding box center [248, 400] width 297 height 18
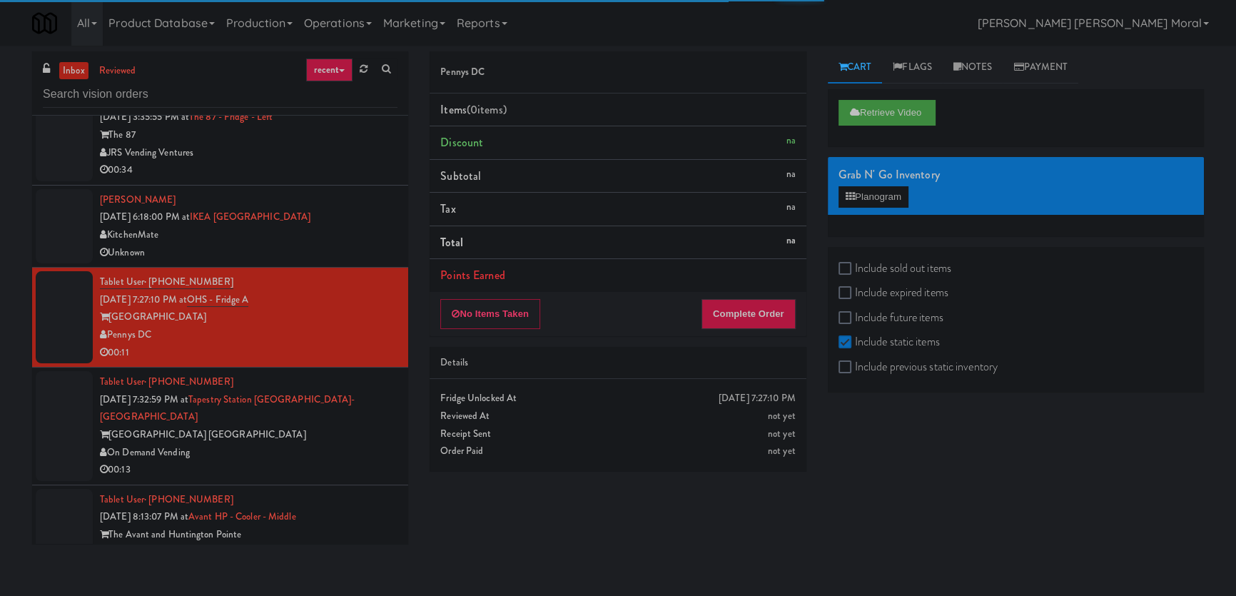
click at [358, 444] on div "On Demand Vending" at bounding box center [248, 453] width 297 height 18
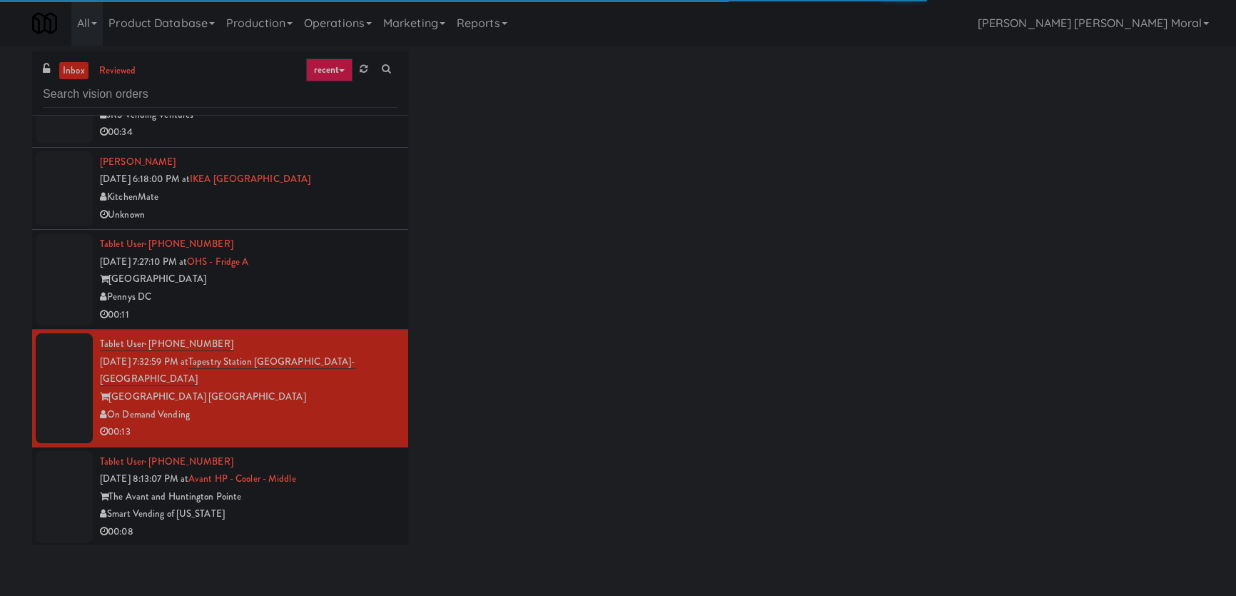
scroll to position [3854, 0]
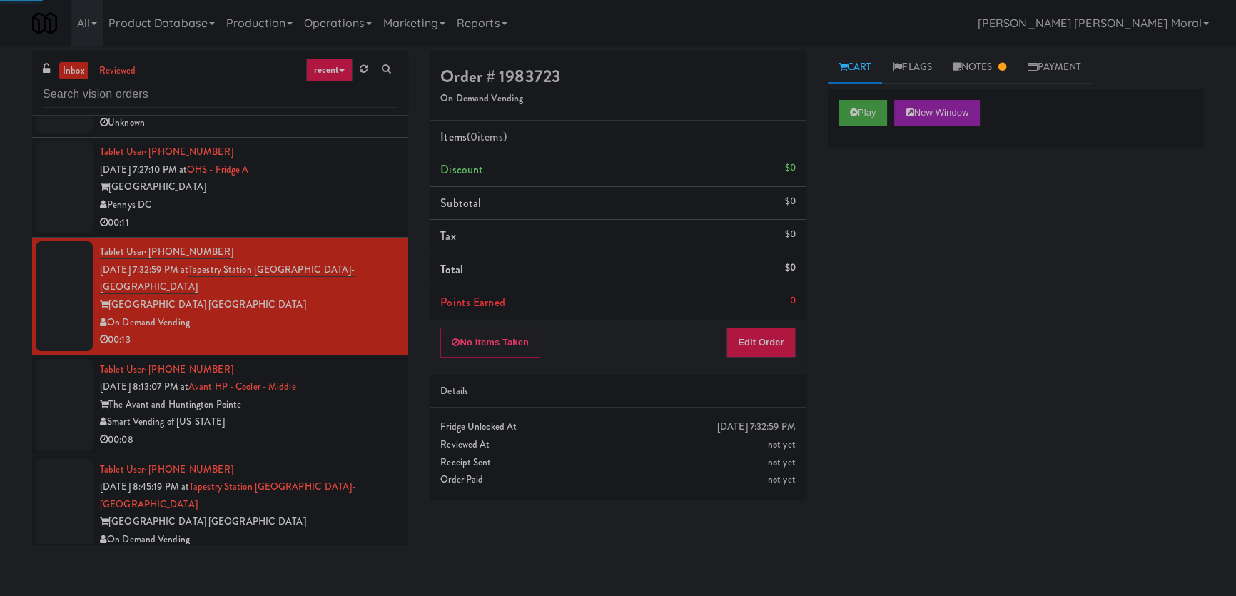
click at [342, 215] on li "Tablet User · (615) 785-6656 [DATE] 7:27:10 PM at OHS - Fridge A One Hill South…" at bounding box center [220, 188] width 376 height 100
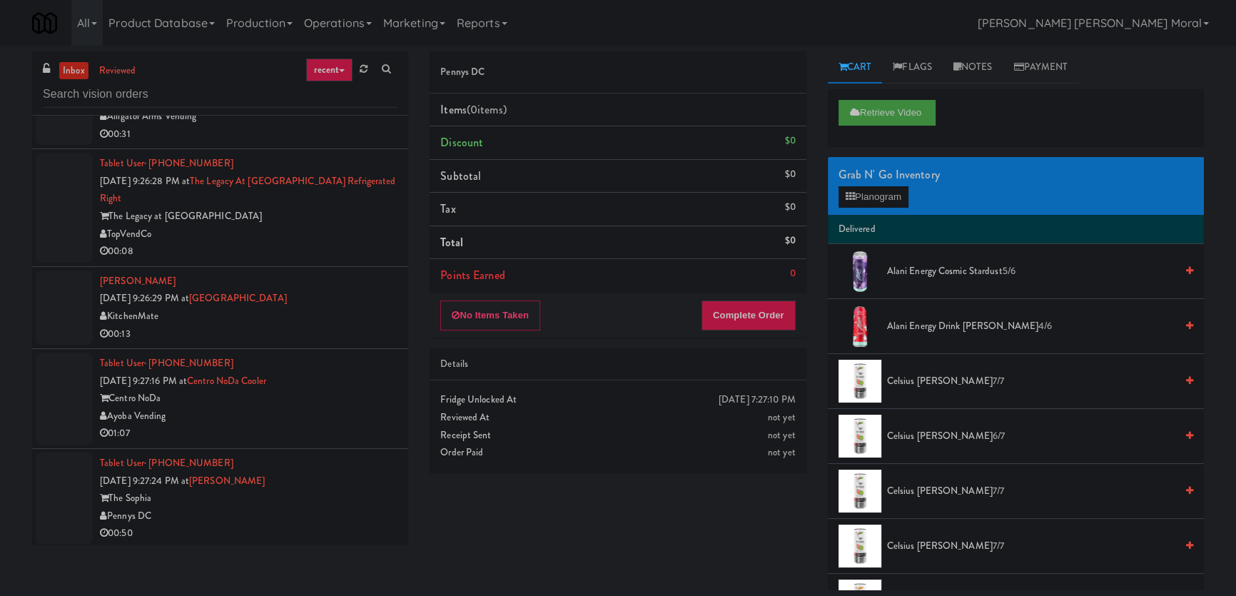
scroll to position [4503, 0]
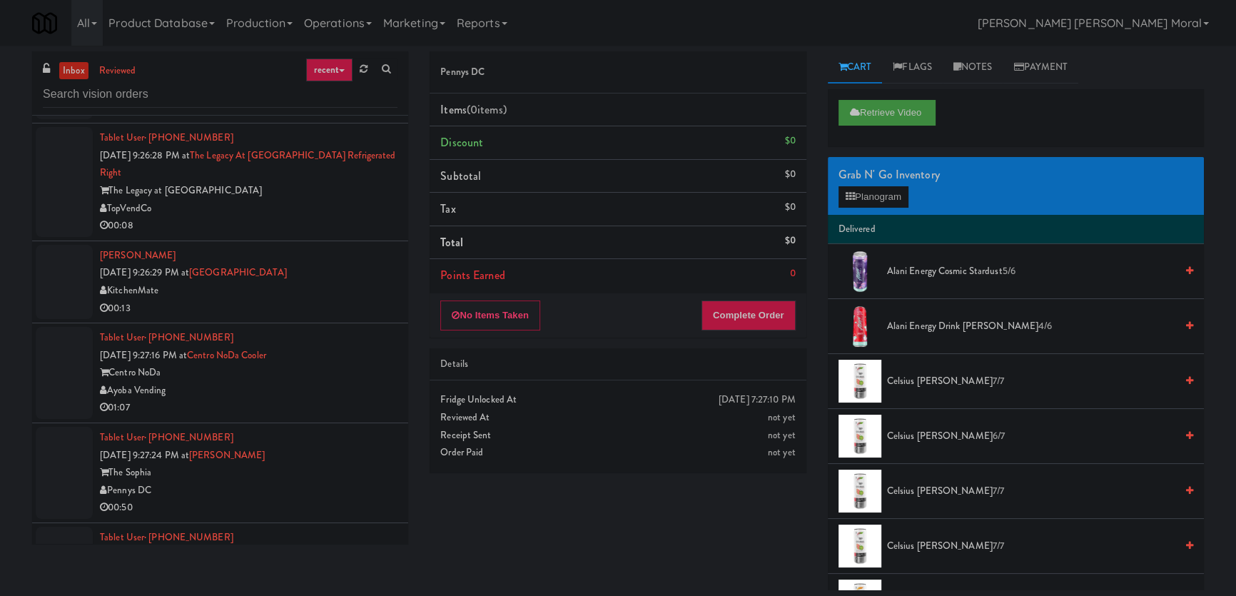
click at [337, 399] on div "01:07" at bounding box center [248, 408] width 297 height 18
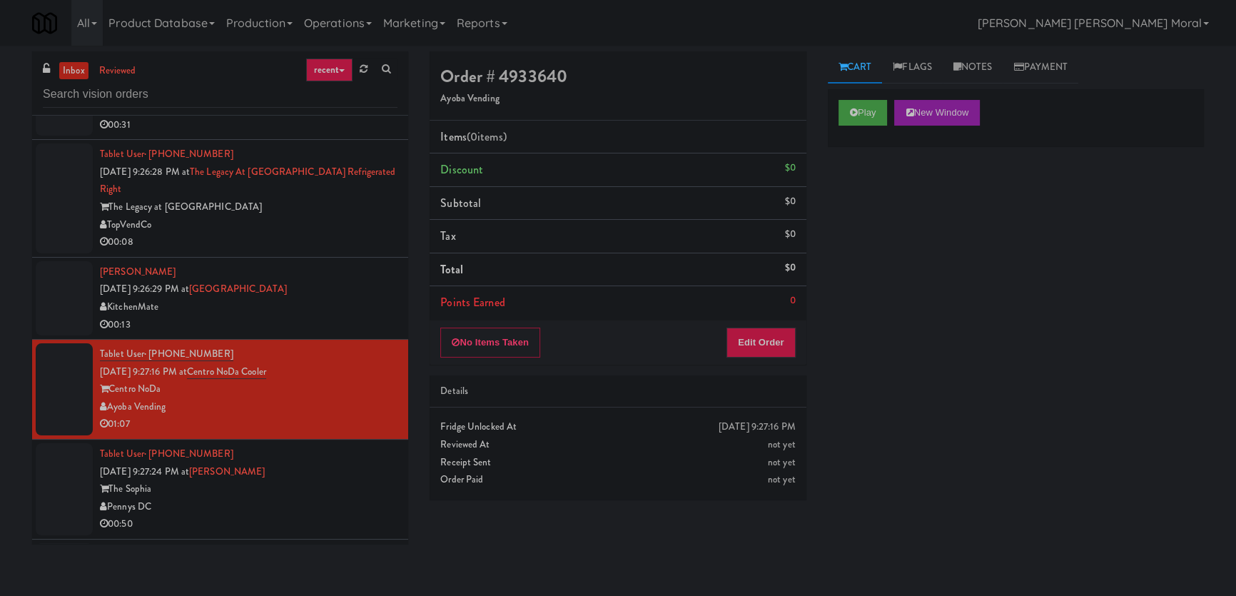
scroll to position [4438, 0]
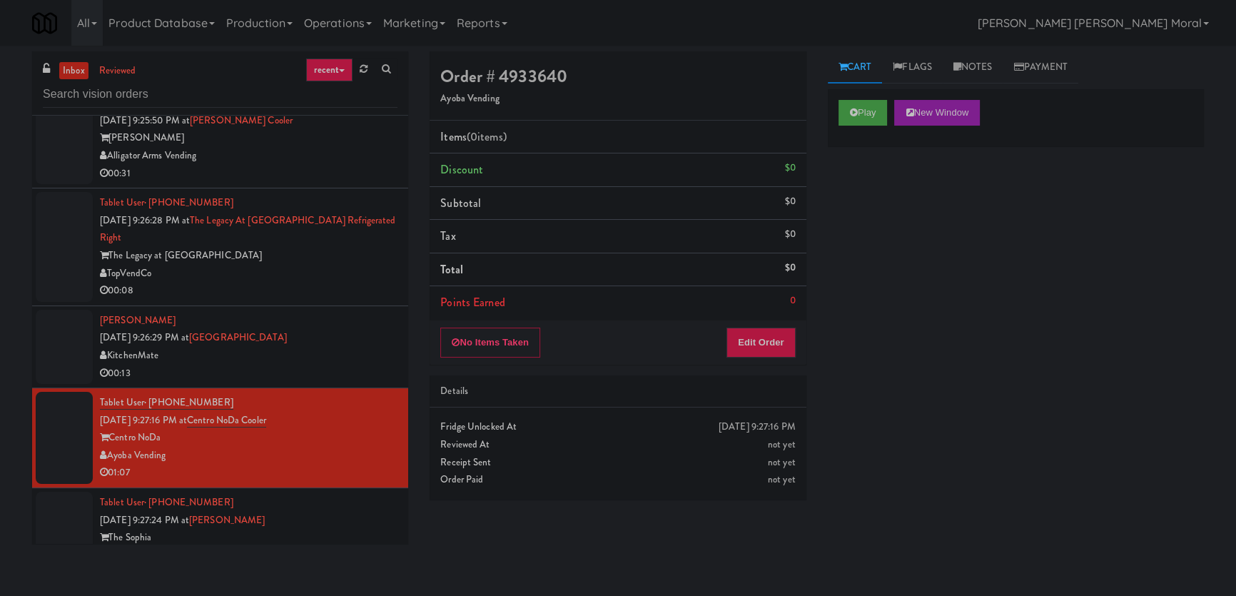
click at [312, 365] on div "00:13" at bounding box center [248, 374] width 297 height 18
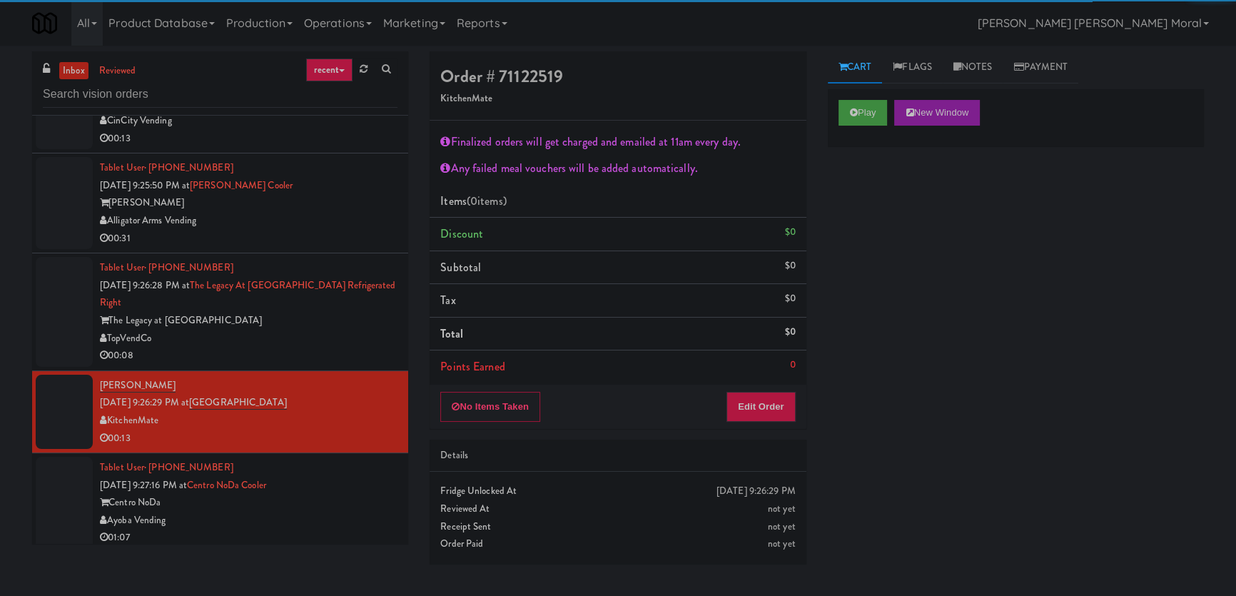
click at [315, 347] on div "00:08" at bounding box center [248, 356] width 297 height 18
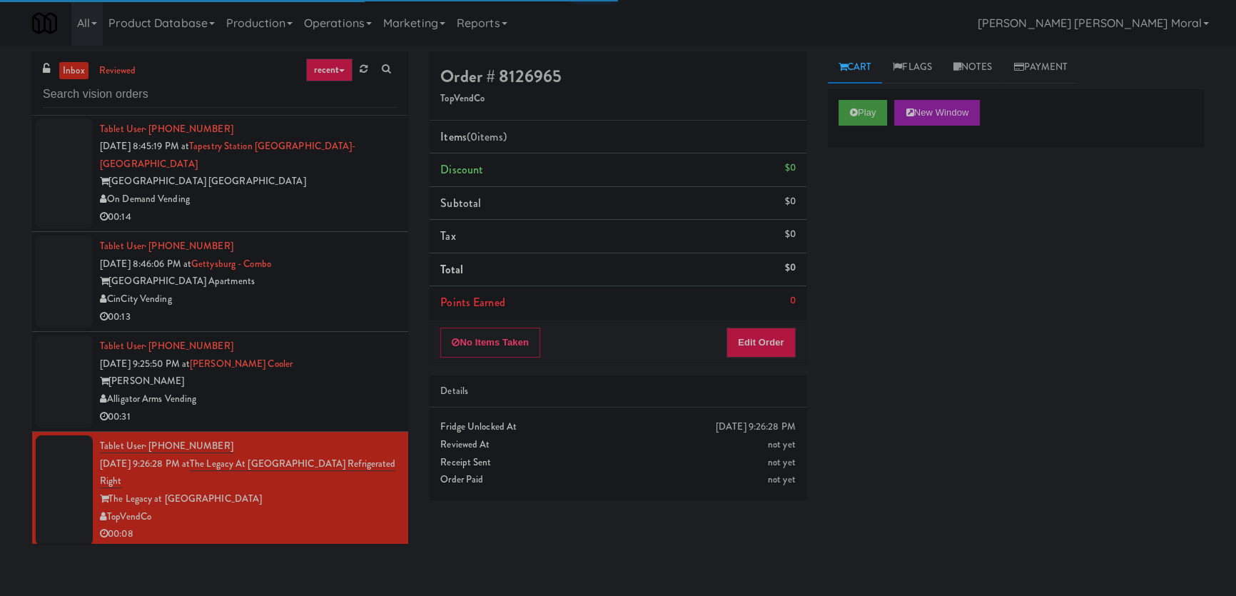
scroll to position [4179, 0]
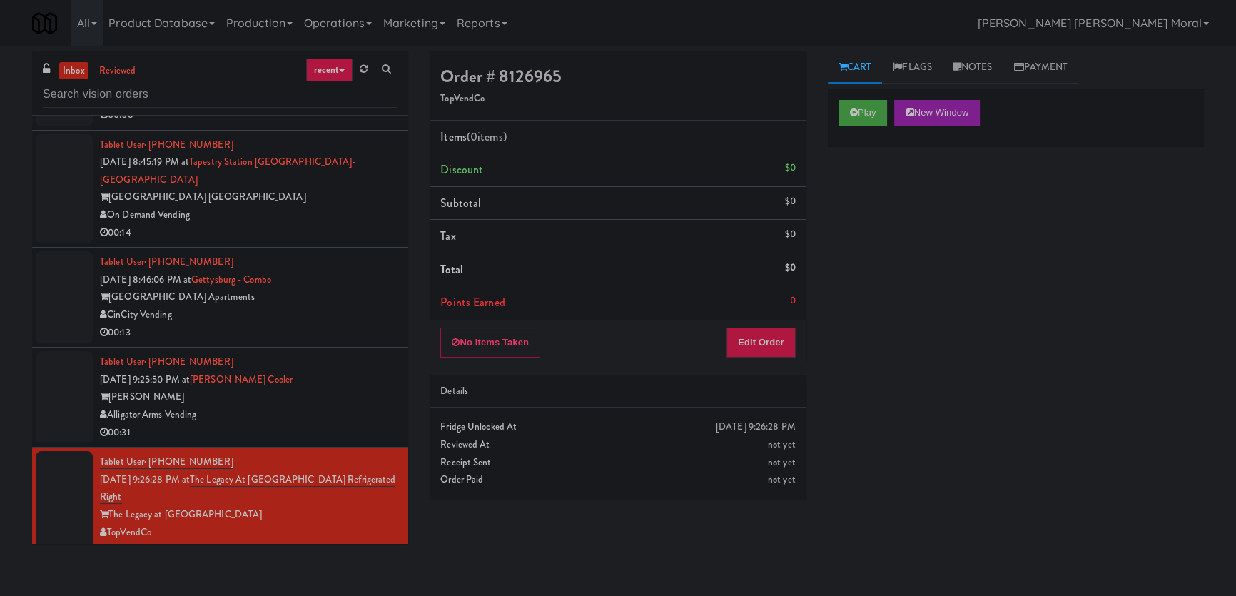
click at [337, 324] on div "00:13" at bounding box center [248, 333] width 297 height 18
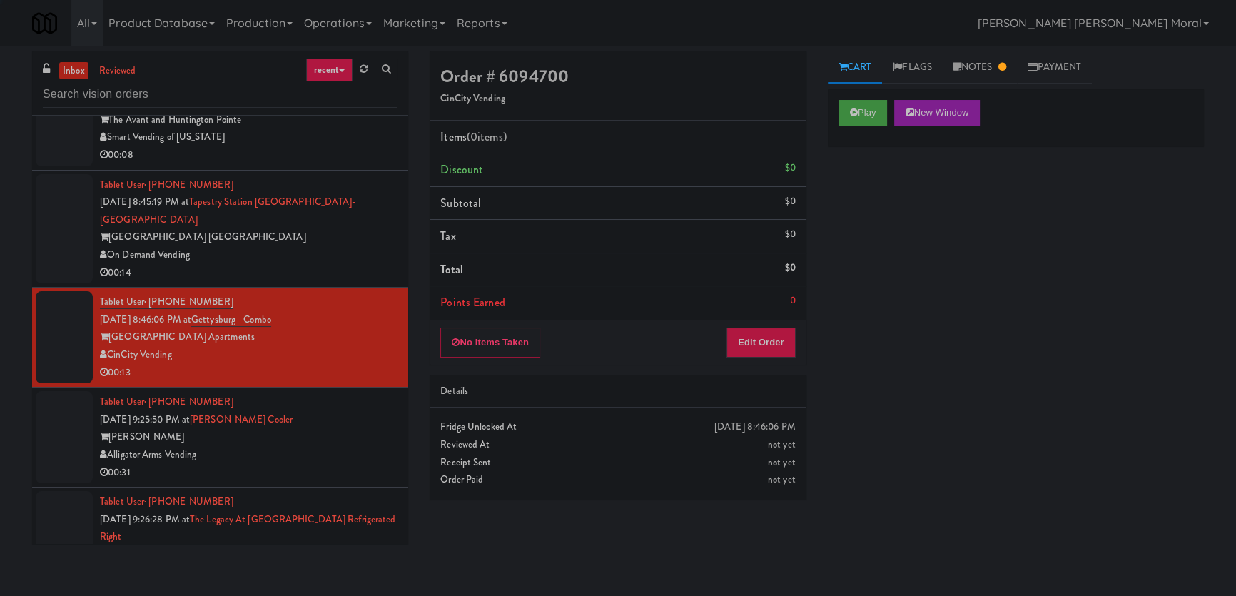
scroll to position [4049, 0]
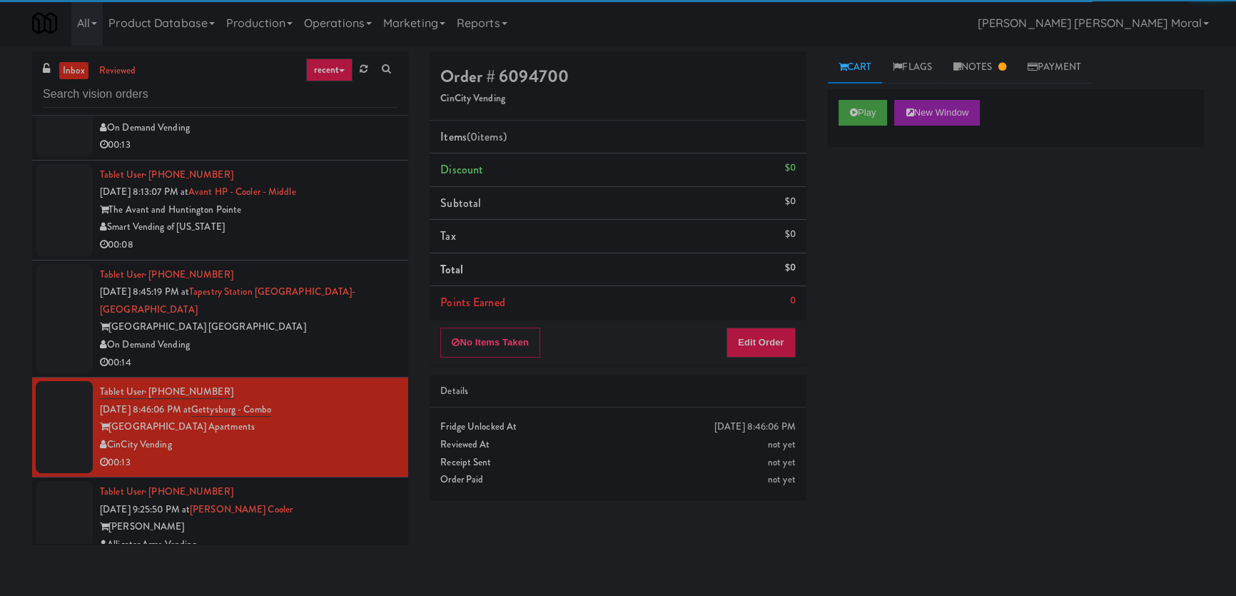
click at [329, 336] on div "On Demand Vending" at bounding box center [248, 345] width 297 height 18
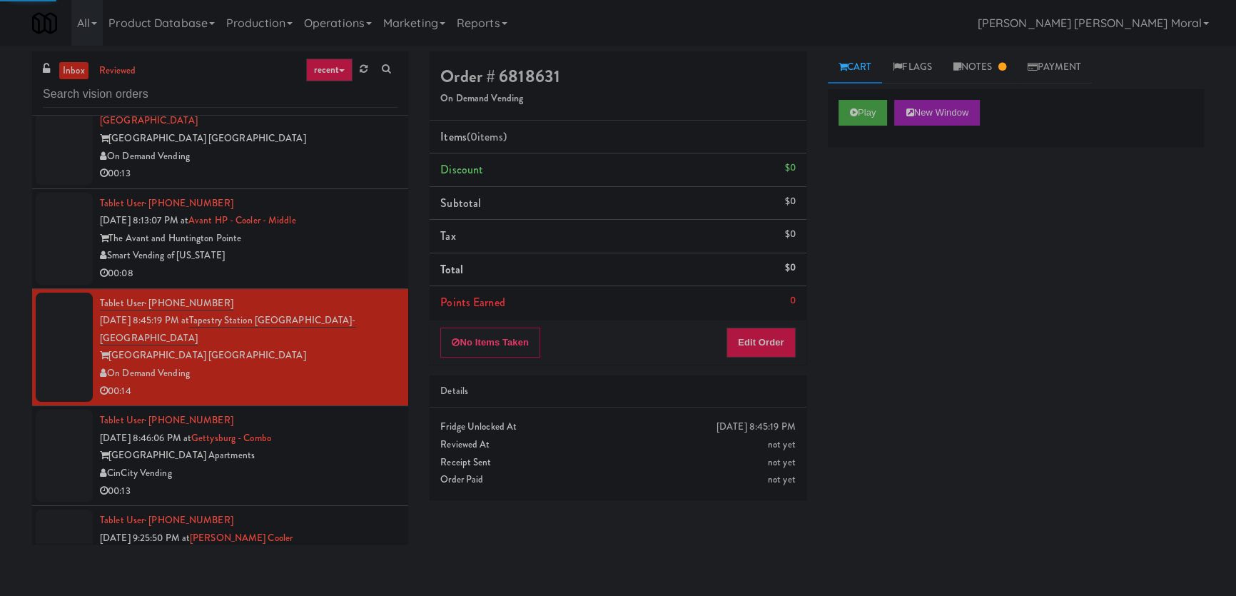
scroll to position [3984, 0]
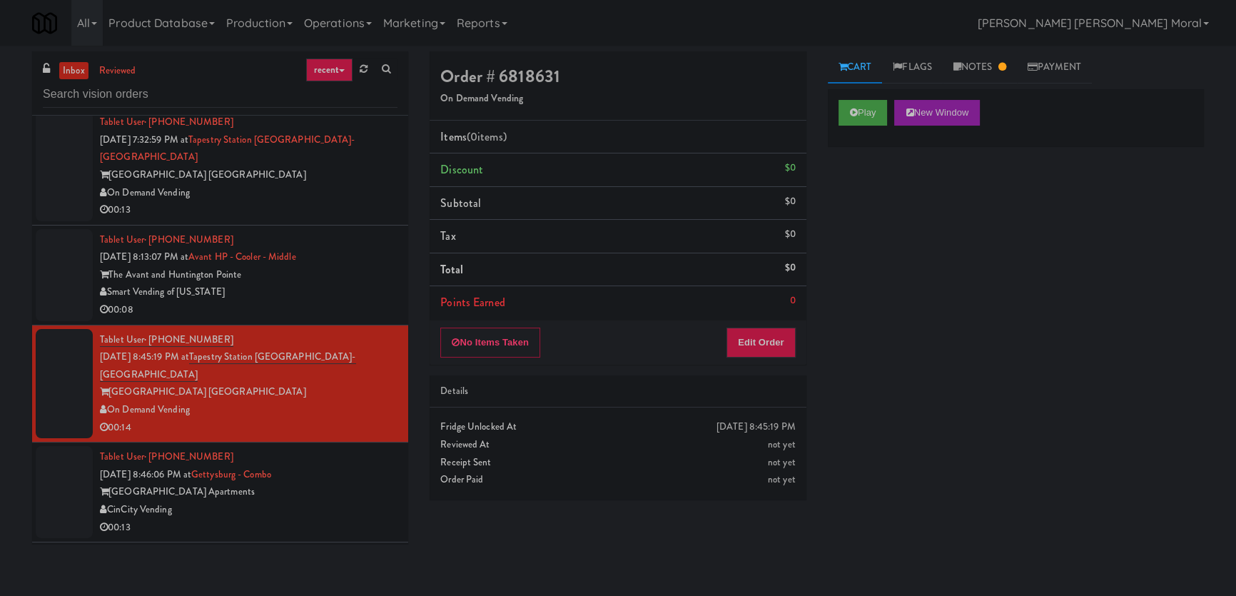
click at [350, 448] on div "Tablet User · (937) 269-7565 [DATE] 8:46:06 PM at [GEOGRAPHIC_DATA] - Combo [GE…" at bounding box center [248, 492] width 297 height 88
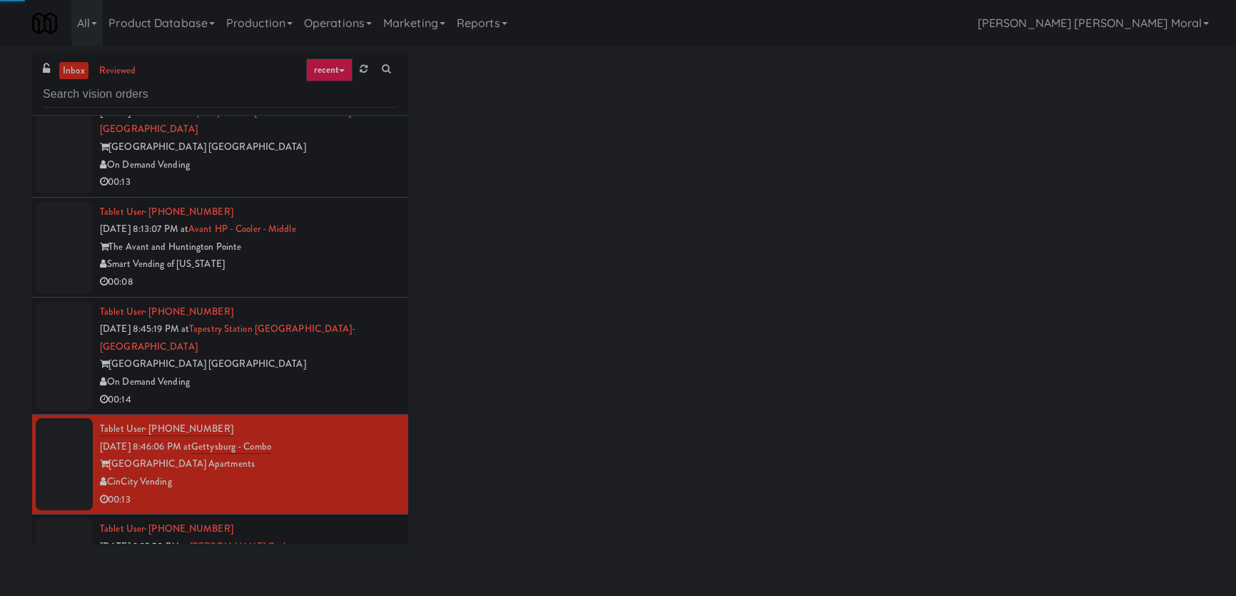
scroll to position [4049, 0]
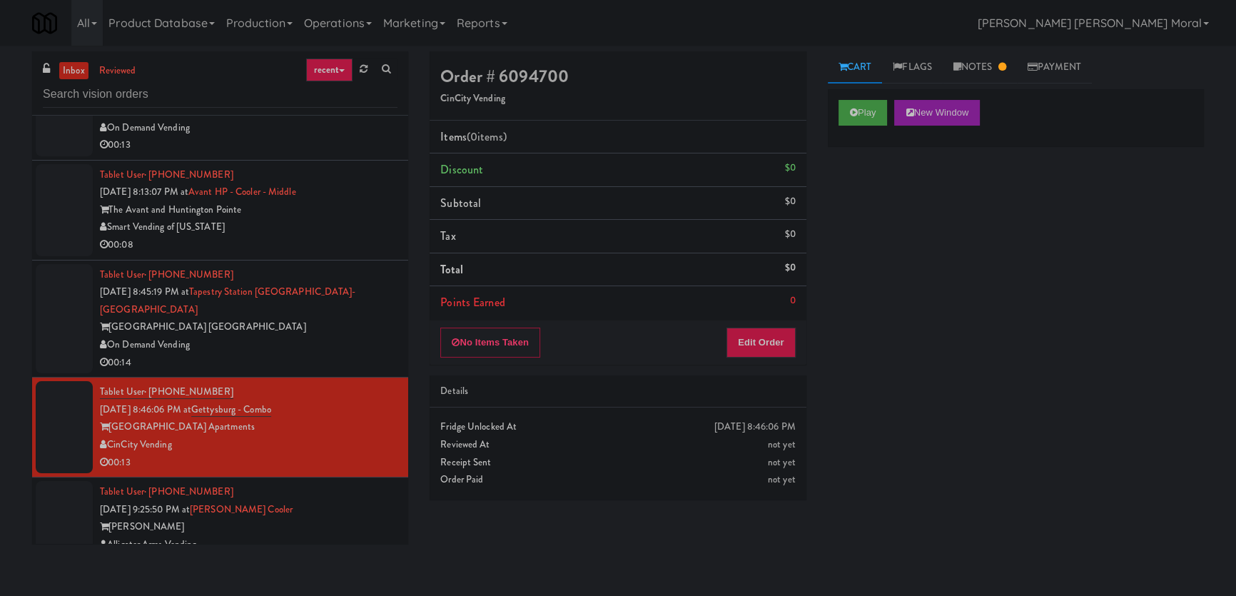
click at [355, 483] on div "Tablet User · (561) 801-5530 [DATE] 9:25:50 PM at [PERSON_NAME] Cooler [PERSON_…" at bounding box center [248, 527] width 297 height 88
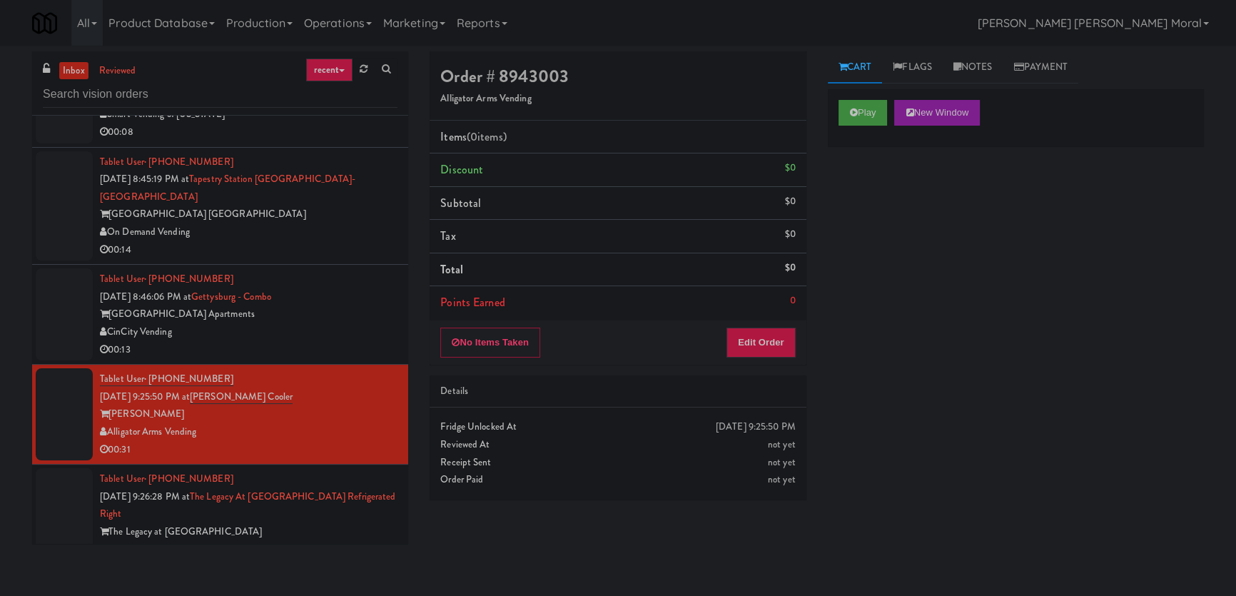
scroll to position [4179, 0]
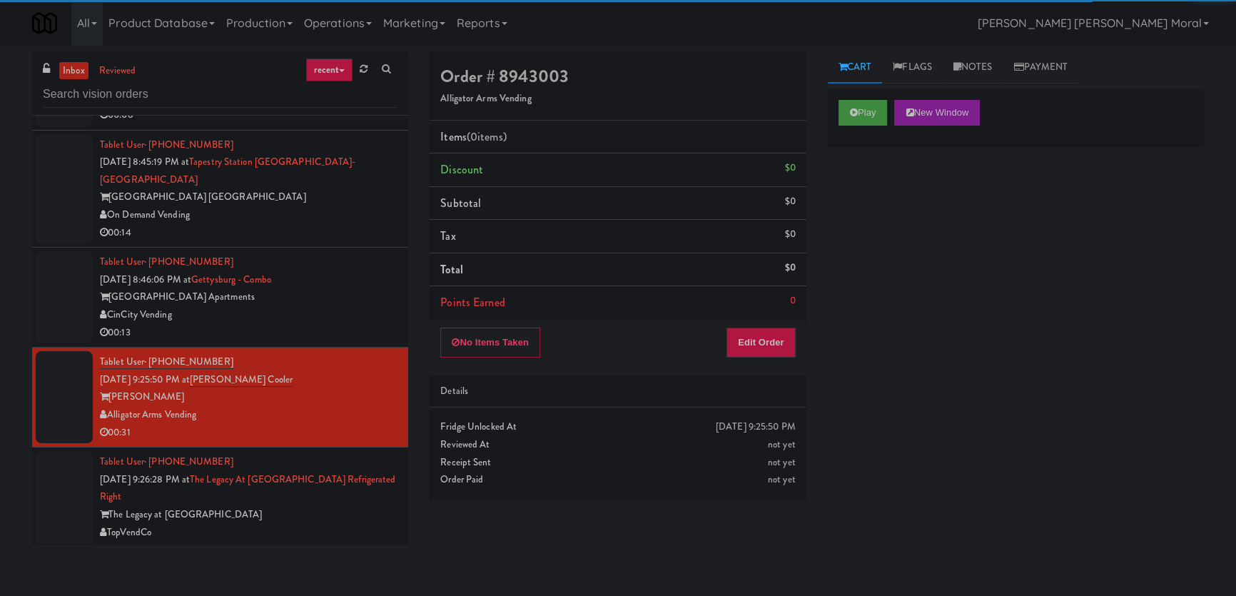
click at [842, 128] on div "Play New Window" at bounding box center [1016, 117] width 376 height 57
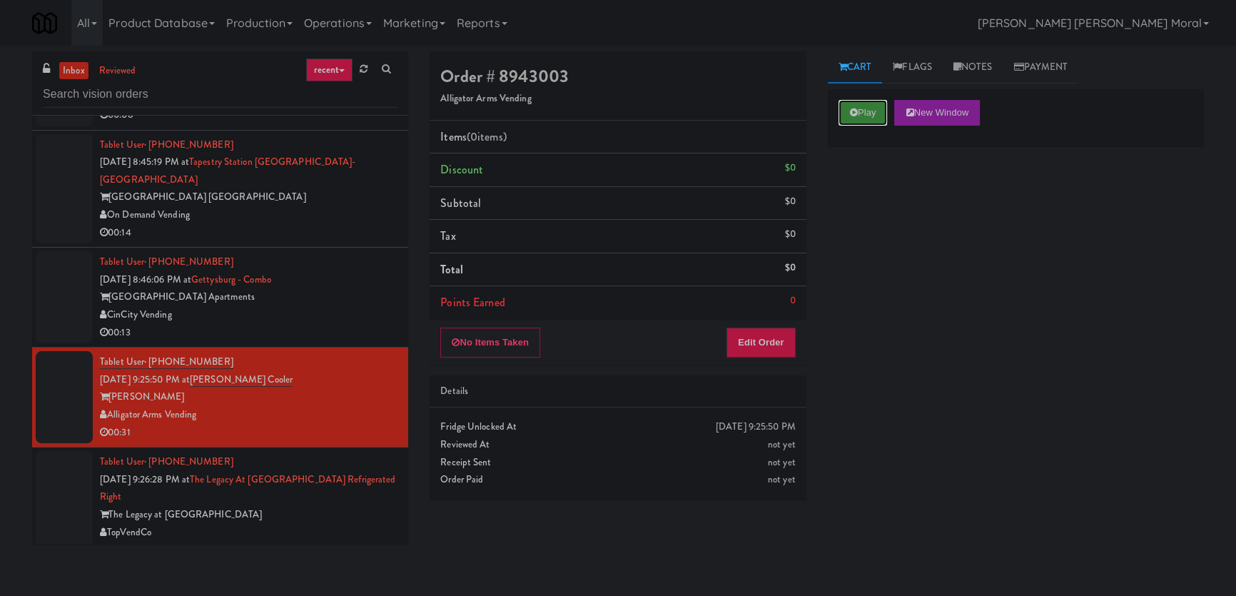
click at [855, 116] on icon at bounding box center [854, 112] width 8 height 9
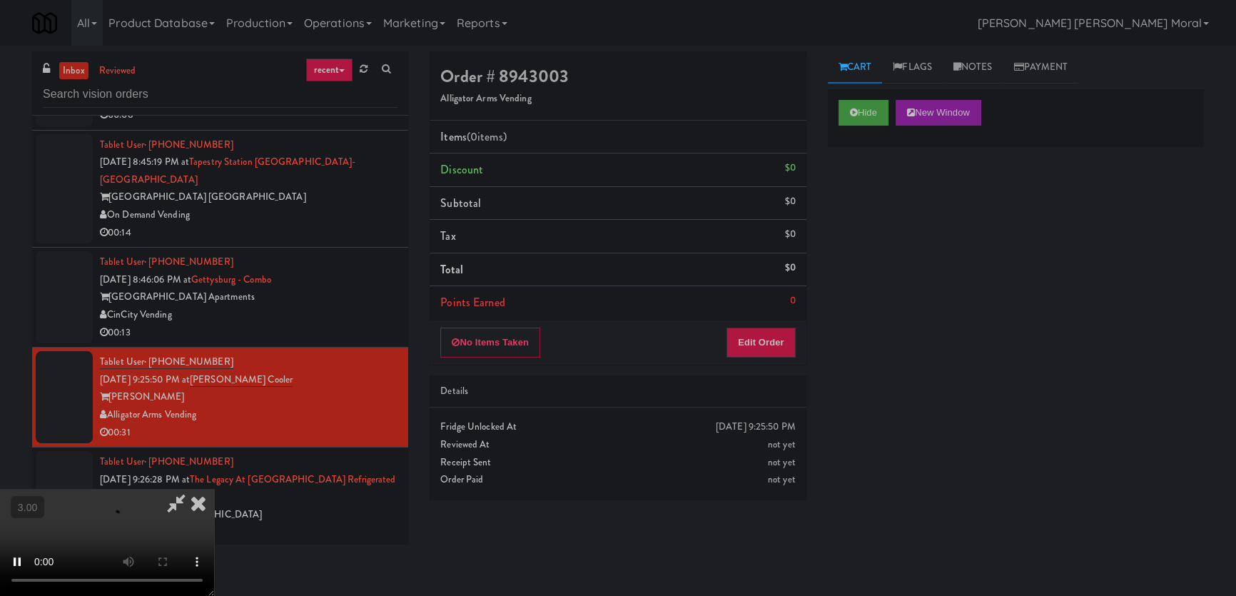
click at [879, 233] on div "Hide New Window Primary Flag Clear Flag if unable to determine what was taken o…" at bounding box center [1016, 356] width 376 height 535
click at [770, 342] on button "Edit Order" at bounding box center [760, 342] width 69 height 30
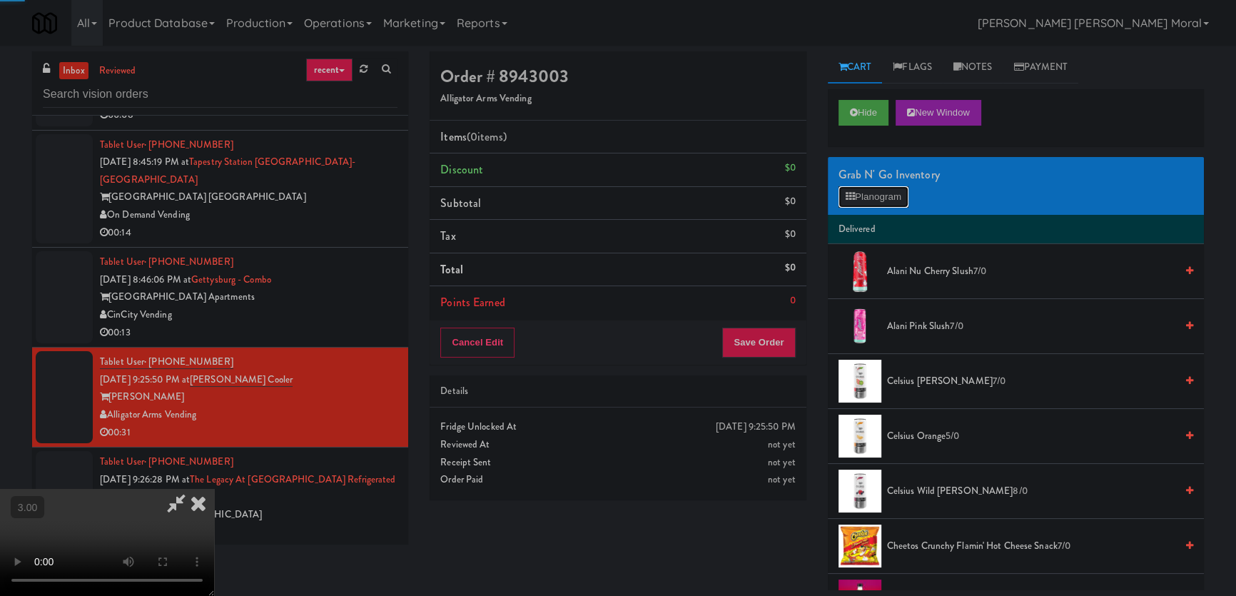
click at [877, 190] on button "Planogram" at bounding box center [873, 196] width 70 height 21
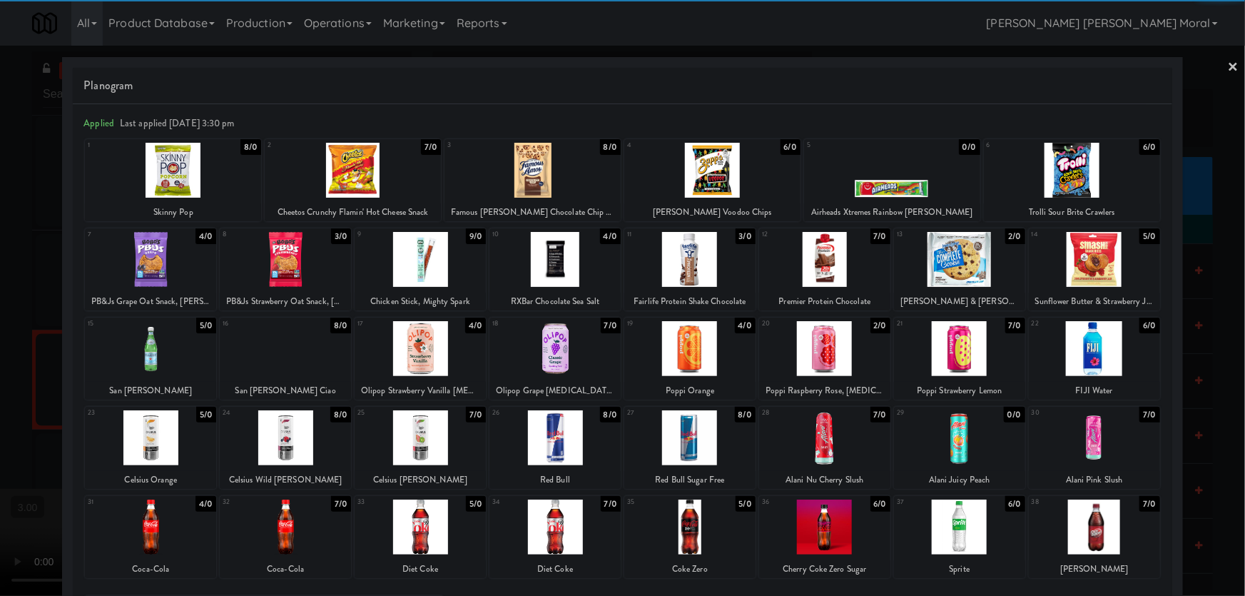
click at [698, 351] on div at bounding box center [689, 348] width 131 height 55
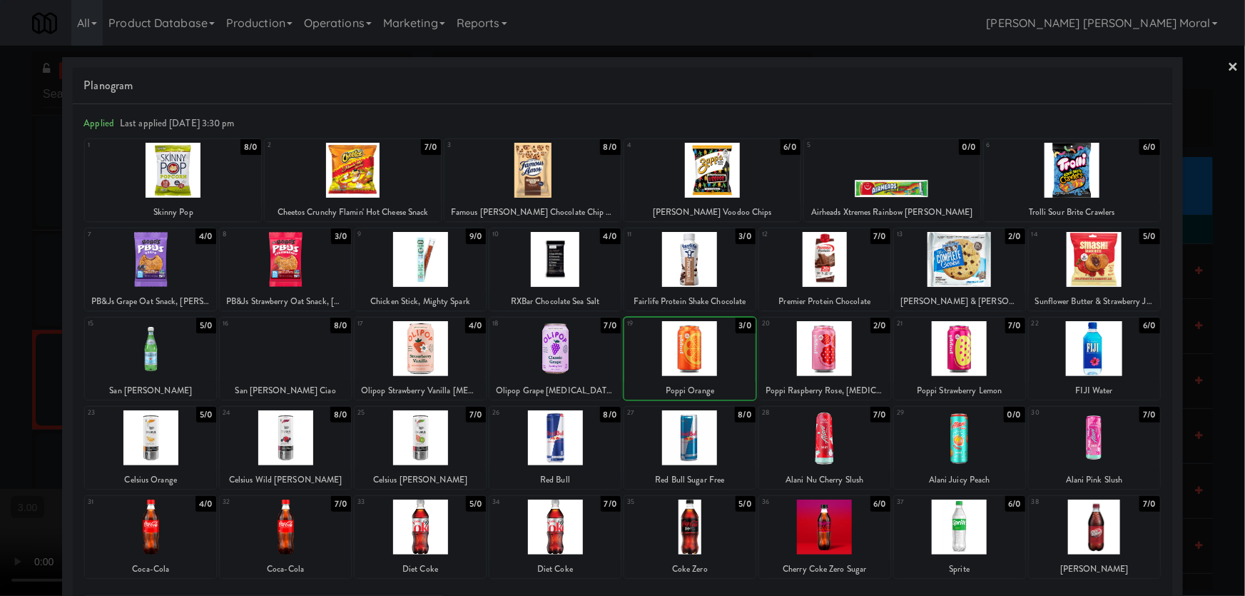
click at [541, 156] on div at bounding box center [532, 170] width 176 height 55
click at [513, 168] on div at bounding box center [532, 170] width 176 height 55
click at [721, 179] on div at bounding box center [712, 170] width 176 height 55
drag, startPoint x: 0, startPoint y: 279, endPoint x: 161, endPoint y: 310, distance: 164.1
click at [1, 280] on div at bounding box center [622, 298] width 1245 height 596
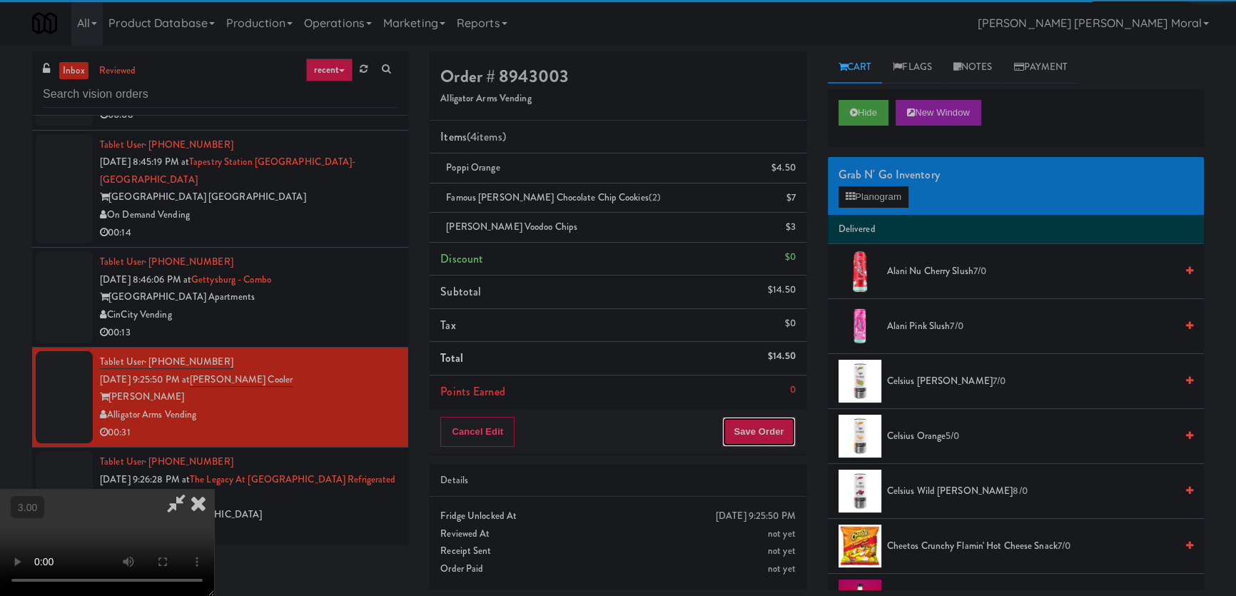
click at [755, 432] on button "Save Order" at bounding box center [758, 432] width 73 height 30
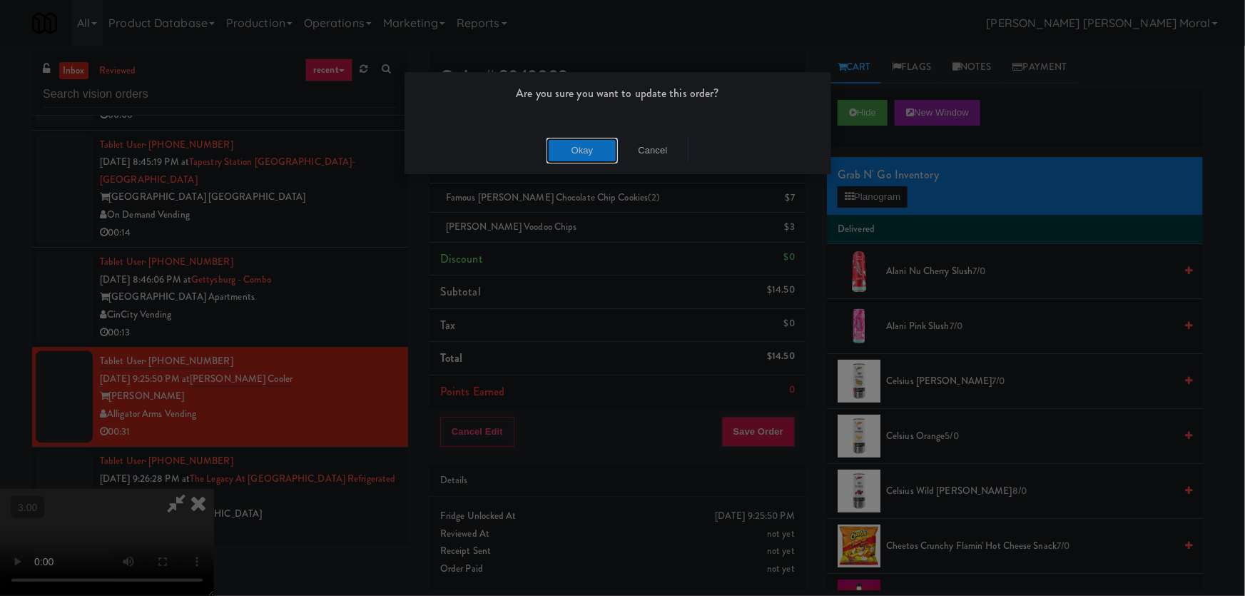
click at [569, 158] on button "Okay" at bounding box center [581, 151] width 71 height 26
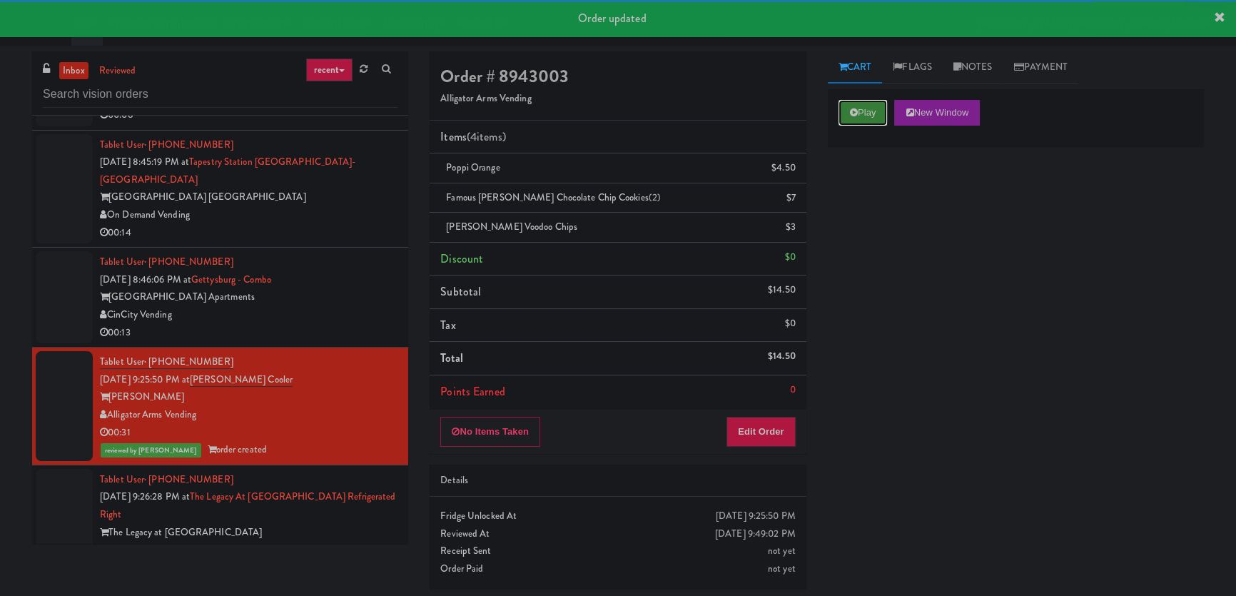
click at [872, 113] on button "Play" at bounding box center [862, 113] width 49 height 26
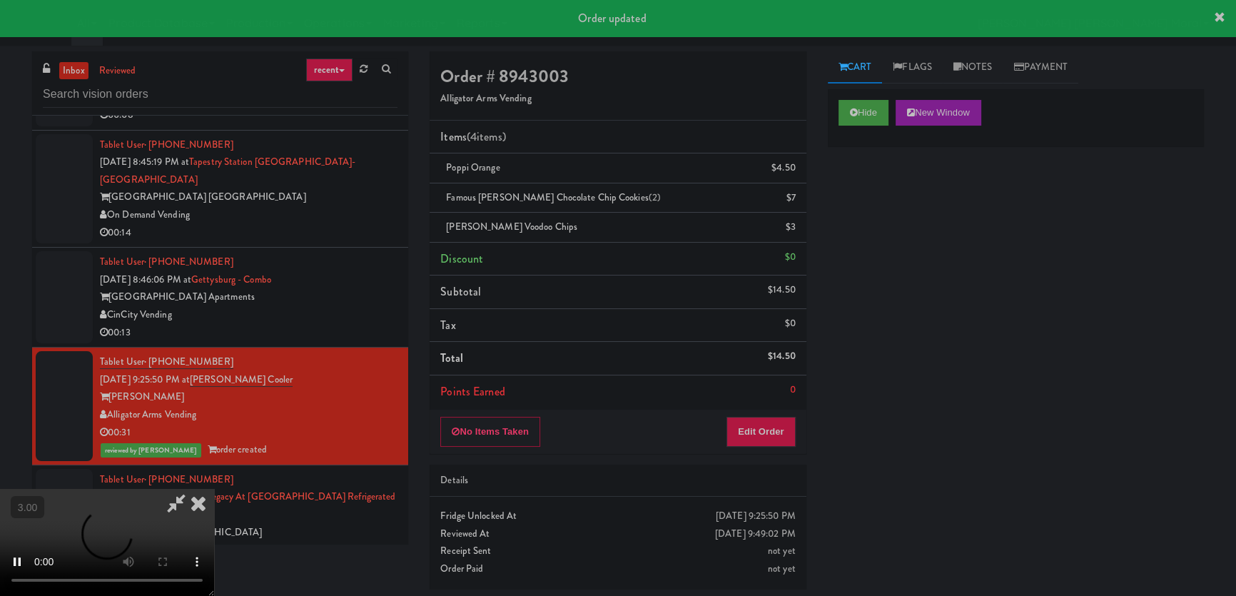
click at [845, 207] on div "Hide New Window Primary Flag Clear Flag if unable to determine what was taken o…" at bounding box center [1016, 356] width 376 height 535
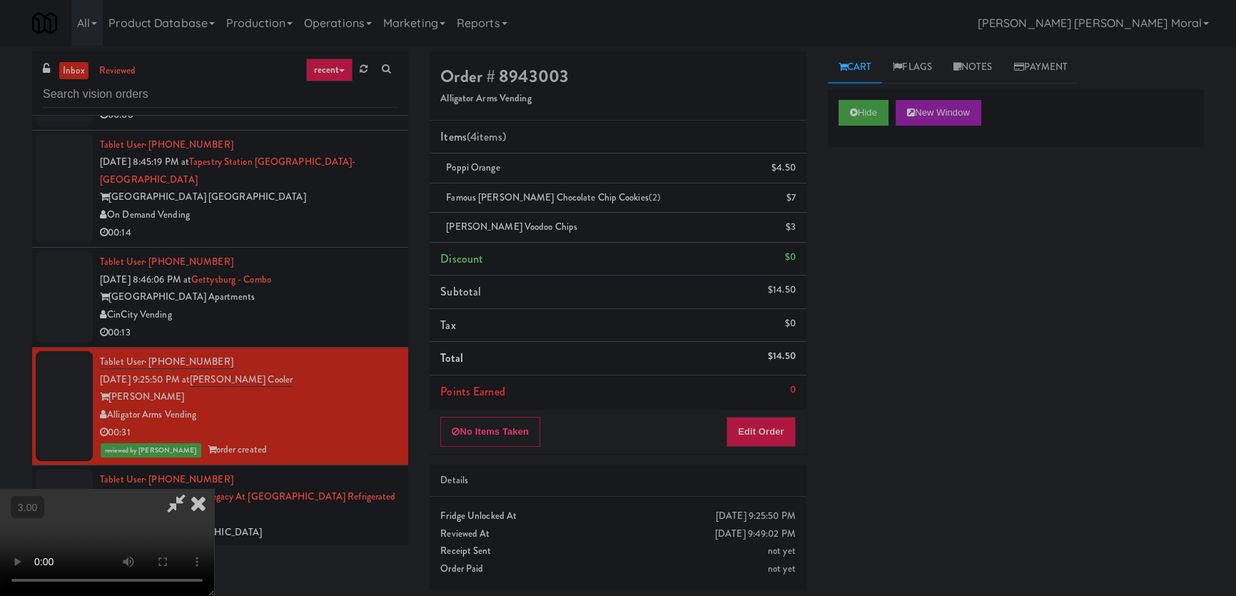
scroll to position [27, 0]
click at [214, 489] on video at bounding box center [107, 542] width 214 height 107
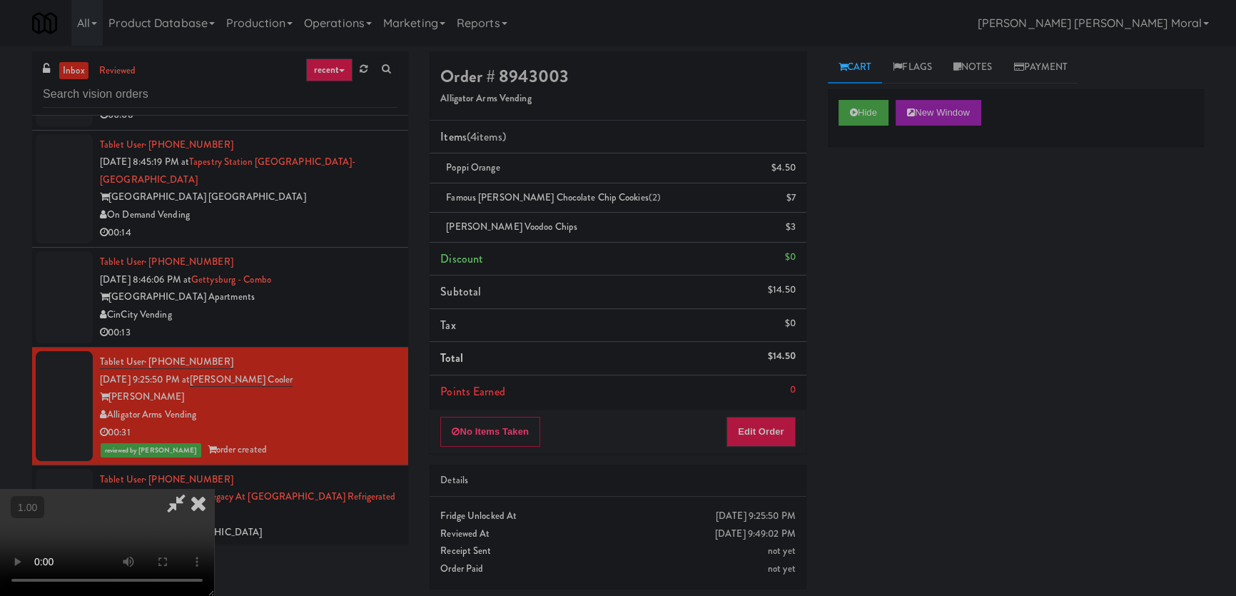
click at [214, 489] on video at bounding box center [107, 542] width 214 height 107
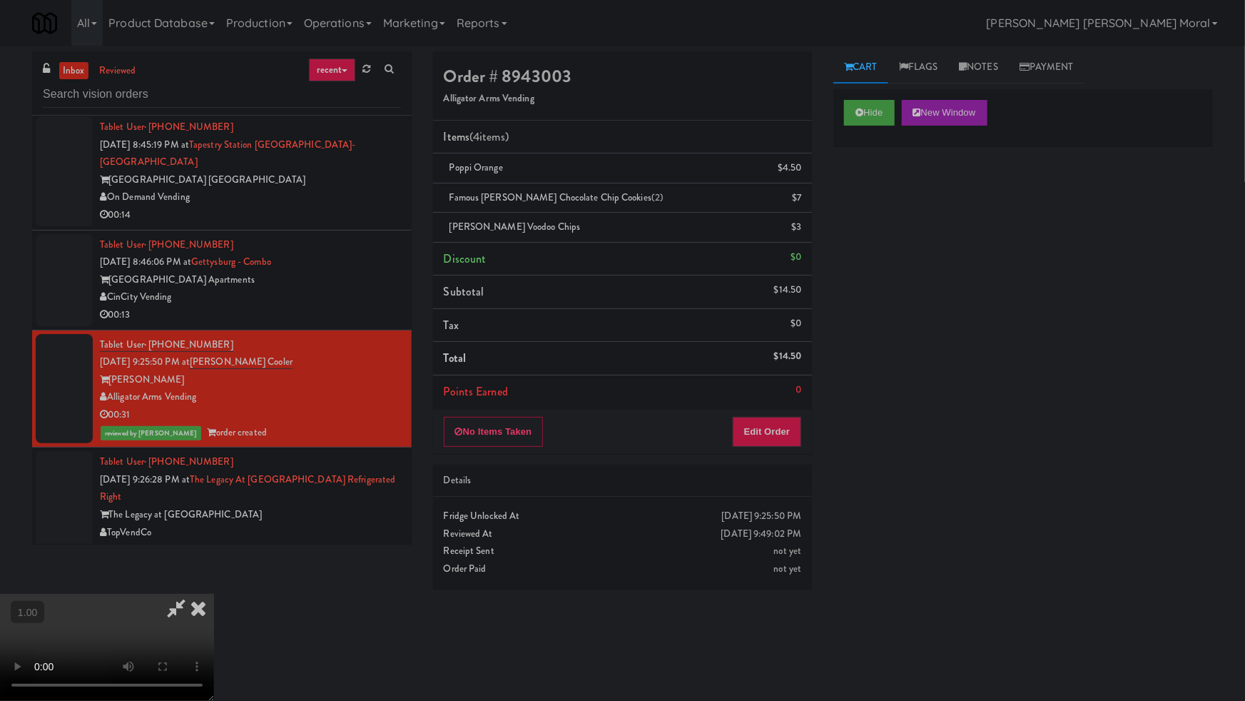
click at [214, 594] on video at bounding box center [107, 647] width 214 height 107
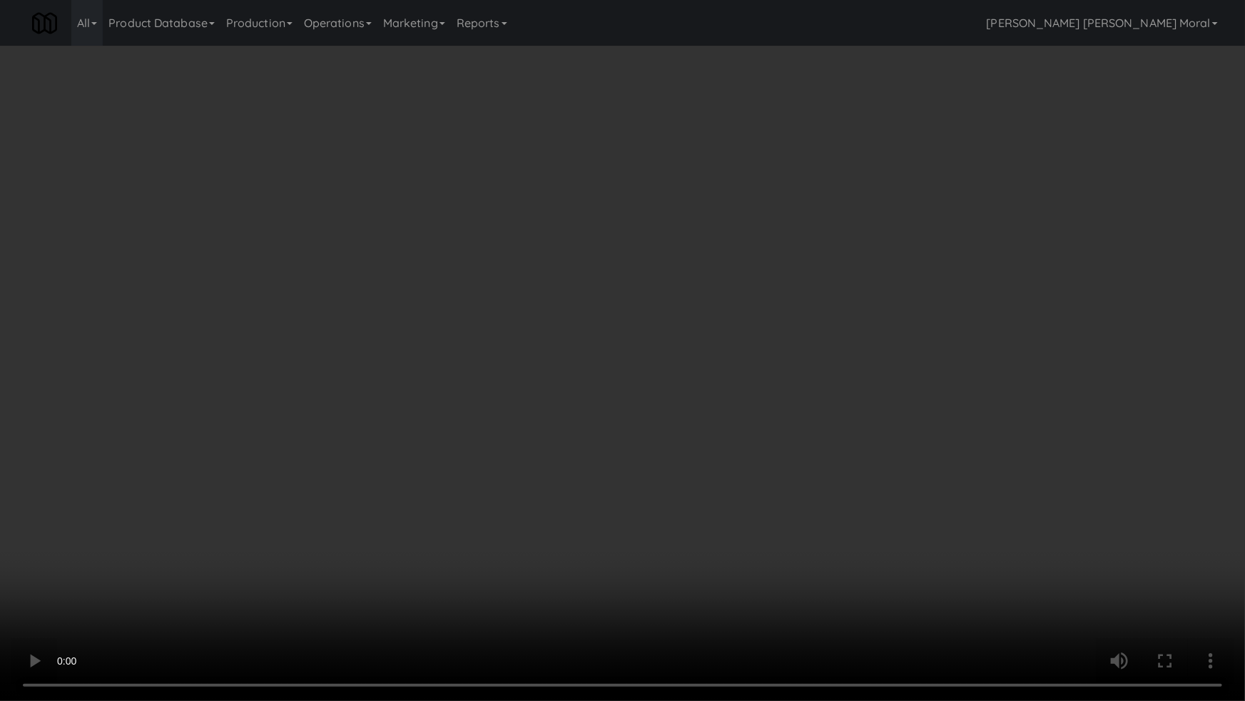
click at [754, 506] on video at bounding box center [622, 350] width 1245 height 701
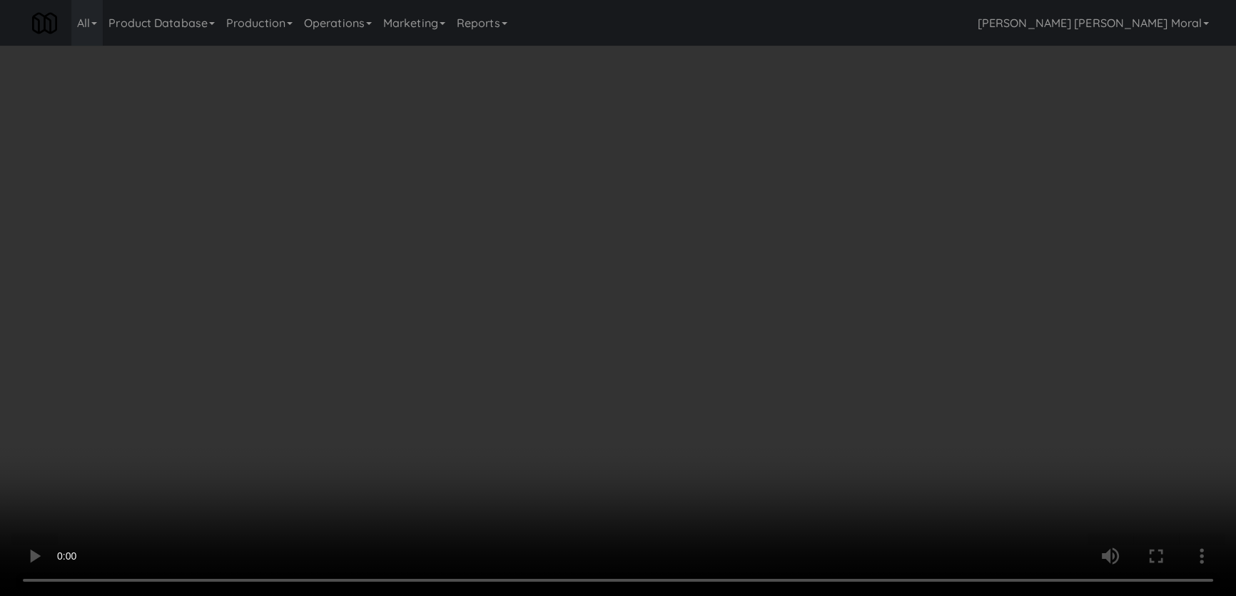
scroll to position [0, 0]
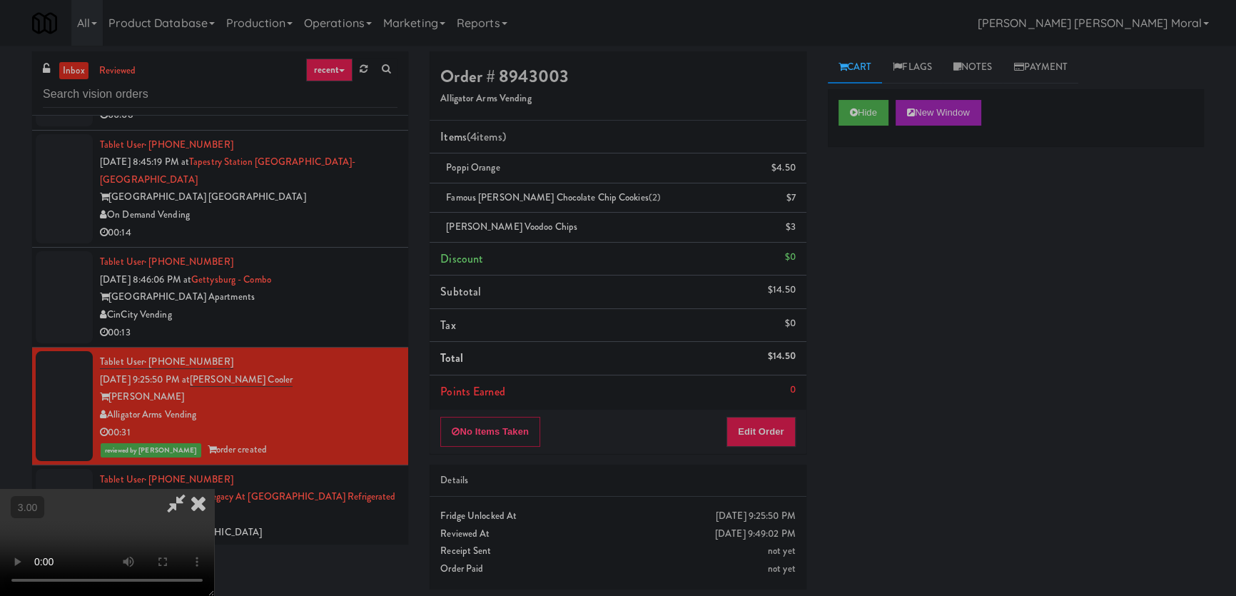
click at [214, 489] on icon at bounding box center [198, 503] width 31 height 29
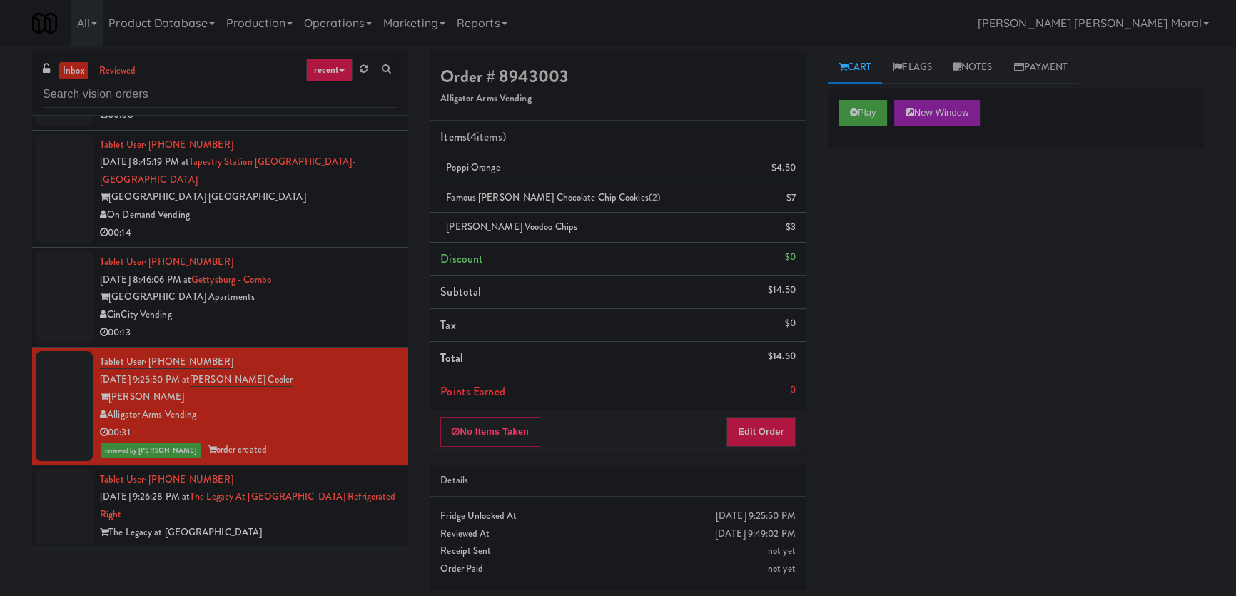
scroll to position [4244, 0]
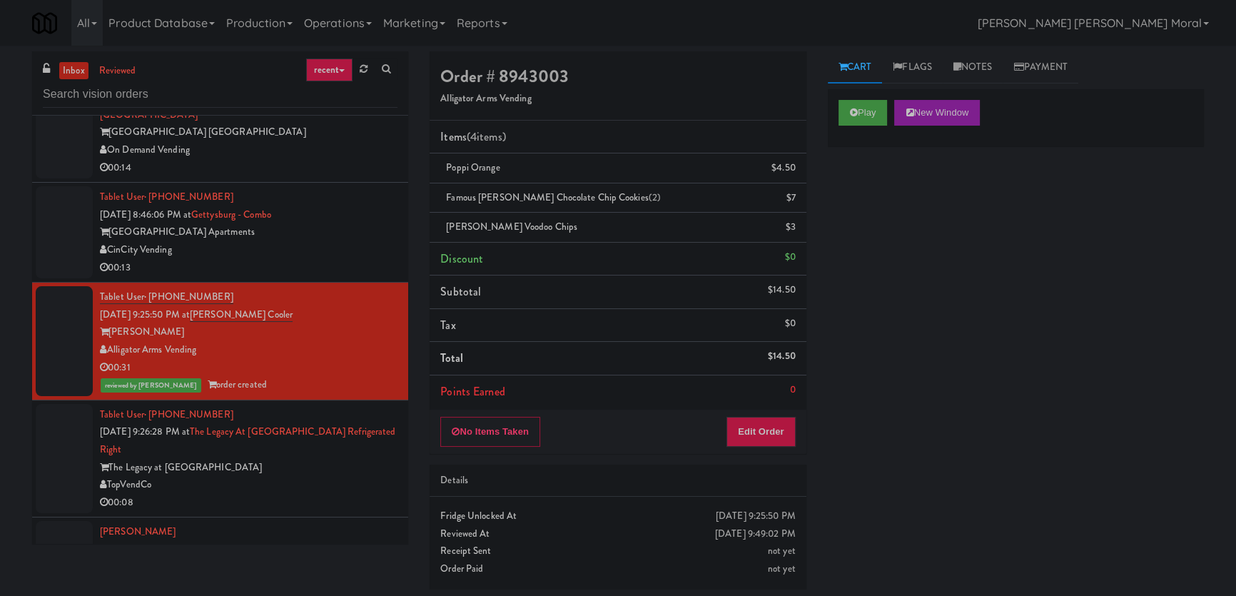
click at [292, 476] on div "TopVendCo" at bounding box center [248, 485] width 297 height 18
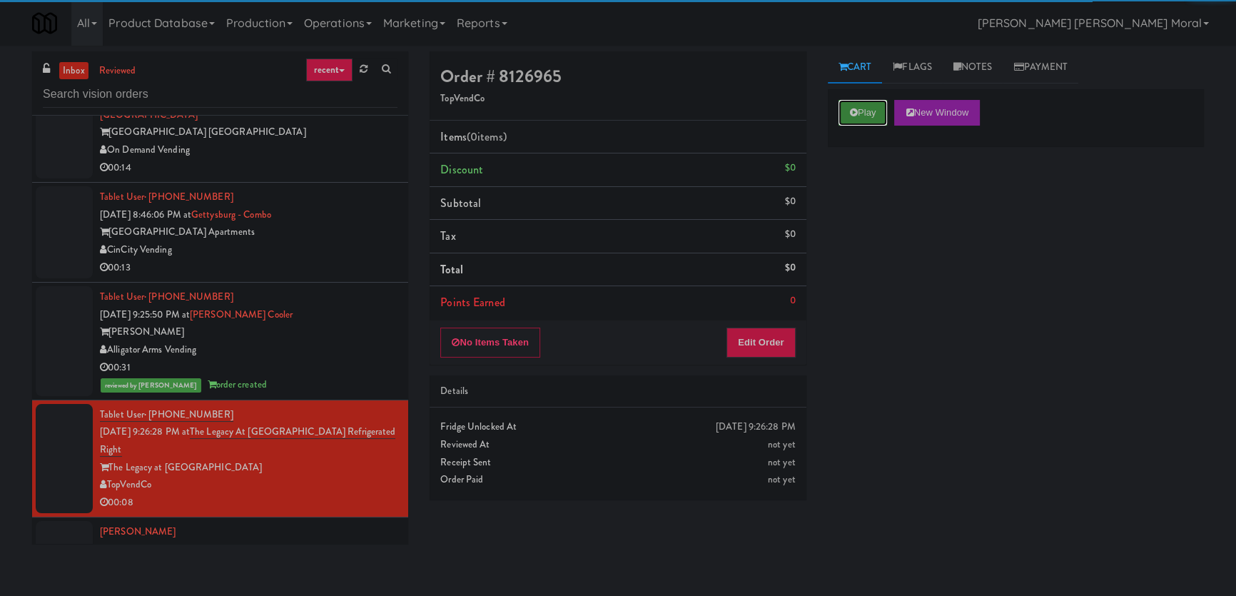
click at [866, 108] on button "Play" at bounding box center [862, 113] width 49 height 26
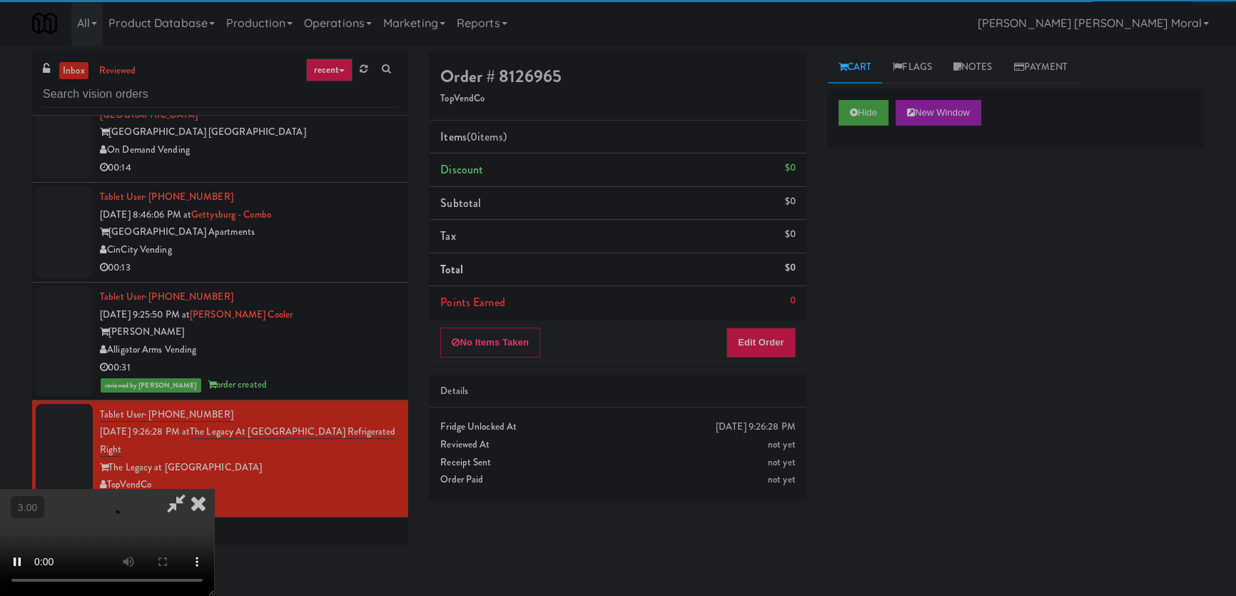
drag, startPoint x: 869, startPoint y: 256, endPoint x: 865, endPoint y: 247, distance: 9.9
click at [870, 258] on div "Hide New Window Primary Flag Clear Flag if unable to determine what was taken o…" at bounding box center [1016, 356] width 376 height 535
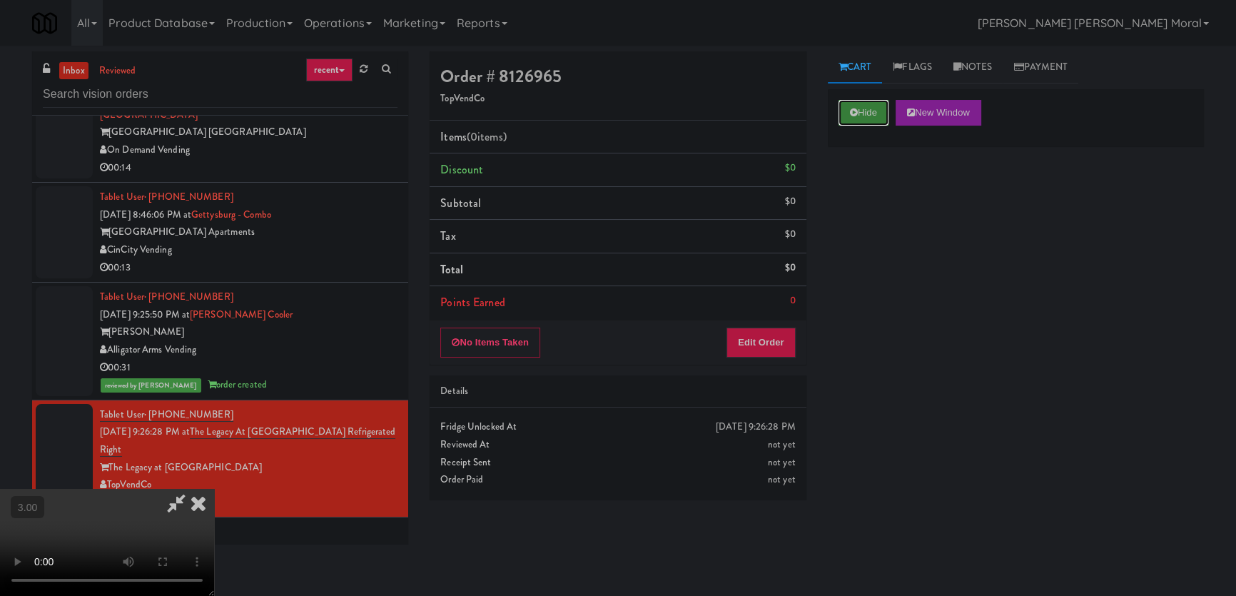
click at [859, 107] on button "Hide" at bounding box center [863, 113] width 50 height 26
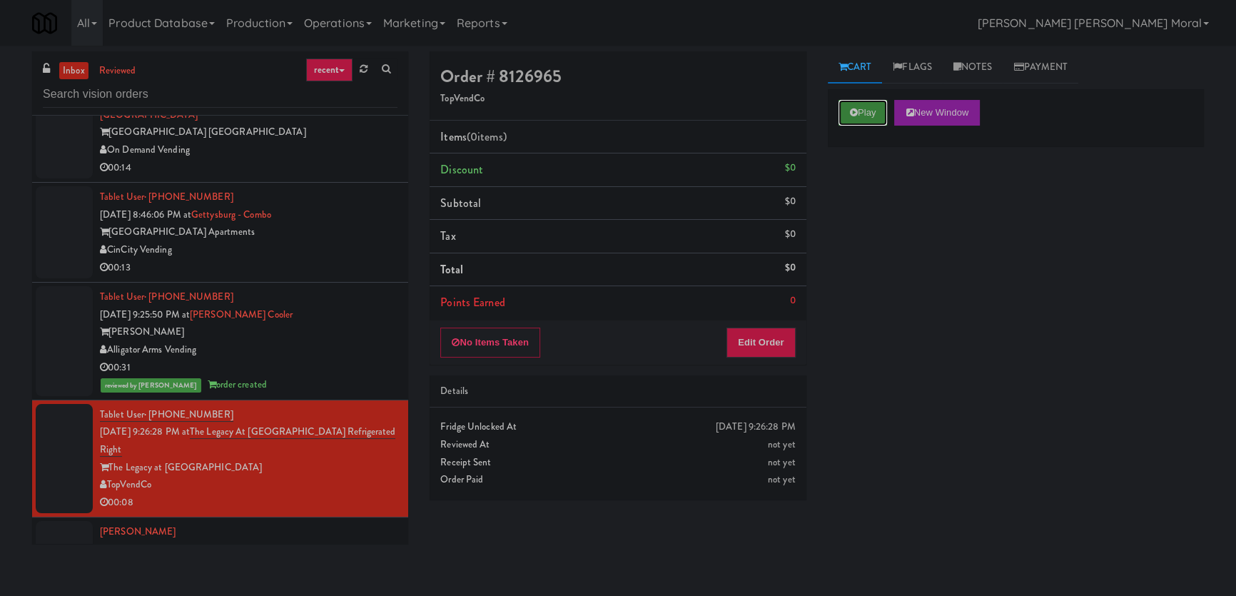
click at [859, 107] on button "Play" at bounding box center [862, 113] width 49 height 26
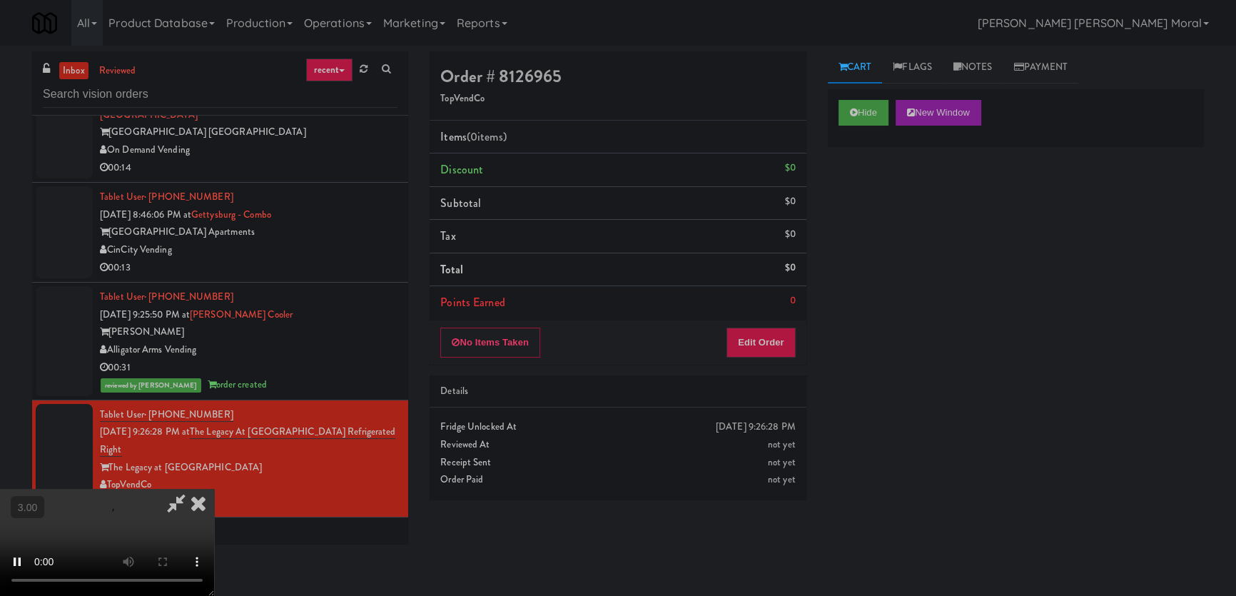
click at [862, 226] on div "Hide New Window Primary Flag Clear Flag if unable to determine what was taken o…" at bounding box center [1016, 356] width 376 height 535
click at [763, 345] on button "Edit Order" at bounding box center [760, 342] width 69 height 30
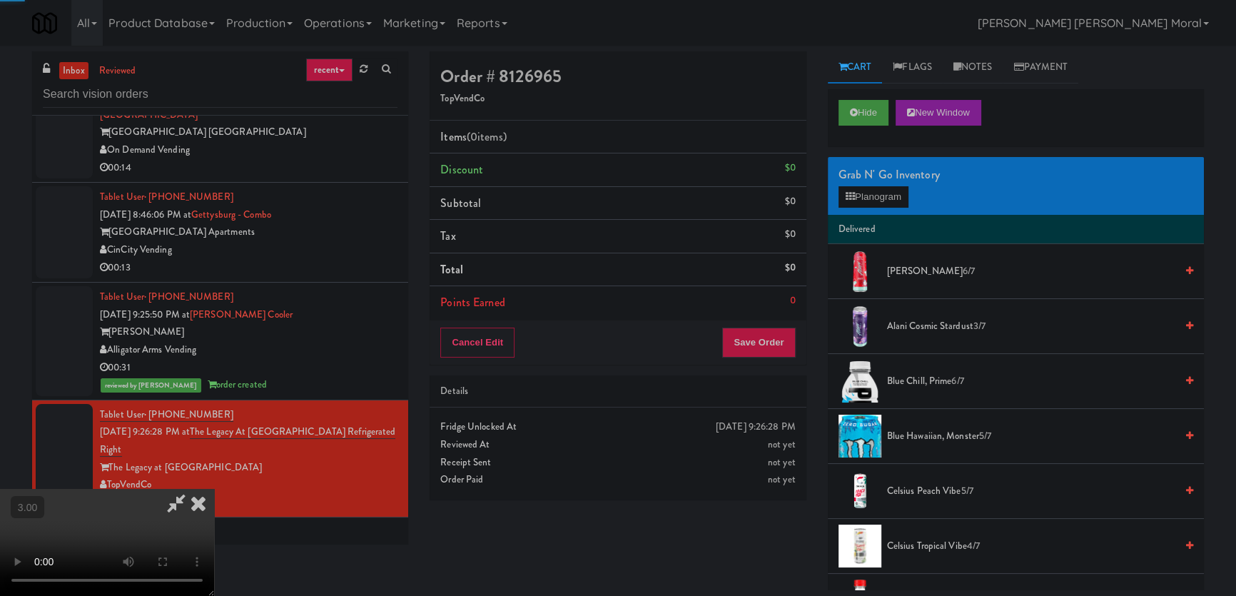
click at [865, 215] on li "Delivered" at bounding box center [1016, 230] width 376 height 30
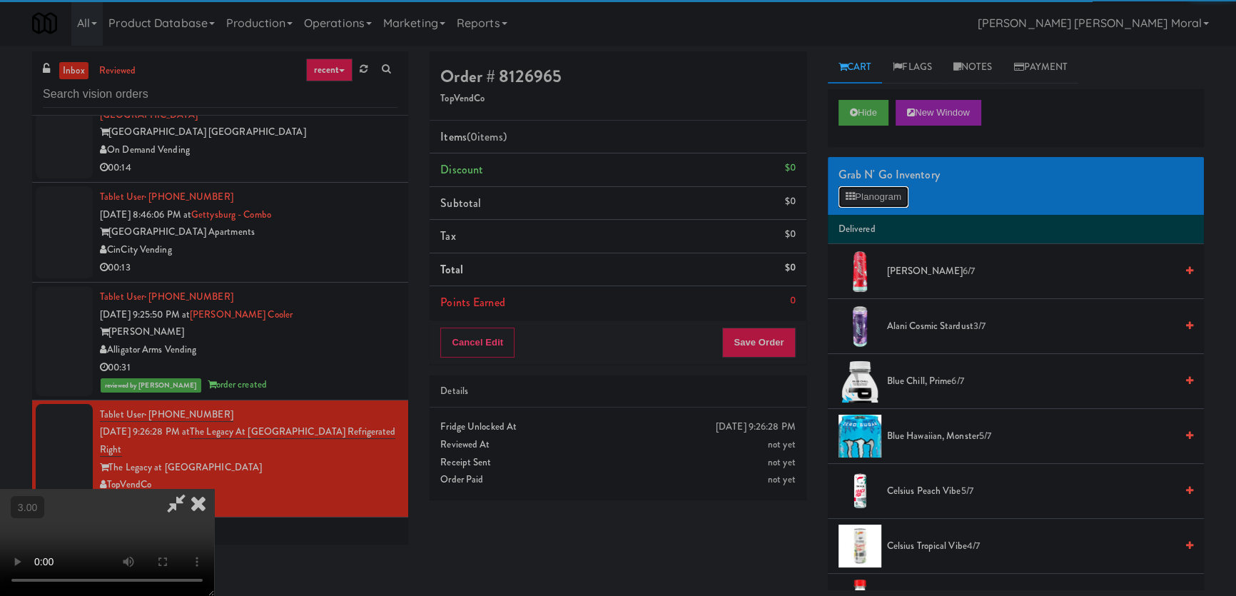
click at [875, 195] on button "Planogram" at bounding box center [873, 196] width 70 height 21
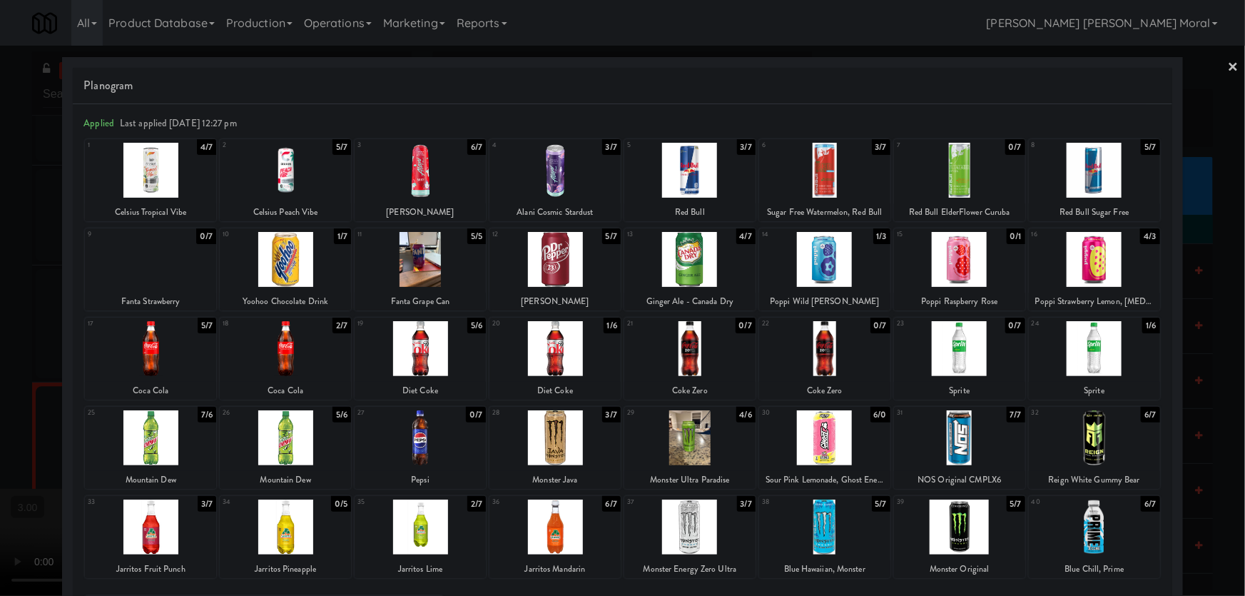
click at [0, 235] on div at bounding box center [622, 298] width 1245 height 596
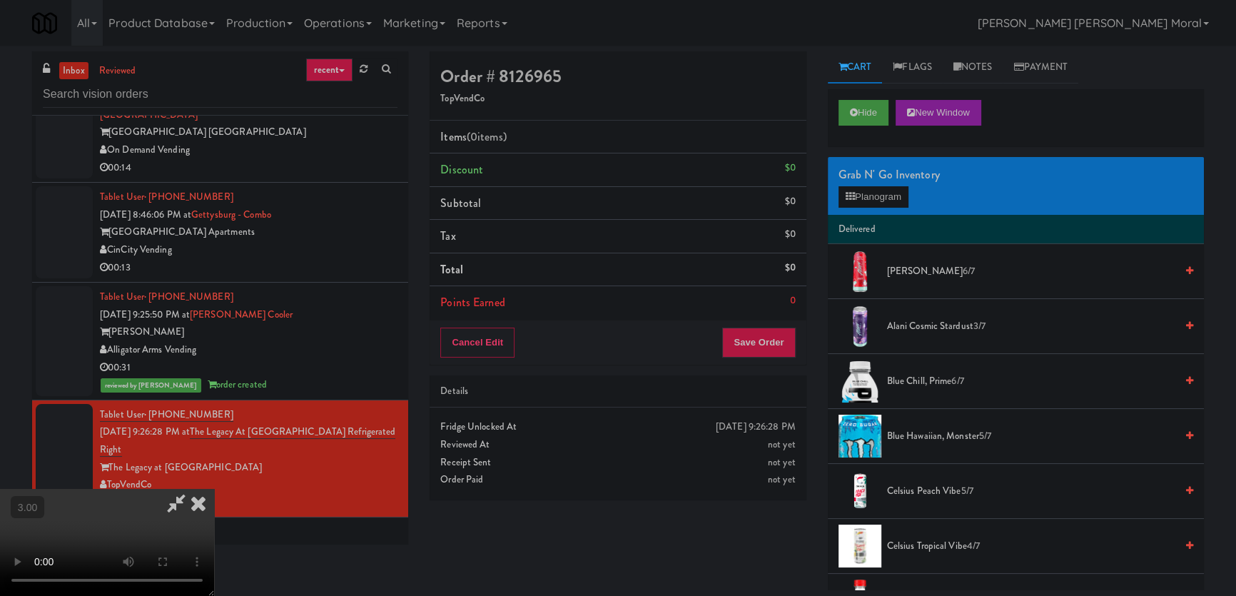
click at [214, 489] on video at bounding box center [107, 542] width 214 height 107
click at [863, 195] on button "Planogram" at bounding box center [873, 196] width 70 height 21
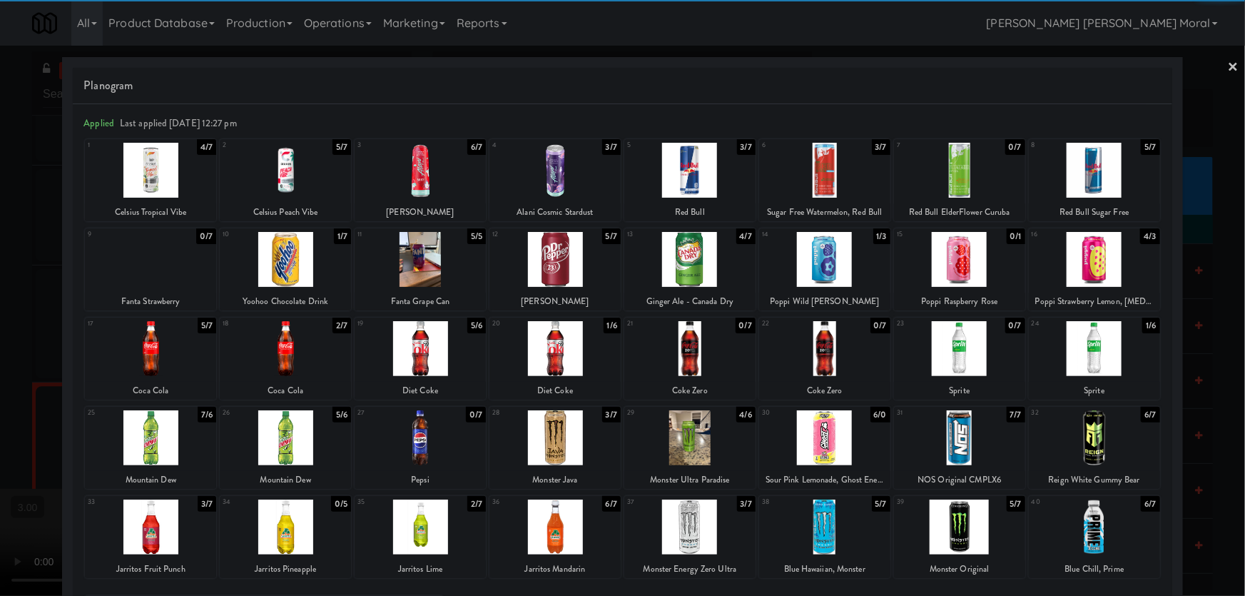
click at [817, 178] on div at bounding box center [824, 170] width 131 height 55
click at [0, 319] on div at bounding box center [622, 298] width 1245 height 596
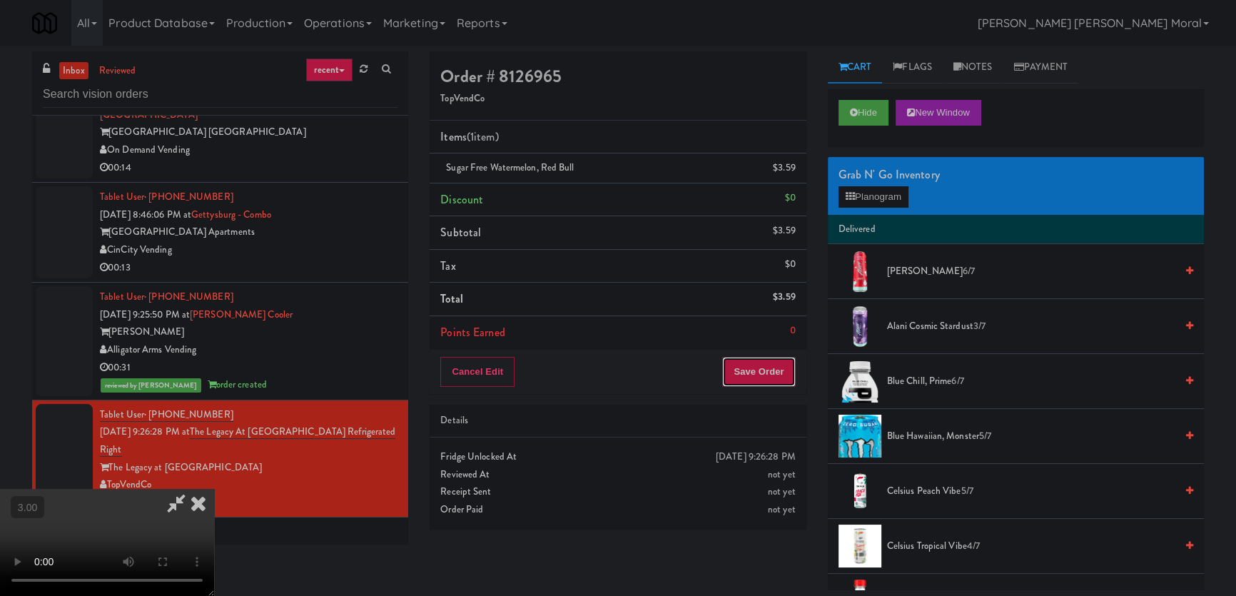
click at [771, 384] on button "Save Order" at bounding box center [758, 372] width 73 height 30
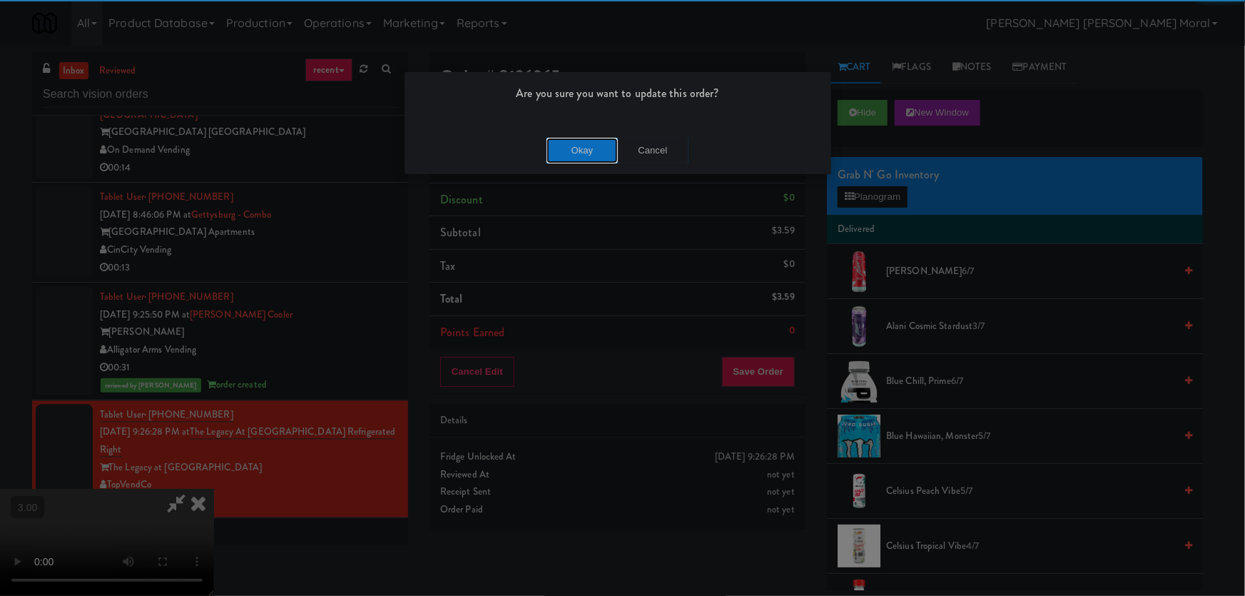
click at [566, 150] on button "Okay" at bounding box center [581, 151] width 71 height 26
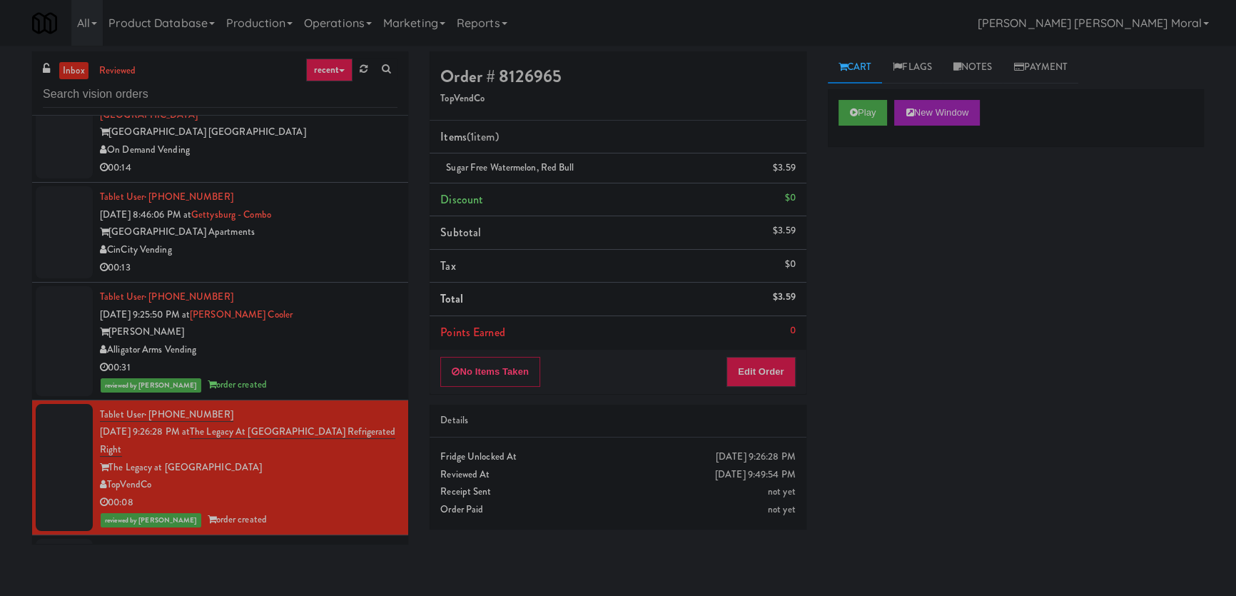
drag, startPoint x: 1142, startPoint y: 305, endPoint x: 1141, endPoint y: 297, distance: 7.9
click at [1142, 300] on div "Play New Window Primary Flag Clear Flag if unable to determine what was taken o…" at bounding box center [1016, 356] width 376 height 535
click at [984, 69] on link "Notes" at bounding box center [972, 67] width 61 height 32
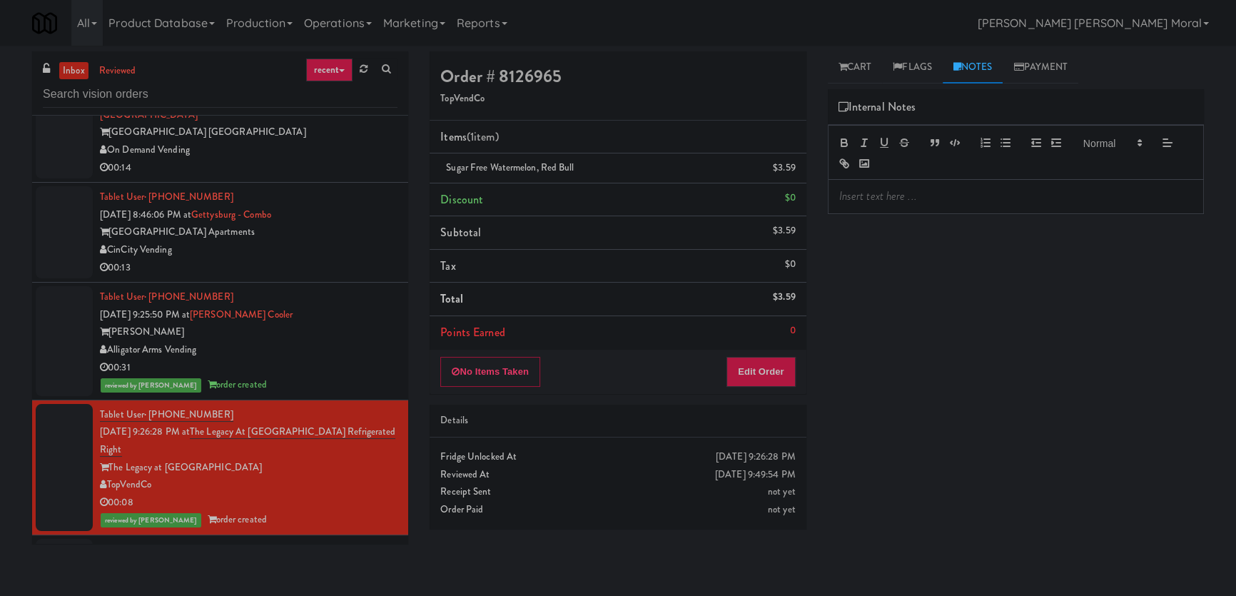
click at [957, 197] on p at bounding box center [1015, 196] width 353 height 16
click at [1111, 193] on p "[PERSON_NAME]: Planogram/Inventory discrepancy, wrong variant for . Customer to…" at bounding box center [1015, 204] width 353 height 32
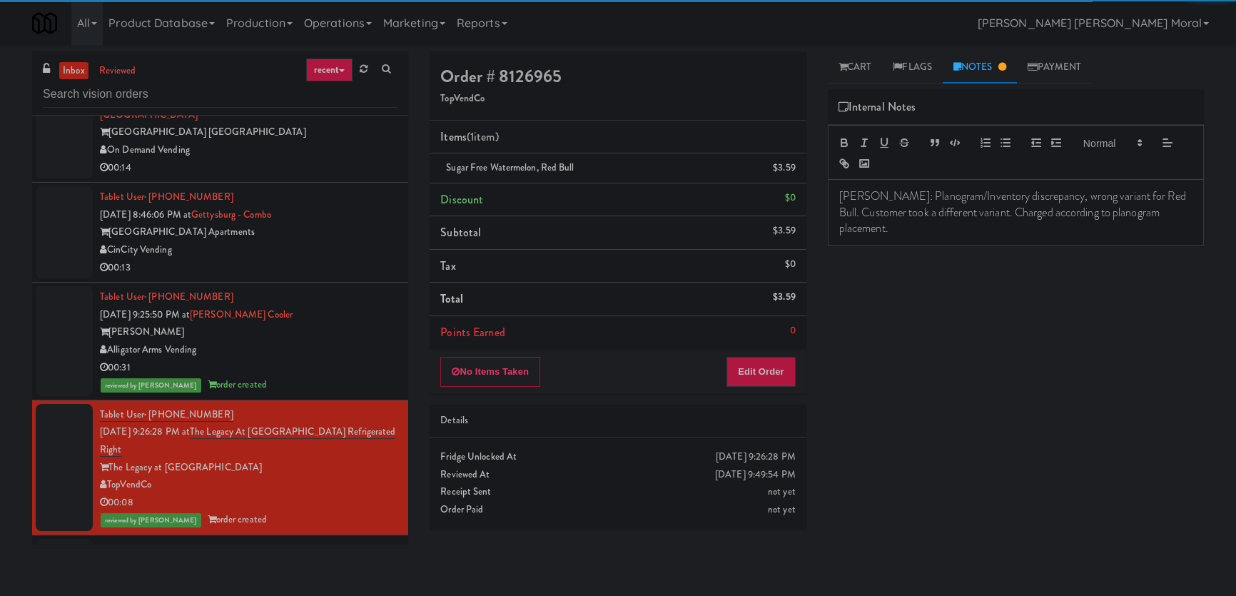
click at [1132, 262] on div "Play New Window Primary Flag Clear Flag if unable to determine what was taken o…" at bounding box center [1016, 356] width 376 height 535
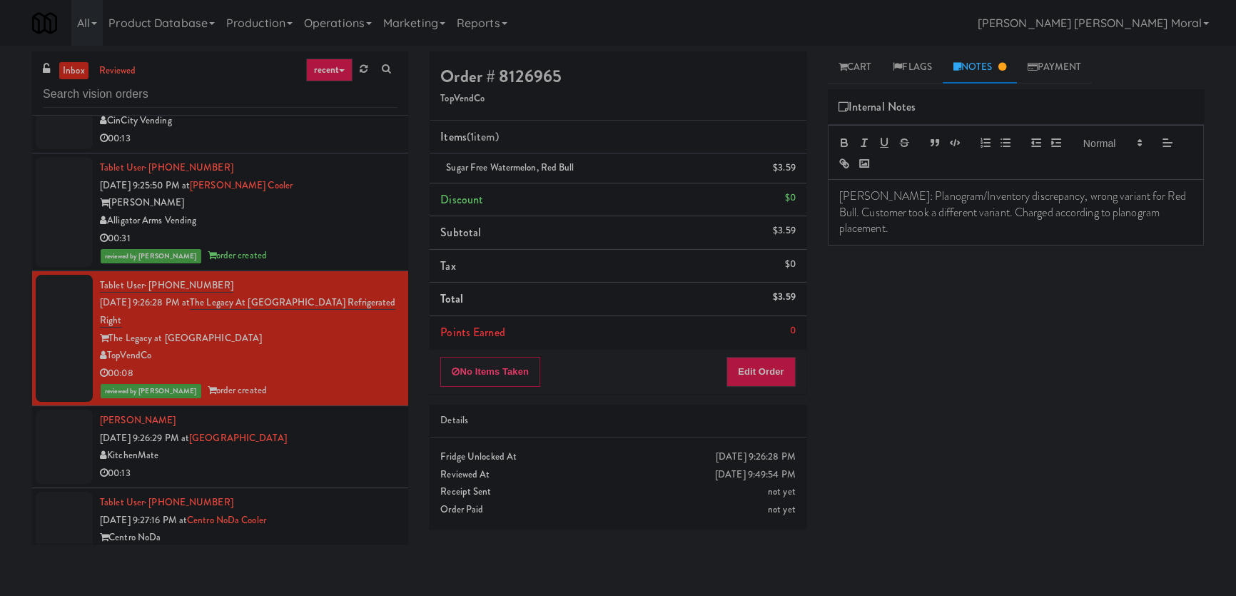
scroll to position [4373, 0]
click at [345, 447] on div "KitchenMate" at bounding box center [248, 456] width 297 height 18
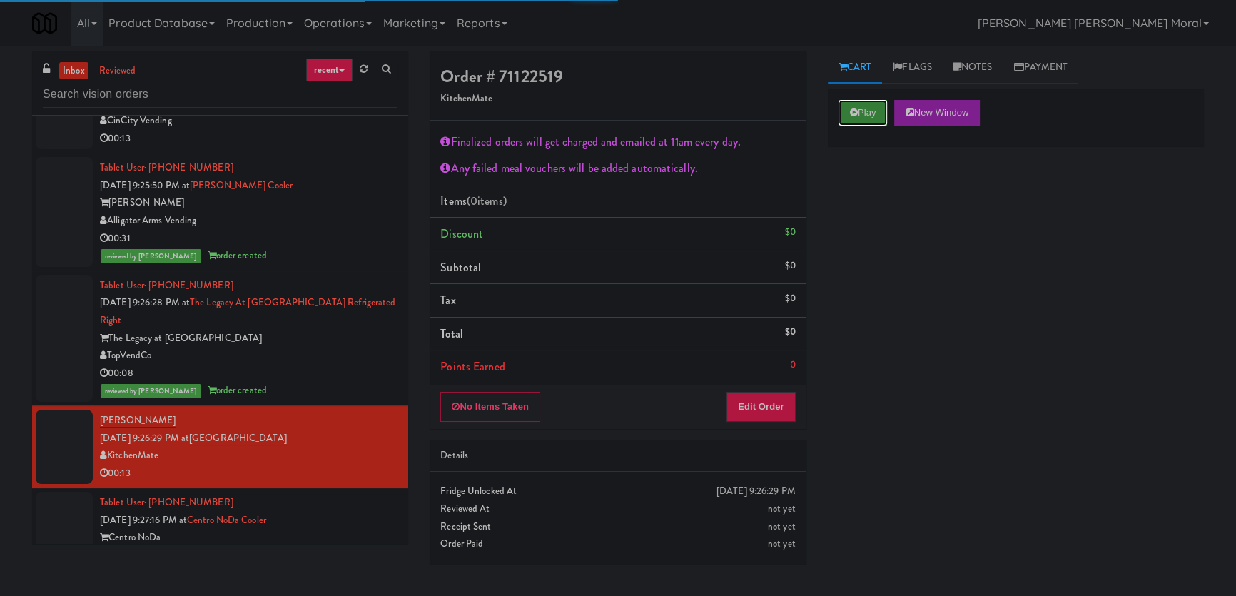
click at [875, 103] on button "Play" at bounding box center [862, 113] width 49 height 26
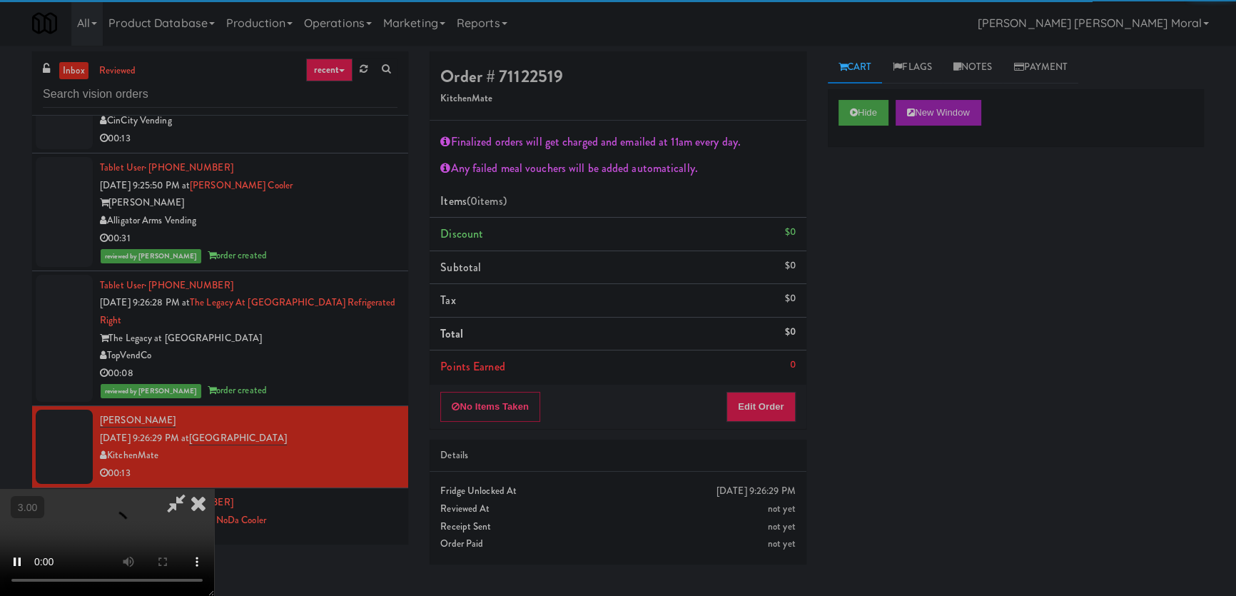
click at [863, 217] on div "Hide New Window Primary Flag Clear Flag if unable to determine what was taken o…" at bounding box center [1016, 356] width 376 height 535
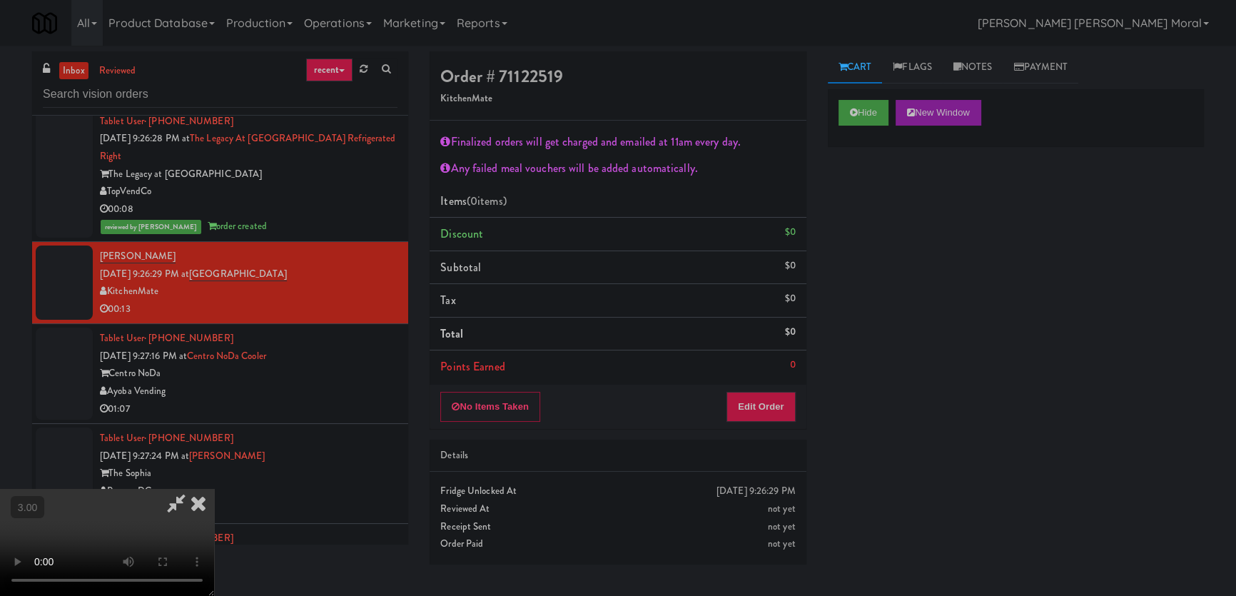
scroll to position [4568, 0]
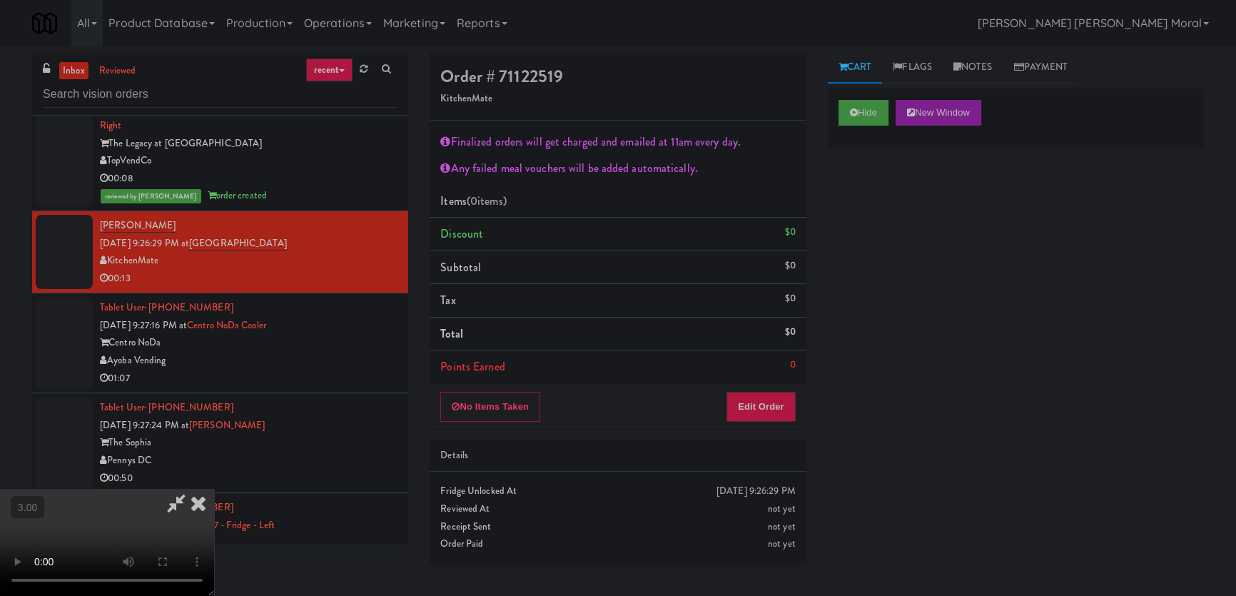
click at [214, 489] on icon at bounding box center [198, 503] width 31 height 29
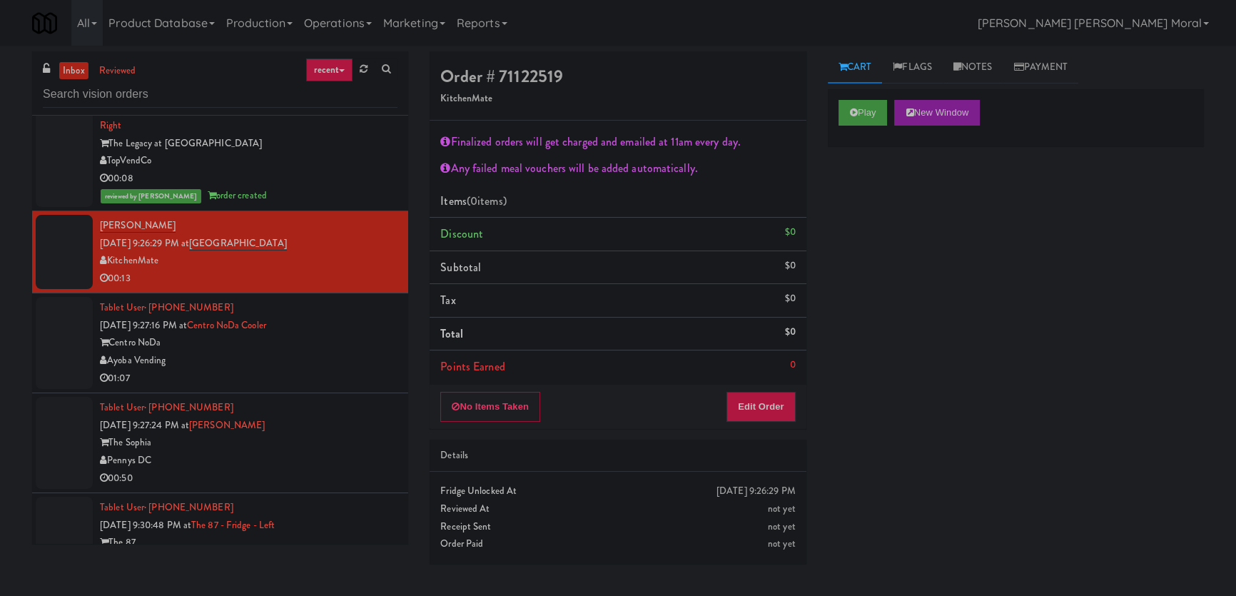
click at [334, 334] on div "Centro NoDa" at bounding box center [248, 343] width 297 height 18
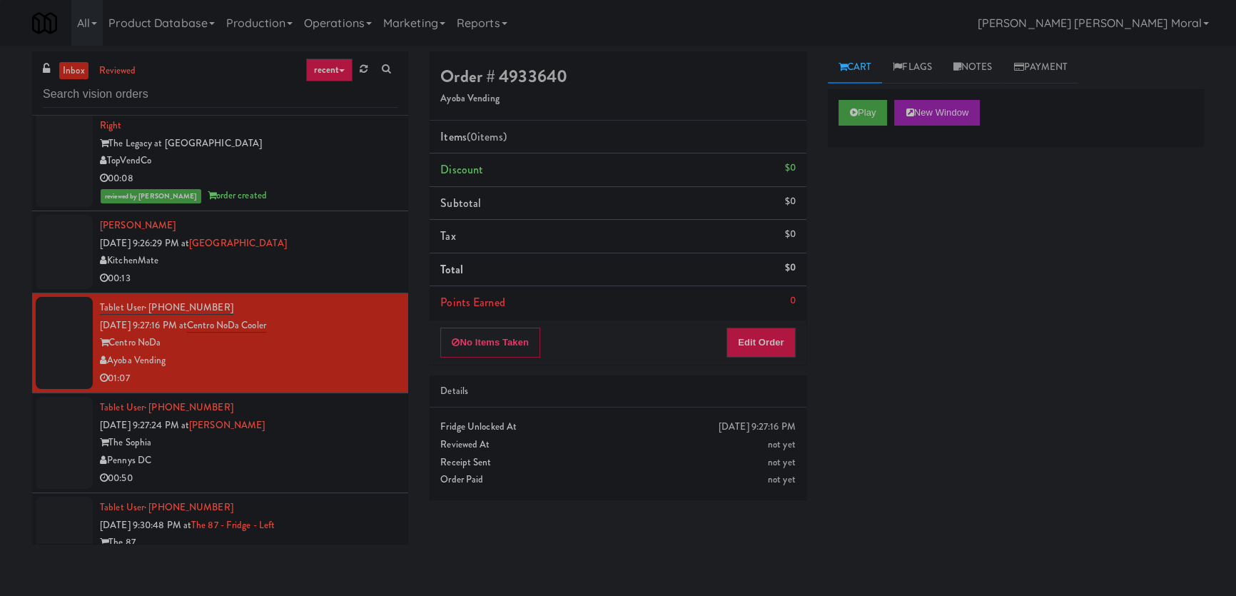
click at [352, 270] on div "00:13" at bounding box center [248, 279] width 297 height 18
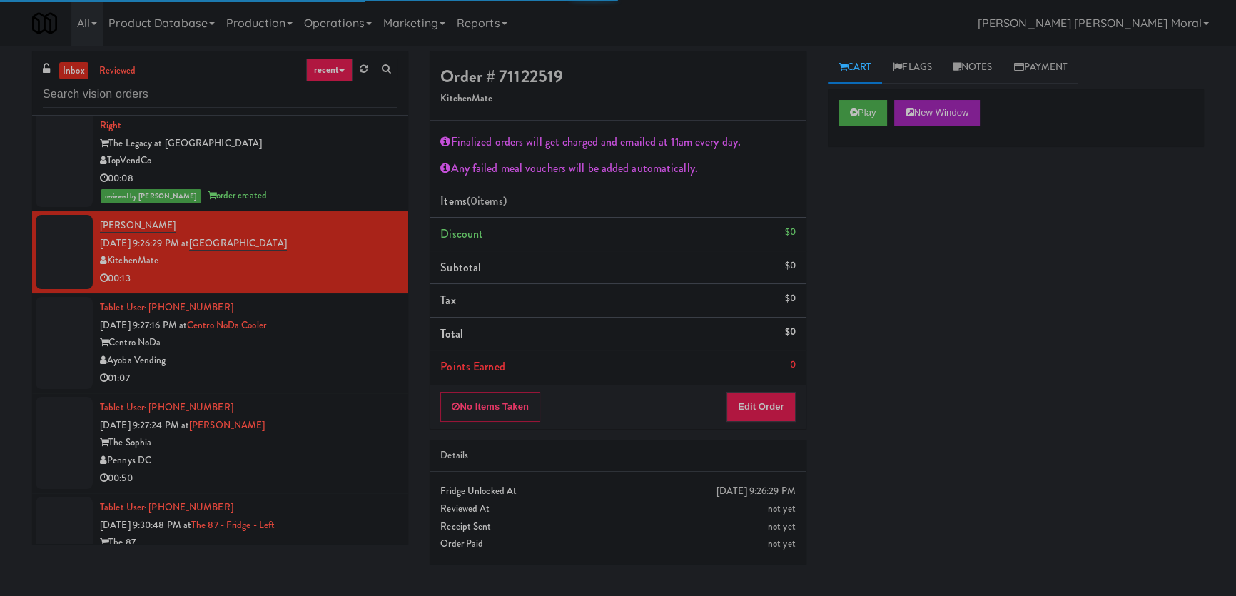
click at [872, 126] on div "Play New Window" at bounding box center [1016, 117] width 376 height 57
click at [882, 210] on div "Play New Window Primary Flag Clear Flag if unable to determine what was taken o…" at bounding box center [1016, 356] width 376 height 535
click at [852, 116] on button "Play" at bounding box center [862, 113] width 49 height 26
click at [878, 241] on div "Play New Window Primary Flag Clear Flag if unable to determine what was taken o…" at bounding box center [1016, 356] width 376 height 535
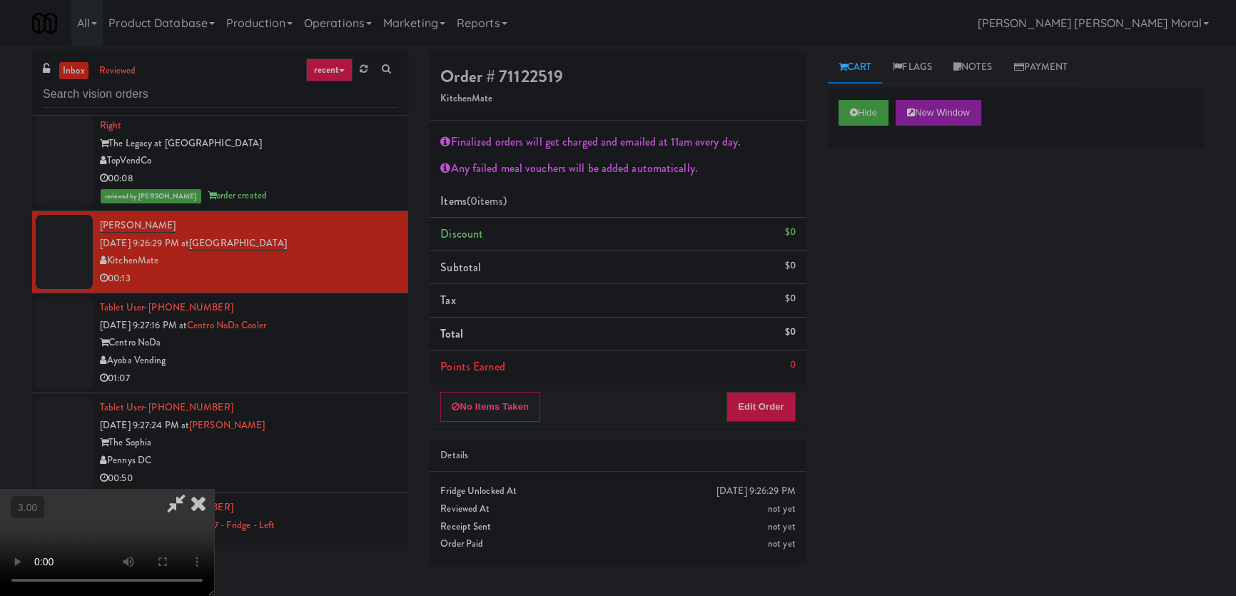
click at [938, 295] on div "Hide New Window Primary Flag Clear Flag if unable to determine what was taken o…" at bounding box center [1016, 356] width 376 height 535
click at [862, 117] on button "Hide" at bounding box center [863, 113] width 50 height 26
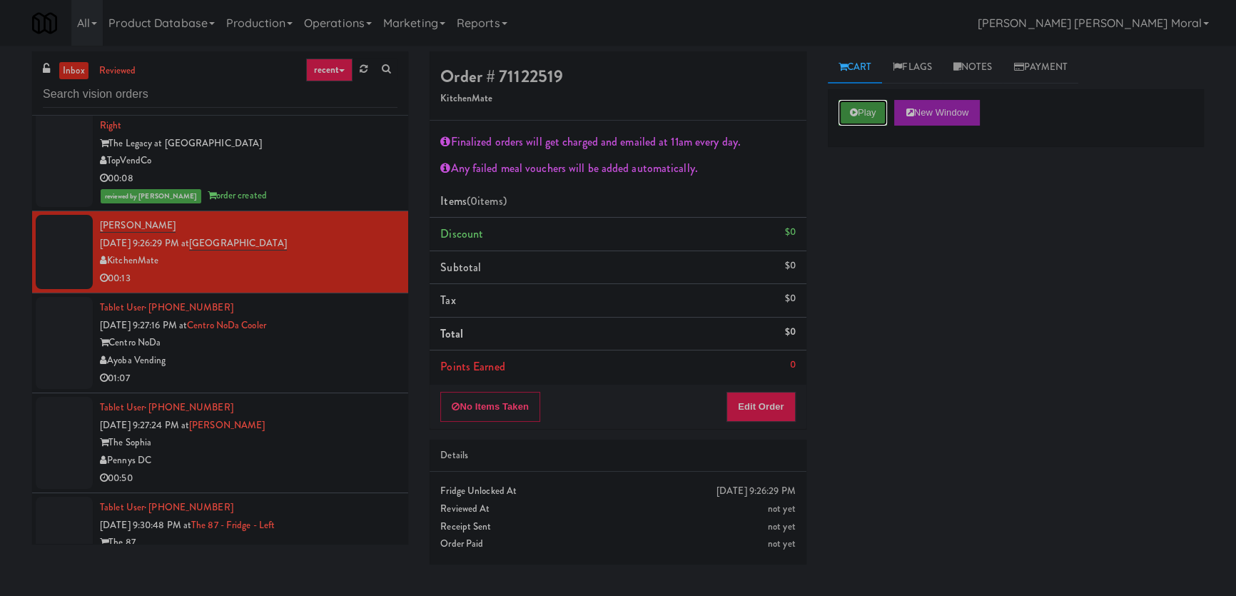
click at [862, 117] on button "Play" at bounding box center [862, 113] width 49 height 26
click at [870, 236] on div "Play New Window Primary Flag Clear Flag if unable to determine what was taken o…" at bounding box center [1016, 356] width 376 height 535
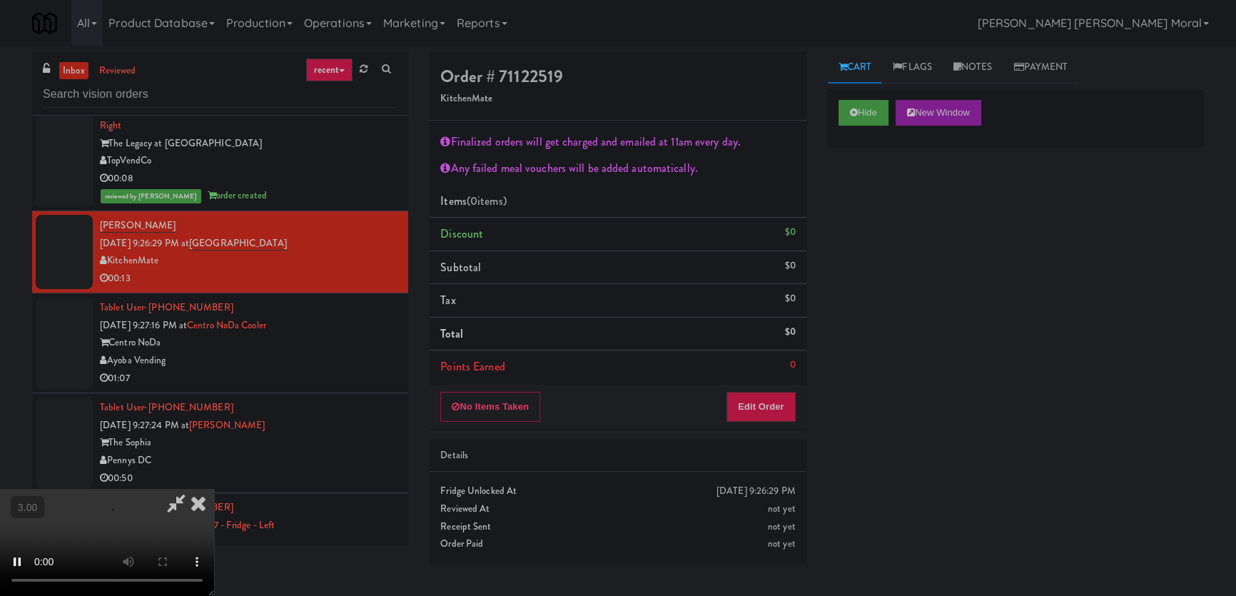
scroll to position [13, 0]
click at [770, 412] on button "Edit Order" at bounding box center [760, 407] width 69 height 30
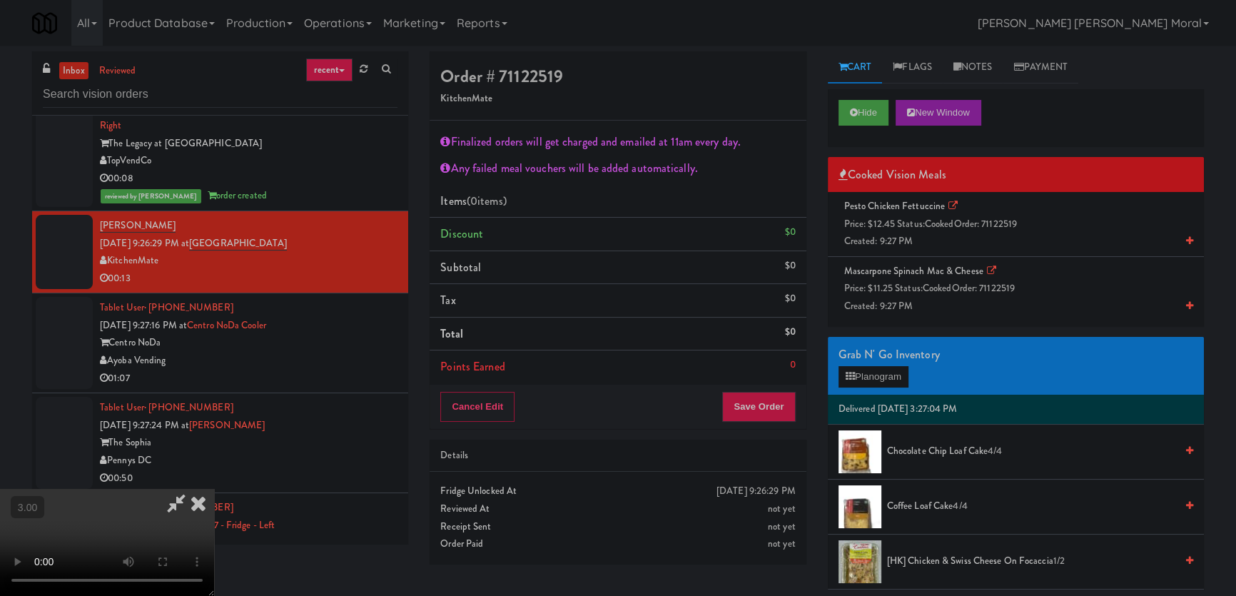
click at [905, 225] on span "Price: $12.45 Status: cooked Order: 71122519" at bounding box center [930, 224] width 173 height 14
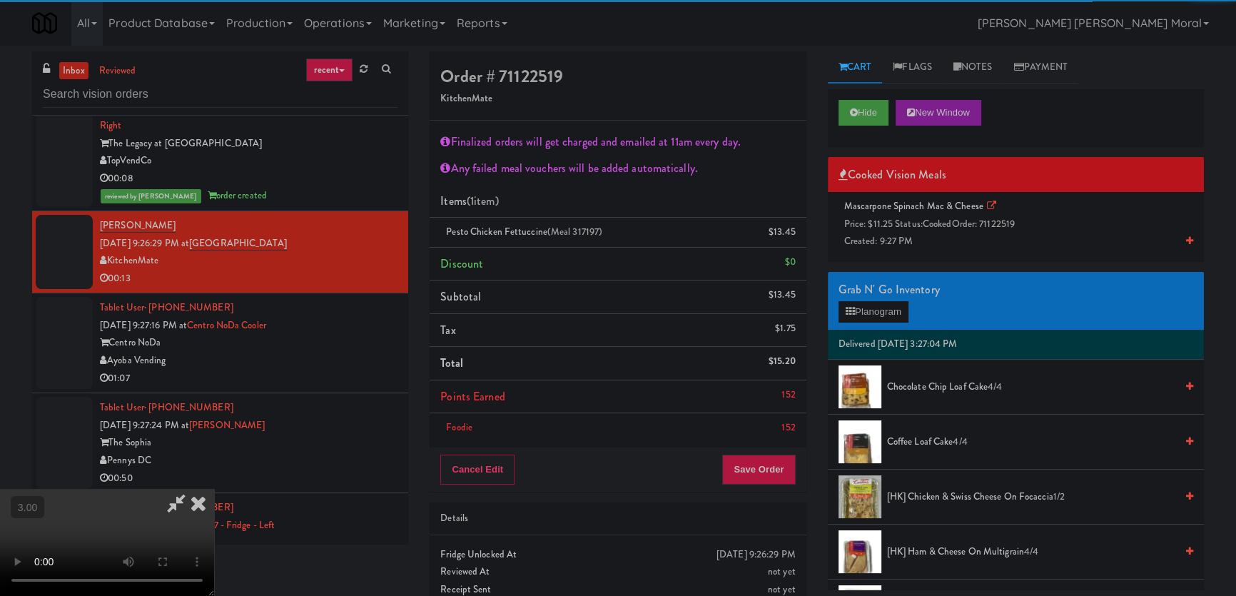
click at [905, 235] on span "Created: 9:27 PM" at bounding box center [878, 241] width 69 height 14
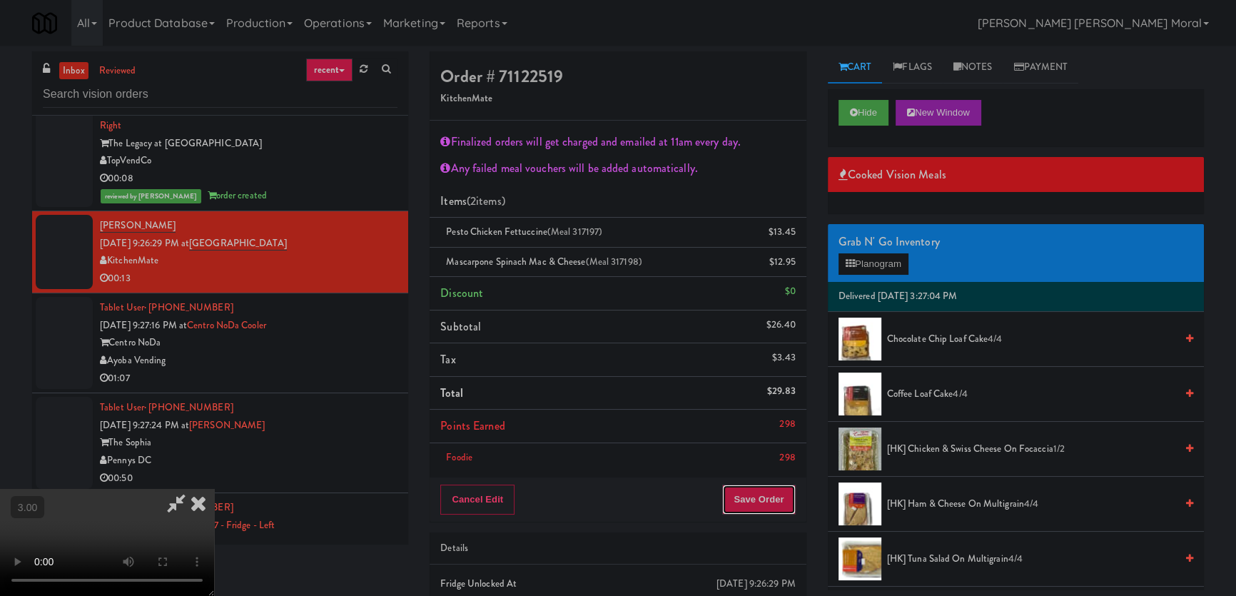
click at [778, 505] on button "Save Order" at bounding box center [758, 499] width 73 height 30
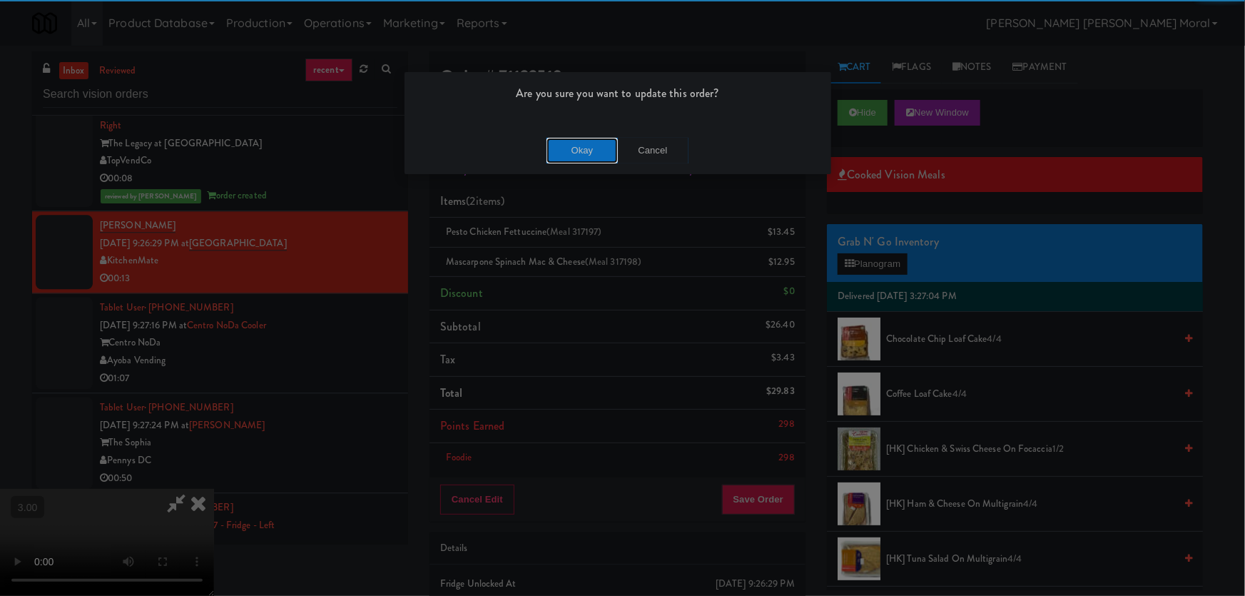
click at [579, 146] on button "Okay" at bounding box center [581, 151] width 71 height 26
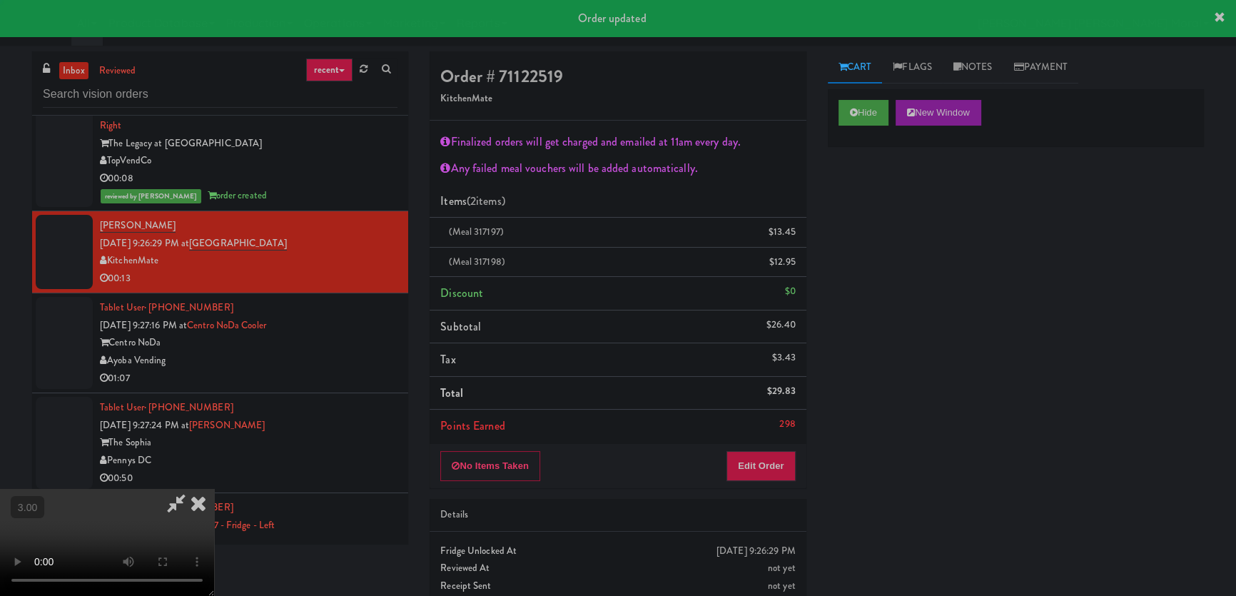
scroll to position [0, 0]
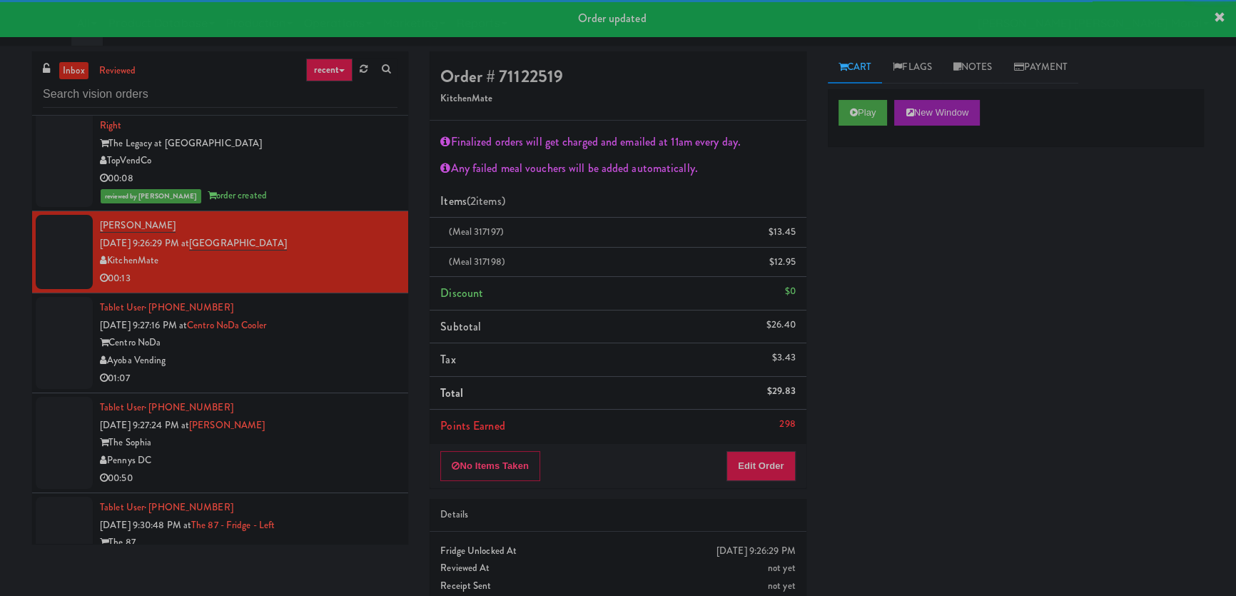
click at [340, 352] on div "Ayoba Vending" at bounding box center [248, 361] width 297 height 18
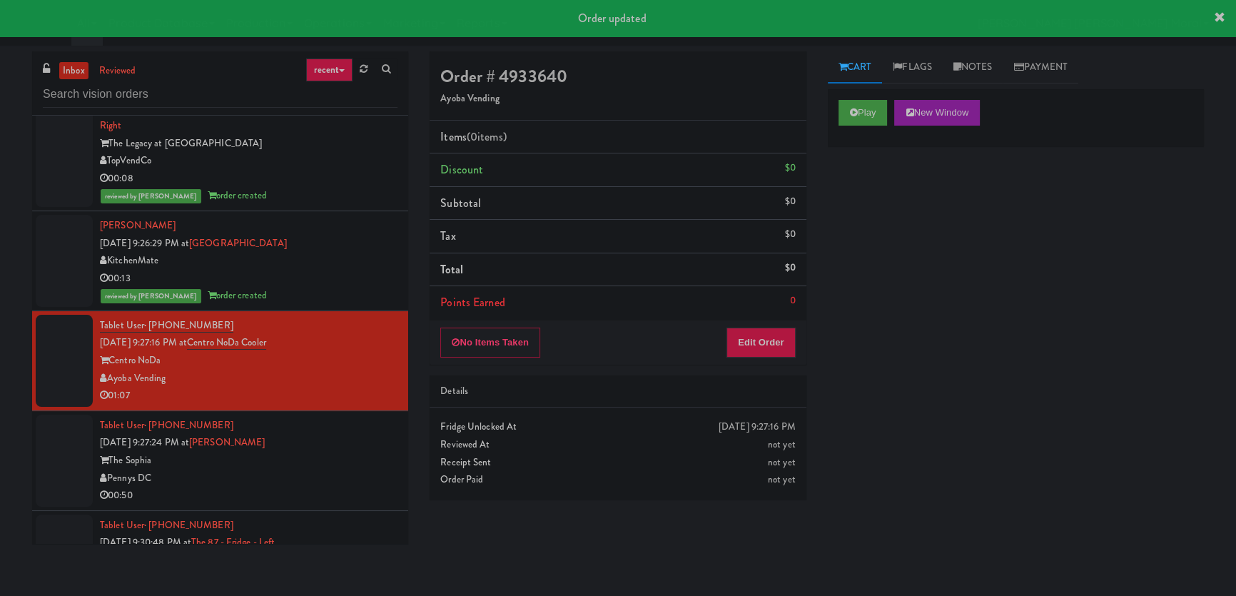
click at [891, 268] on div "Play New Window Primary Flag Clear Flag if unable to determine what was taken o…" at bounding box center [1016, 356] width 376 height 535
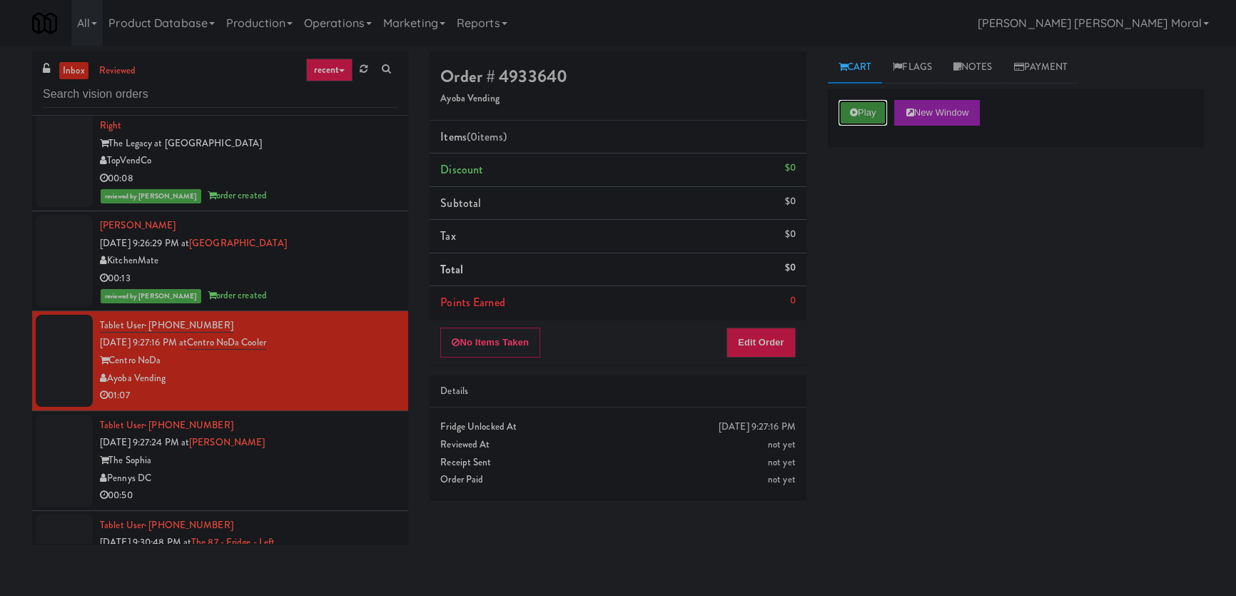
click at [858, 118] on button "Play" at bounding box center [862, 113] width 49 height 26
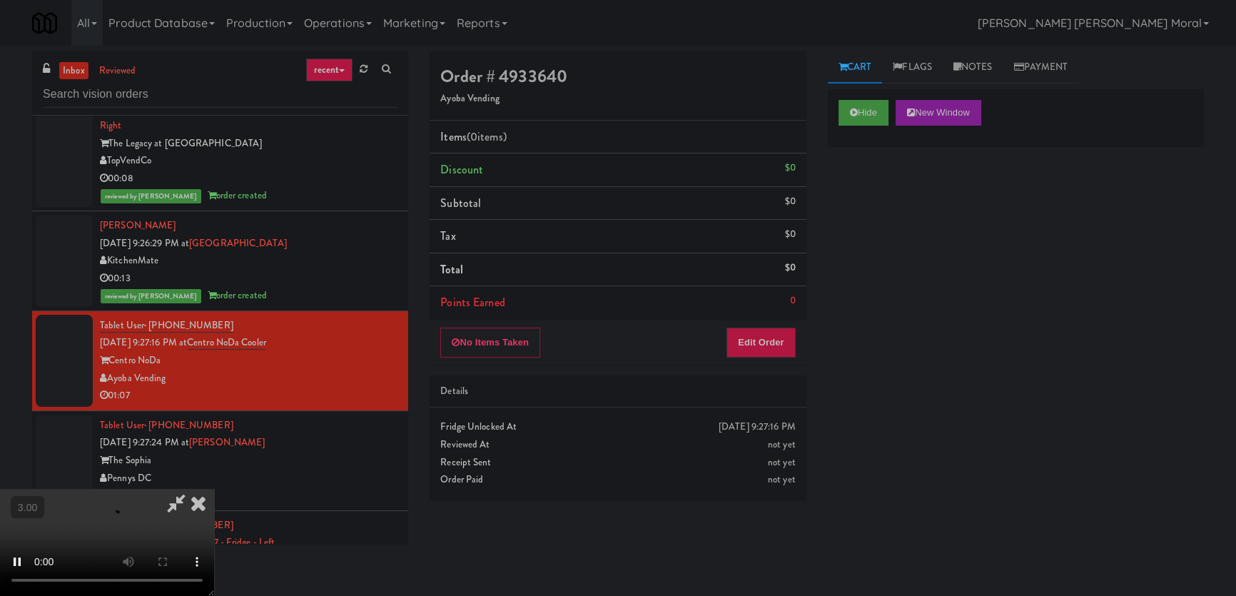
click at [850, 191] on div "Hide New Window Primary Flag Clear Flag if unable to determine what was taken o…" at bounding box center [1016, 356] width 376 height 535
click at [214, 489] on icon at bounding box center [198, 503] width 31 height 29
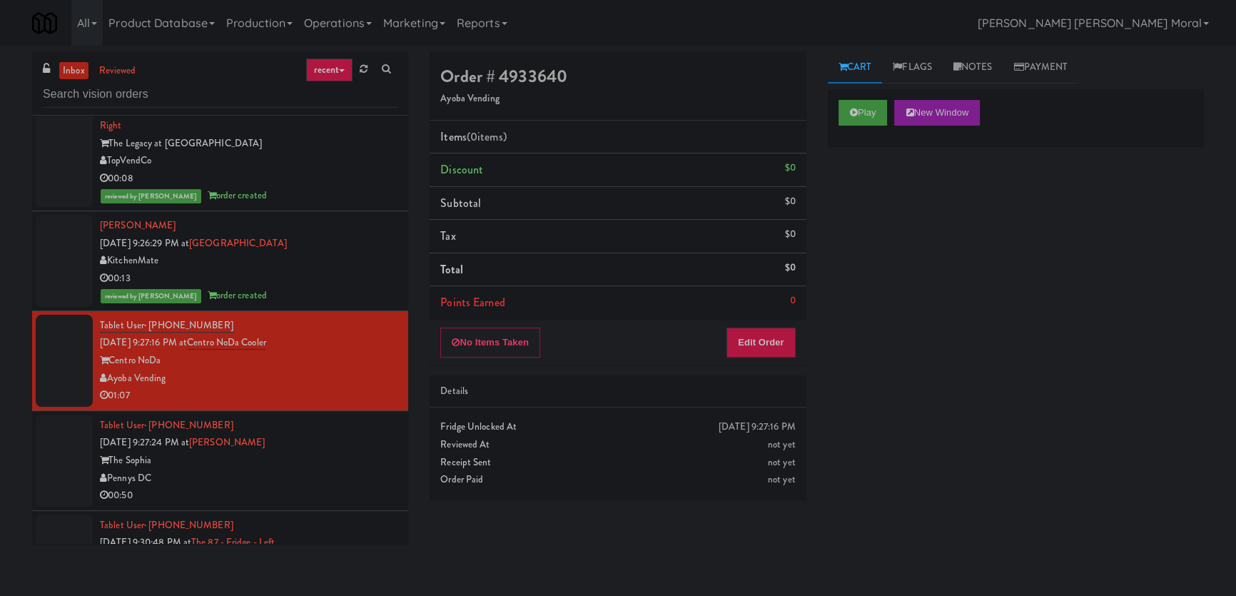
click at [357, 469] on div "Pennys DC" at bounding box center [248, 478] width 297 height 18
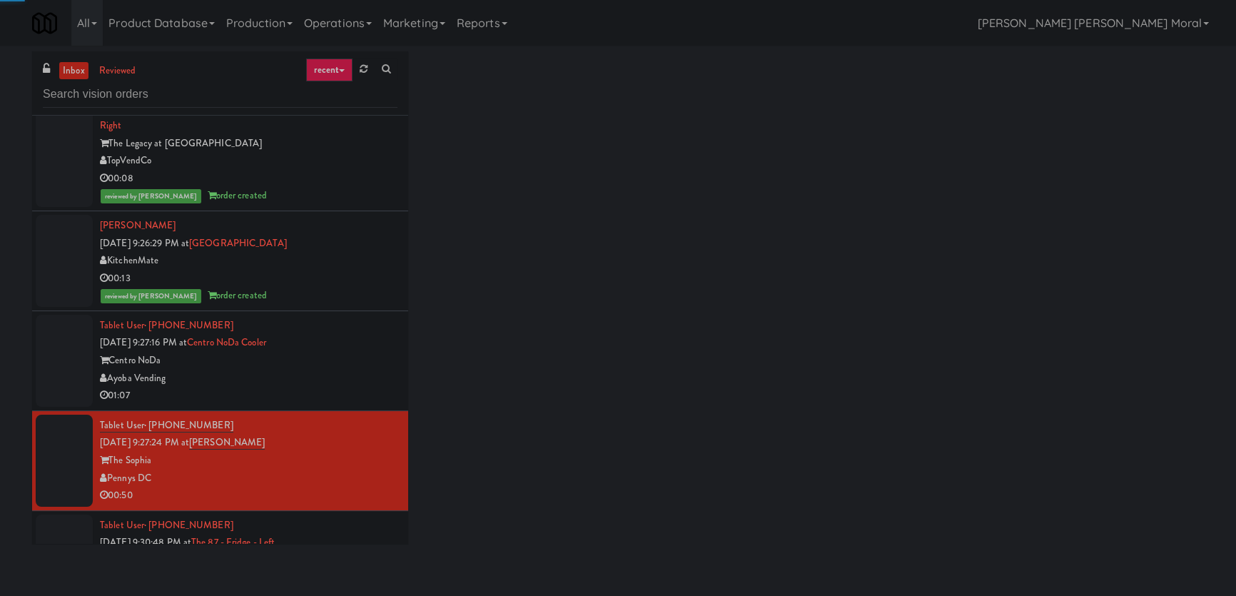
click at [370, 370] on div "Ayoba Vending" at bounding box center [248, 379] width 297 height 18
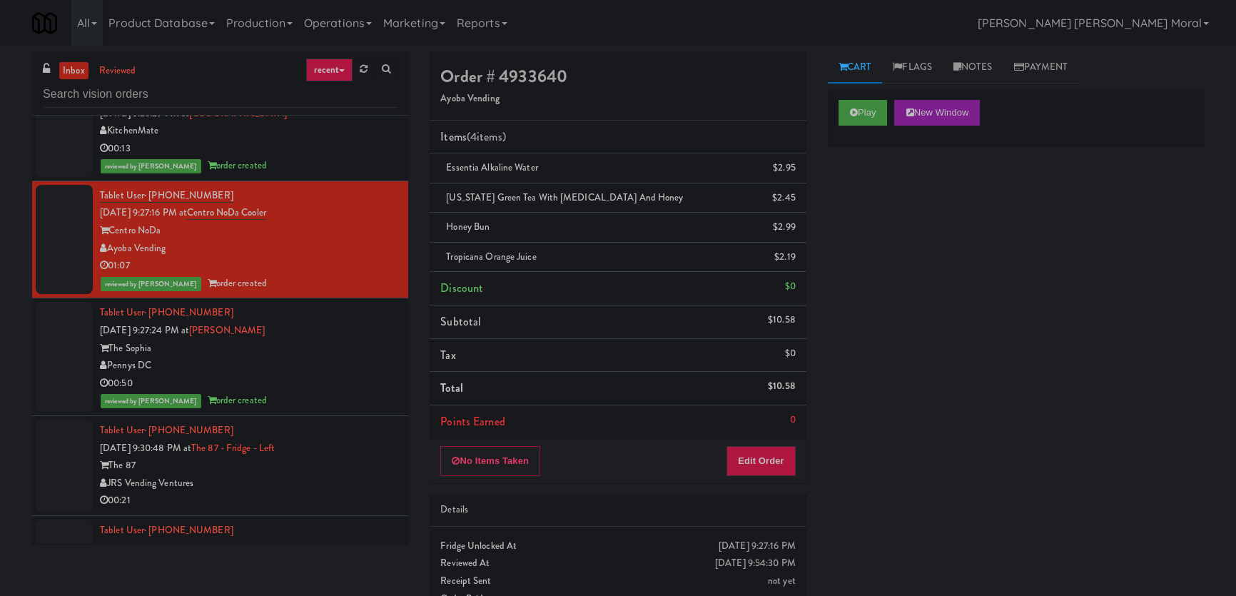
click at [361, 474] on div "JRS Vending Ventures" at bounding box center [248, 483] width 297 height 18
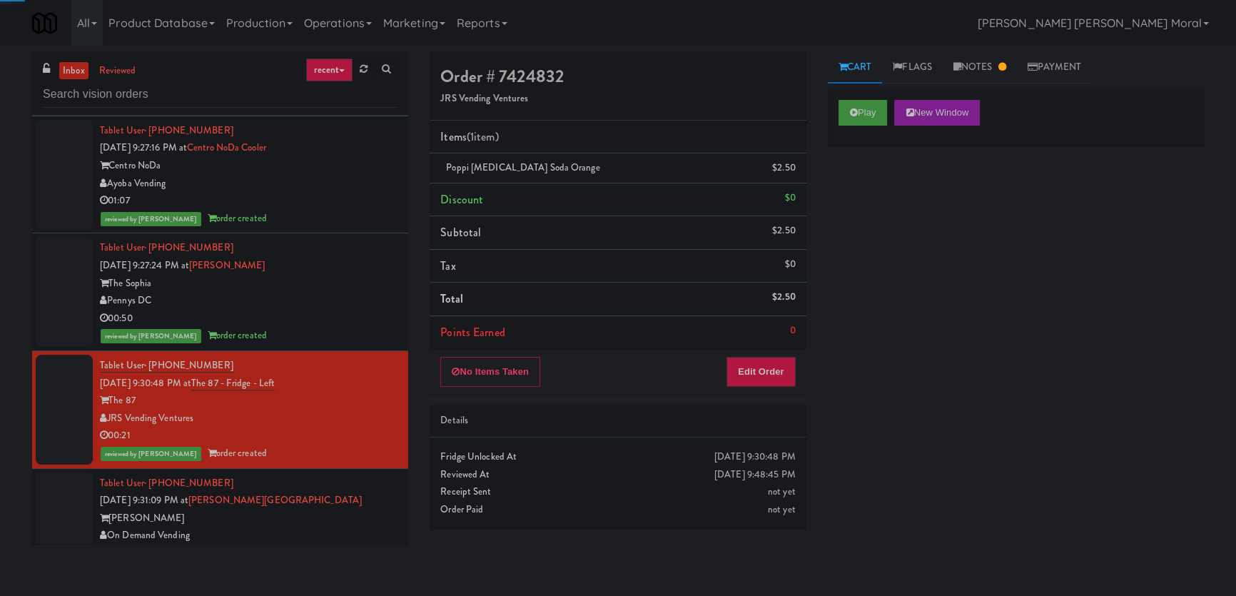
click at [360, 474] on div "Tablet User · (812) 837-2762 [DATE] 9:31:09 PM at [PERSON_NAME][GEOGRAPHIC_DATA…" at bounding box center [248, 518] width 297 height 88
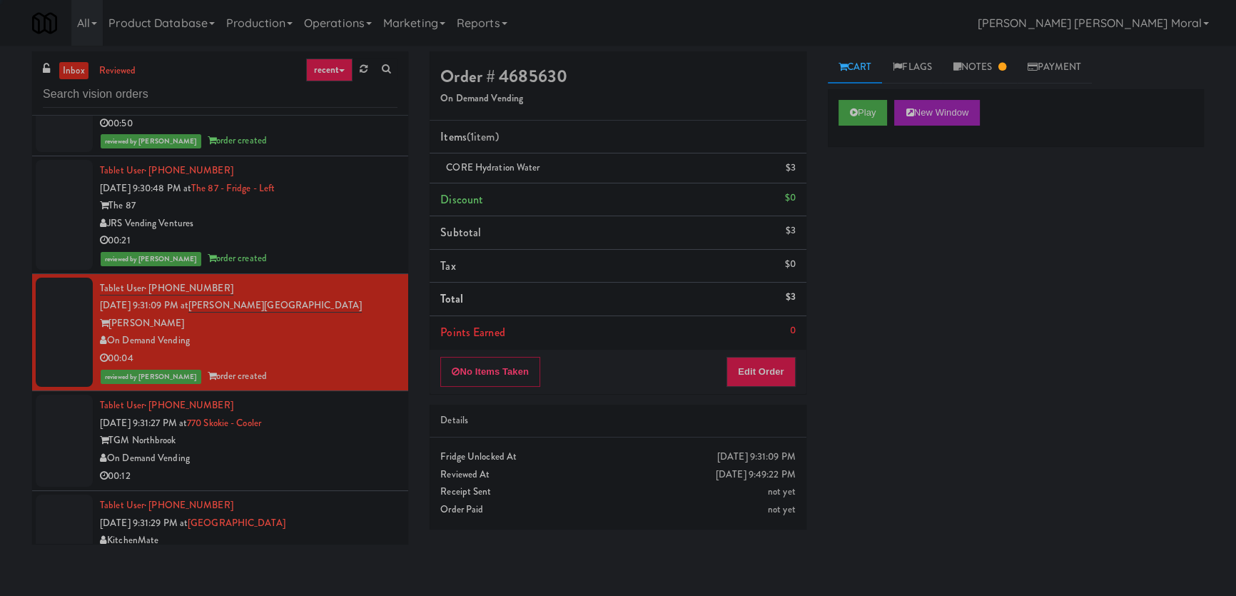
click at [360, 449] on div "On Demand Vending" at bounding box center [248, 458] width 297 height 18
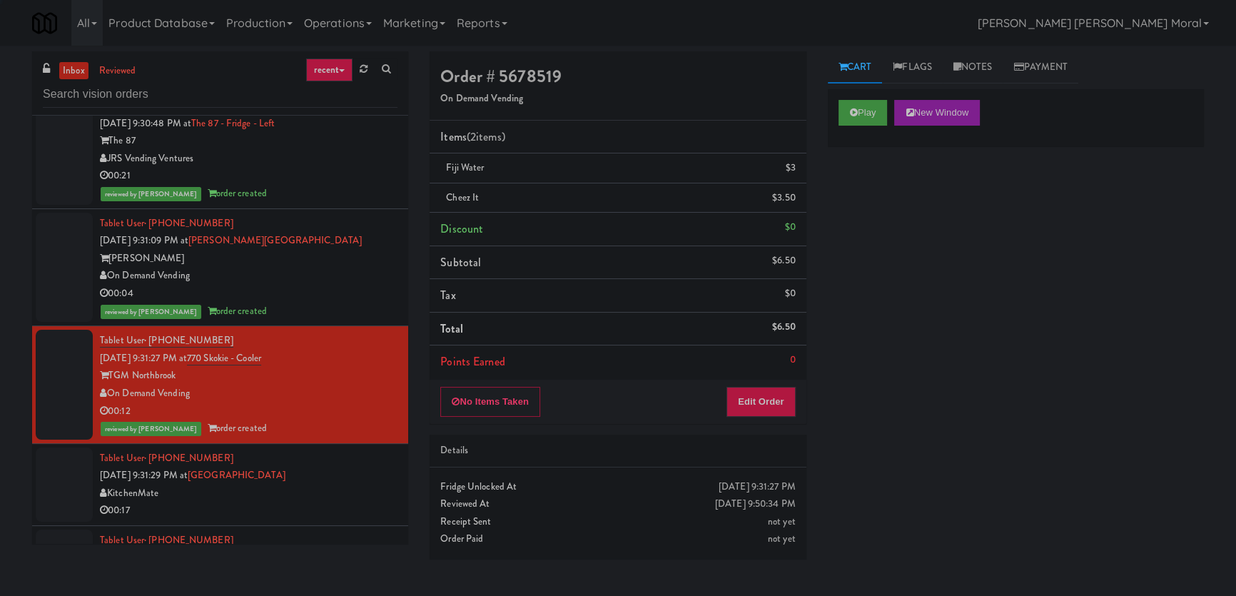
click at [363, 449] on div "Tablet User · (647) 921-6388 [DATE] 9:31:29 PM at [GEOGRAPHIC_DATA] KitchenMate…" at bounding box center [248, 484] width 297 height 70
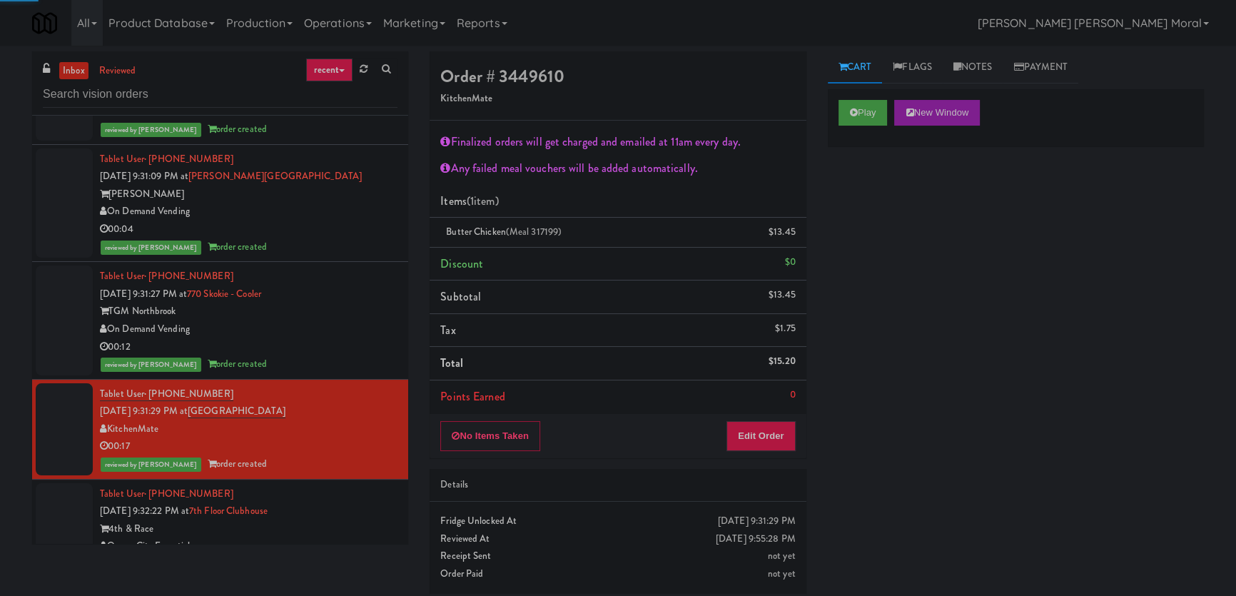
click at [365, 485] on div "Tablet User · (248) 416-0765 [DATE] 9:32:22 PM at [GEOGRAPHIC_DATA] Essentials …" at bounding box center [248, 529] width 297 height 88
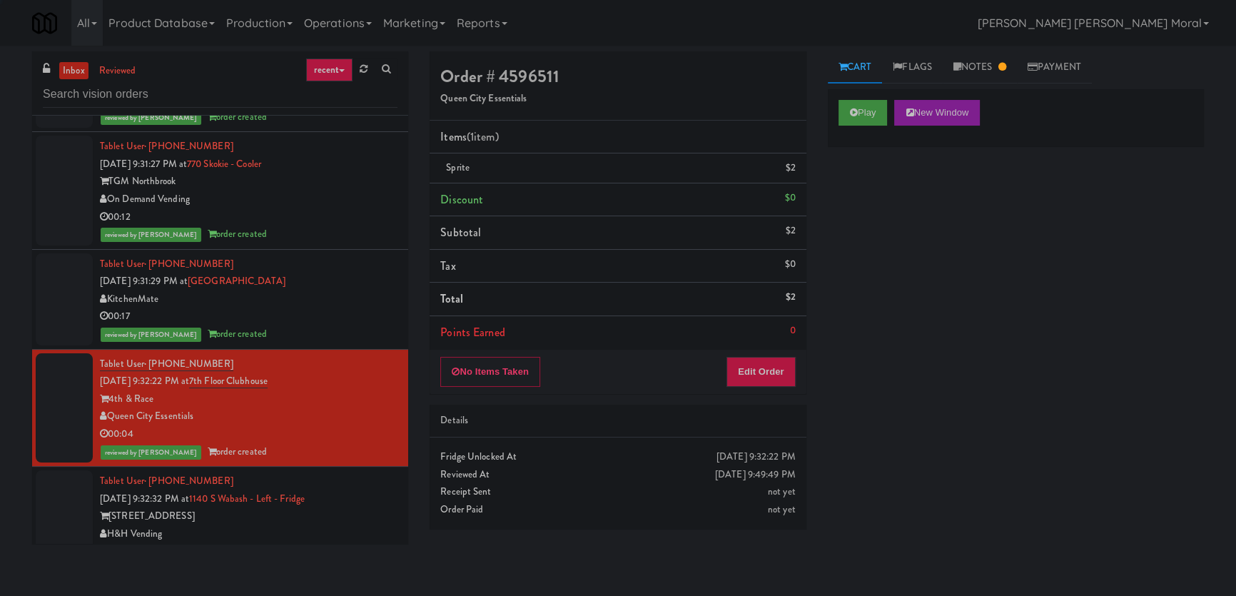
click at [370, 472] on div "Tablet User · (773) 877-5226 [DATE] 9:32:32 PM at [STREET_ADDRESS] - Left - Fri…" at bounding box center [248, 516] width 297 height 88
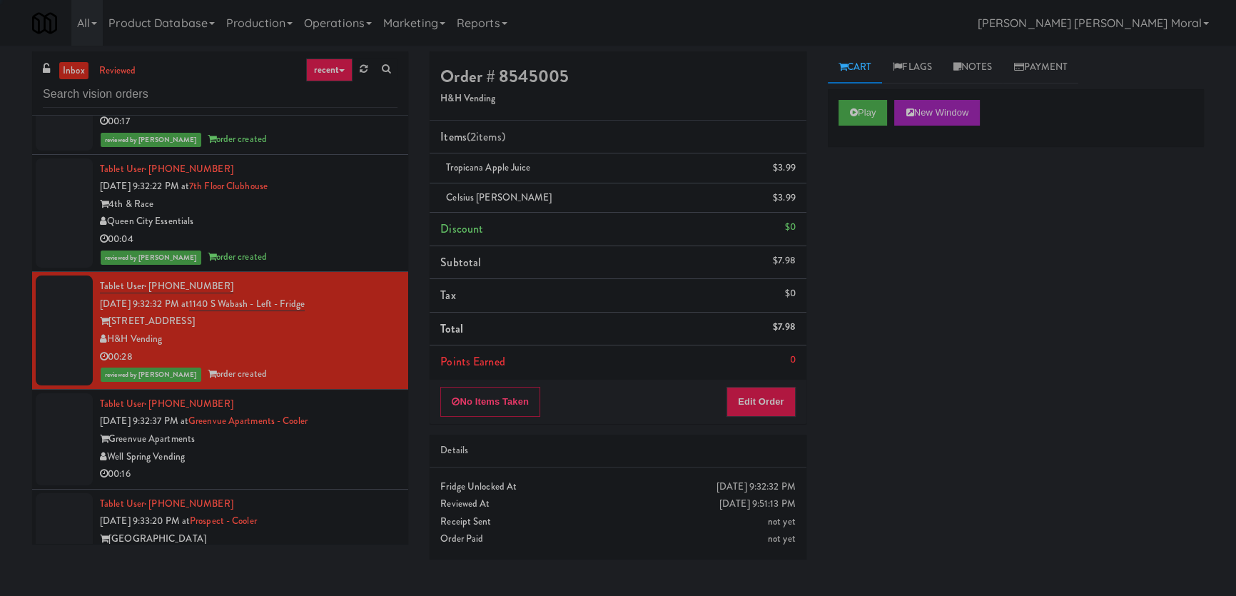
click at [367, 395] on div "Tablet User · (214) 892-7978 [DATE] 9:32:37 PM at [GEOGRAPHIC_DATA] - [GEOGRAPH…" at bounding box center [248, 439] width 297 height 88
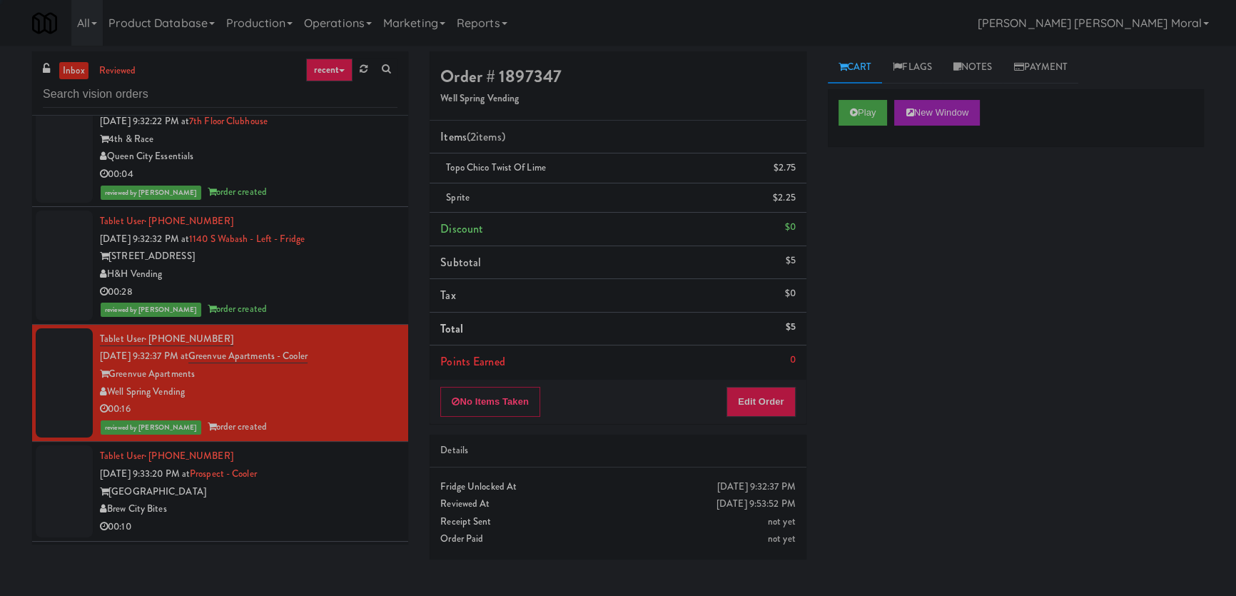
click at [360, 447] on div "Tablet User · (414) 323-0991 [DATE] 9:33:20 PM at [GEOGRAPHIC_DATA] [GEOGRAPHIC…" at bounding box center [248, 491] width 297 height 88
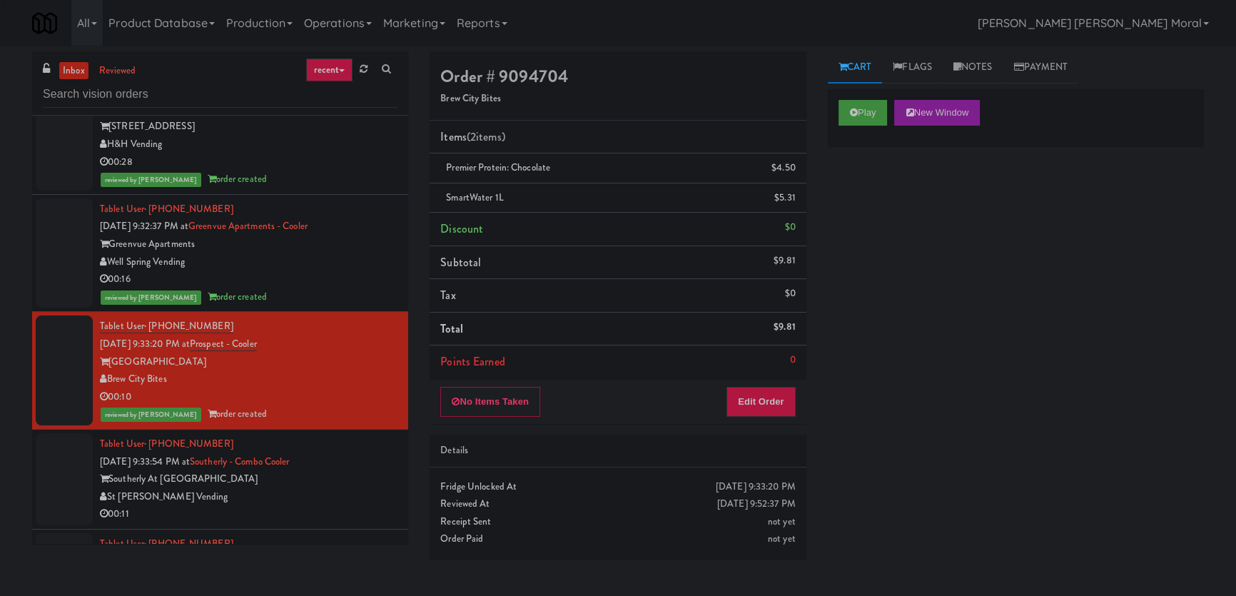
click at [363, 435] on div "Tablet User · (843) 312-4017 [DATE] 9:33:54 PM at Southerly - Combo Cooler Sout…" at bounding box center [248, 479] width 297 height 88
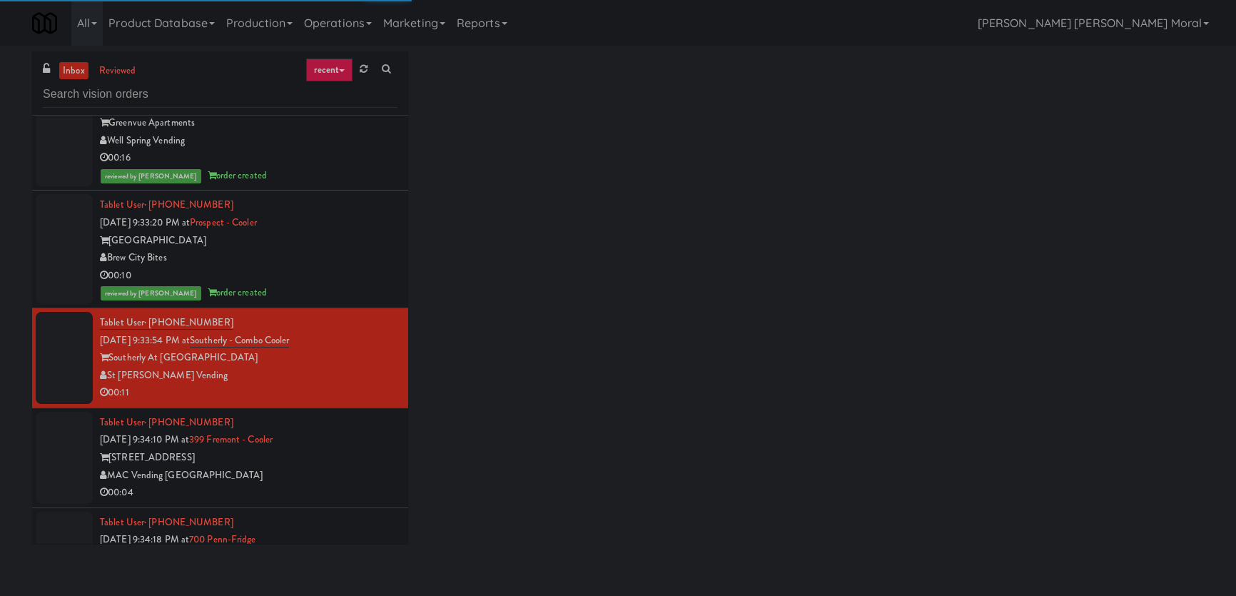
scroll to position [5736, 0]
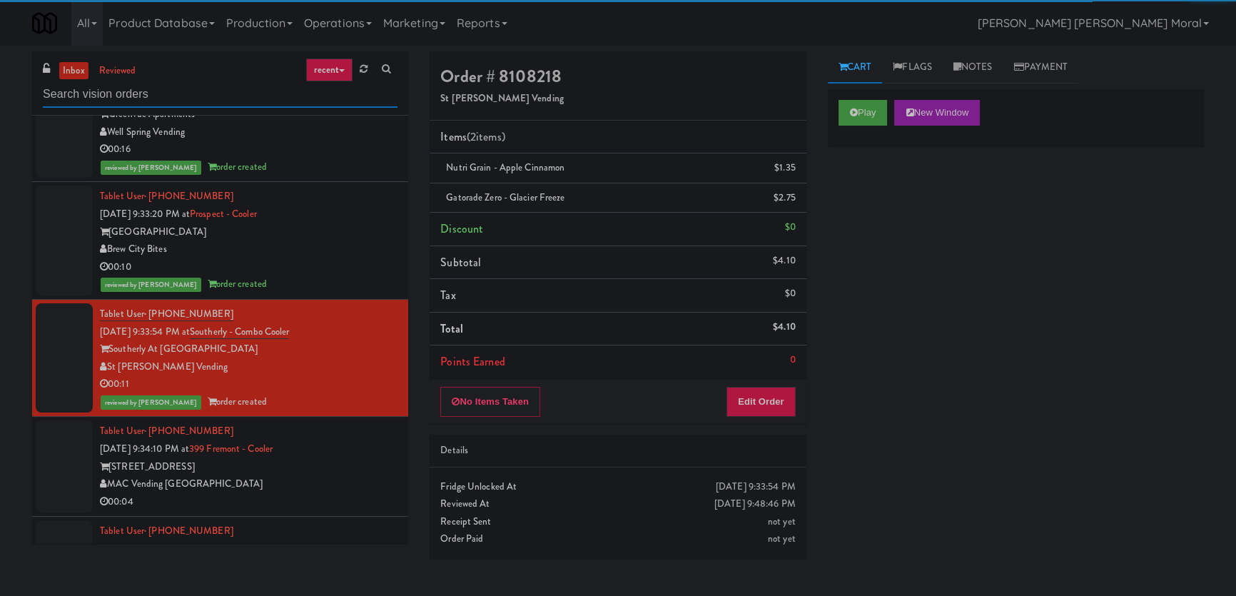
click at [229, 88] on input "text" at bounding box center [220, 94] width 355 height 26
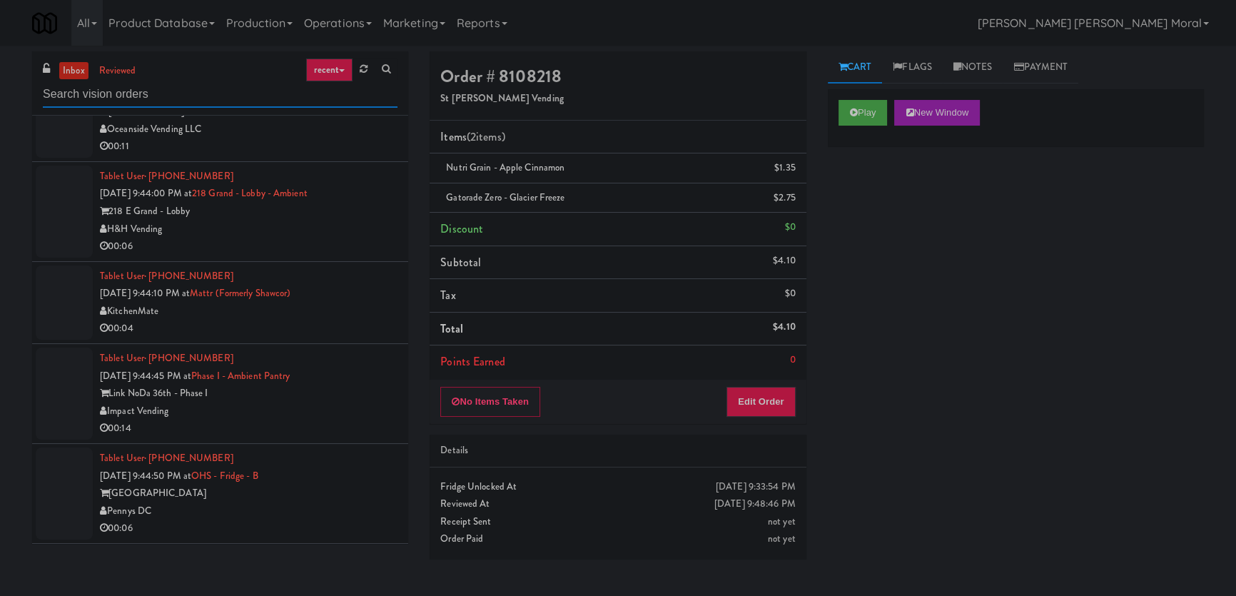
scroll to position [5865, 0]
click at [349, 317] on div "00:04" at bounding box center [248, 326] width 297 height 18
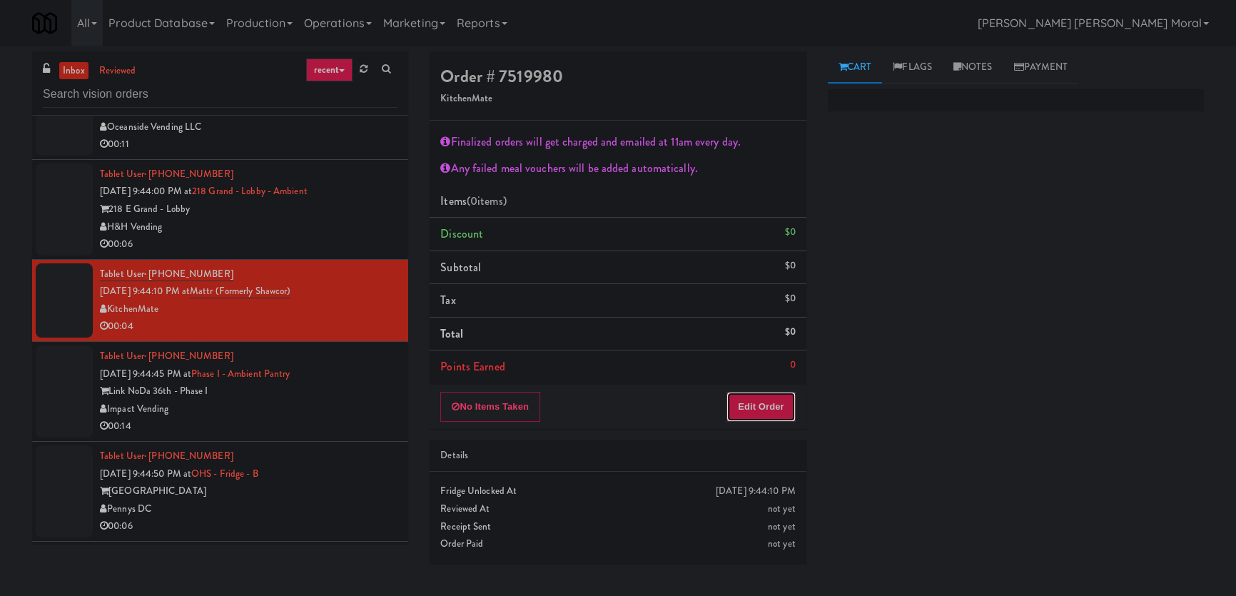
click at [778, 412] on button "Edit Order" at bounding box center [760, 407] width 69 height 30
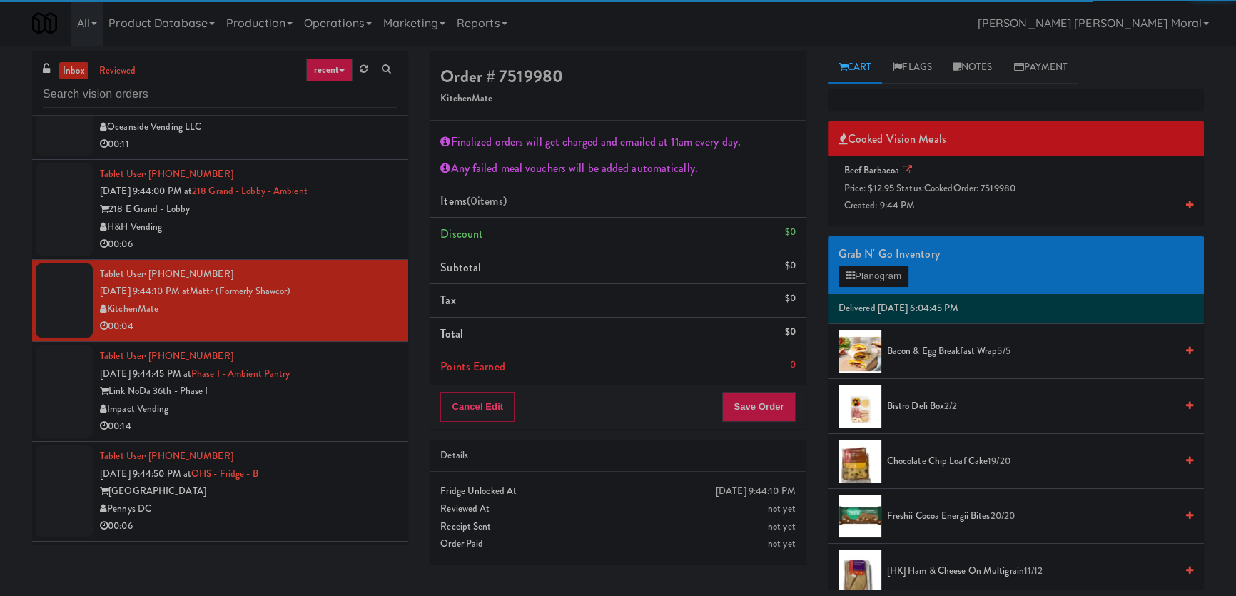
click at [934, 198] on div "Beef Barbacoa Price: $12.95 Status: cooked Order: 7519980 Created: 9:44 PM" at bounding box center [1015, 188] width 355 height 53
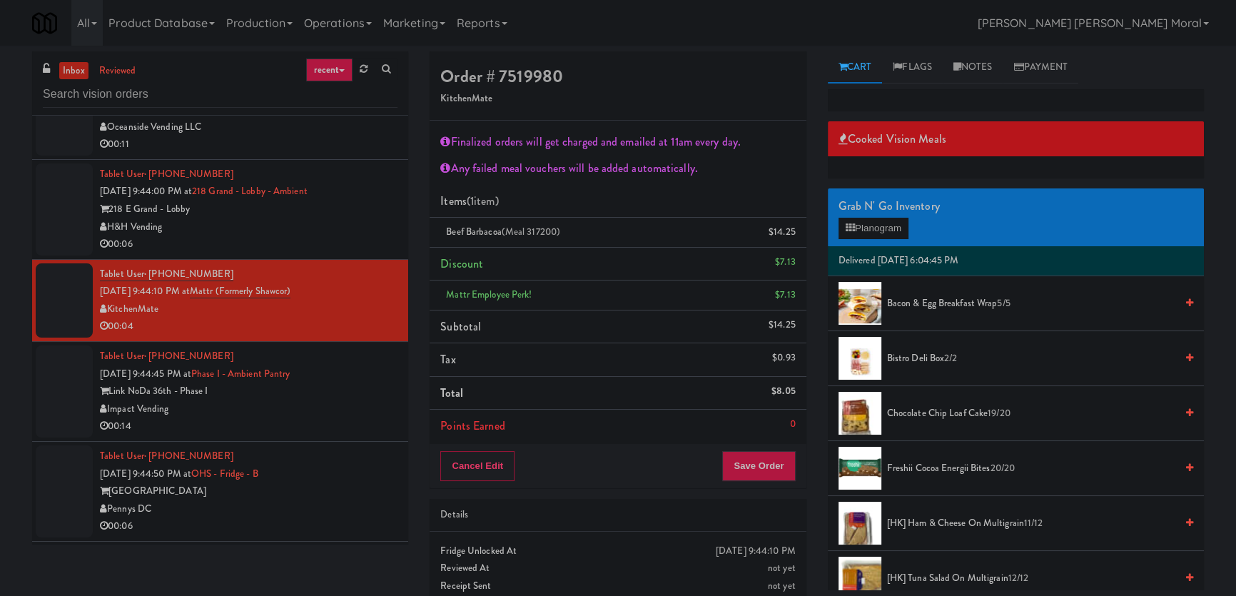
drag, startPoint x: 765, startPoint y: 439, endPoint x: 760, endPoint y: 467, distance: 28.3
click at [765, 440] on li "Points Earned 0" at bounding box center [617, 425] width 376 height 33
click at [760, 467] on button "Save Order" at bounding box center [758, 466] width 73 height 30
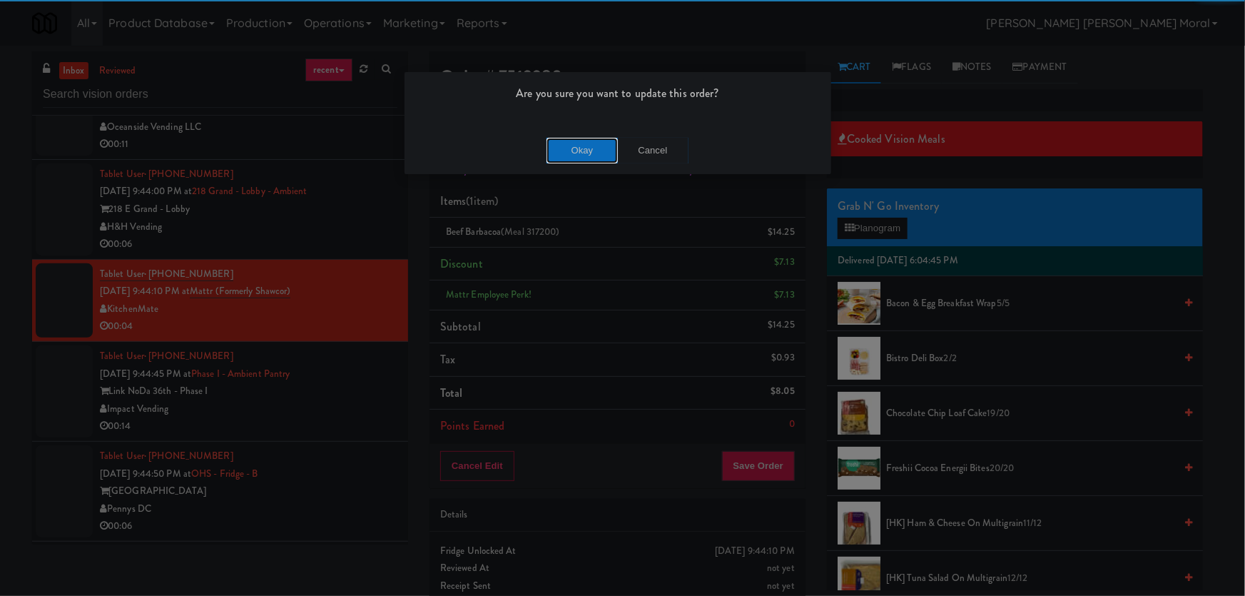
click at [584, 138] on button "Okay" at bounding box center [581, 151] width 71 height 26
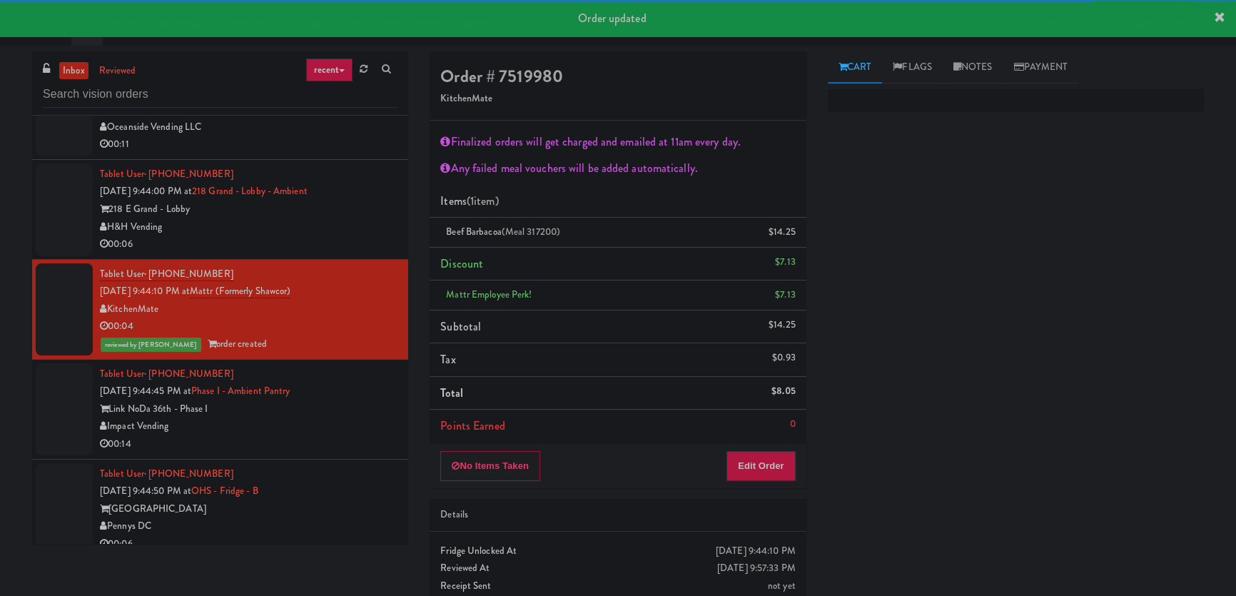
click at [345, 417] on div "Impact Vending" at bounding box center [248, 426] width 297 height 18
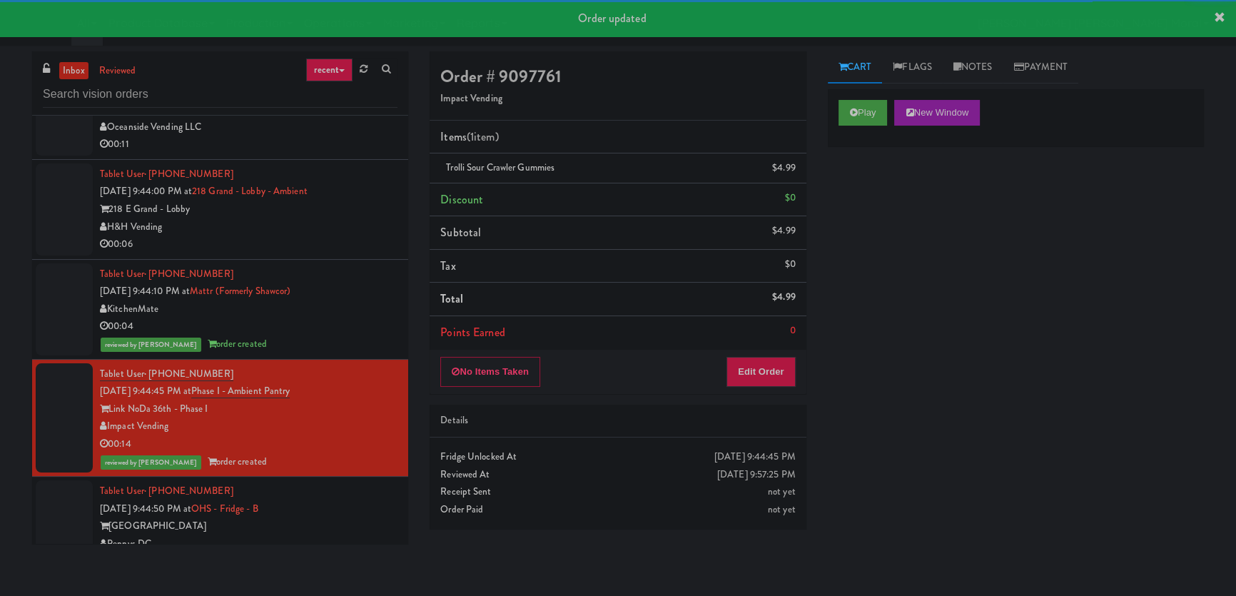
click at [356, 517] on div "[GEOGRAPHIC_DATA]" at bounding box center [248, 526] width 297 height 18
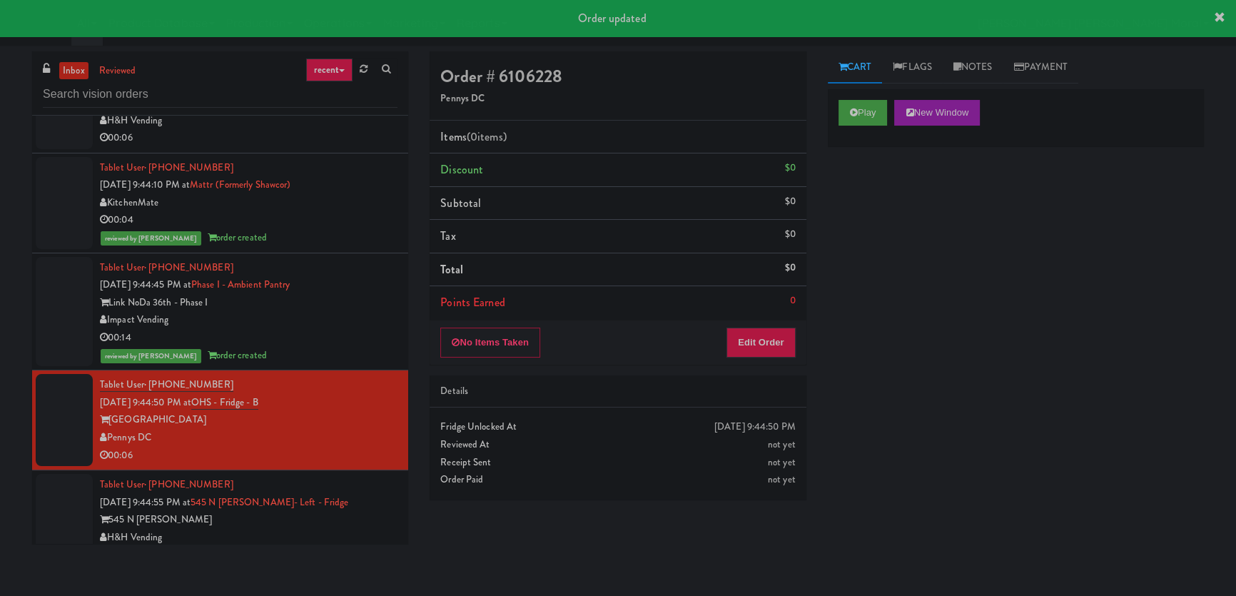
scroll to position [5995, 0]
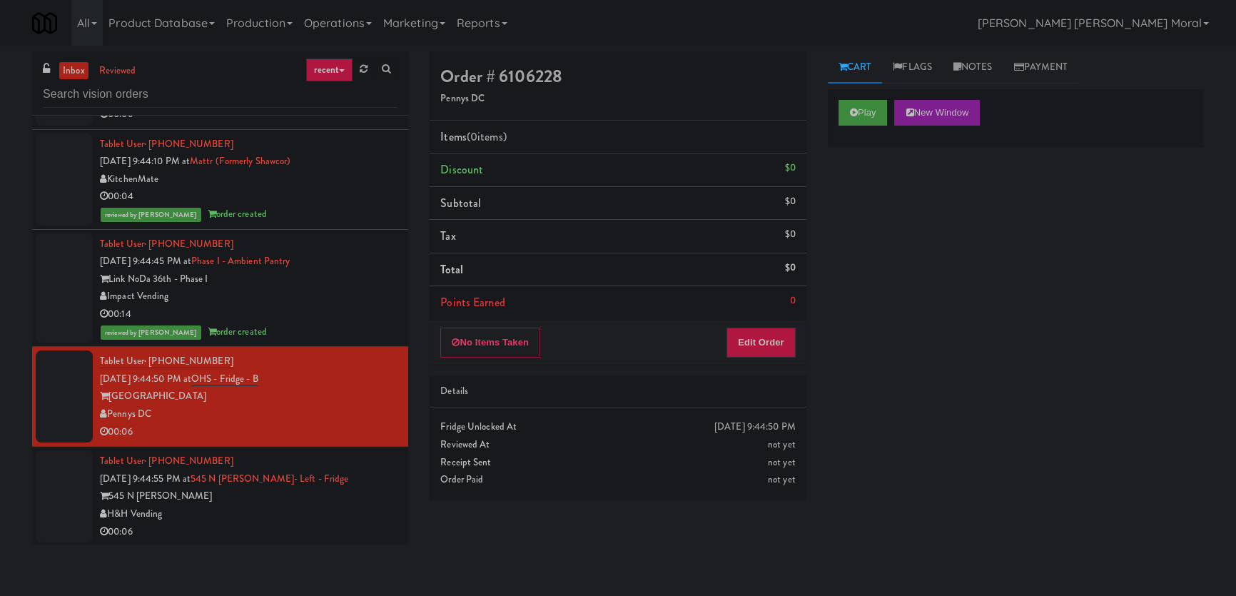
click at [875, 89] on div "Play New Window" at bounding box center [1016, 117] width 376 height 57
drag, startPoint x: 870, startPoint y: 109, endPoint x: 887, endPoint y: 248, distance: 139.4
click at [870, 110] on button "Play" at bounding box center [862, 113] width 49 height 26
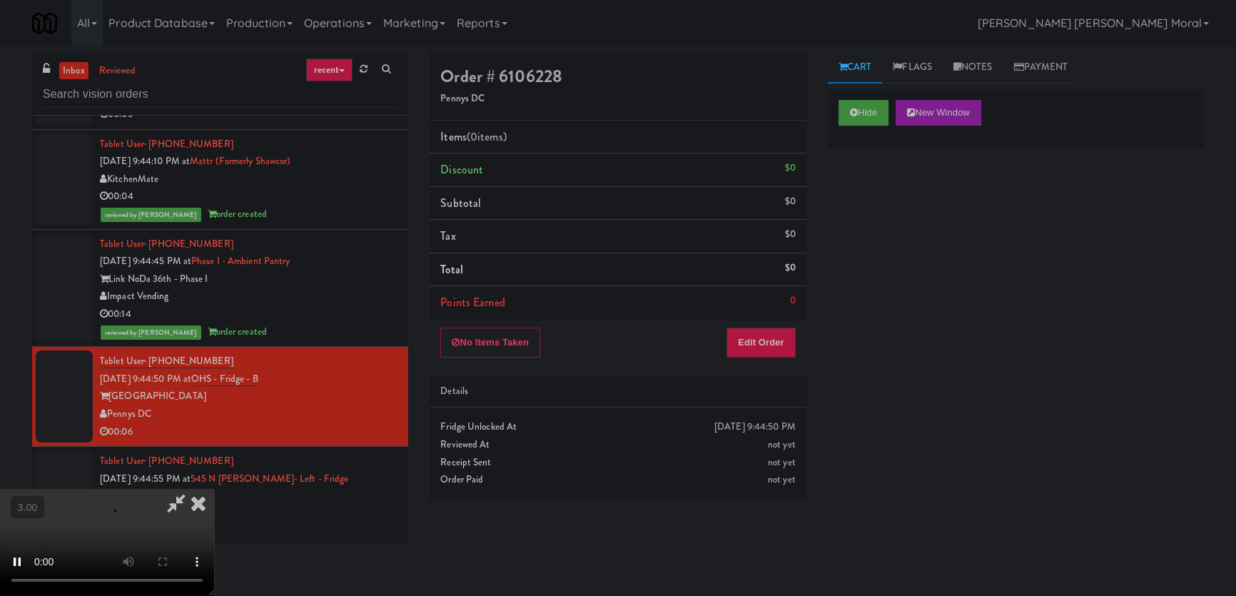
click at [887, 251] on div "Hide New Window Primary Flag Clear Flag if unable to determine what was taken o…" at bounding box center [1016, 356] width 376 height 535
click at [767, 344] on button "Edit Order" at bounding box center [760, 342] width 69 height 30
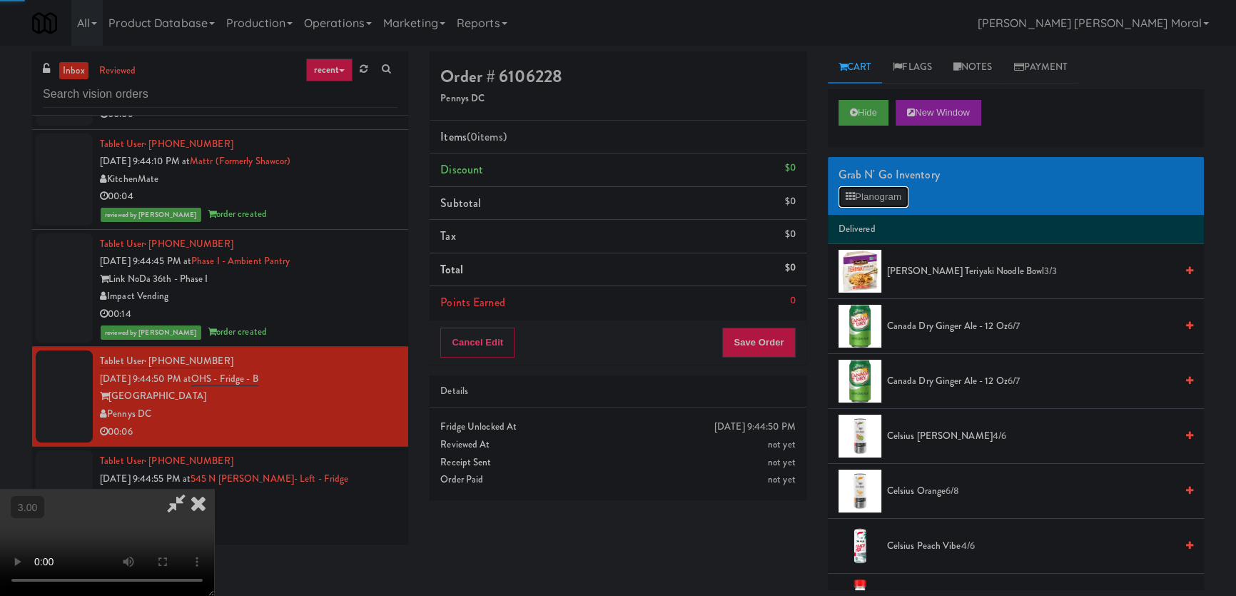
click at [851, 205] on button "Planogram" at bounding box center [873, 196] width 70 height 21
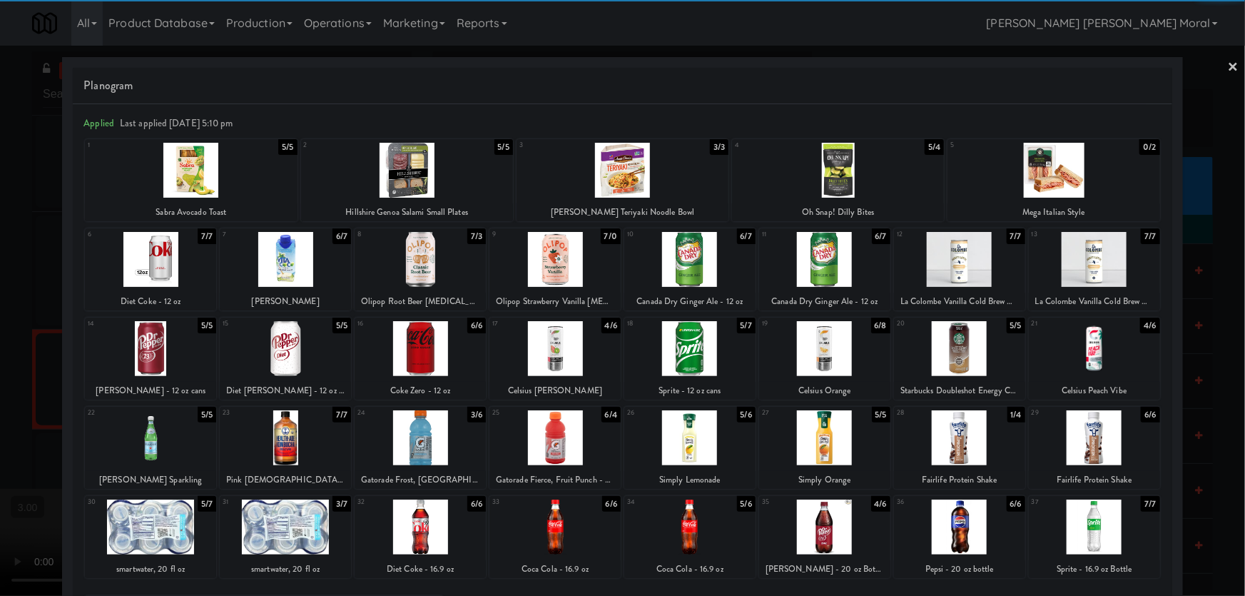
click at [569, 351] on div at bounding box center [554, 348] width 131 height 55
drag, startPoint x: 0, startPoint y: 252, endPoint x: 693, endPoint y: 343, distance: 699.4
click at [0, 252] on div at bounding box center [622, 298] width 1245 height 596
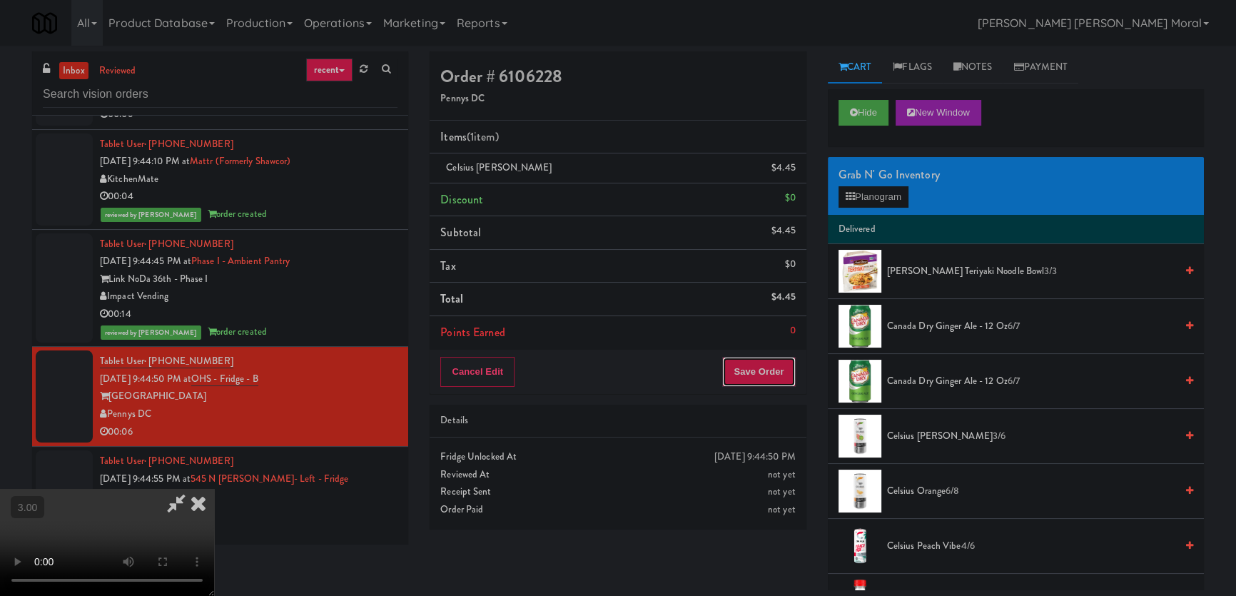
click at [775, 375] on button "Save Order" at bounding box center [758, 372] width 73 height 30
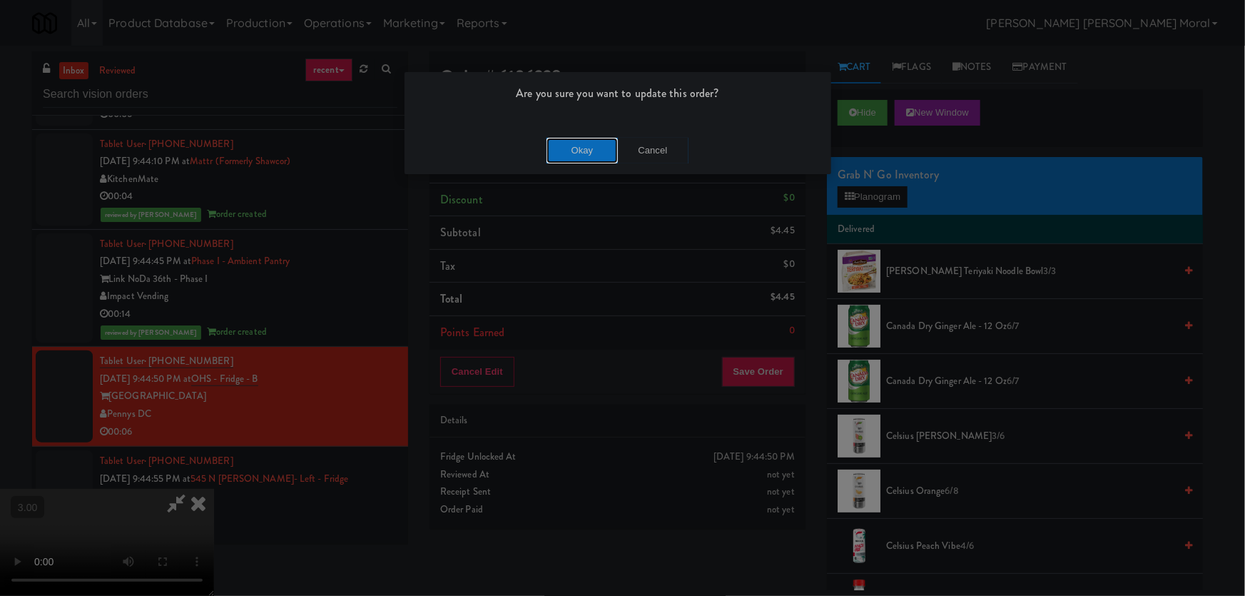
click at [591, 158] on button "Okay" at bounding box center [581, 151] width 71 height 26
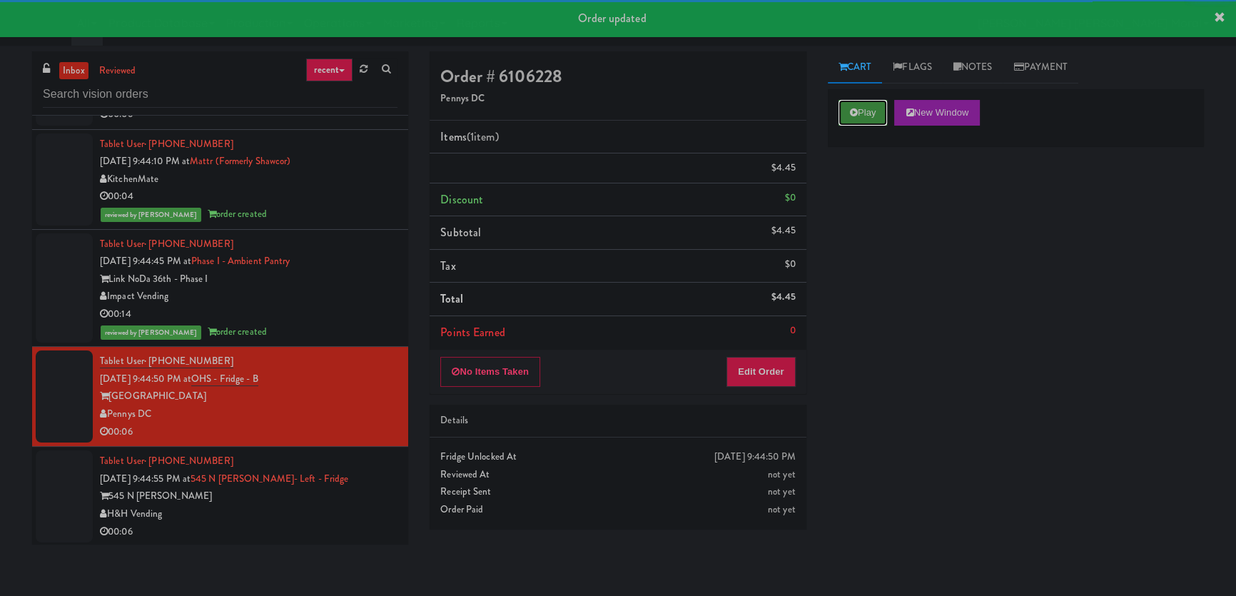
click at [861, 120] on button "Play" at bounding box center [862, 113] width 49 height 26
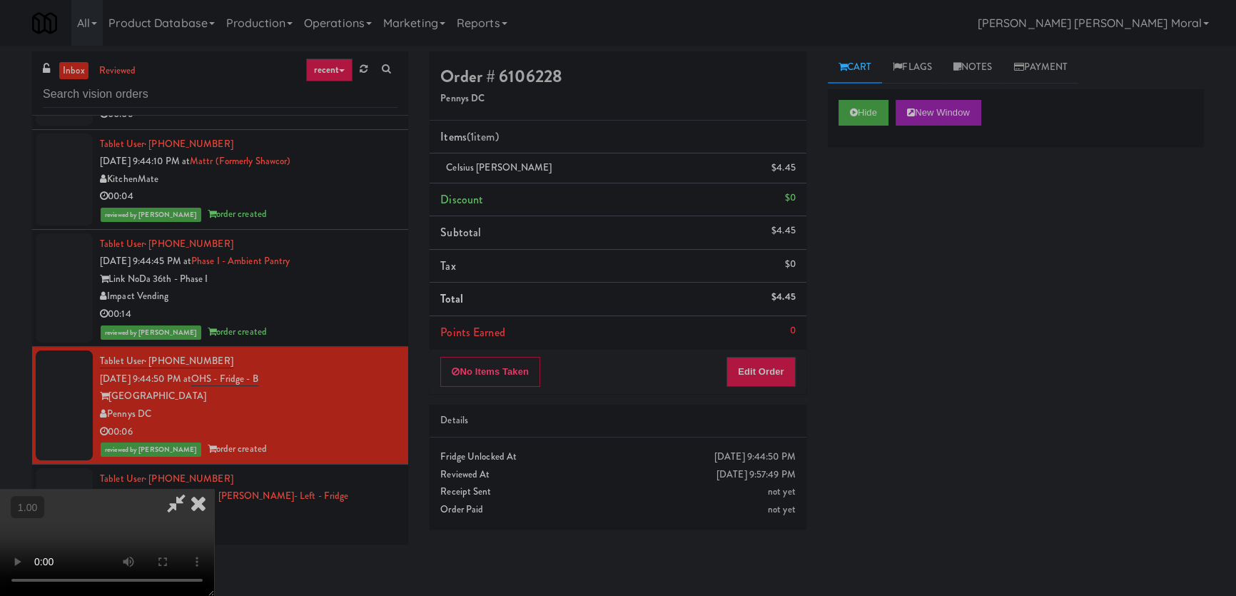
click at [214, 489] on video at bounding box center [107, 542] width 214 height 107
click at [214, 489] on icon at bounding box center [198, 503] width 31 height 29
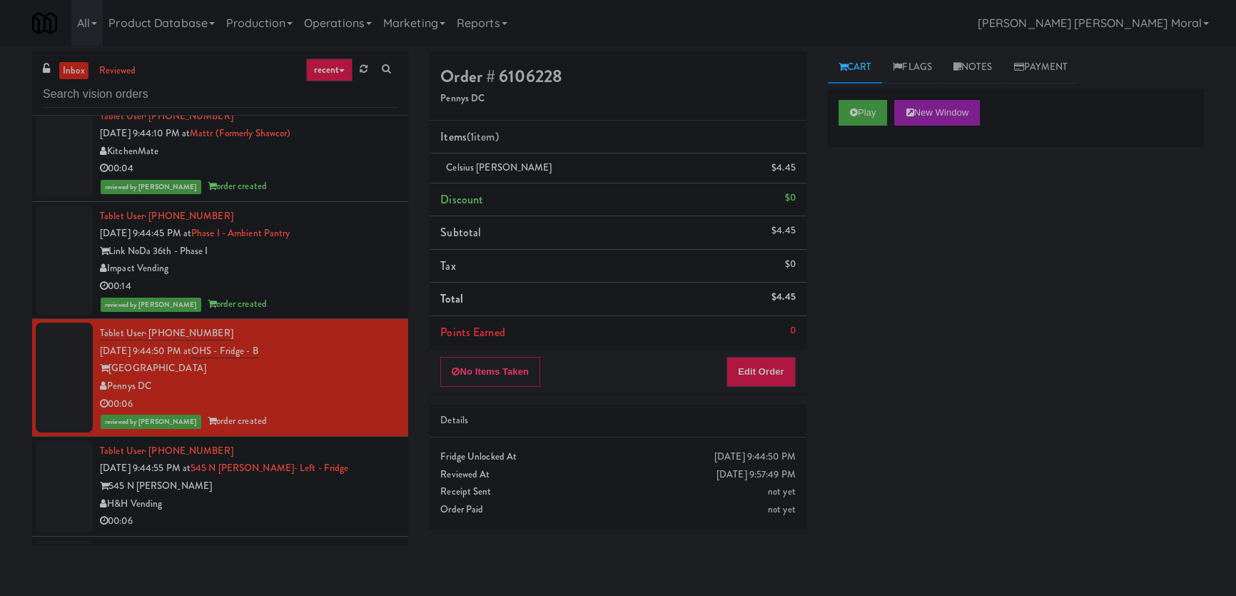
scroll to position [6059, 0]
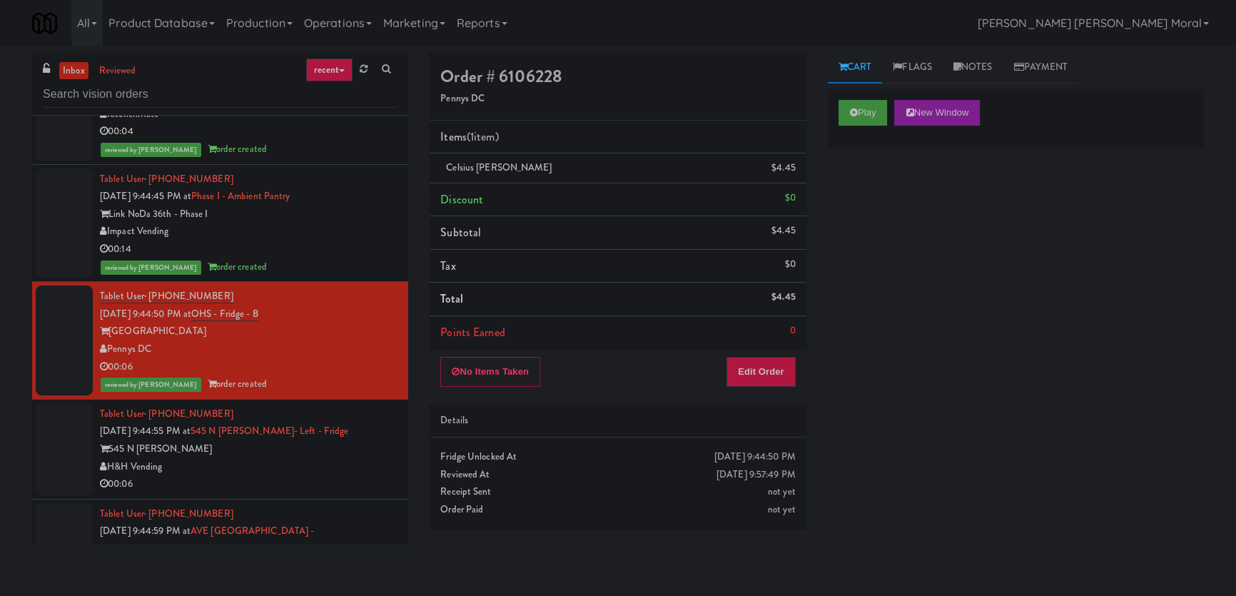
click at [369, 440] on div "545 N [PERSON_NAME]" at bounding box center [248, 449] width 297 height 18
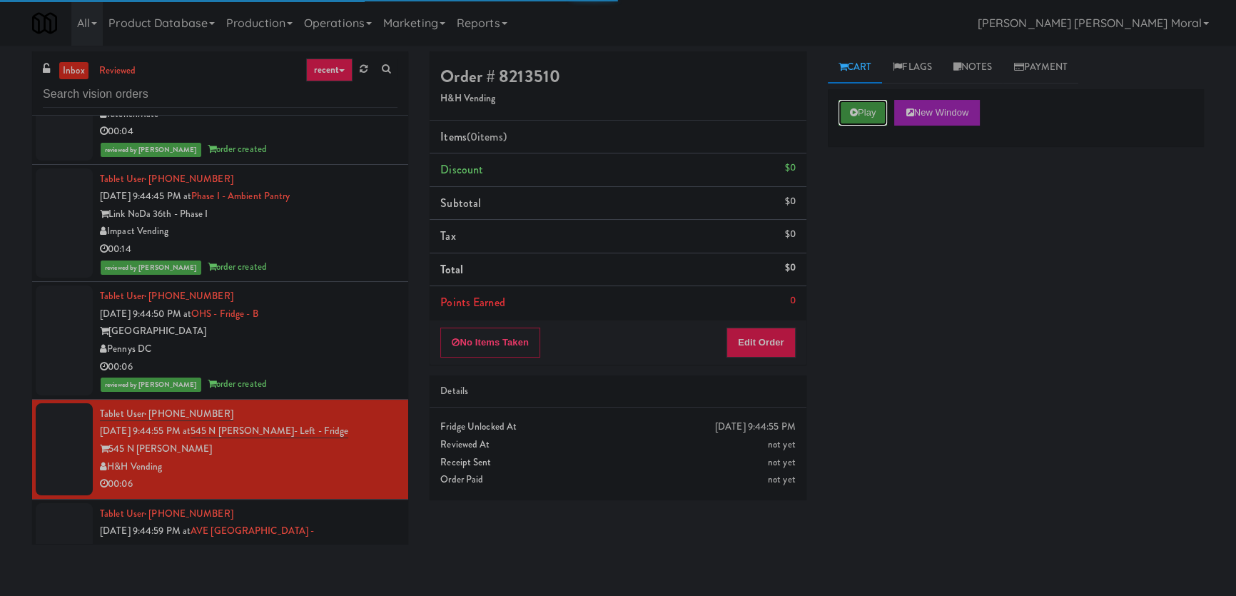
click at [860, 121] on button "Play" at bounding box center [862, 113] width 49 height 26
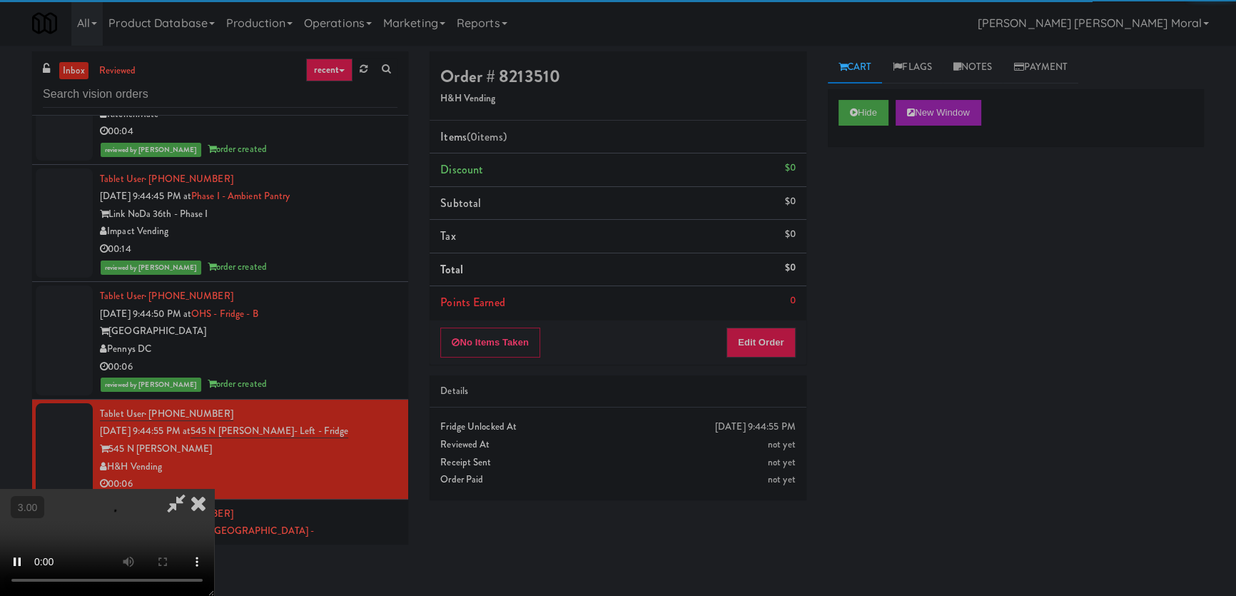
click at [876, 214] on div "Hide New Window Primary Flag Clear Flag if unable to determine what was taken o…" at bounding box center [1016, 356] width 376 height 535
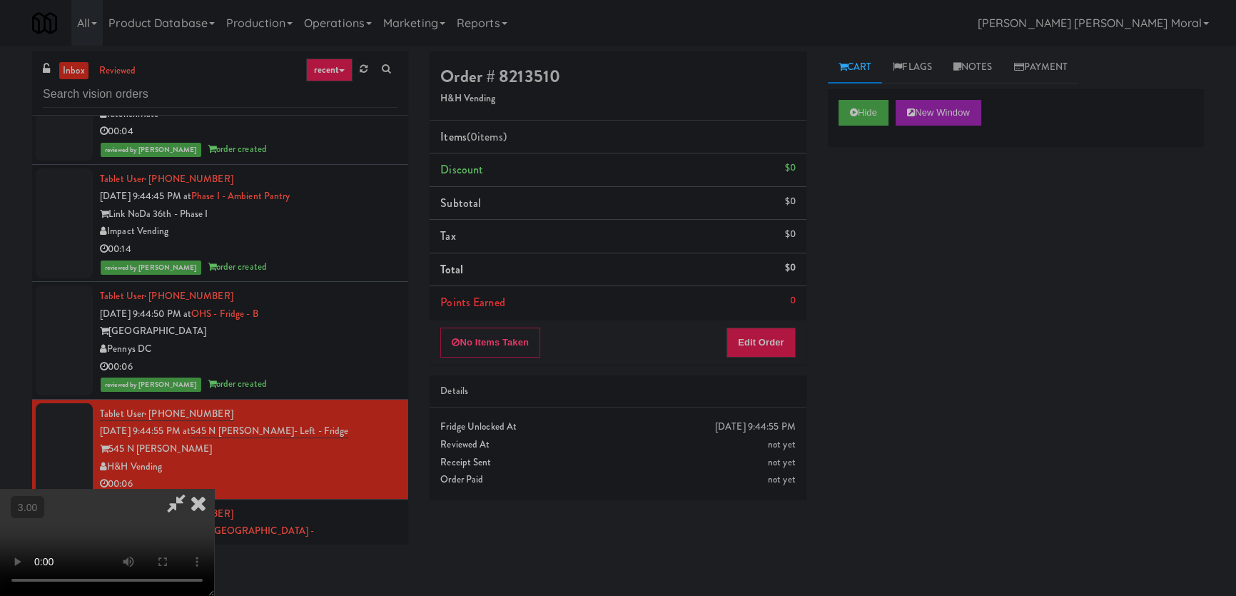
scroll to position [27, 0]
click at [778, 350] on button "Edit Order" at bounding box center [760, 342] width 69 height 30
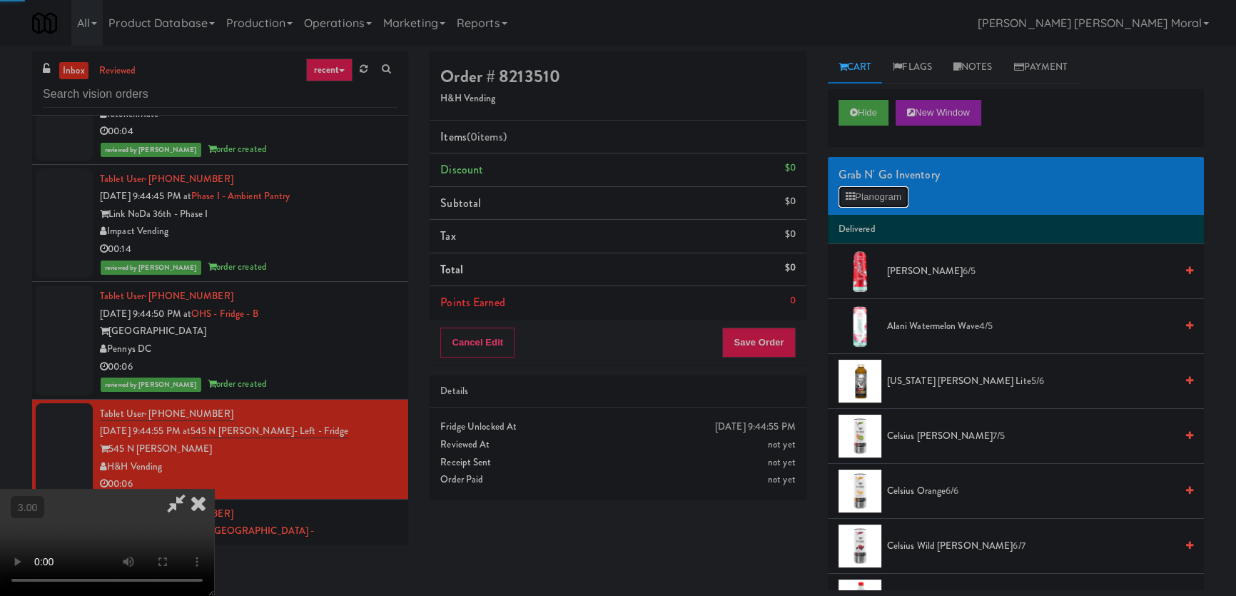
click at [863, 193] on button "Planogram" at bounding box center [873, 196] width 70 height 21
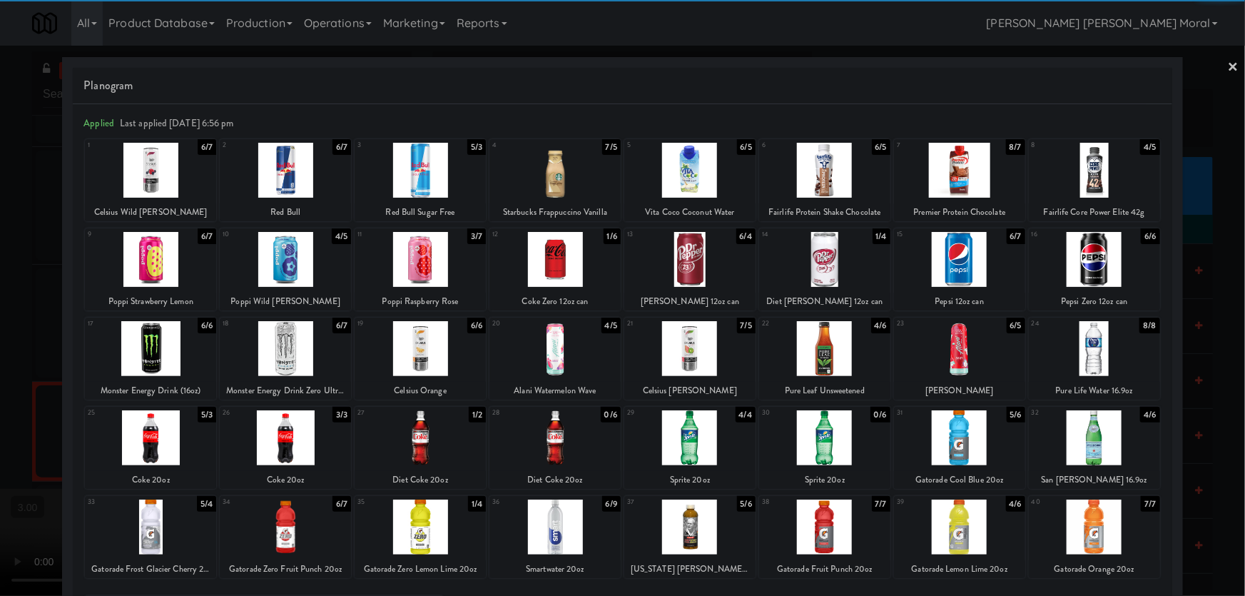
click at [956, 263] on div at bounding box center [959, 259] width 131 height 55
click at [421, 257] on div at bounding box center [420, 259] width 131 height 55
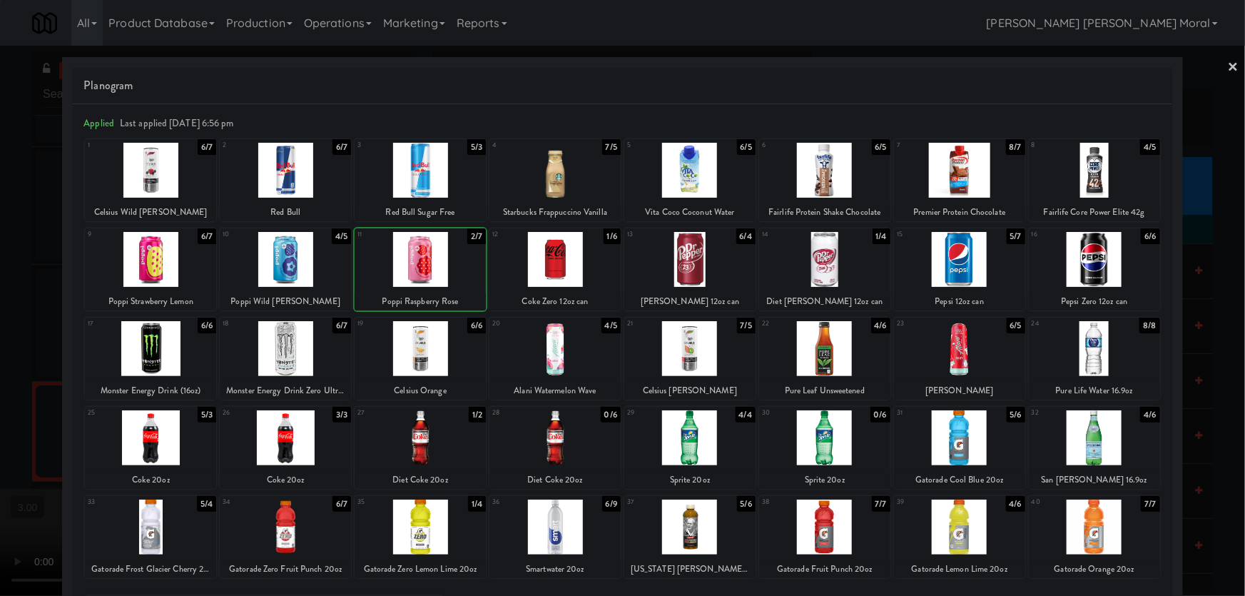
click at [0, 295] on div at bounding box center [622, 298] width 1245 height 596
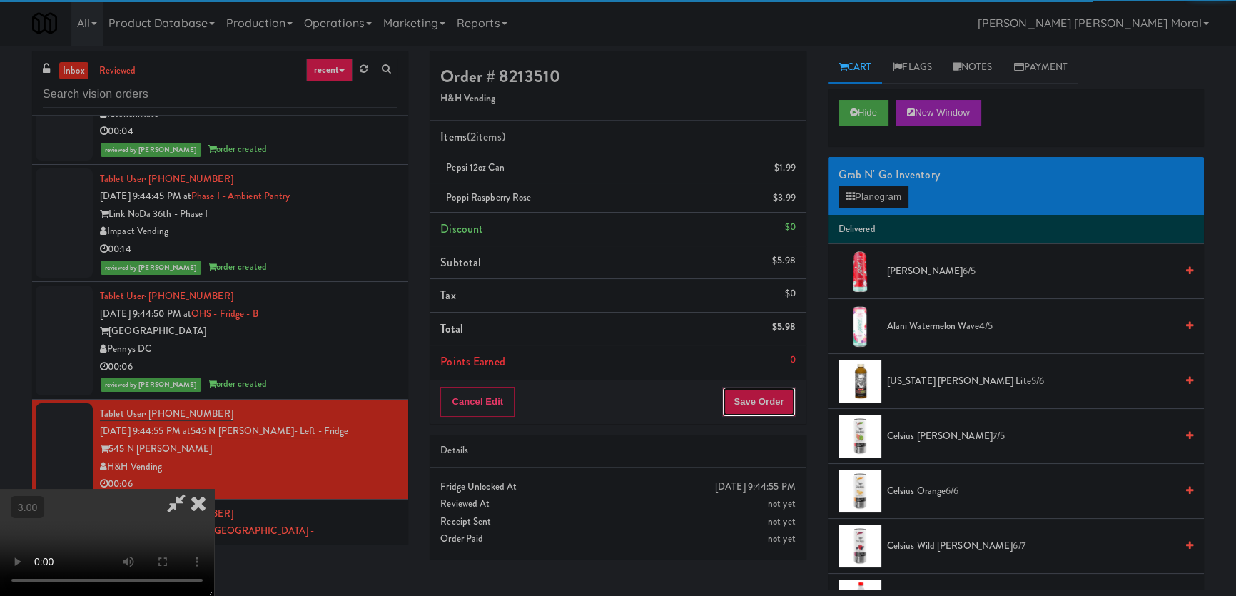
click at [779, 408] on button "Save Order" at bounding box center [758, 402] width 73 height 30
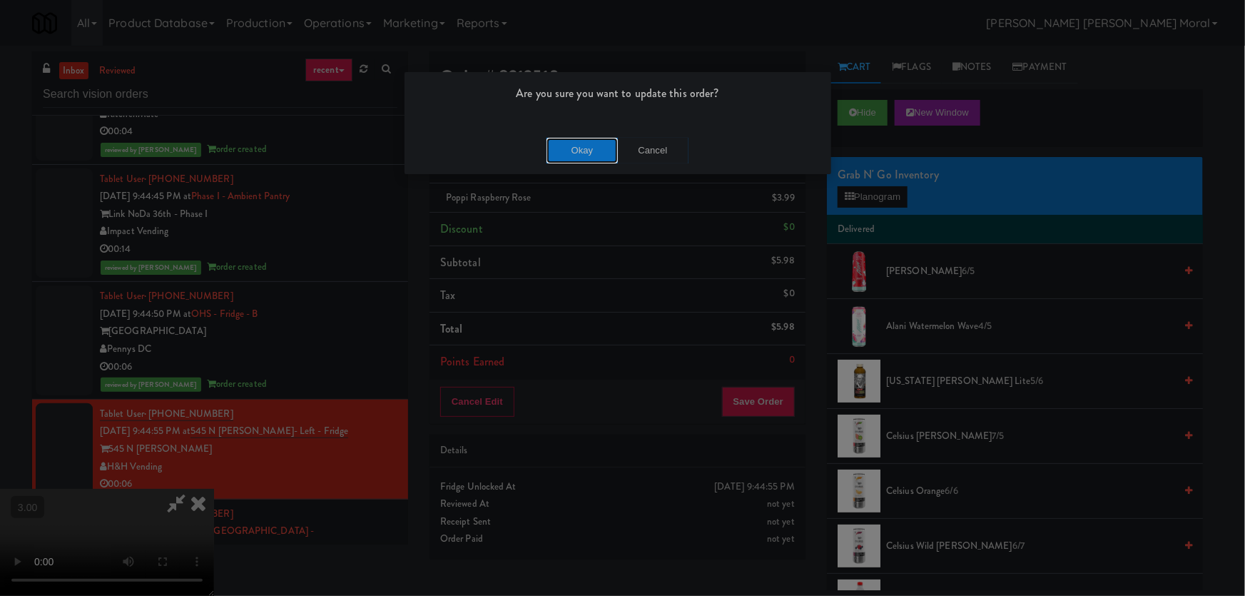
click at [613, 161] on button "Okay" at bounding box center [581, 151] width 71 height 26
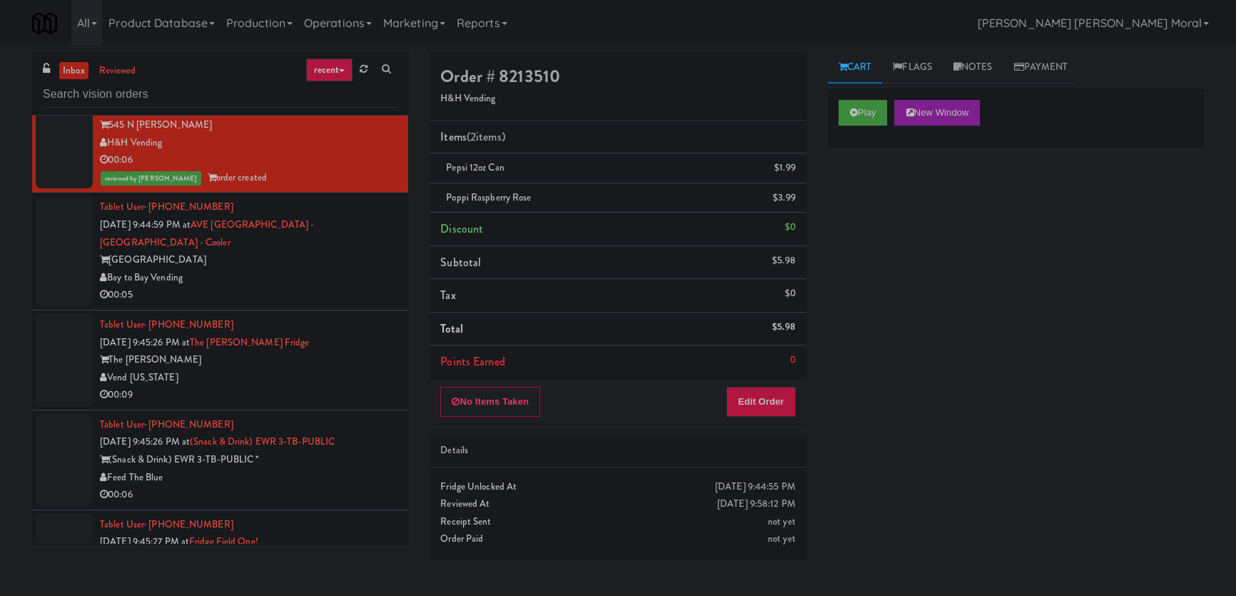
scroll to position [6384, 0]
click at [360, 285] on div "00:05" at bounding box center [248, 294] width 297 height 18
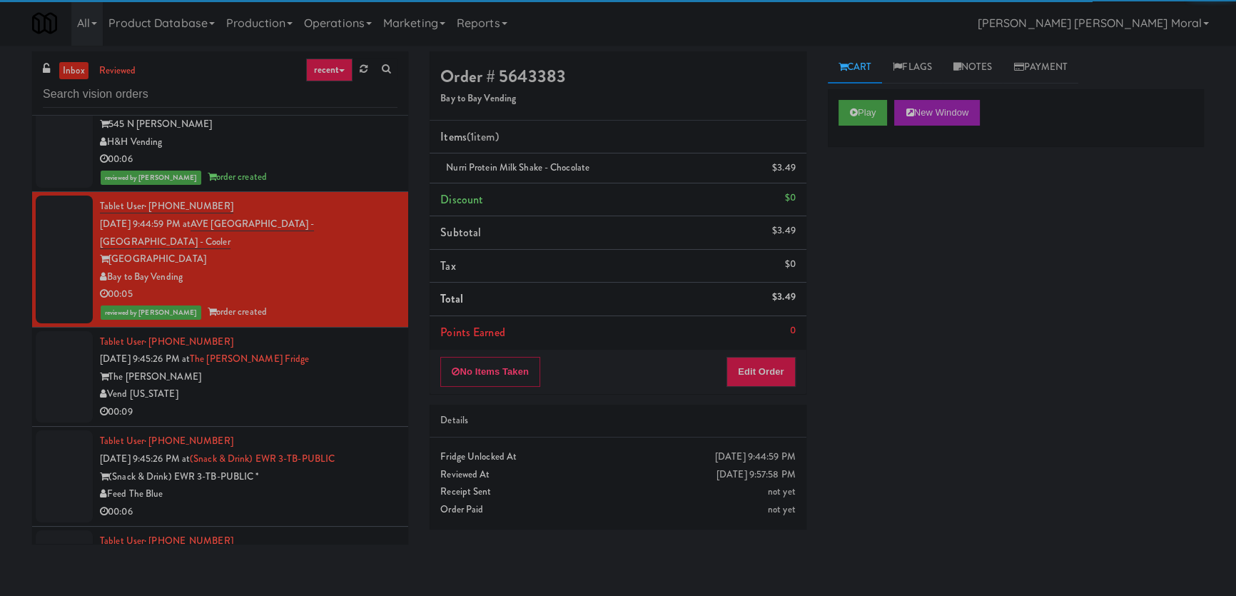
click at [351, 385] on div "Vend [US_STATE]" at bounding box center [248, 394] width 297 height 18
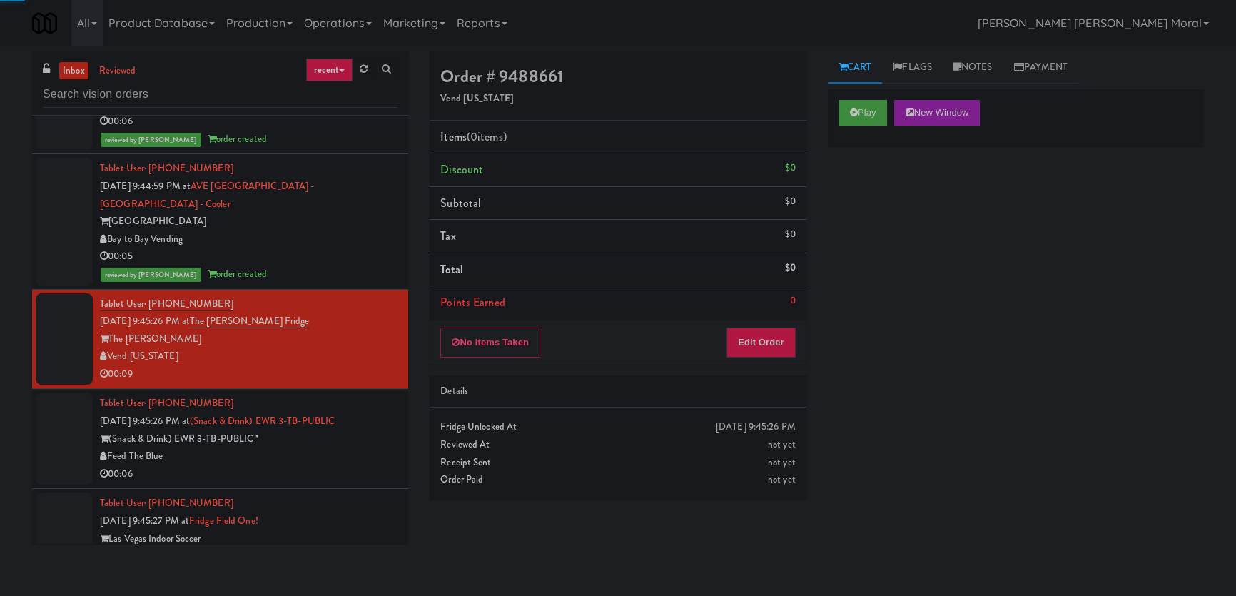
scroll to position [6449, 0]
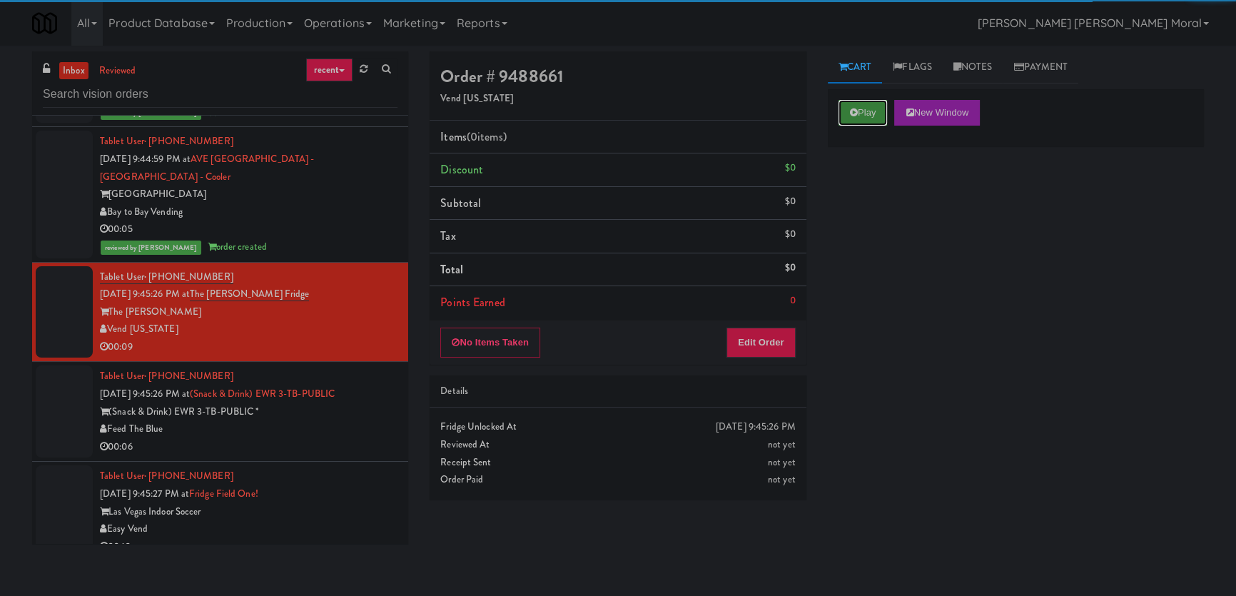
click at [865, 106] on button "Play" at bounding box center [862, 113] width 49 height 26
click at [850, 197] on div "Play New Window Primary Flag Clear Flag if unable to determine what was taken o…" at bounding box center [1016, 356] width 376 height 535
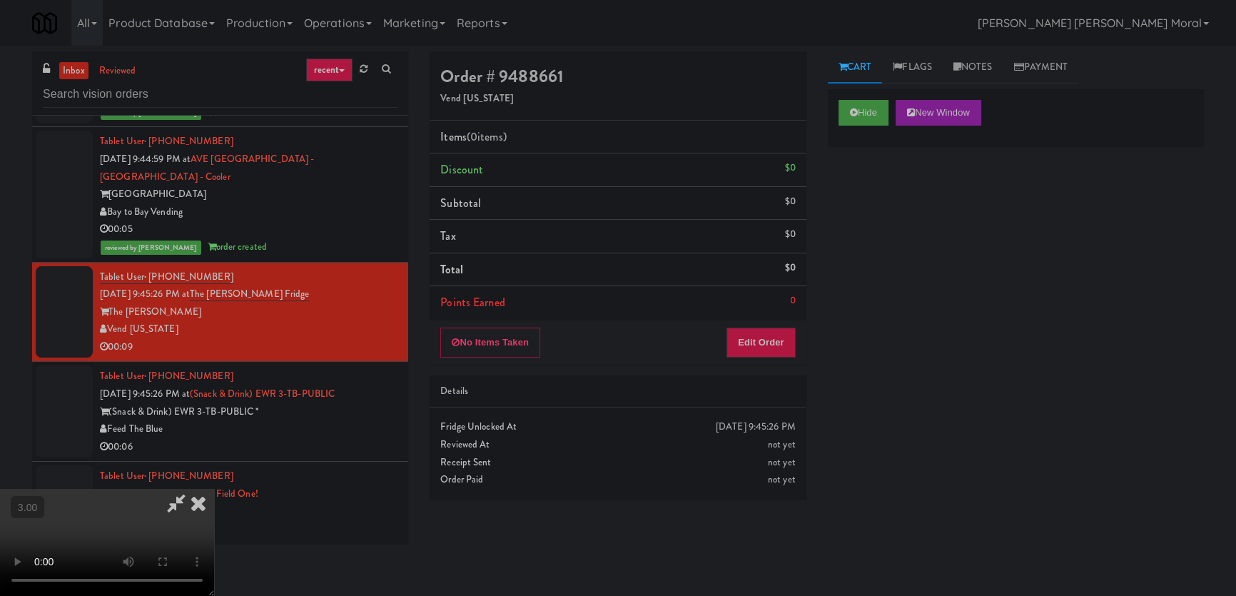
click at [214, 489] on video at bounding box center [107, 542] width 214 height 107
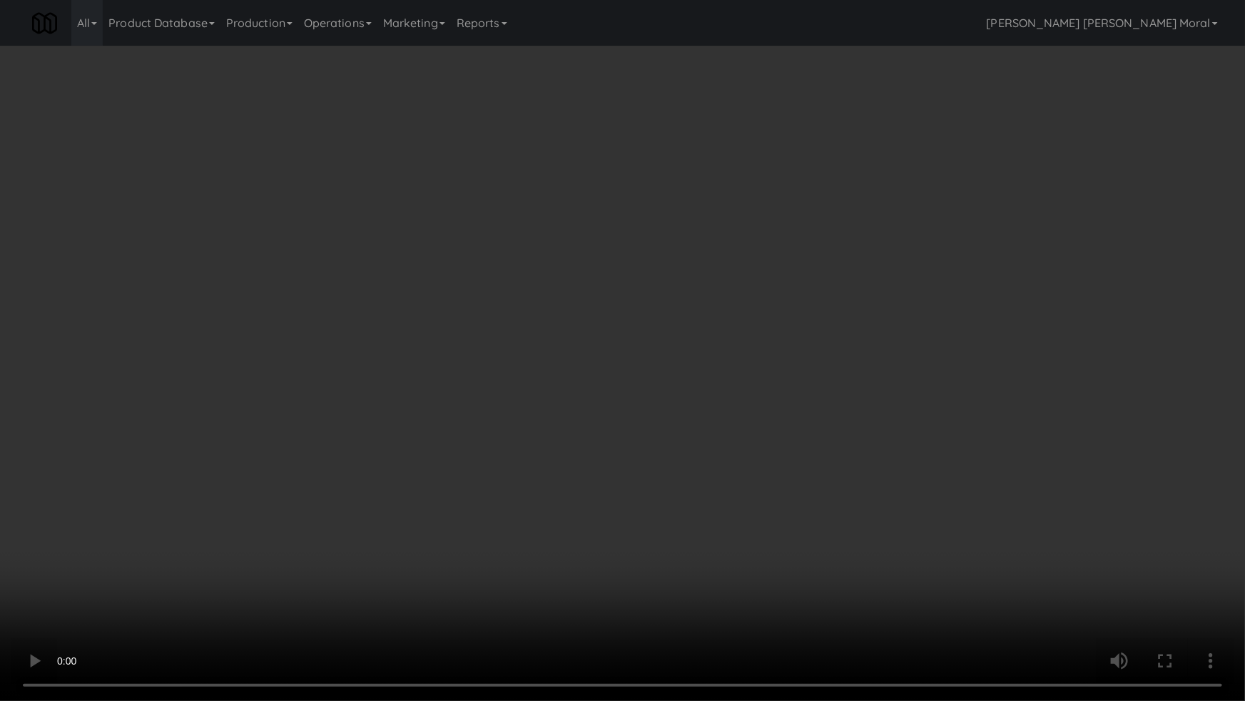
click at [706, 420] on video at bounding box center [622, 350] width 1245 height 701
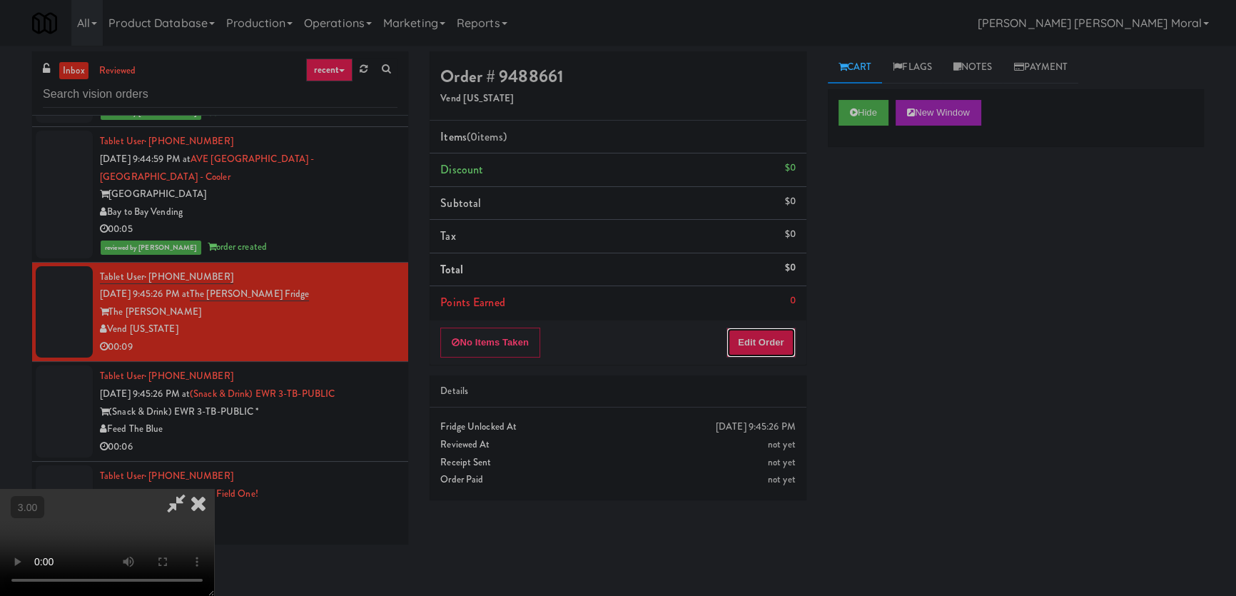
drag, startPoint x: 771, startPoint y: 350, endPoint x: 820, endPoint y: 264, distance: 99.4
click at [775, 342] on button "Edit Order" at bounding box center [760, 342] width 69 height 30
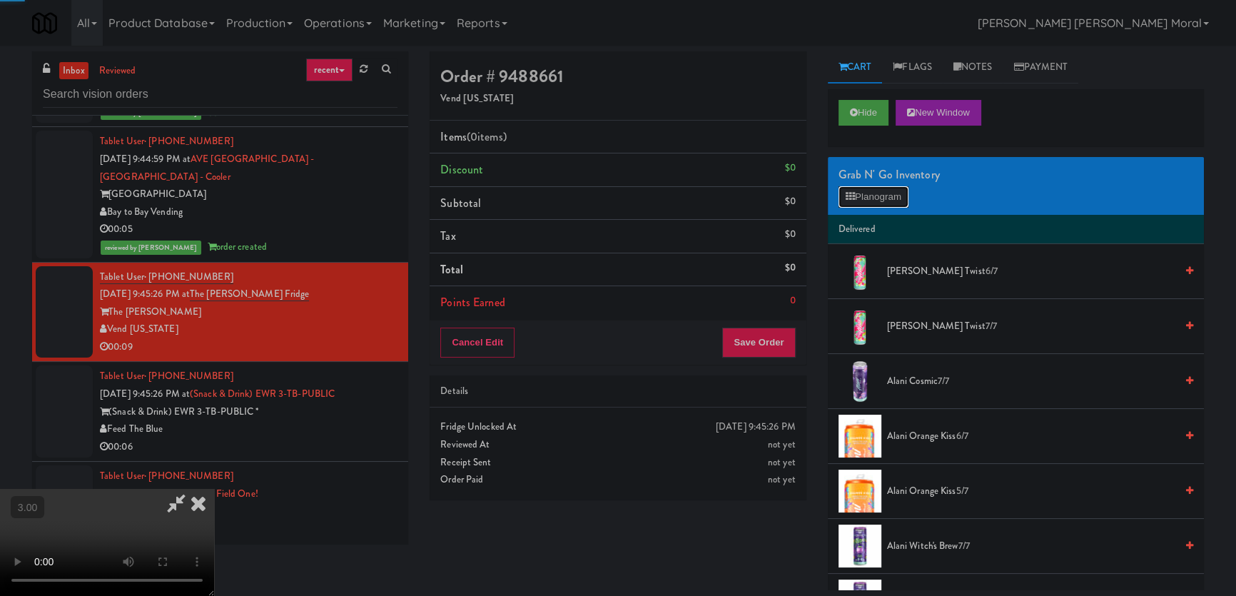
click at [870, 190] on button "Planogram" at bounding box center [873, 196] width 70 height 21
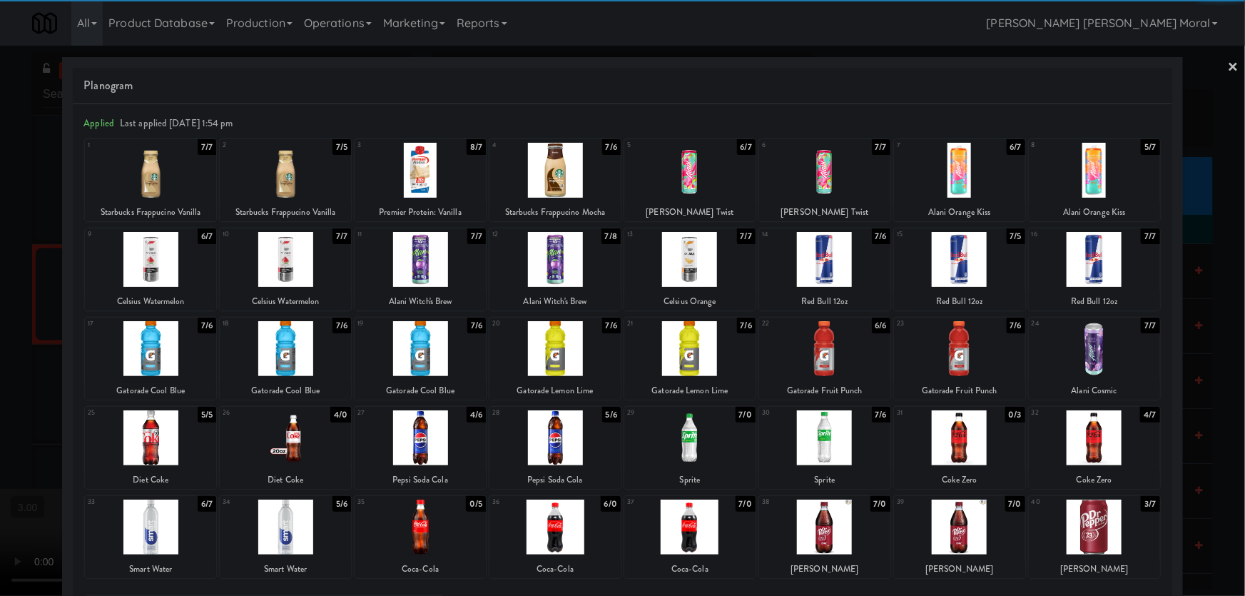
click at [721, 531] on div at bounding box center [689, 526] width 131 height 55
click at [1113, 530] on div at bounding box center [1094, 526] width 131 height 55
click at [0, 356] on div at bounding box center [622, 298] width 1245 height 596
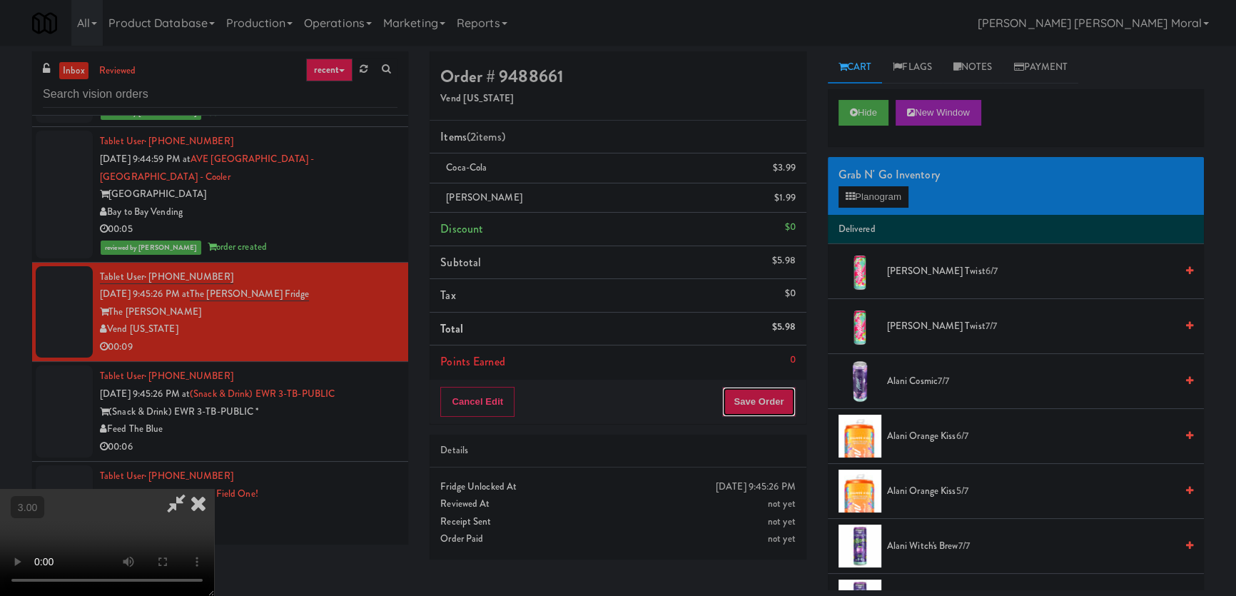
click at [770, 409] on button "Save Order" at bounding box center [758, 402] width 73 height 30
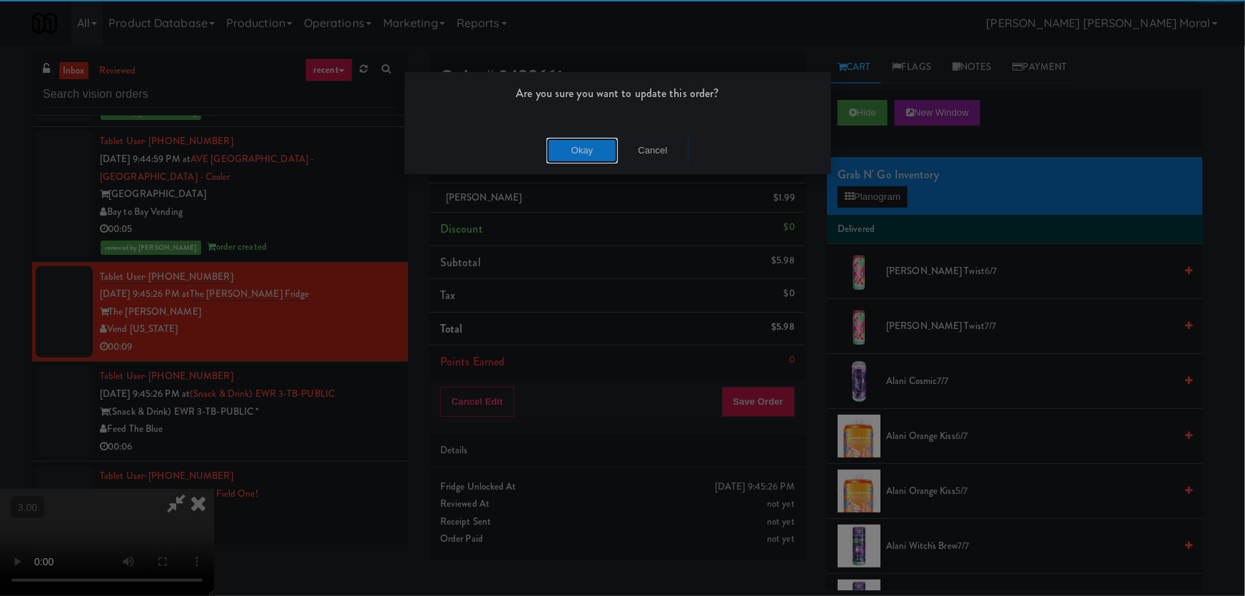
click at [581, 156] on button "Okay" at bounding box center [581, 151] width 71 height 26
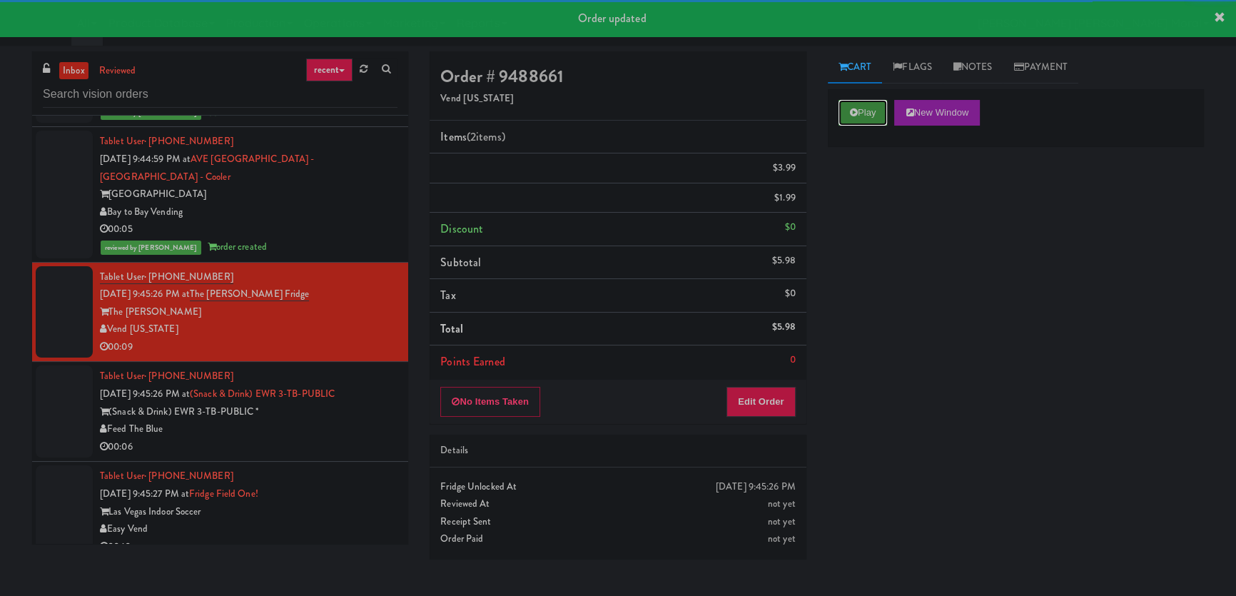
click at [870, 114] on button "Play" at bounding box center [862, 113] width 49 height 26
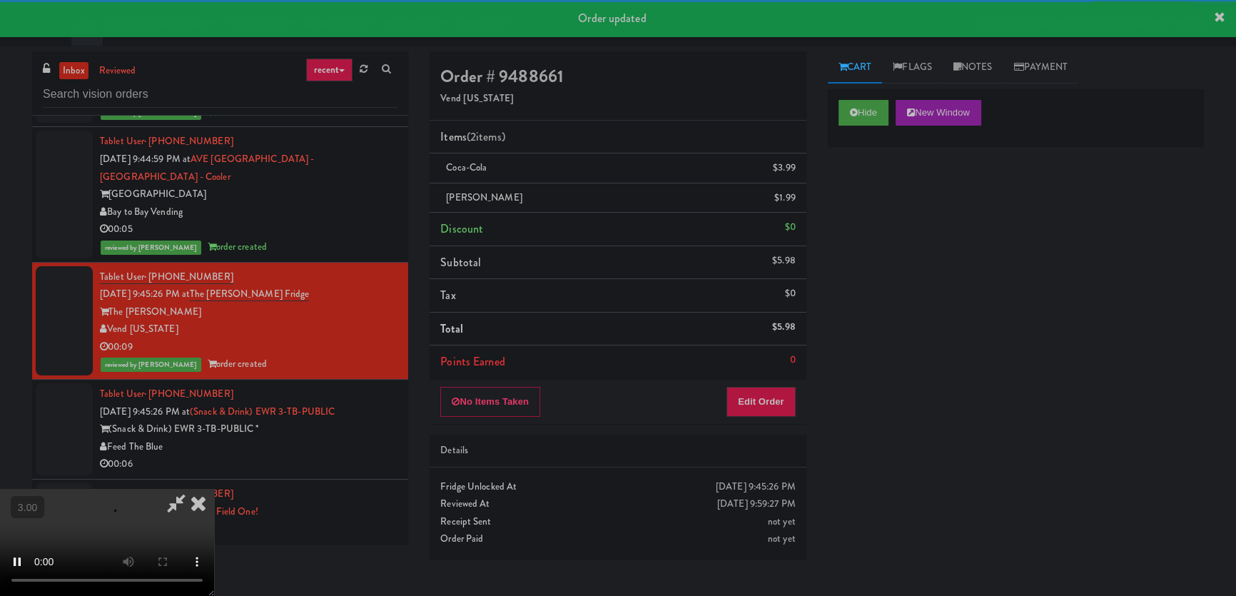
click at [877, 243] on div "Hide New Window Primary Flag Clear Flag if unable to determine what was taken o…" at bounding box center [1016, 356] width 376 height 535
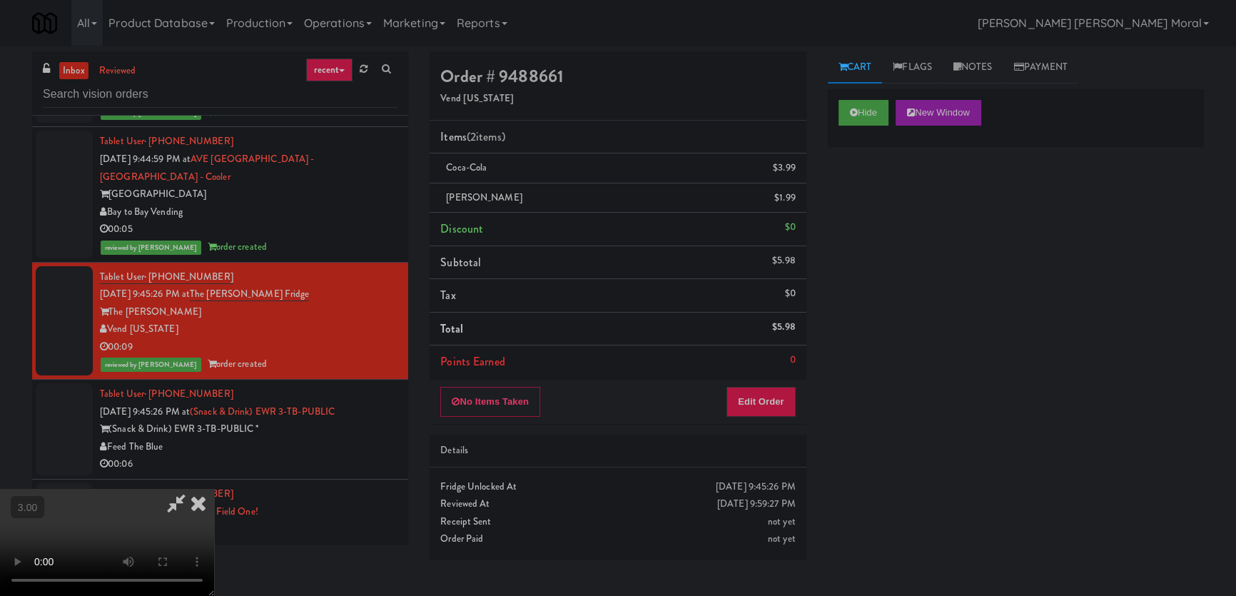
click at [214, 489] on video at bounding box center [107, 542] width 214 height 107
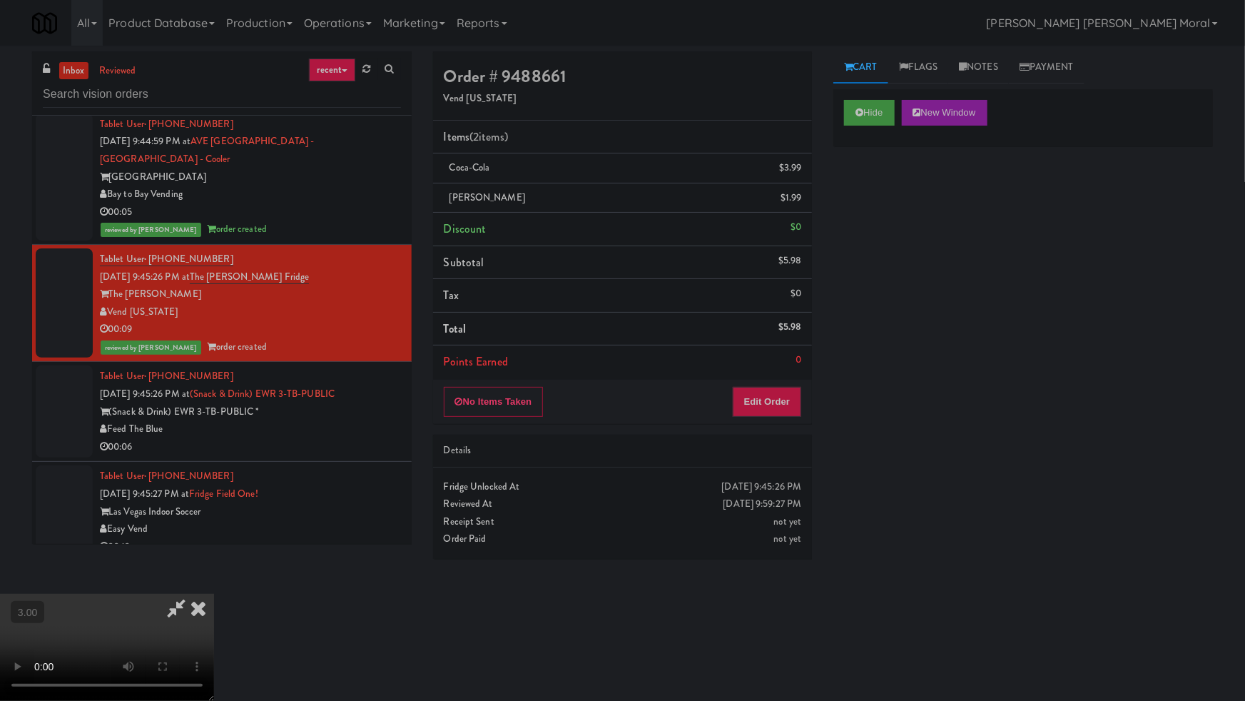
click at [214, 594] on video at bounding box center [107, 647] width 214 height 107
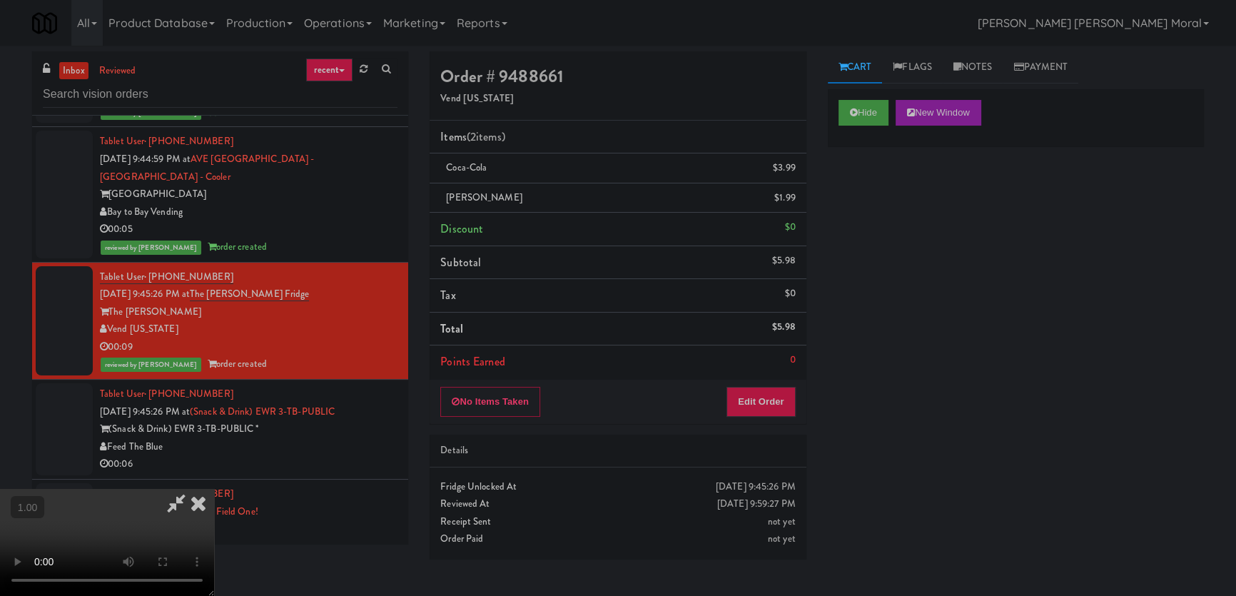
click at [214, 489] on icon at bounding box center [198, 503] width 31 height 29
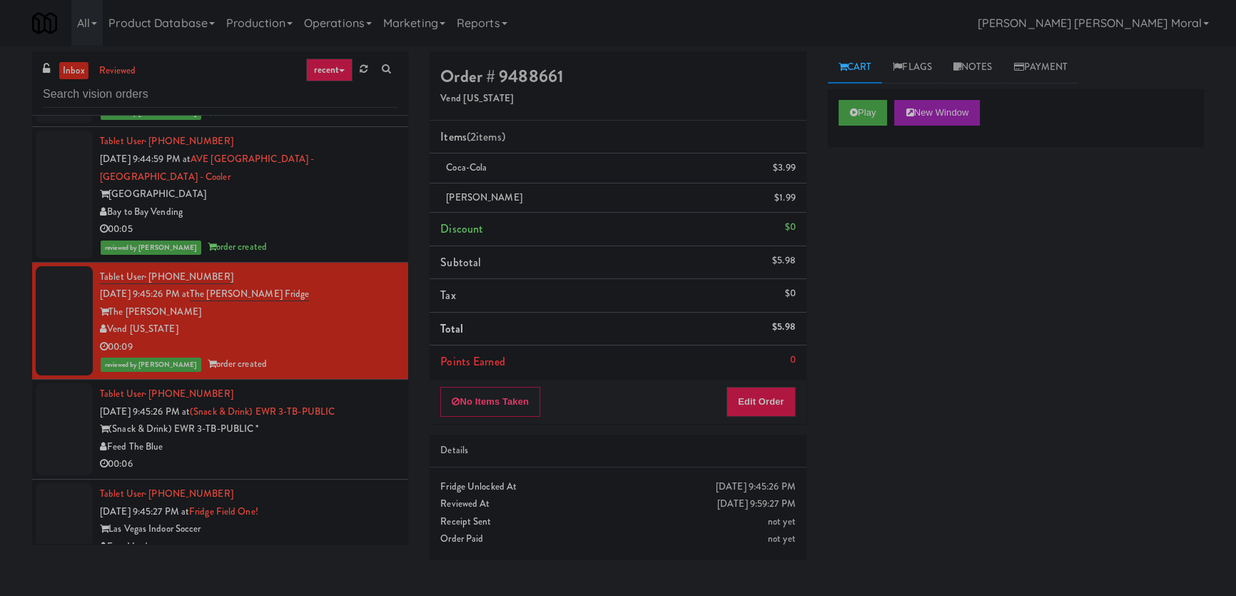
click at [338, 438] on div "Feed The Blue" at bounding box center [248, 447] width 297 height 18
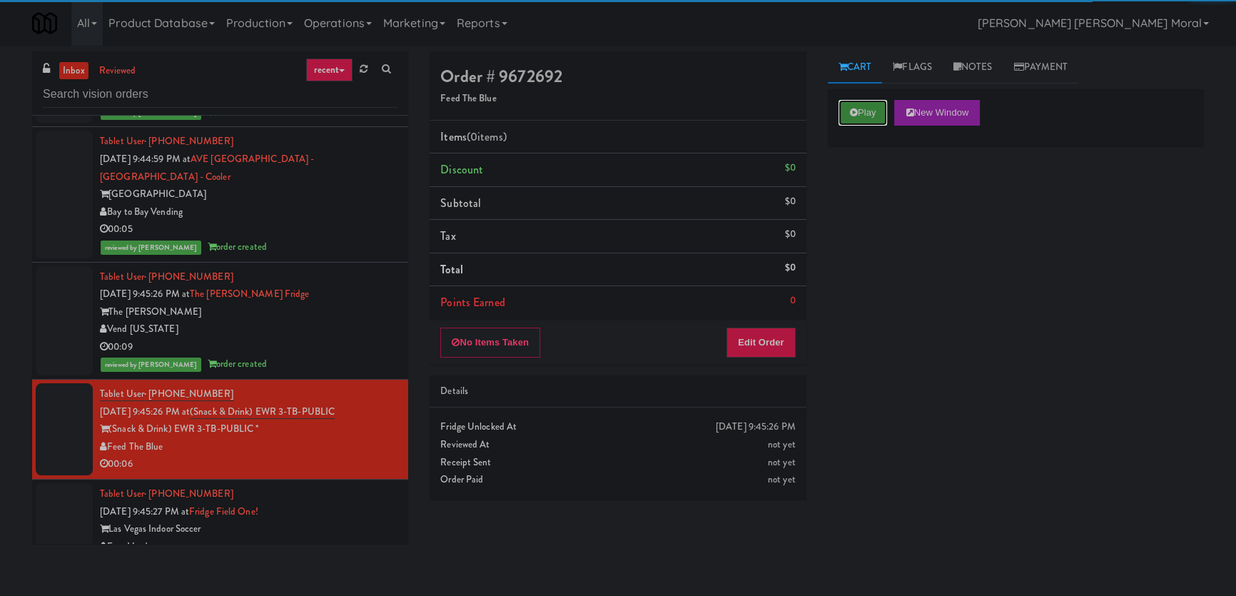
click at [865, 111] on button "Play" at bounding box center [862, 113] width 49 height 26
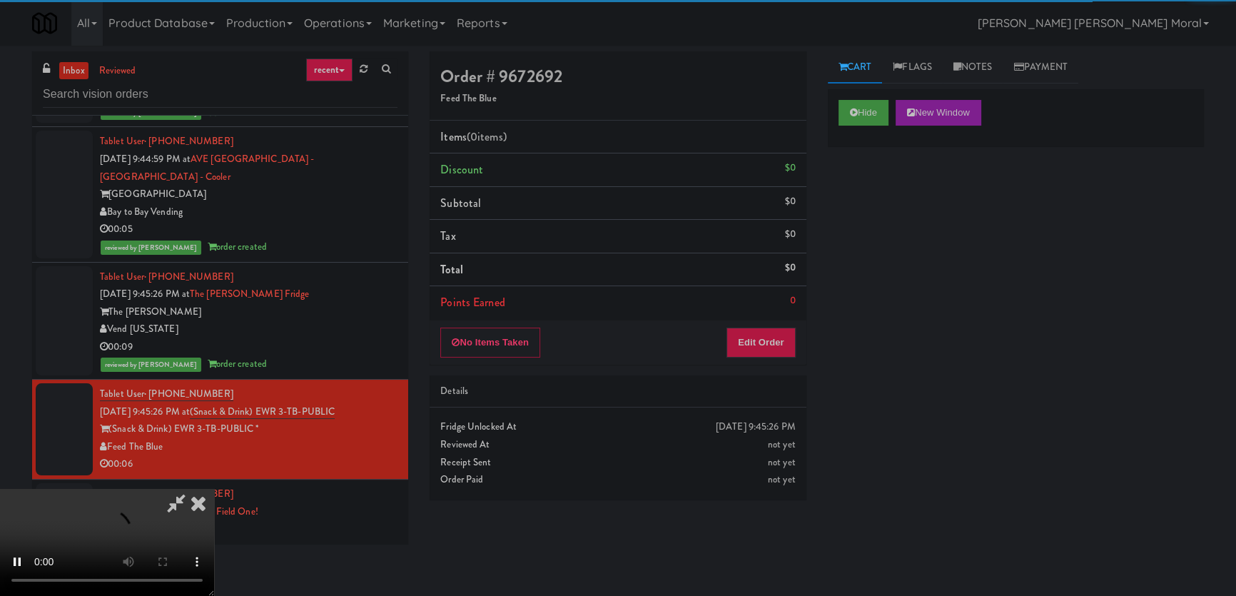
click at [848, 230] on div "Hide New Window Primary Flag Clear Flag if unable to determine what was taken o…" at bounding box center [1016, 356] width 376 height 535
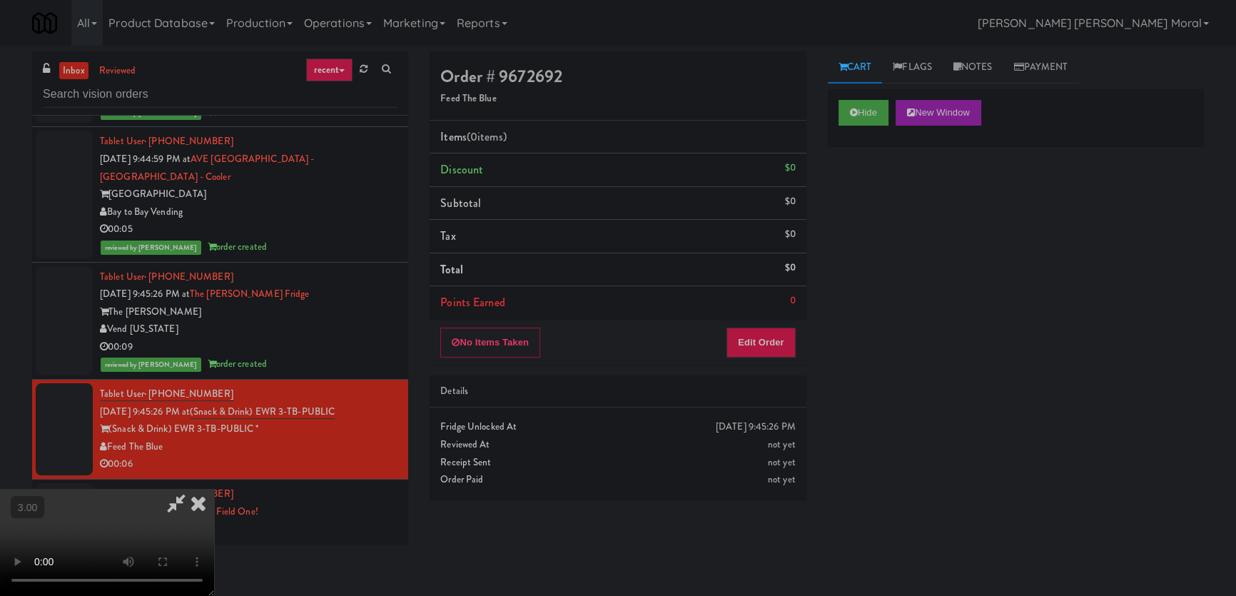
scroll to position [27, 0]
click at [214, 489] on video at bounding box center [107, 542] width 214 height 107
click at [767, 329] on button "Edit Order" at bounding box center [760, 342] width 69 height 30
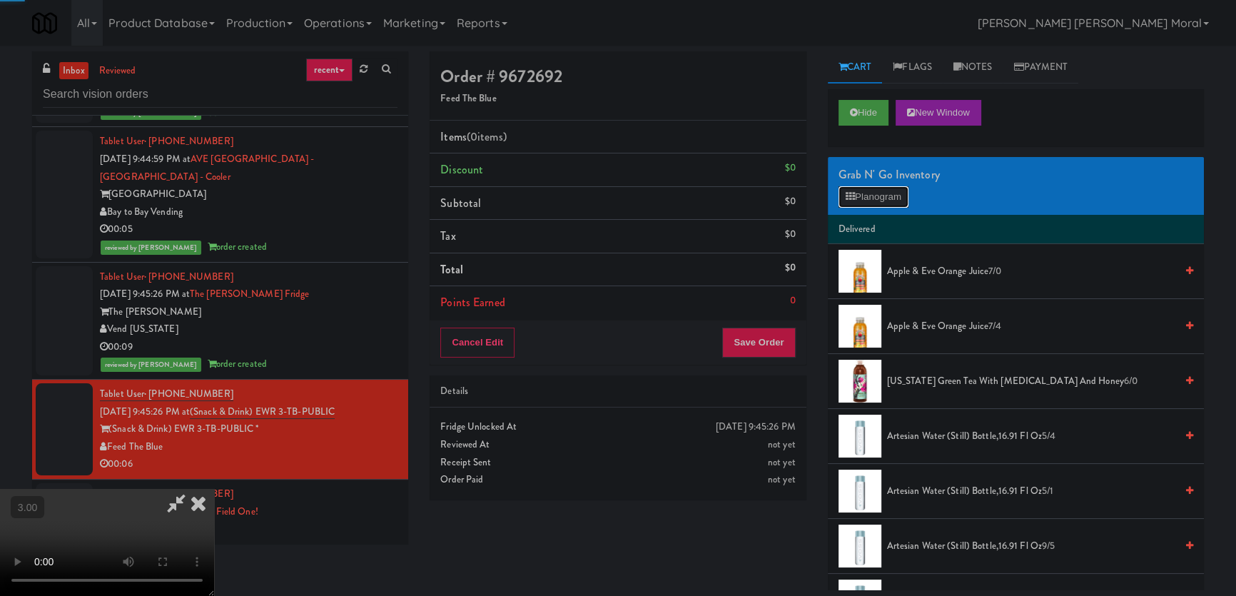
click at [870, 188] on button "Planogram" at bounding box center [873, 196] width 70 height 21
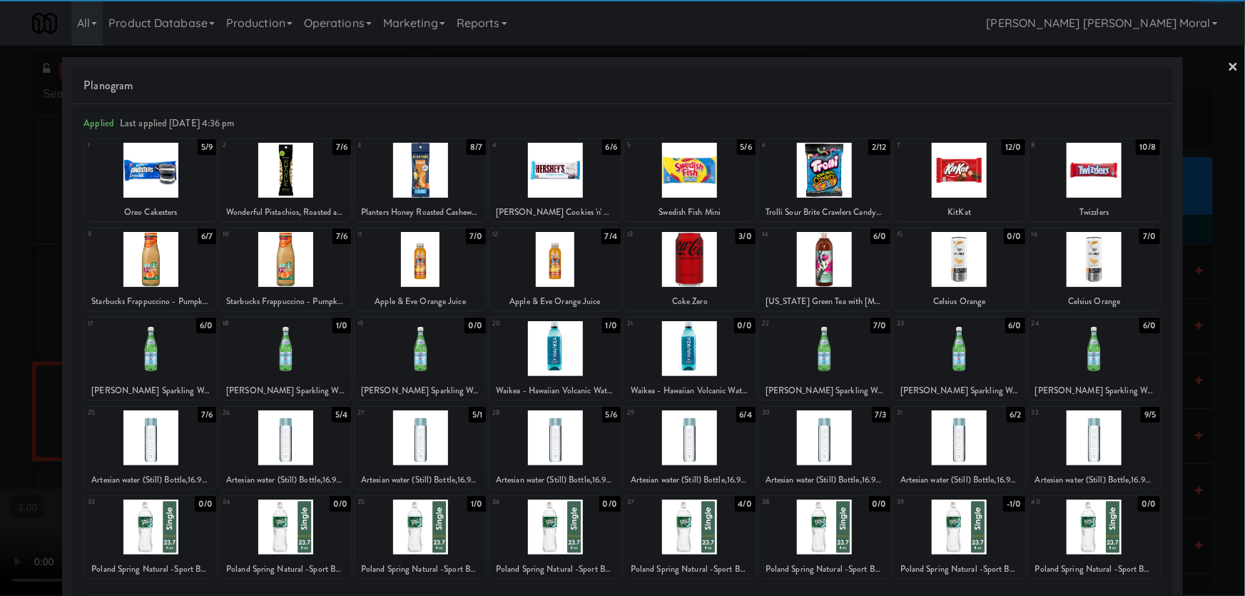
click at [693, 355] on div at bounding box center [689, 348] width 131 height 55
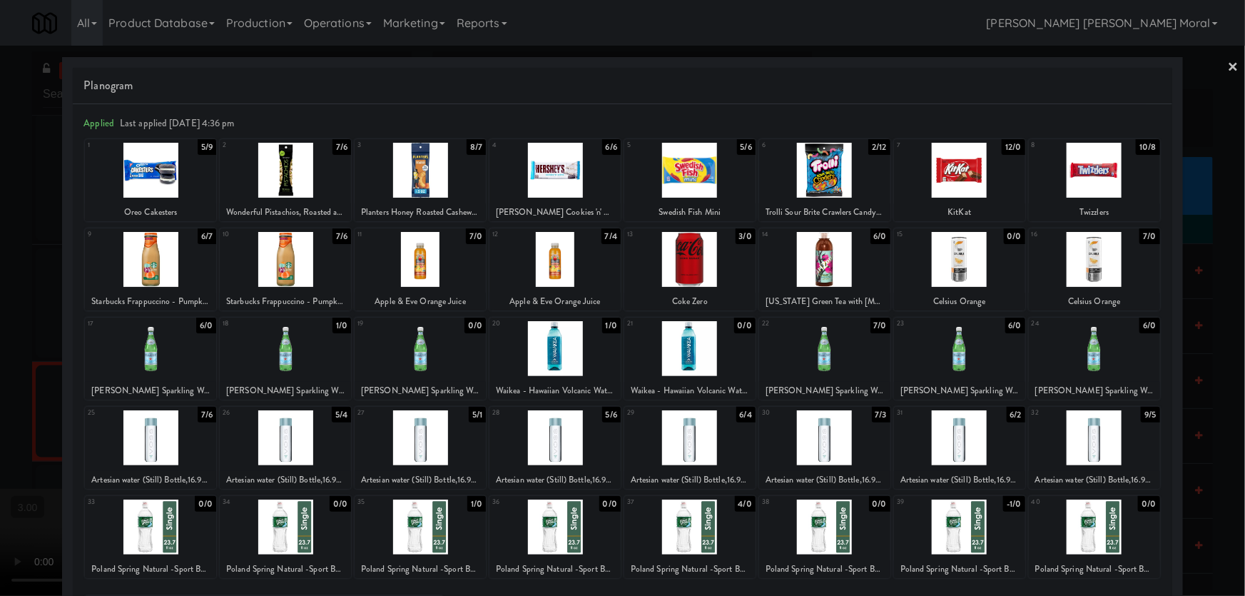
click at [563, 358] on div at bounding box center [554, 348] width 131 height 55
click at [0, 285] on div at bounding box center [622, 298] width 1245 height 596
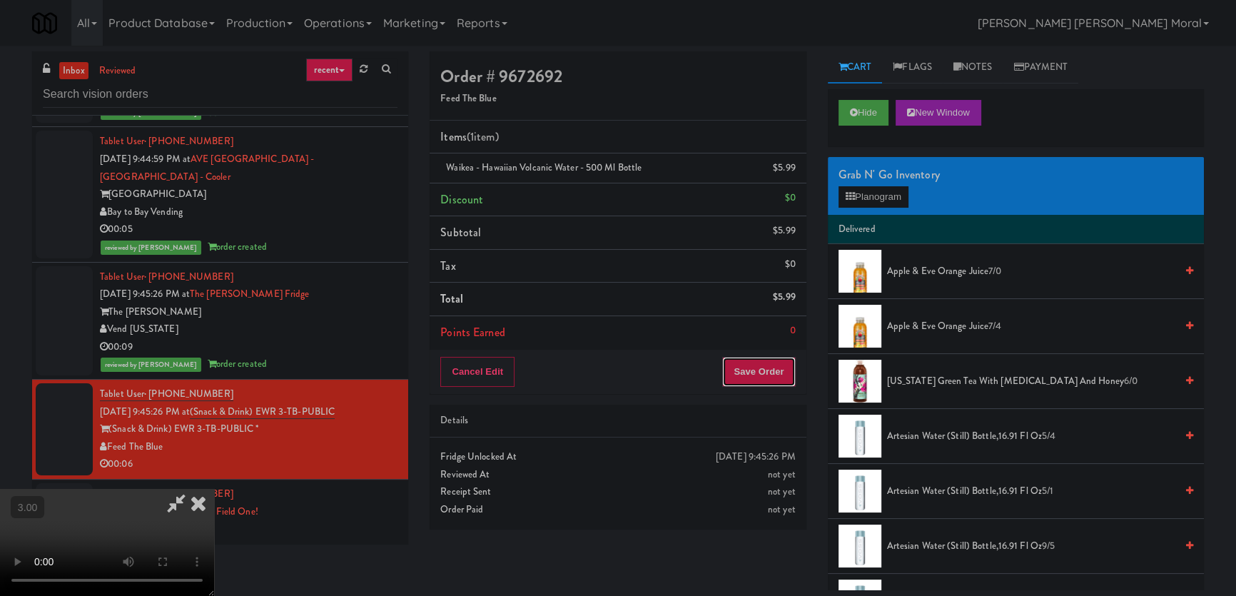
click at [774, 374] on button "Save Order" at bounding box center [758, 372] width 73 height 30
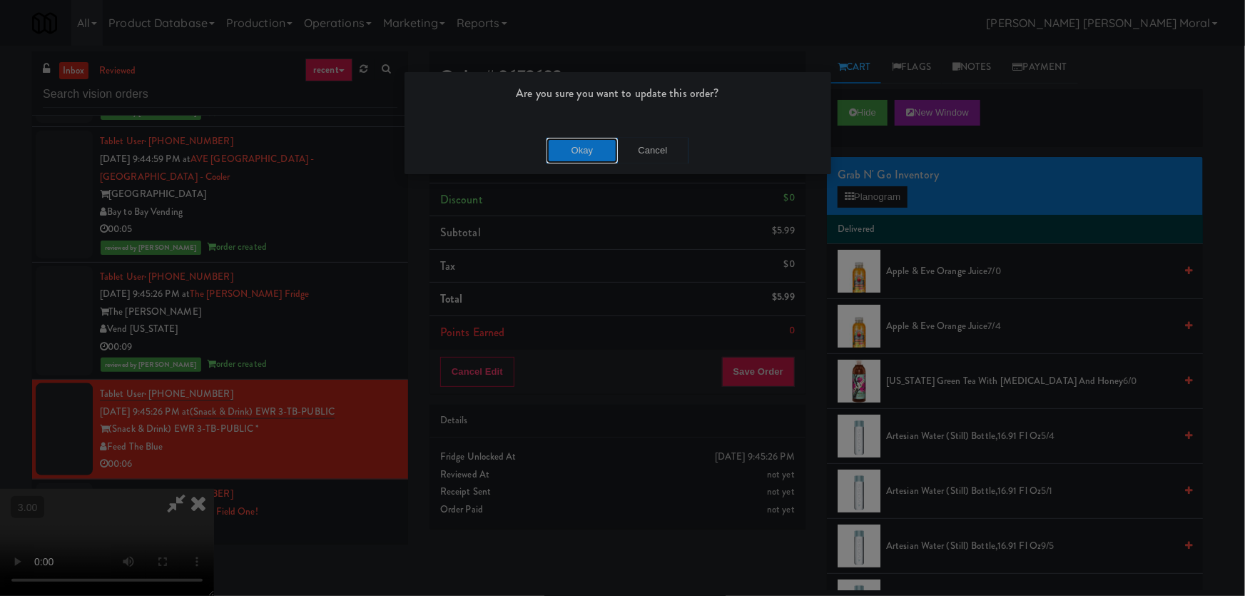
click at [578, 151] on button "Okay" at bounding box center [581, 151] width 71 height 26
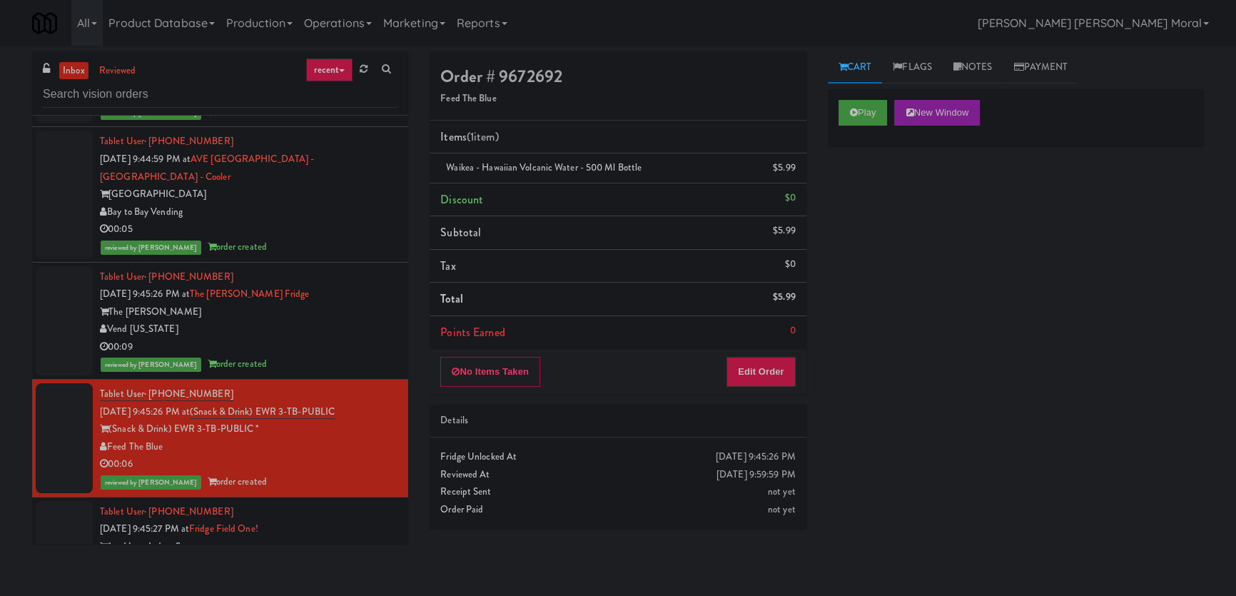
click at [909, 422] on div "Play New Window Primary Flag Clear Flag if unable to determine what was taken o…" at bounding box center [1016, 356] width 376 height 535
